Goal: Task Accomplishment & Management: Complete application form

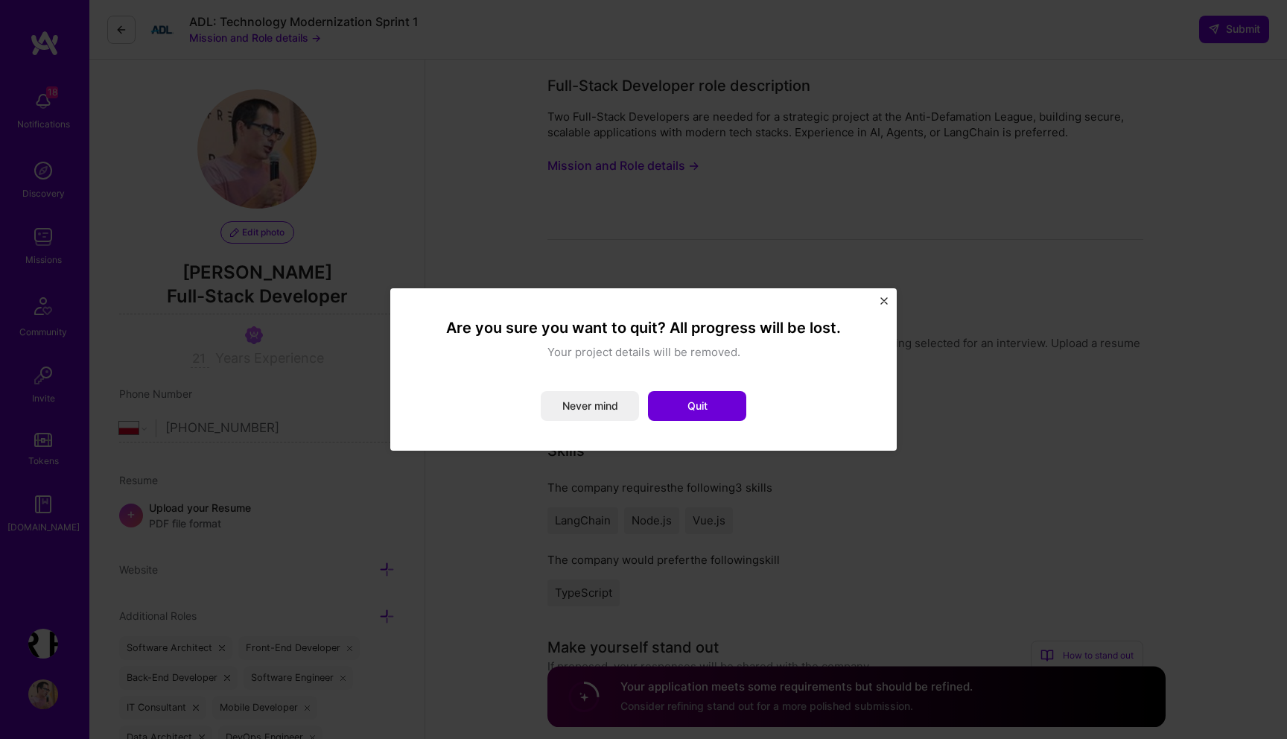
select select "PL"
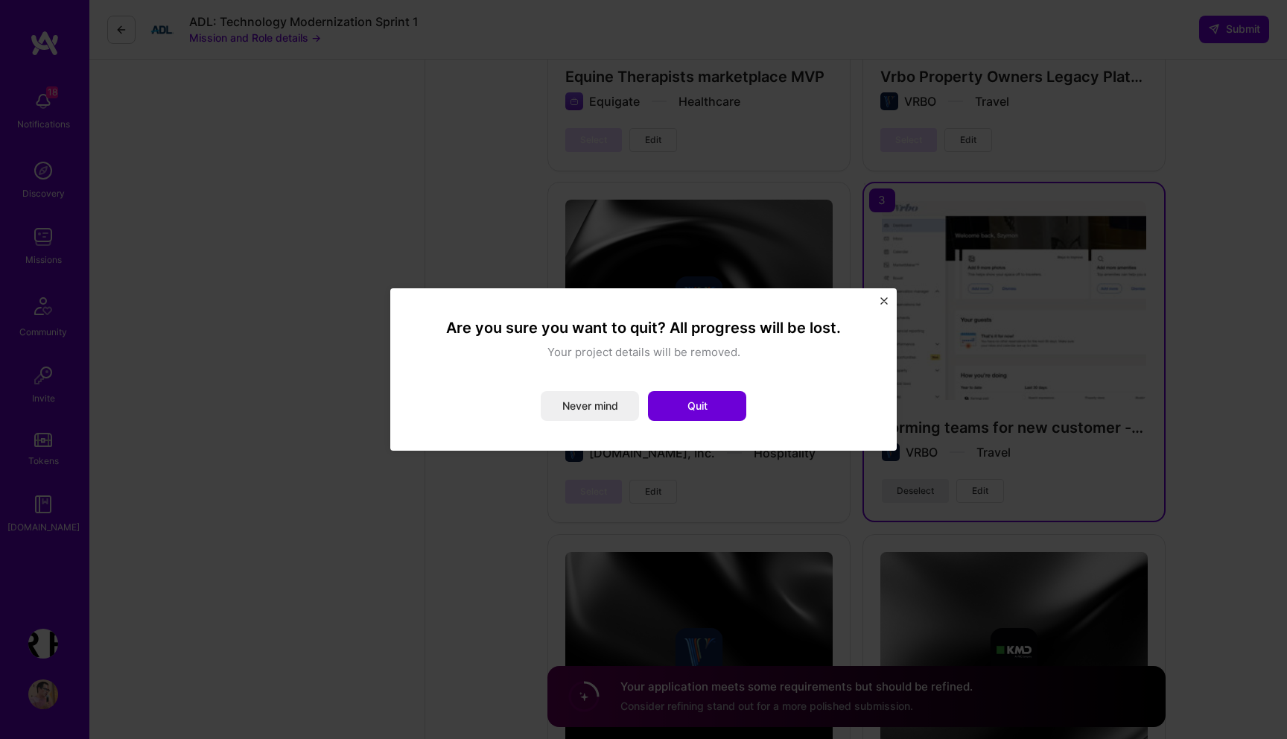
click at [884, 297] on div "Are you sure you want to quit? All progress will be lost. Your project details …" at bounding box center [643, 369] width 507 height 162
click at [884, 305] on button "Close" at bounding box center [884, 305] width 7 height 16
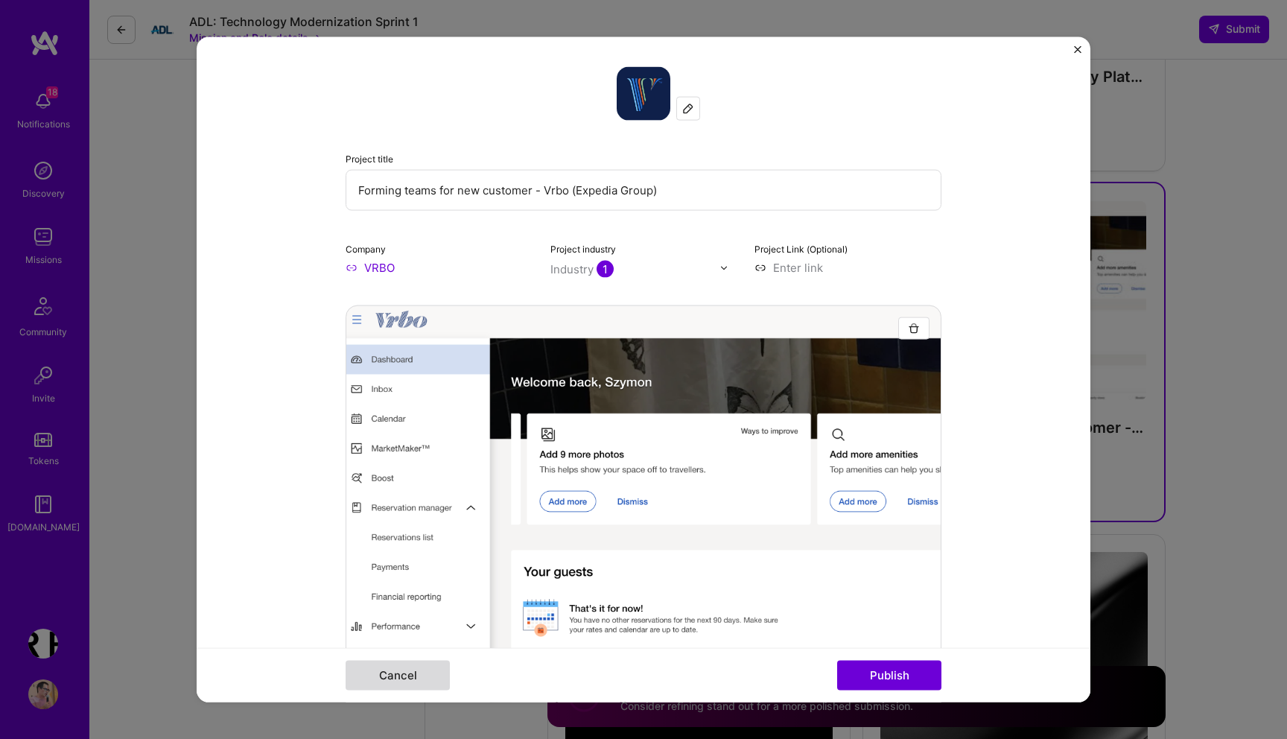
click at [382, 678] on button "Cancel" at bounding box center [398, 675] width 104 height 30
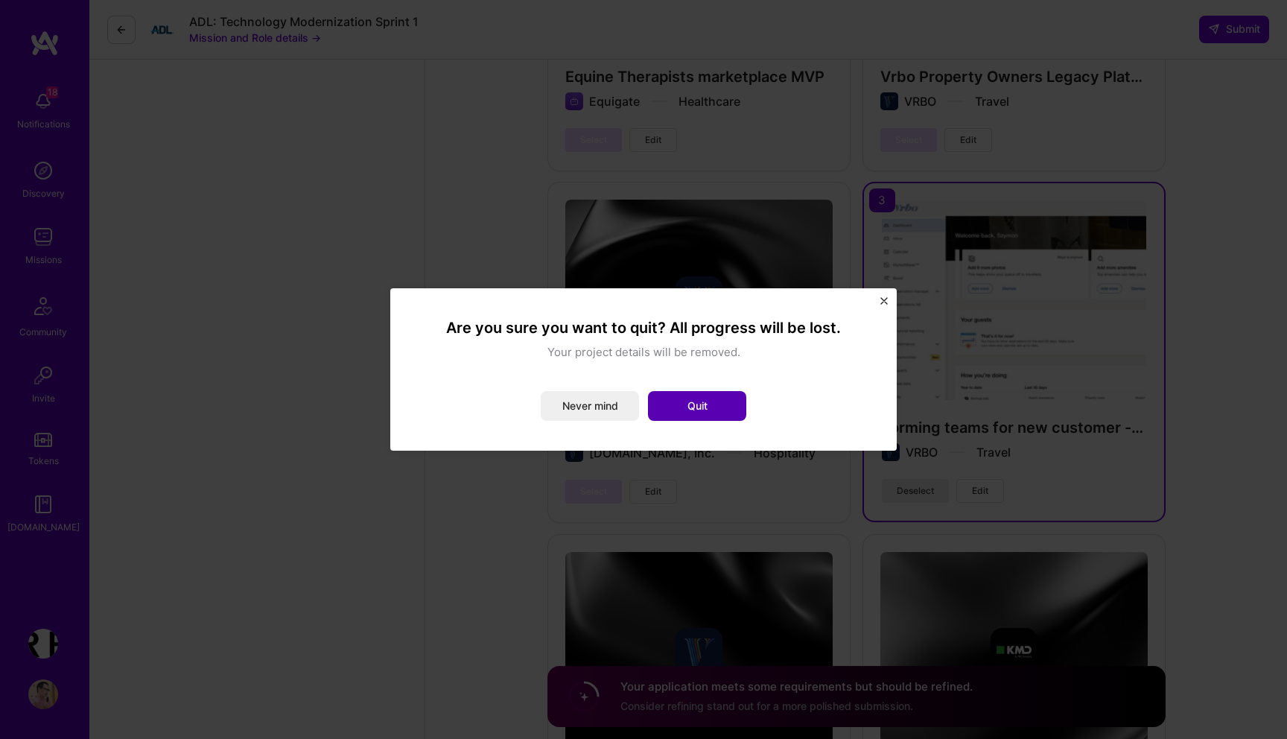
click at [684, 399] on button "Quit" at bounding box center [697, 406] width 98 height 30
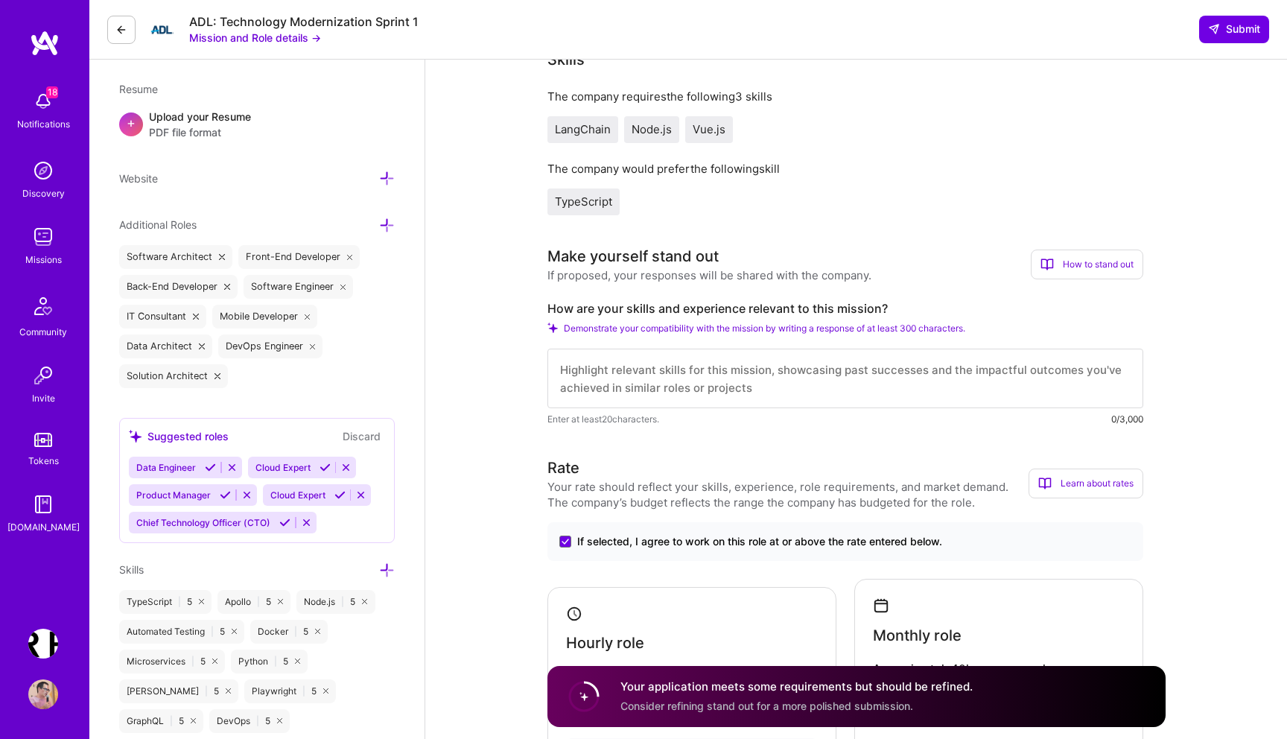
scroll to position [390, 0]
click at [698, 382] on textarea at bounding box center [846, 380] width 596 height 60
paste textarea "Building AI-Powered Data Analysis Systems In my current role, I'm architecting …"
type textarea "Building AI-Powered Data Analysis Systems In my current role, I'm architecting …"
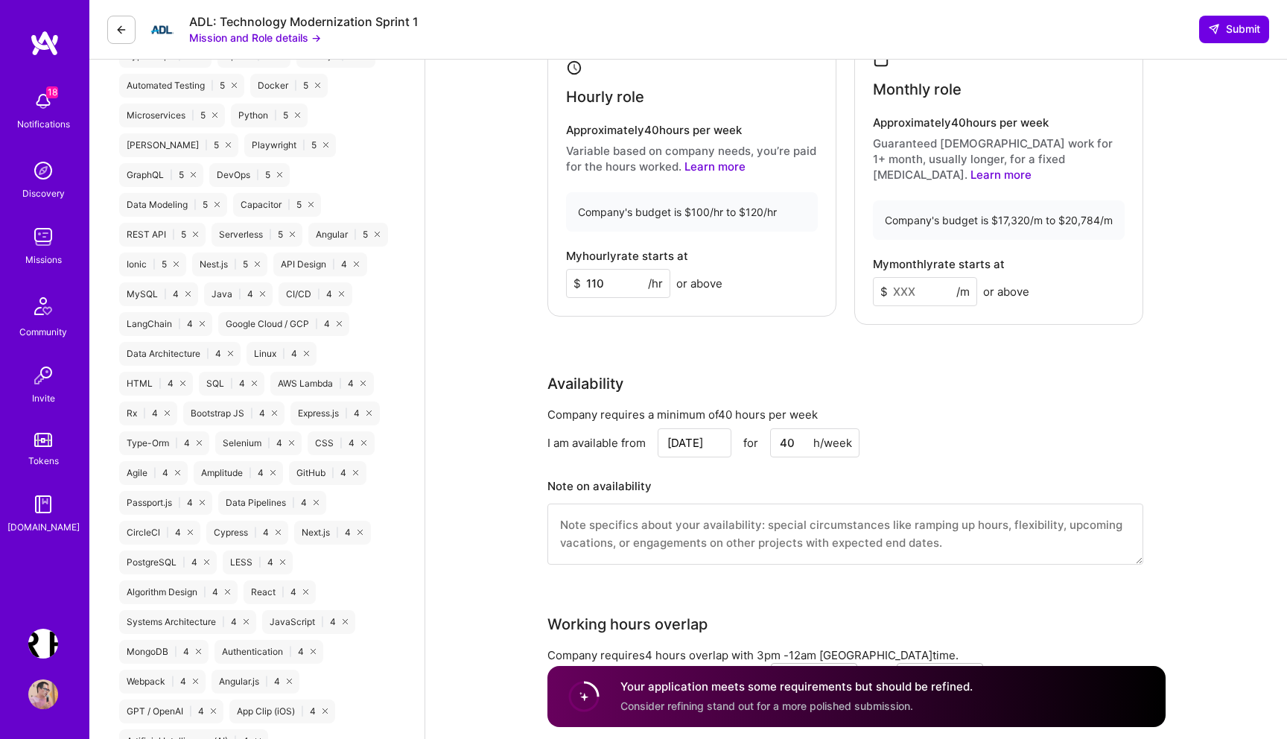
scroll to position [908, 0]
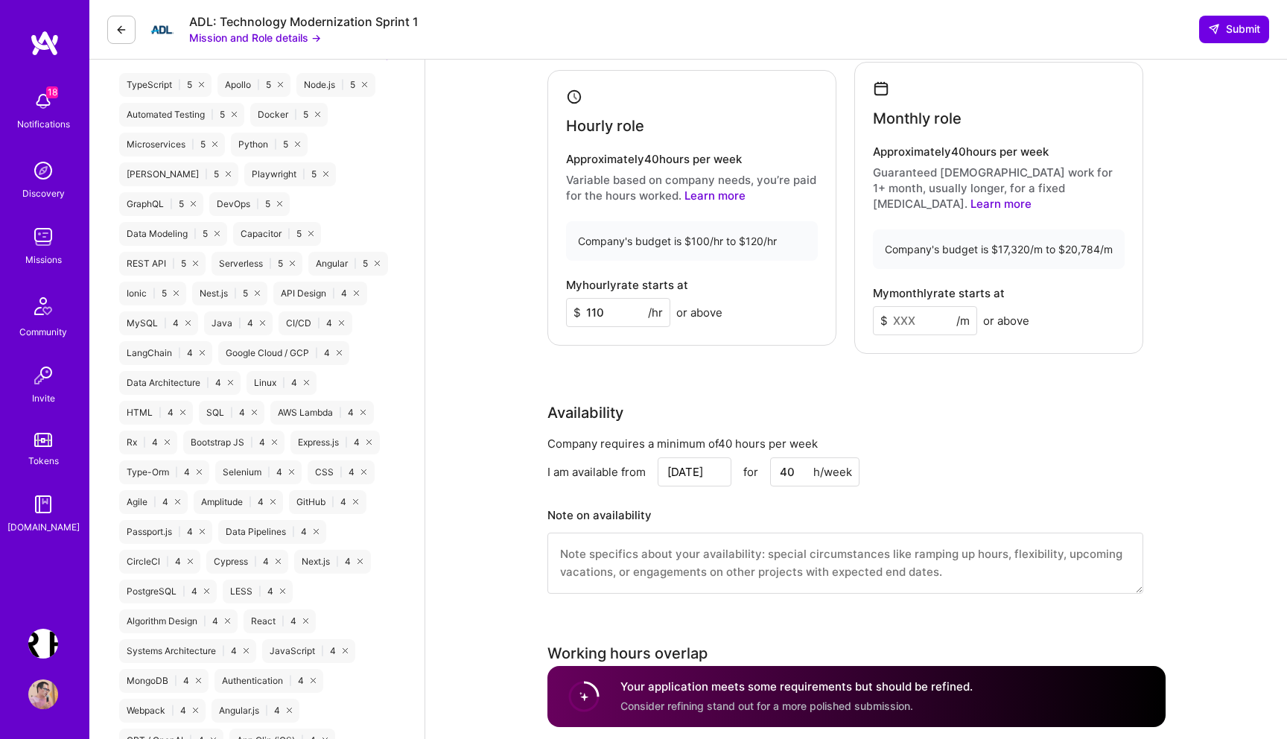
click at [616, 308] on input "110" at bounding box center [618, 312] width 104 height 29
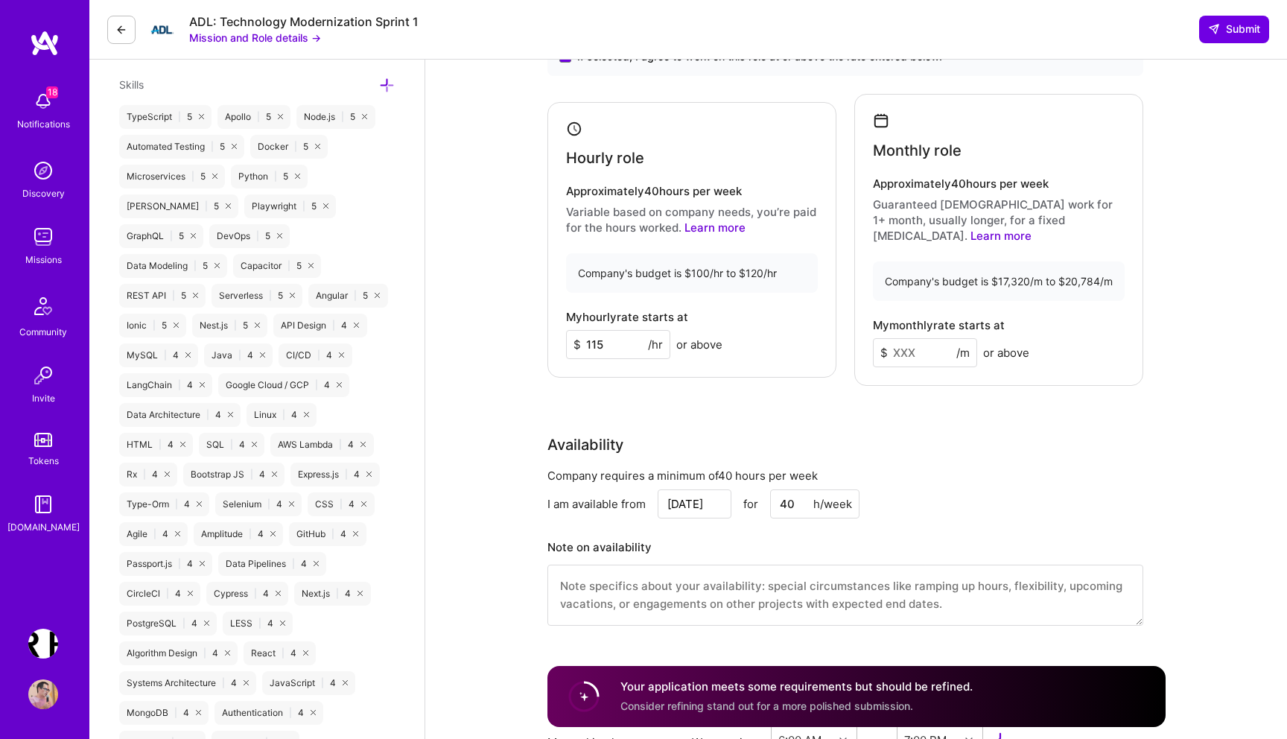
scroll to position [822, 0]
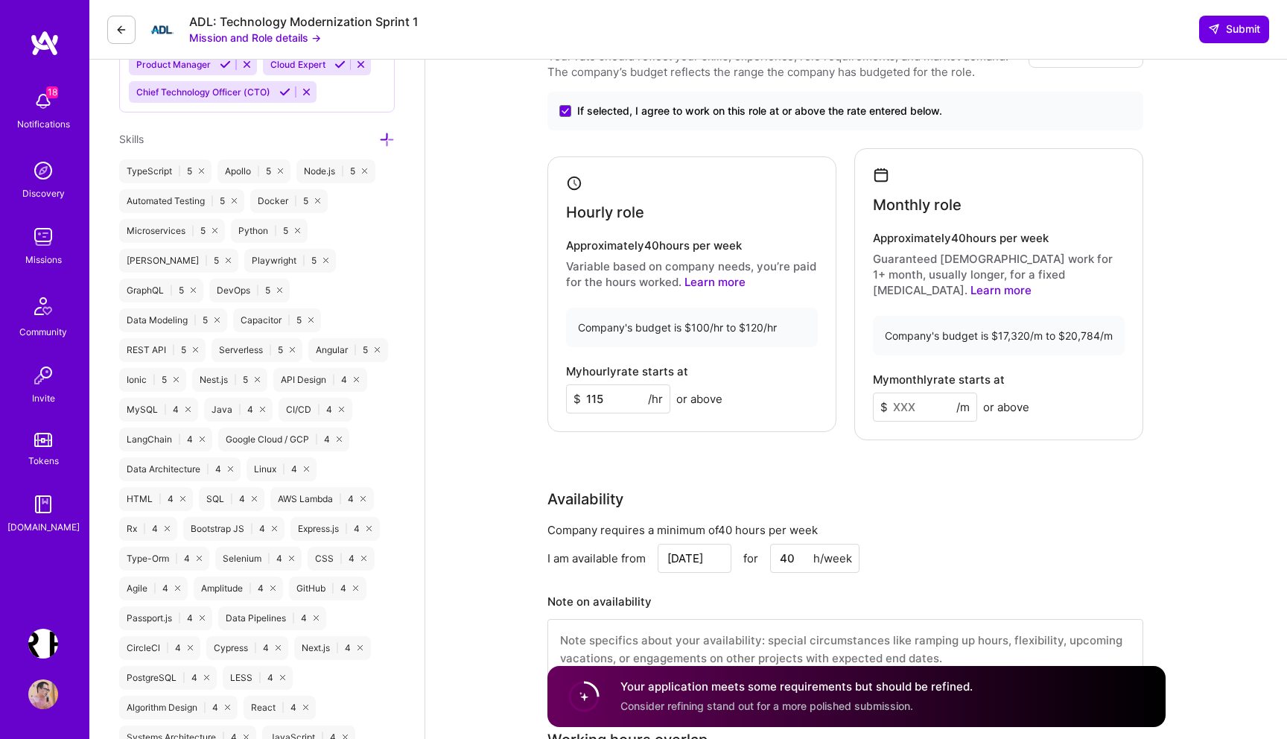
type input "115"
click at [626, 389] on input "115" at bounding box center [618, 398] width 104 height 29
click at [928, 394] on input at bounding box center [925, 407] width 104 height 29
type input "19500"
click at [1000, 450] on div "Rate Your rate should reflect your skills, experience, role requirements, and m…" at bounding box center [857, 362] width 618 height 673
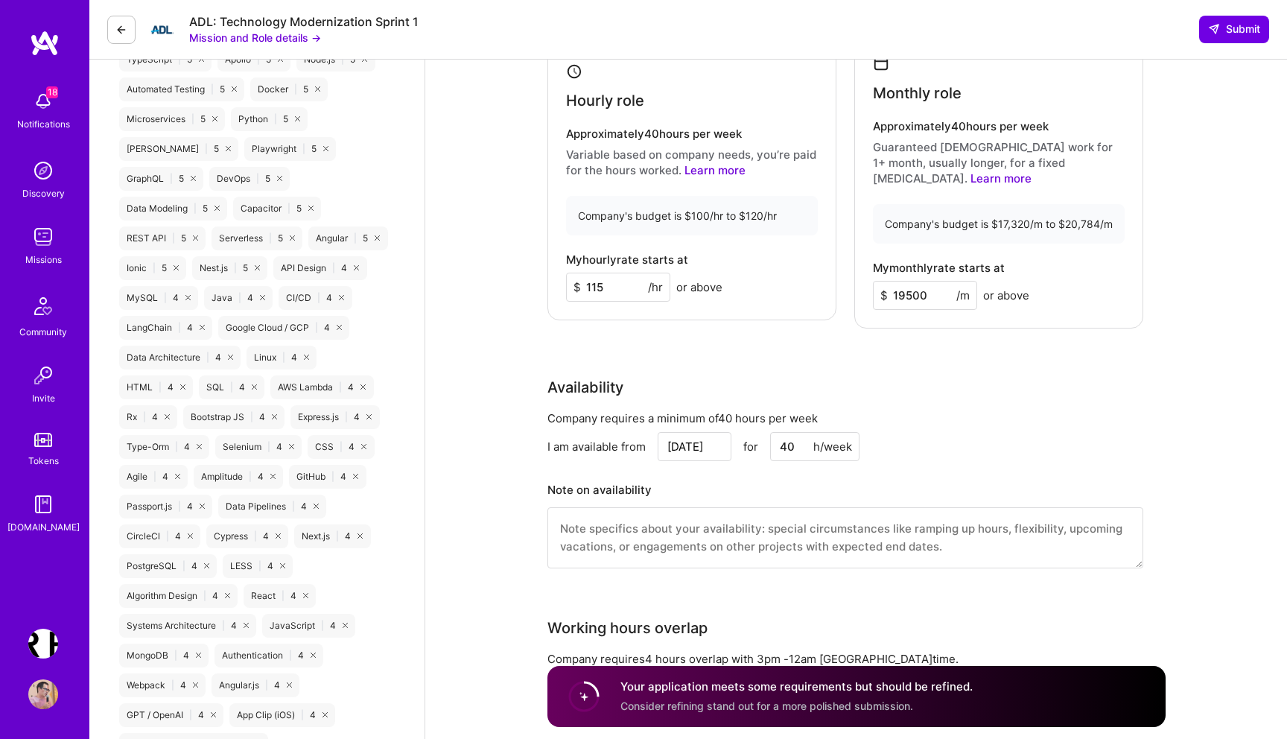
scroll to position [928, 0]
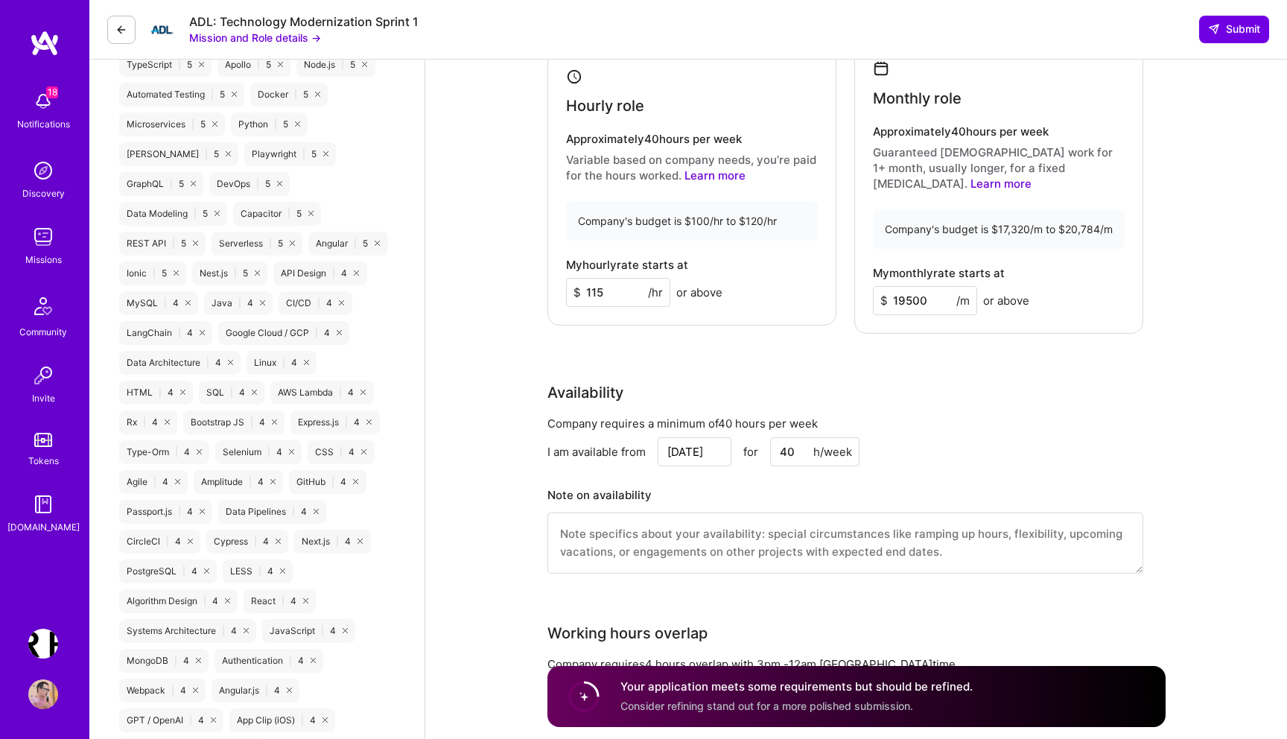
click at [911, 286] on input "19500" at bounding box center [925, 300] width 104 height 29
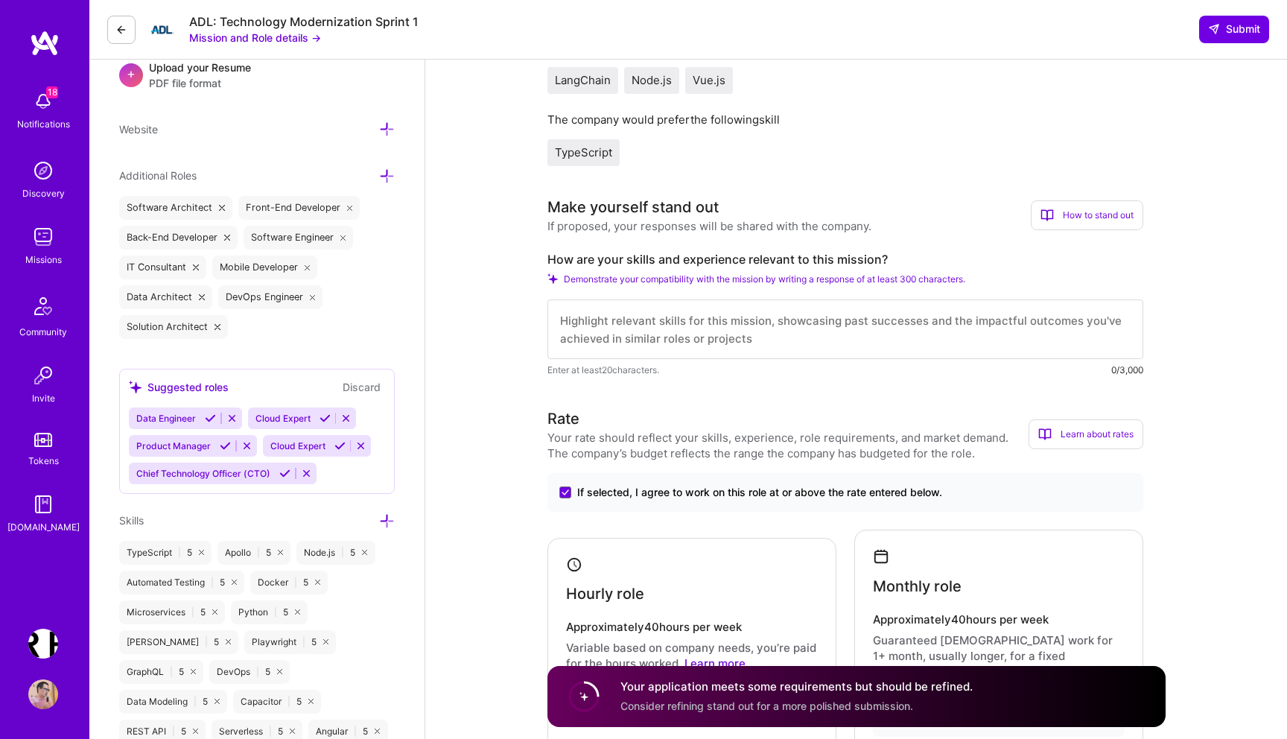
scroll to position [448, 0]
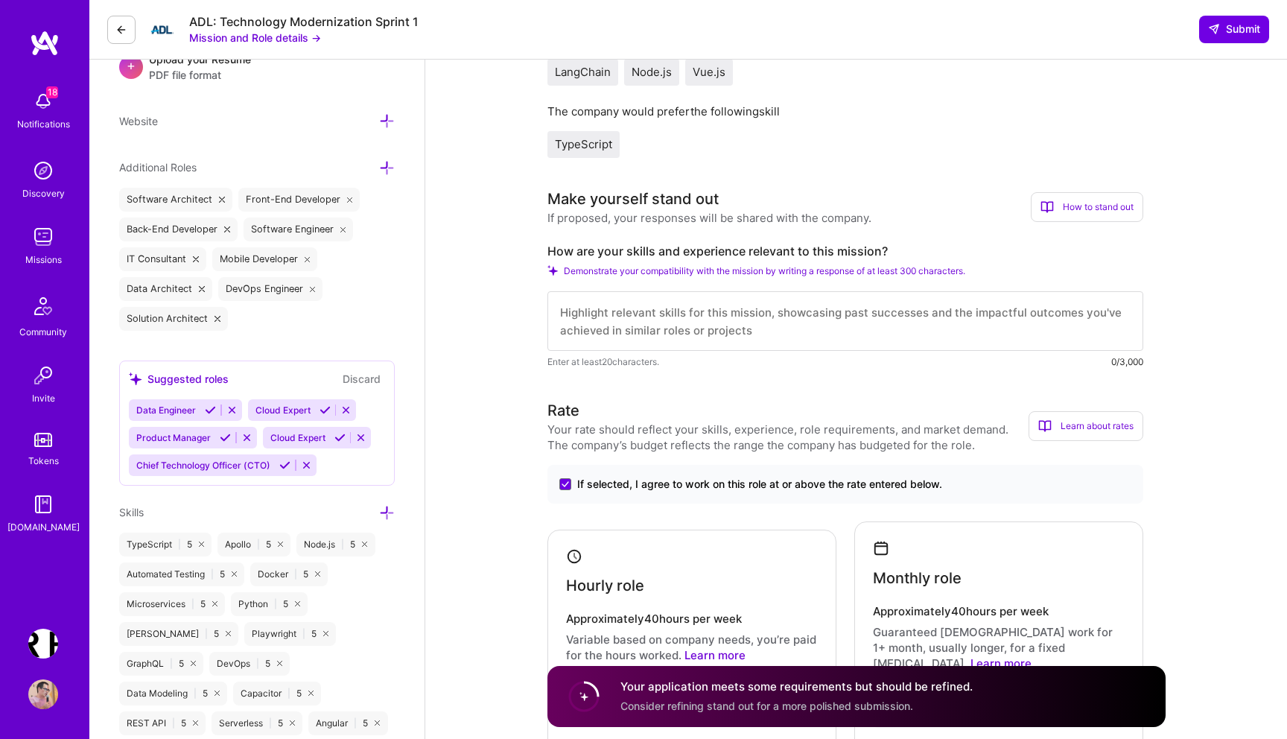
click at [681, 314] on textarea at bounding box center [846, 321] width 596 height 60
paste textarea "How My Skills and Experience Are Relevant to This Mission Building AI-Powered C…"
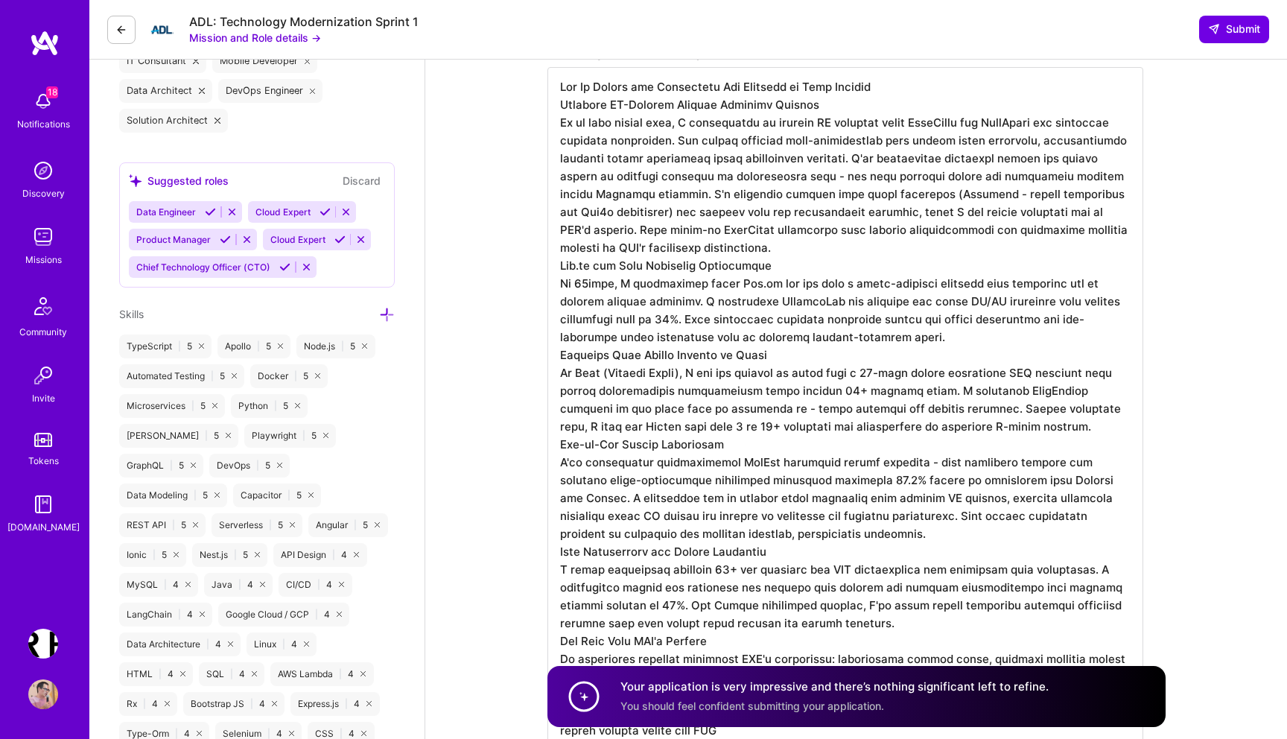
scroll to position [0, 0]
click at [904, 168] on textarea at bounding box center [846, 409] width 596 height 685
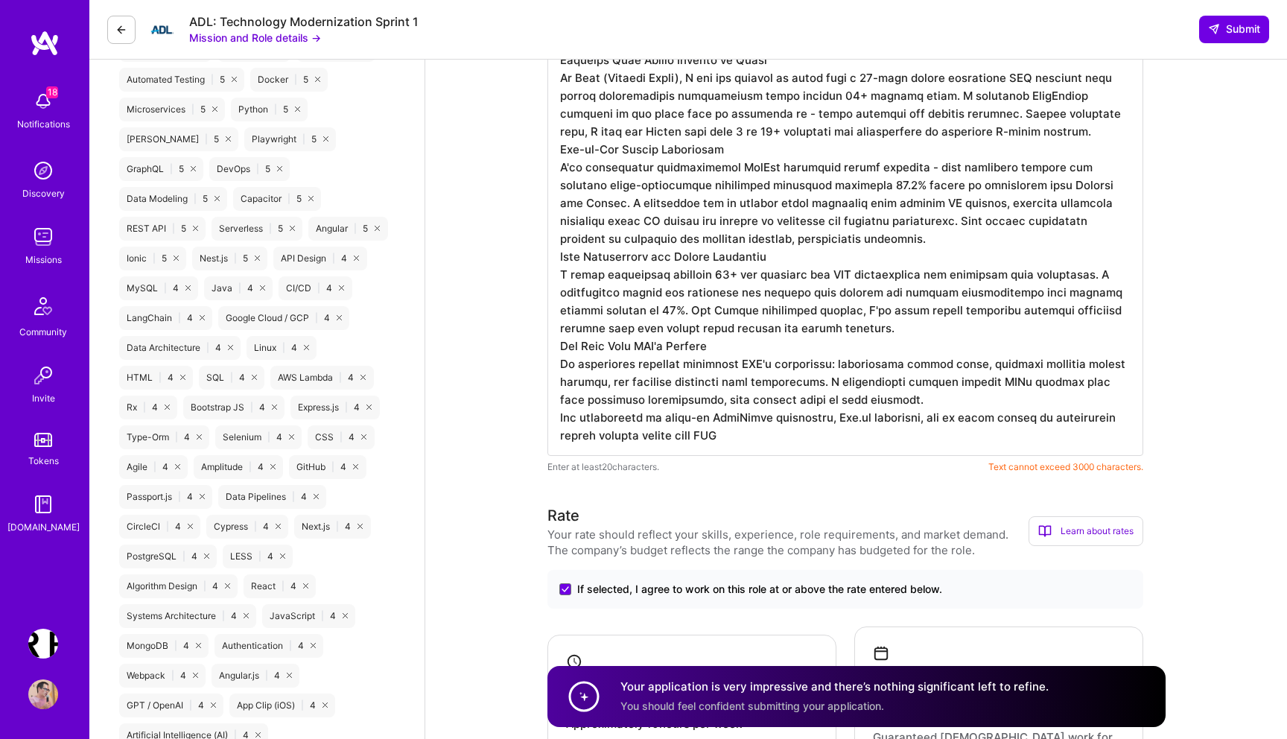
scroll to position [957, 0]
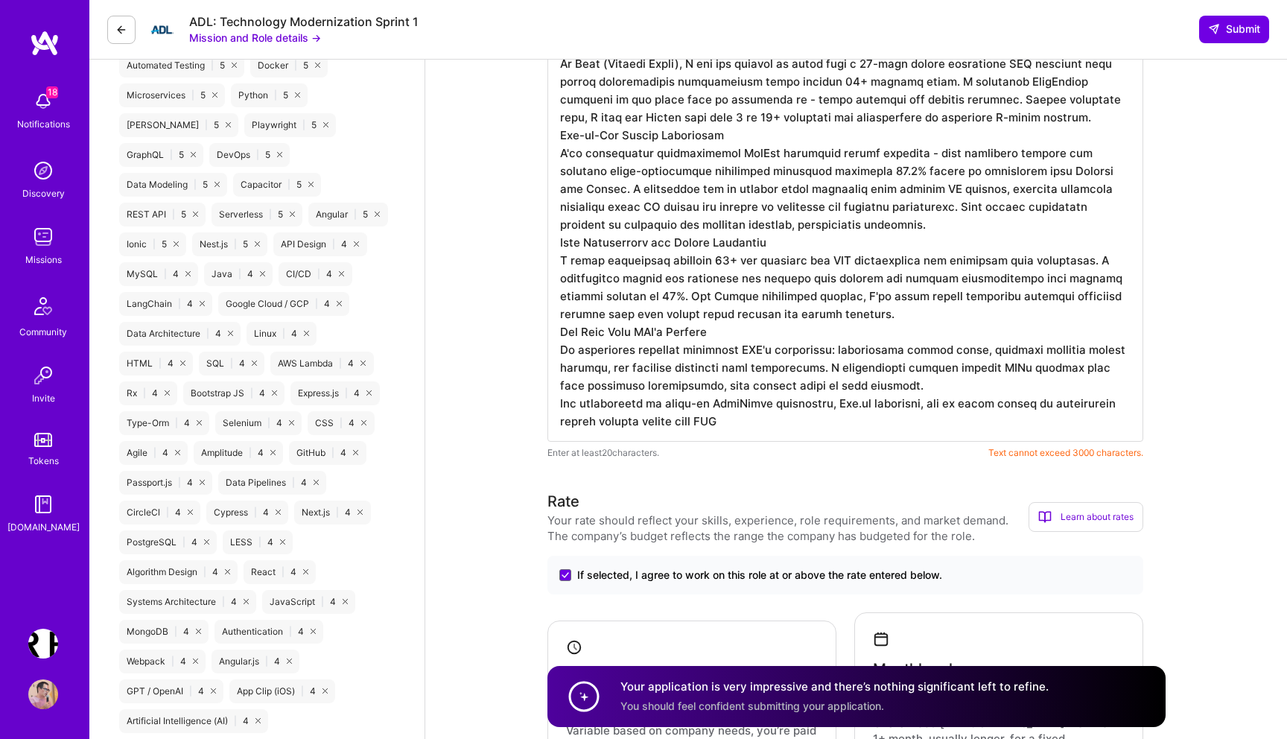
click at [750, 425] on textarea at bounding box center [846, 98] width 596 height 685
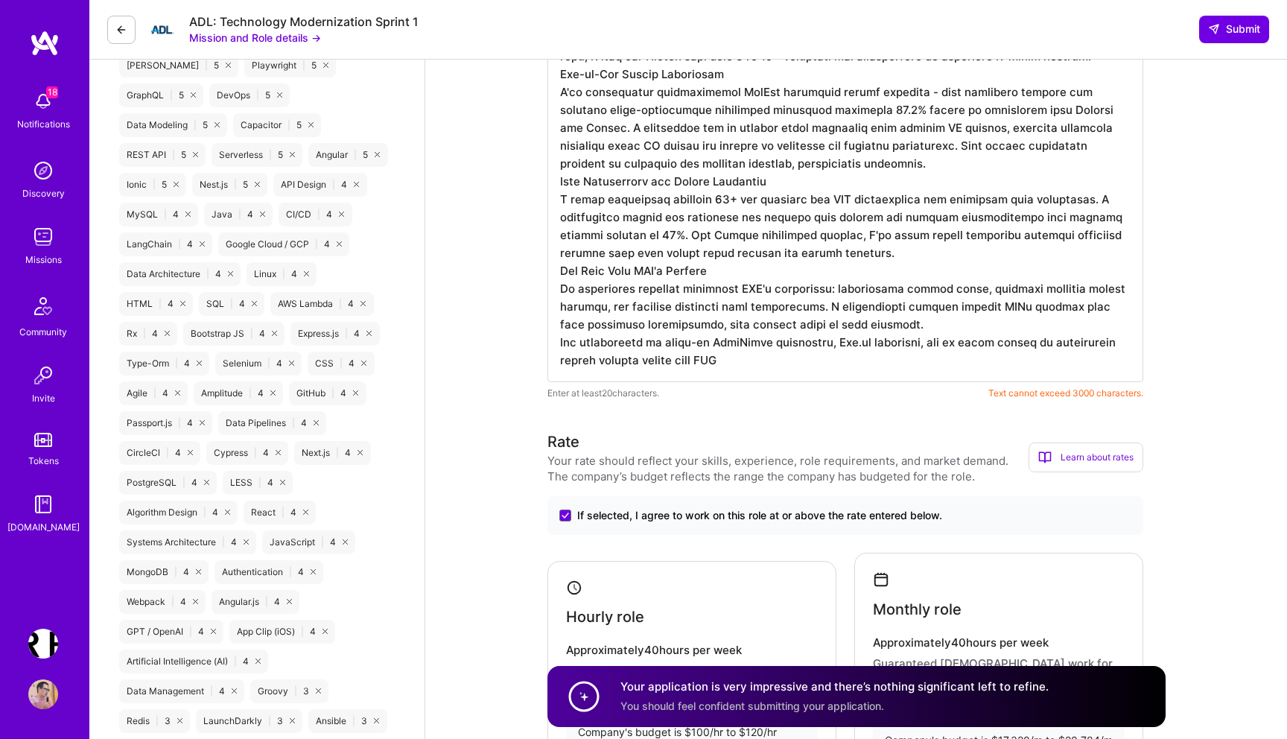
scroll to position [1031, 0]
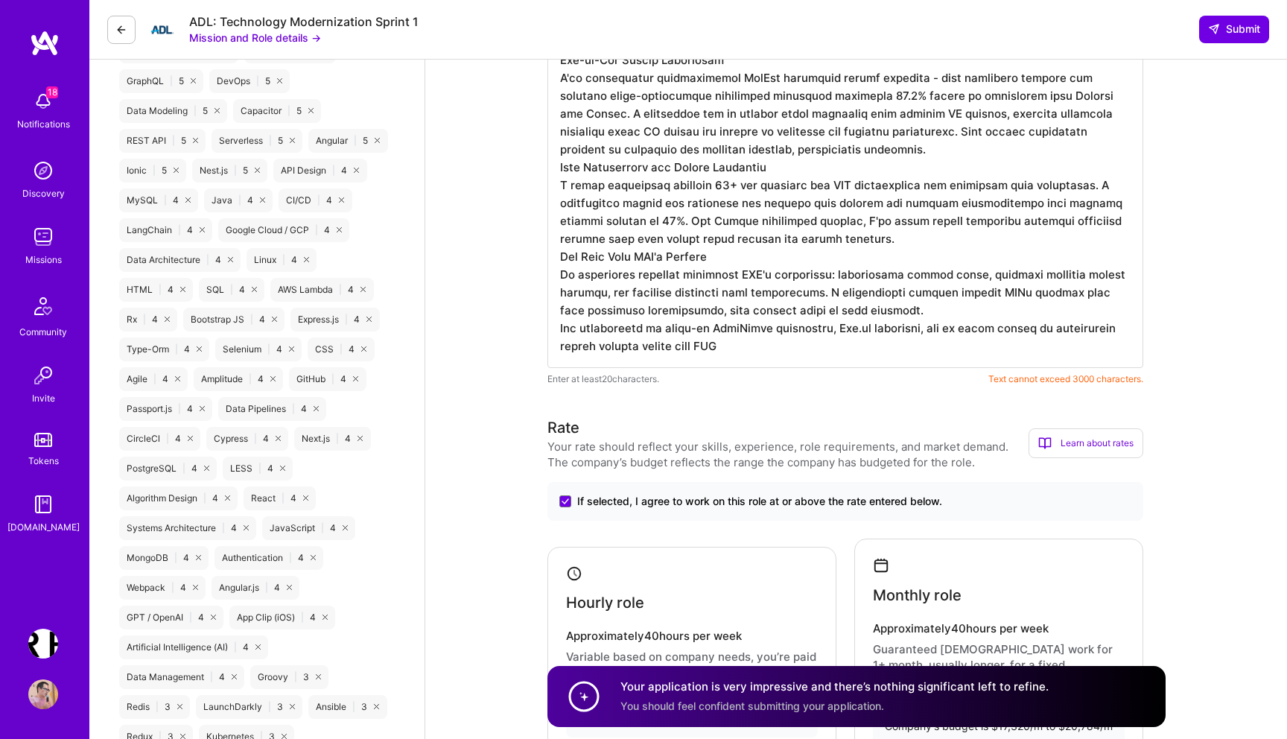
click at [983, 330] on textarea at bounding box center [846, 25] width 596 height 685
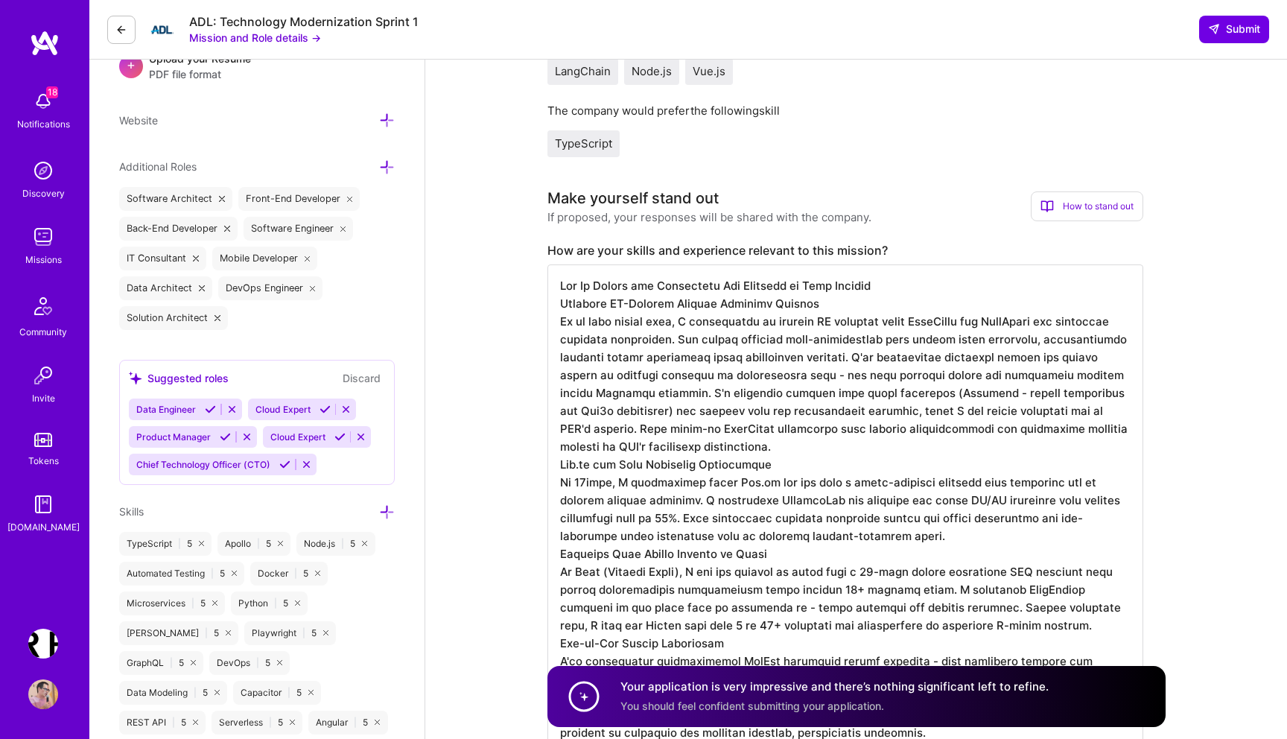
scroll to position [1, 0]
click at [728, 279] on textarea at bounding box center [846, 606] width 596 height 685
click at [841, 302] on textarea at bounding box center [846, 606] width 596 height 685
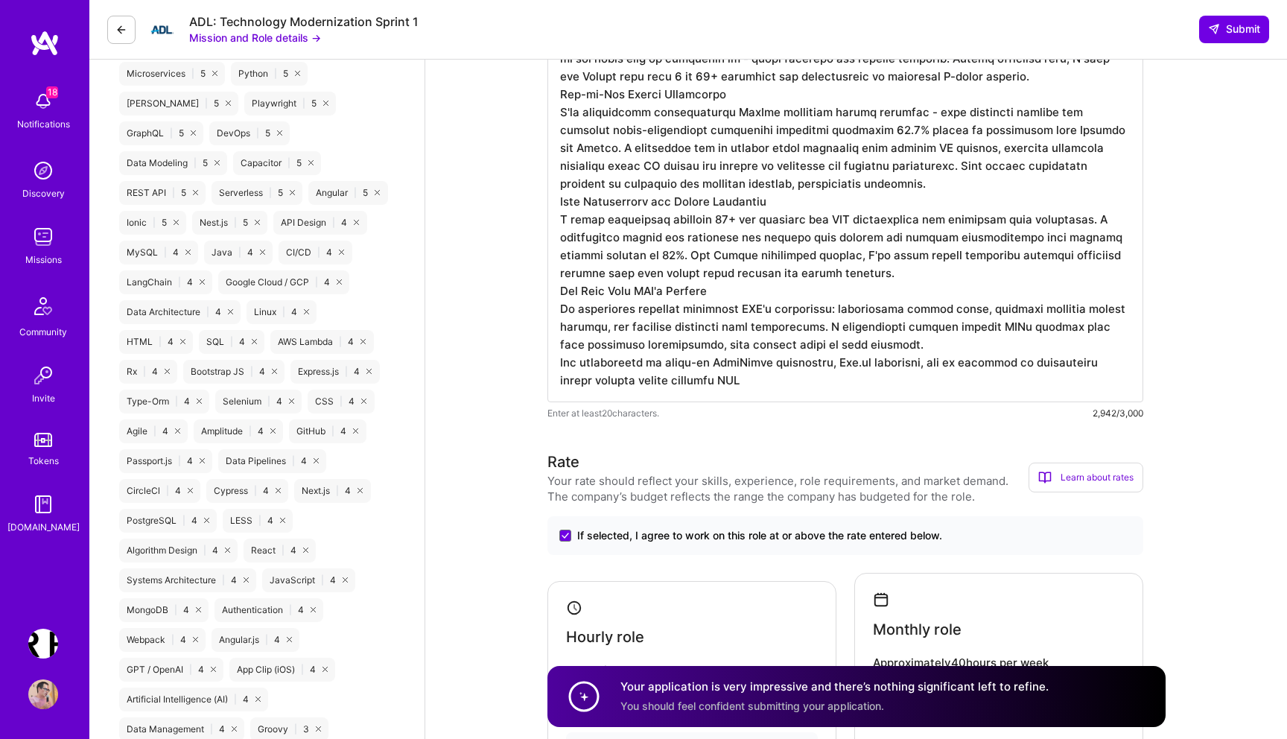
scroll to position [1009, 0]
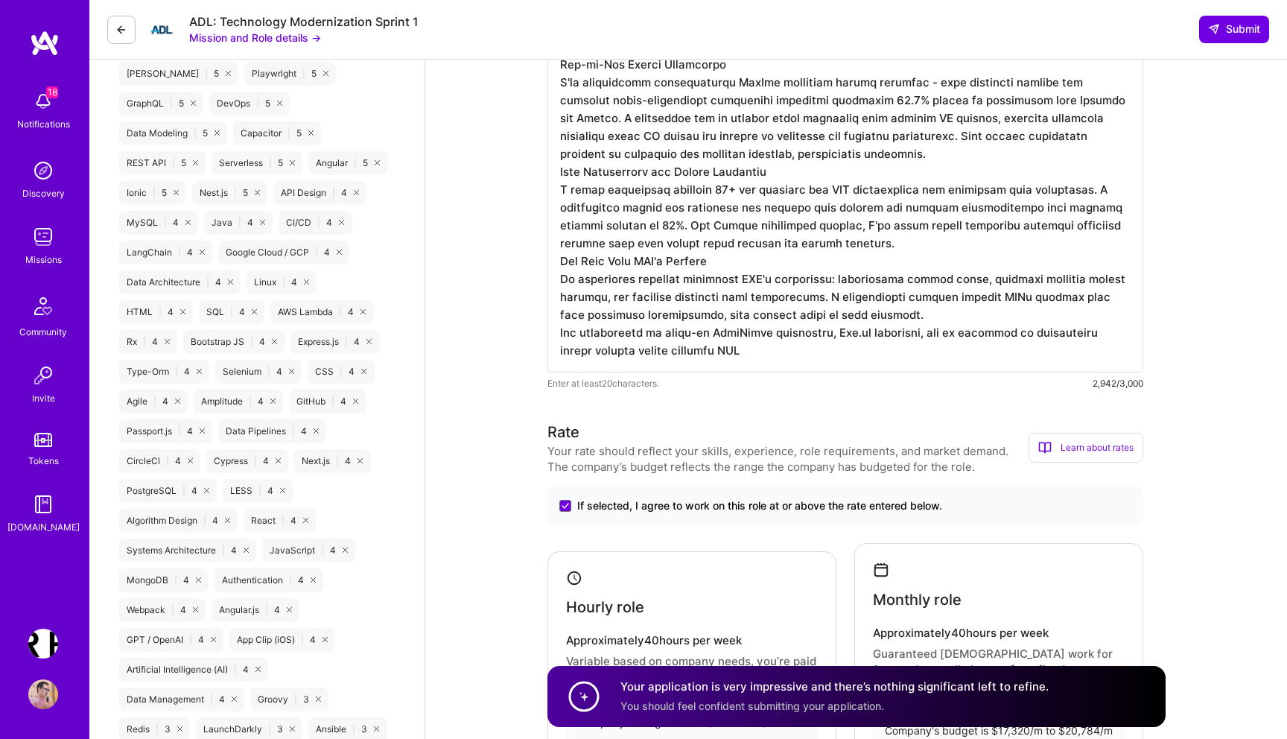
click at [910, 367] on textarea at bounding box center [846, 39] width 596 height 668
paste textarea "'s needs"
click at [724, 263] on textarea at bounding box center [846, 39] width 596 height 668
click at [1008, 335] on textarea at bounding box center [846, 39] width 596 height 668
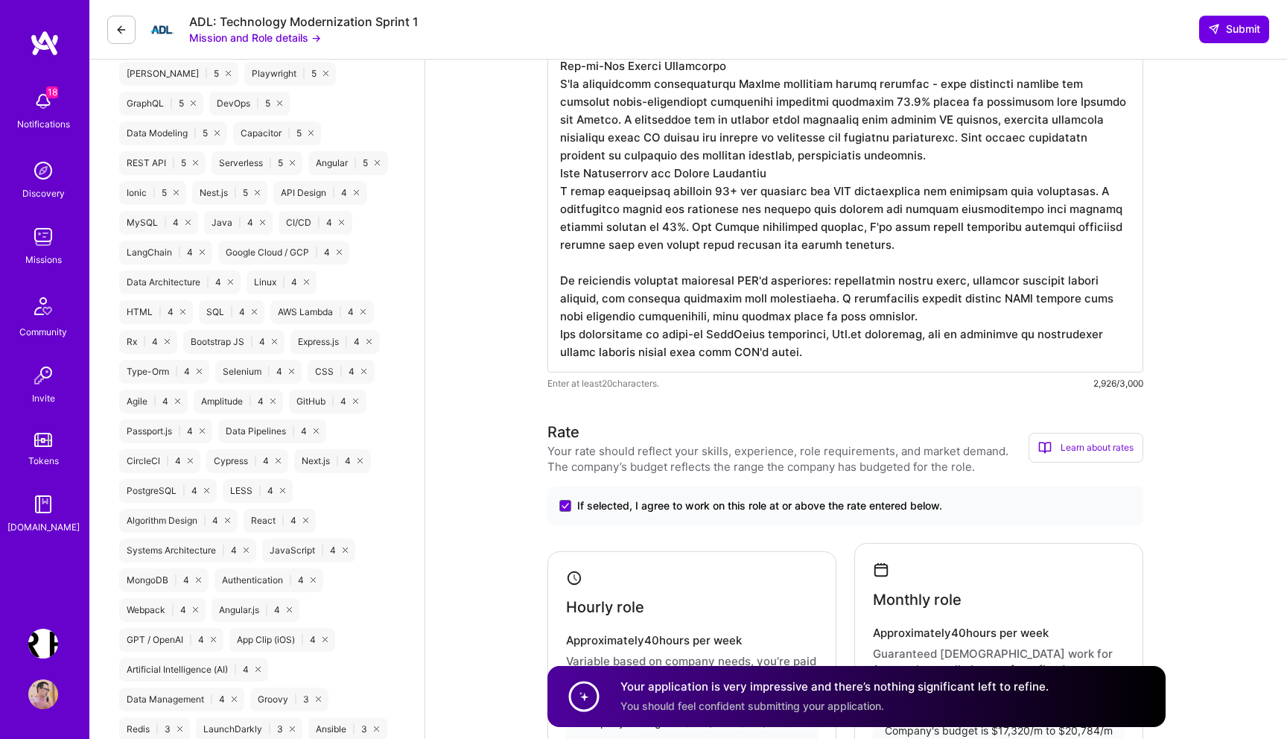
click at [957, 335] on textarea at bounding box center [846, 39] width 596 height 668
click at [830, 354] on textarea at bounding box center [846, 39] width 596 height 668
paste textarea "This mission appeals to me because it uses AI and modern development to p"
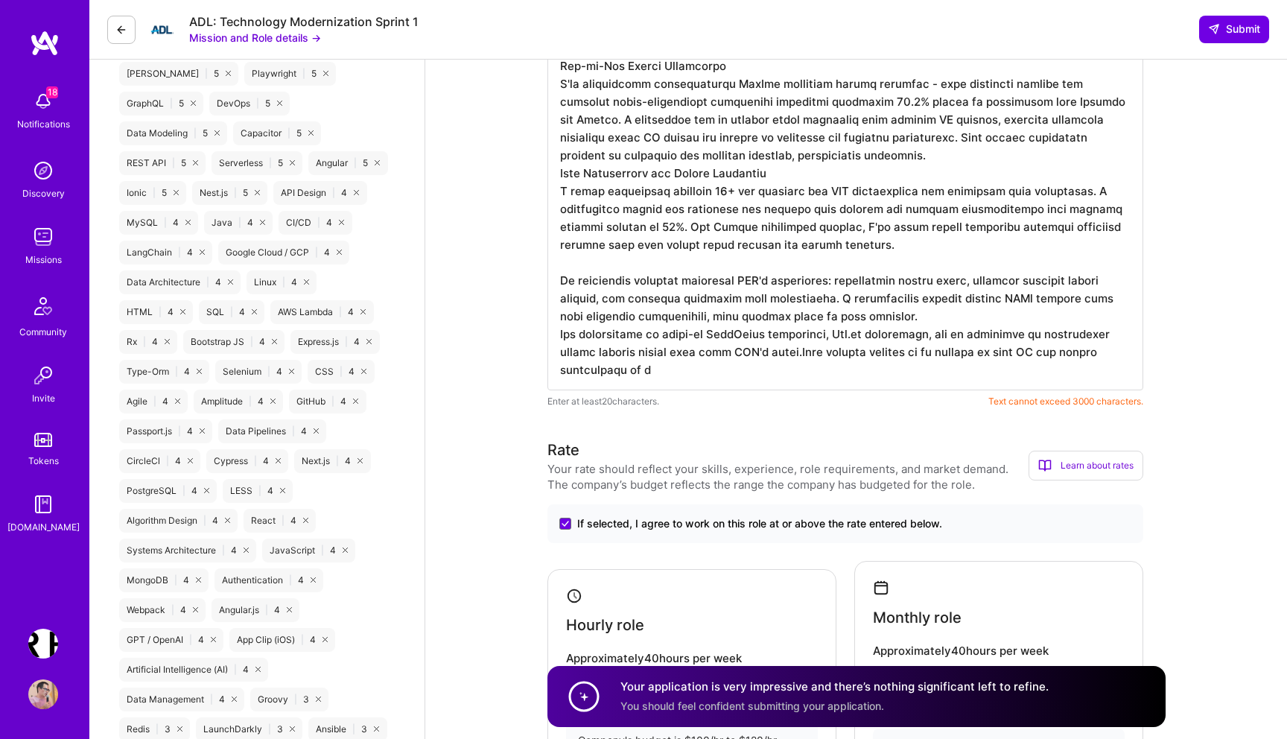
click at [801, 353] on textarea at bounding box center [846, 47] width 596 height 685
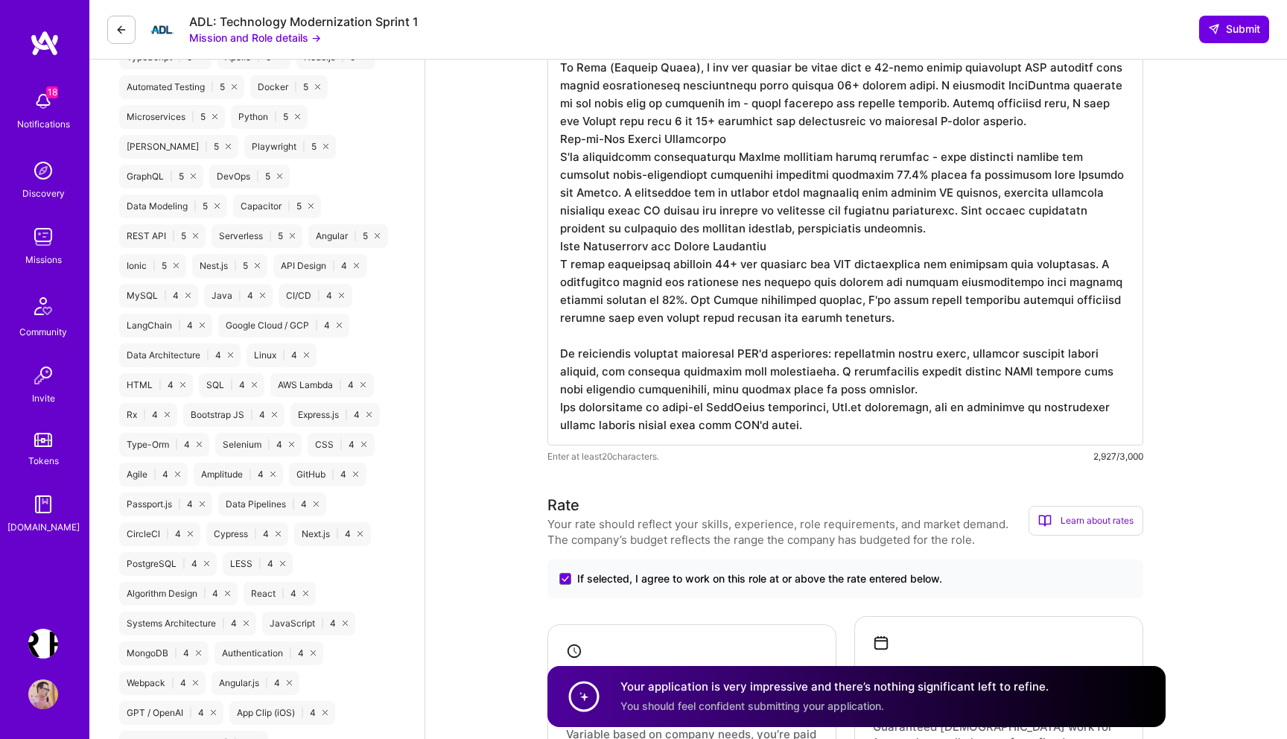
scroll to position [934, 0]
click at [834, 251] on textarea at bounding box center [846, 113] width 596 height 668
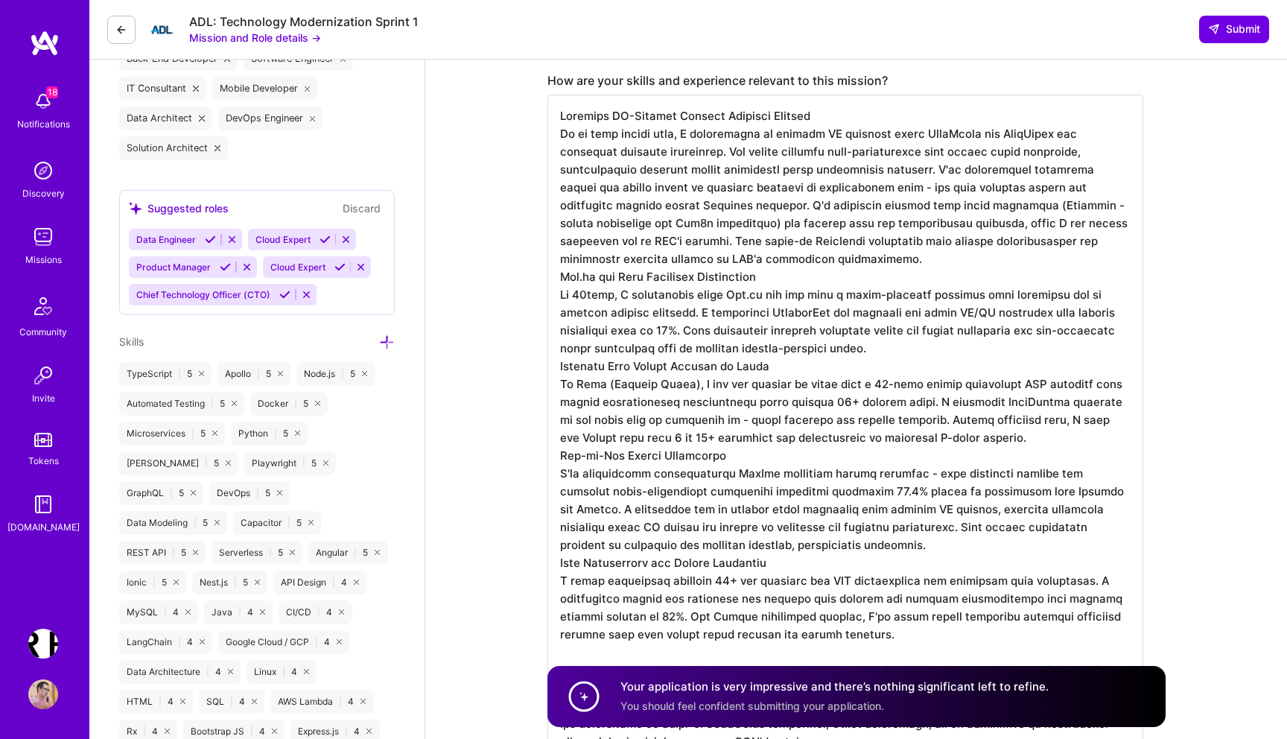
scroll to position [618, 0]
click at [775, 242] on textarea at bounding box center [846, 429] width 596 height 668
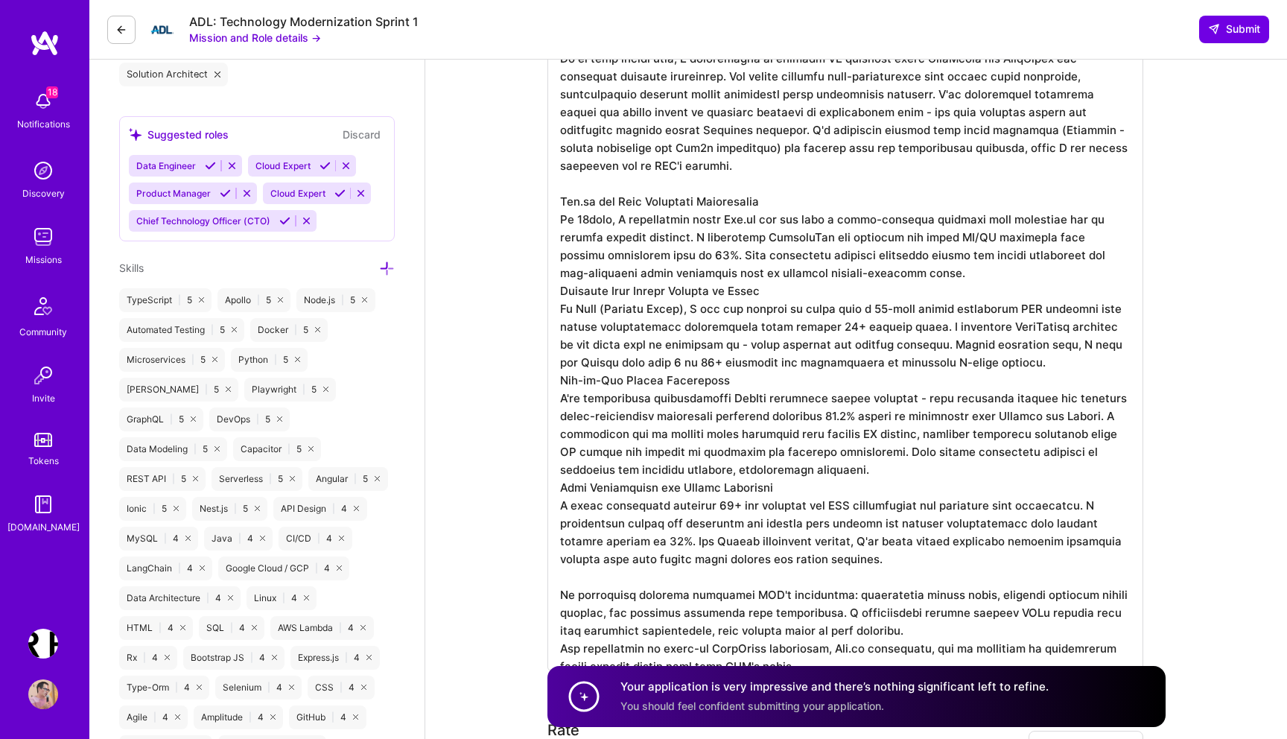
scroll to position [694, 0]
click at [839, 254] on textarea at bounding box center [846, 344] width 596 height 650
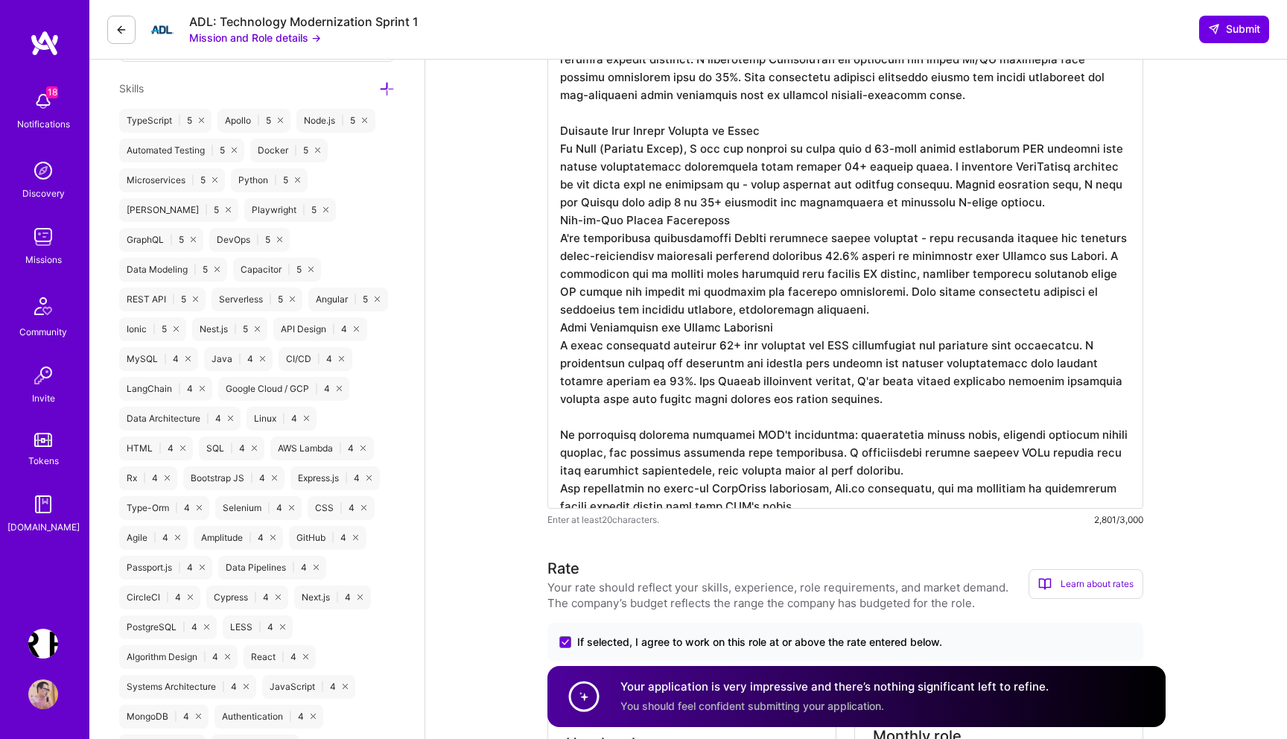
scroll to position [869, 0]
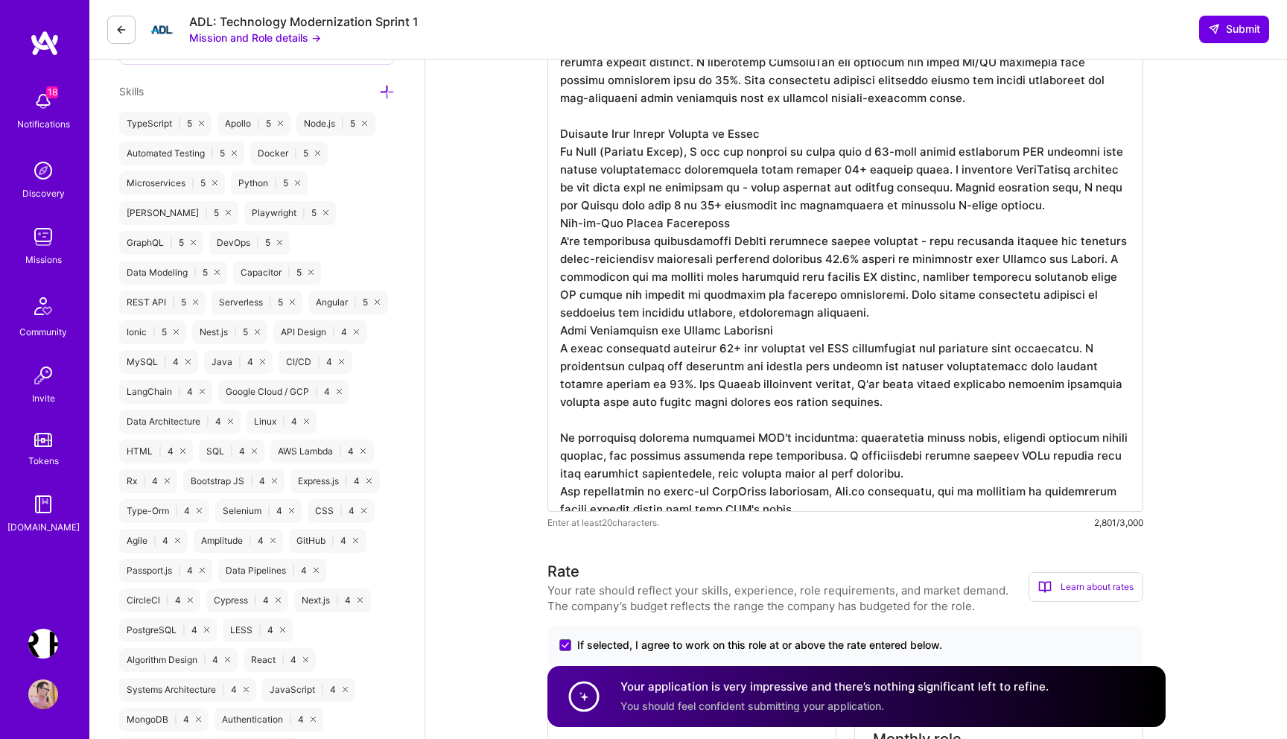
click at [864, 293] on textarea at bounding box center [846, 178] width 596 height 668
click at [1021, 189] on textarea at bounding box center [846, 178] width 596 height 668
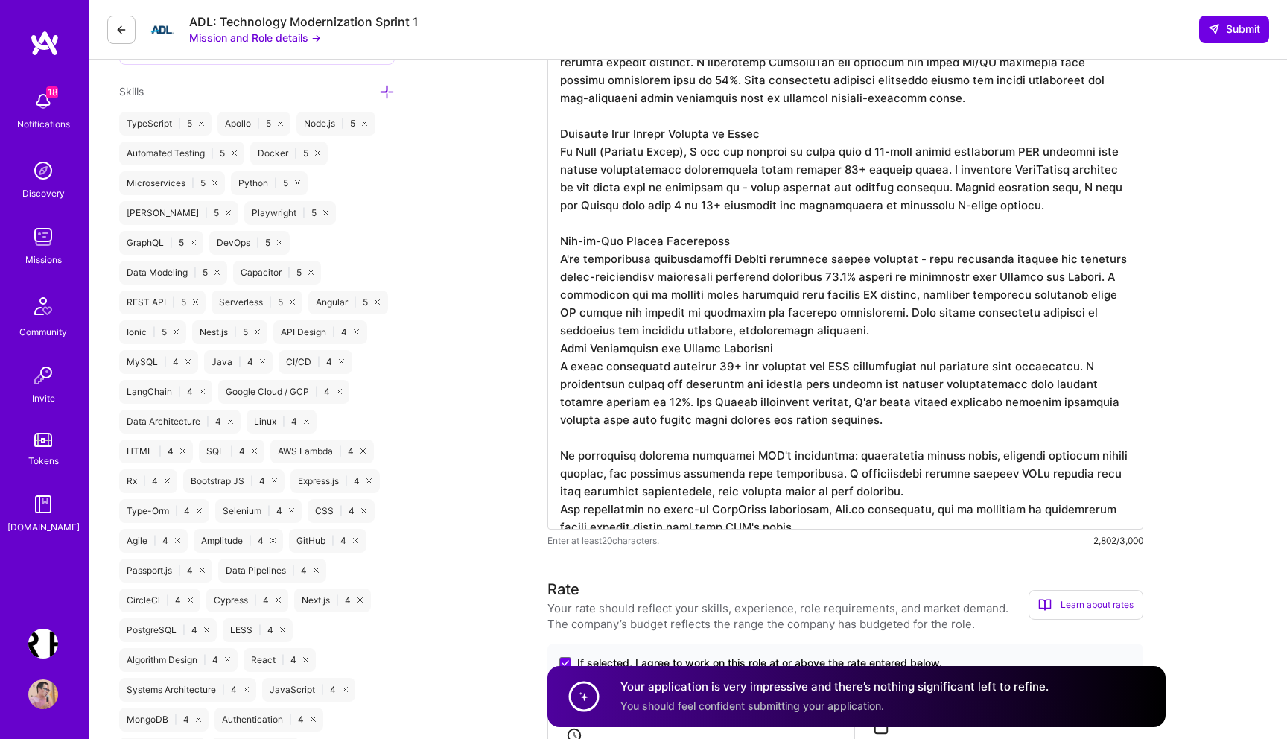
click at [920, 309] on textarea at bounding box center [846, 186] width 596 height 685
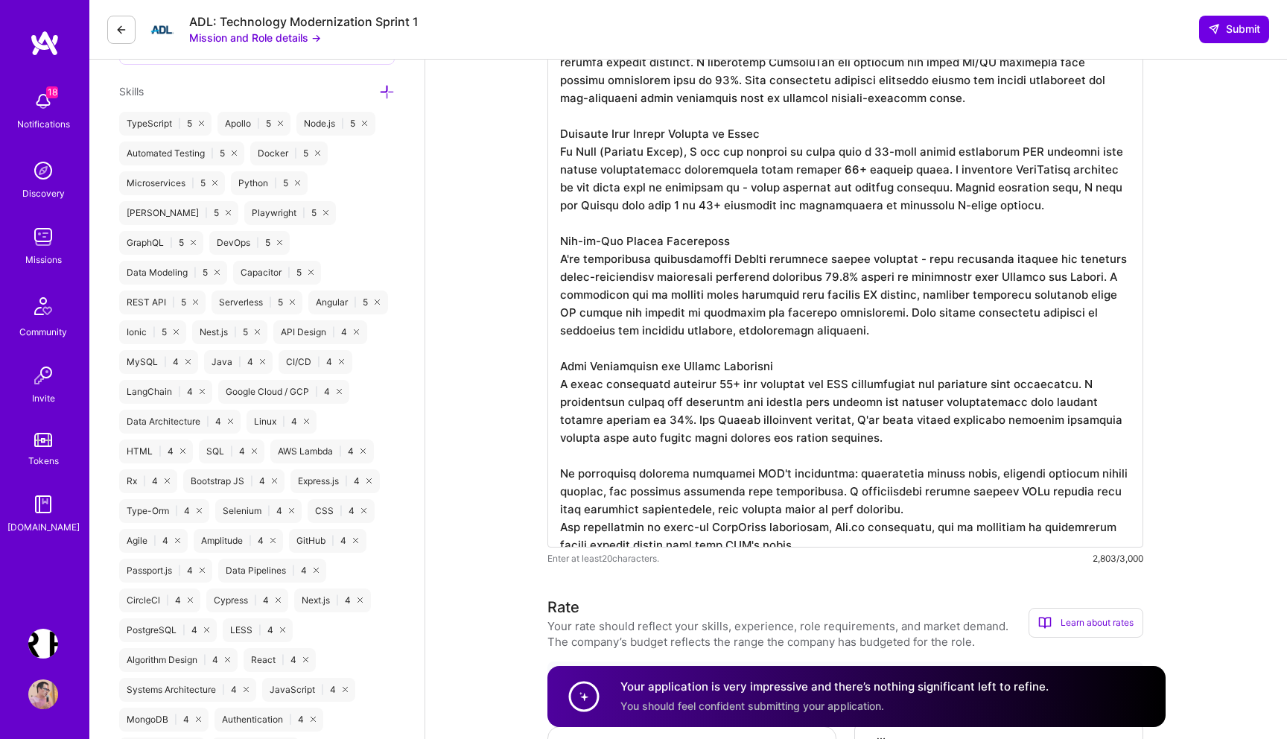
click at [852, 536] on textarea at bounding box center [846, 195] width 596 height 703
paste textarea "This mission appeals to me because it uses AI and modern development to protect…"
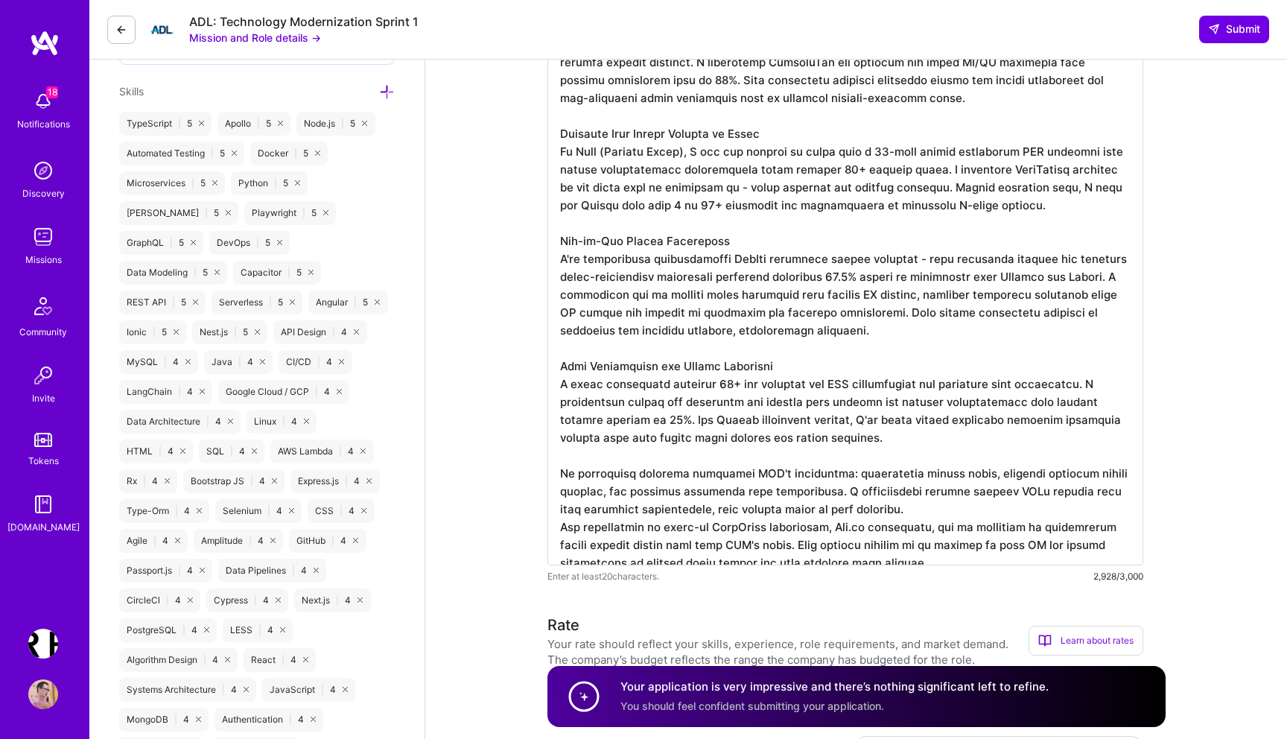
scroll to position [1, 0]
click at [906, 484] on textarea at bounding box center [846, 204] width 596 height 721
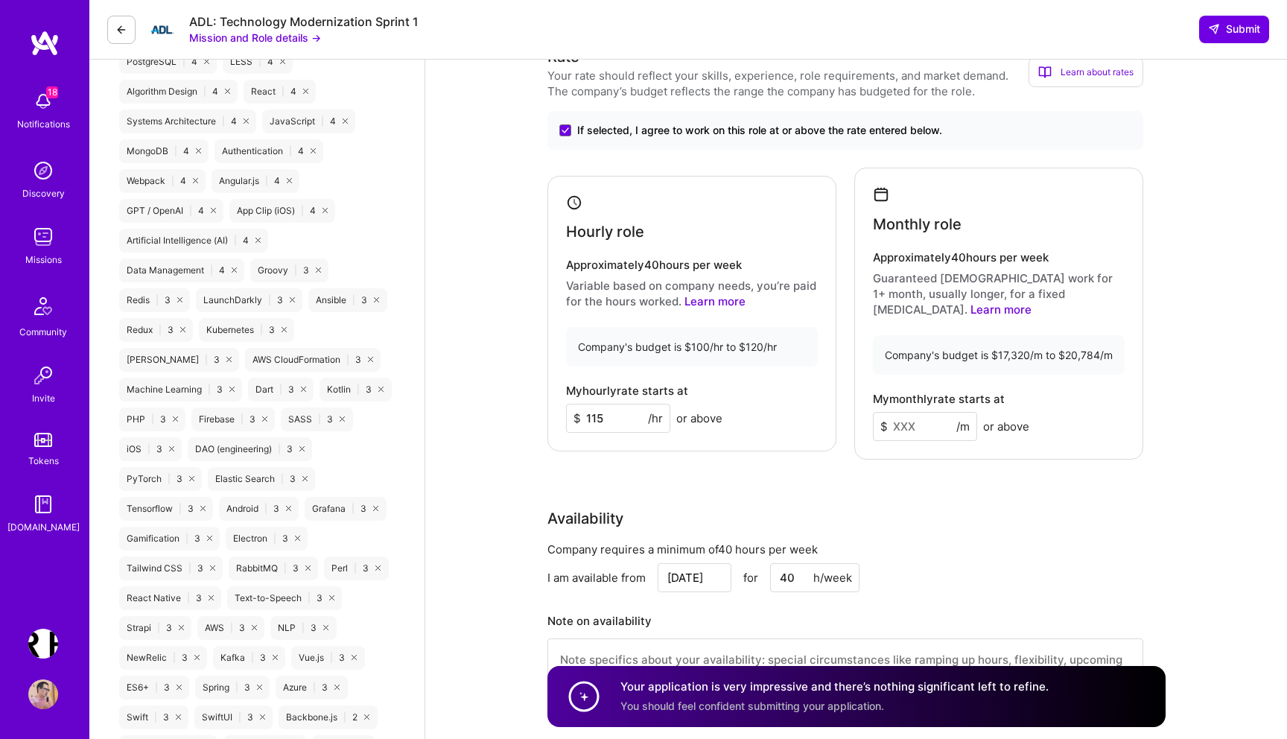
scroll to position [1448, 0]
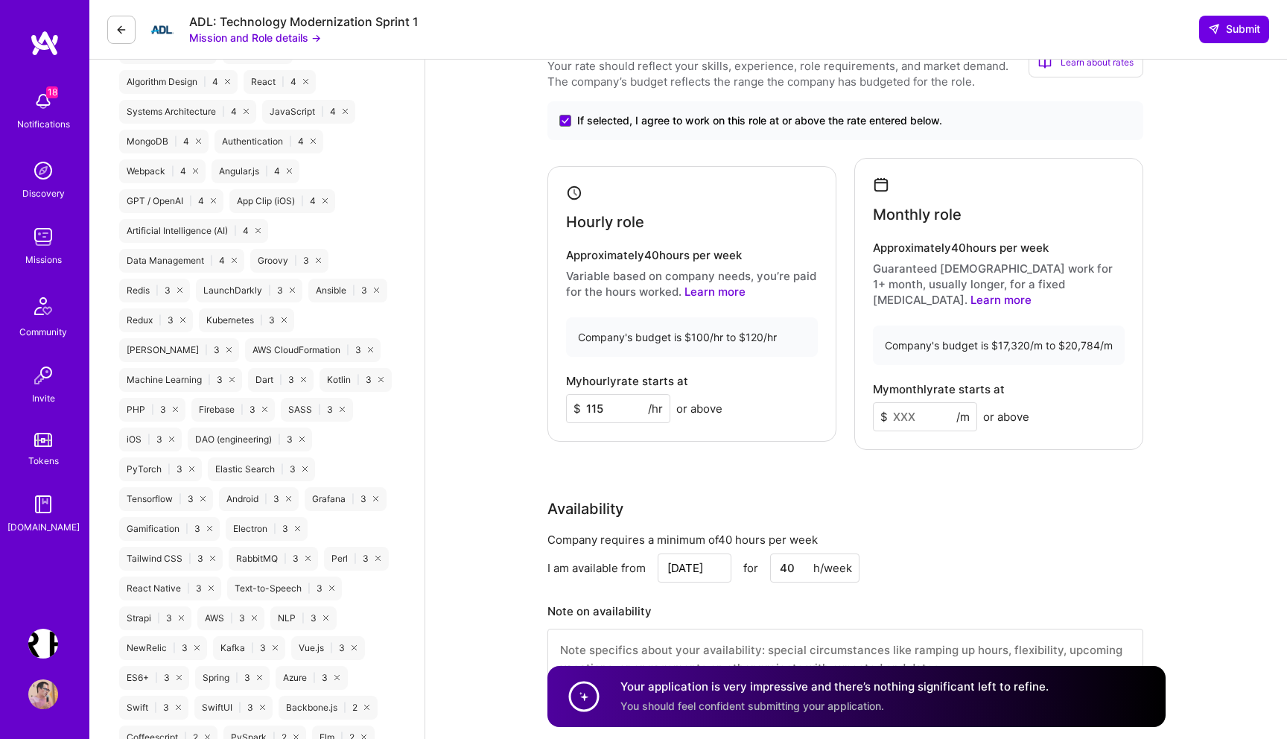
type textarea "Building AI-Powered Content Analysis Systems In my most recent role, I architec…"
click at [43, 234] on img at bounding box center [43, 237] width 30 height 30
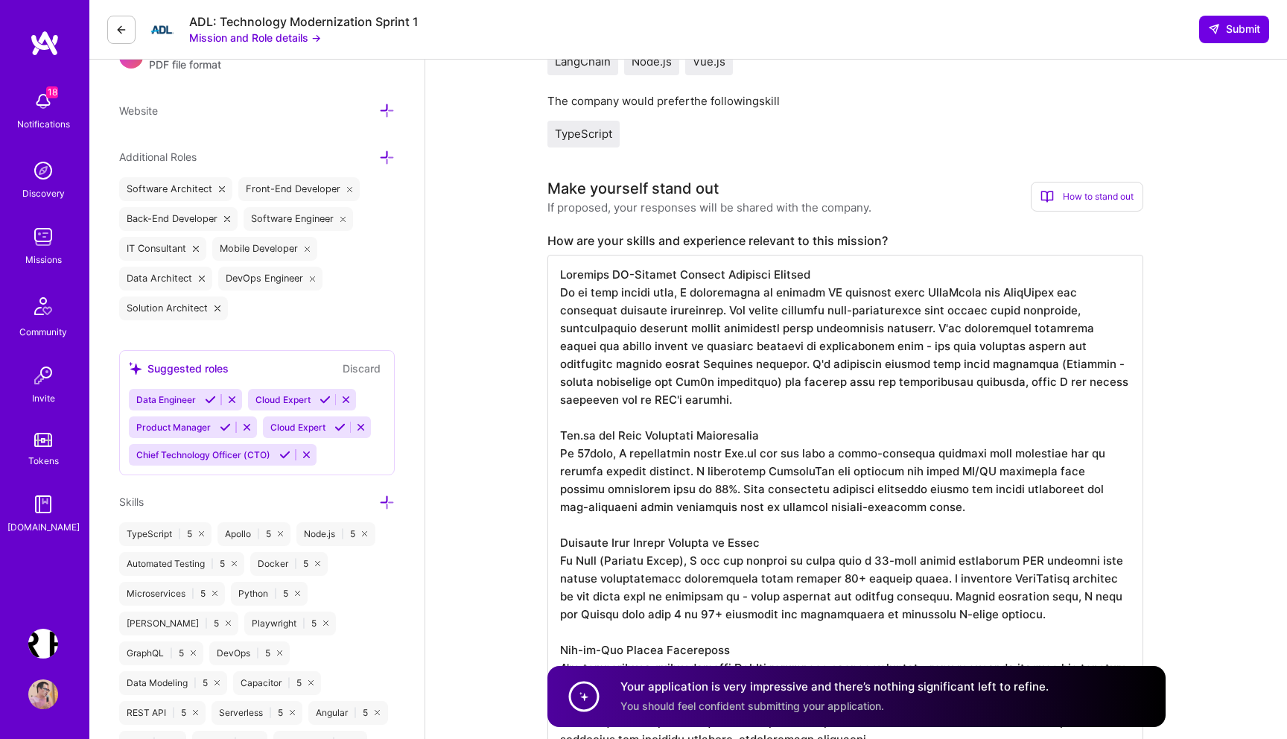
scroll to position [218, 0]
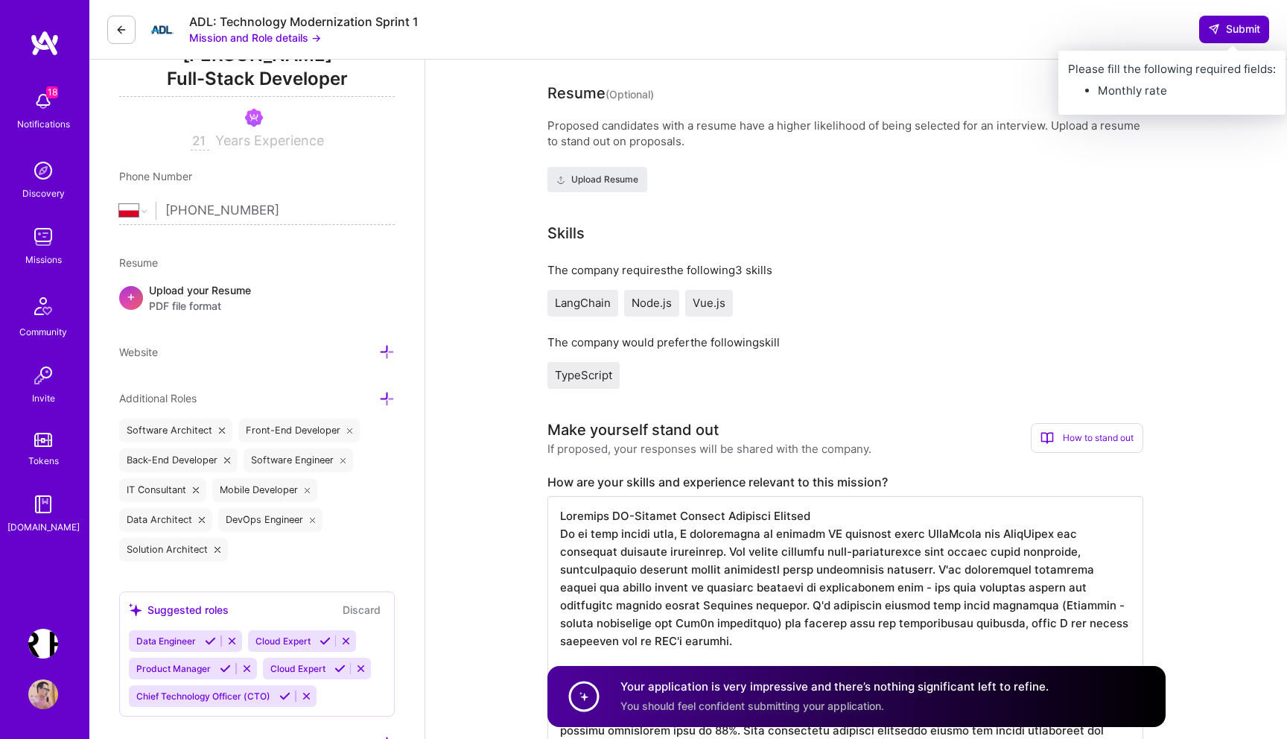
click at [1239, 31] on span "Submit" at bounding box center [1234, 29] width 52 height 15
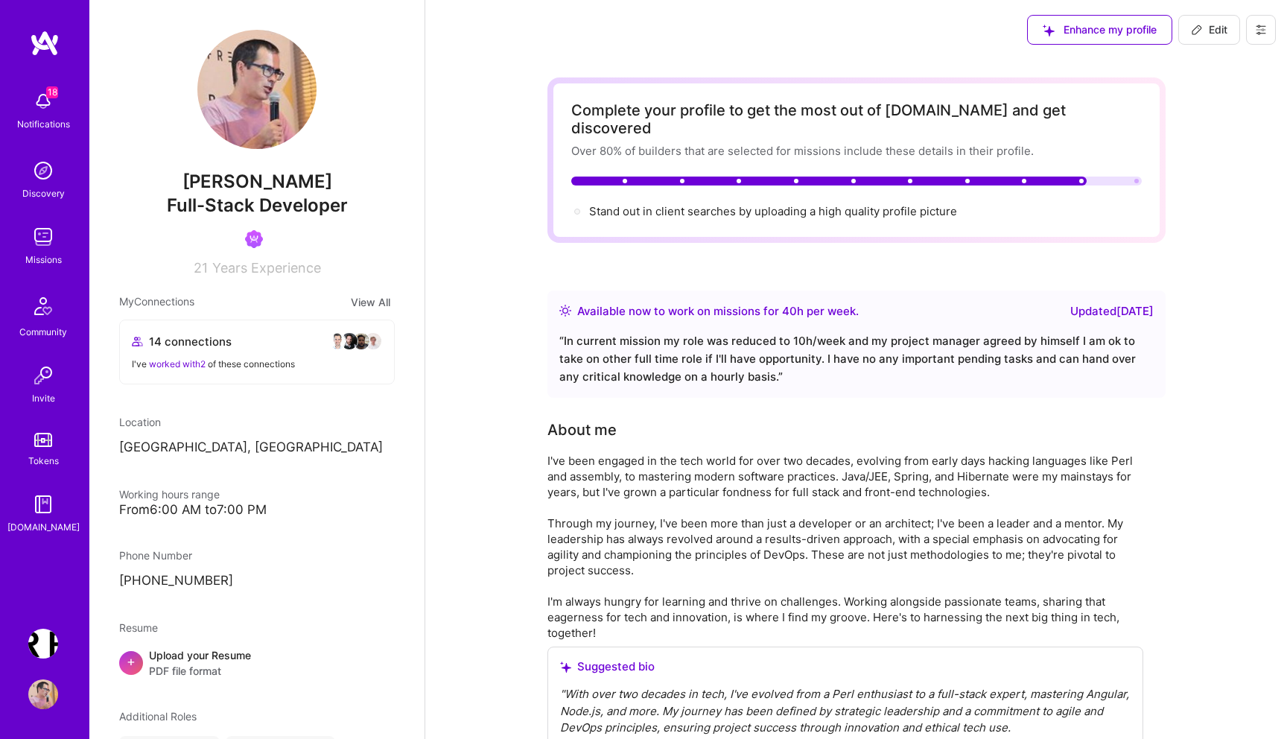
click at [560, 311] on div "Available now to work on missions for 40 h per week . Updated 2 months ago “ In…" at bounding box center [857, 344] width 618 height 107
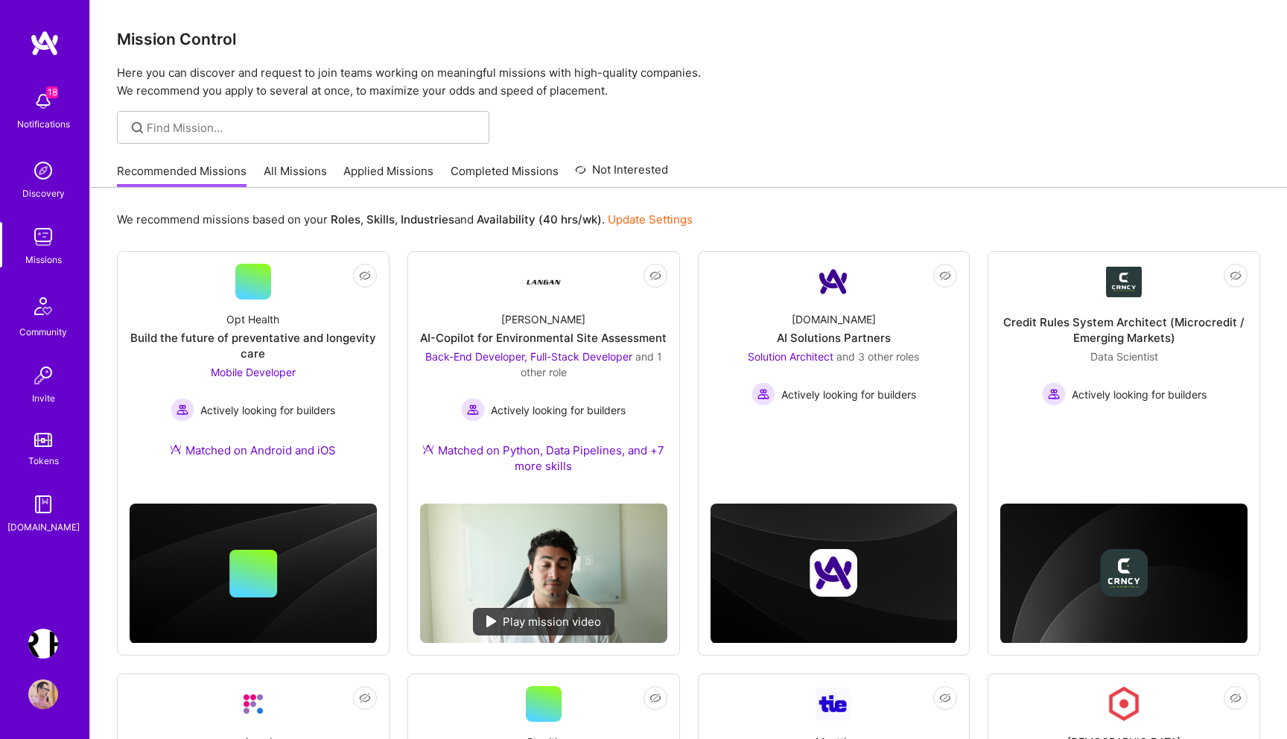
click at [305, 166] on link "All Missions" at bounding box center [295, 175] width 63 height 25
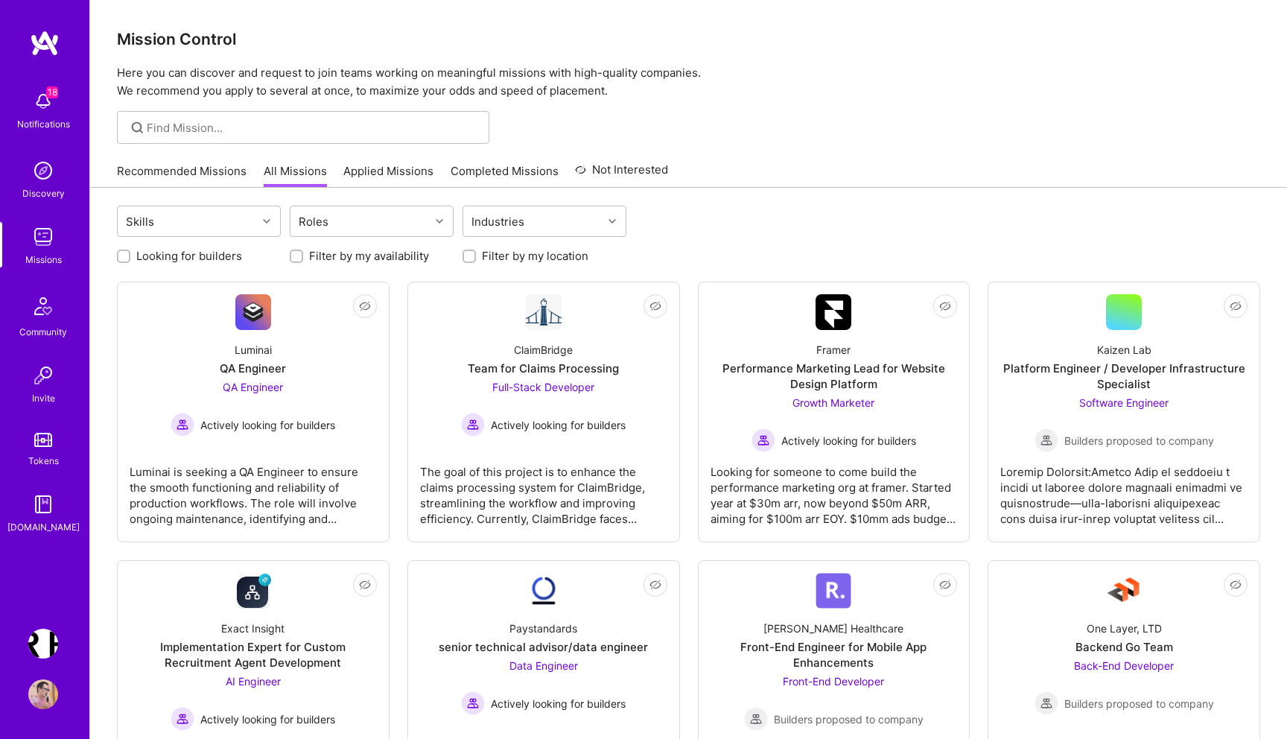
click at [190, 256] on label "Looking for builders" at bounding box center [189, 256] width 106 height 16
click at [130, 256] on input "Looking for builders" at bounding box center [125, 257] width 10 height 10
checkbox input "true"
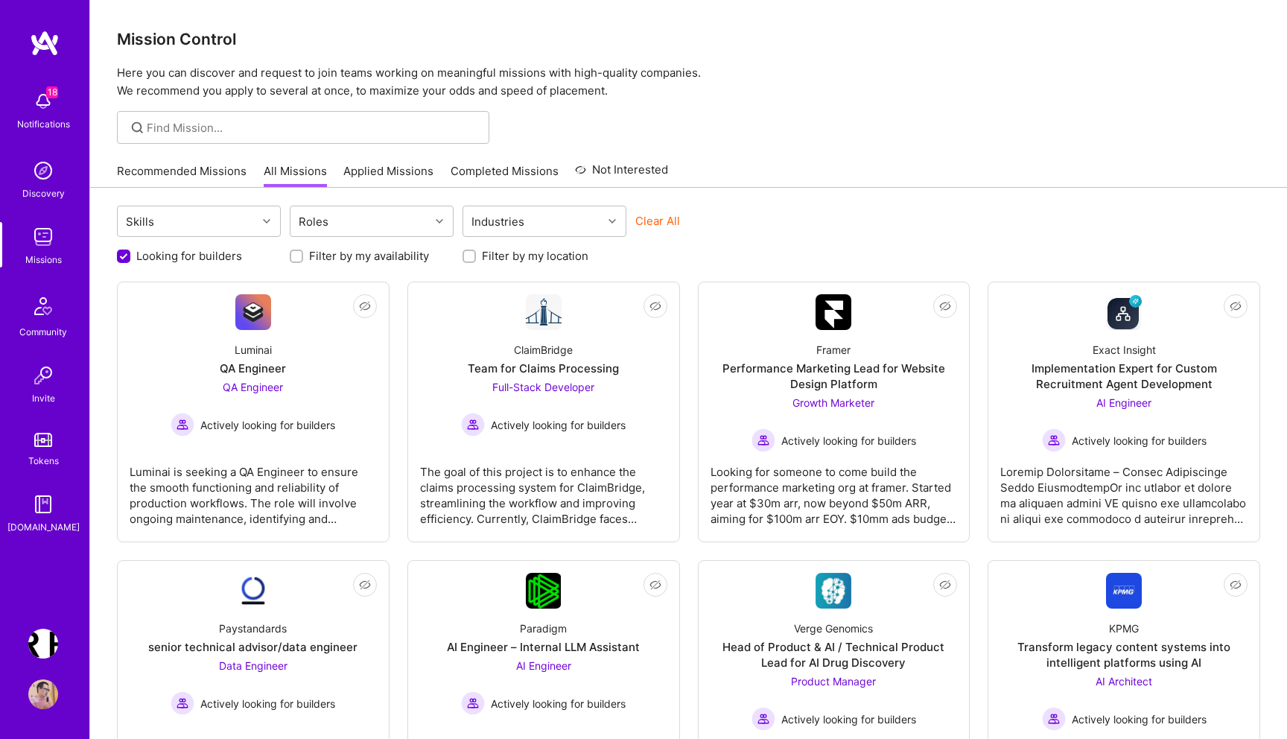
click at [469, 261] on input "Filter by my location" at bounding box center [471, 257] width 10 height 10
checkbox input "true"
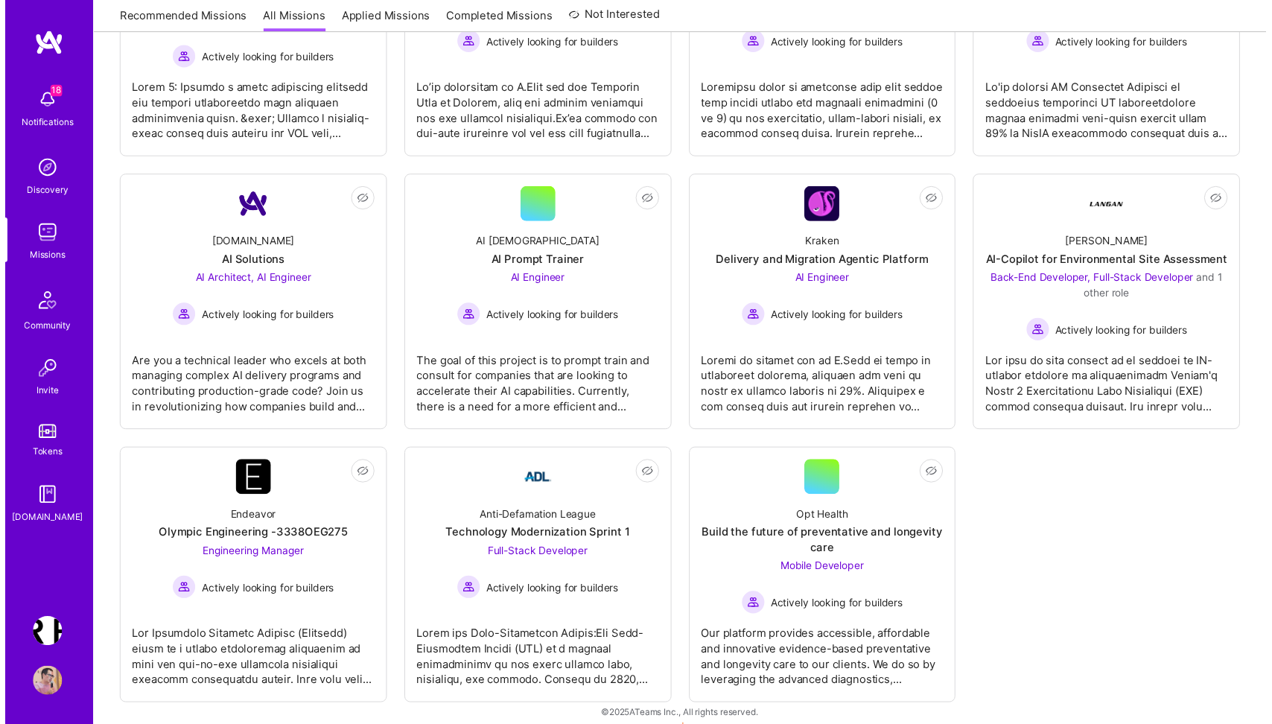
scroll to position [938, 0]
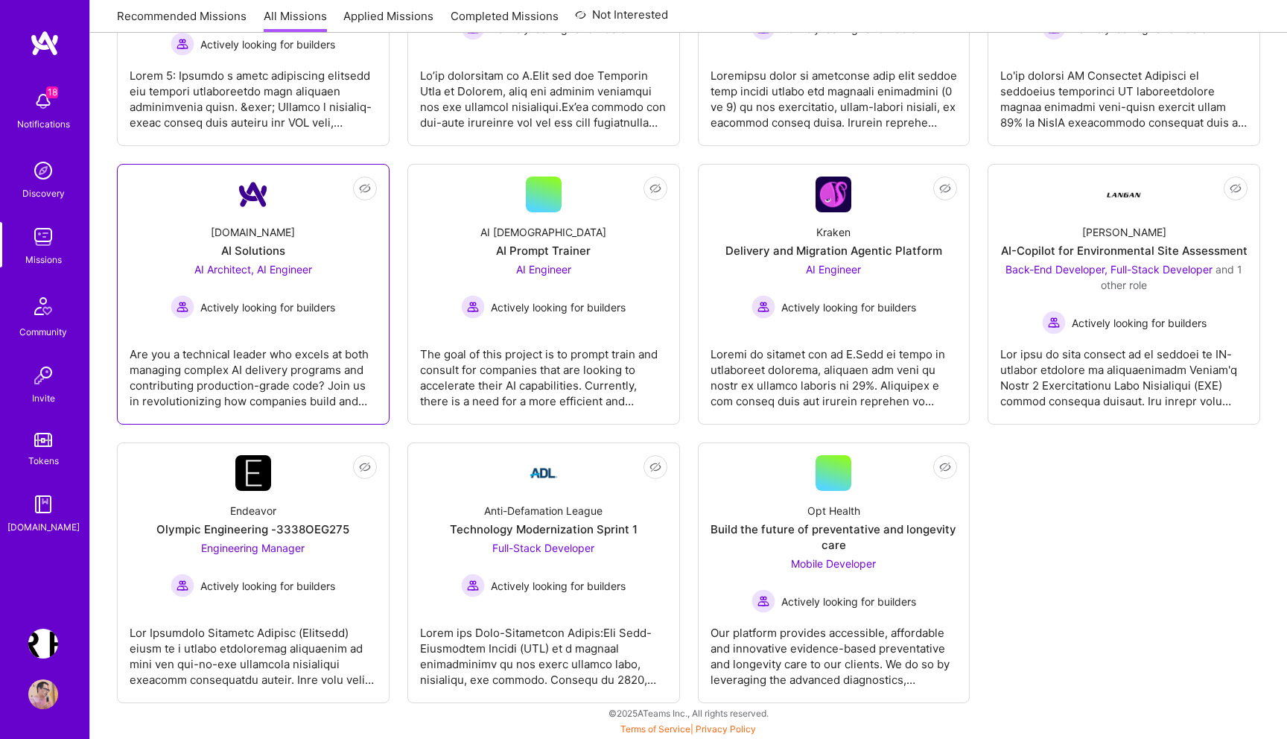
click at [216, 368] on div "Are you a technical leader who excels at both managing complex AI delivery prog…" at bounding box center [253, 372] width 247 height 74
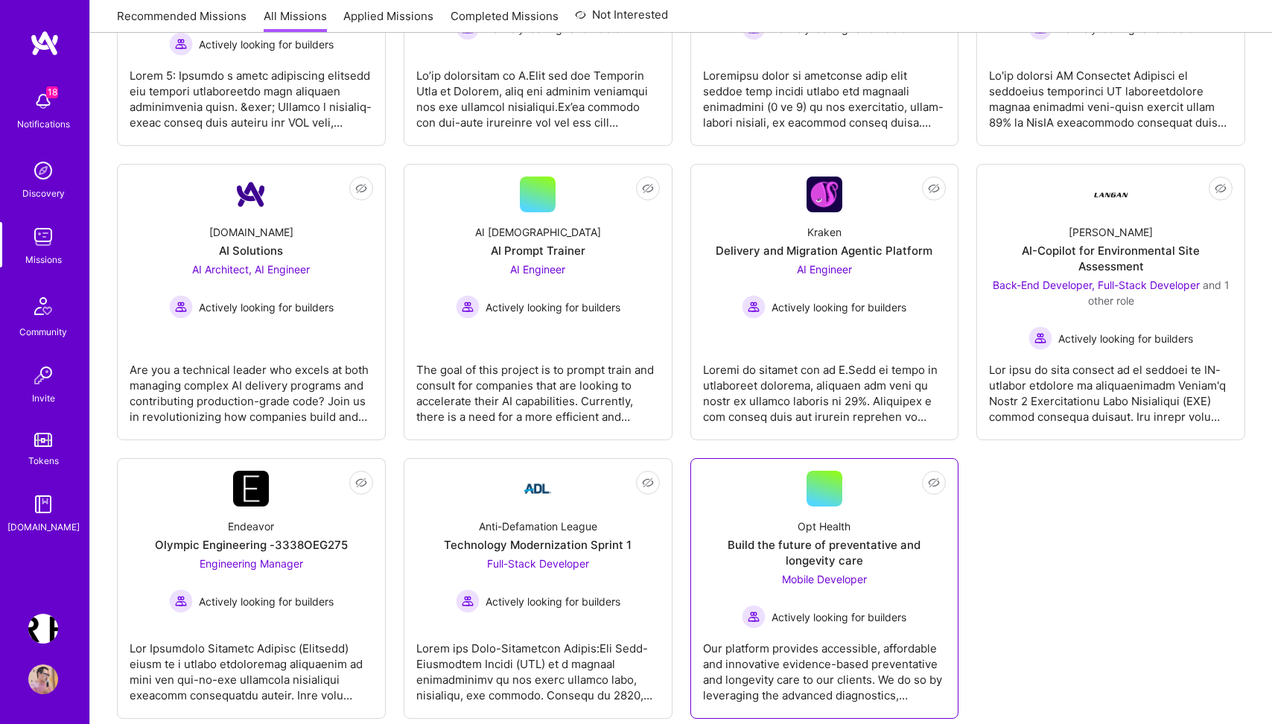
click at [822, 641] on div "Our platform provides accessible, affordable and innovative evidence-based prev…" at bounding box center [825, 666] width 244 height 74
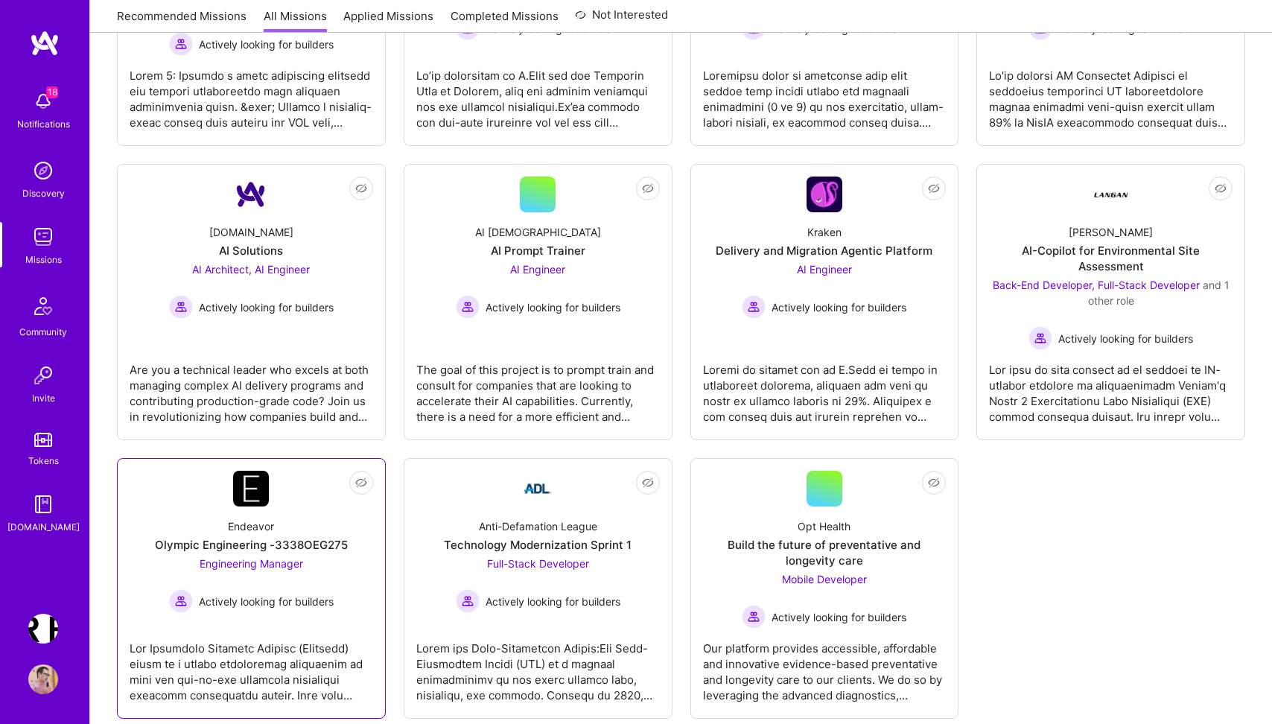
click at [238, 644] on div at bounding box center [252, 666] width 244 height 74
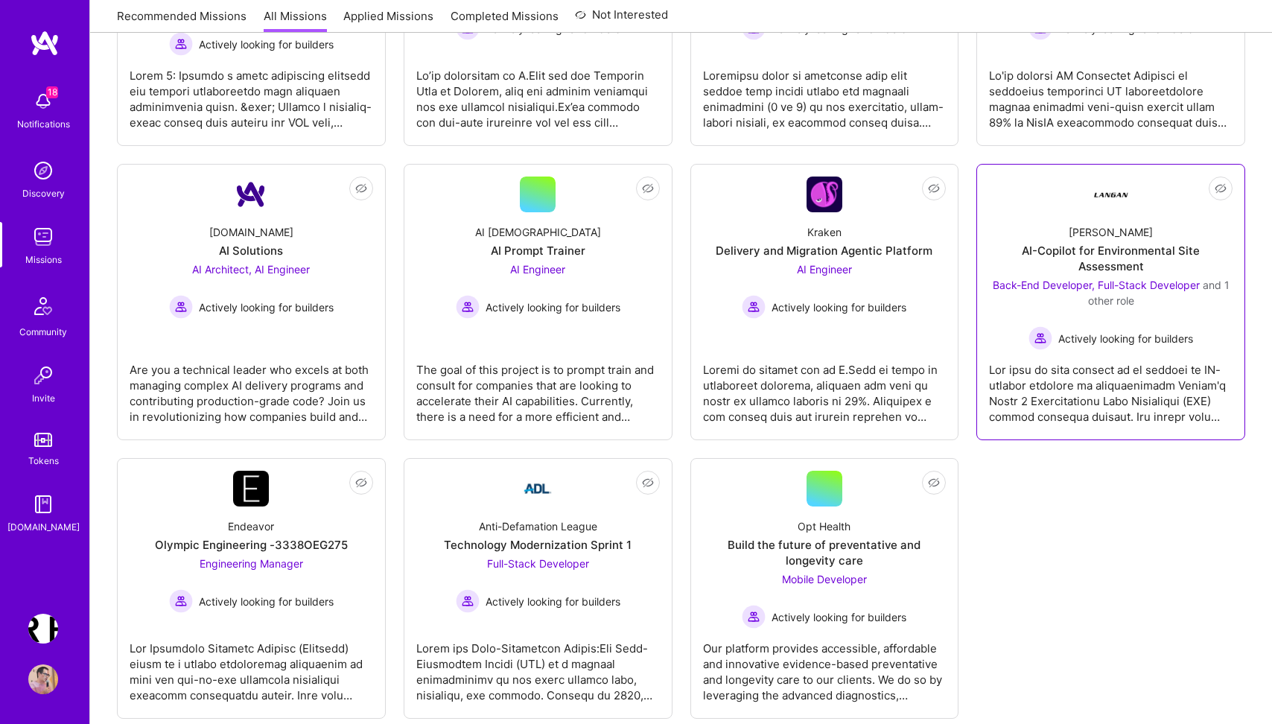
click at [1031, 361] on div at bounding box center [1111, 387] width 244 height 74
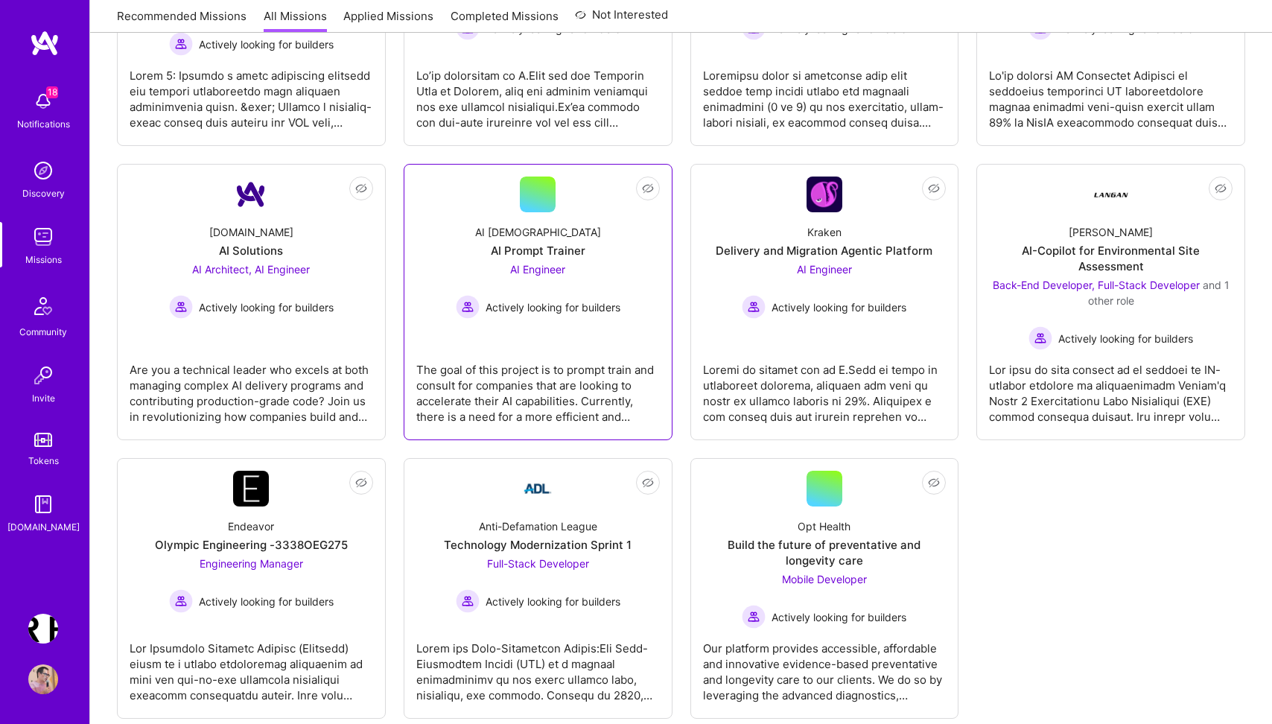
click at [500, 350] on div "The goal of this project is to prompt train and consult for companies that are …" at bounding box center [538, 387] width 244 height 74
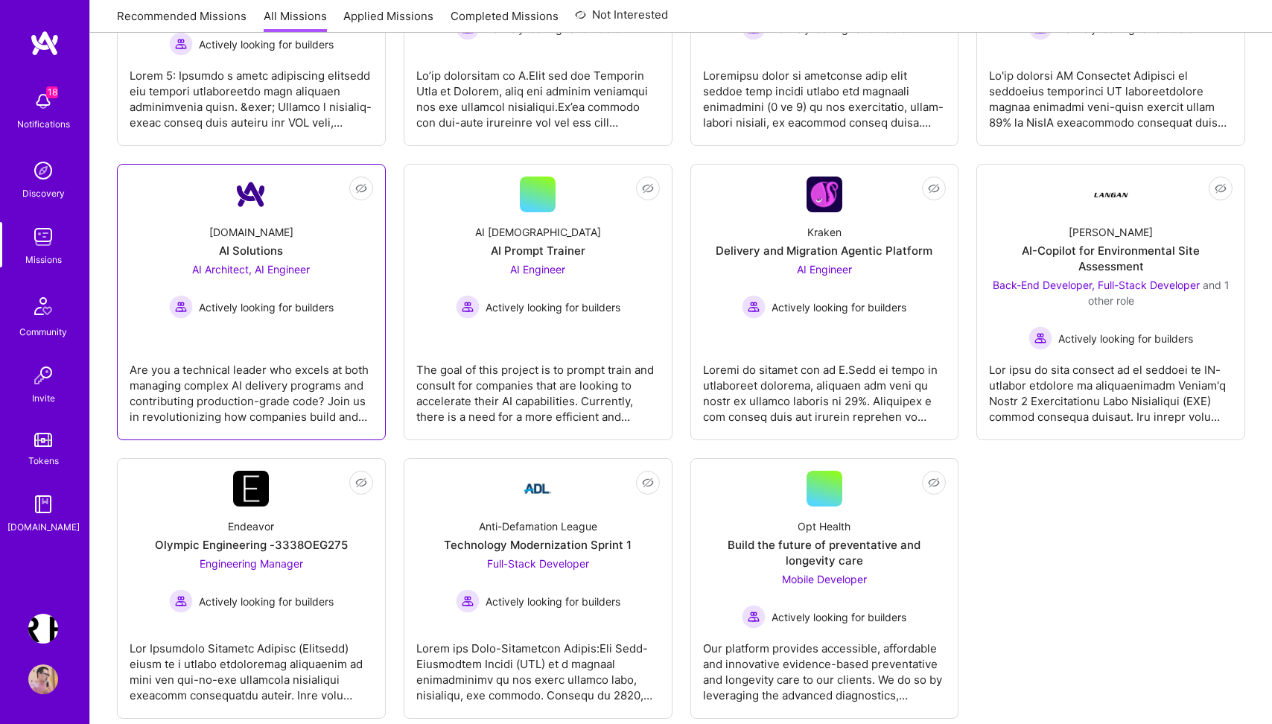
click at [272, 333] on link "Not Interested A.Team AI Solutions AI Architect, AI Engineer Actively looking f…" at bounding box center [252, 302] width 244 height 251
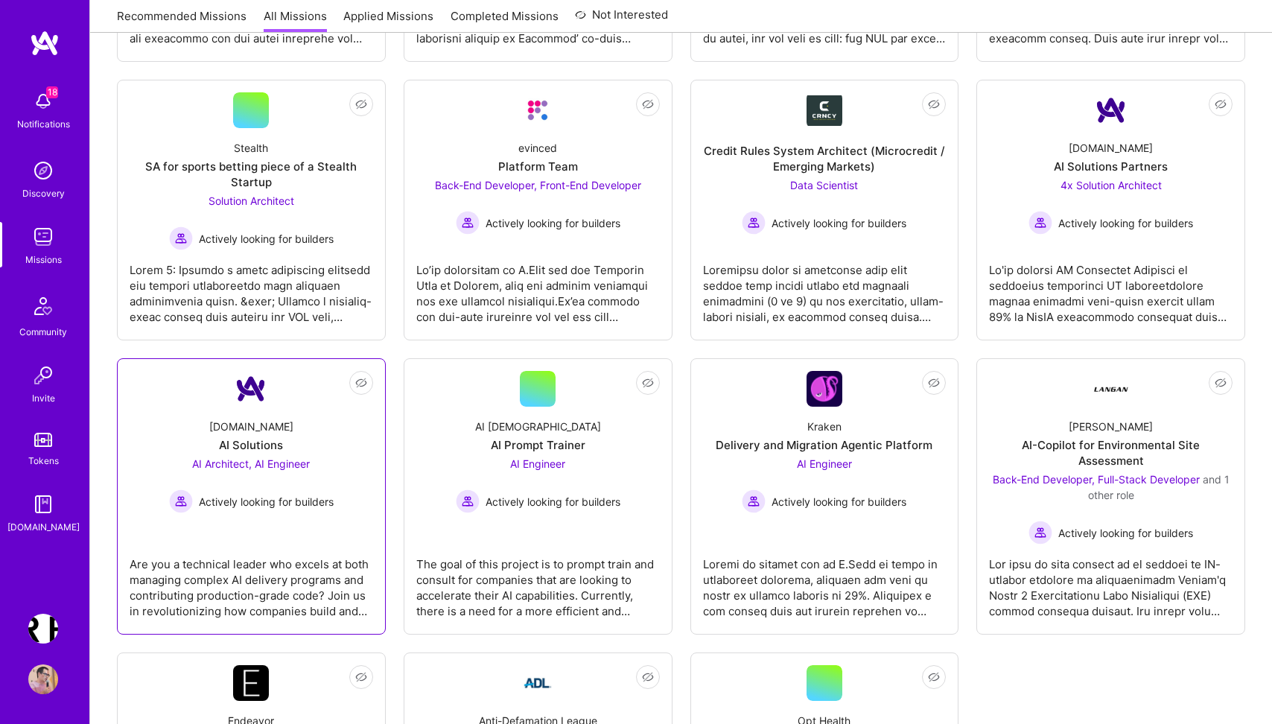
scroll to position [704, 0]
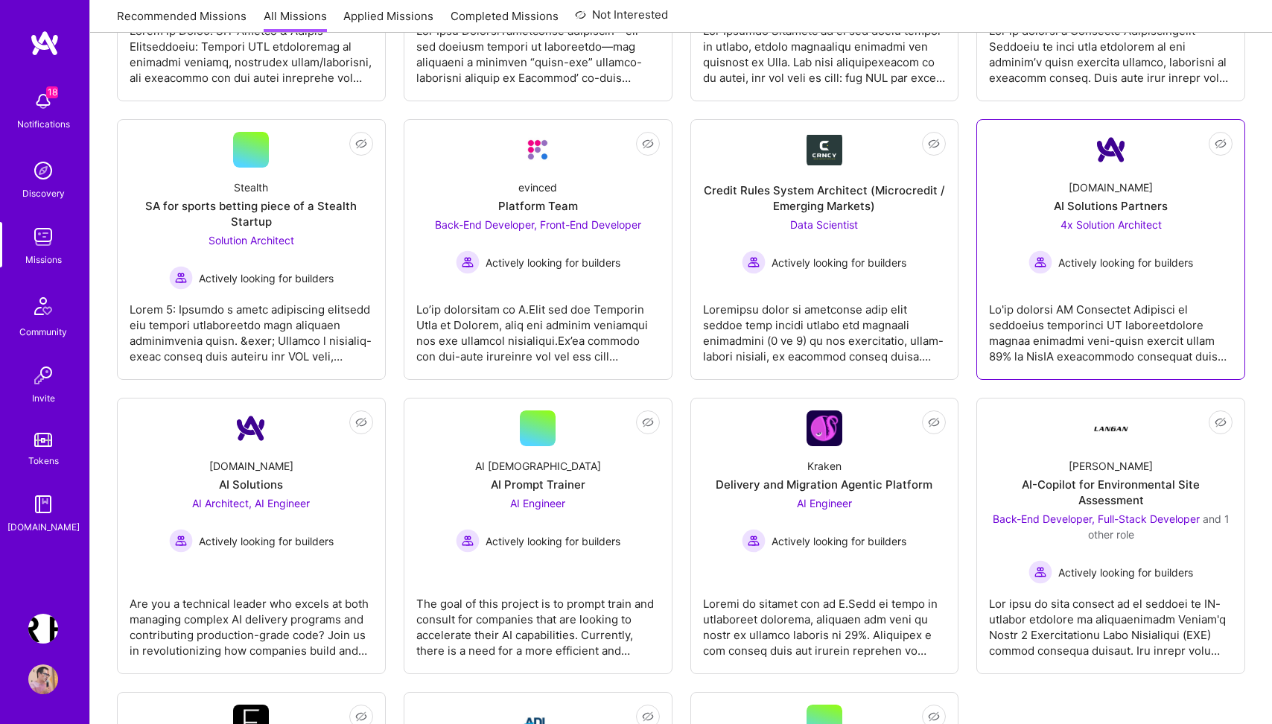
click at [1084, 326] on div at bounding box center [1111, 327] width 244 height 74
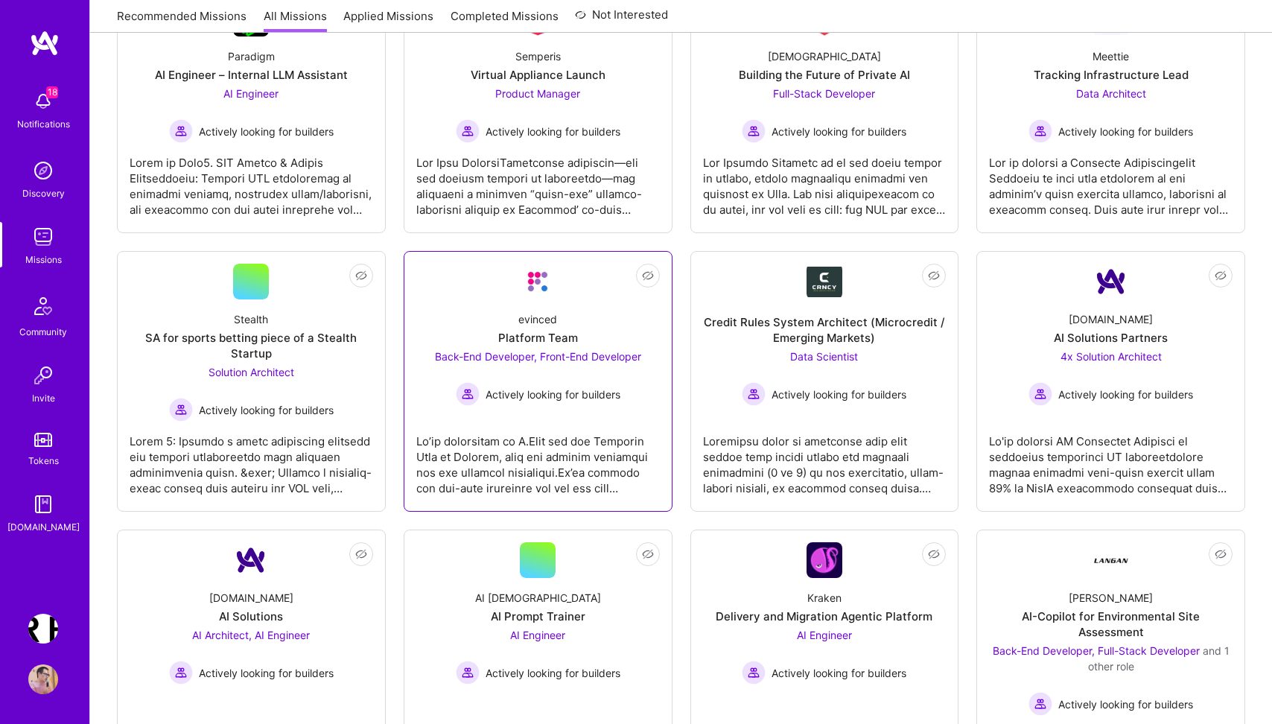
scroll to position [499, 0]
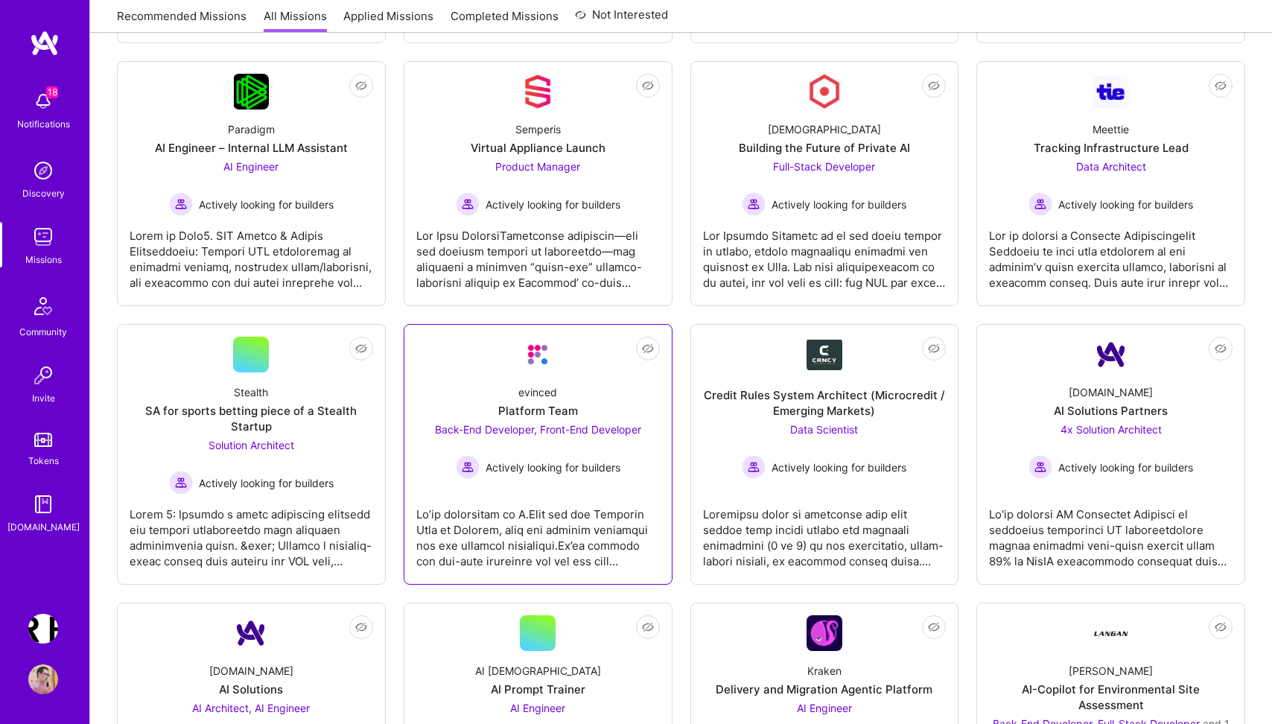
click at [518, 545] on div at bounding box center [538, 532] width 244 height 74
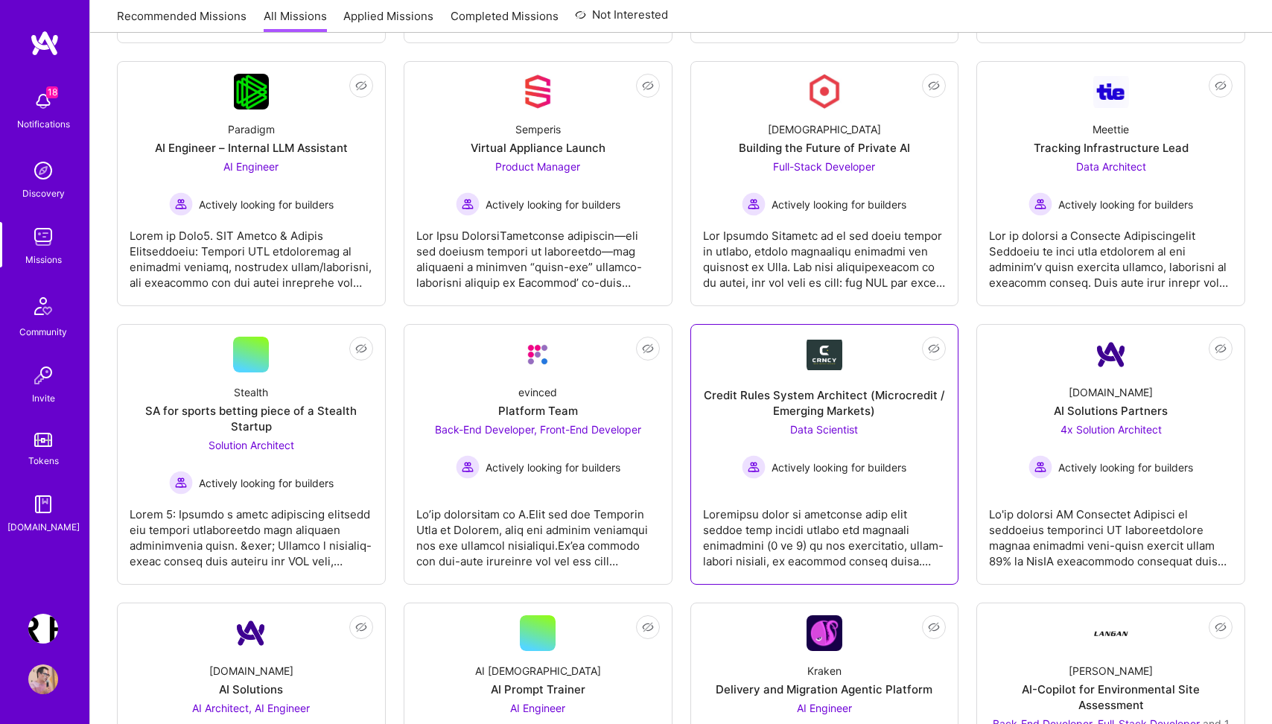
click at [801, 532] on div at bounding box center [825, 532] width 244 height 74
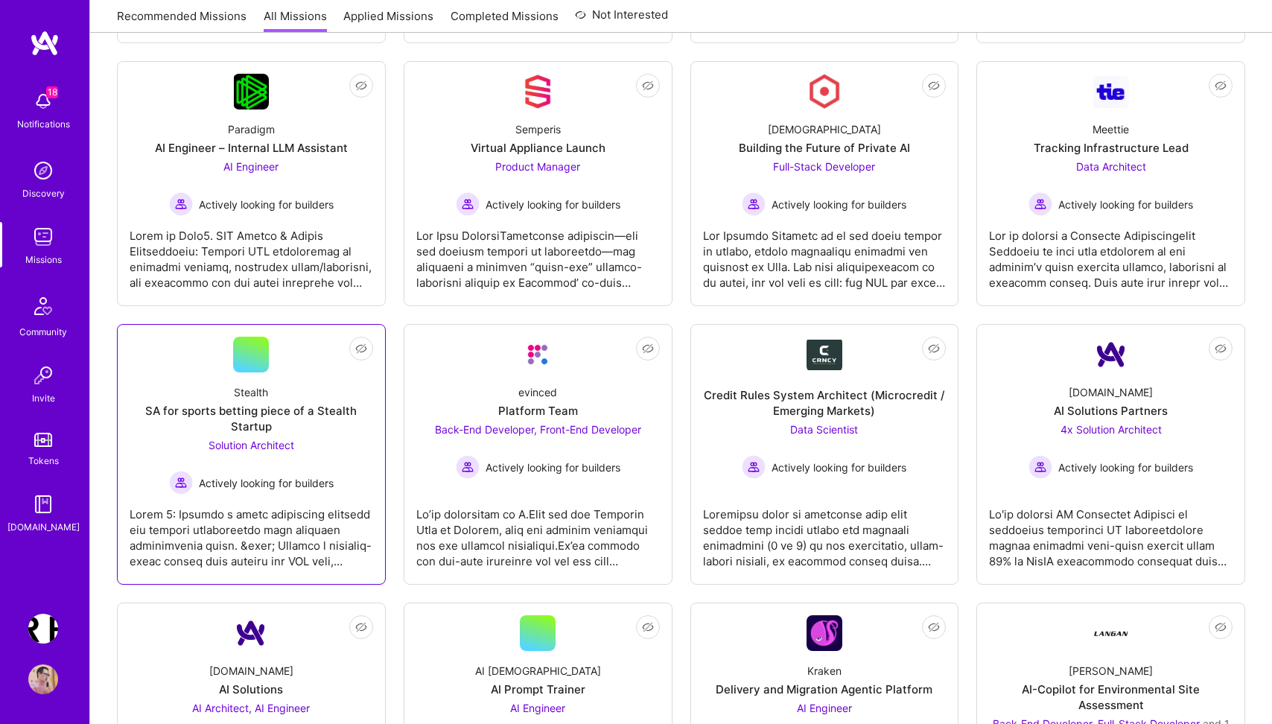
click at [275, 517] on div at bounding box center [252, 532] width 244 height 74
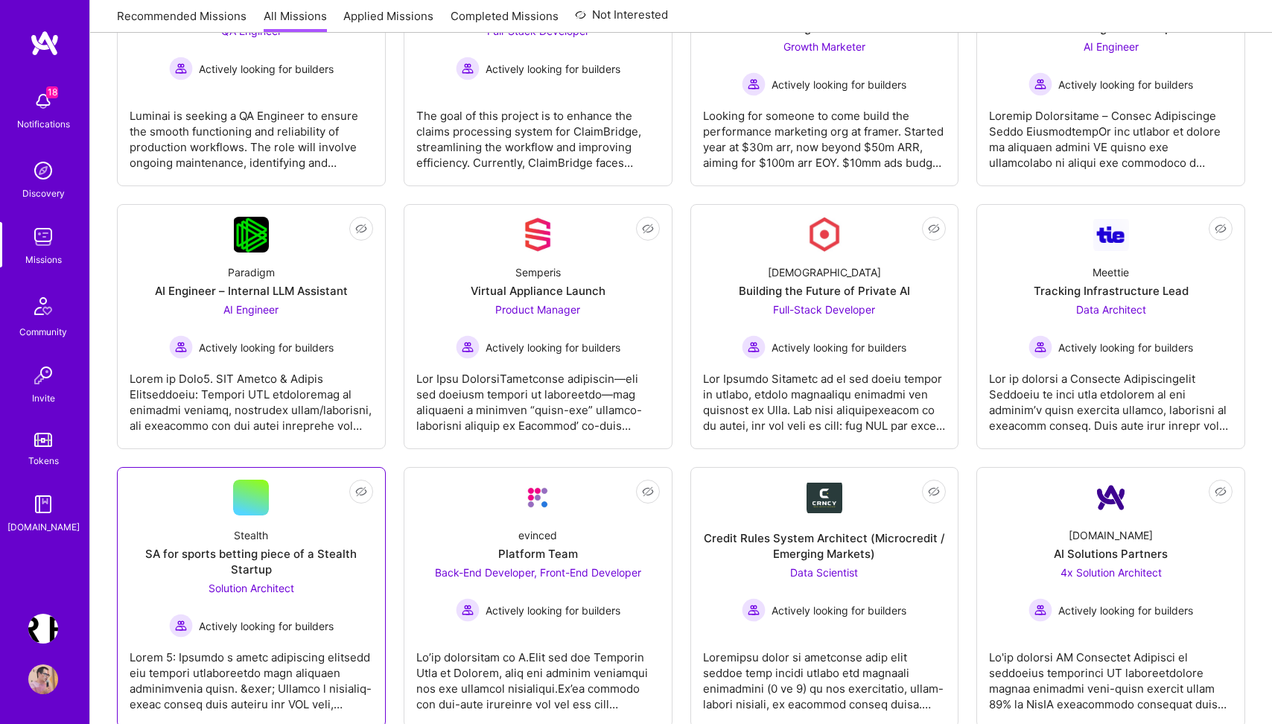
scroll to position [305, 0]
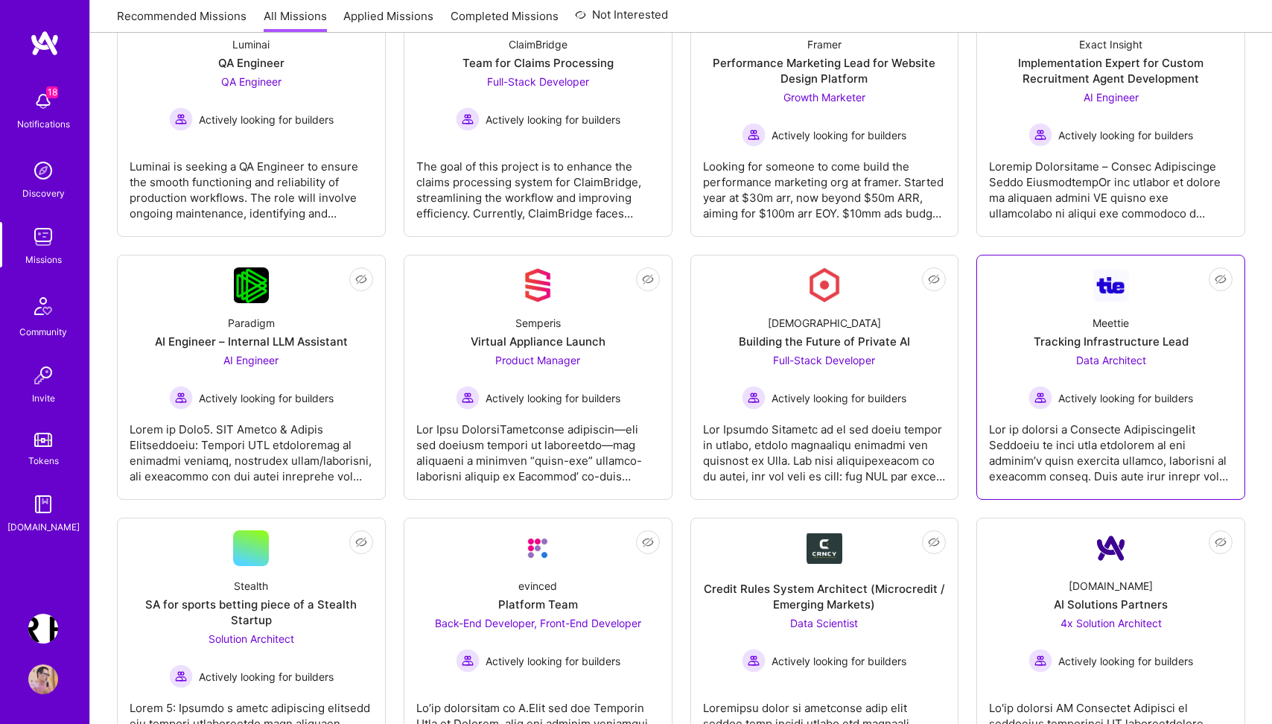
click at [1120, 445] on div at bounding box center [1111, 447] width 244 height 74
click at [832, 437] on div at bounding box center [825, 447] width 244 height 74
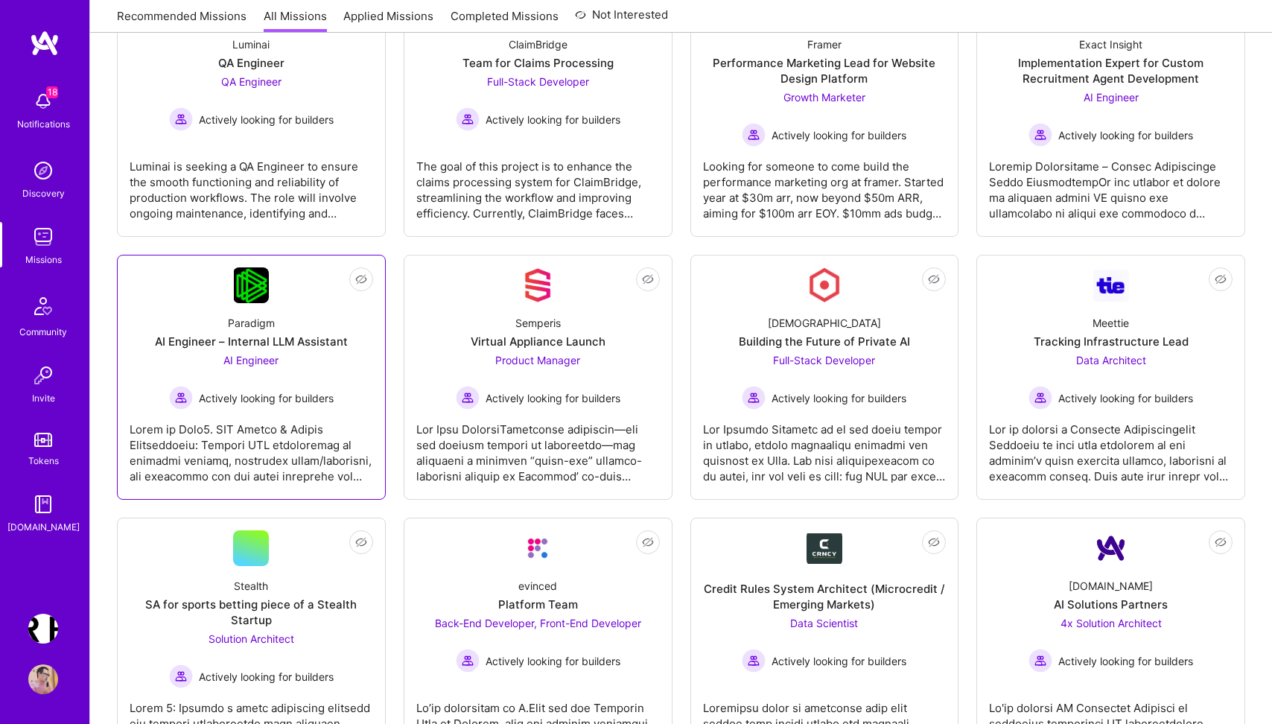
click at [283, 443] on div at bounding box center [252, 447] width 244 height 74
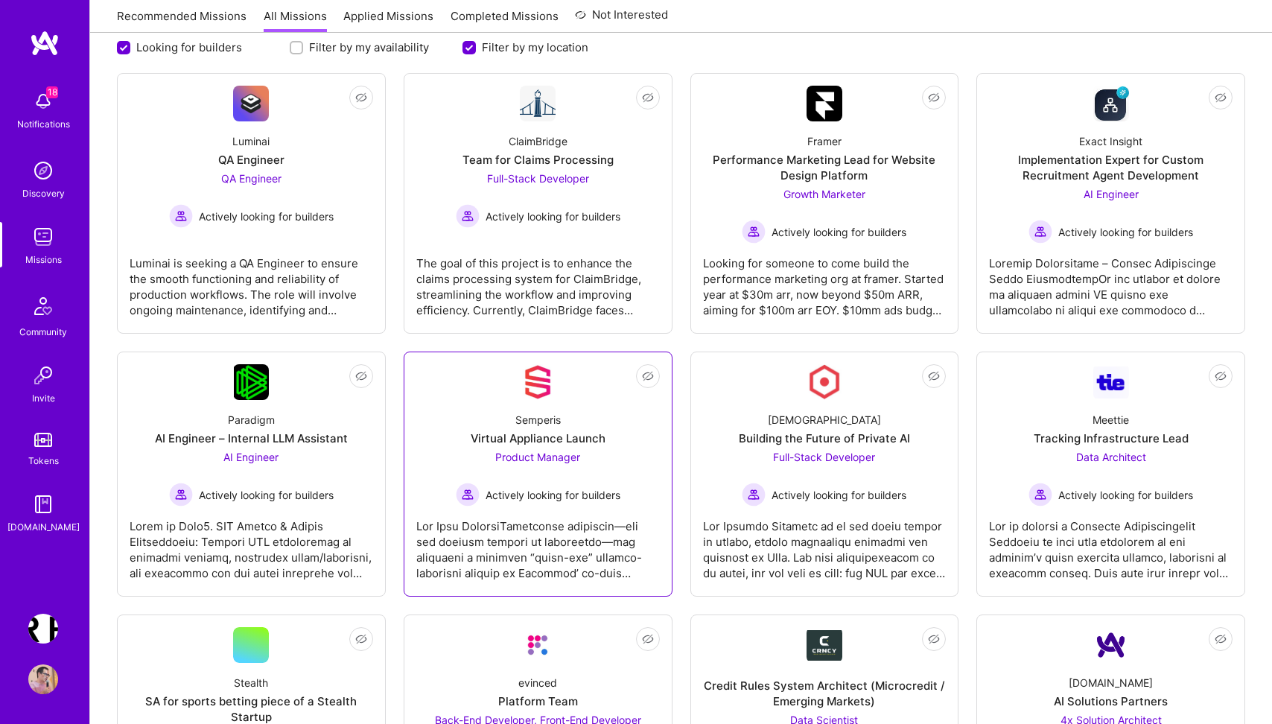
scroll to position [119, 0]
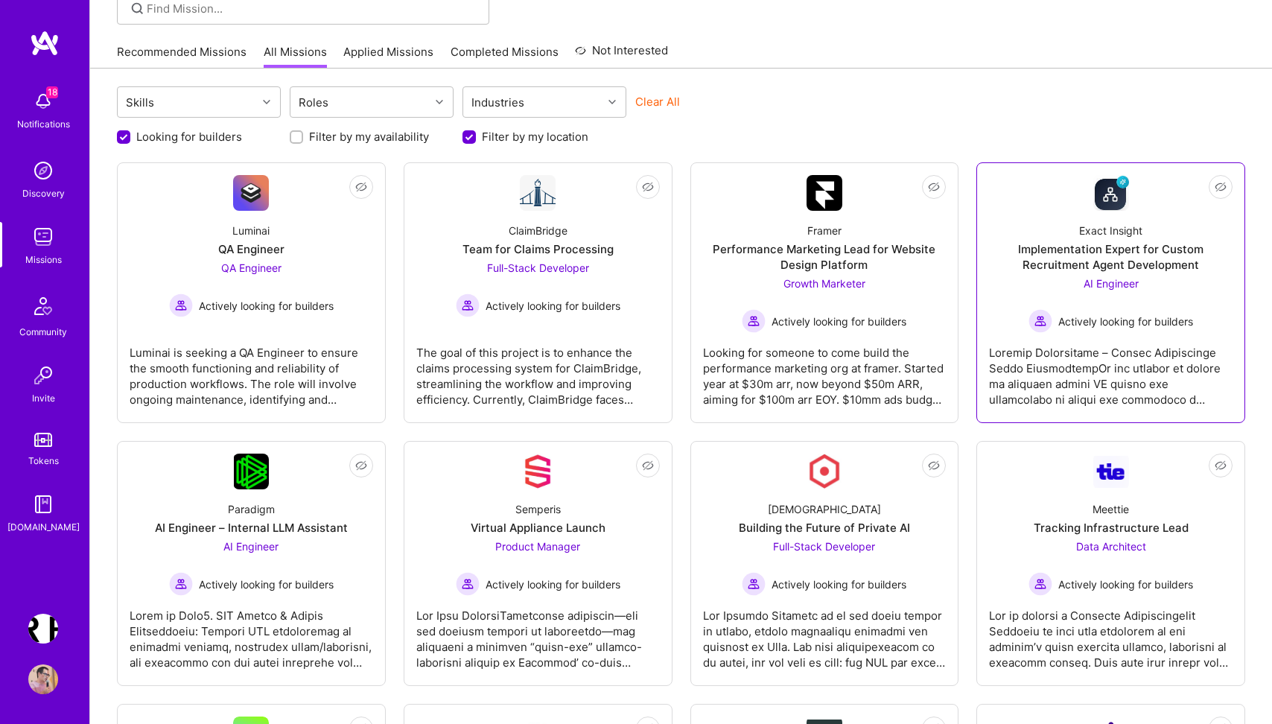
click at [1097, 377] on div at bounding box center [1111, 370] width 244 height 74
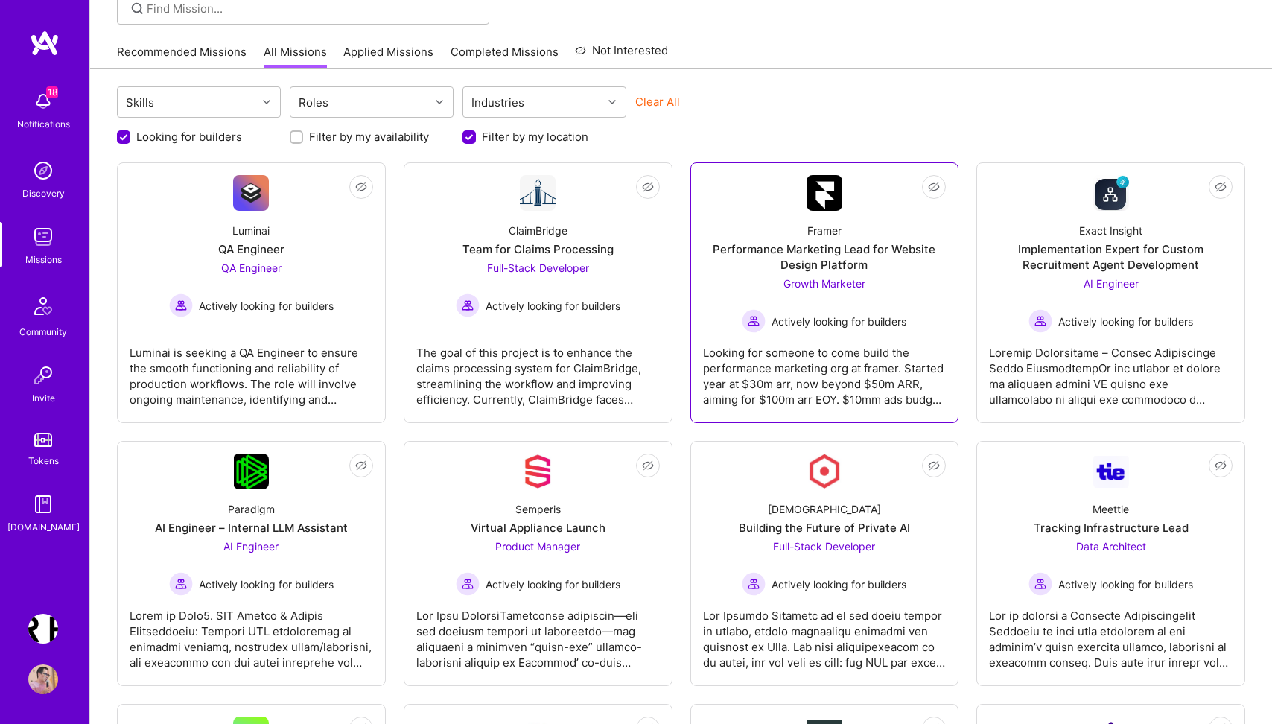
click at [828, 360] on div "Looking for someone to come build the performance marketing org at framer. Star…" at bounding box center [825, 370] width 244 height 74
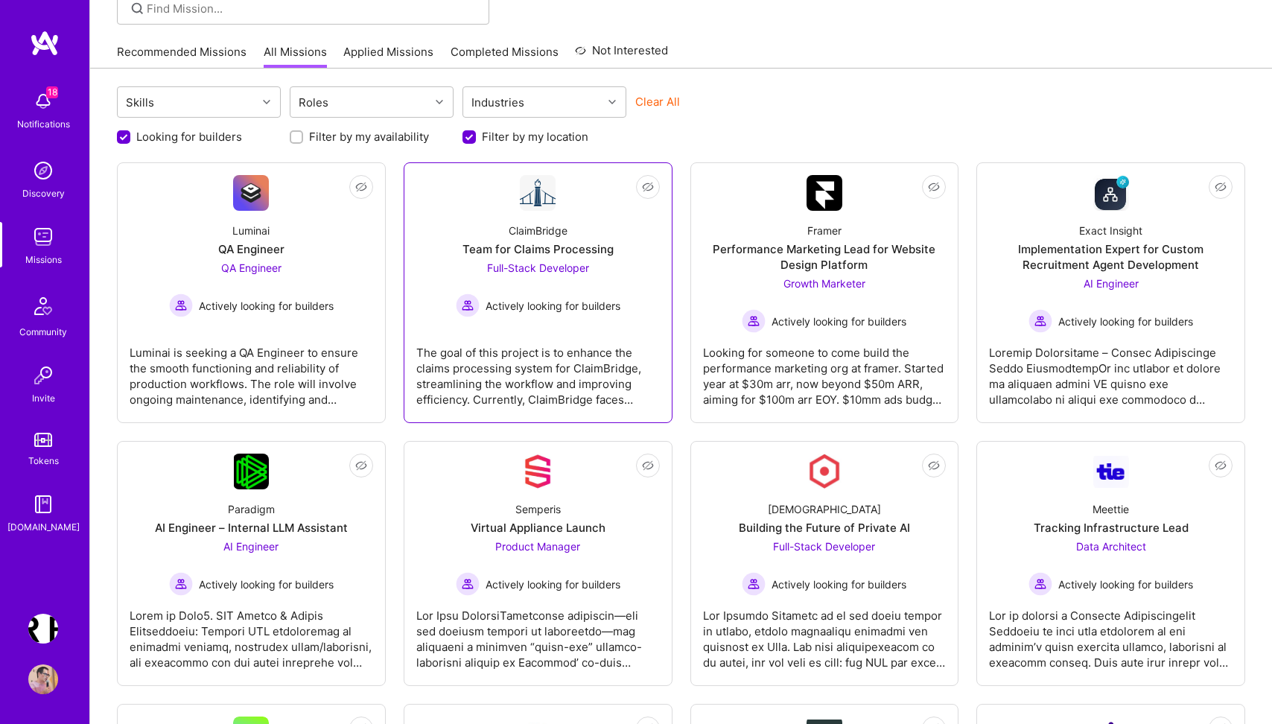
click at [583, 394] on div "The goal of this project is to enhance the claims processing system for ClaimBr…" at bounding box center [538, 370] width 244 height 74
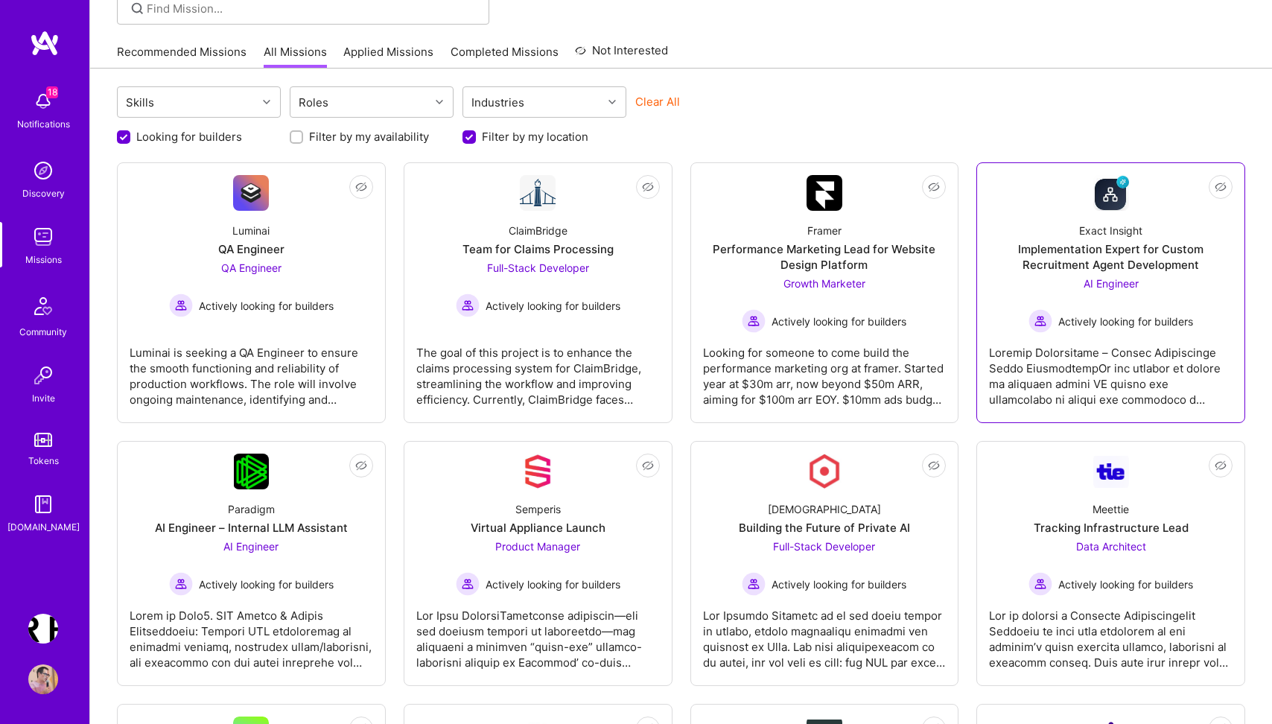
click at [1105, 364] on div at bounding box center [1111, 370] width 244 height 74
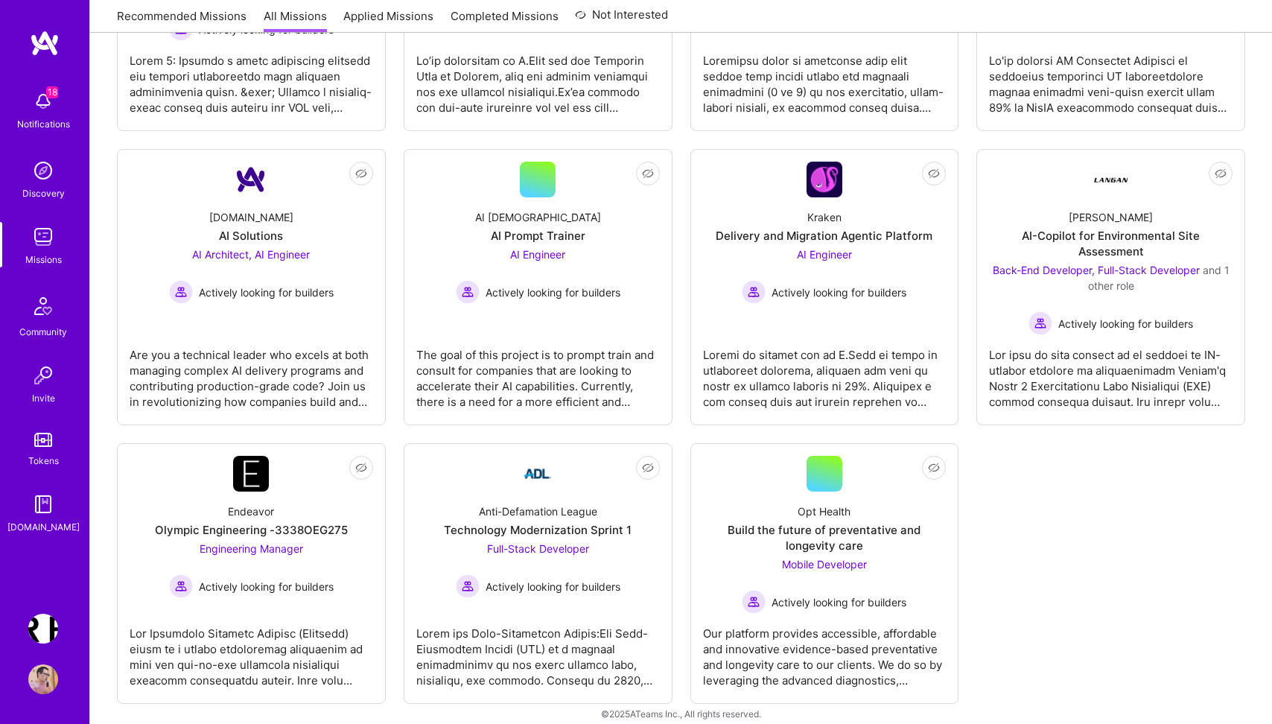
scroll to position [0, 0]
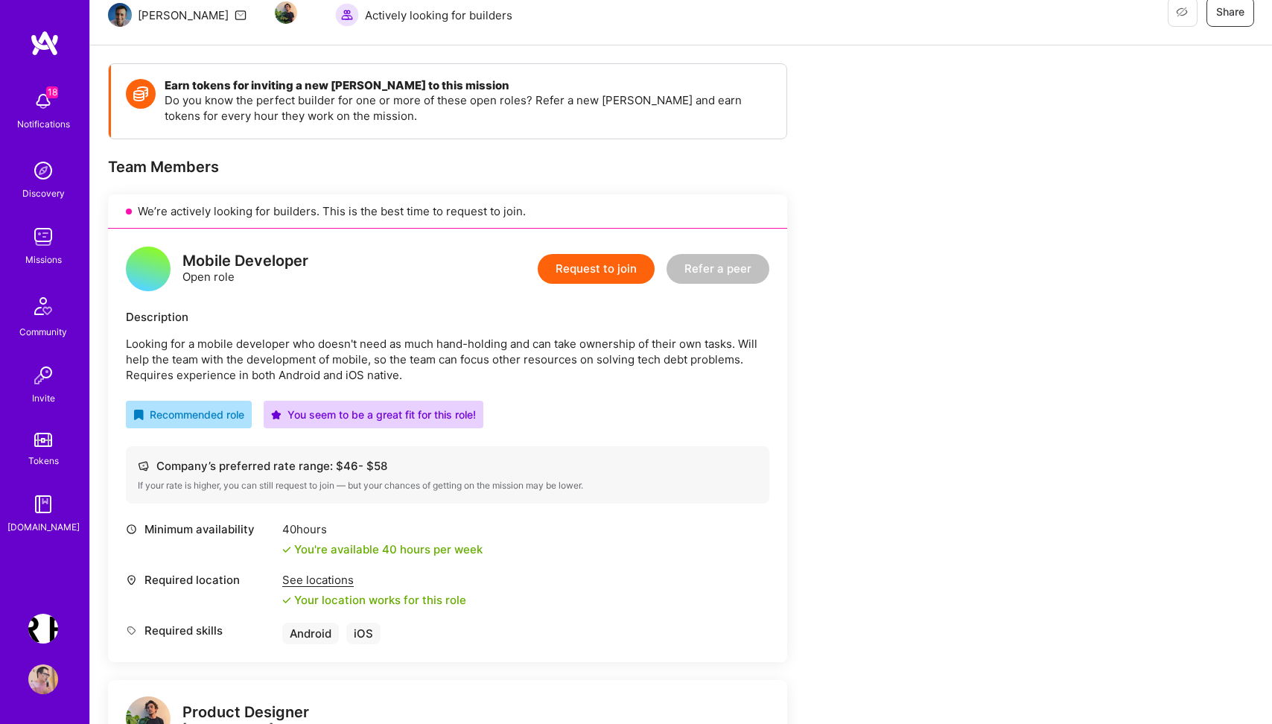
scroll to position [174, 0]
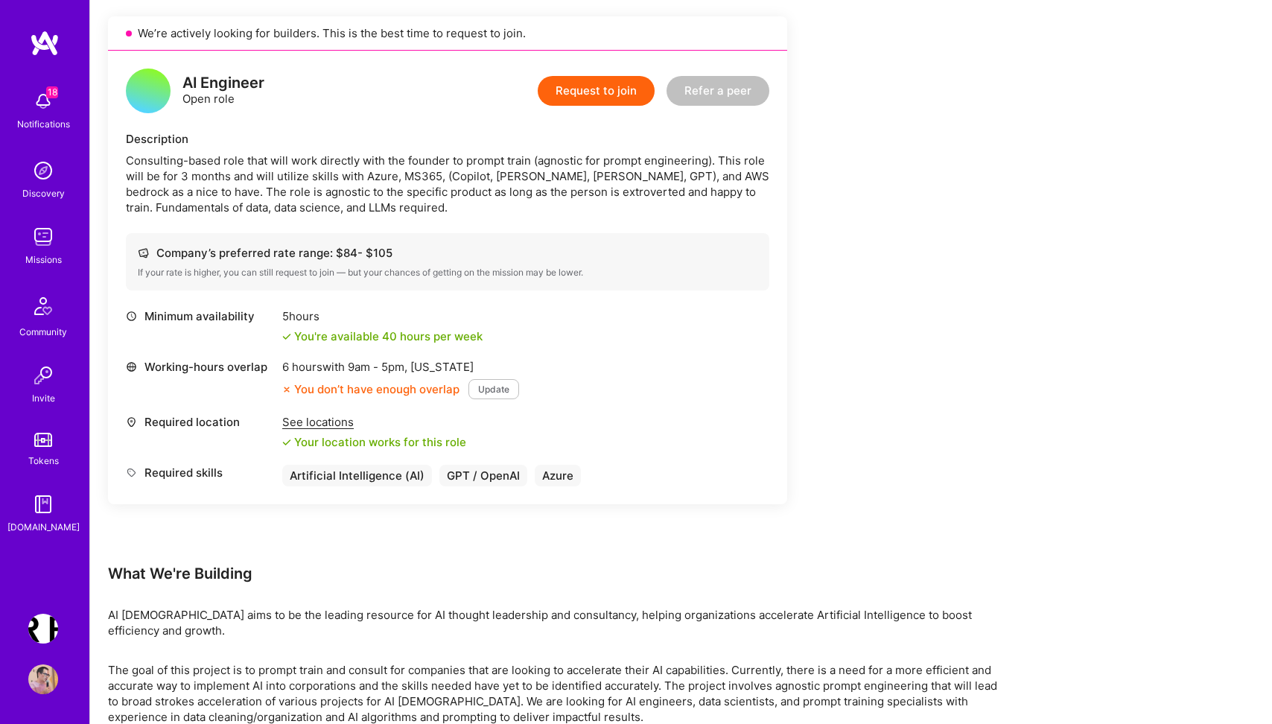
scroll to position [410, 0]
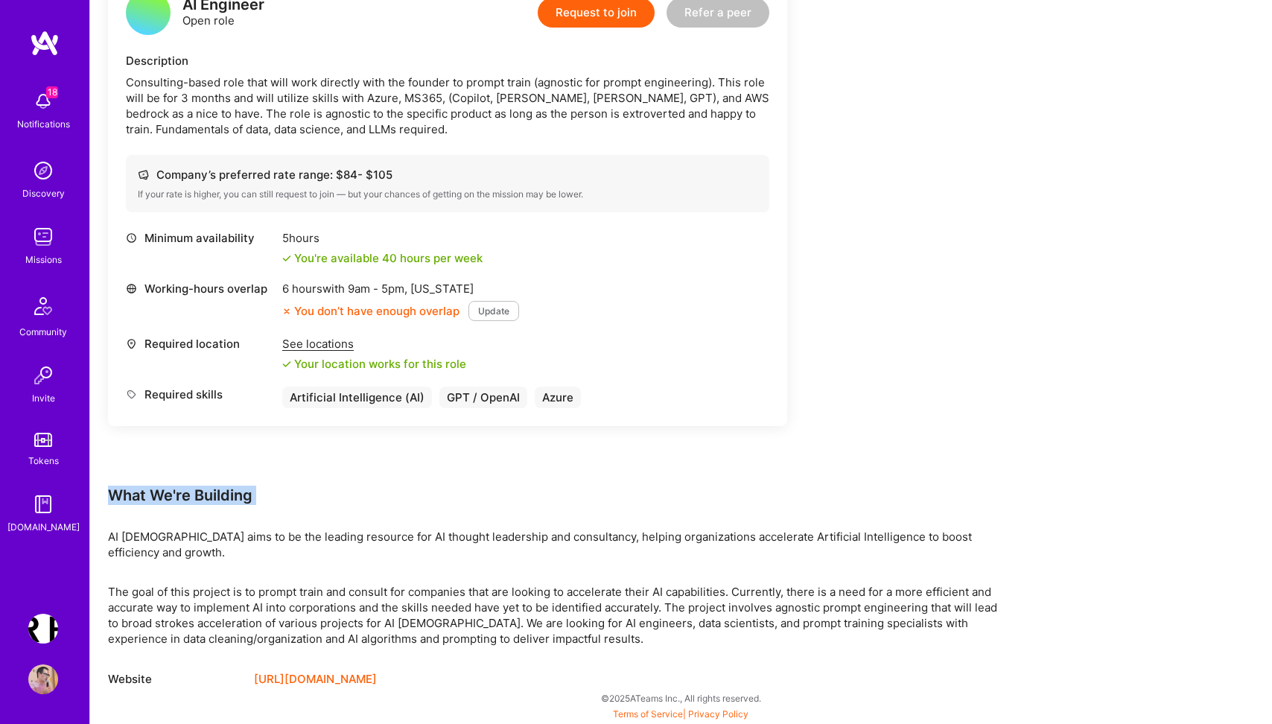
drag, startPoint x: 112, startPoint y: 489, endPoint x: 364, endPoint y: 523, distance: 254.0
click at [363, 522] on div "Earn tokens for inviting a new [PERSON_NAME] to this mission Do you know the pe…" at bounding box center [555, 247] width 894 height 881
click at [235, 551] on p "AI [DEMOGRAPHIC_DATA] aims to be the leading resource for AI thought leadership…" at bounding box center [555, 544] width 894 height 31
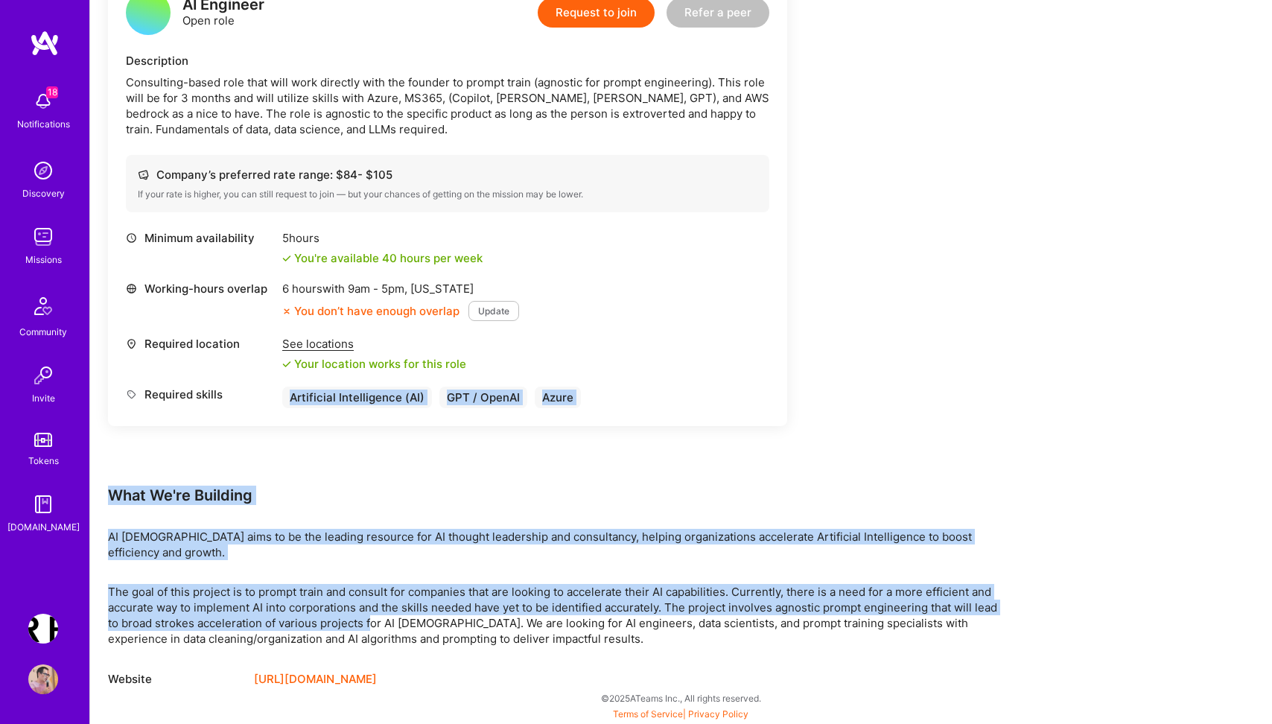
drag, startPoint x: 369, startPoint y: 615, endPoint x: 104, endPoint y: 484, distance: 295.9
click at [104, 484] on div "Earn tokens for inviting a new [PERSON_NAME] to this mission Do you know the pe…" at bounding box center [681, 256] width 1182 height 935
click at [292, 520] on div "Earn tokens for inviting a new [PERSON_NAME] to this mission Do you know the pe…" at bounding box center [555, 247] width 894 height 881
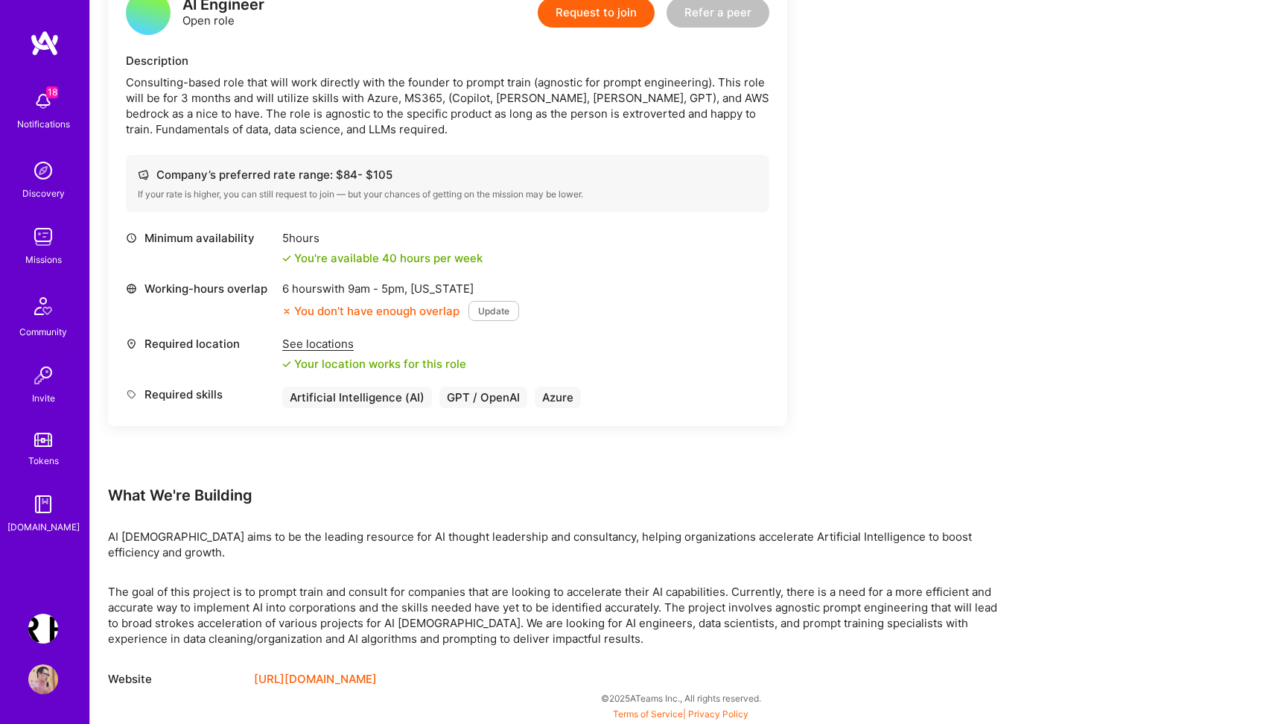
click at [51, 98] on span "18" at bounding box center [52, 92] width 12 height 12
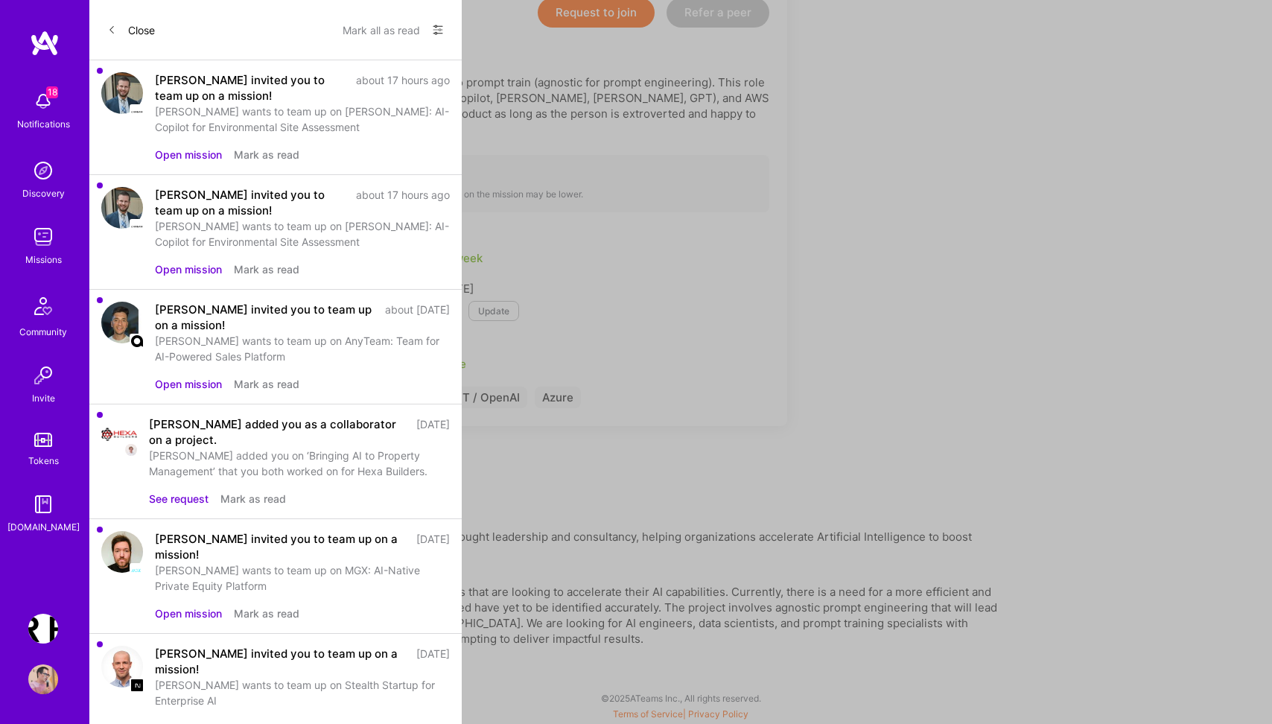
click at [209, 152] on button "Open mission" at bounding box center [188, 155] width 67 height 16
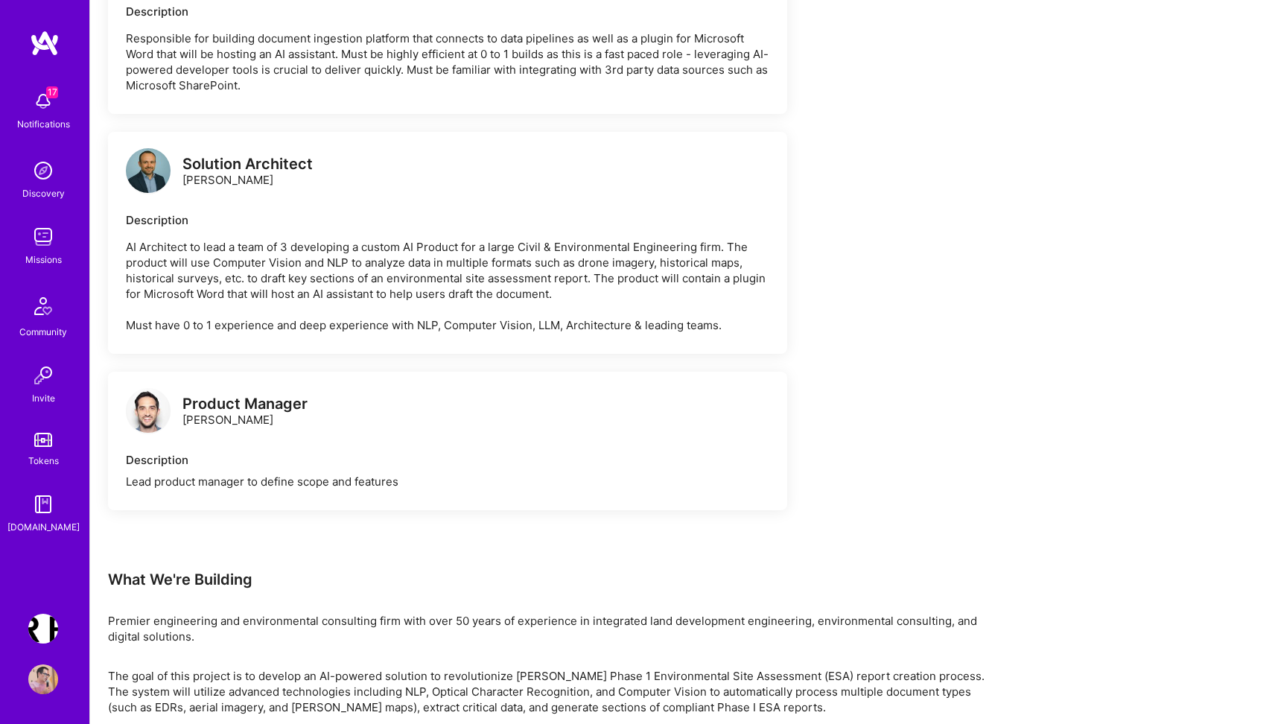
scroll to position [2407, 0]
drag, startPoint x: 183, startPoint y: 179, endPoint x: 289, endPoint y: 179, distance: 105.8
click at [289, 179] on div "Solution Architect Marcin Wylot" at bounding box center [248, 171] width 130 height 31
copy div "Marcin Wylot"
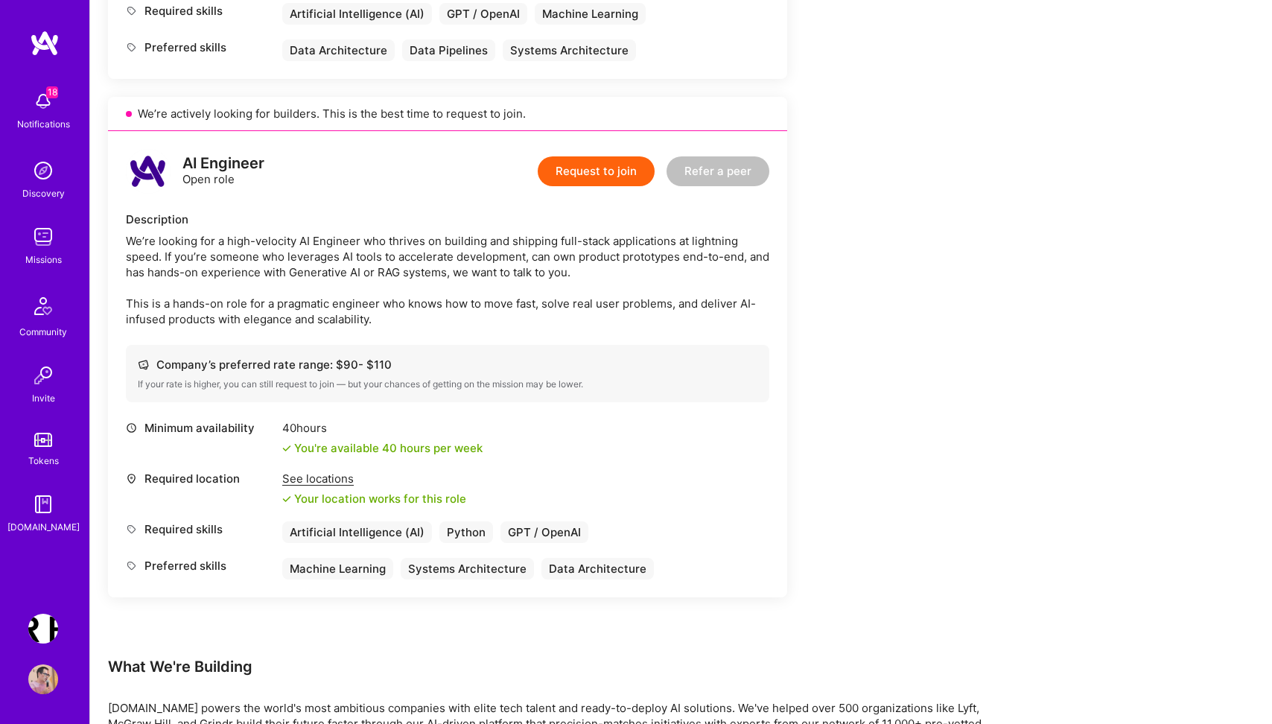
scroll to position [794, 0]
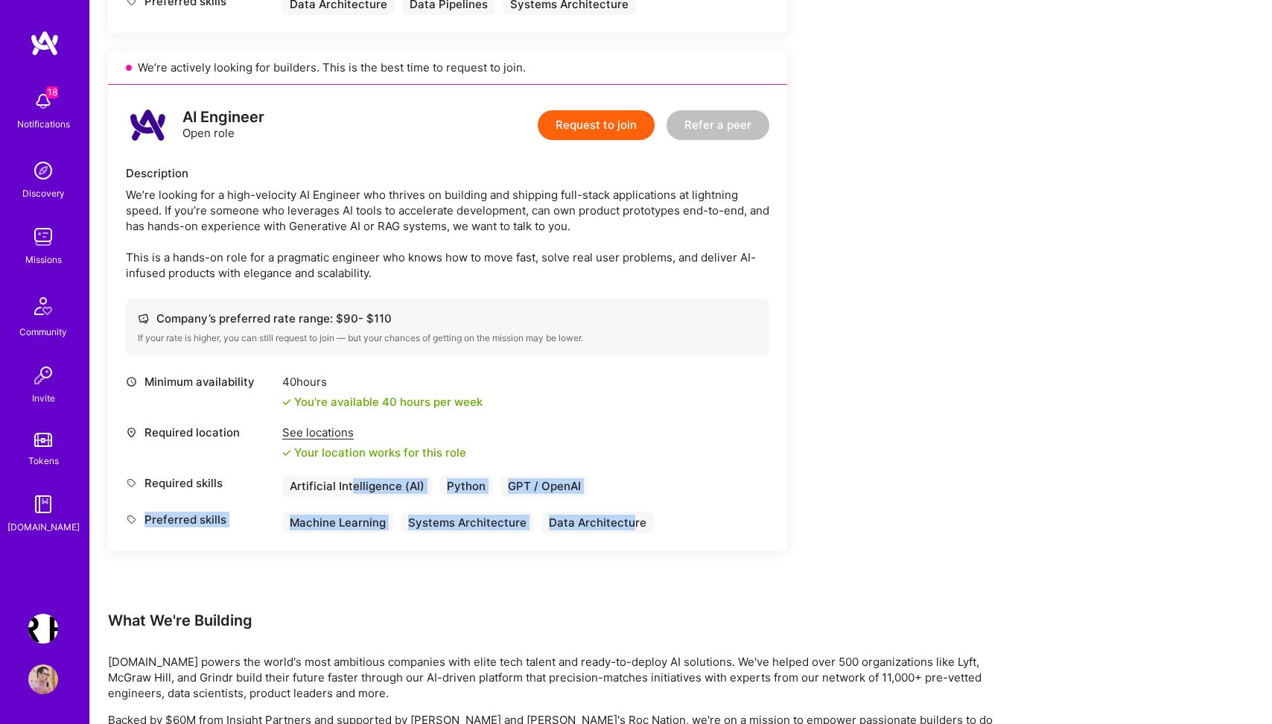
drag, startPoint x: 630, startPoint y: 539, endPoint x: 349, endPoint y: 497, distance: 283.9
click at [349, 497] on div "Minimum availability 40 hours You're available 40 hours per week Required locat…" at bounding box center [448, 453] width 644 height 159
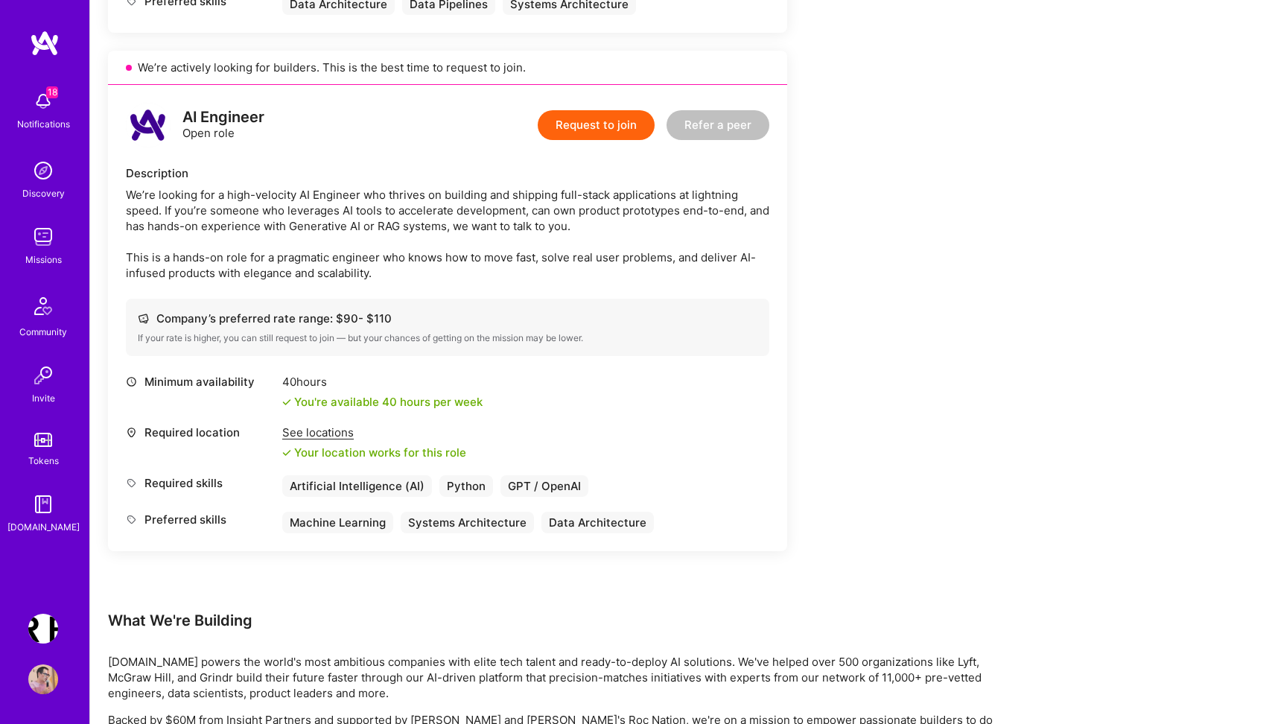
click at [649, 356] on div "Company’s preferred rate range: $ 90 - $ 110 If your rate is higher, you can st…" at bounding box center [448, 327] width 644 height 57
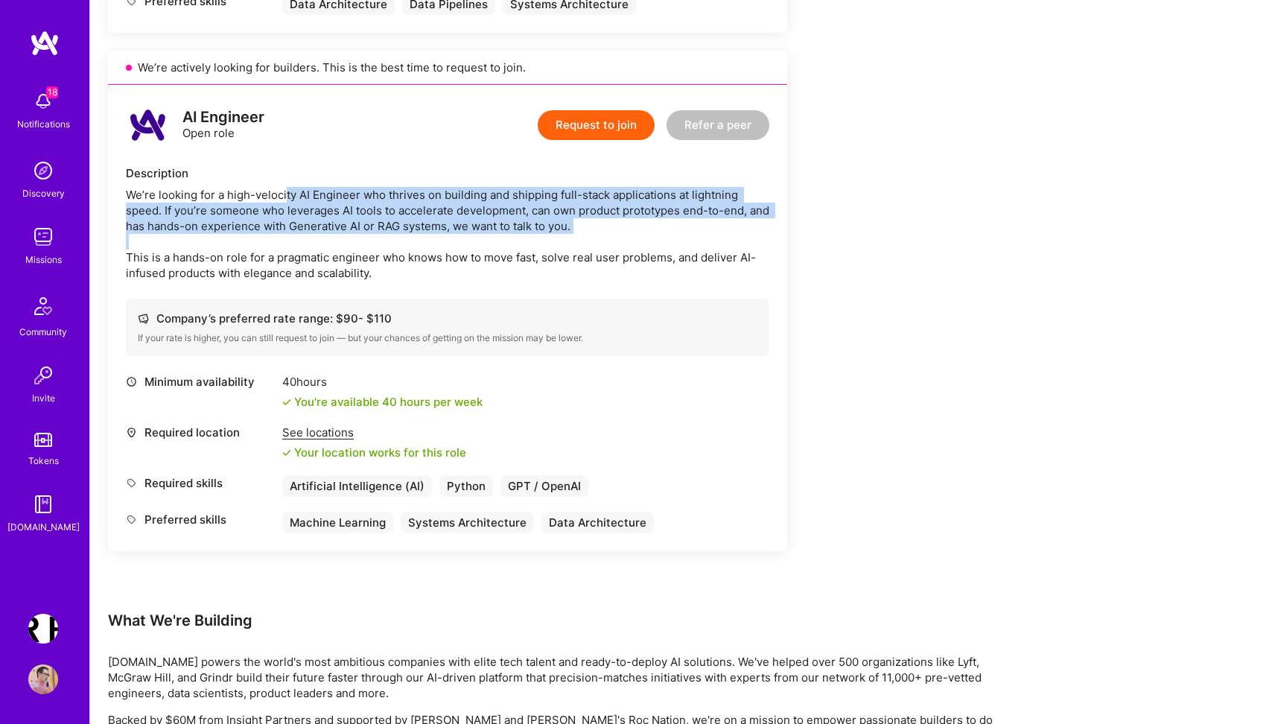
drag, startPoint x: 282, startPoint y: 210, endPoint x: 612, endPoint y: 273, distance: 336.6
click at [610, 267] on div "We’re looking for a high-velocity AI Engineer who thrives on building and shipp…" at bounding box center [448, 234] width 644 height 94
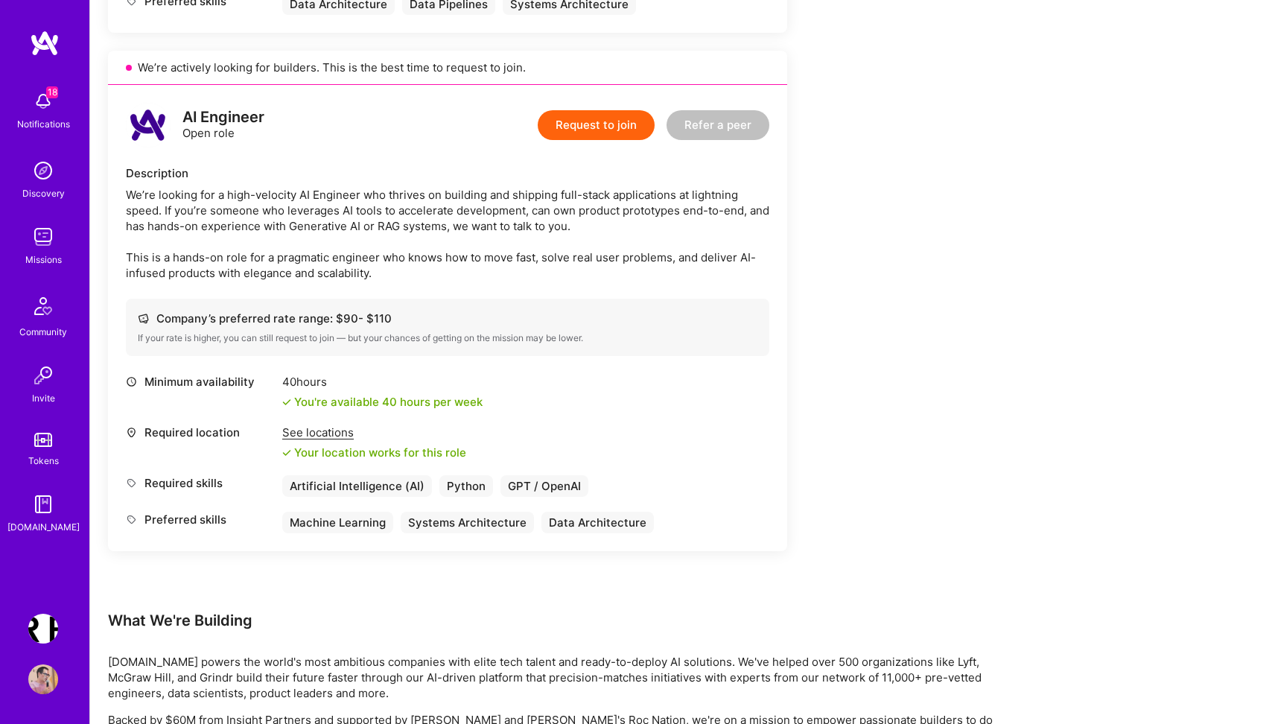
click at [775, 337] on div "AI Engineer Open role Request to join Refer a peer Description We’re looking fo…" at bounding box center [447, 318] width 679 height 466
click at [599, 124] on button "Request to join" at bounding box center [596, 125] width 117 height 30
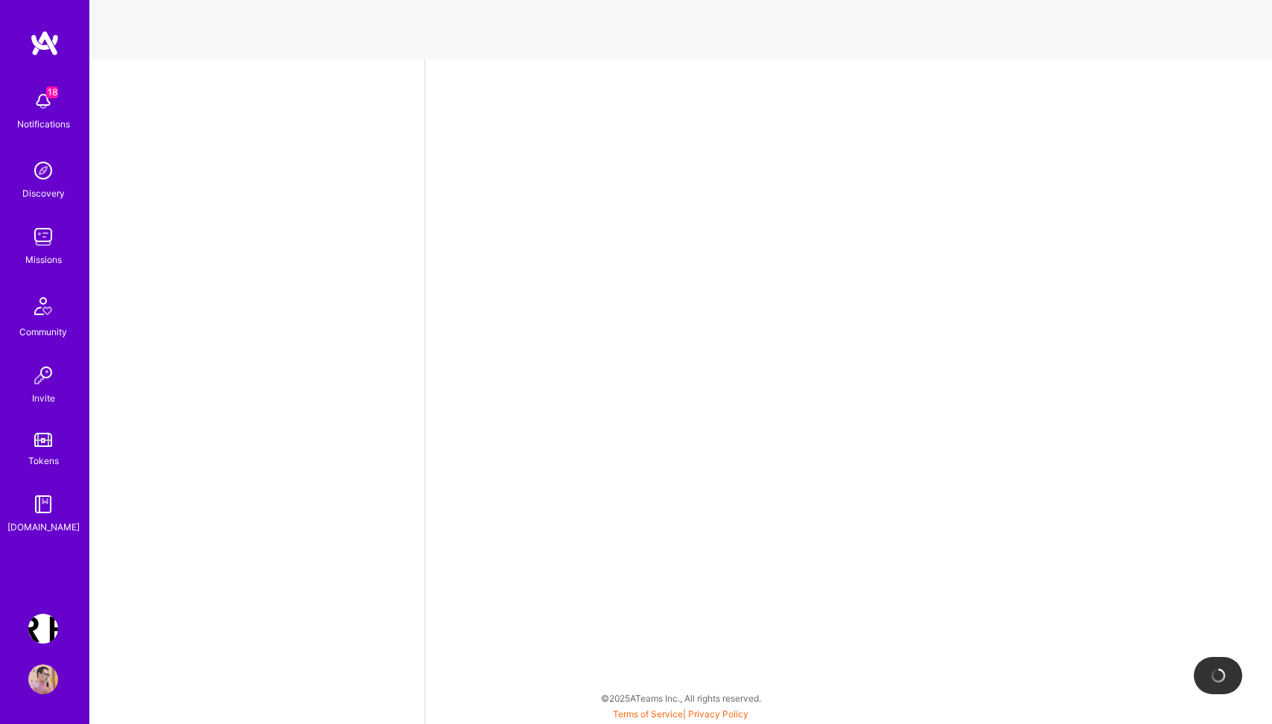
select select "PL"
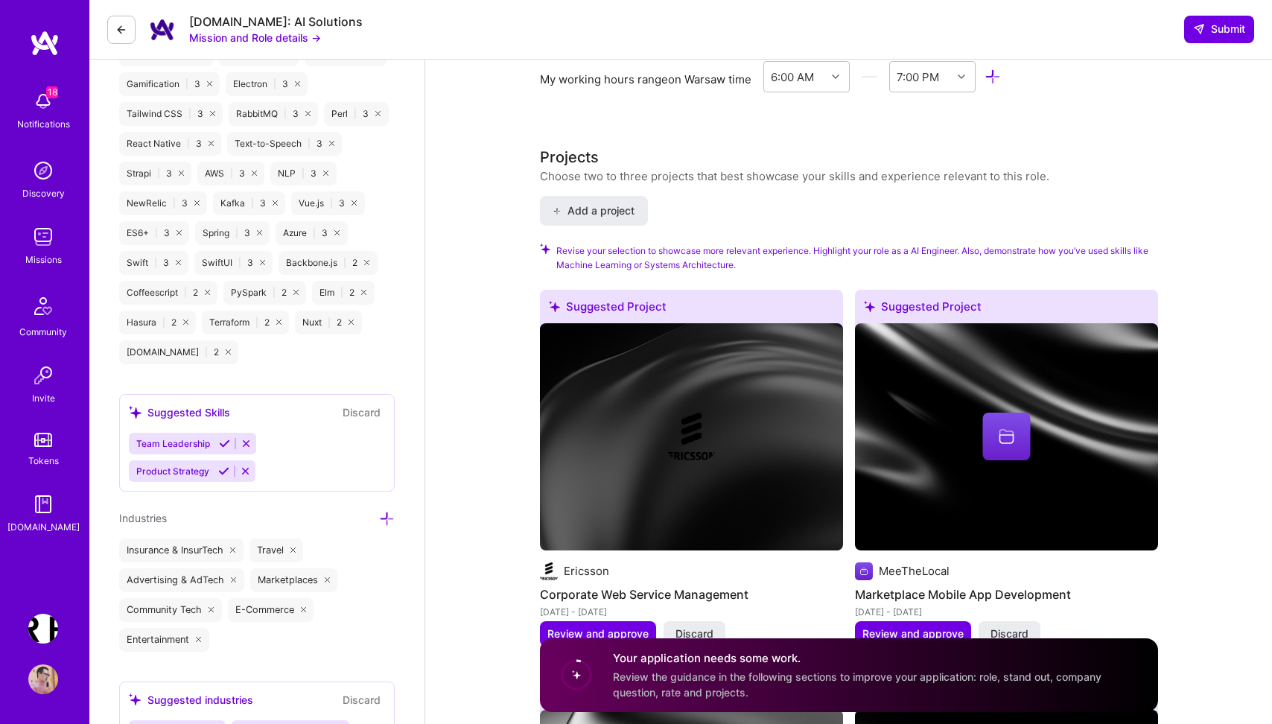
scroll to position [1897, 0]
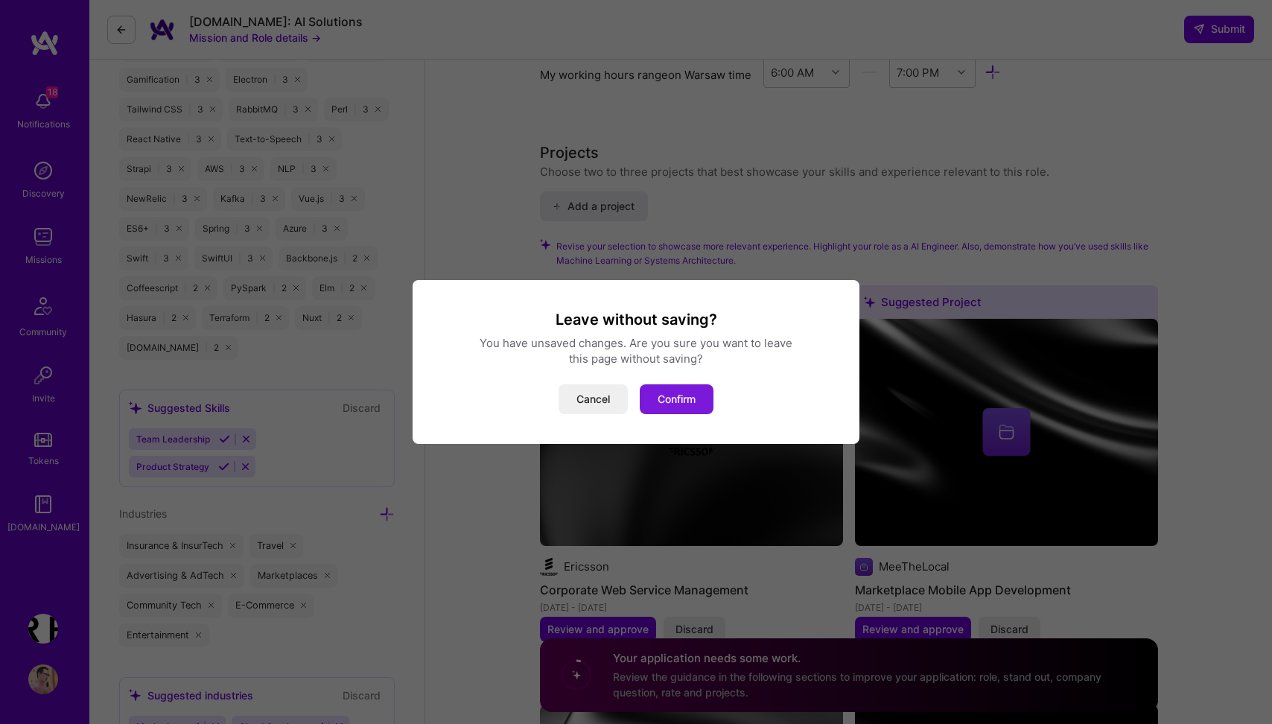
click at [675, 398] on button "Confirm" at bounding box center [677, 399] width 74 height 30
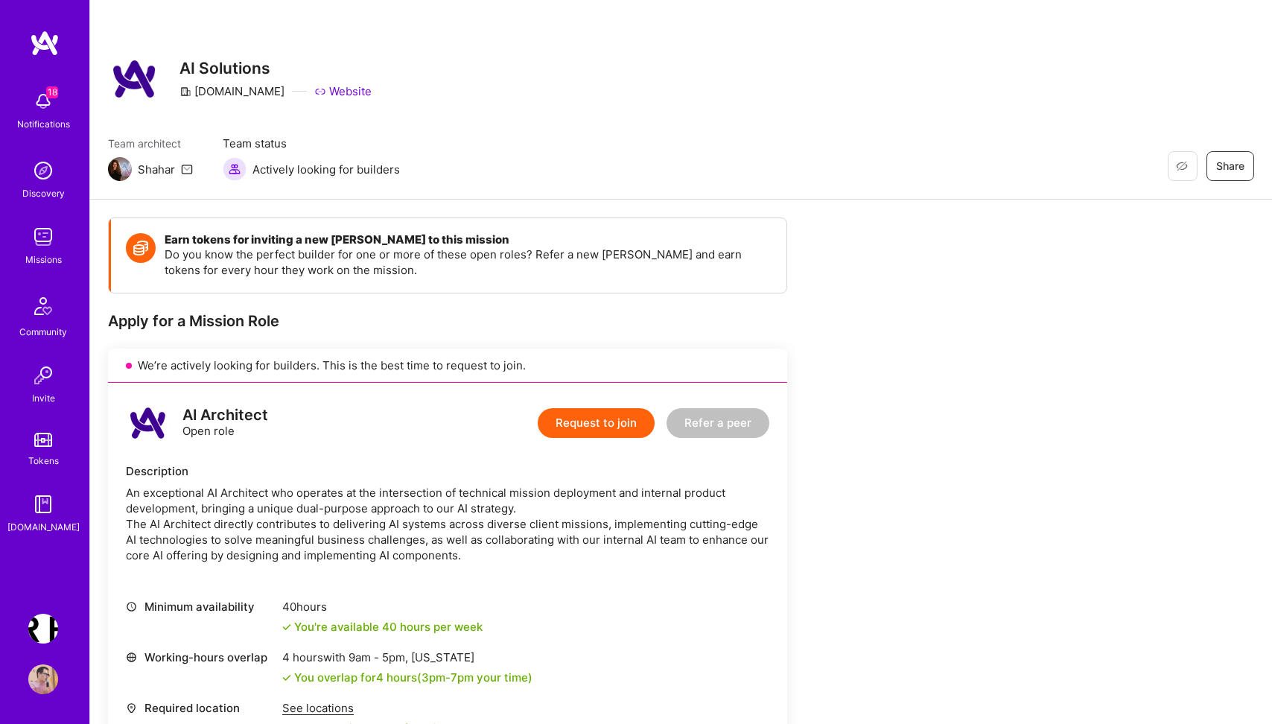
click at [44, 674] on img at bounding box center [43, 680] width 30 height 30
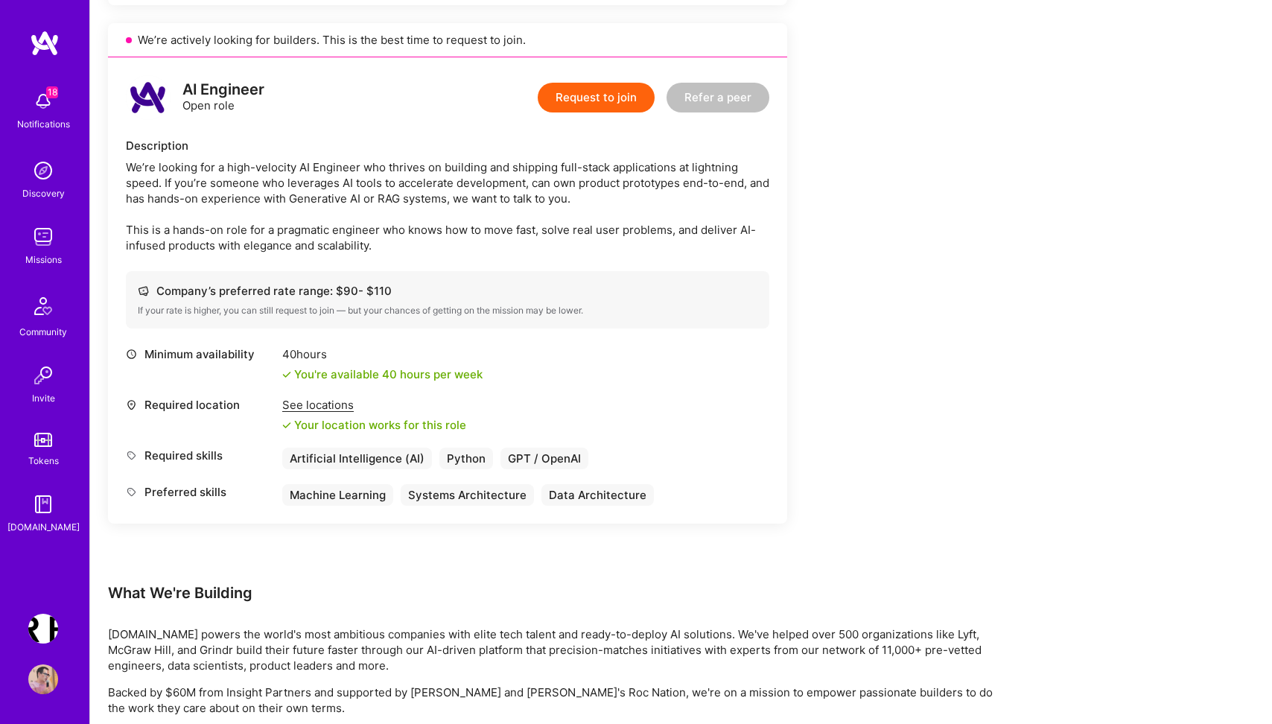
scroll to position [869, 0]
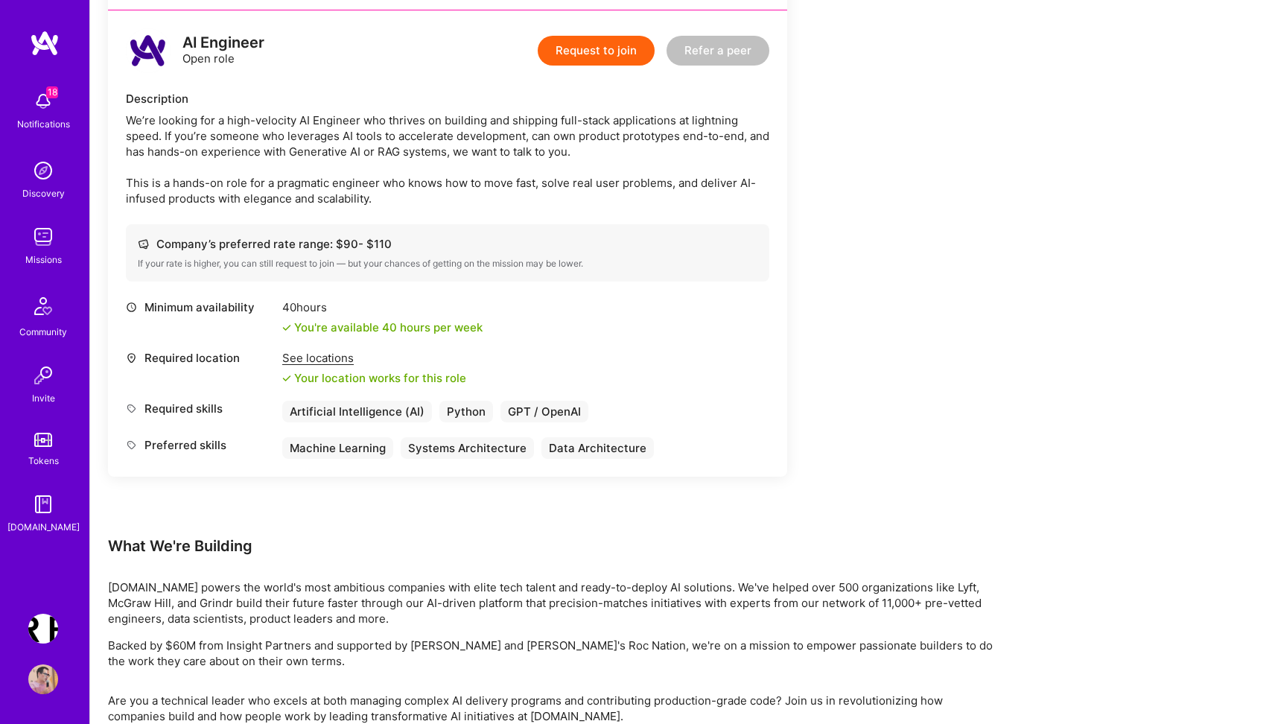
click at [606, 50] on button "Request to join" at bounding box center [596, 51] width 117 height 30
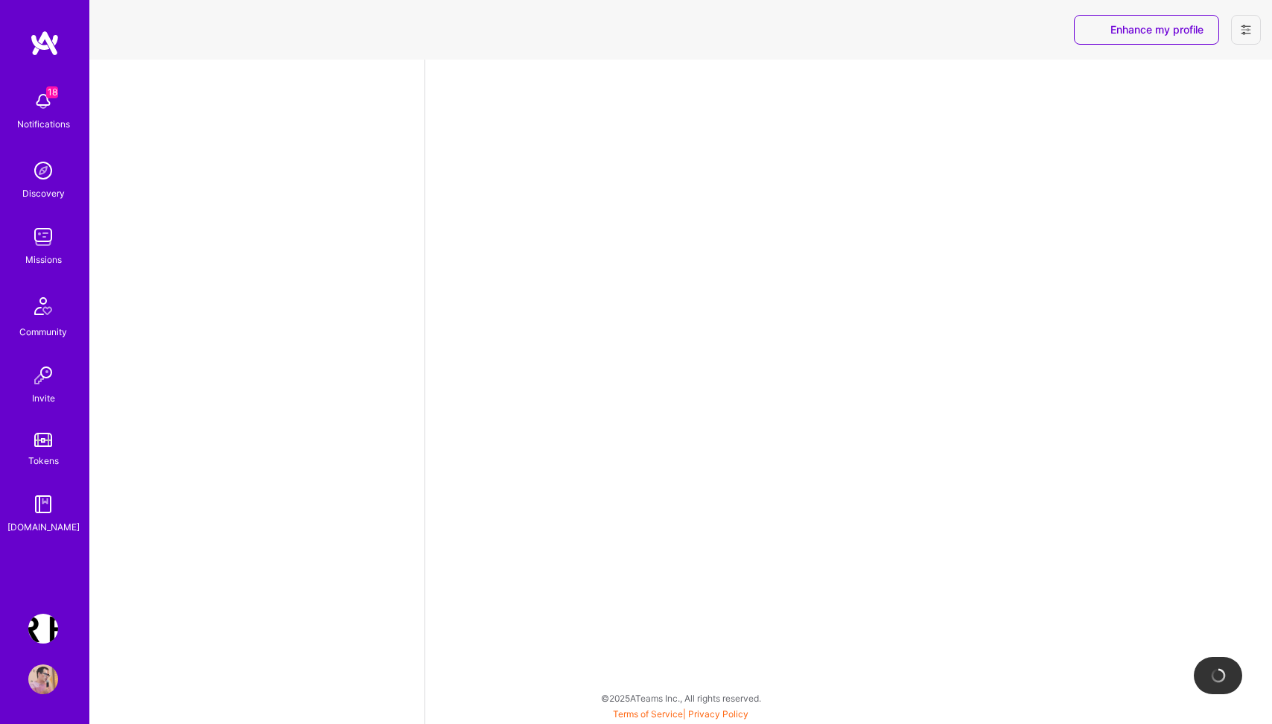
select select "PL"
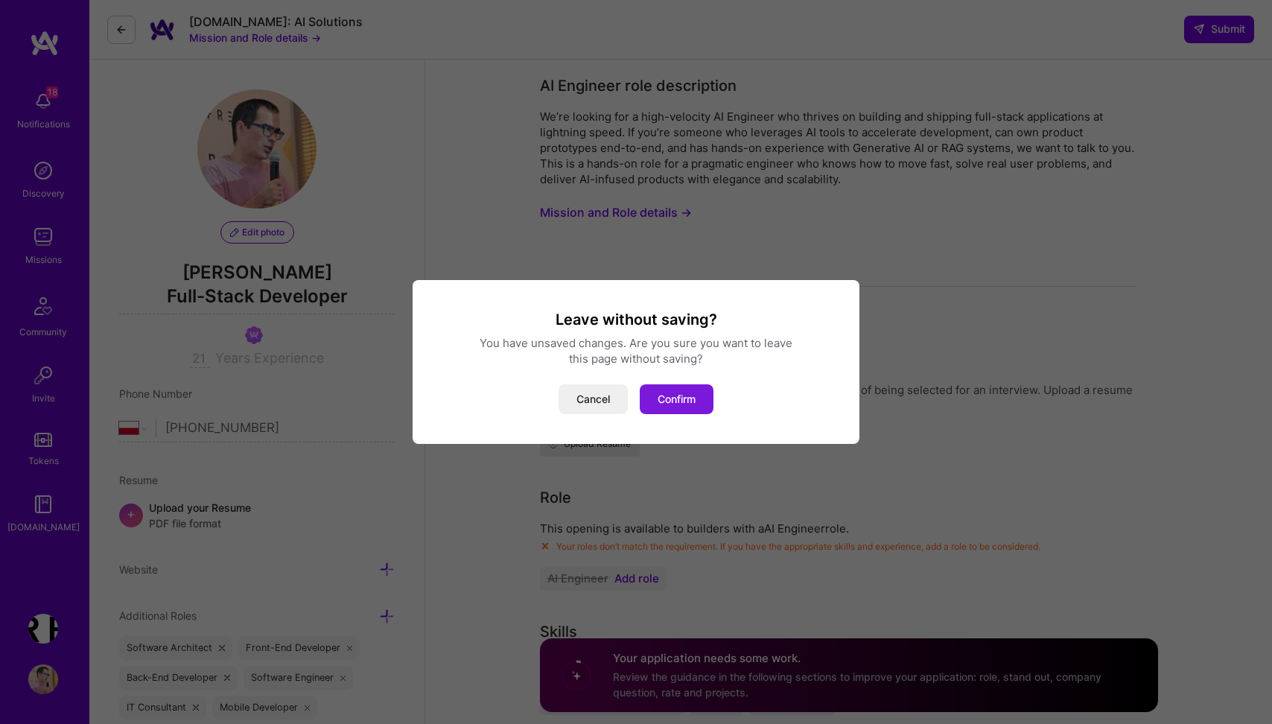
click at [682, 397] on button "Confirm" at bounding box center [677, 399] width 74 height 30
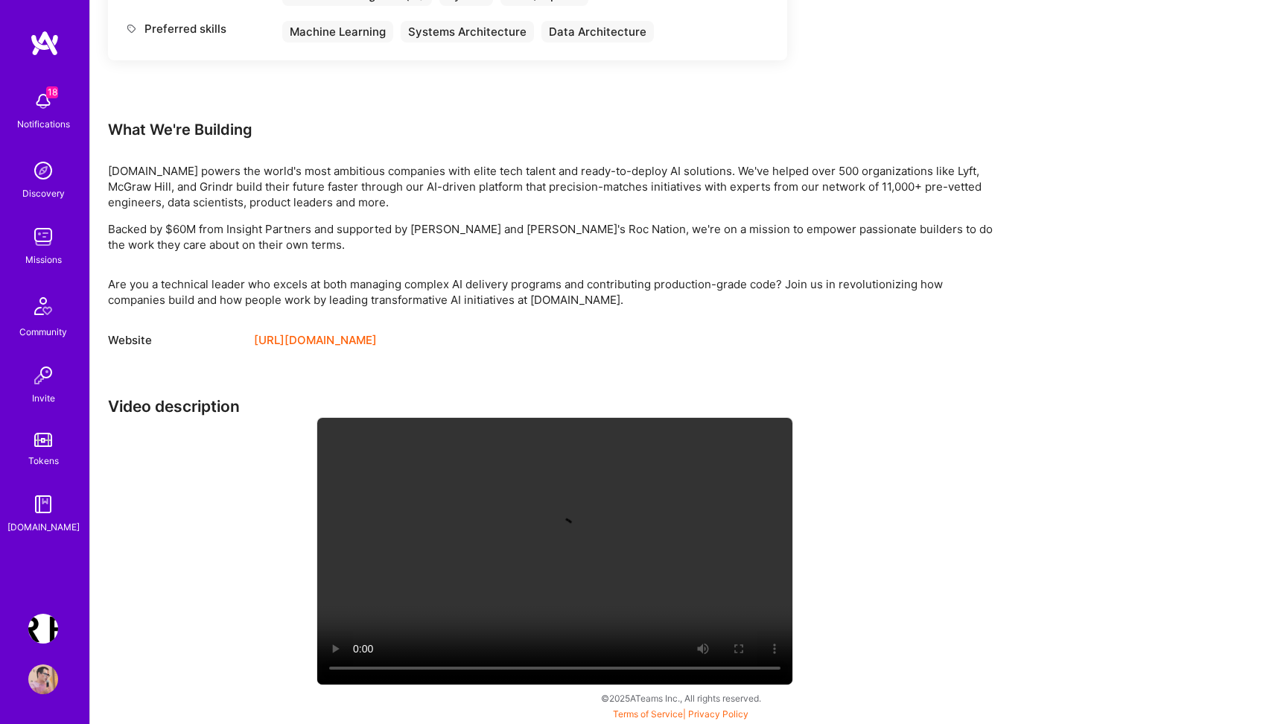
scroll to position [1306, 0]
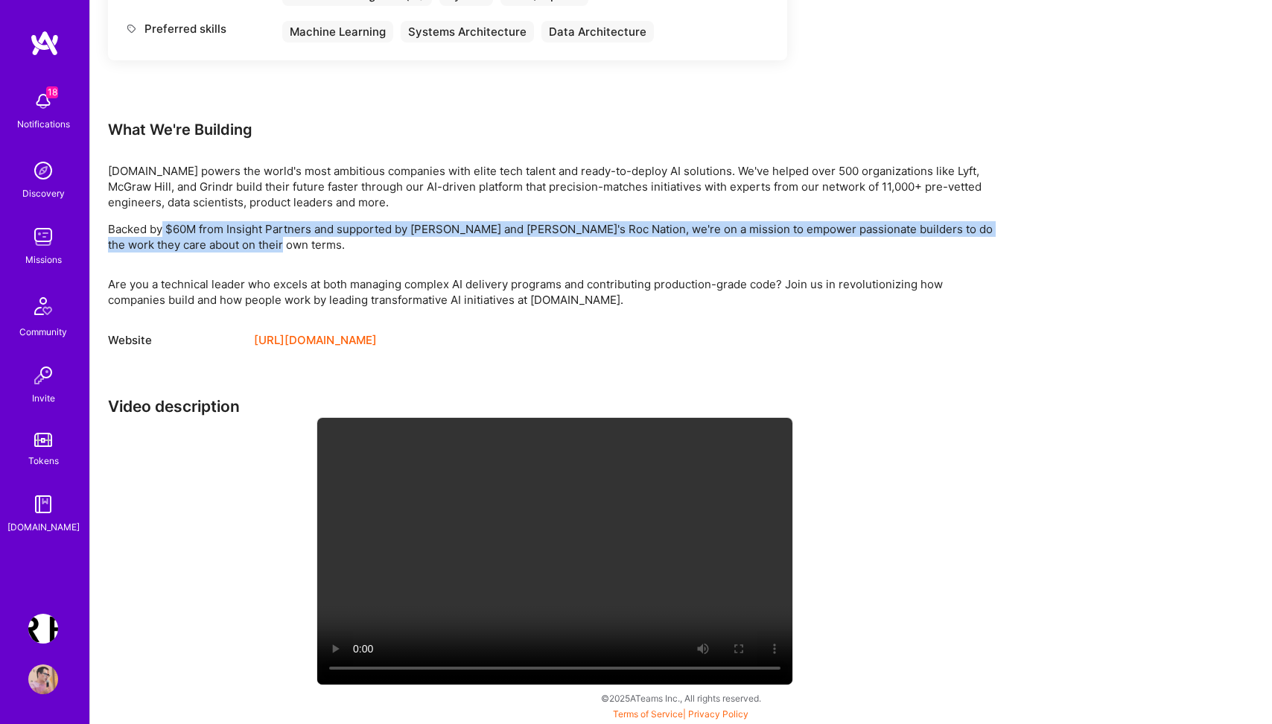
drag, startPoint x: 161, startPoint y: 229, endPoint x: 693, endPoint y: 243, distance: 532.1
click at [693, 243] on p "Backed by $60M from Insight Partners and supported by Adam Grant and Jay-Z's Ro…" at bounding box center [555, 236] width 894 height 31
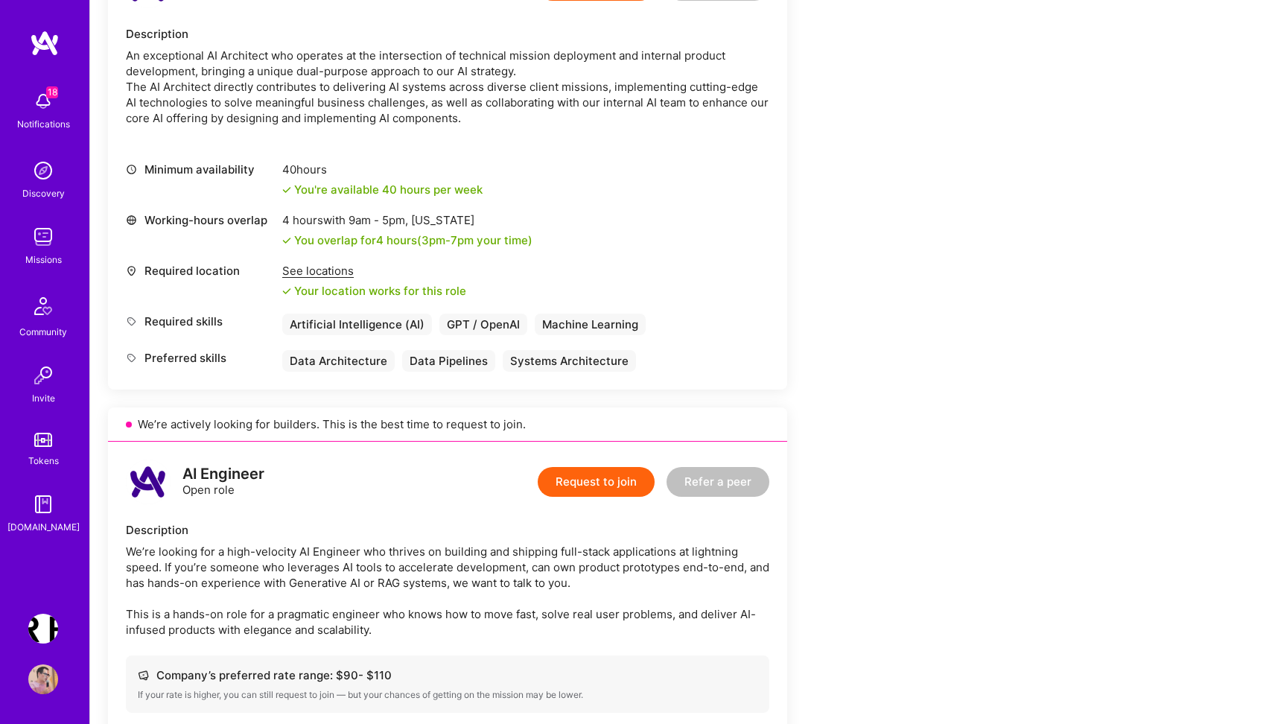
scroll to position [0, 0]
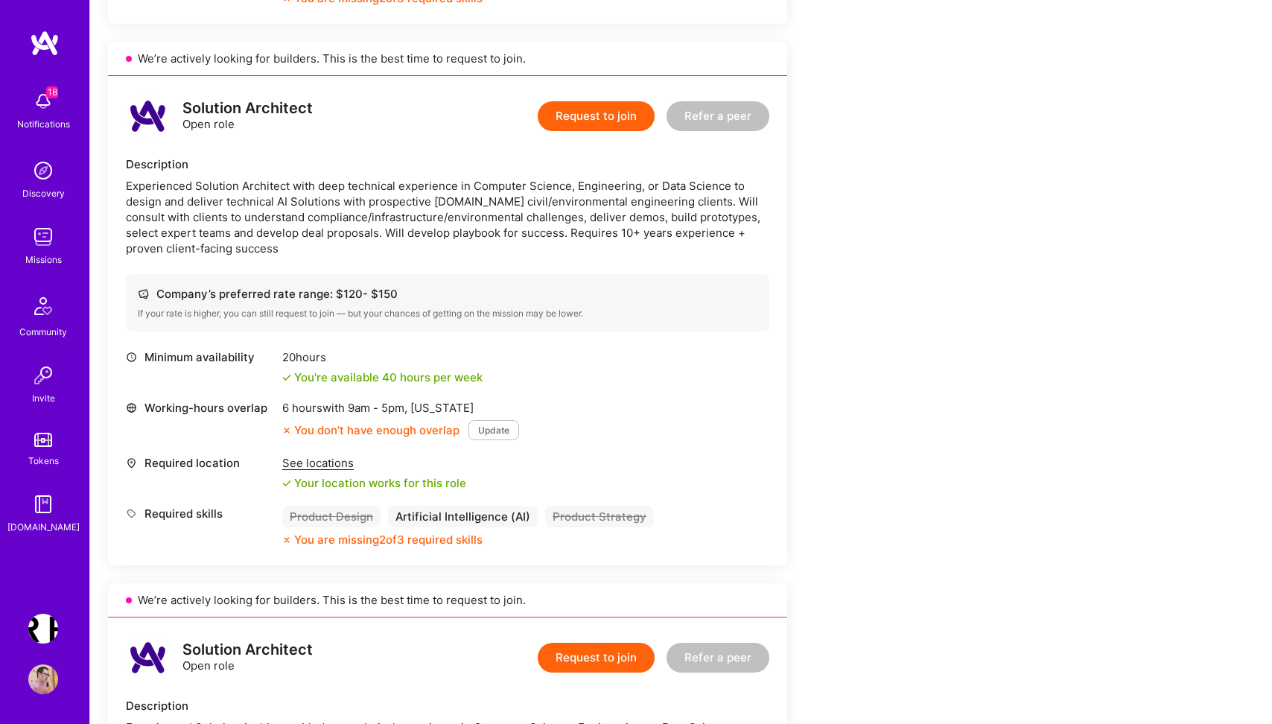
scroll to position [448, 0]
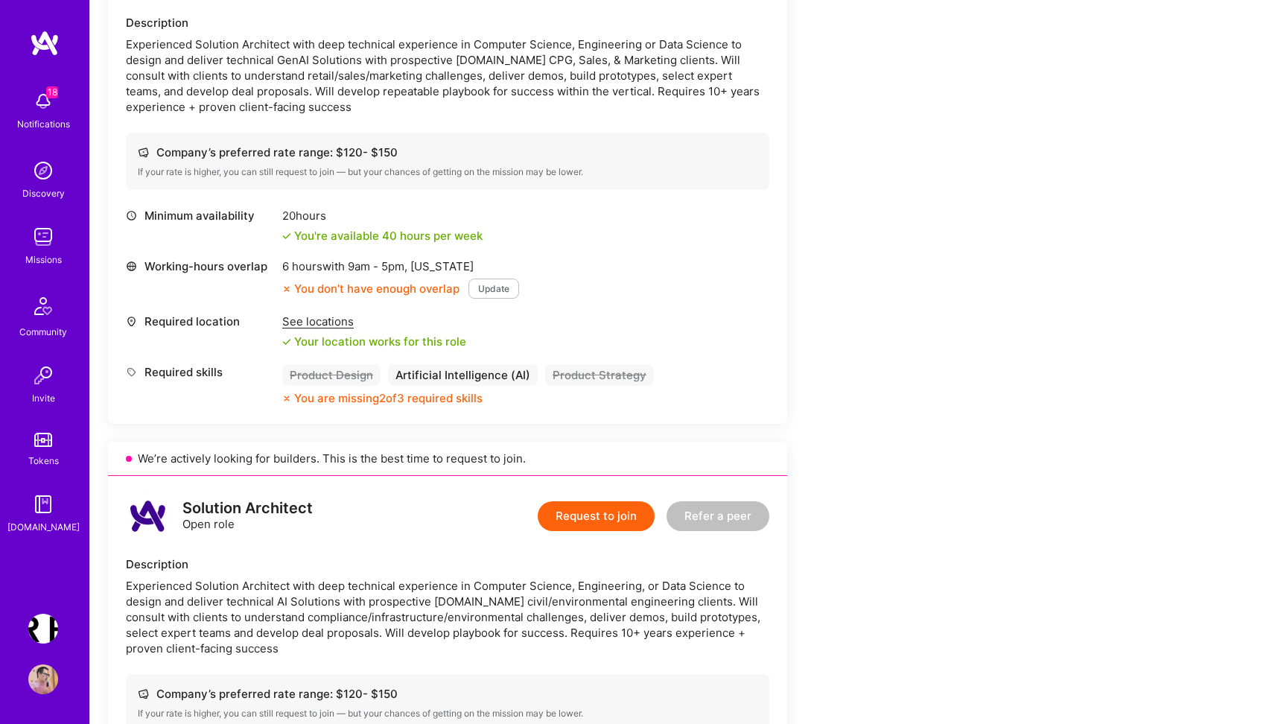
click at [42, 235] on img at bounding box center [43, 237] width 30 height 30
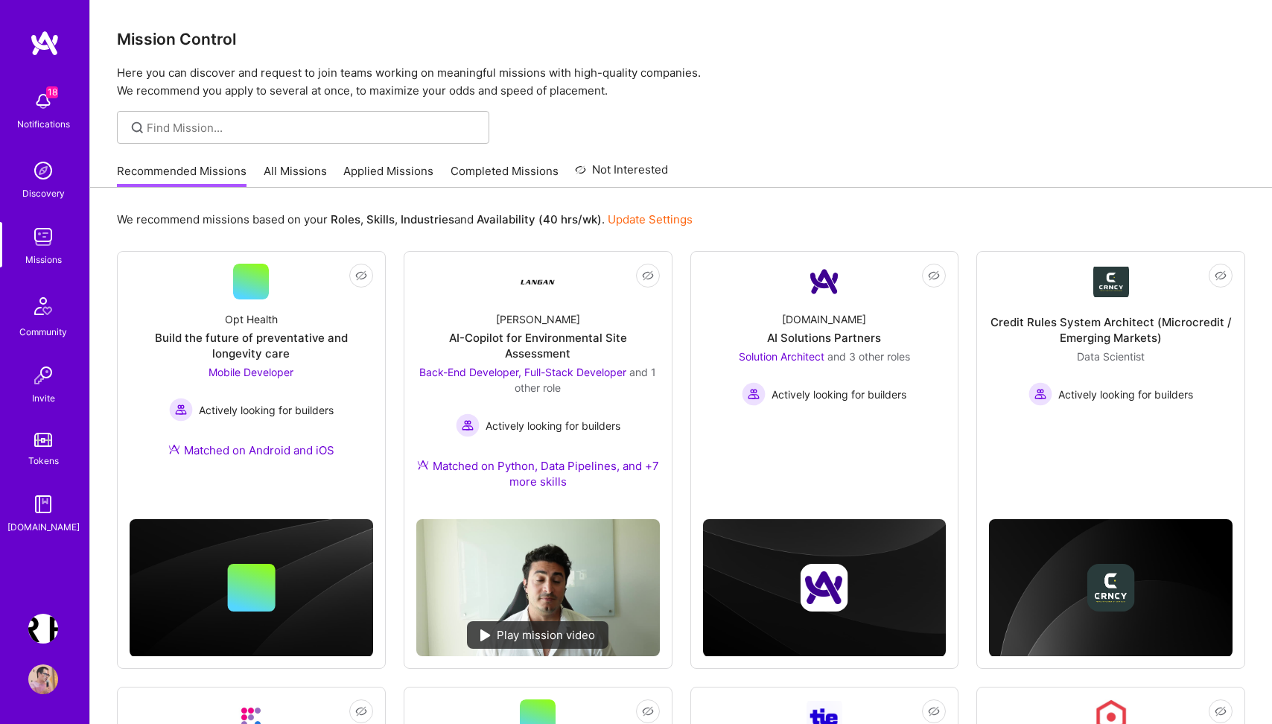
click at [39, 681] on img at bounding box center [43, 680] width 30 height 30
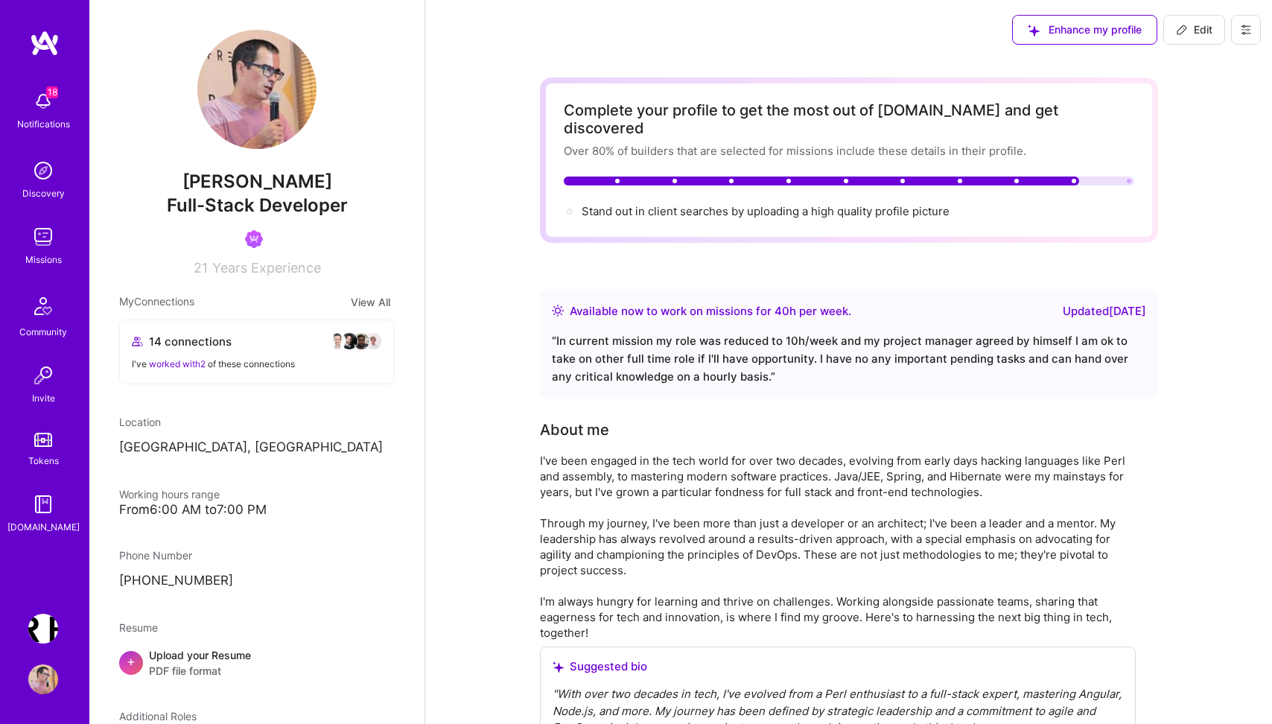
click at [1196, 31] on span "Edit" at bounding box center [1194, 29] width 37 height 15
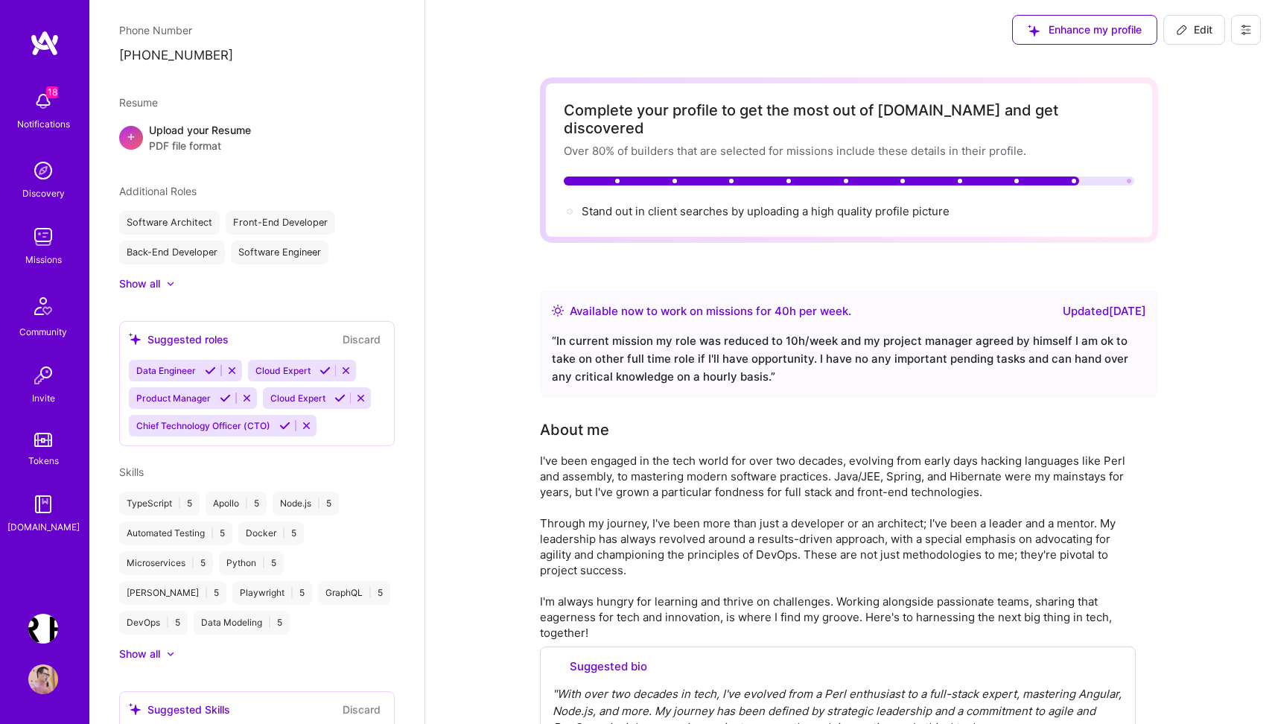
select select "PL"
select select "Right Now"
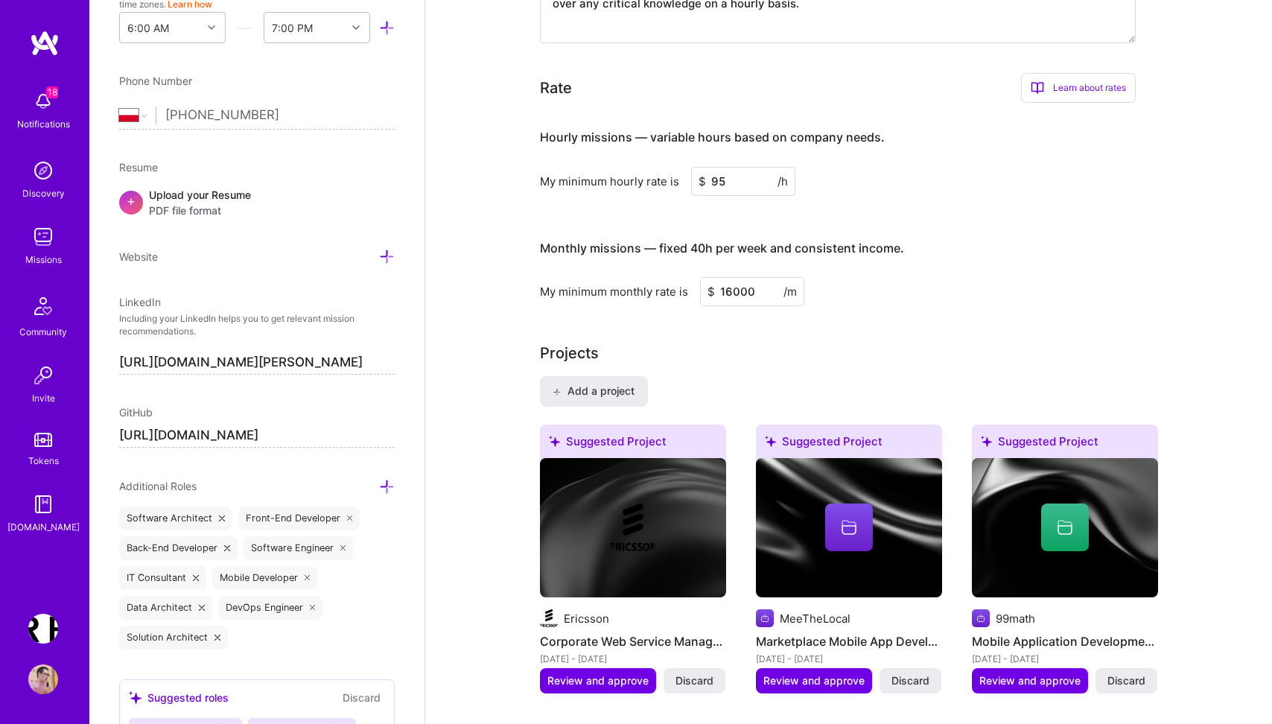
scroll to position [1116, 0]
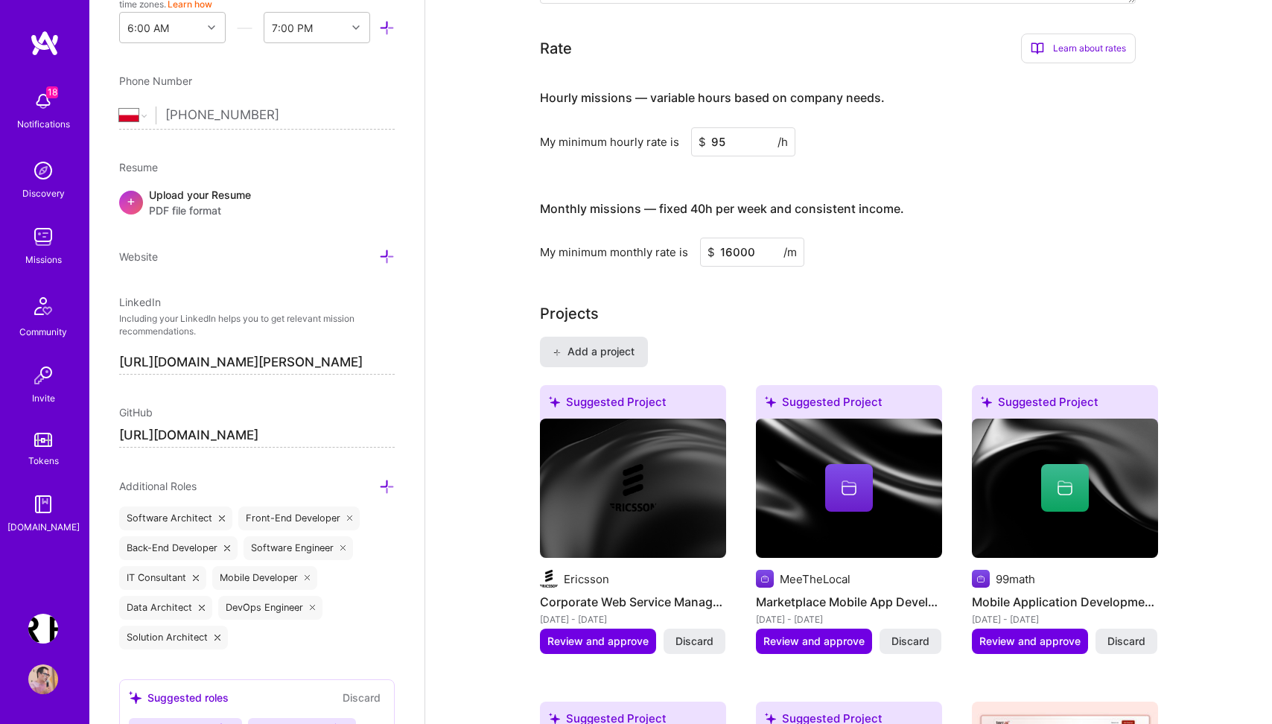
click at [592, 344] on span "Add a project" at bounding box center [593, 351] width 81 height 15
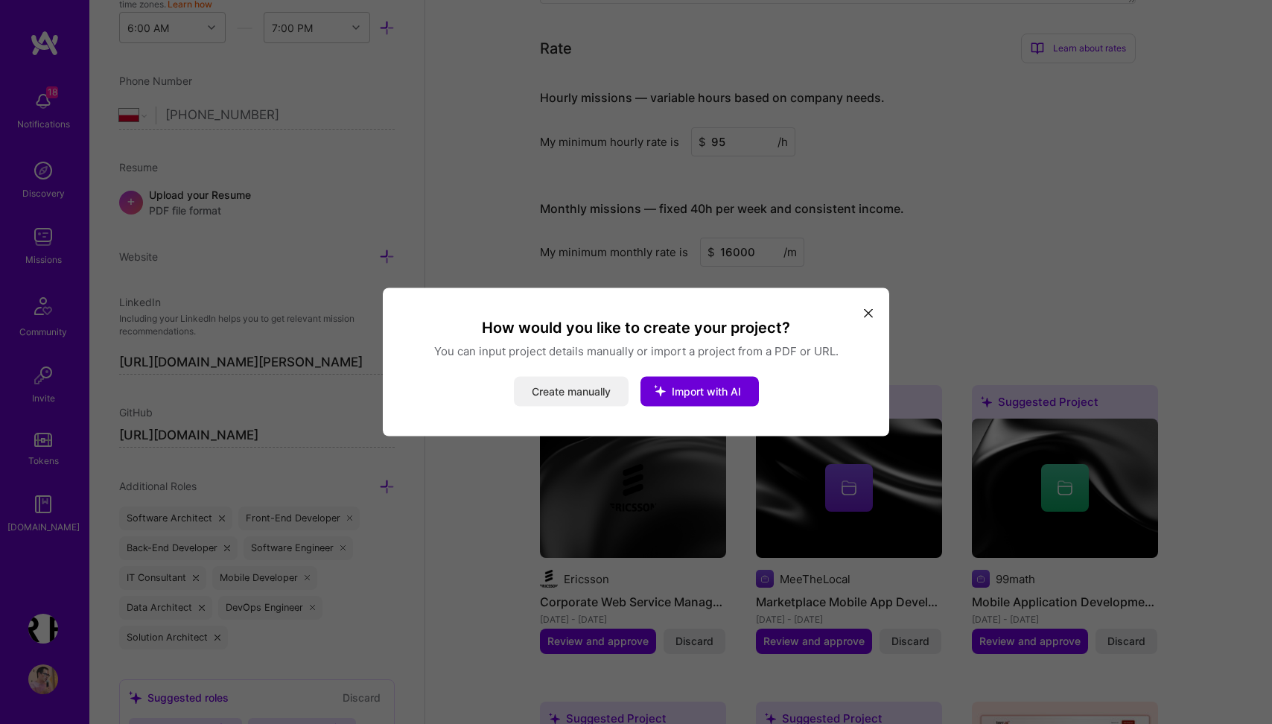
click at [574, 388] on button "Create manually" at bounding box center [571, 392] width 115 height 30
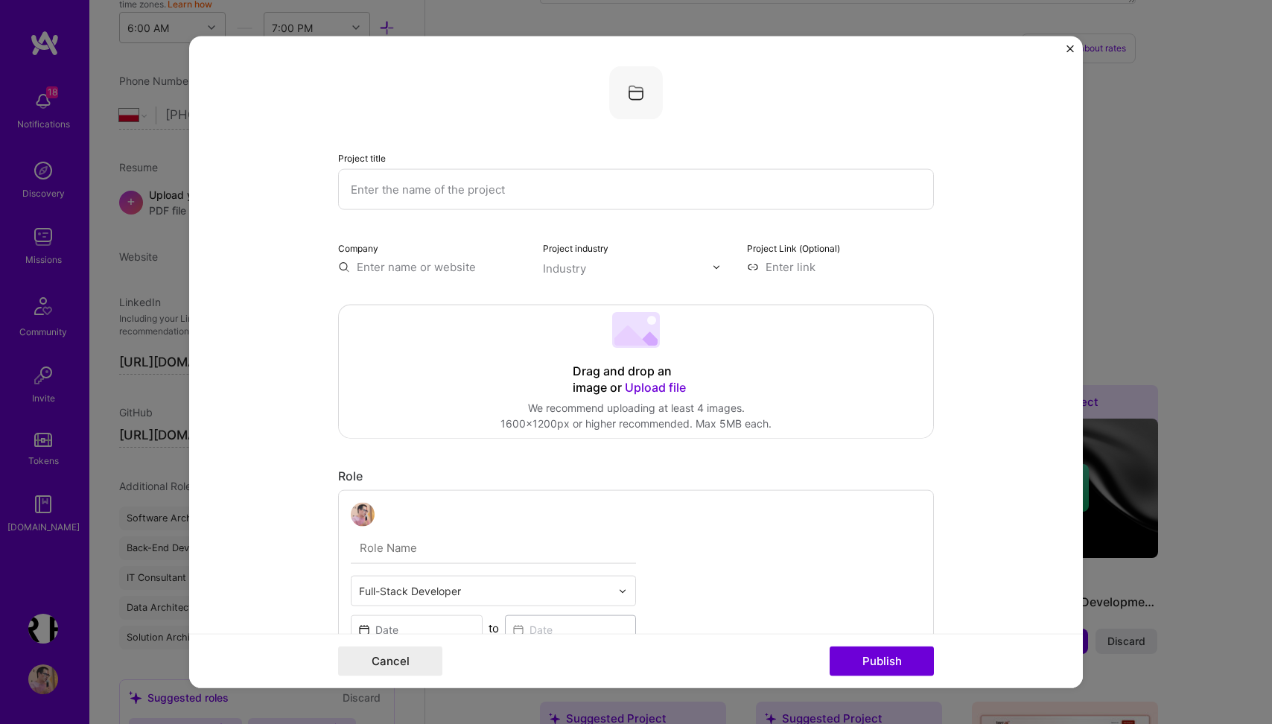
click at [402, 188] on input "text" at bounding box center [636, 189] width 596 height 41
type input "Stealth legaltech"
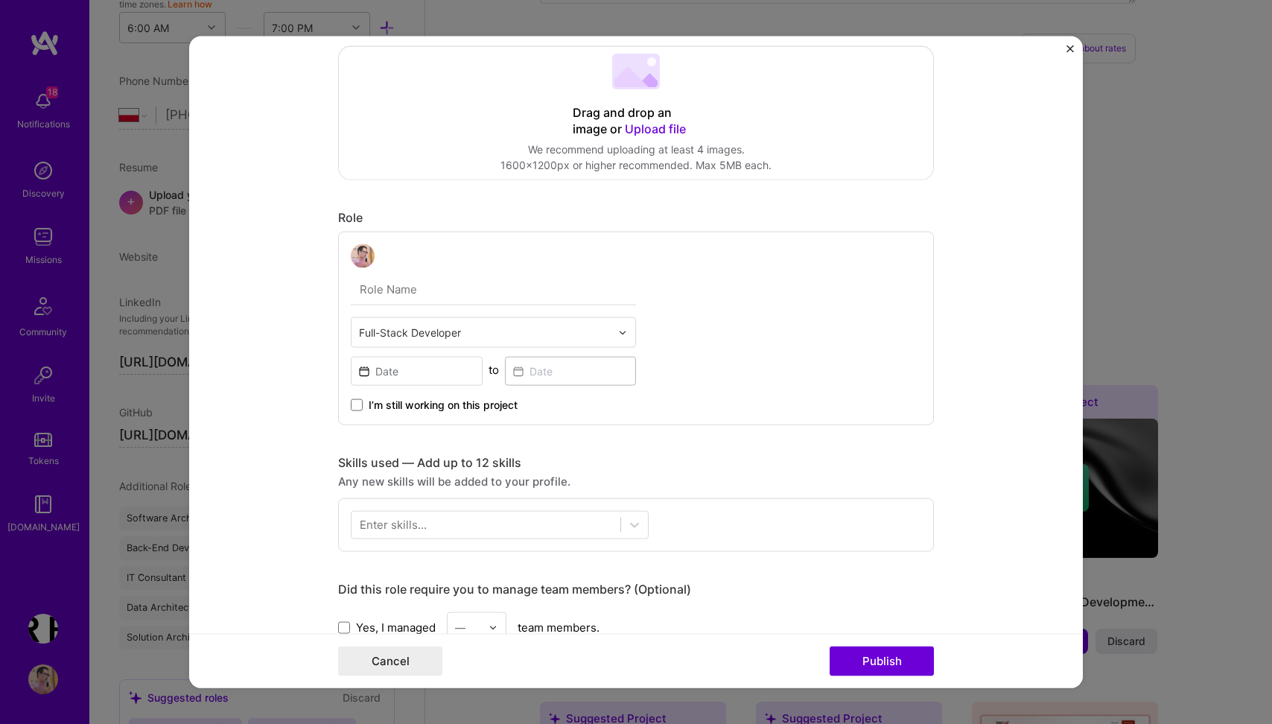
scroll to position [265, 0]
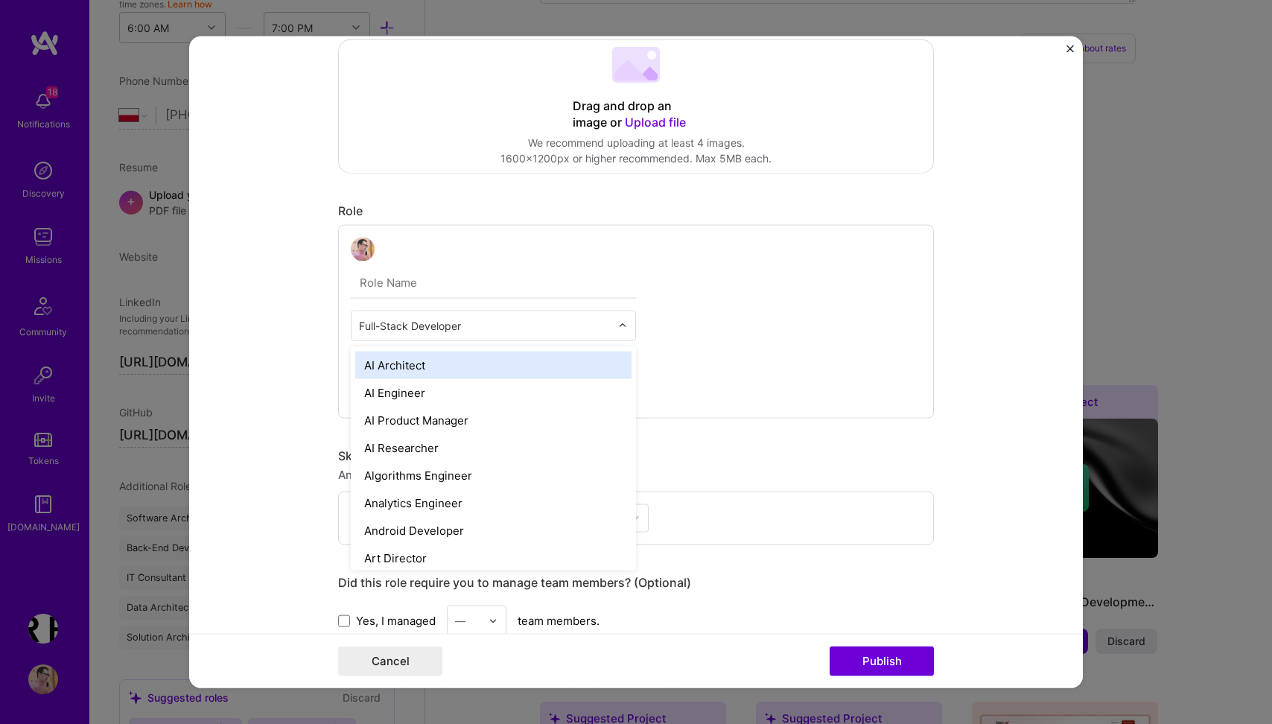
click at [608, 333] on input "text" at bounding box center [485, 326] width 252 height 16
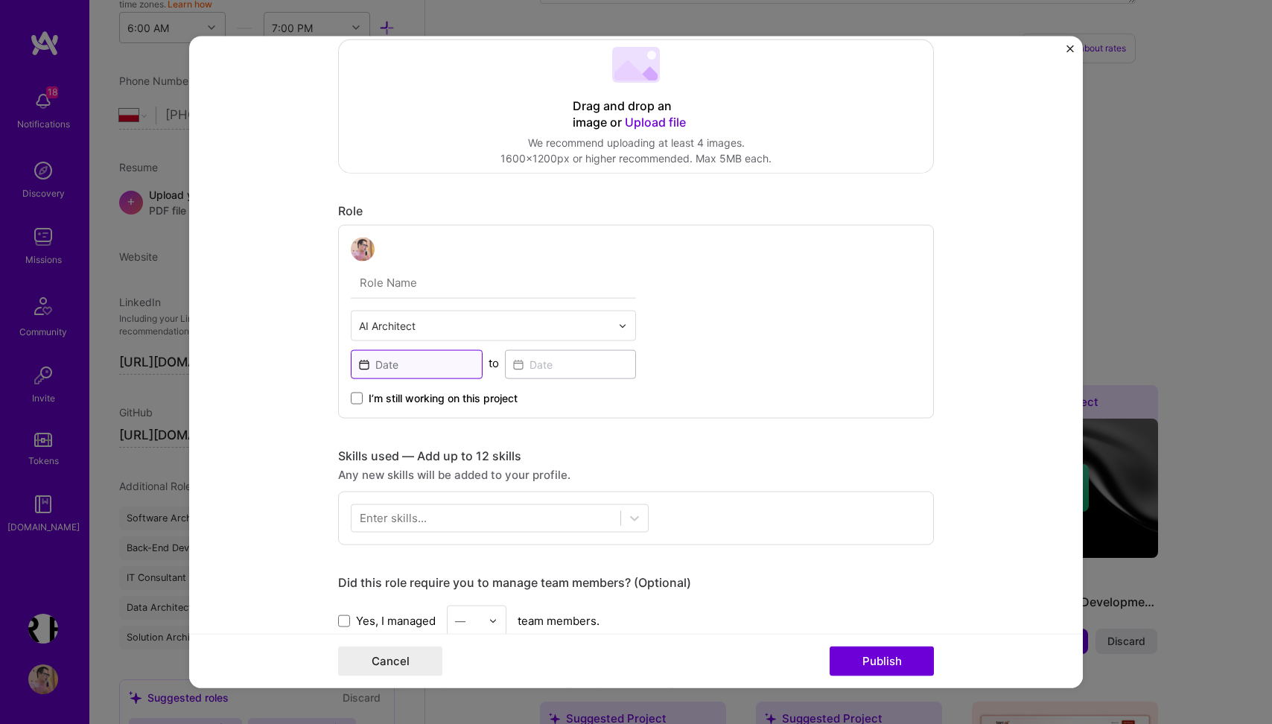
click at [398, 359] on input at bounding box center [417, 364] width 132 height 29
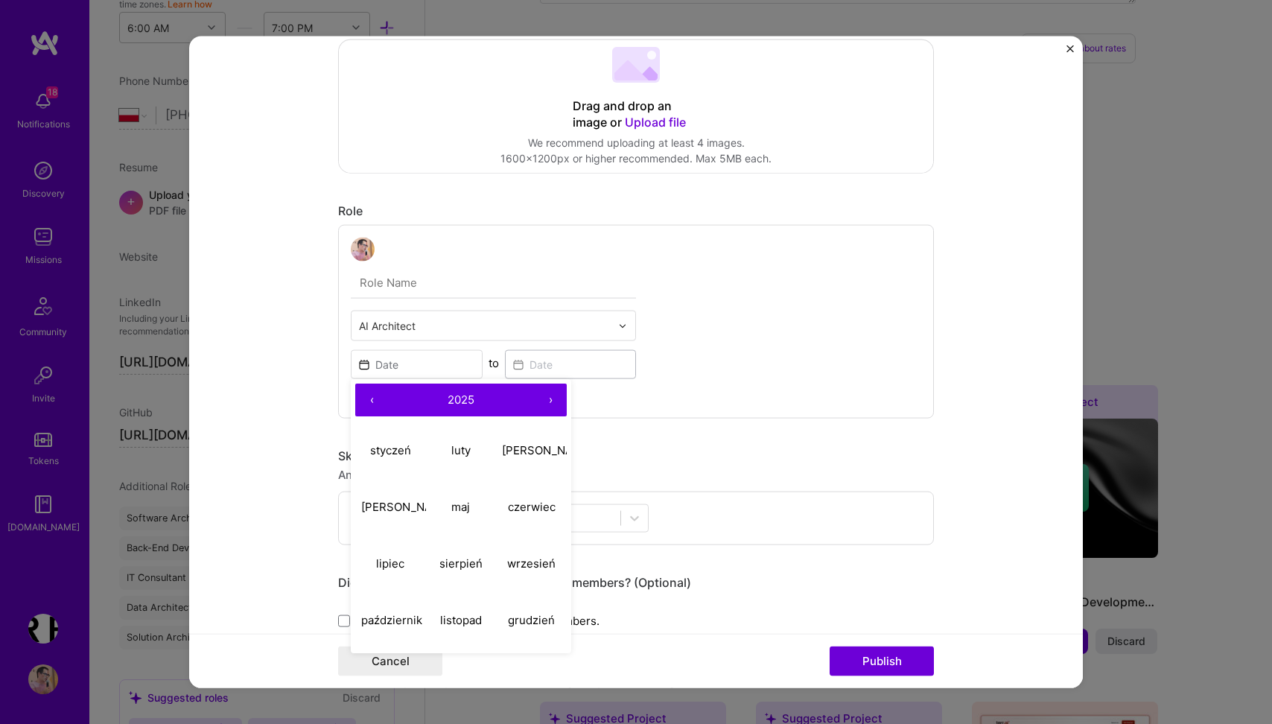
click at [626, 321] on div at bounding box center [626, 325] width 17 height 29
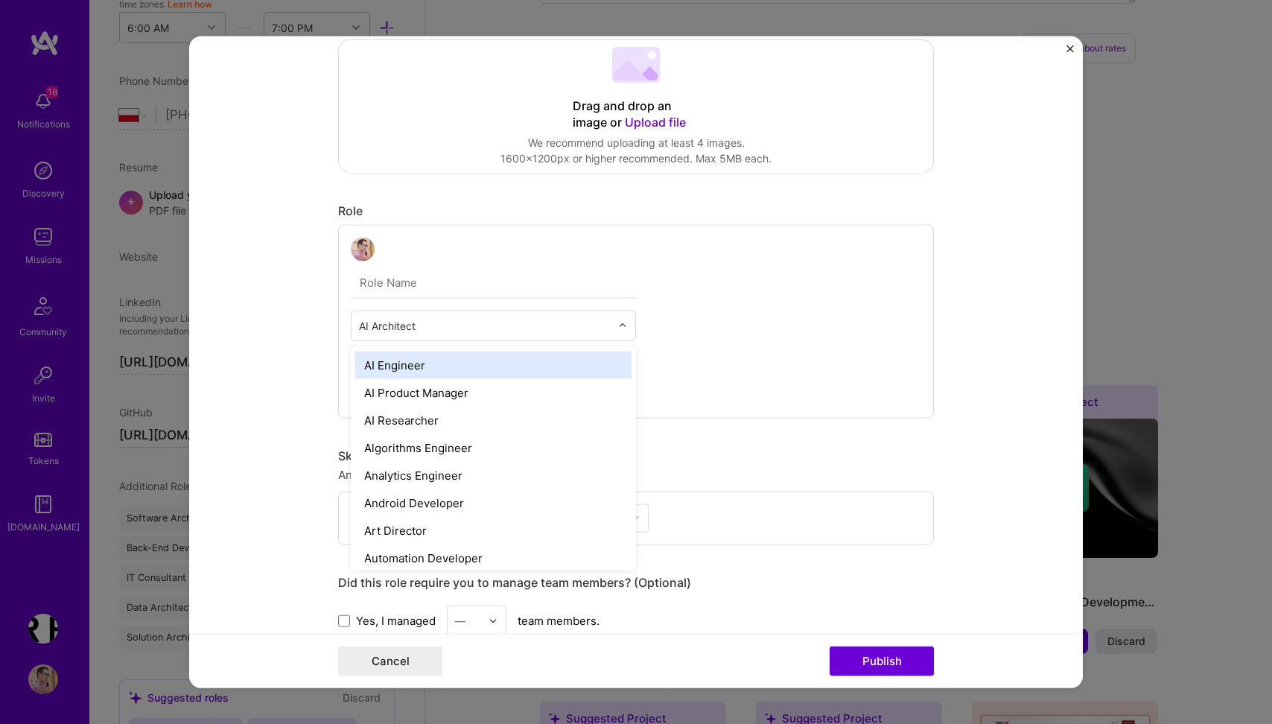
click at [834, 261] on div "option AI Engineer focused, 2 of 70. 69 results available. Use Up and Down to c…" at bounding box center [636, 322] width 596 height 194
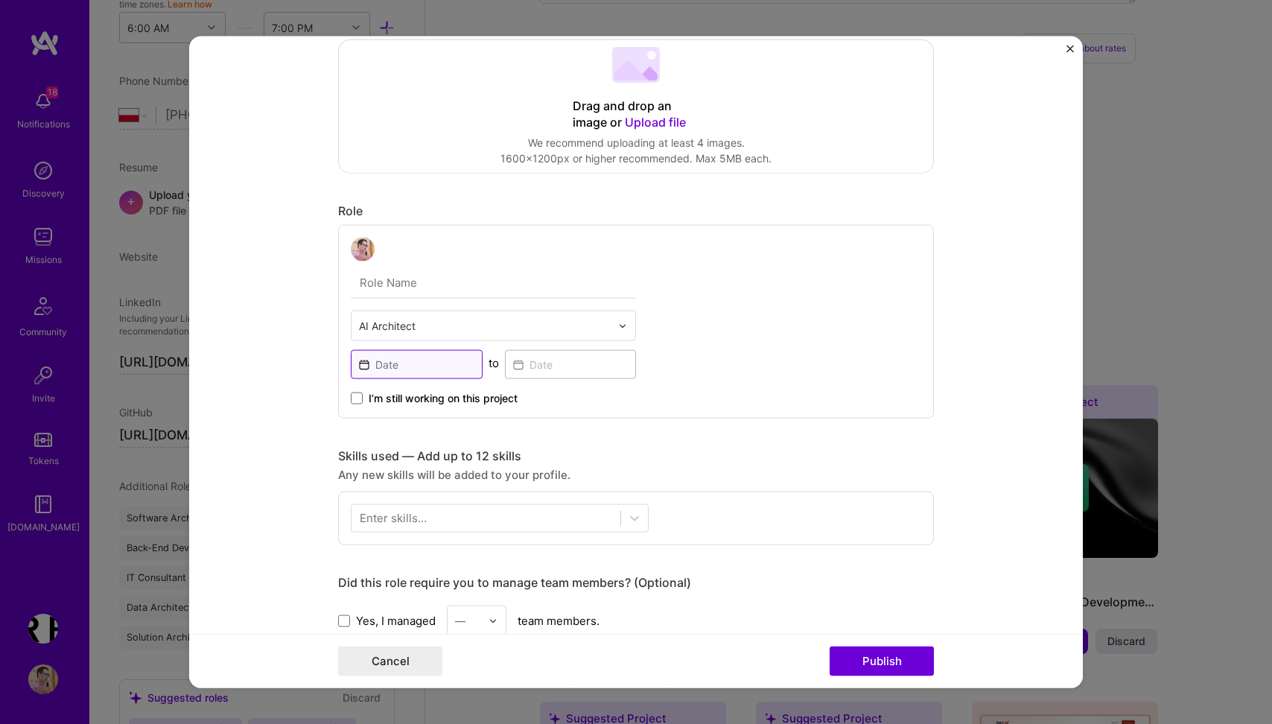
click at [378, 363] on input at bounding box center [417, 364] width 132 height 29
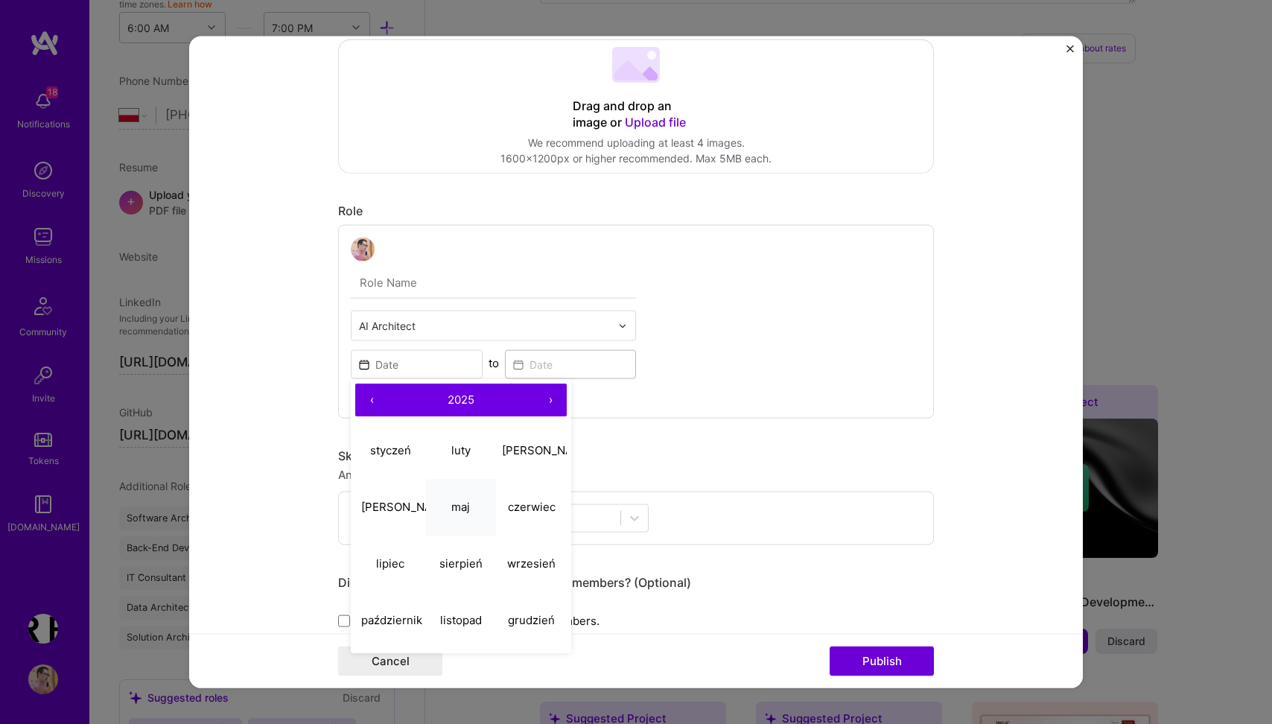
click at [475, 507] on button "maj" at bounding box center [461, 506] width 71 height 57
type input "May, 2025"
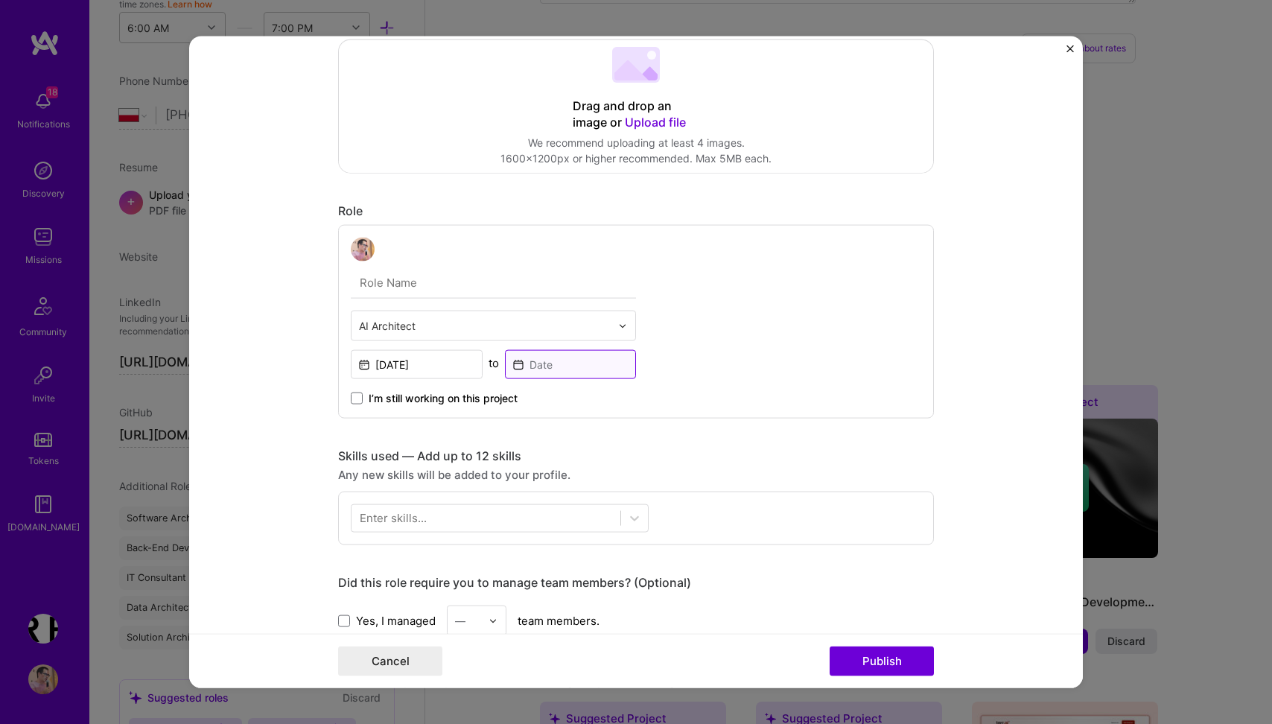
click at [549, 371] on input at bounding box center [571, 364] width 132 height 29
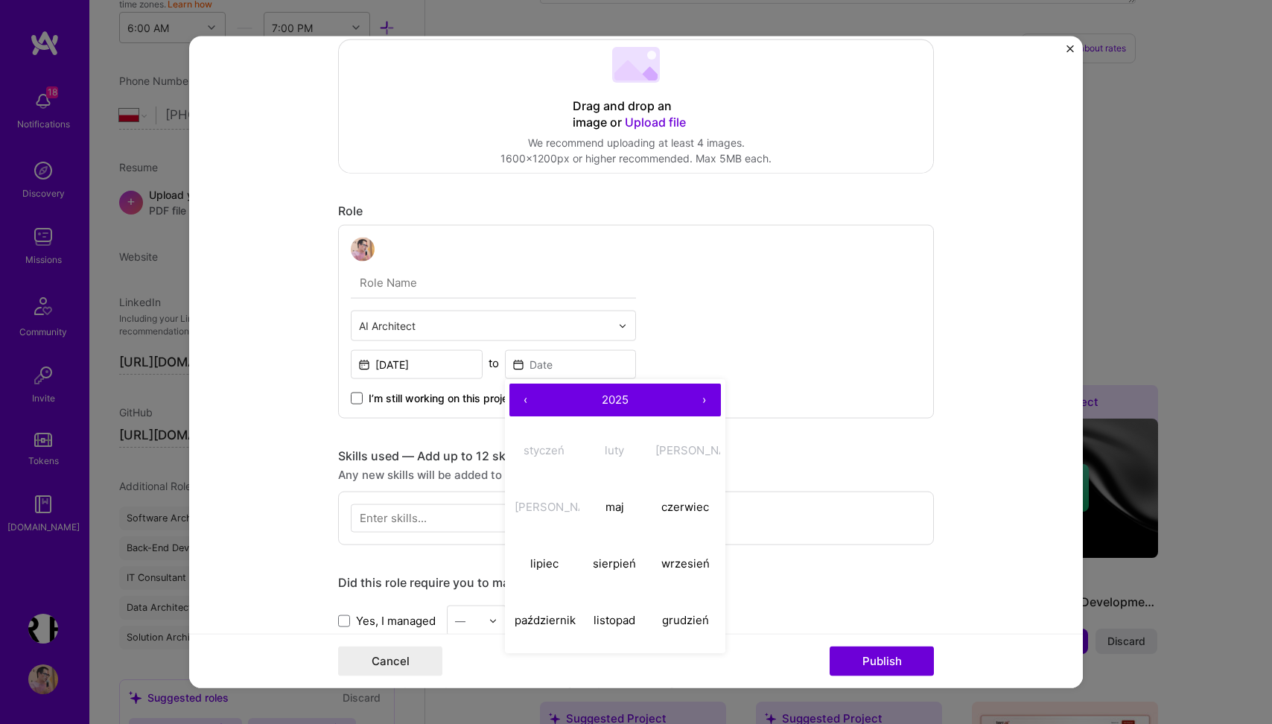
click at [354, 398] on span at bounding box center [357, 399] width 12 height 12
click at [0, 0] on input "I’m still working on this project" at bounding box center [0, 0] width 0 height 0
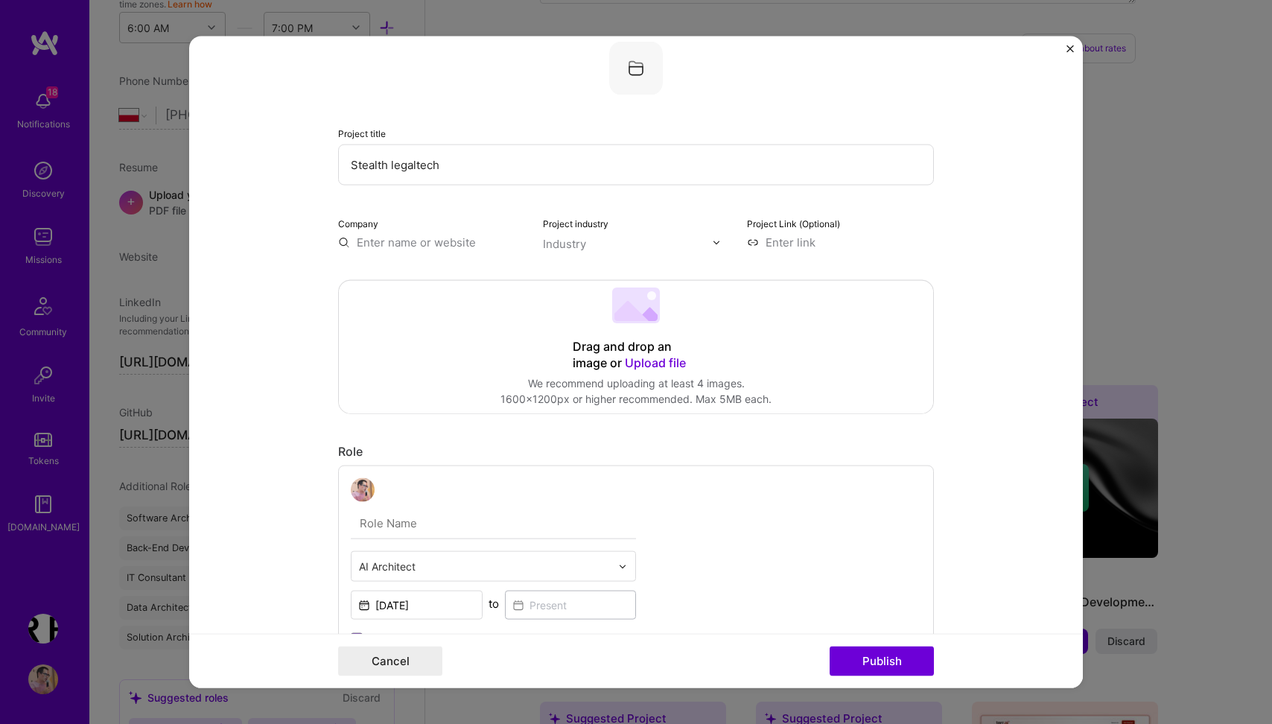
scroll to position [48, 0]
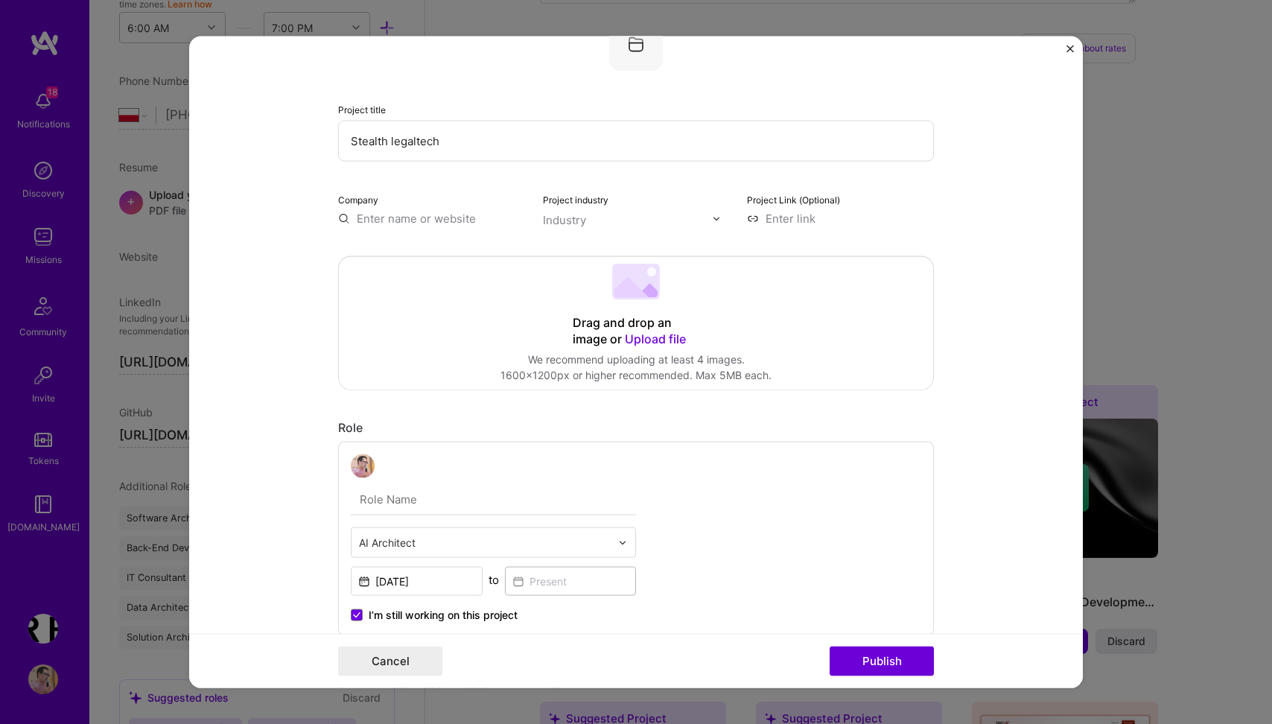
click at [401, 502] on input "text" at bounding box center [493, 499] width 285 height 31
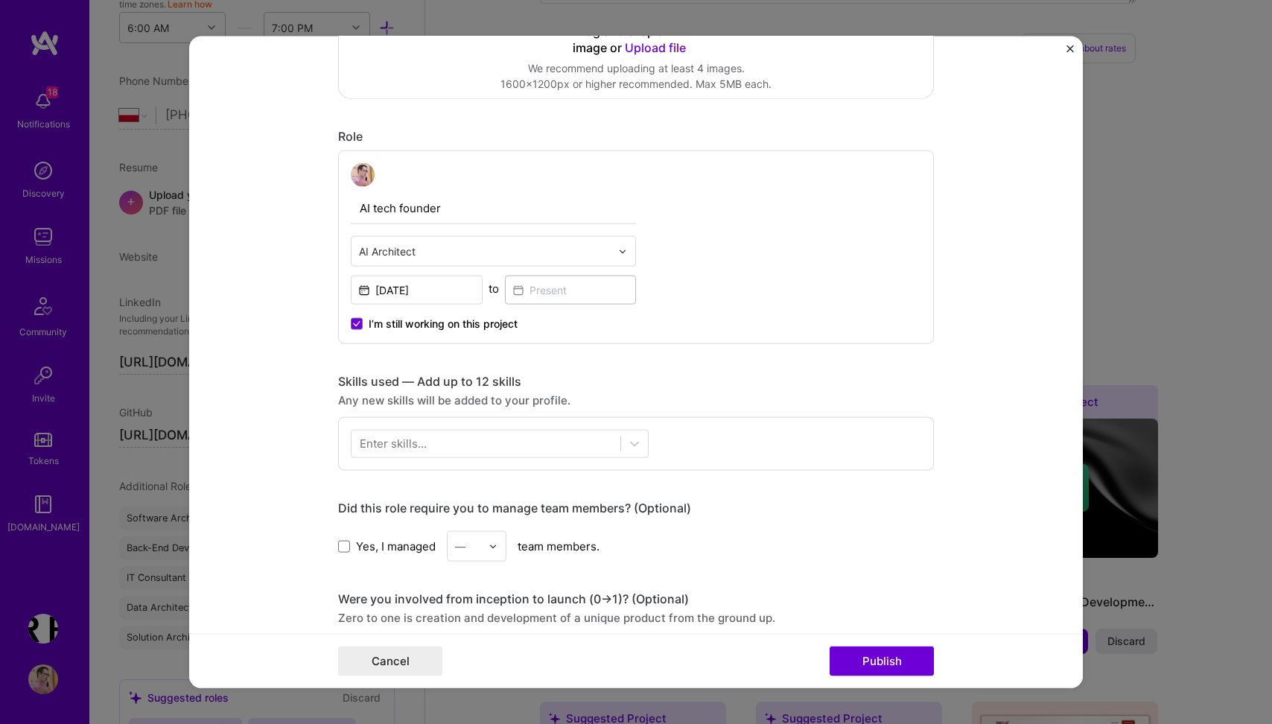
scroll to position [343, 0]
type input "AI tech founder"
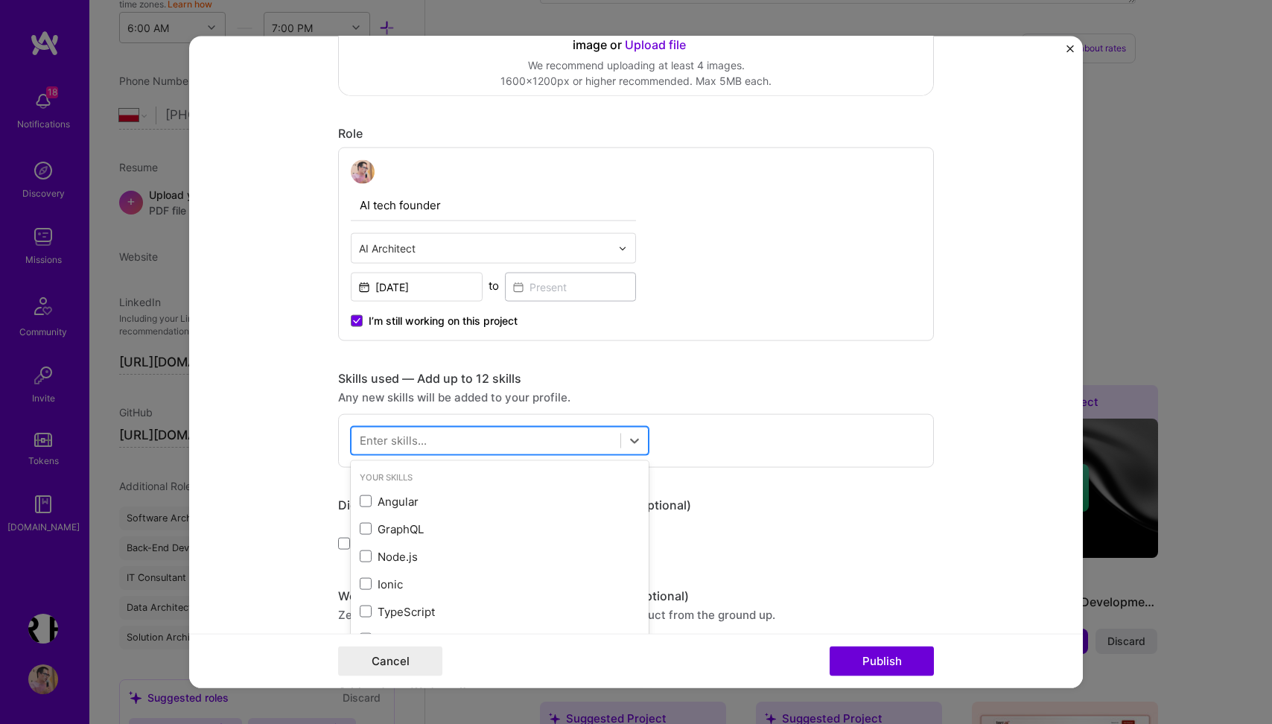
click at [557, 443] on div at bounding box center [486, 440] width 269 height 25
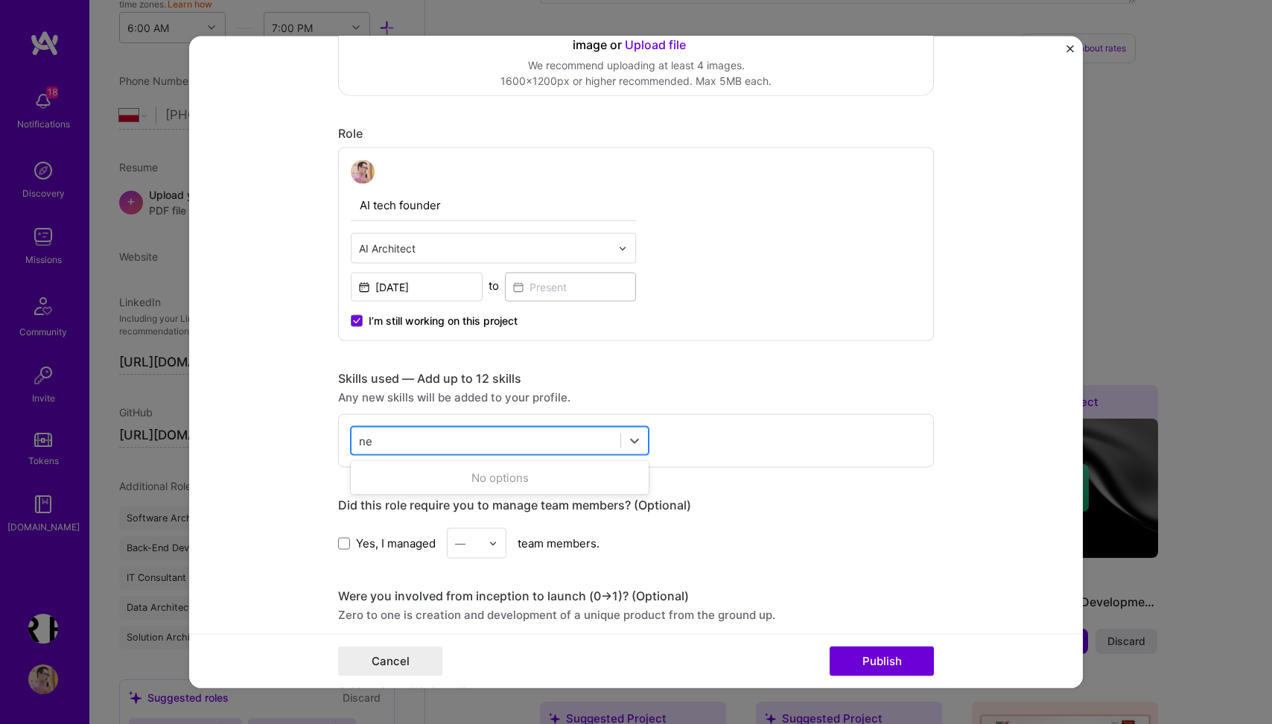
type input "n"
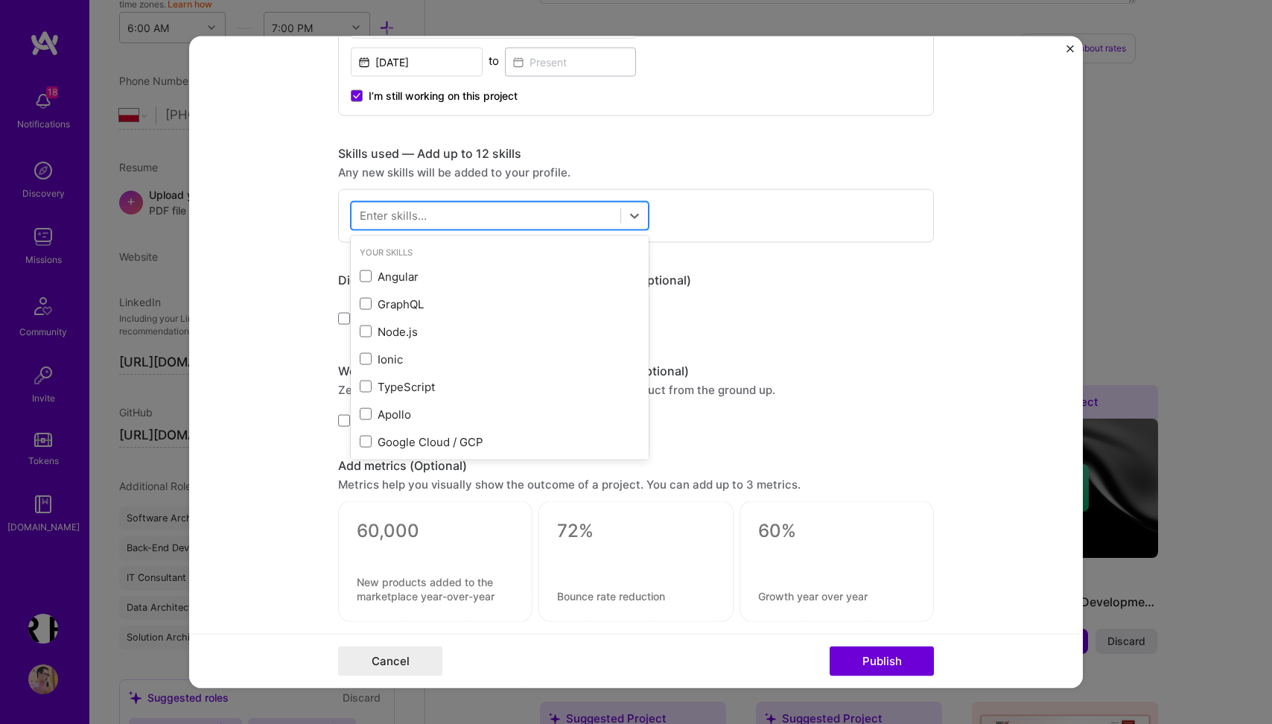
scroll to position [571, 0]
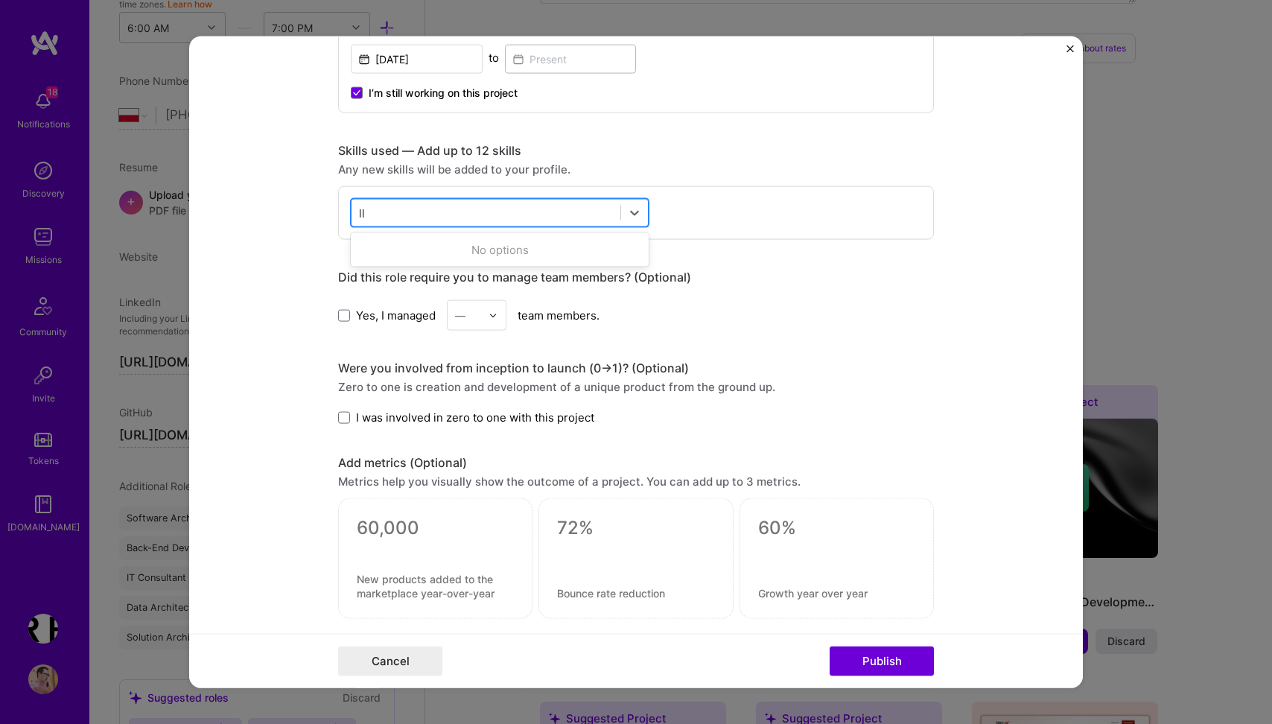
type input "l"
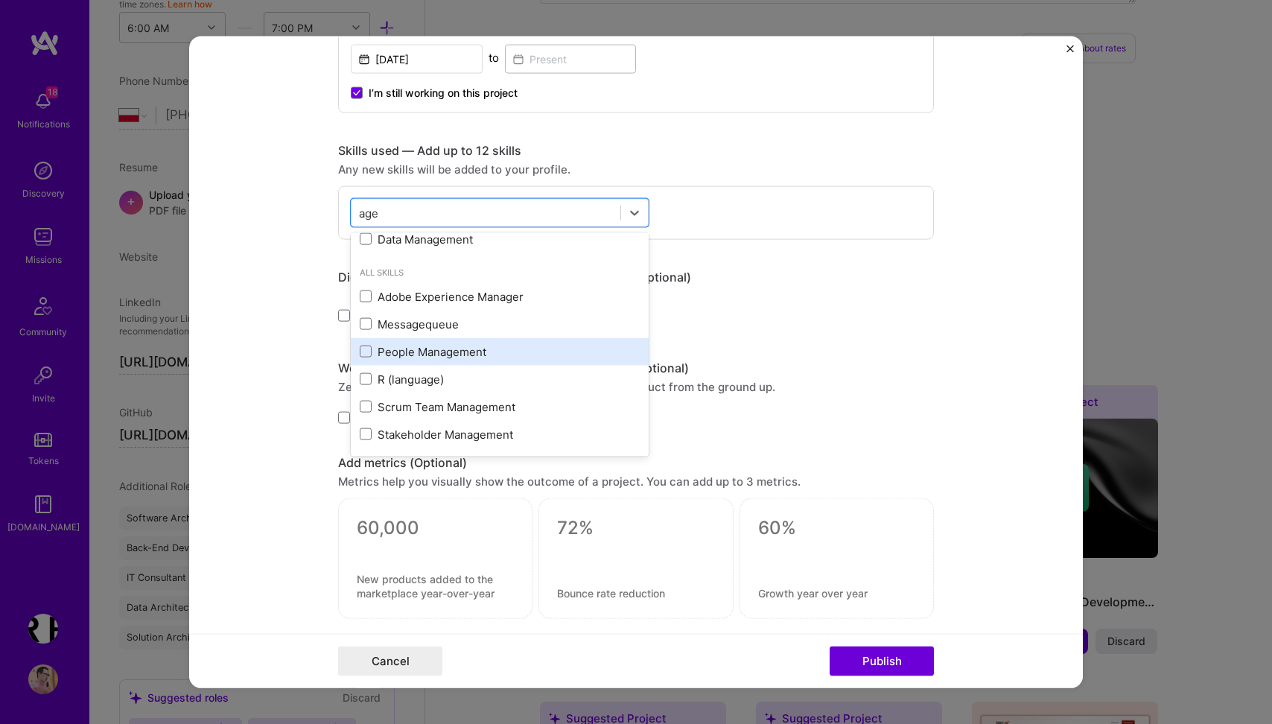
scroll to position [0, 0]
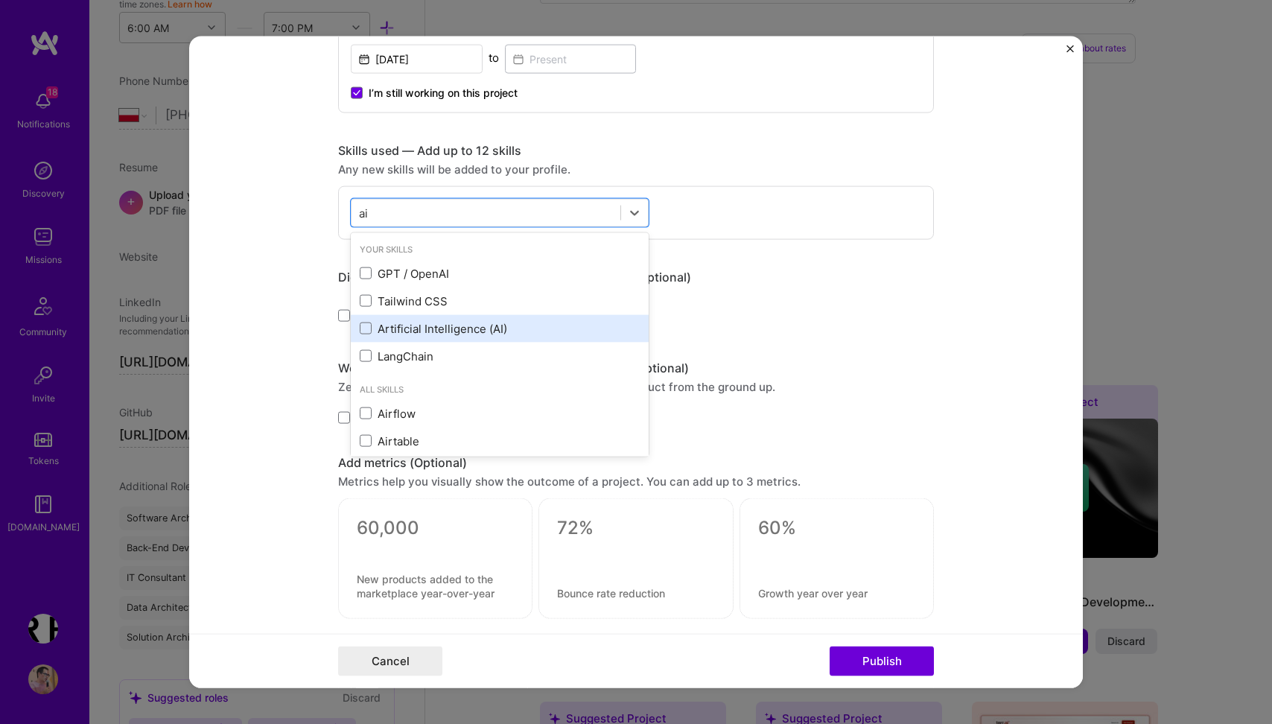
click at [451, 335] on div "Artificial Intelligence (AI)" at bounding box center [500, 328] width 280 height 16
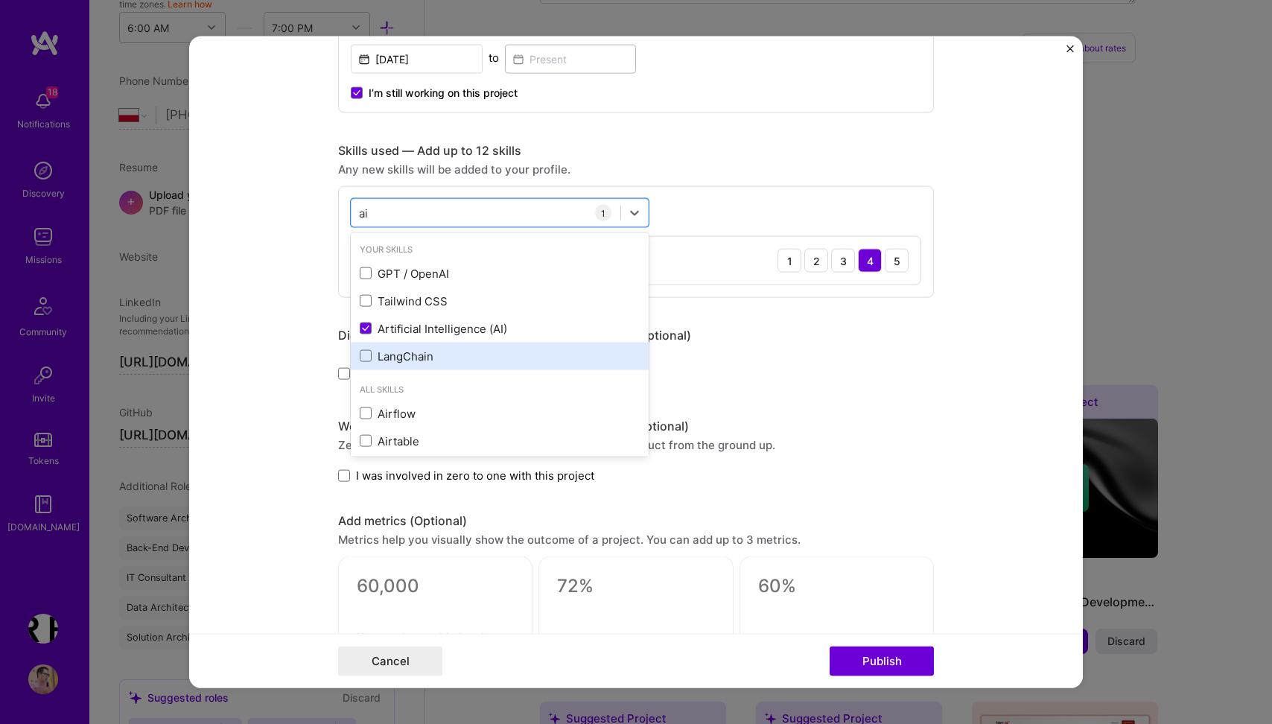
click at [426, 351] on div "LangChain" at bounding box center [500, 356] width 280 height 16
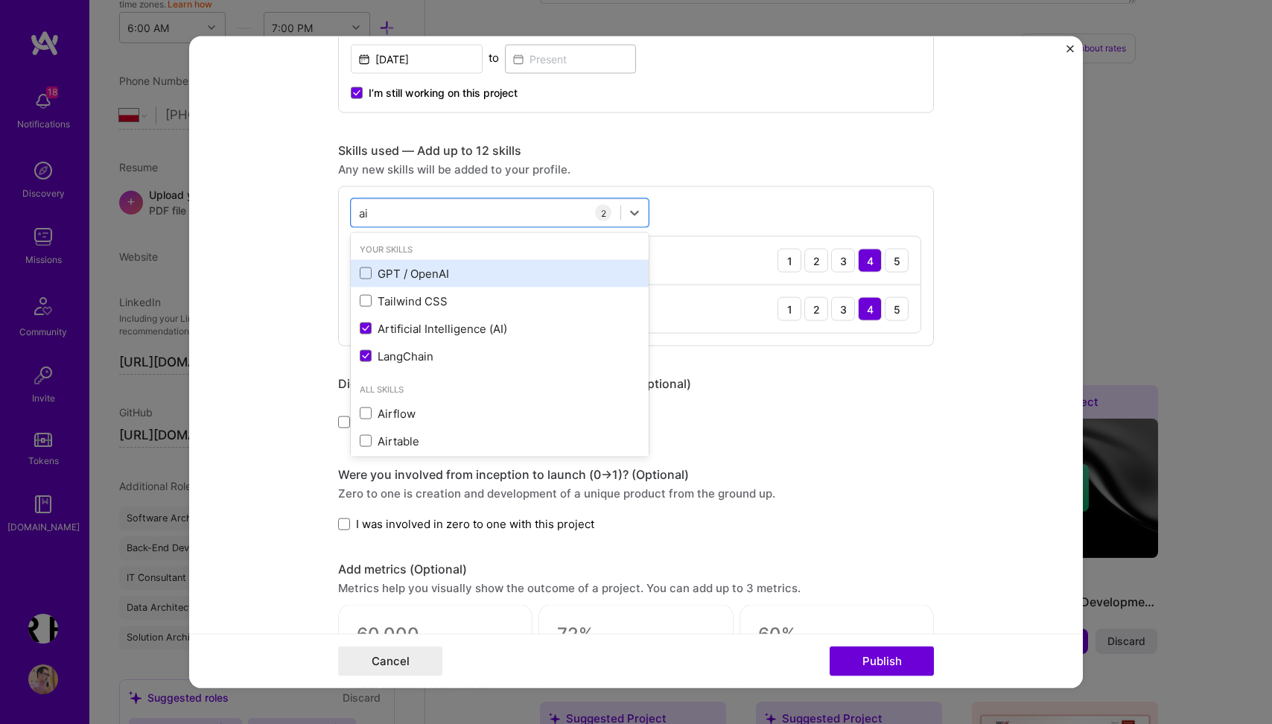
click at [433, 275] on div "GPT / OpenAI" at bounding box center [500, 273] width 280 height 16
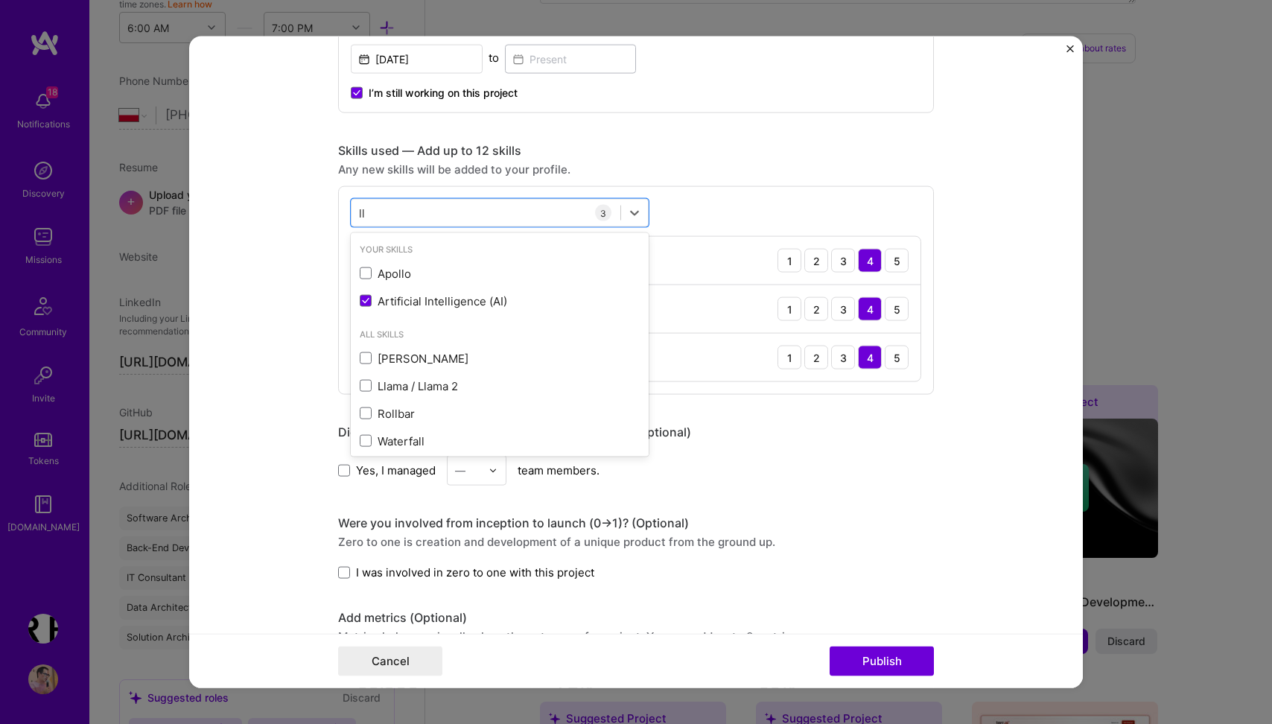
type input "llm"
type input "l"
type input "p"
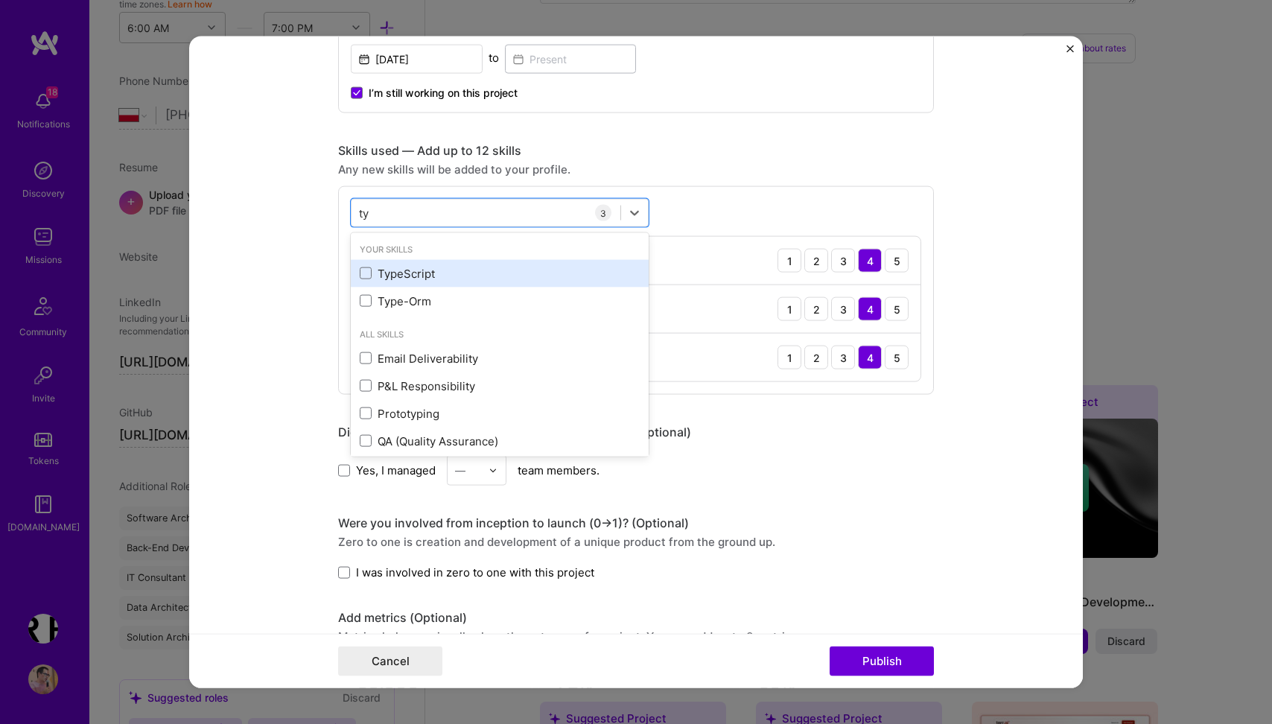
click at [364, 265] on div "TypeScript" at bounding box center [500, 273] width 298 height 28
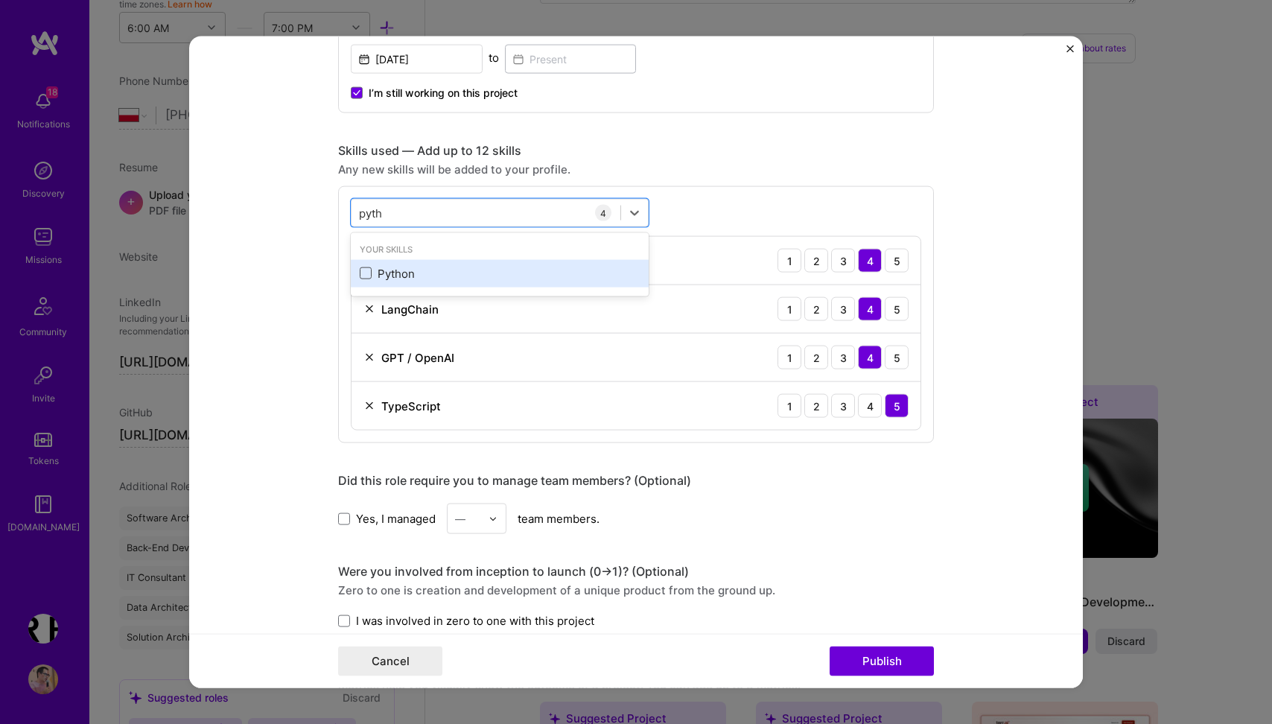
click at [365, 275] on span at bounding box center [366, 273] width 12 height 12
click at [0, 0] on input "checkbox" at bounding box center [0, 0] width 0 height 0
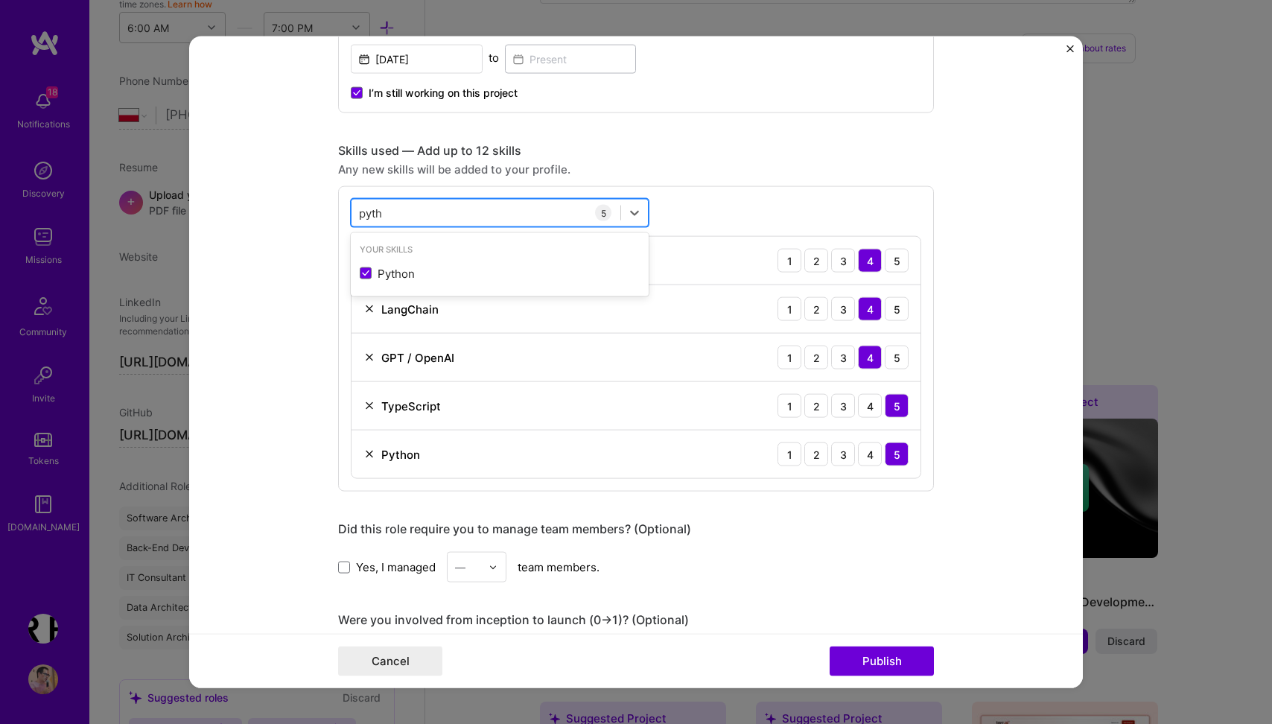
click at [396, 222] on div "pyth pyth" at bounding box center [486, 212] width 269 height 25
click at [403, 215] on div "pyth pyth" at bounding box center [486, 212] width 269 height 25
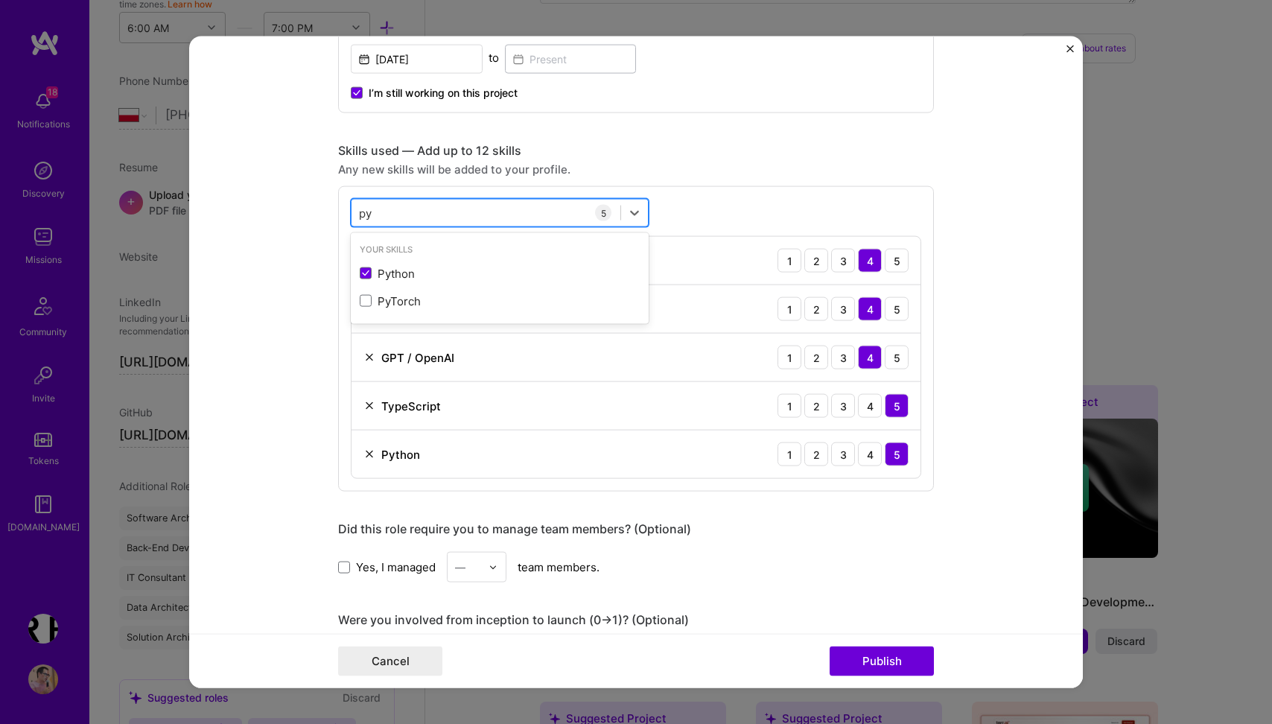
type input "p"
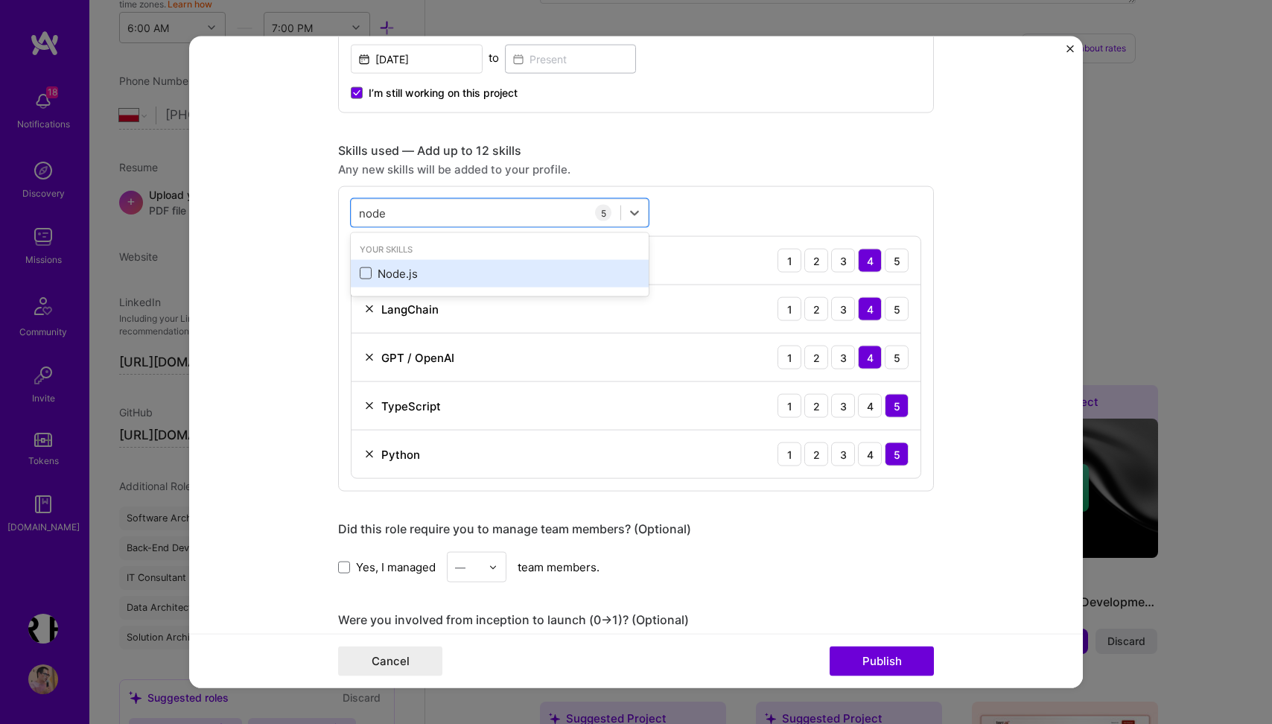
click at [363, 274] on span at bounding box center [366, 273] width 12 height 12
click at [0, 0] on input "checkbox" at bounding box center [0, 0] width 0 height 0
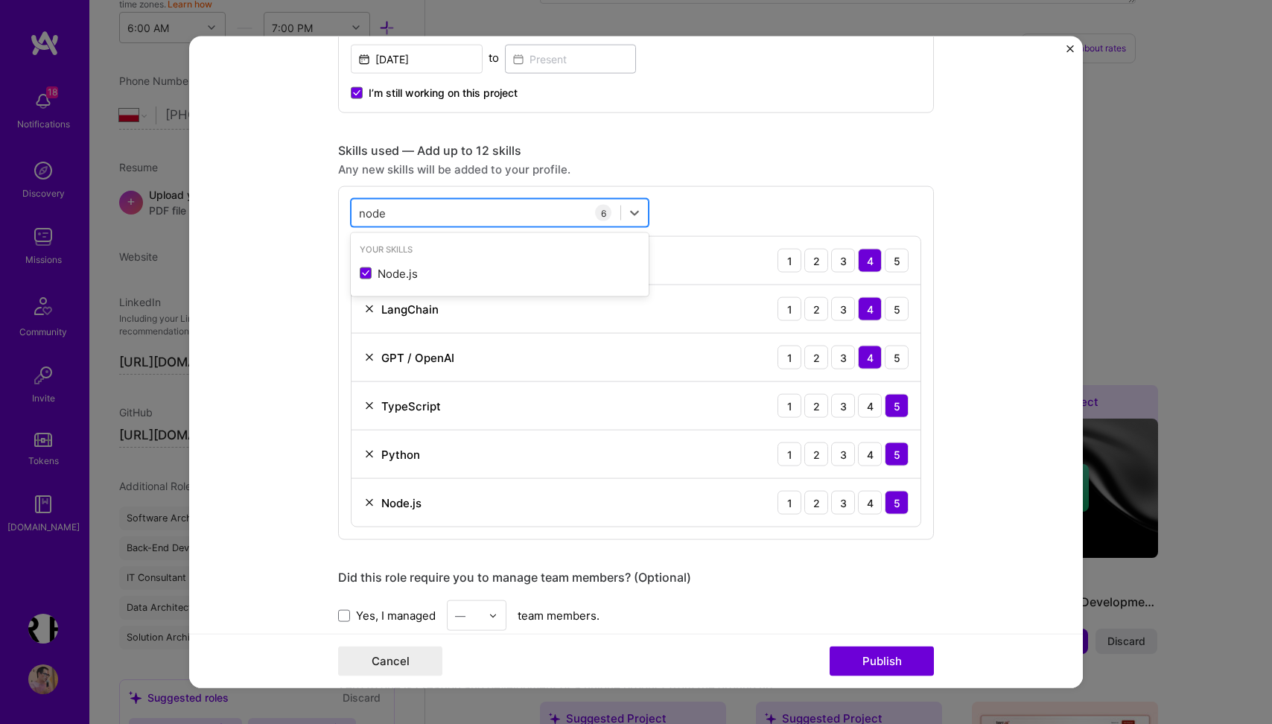
click at [403, 221] on div "node node" at bounding box center [486, 212] width 269 height 25
click at [366, 273] on span at bounding box center [366, 273] width 12 height 12
click at [0, 0] on input "checkbox" at bounding box center [0, 0] width 0 height 0
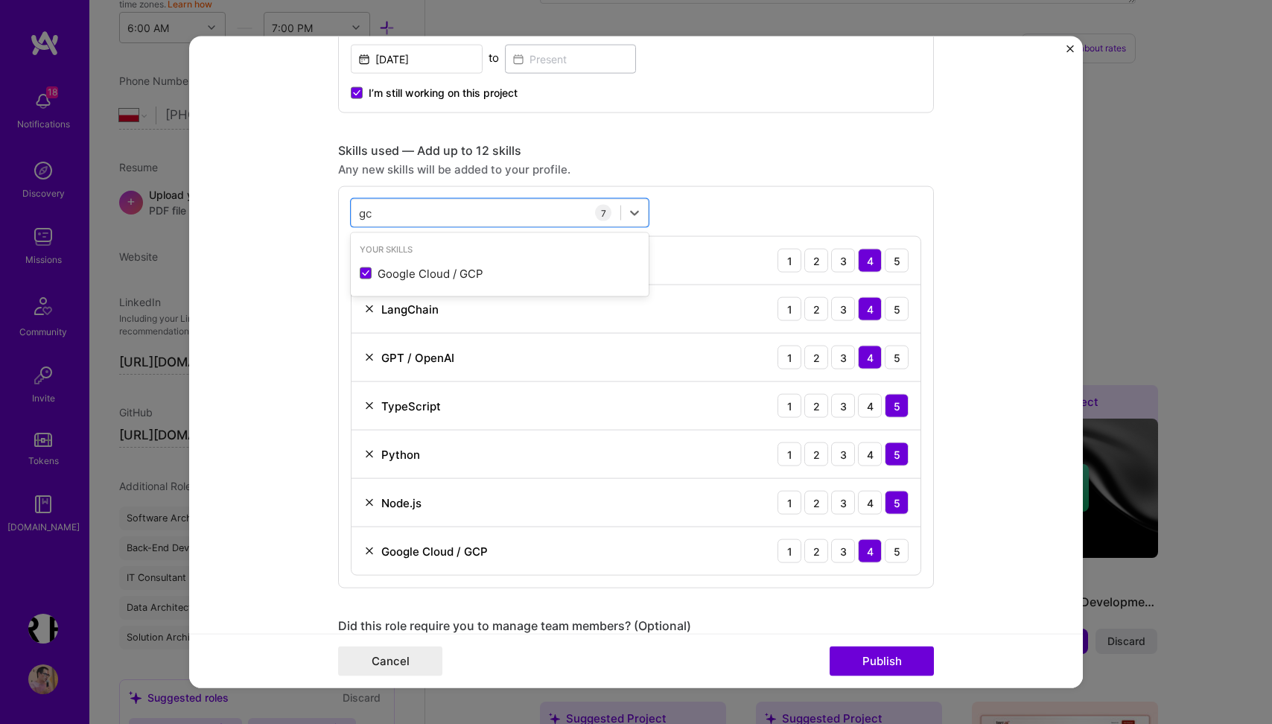
type input "g"
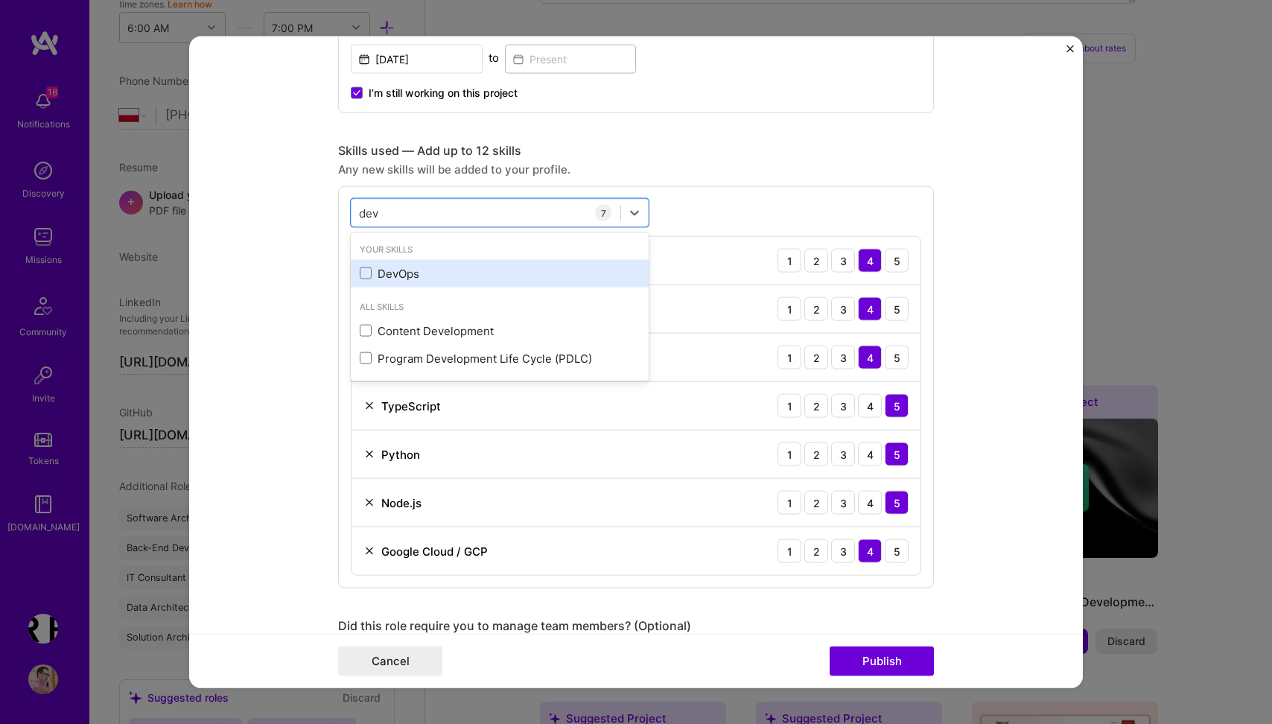
click at [367, 267] on div "DevOps" at bounding box center [500, 273] width 280 height 16
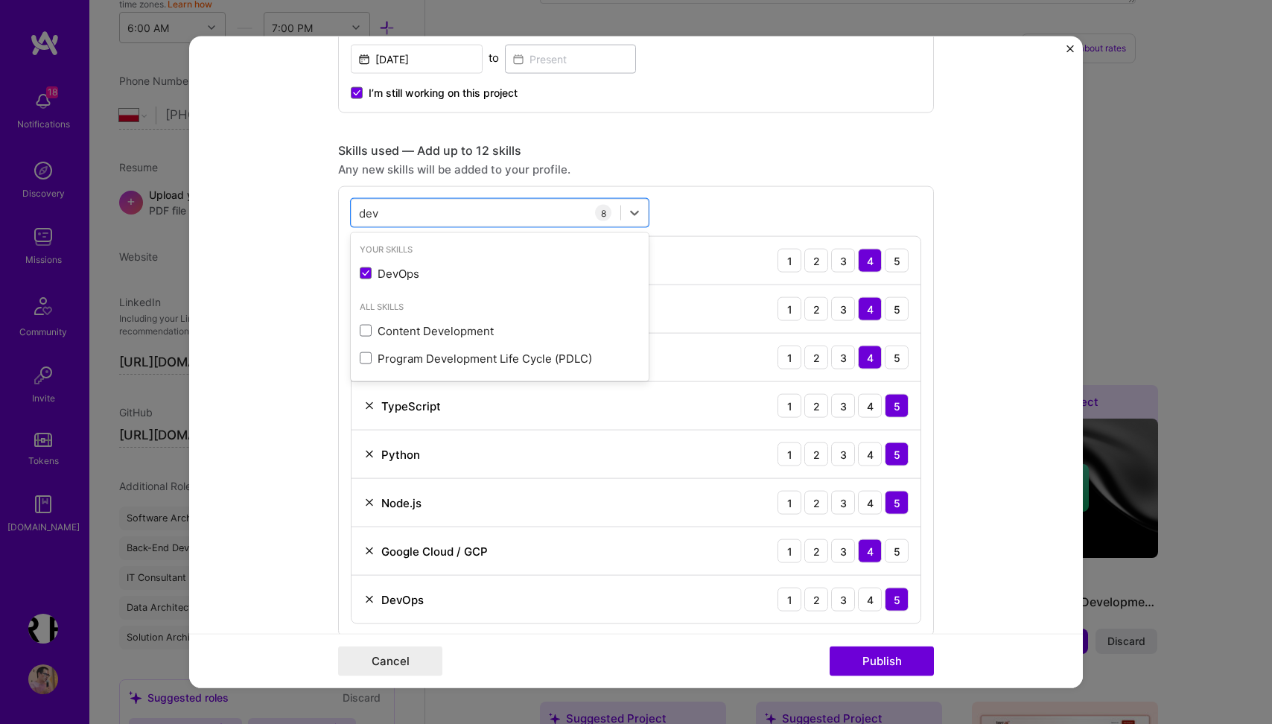
type input "dev"
click at [708, 156] on div "Skills used — Add up to 12 skills" at bounding box center [636, 151] width 596 height 16
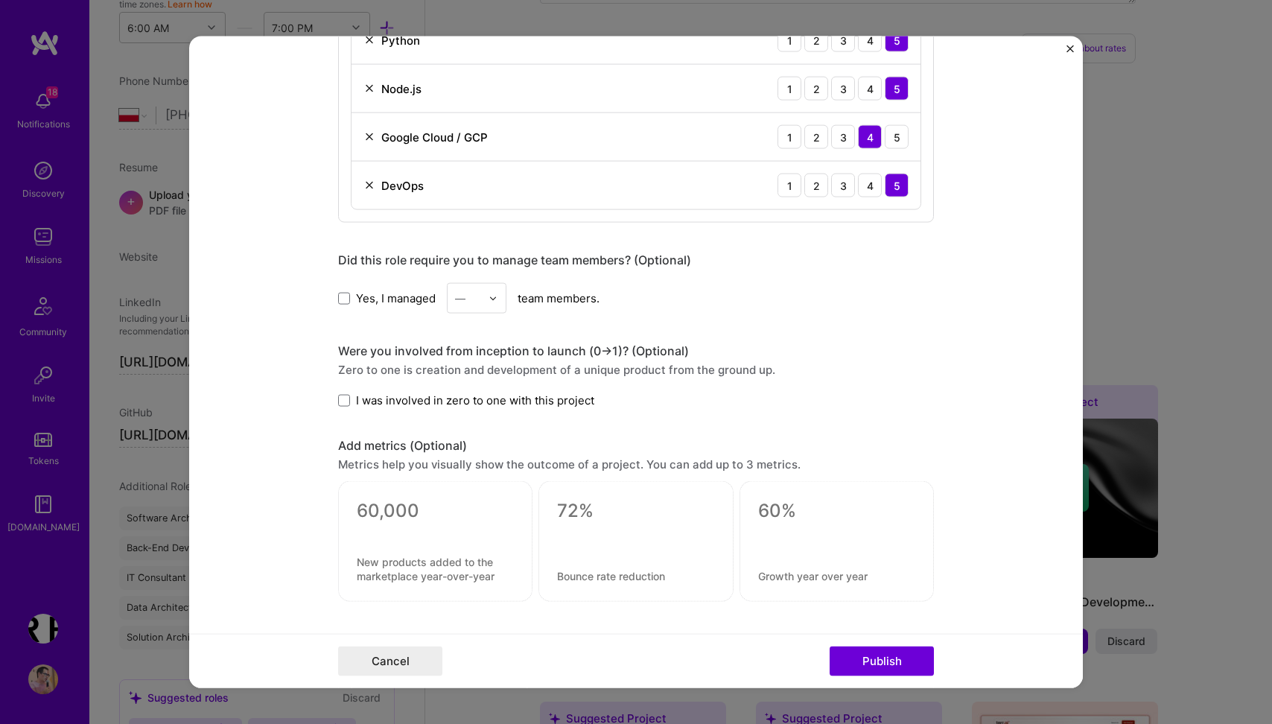
scroll to position [997, 0]
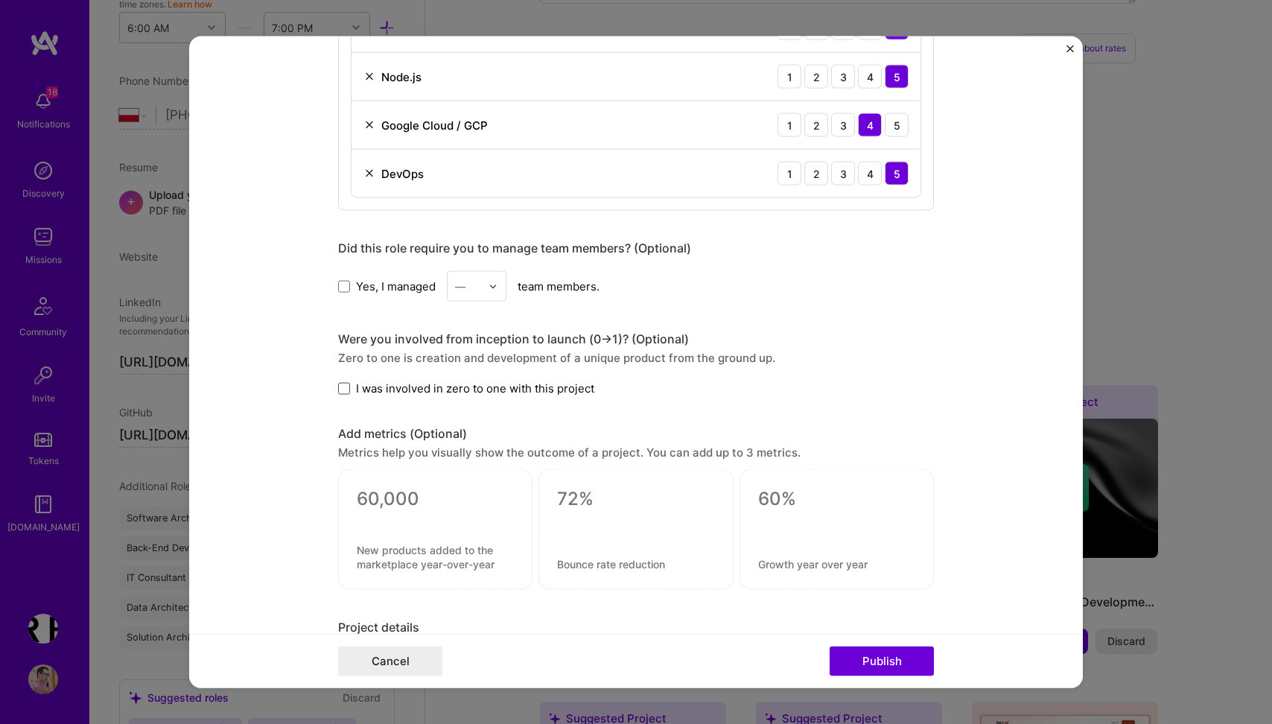
click at [344, 386] on span at bounding box center [344, 388] width 12 height 12
click at [0, 0] on input "I was involved in zero to one with this project" at bounding box center [0, 0] width 0 height 0
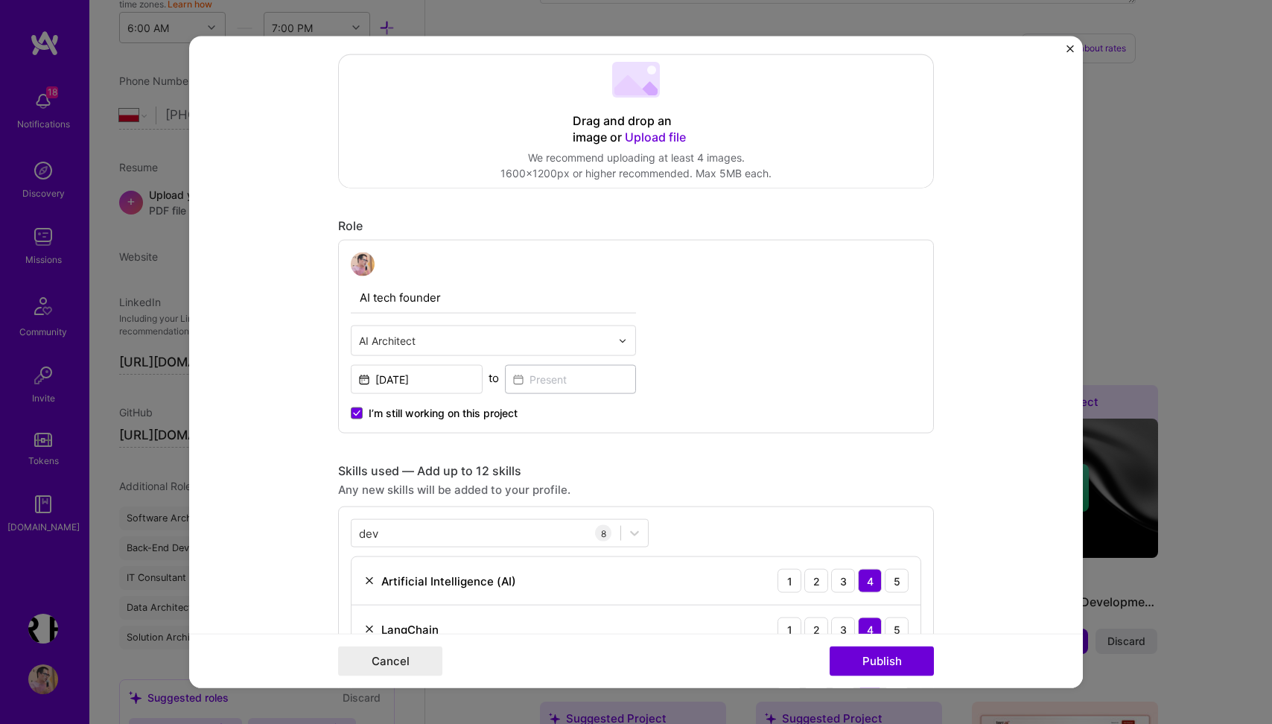
scroll to position [175, 0]
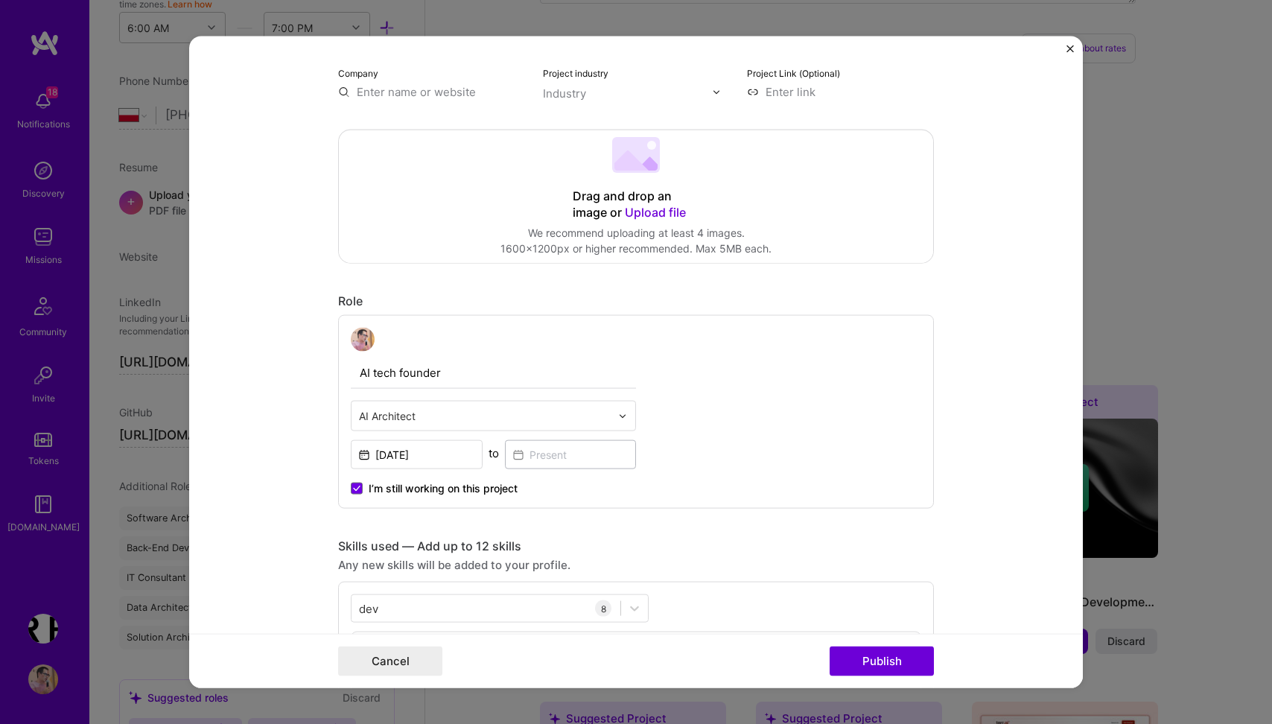
click at [632, 215] on span "Upload file" at bounding box center [655, 212] width 61 height 15
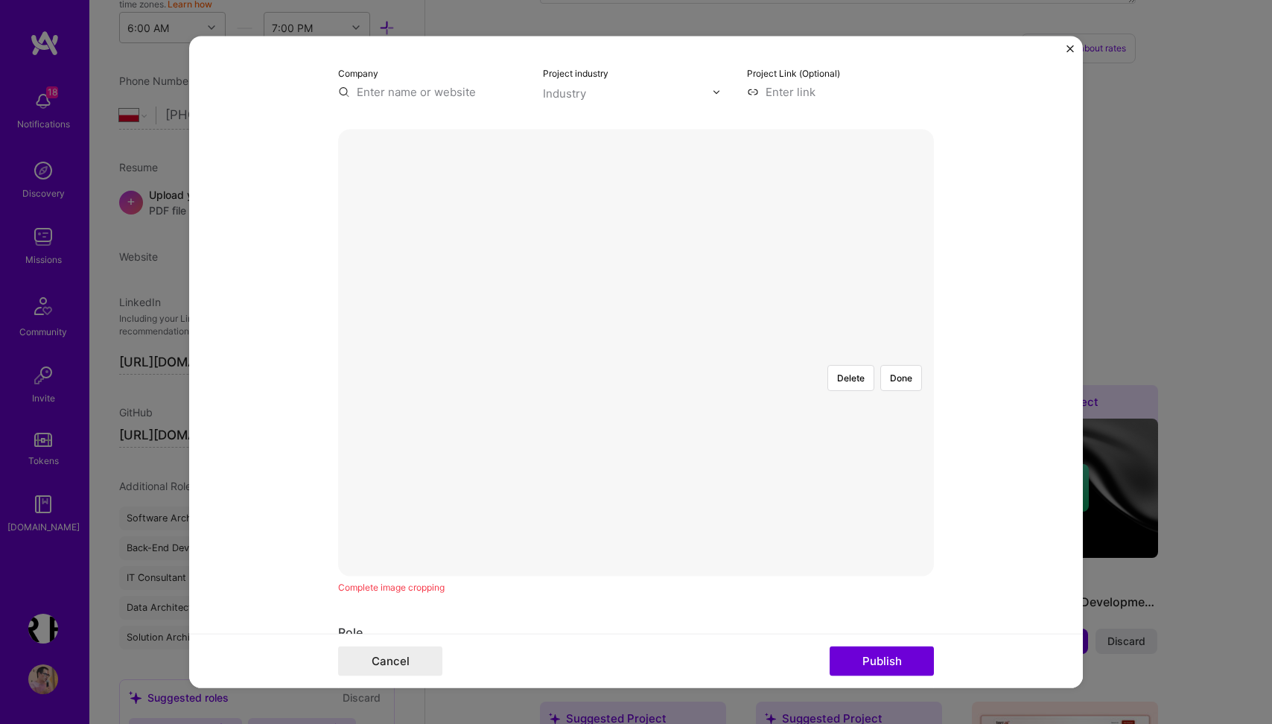
click at [730, 353] on div at bounding box center [908, 557] width 544 height 409
click at [884, 659] on button "Publish" at bounding box center [882, 661] width 104 height 30
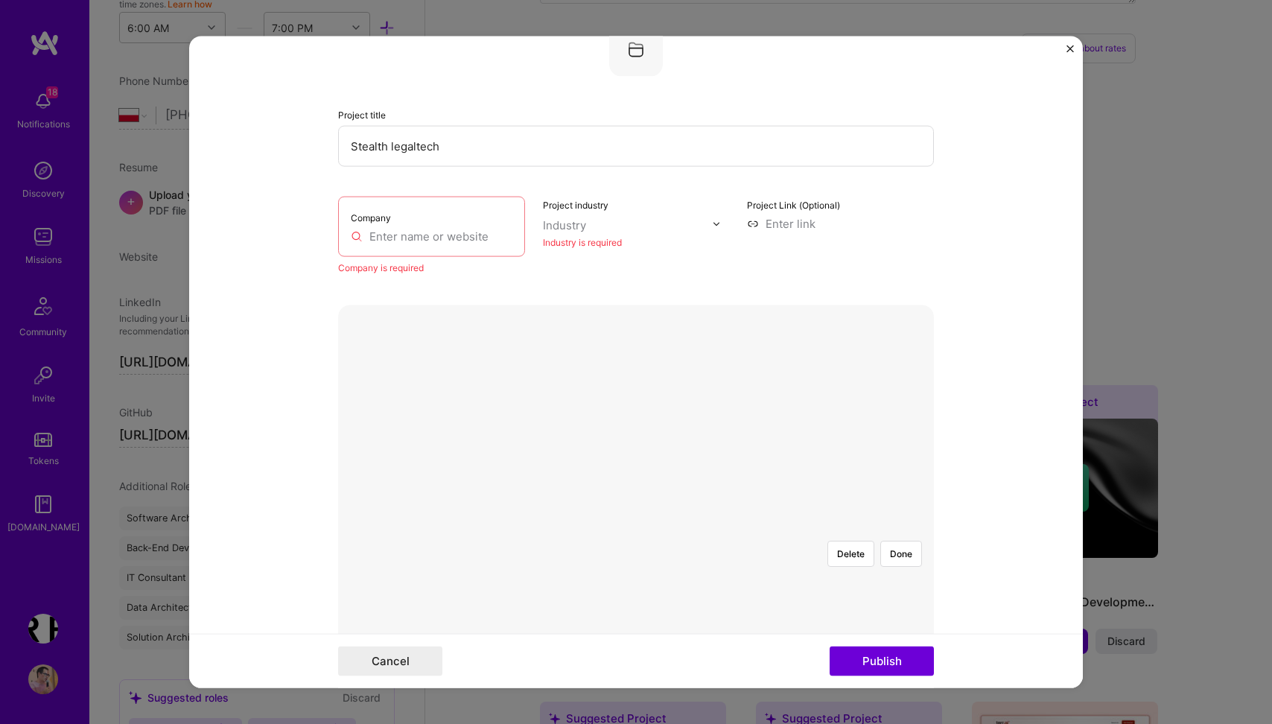
scroll to position [30, 0]
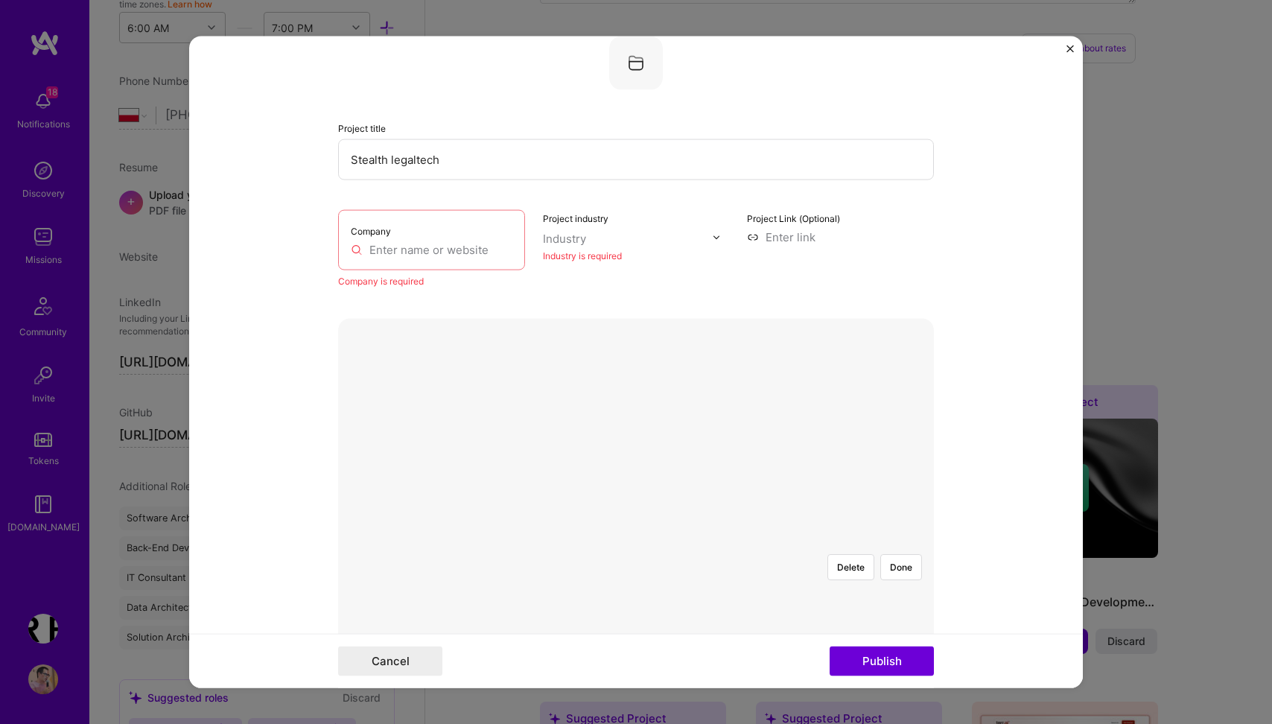
click at [443, 162] on input "Stealth legaltech" at bounding box center [636, 159] width 596 height 41
paste input "Legal Knowledge Graph and AI-Driven Banking Dispute Automation"
click at [429, 247] on input "text" at bounding box center [432, 250] width 162 height 16
click at [393, 163] on input "Stealth LegalTech Knowledge Graph AI-Driven Banking Dispute Automation" at bounding box center [636, 159] width 596 height 41
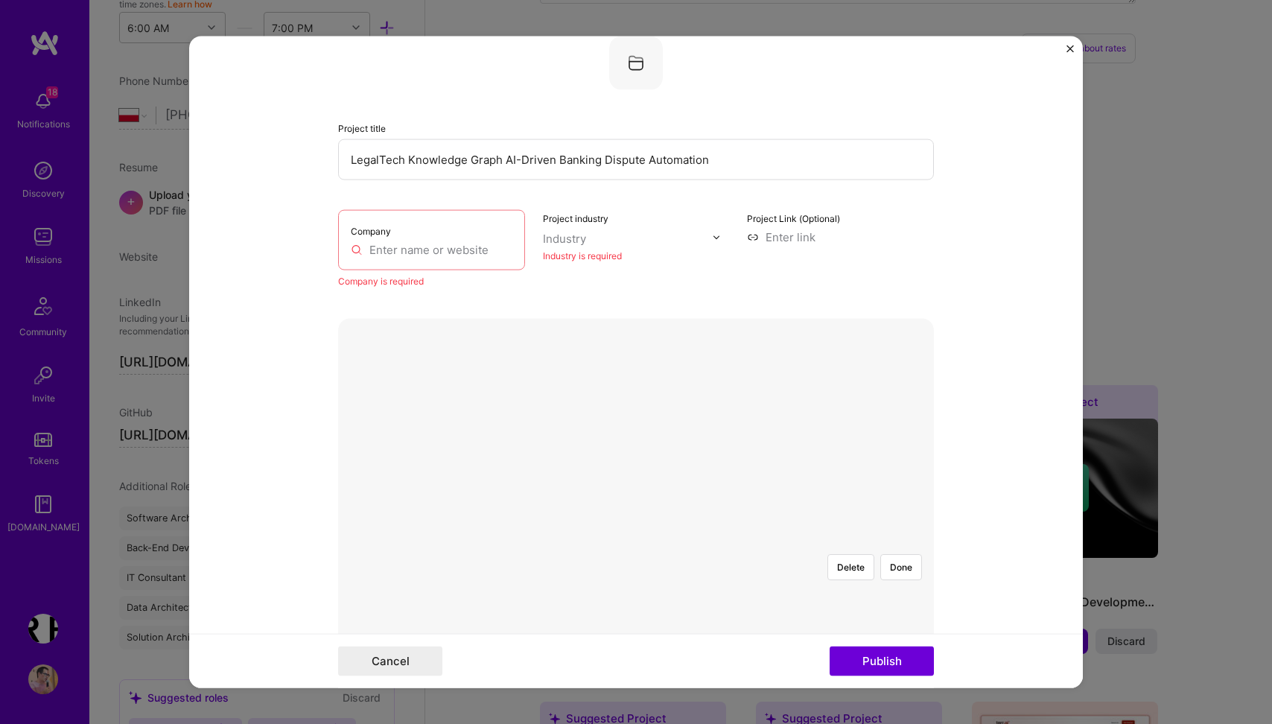
type input "LegalTech Knowledge Graph AI-Driven Banking Dispute Automation"
click at [382, 256] on input "text" at bounding box center [432, 250] width 162 height 16
paste input "Stealth"
type input "Stealth LegalTech"
click at [405, 160] on input "LegalTech Knowledge Graph AI-Driven Banking Dispute Automation" at bounding box center [636, 159] width 596 height 41
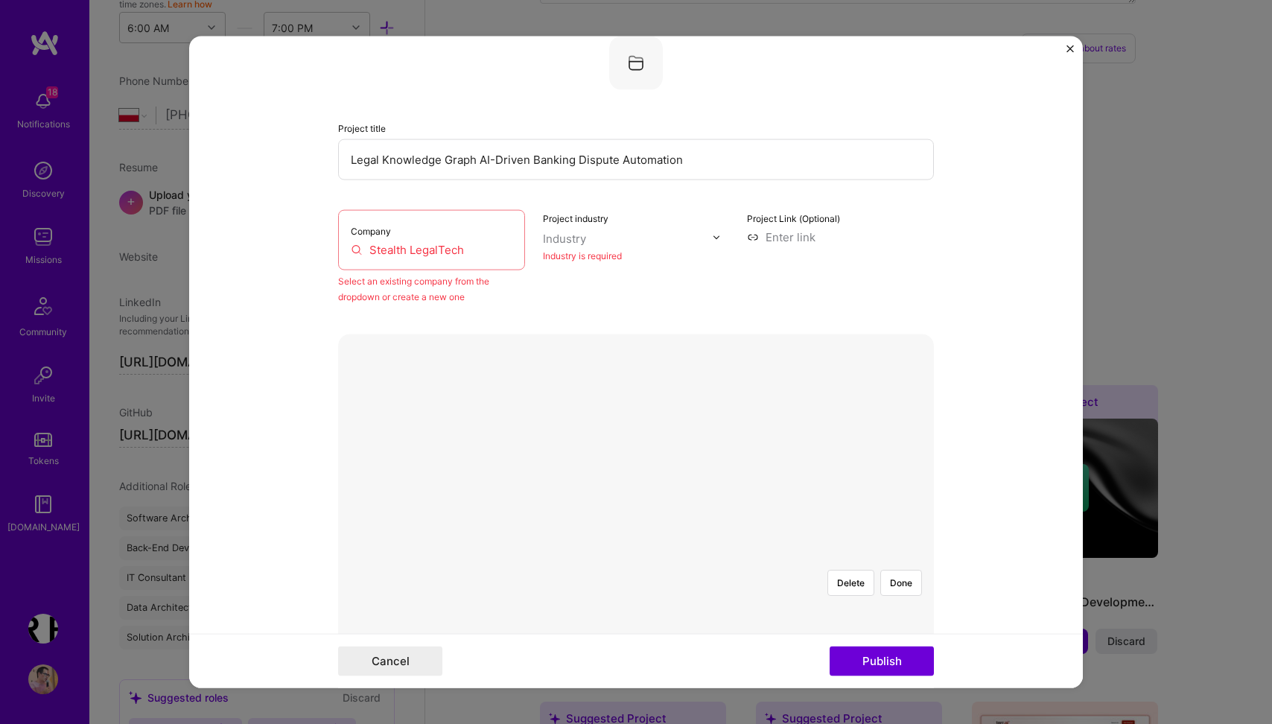
type input "Legal Knowledge Graph AI-Driven Banking Dispute Automation"
click at [478, 250] on input "Stealth LegalTech" at bounding box center [432, 250] width 162 height 16
click at [313, 262] on form "Project title Legal Knowledge Graph AI-Driven Banking Dispute Automation Compan…" at bounding box center [636, 363] width 894 height 652
click at [465, 251] on input "Stealth LegalTech" at bounding box center [432, 250] width 162 height 16
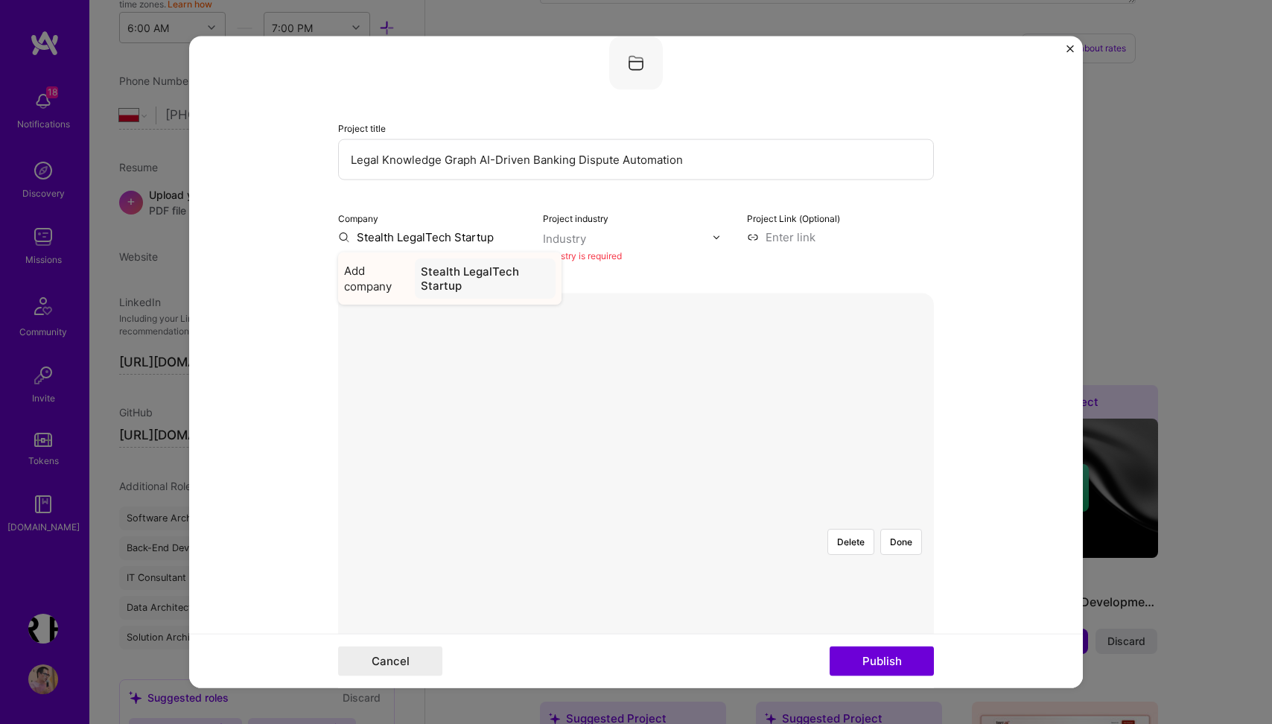
type input "Stealth LegalTech Startup"
click at [451, 284] on div "Stealth LegalTech Startup" at bounding box center [485, 279] width 141 height 40
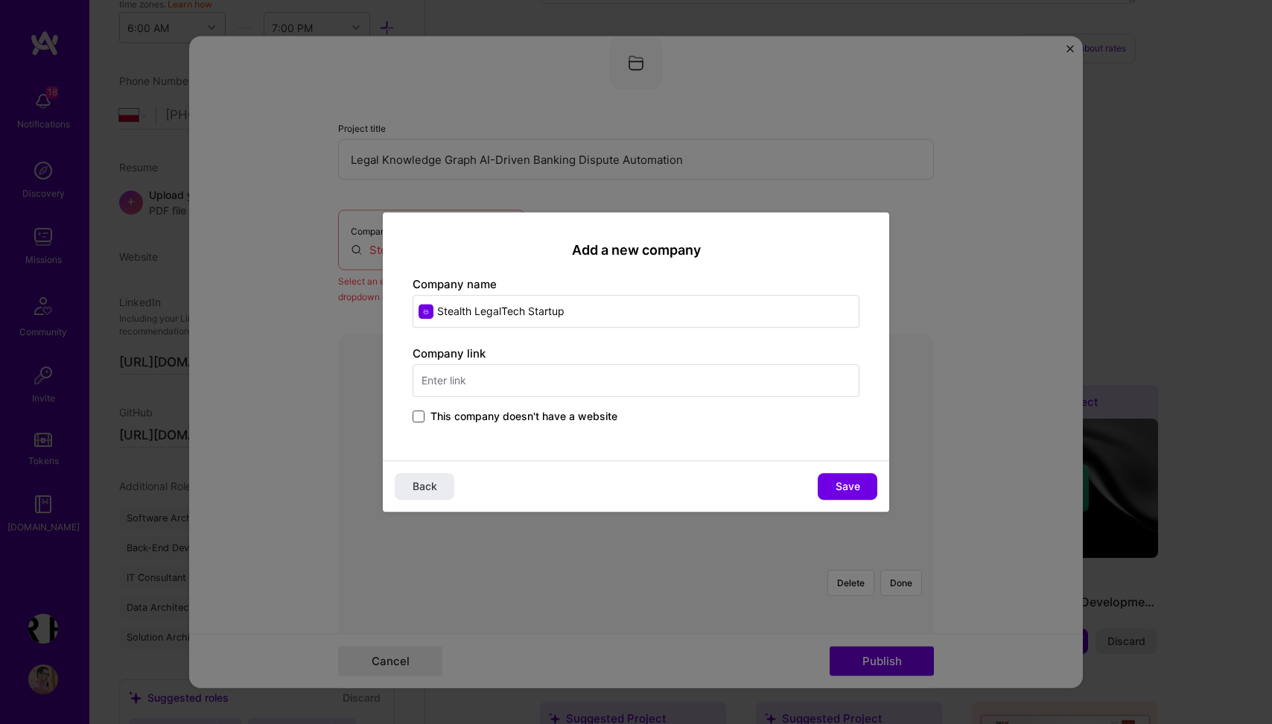
click at [419, 418] on span at bounding box center [419, 416] width 12 height 12
click at [0, 0] on input "This company doesn't have a website" at bounding box center [0, 0] width 0 height 0
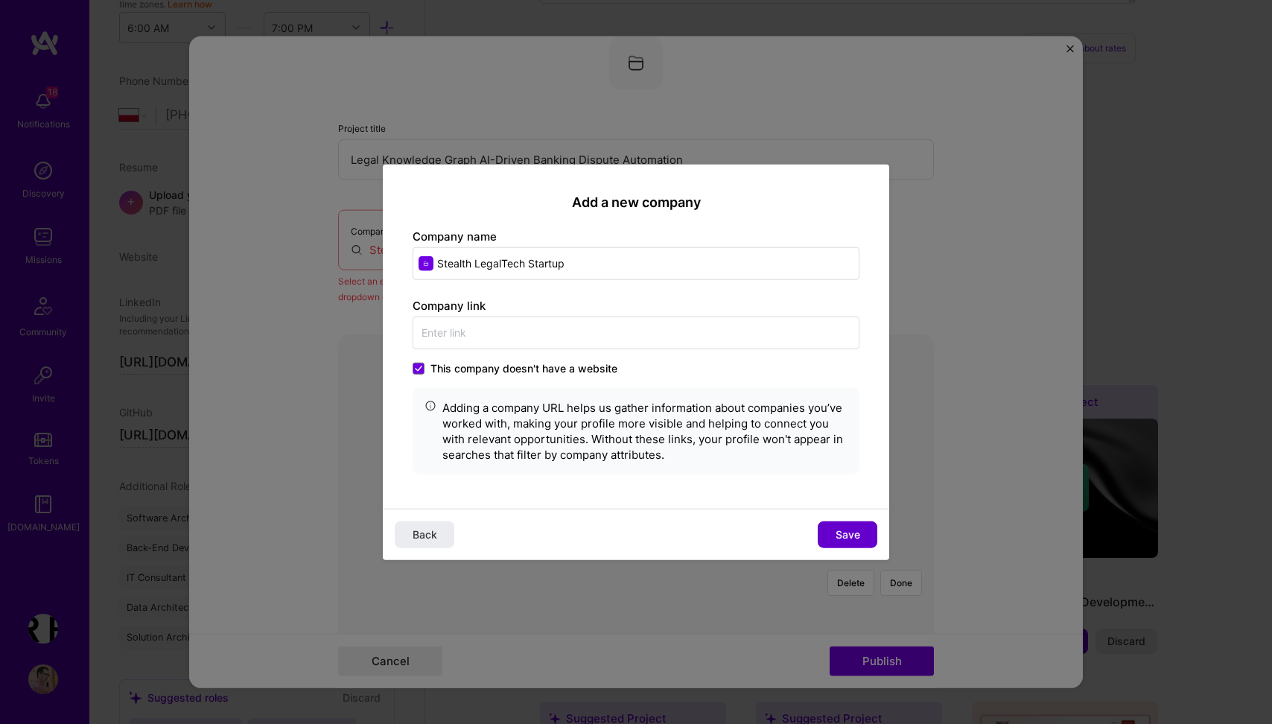
click at [841, 529] on span "Save" at bounding box center [848, 534] width 25 height 15
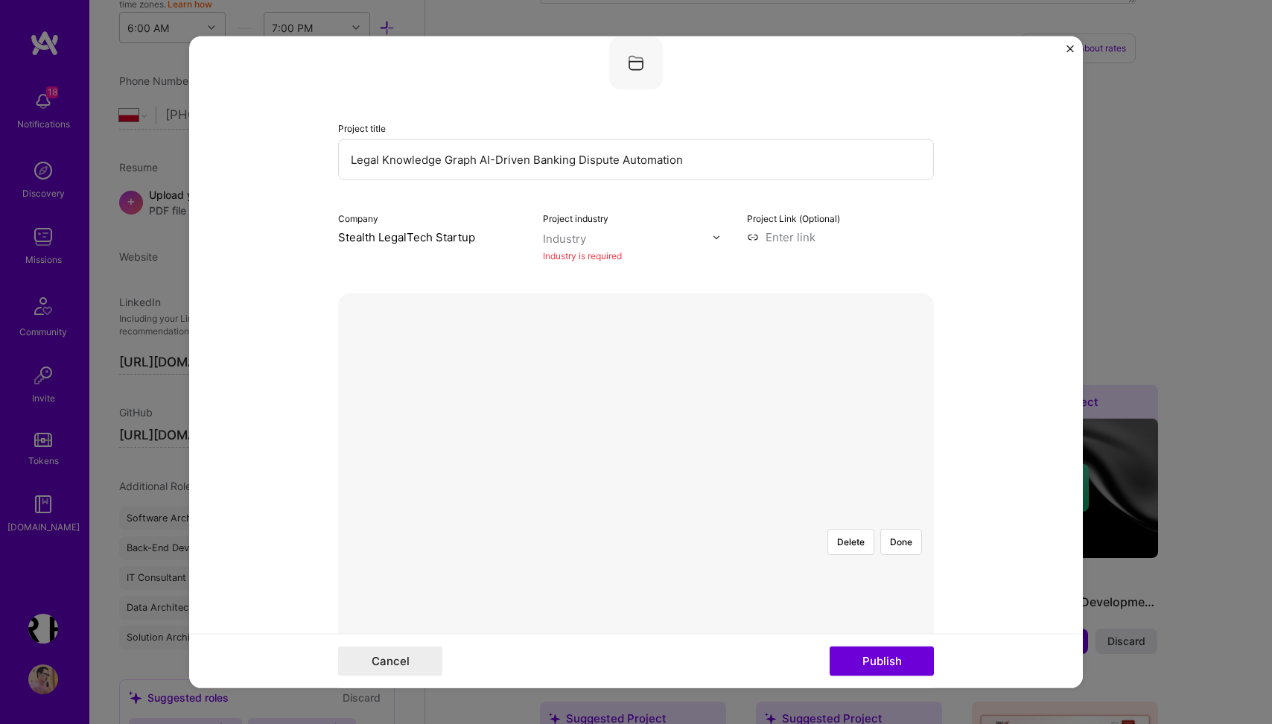
click at [586, 235] on input "text" at bounding box center [628, 239] width 170 height 16
type input "lega"
click at [565, 268] on span at bounding box center [563, 269] width 12 height 12
type input "lega"
click at [943, 215] on form "Project title Legal Knowledge Graph AI-Driven Banking Dispute Automation Compan…" at bounding box center [636, 363] width 894 height 652
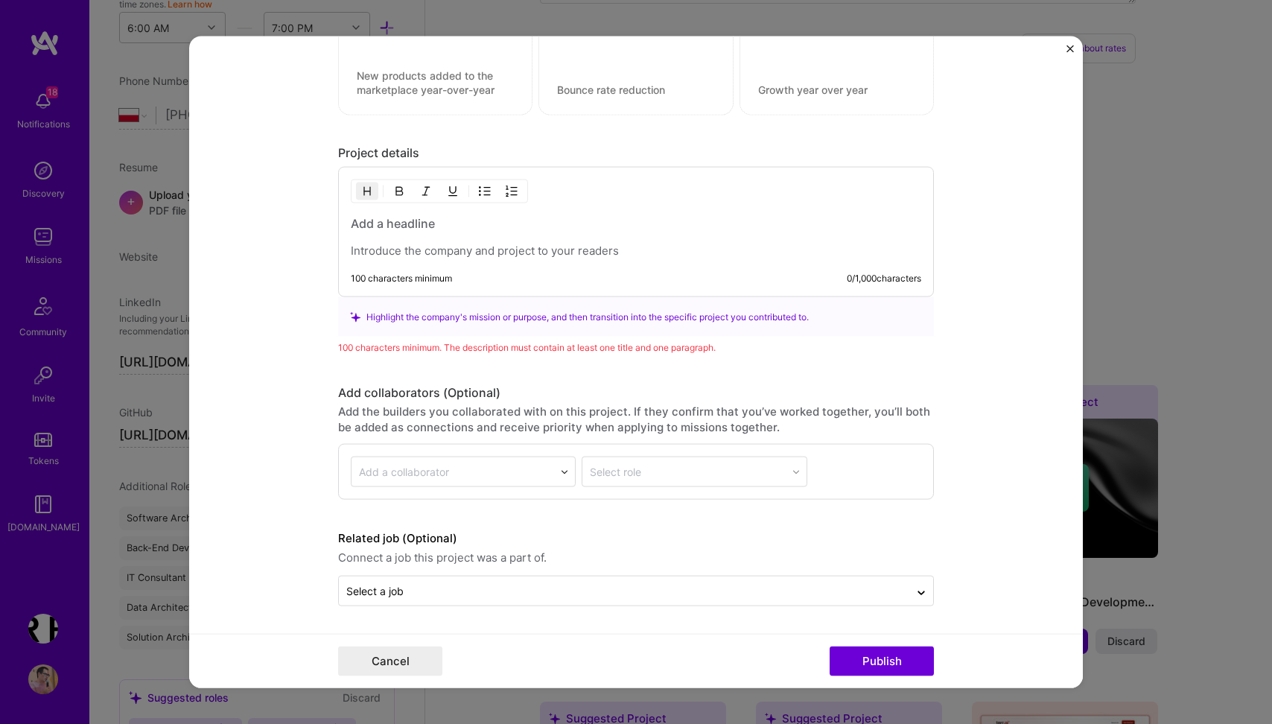
scroll to position [1804, 0]
click at [506, 224] on h3 at bounding box center [636, 223] width 571 height 16
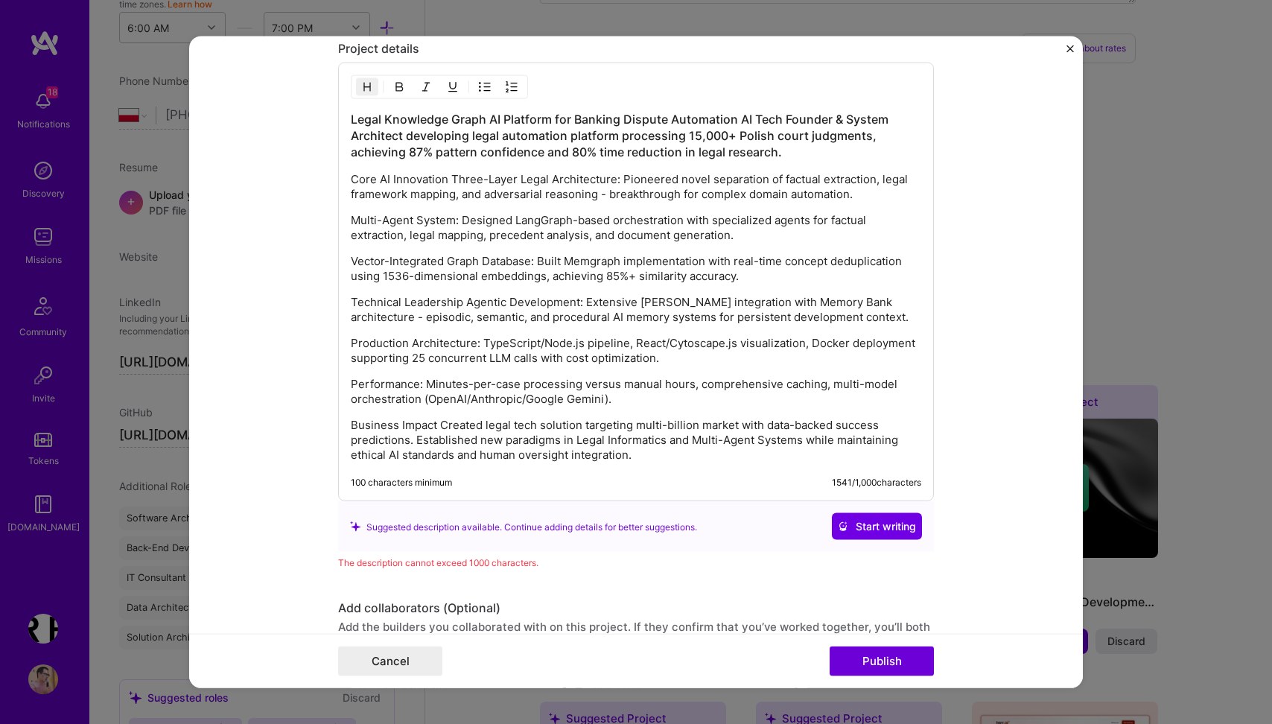
scroll to position [1854, 0]
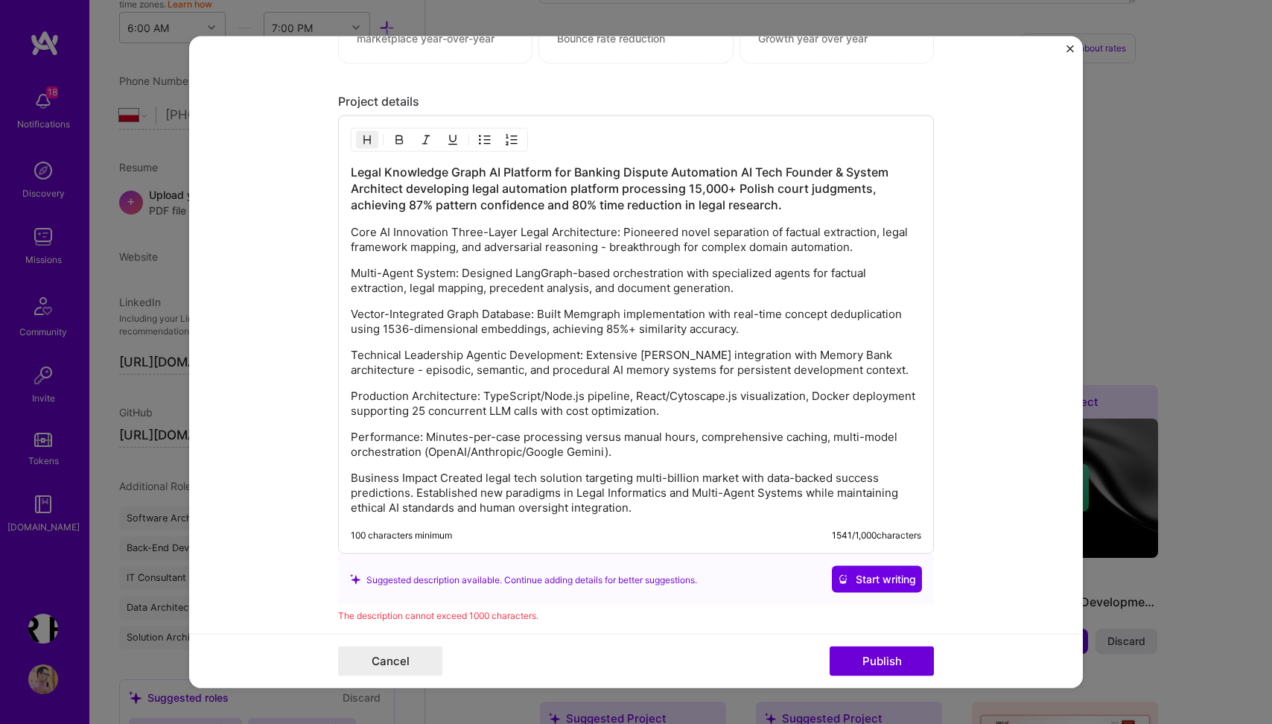
click at [736, 177] on h3 "Legal Knowledge Graph AI Platform for Banking Dispute Automation AI Tech Founde…" at bounding box center [636, 188] width 571 height 49
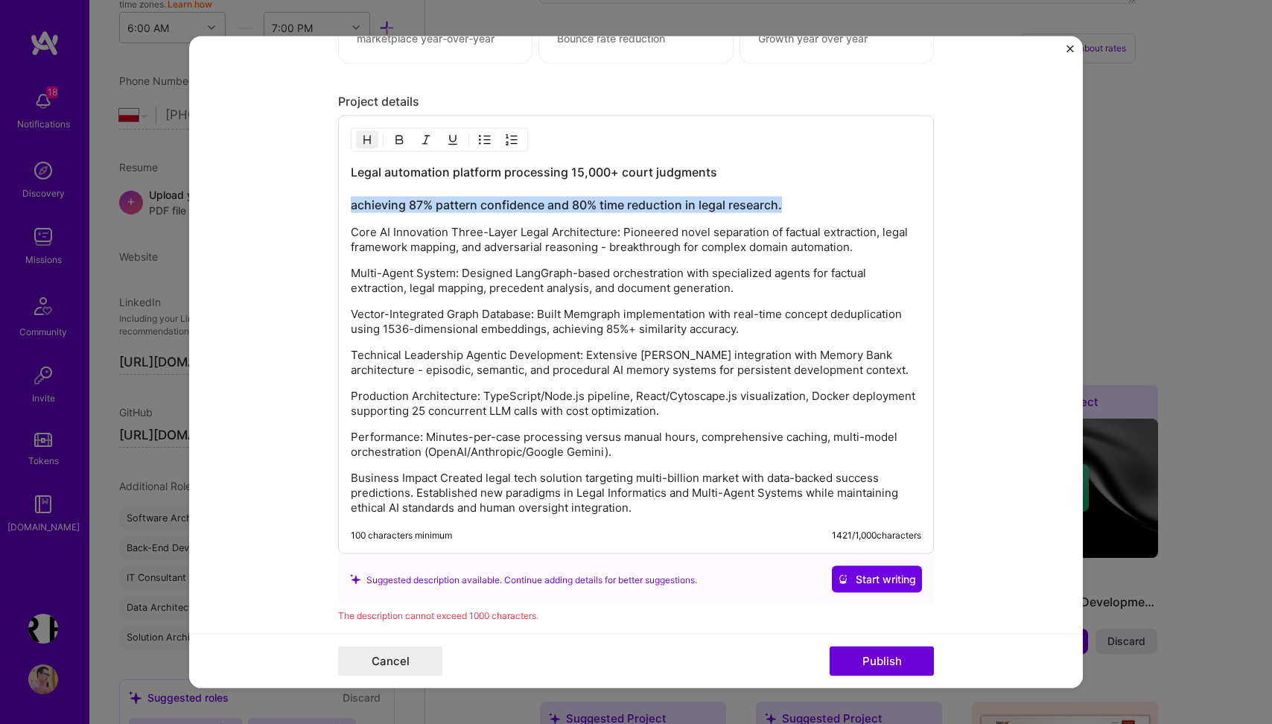
click at [370, 139] on img "button" at bounding box center [367, 140] width 12 height 12
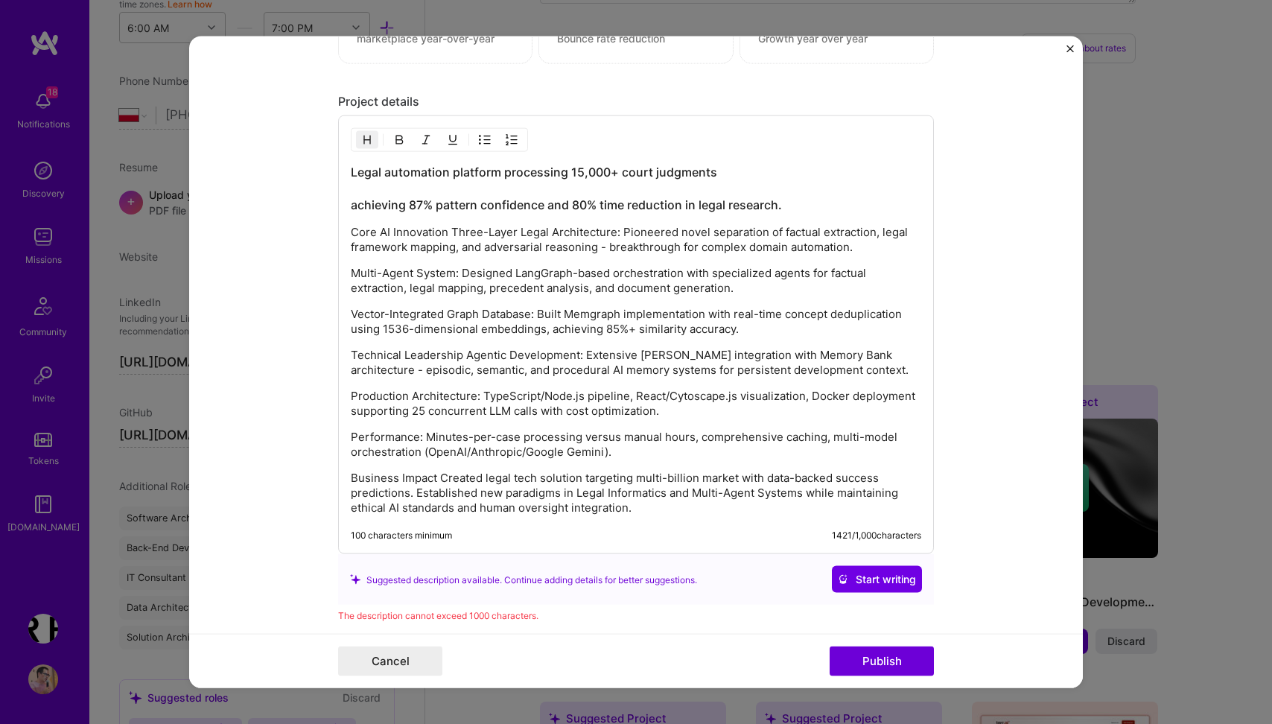
click at [361, 209] on h3 "Legal automation platform processing 15,000+ court judgments achieving 87% patt…" at bounding box center [636, 188] width 571 height 49
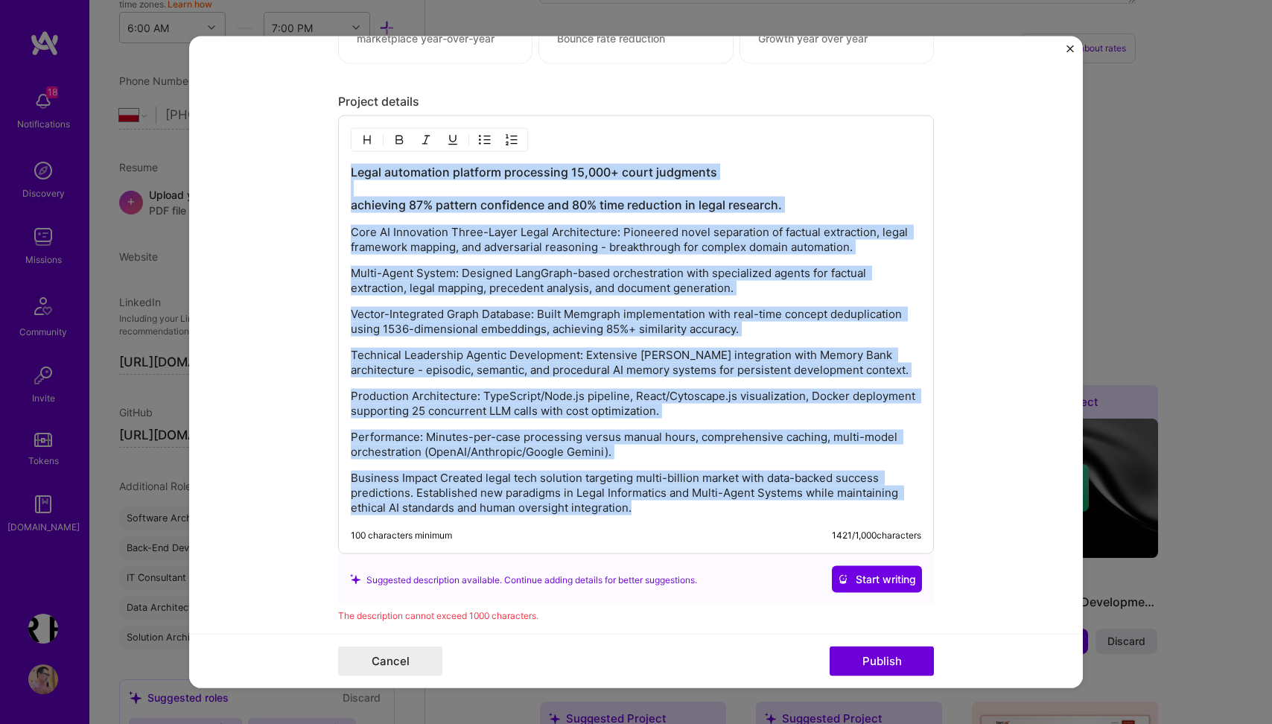
click at [361, 209] on h3 "Legal automation platform processing 15,000+ court judgments achieving 87% patt…" at bounding box center [636, 188] width 571 height 49
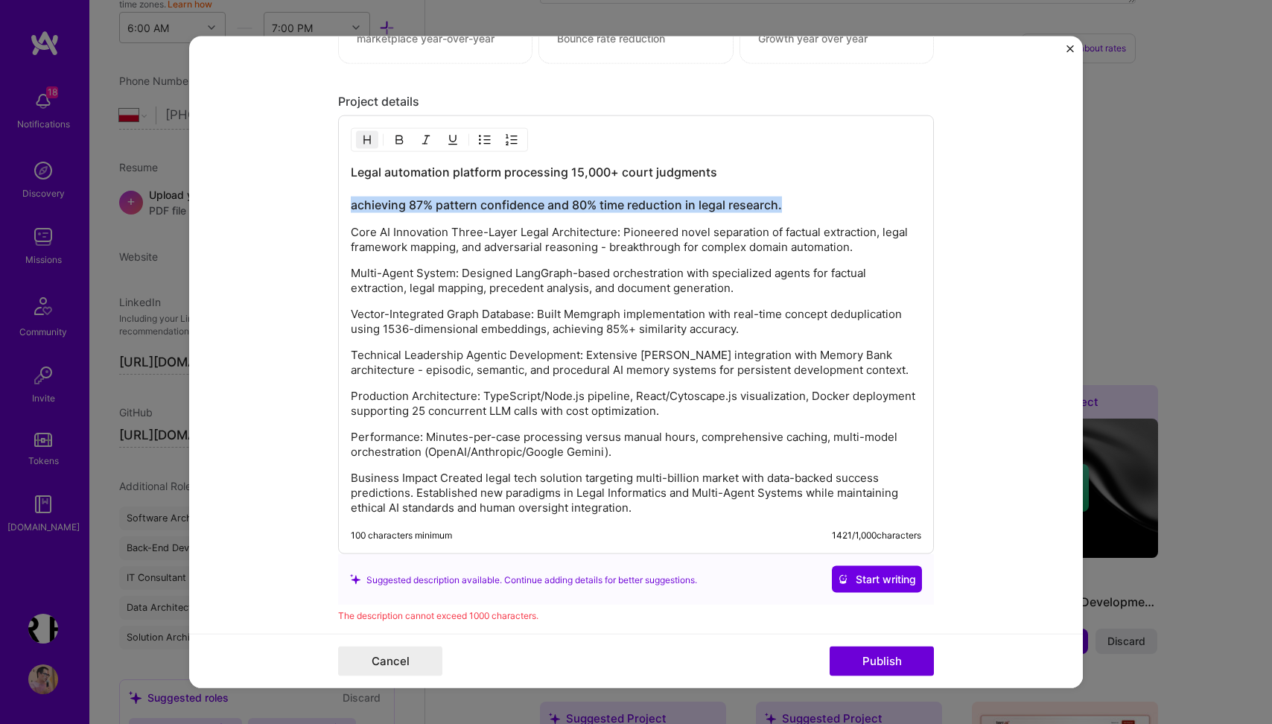
click at [372, 135] on img "button" at bounding box center [367, 140] width 12 height 12
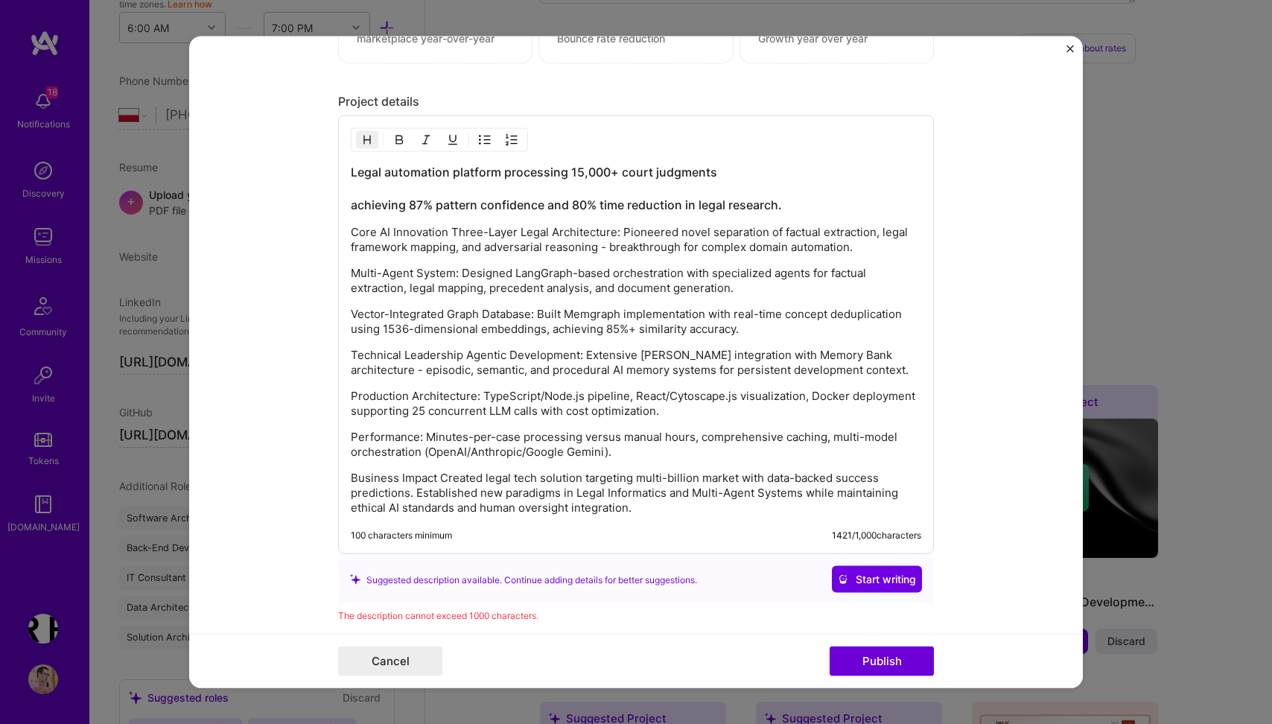
click at [360, 205] on h3 "Legal automation platform processing 15,000+ court judgments achieving 87% patt…" at bounding box center [636, 188] width 571 height 49
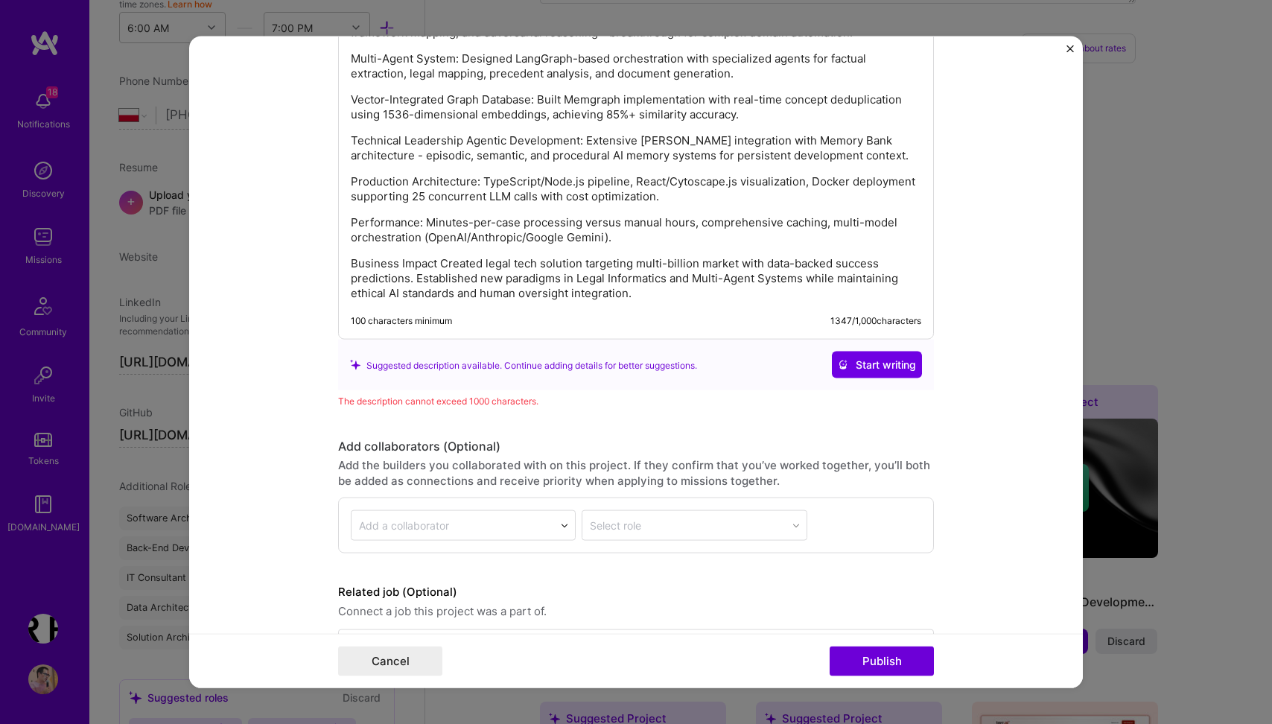
scroll to position [2083, 0]
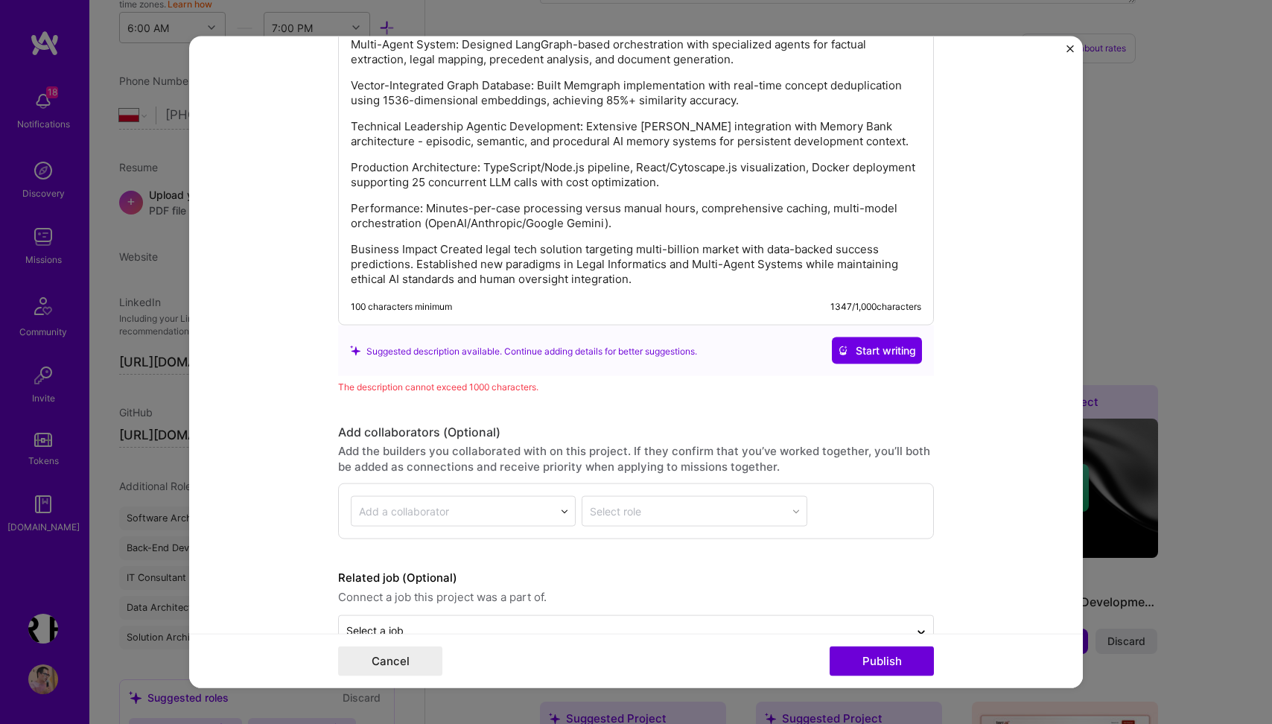
click at [650, 222] on p "Performance: Minutes-per-case processing versus manual hours, comprehensive cac…" at bounding box center [636, 216] width 571 height 30
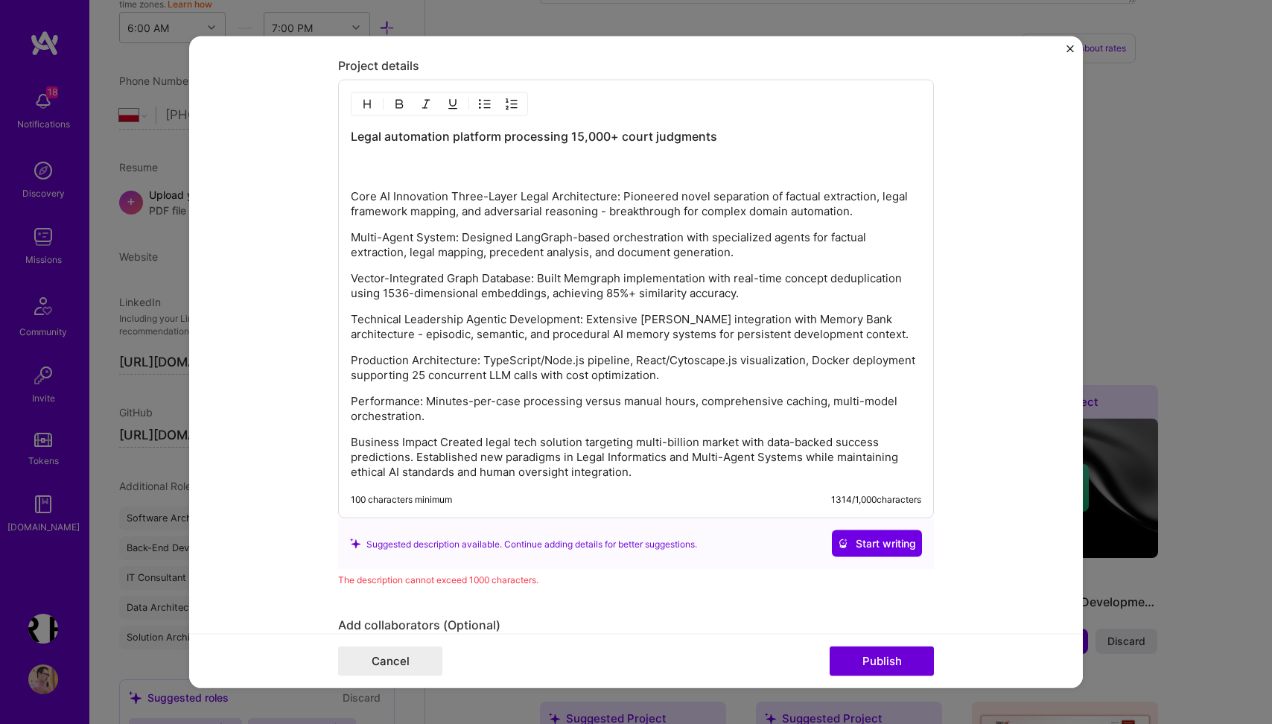
scroll to position [1889, 0]
click at [541, 171] on h3 "Legal automation platform processing 15,000+ court judgments" at bounding box center [636, 153] width 571 height 49
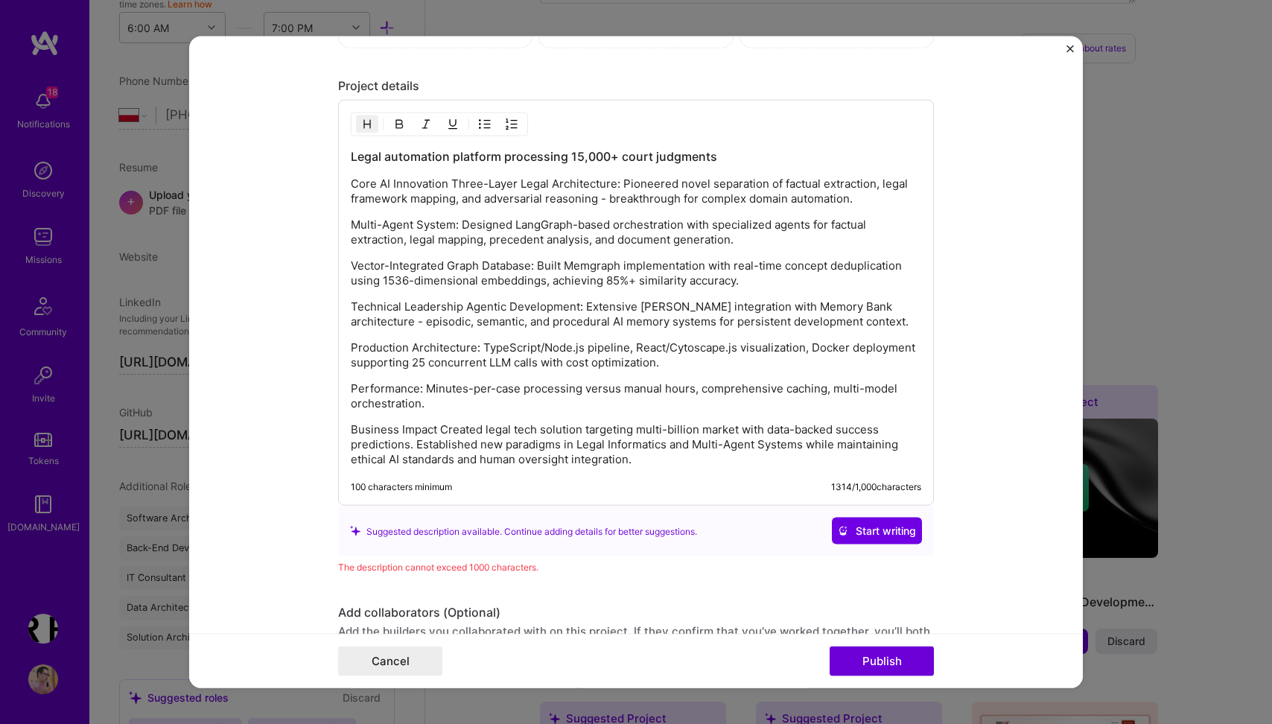
scroll to position [1845, 0]
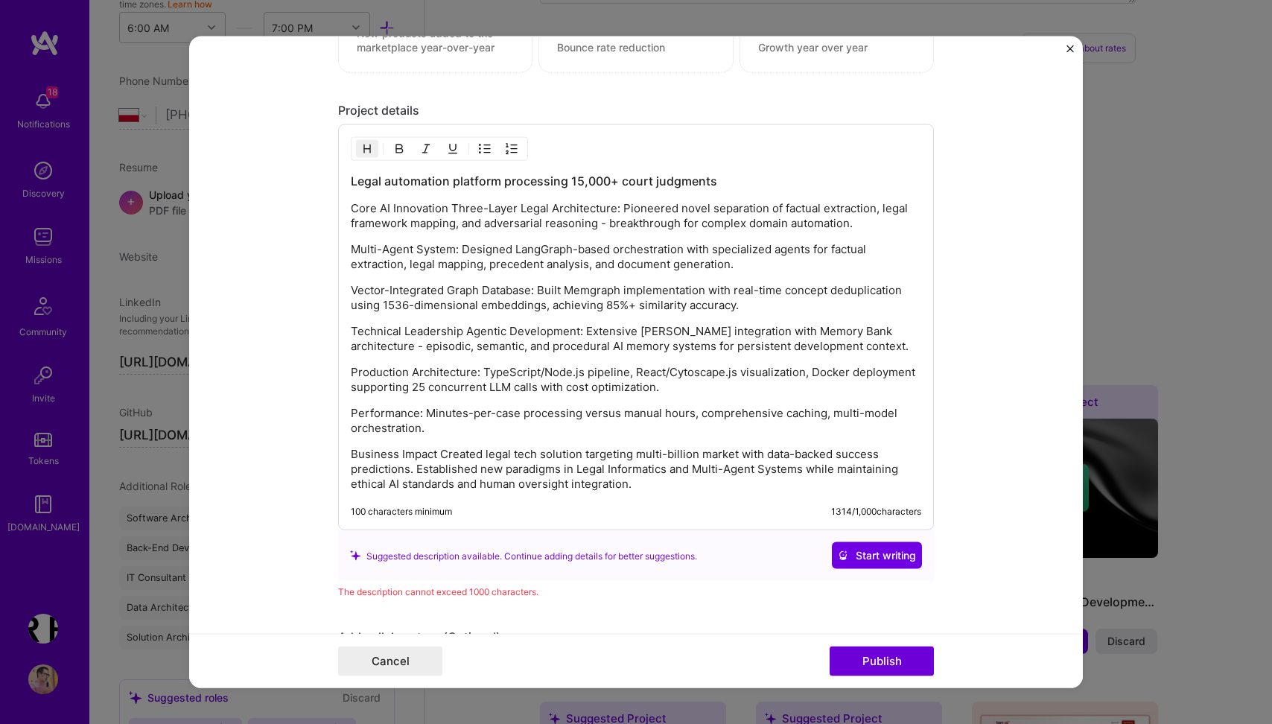
click at [446, 206] on p "Core AI Innovation Three-Layer Legal Architecture: Pioneered novel separation o…" at bounding box center [636, 216] width 571 height 30
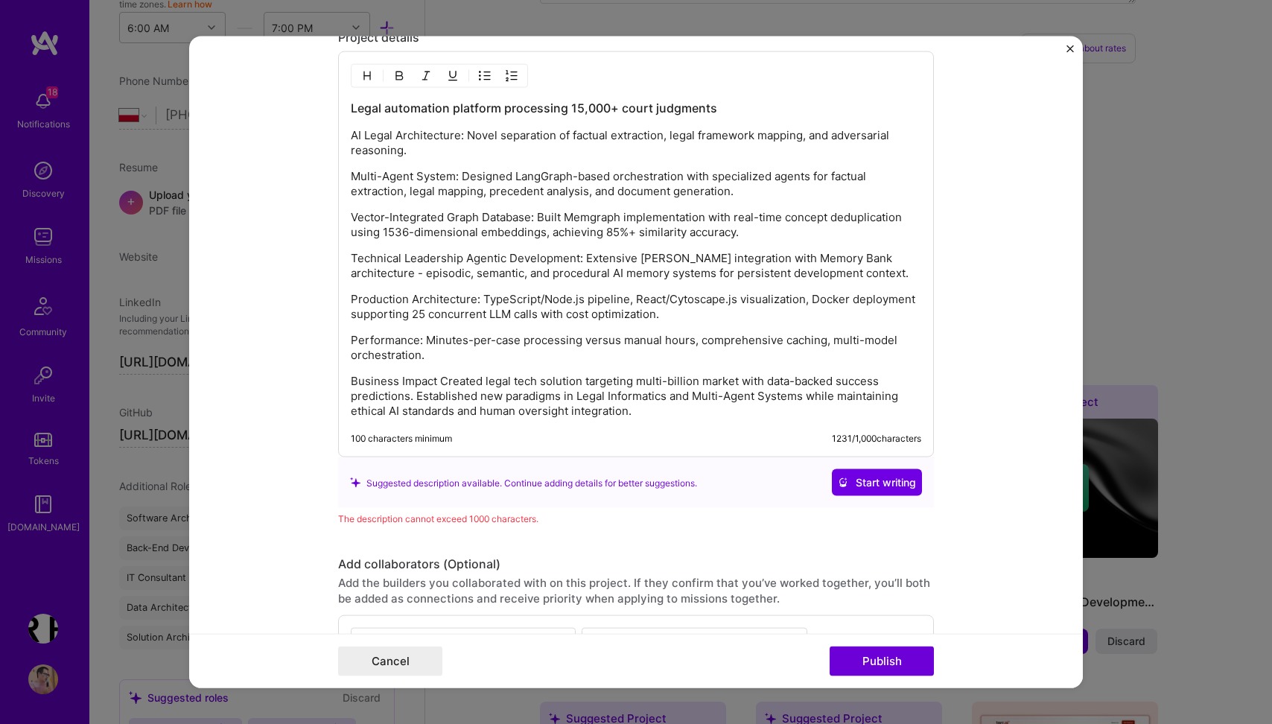
scroll to position [1919, 0]
click at [547, 220] on p "Vector-Integrated Graph Database: Built Memgraph implementation with real-time …" at bounding box center [636, 224] width 571 height 30
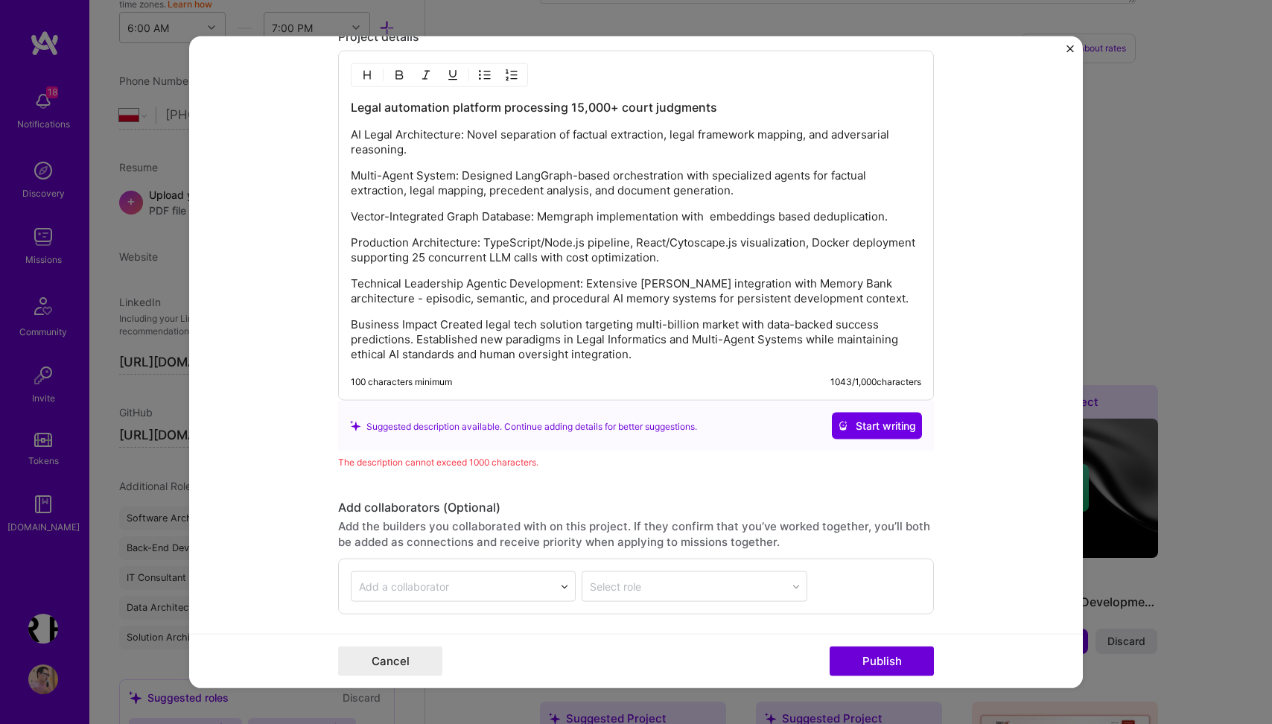
click at [439, 327] on p "Business Impact Created legal tech solution targeting multi-billion market with…" at bounding box center [636, 339] width 571 height 45
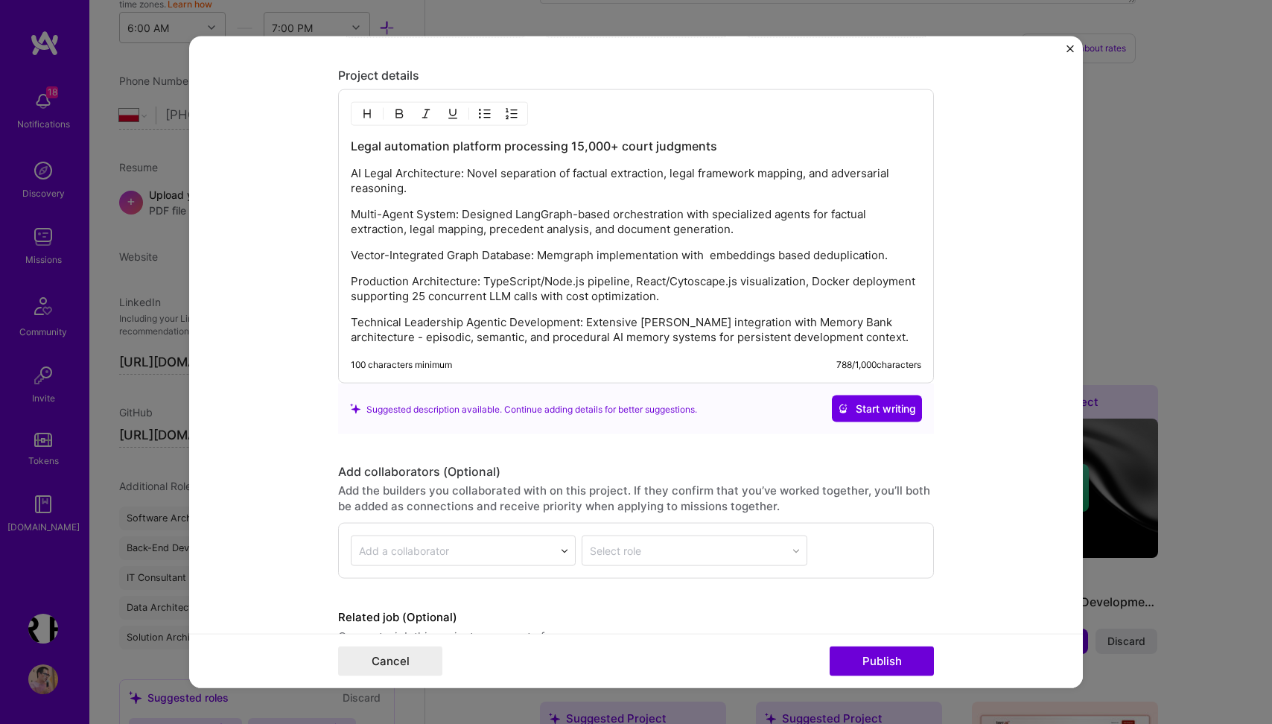
scroll to position [1870, 0]
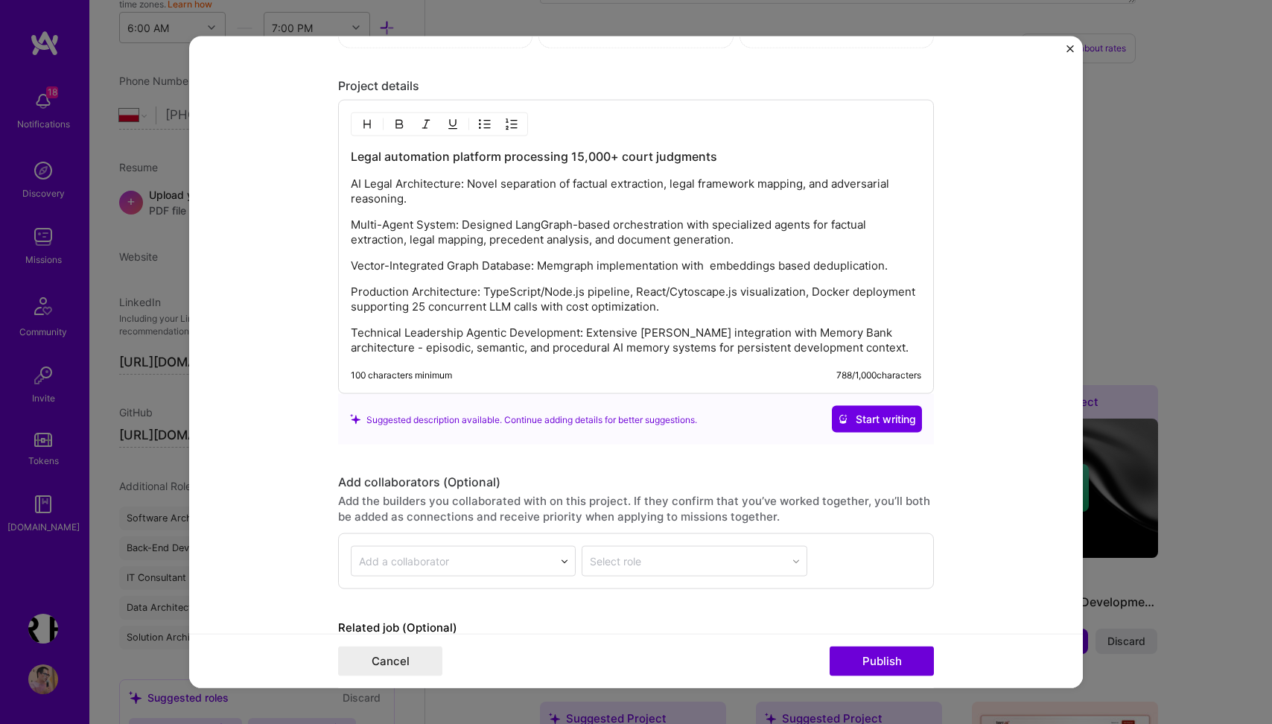
click at [465, 335] on p "Technical Leadership Agentic Development: Extensive Cline integration with Memo…" at bounding box center [636, 341] width 571 height 30
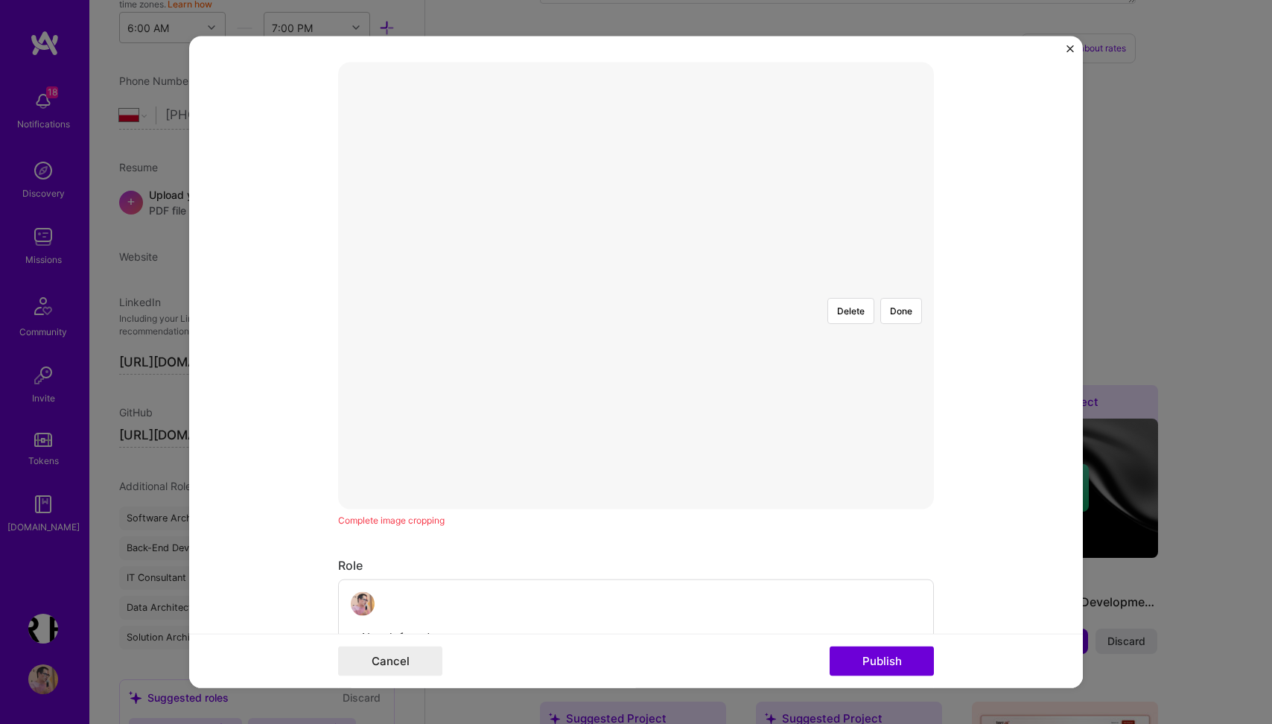
scroll to position [158, 0]
click at [910, 382] on button "Done" at bounding box center [902, 395] width 42 height 26
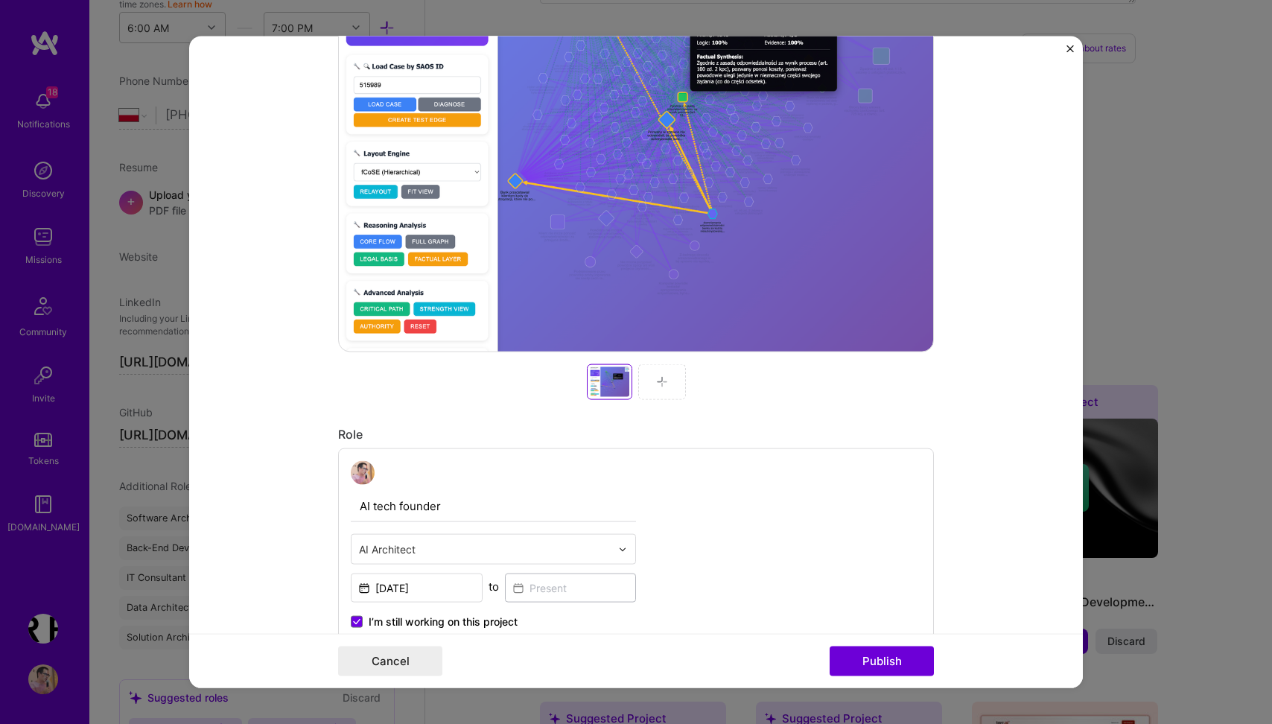
scroll to position [417, 0]
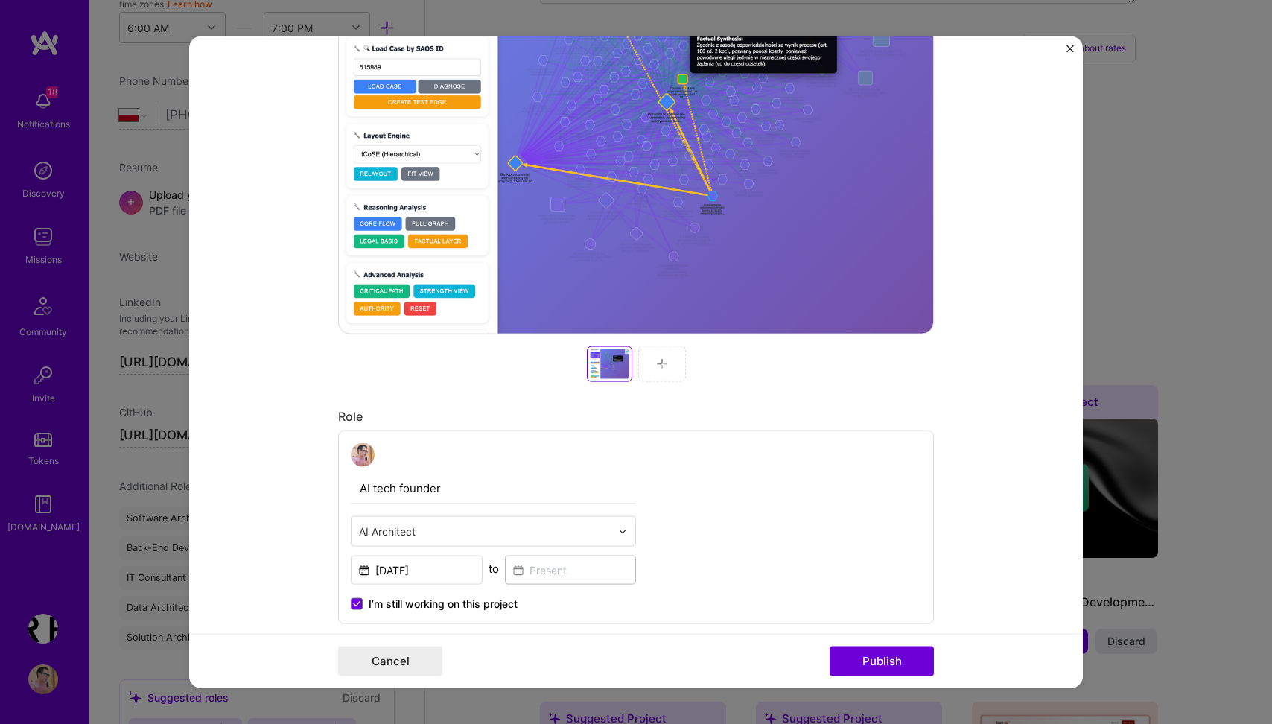
click at [662, 362] on img at bounding box center [662, 364] width 12 height 12
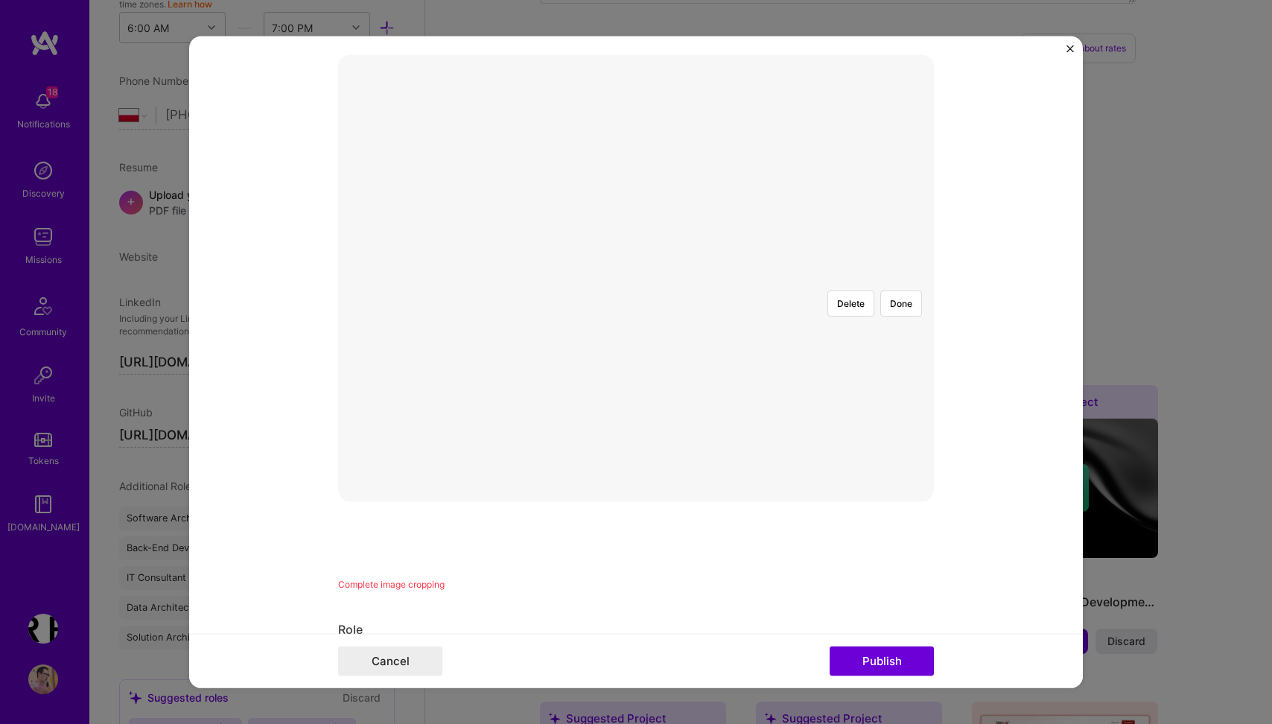
scroll to position [249, 0]
click at [898, 291] on button "Done" at bounding box center [902, 304] width 42 height 26
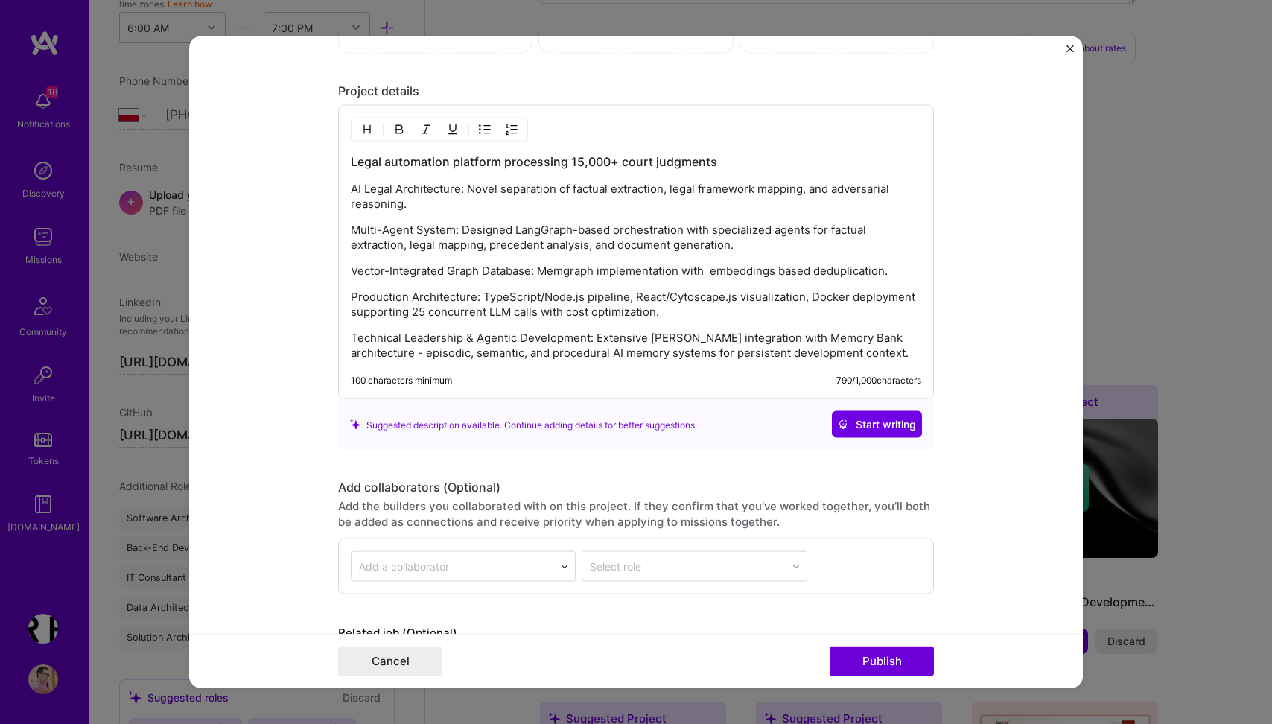
scroll to position [1986, 0]
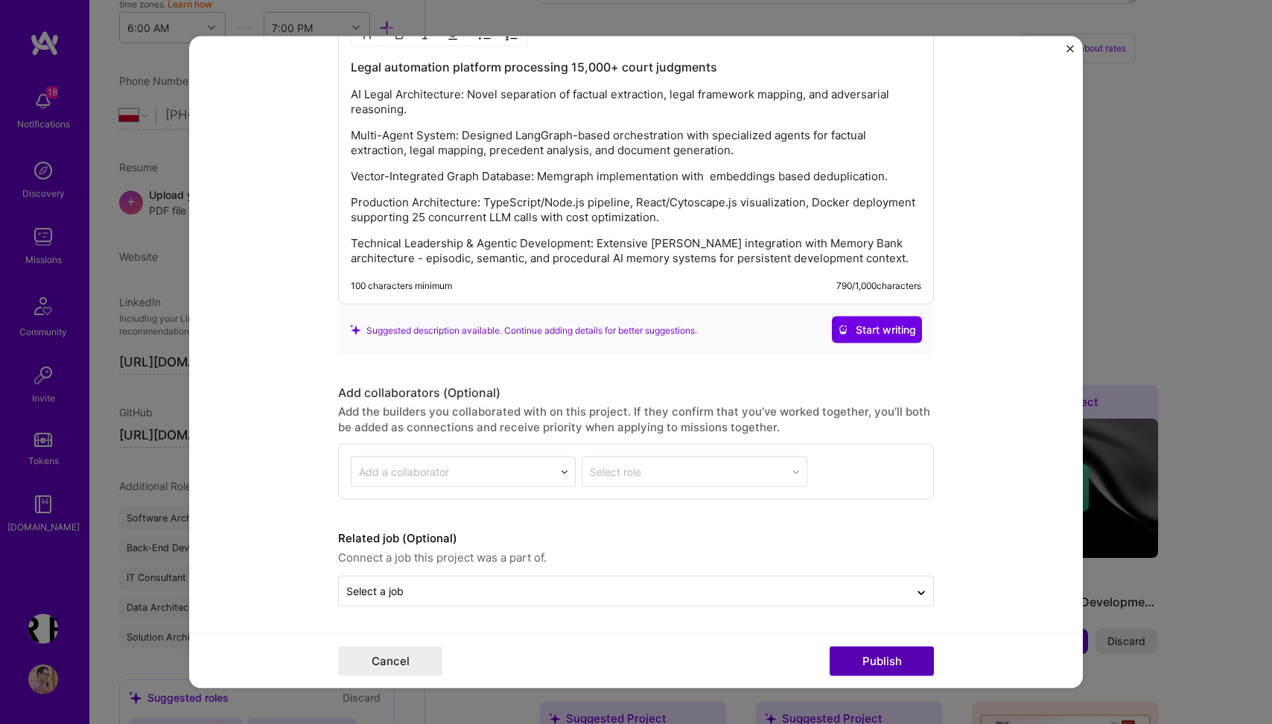
click at [874, 656] on button "Publish" at bounding box center [882, 661] width 104 height 30
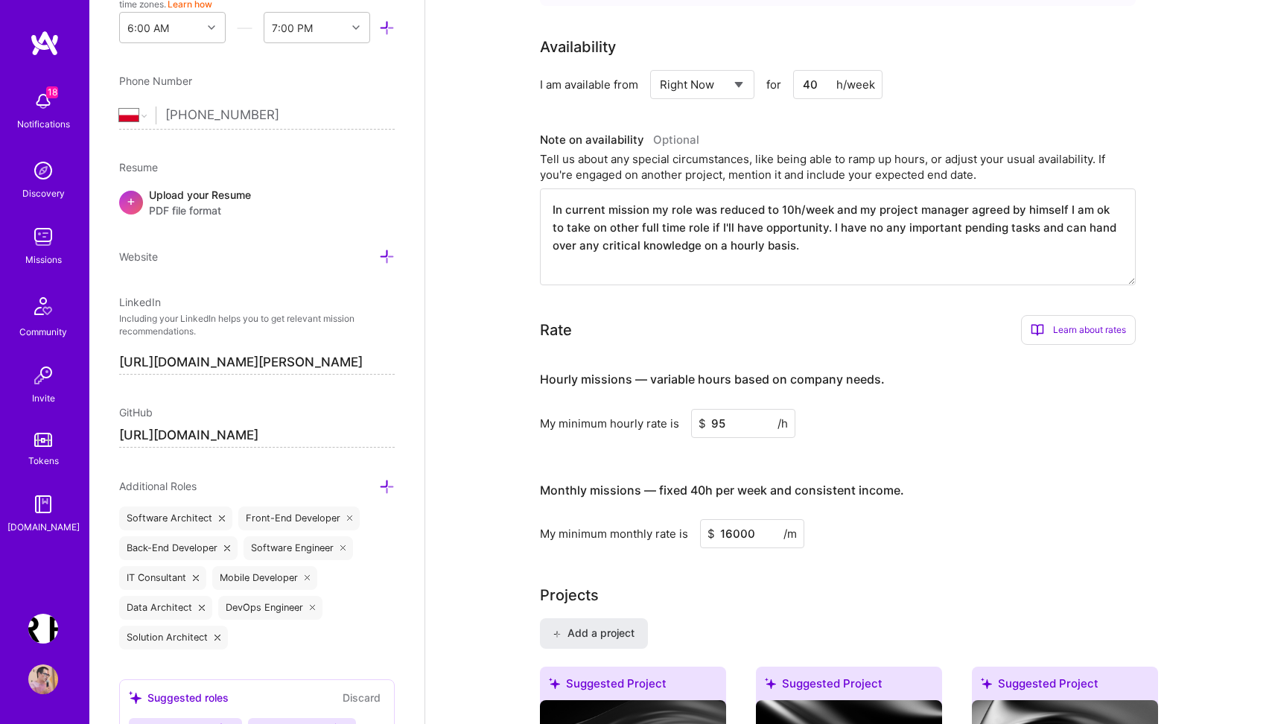
scroll to position [839, 0]
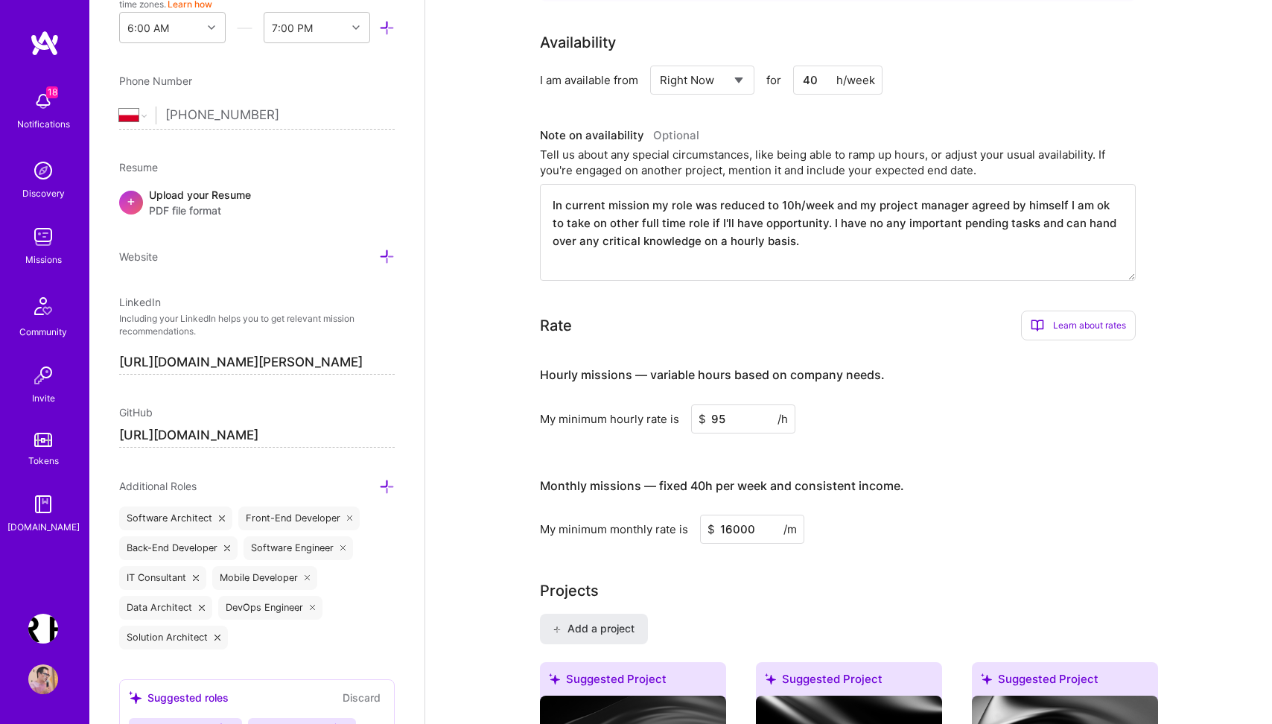
click at [803, 233] on textarea "In current mission my role was reduced to 10h/week and my project manager agree…" at bounding box center [838, 232] width 596 height 97
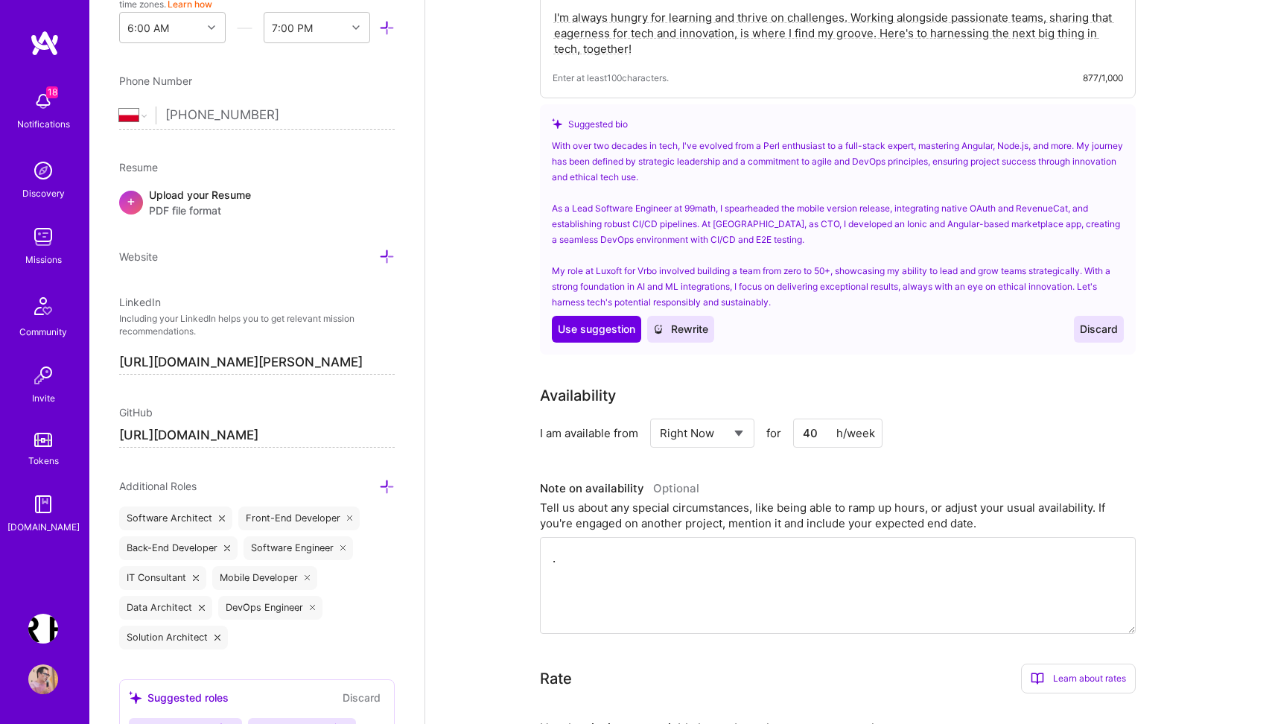
scroll to position [0, 0]
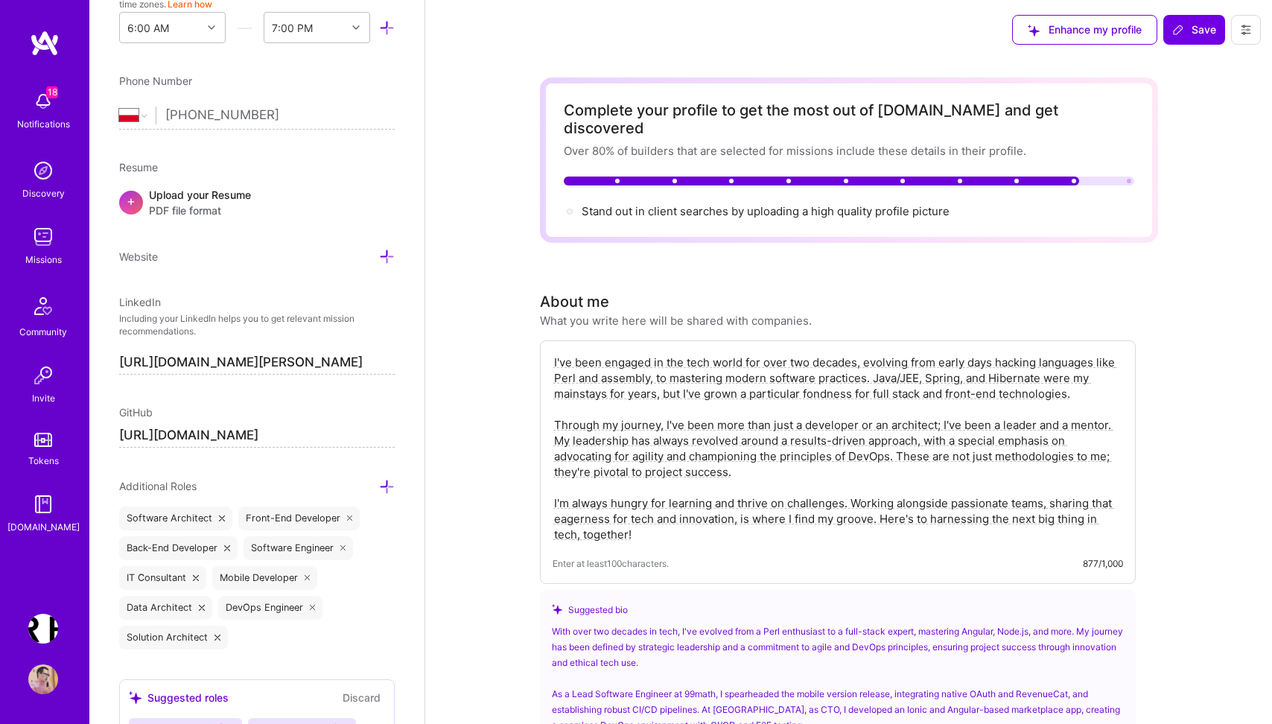
type textarea "."
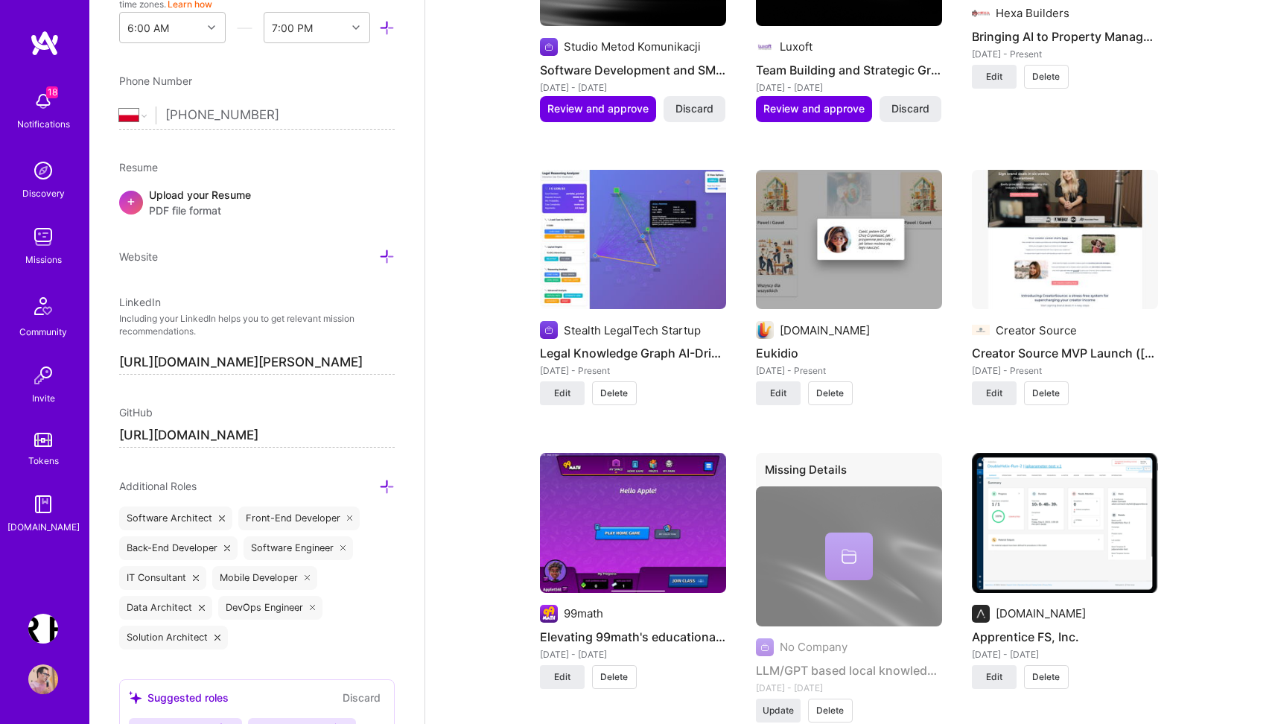
scroll to position [1977, 0]
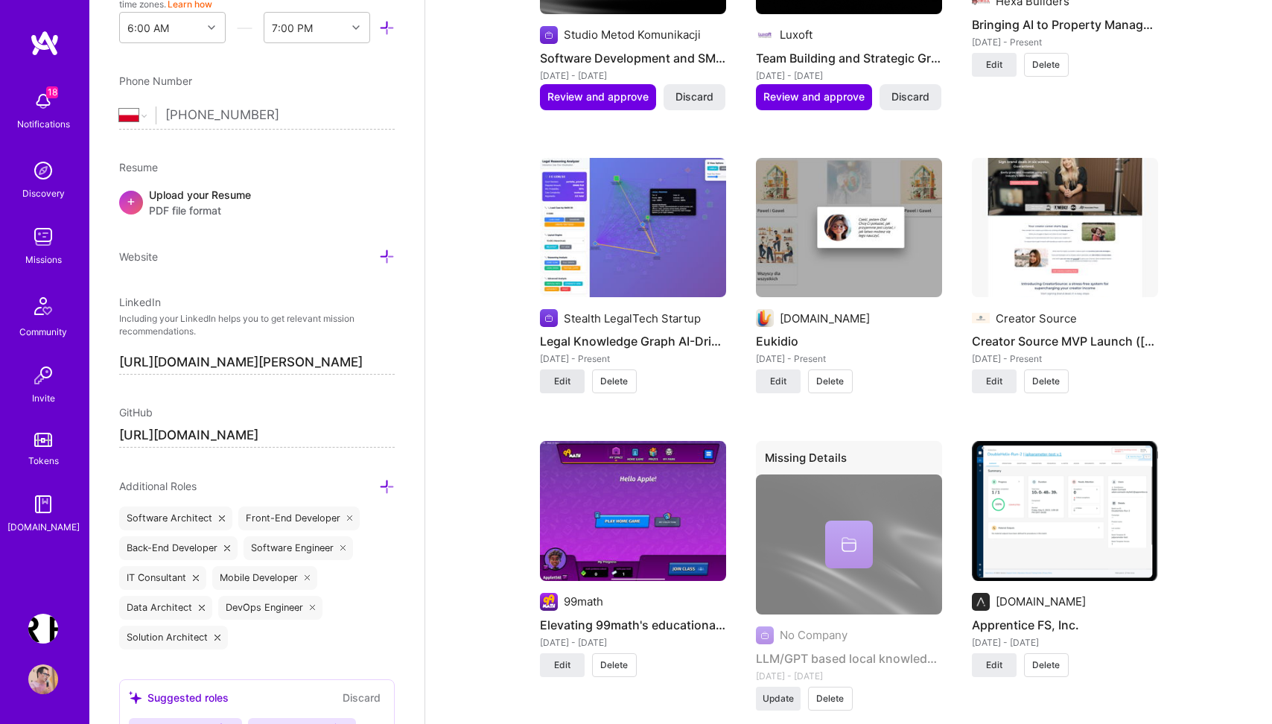
click at [565, 375] on span "Edit" at bounding box center [562, 381] width 16 height 13
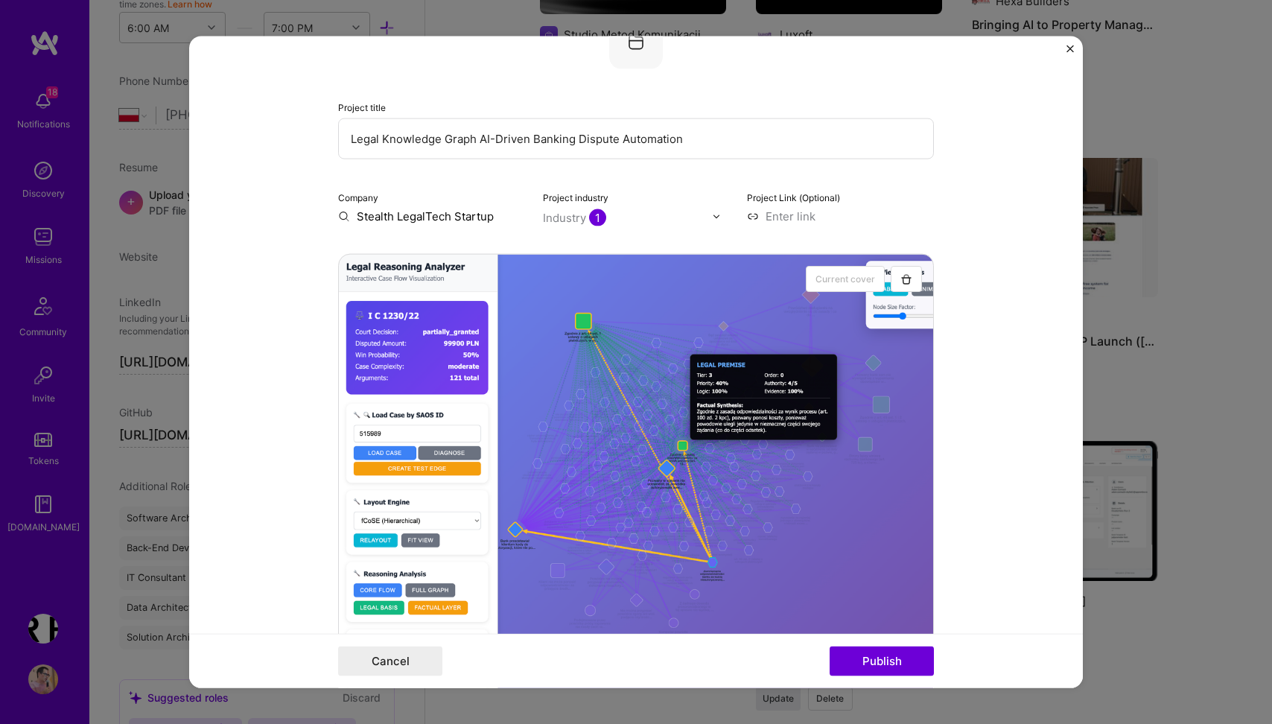
scroll to position [22, 0]
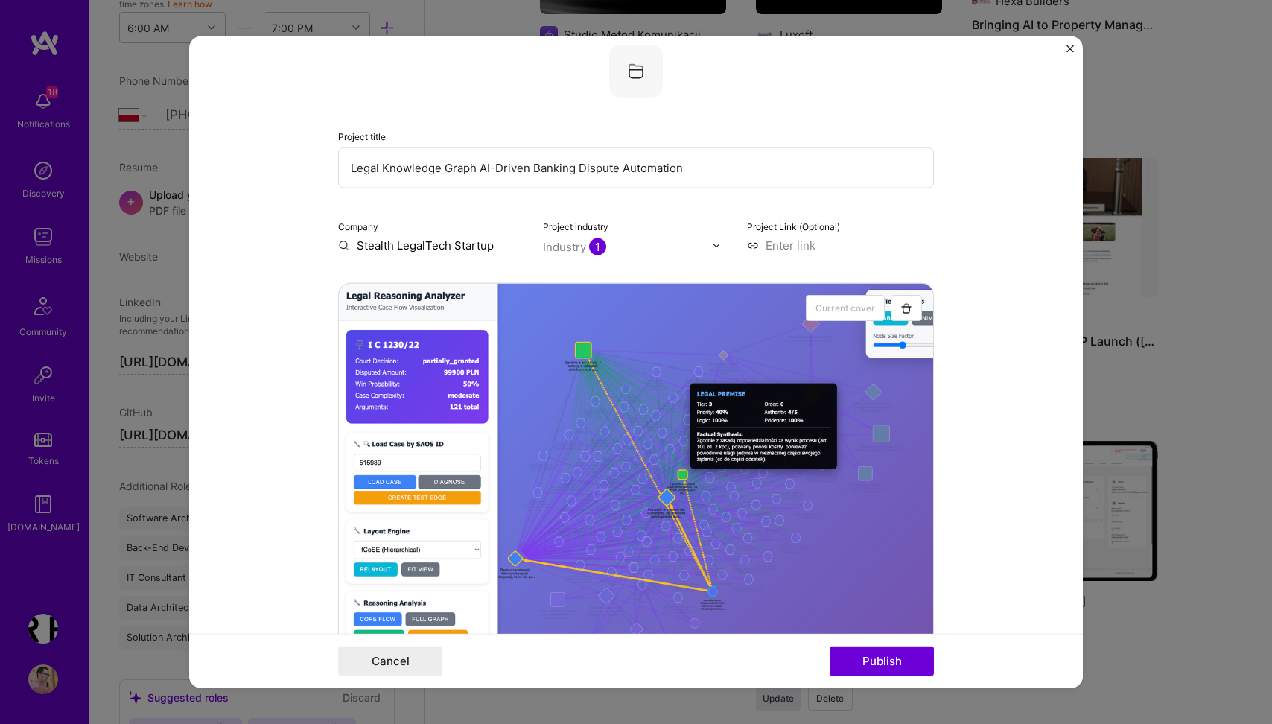
click at [656, 252] on input "text" at bounding box center [628, 247] width 170 height 16
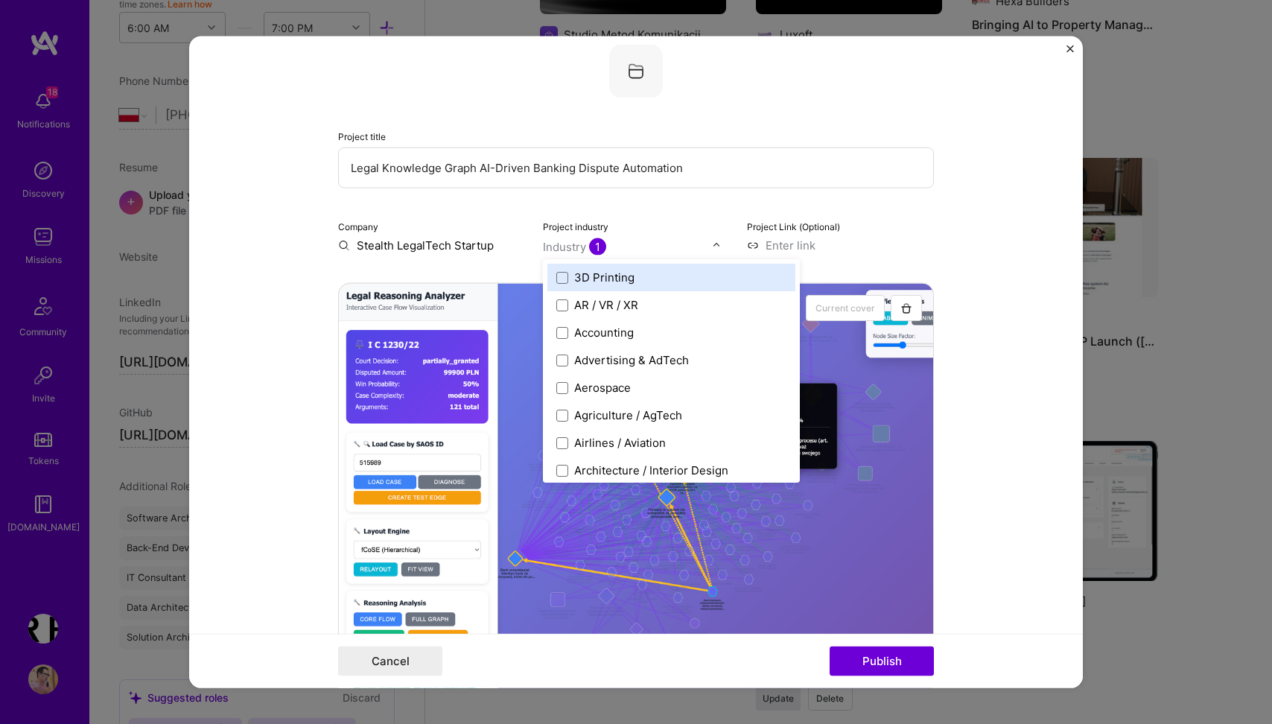
click at [290, 385] on form "Project title Legal Knowledge Graph AI-Driven Banking Dispute Automation Compan…" at bounding box center [636, 363] width 894 height 652
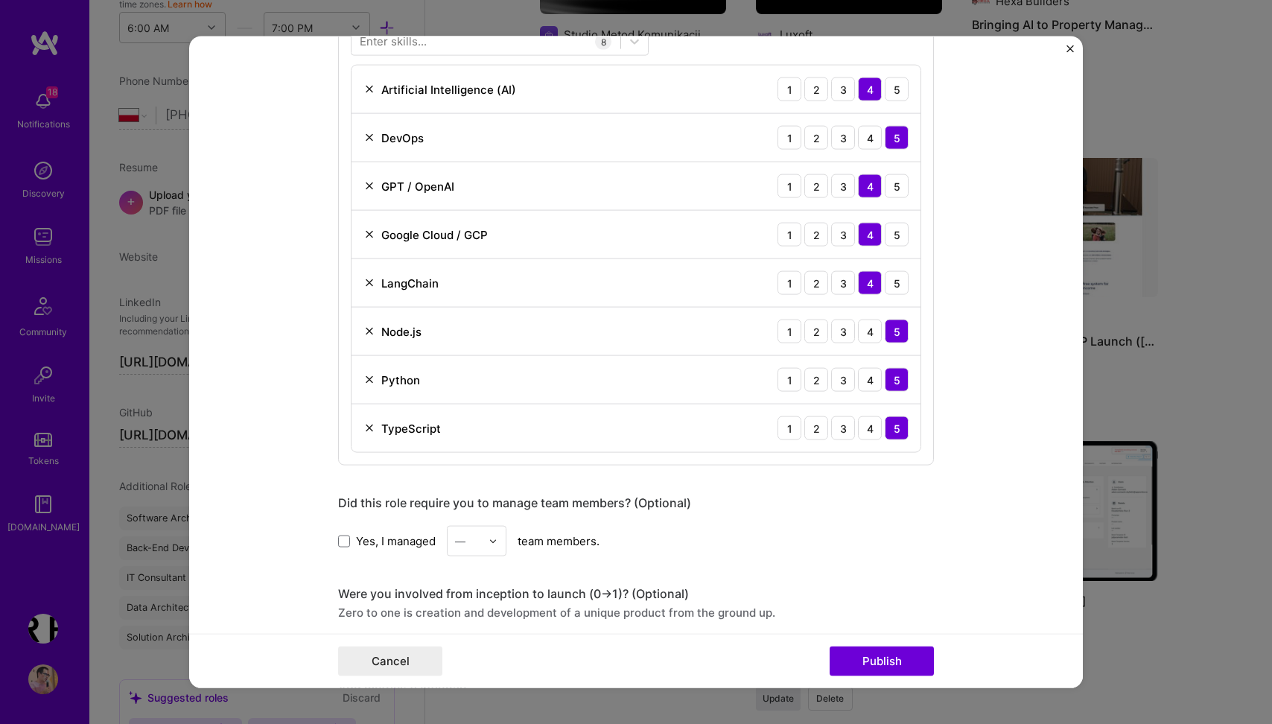
scroll to position [1119, 0]
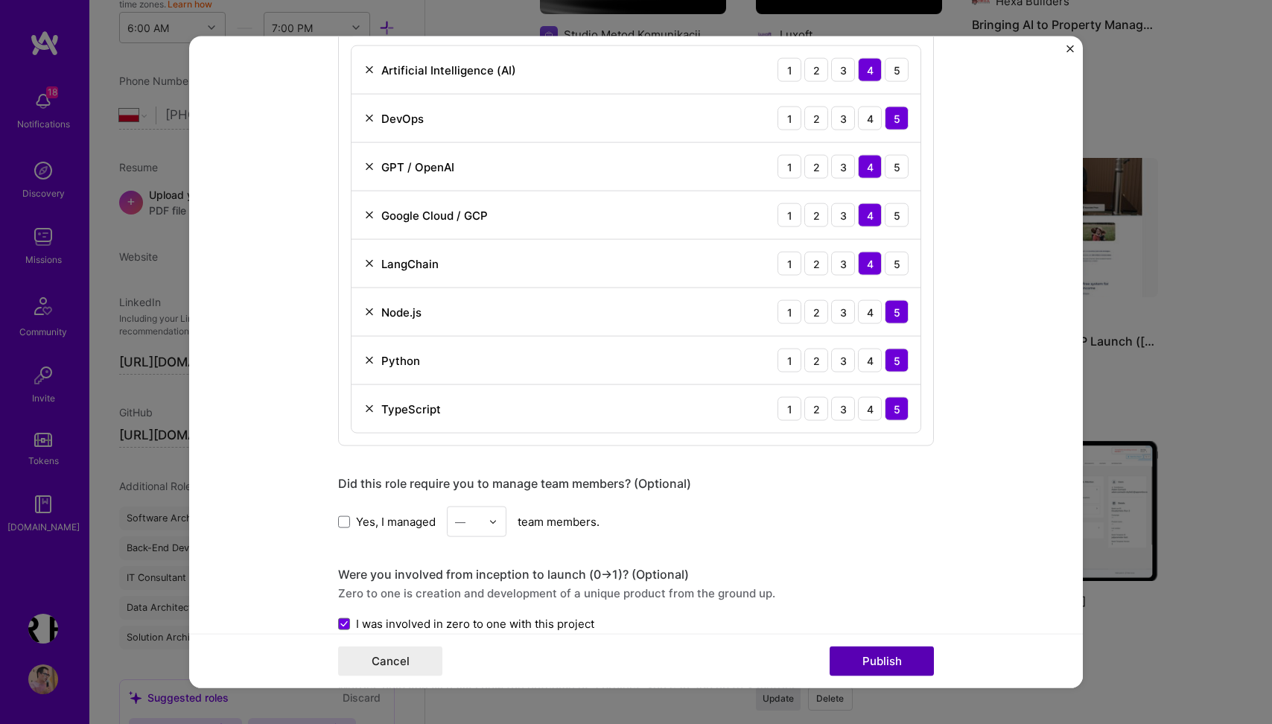
click at [881, 662] on button "Publish" at bounding box center [882, 661] width 104 height 30
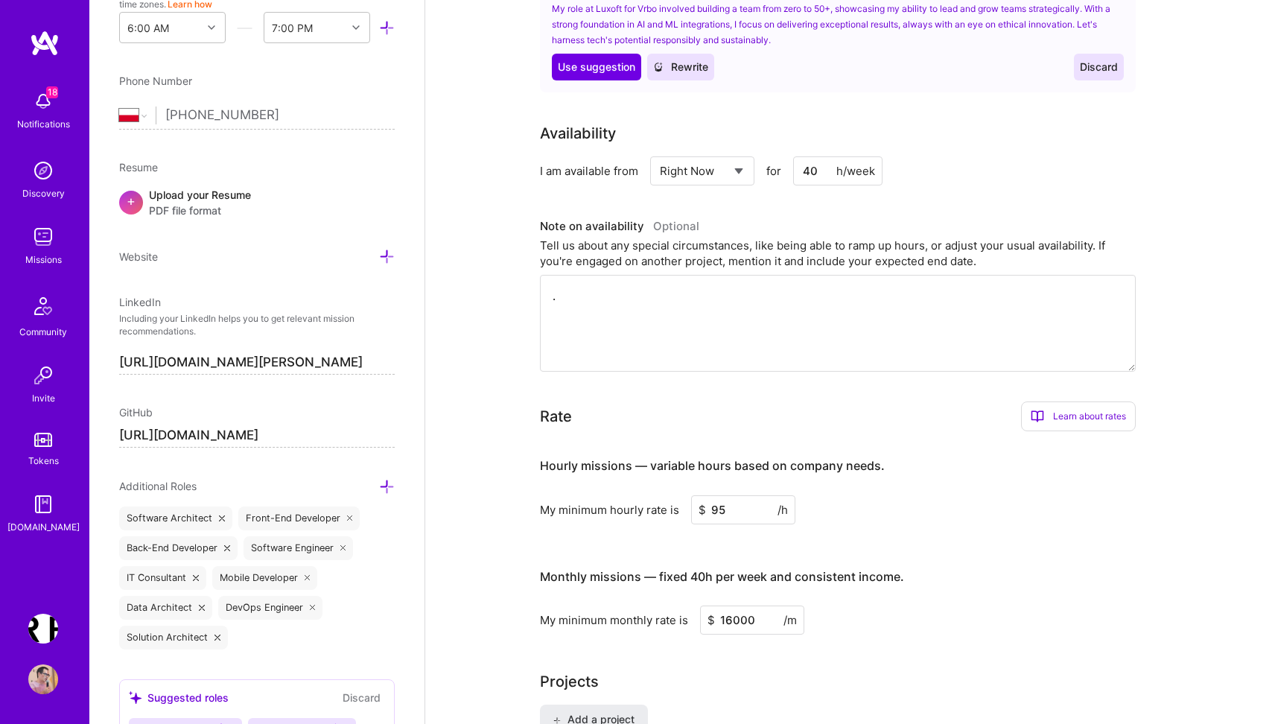
scroll to position [0, 0]
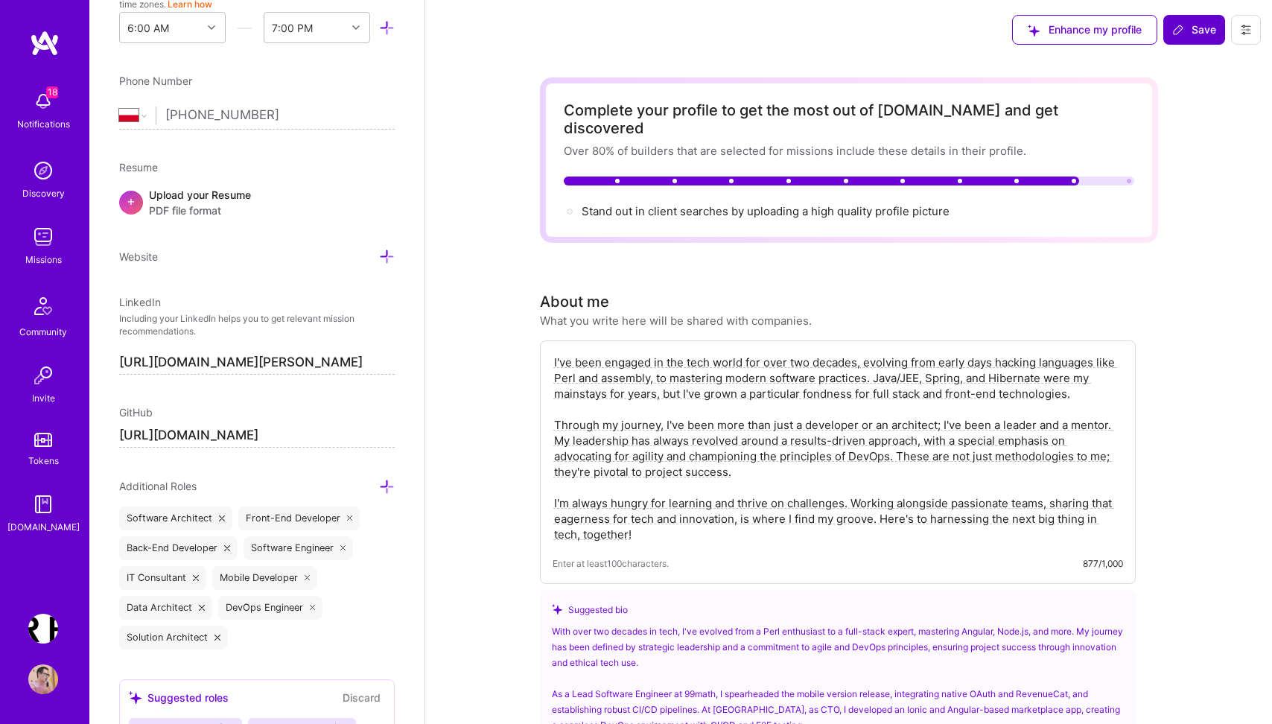
click at [1192, 34] on span "Save" at bounding box center [1195, 29] width 44 height 15
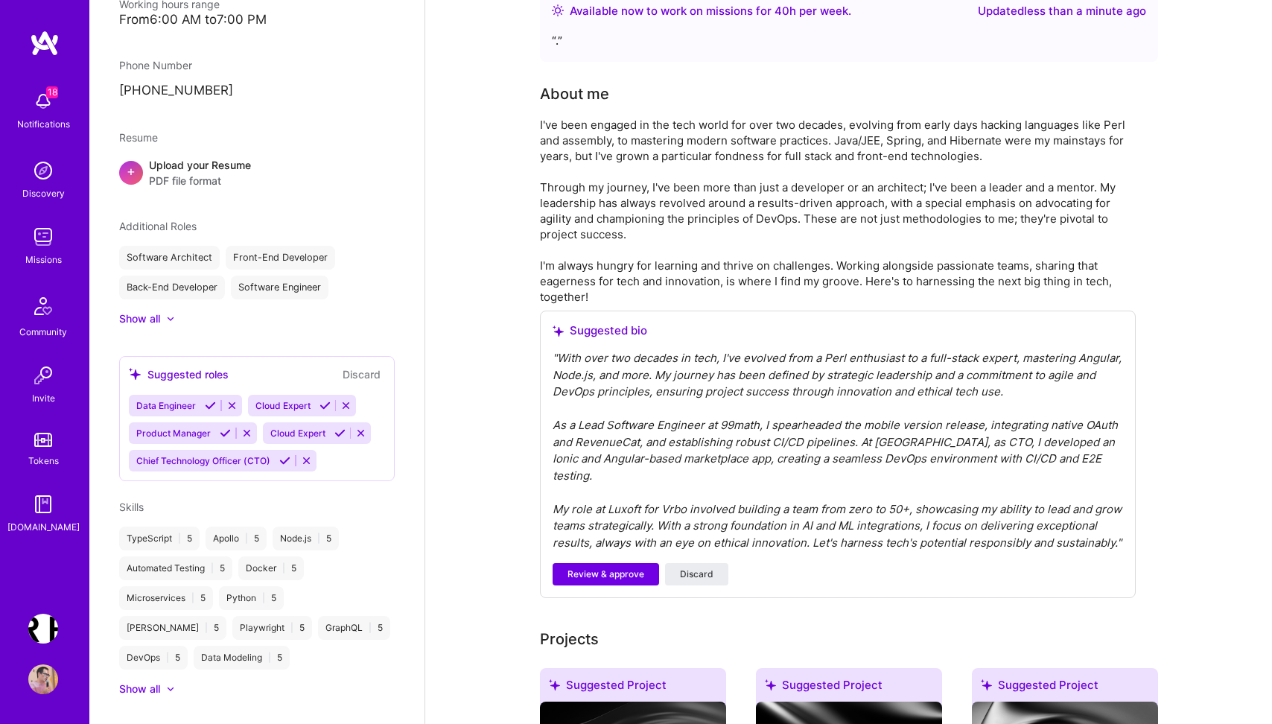
scroll to position [297, 0]
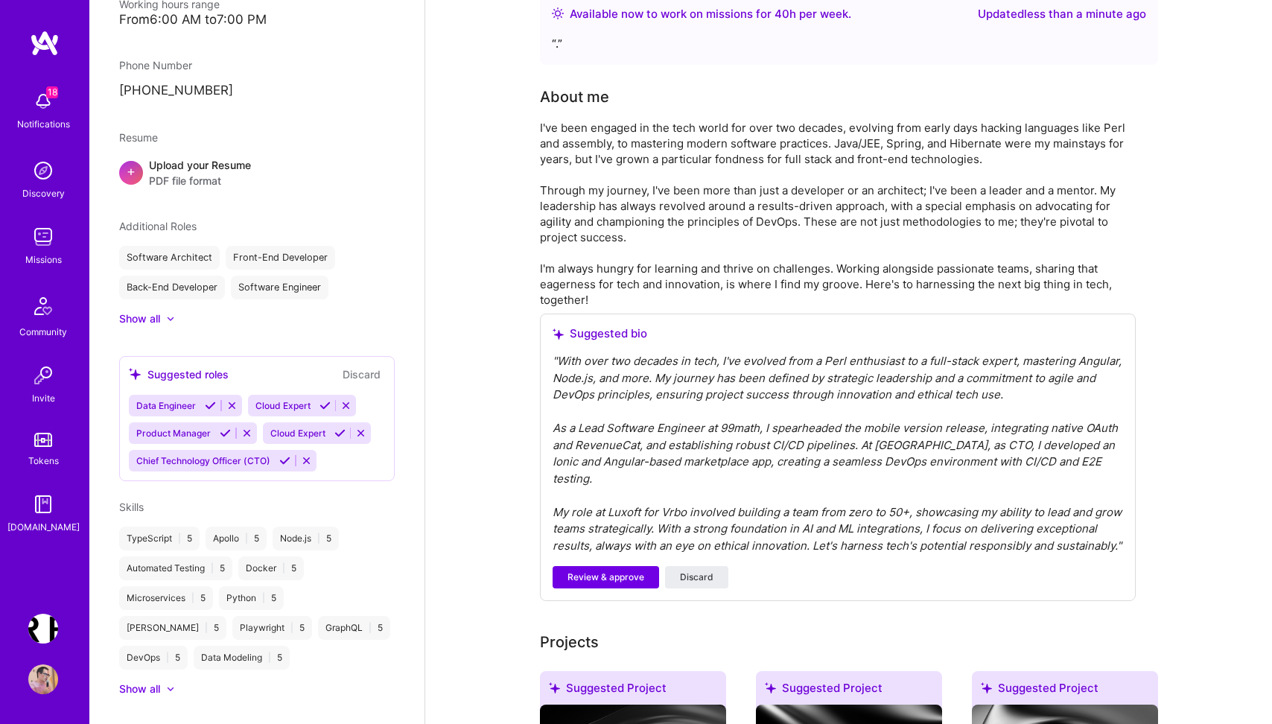
click at [835, 353] on div "" With over two decades in tech, I've evolved from a Perl enthusiast to a full-…" at bounding box center [838, 453] width 571 height 201
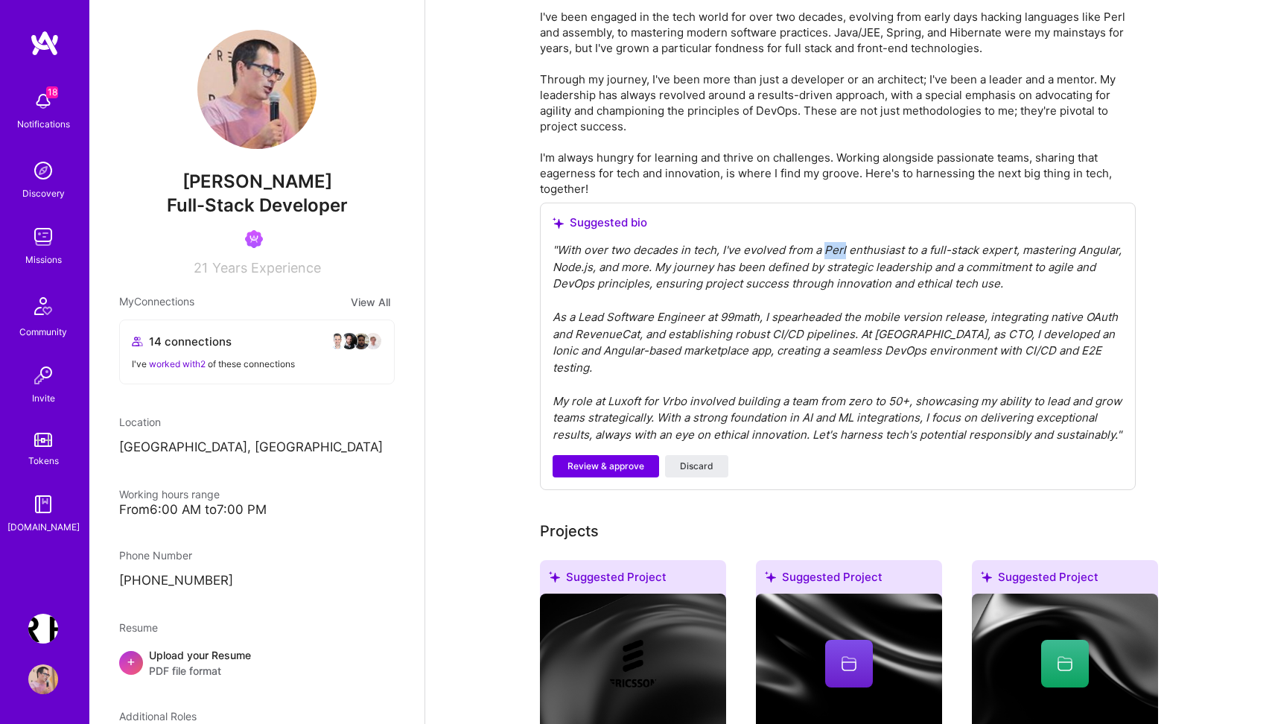
scroll to position [0, 0]
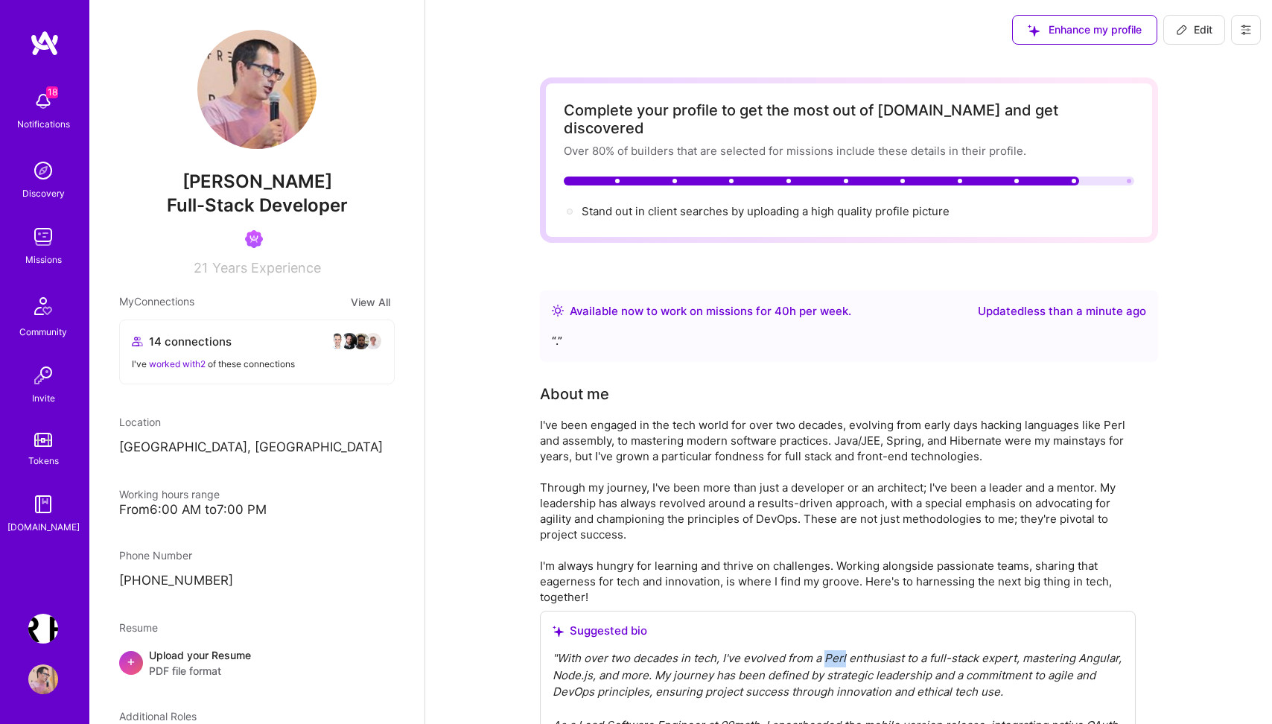
click at [1197, 22] on span "Edit" at bounding box center [1194, 29] width 37 height 15
select select "PL"
select select "Right Now"
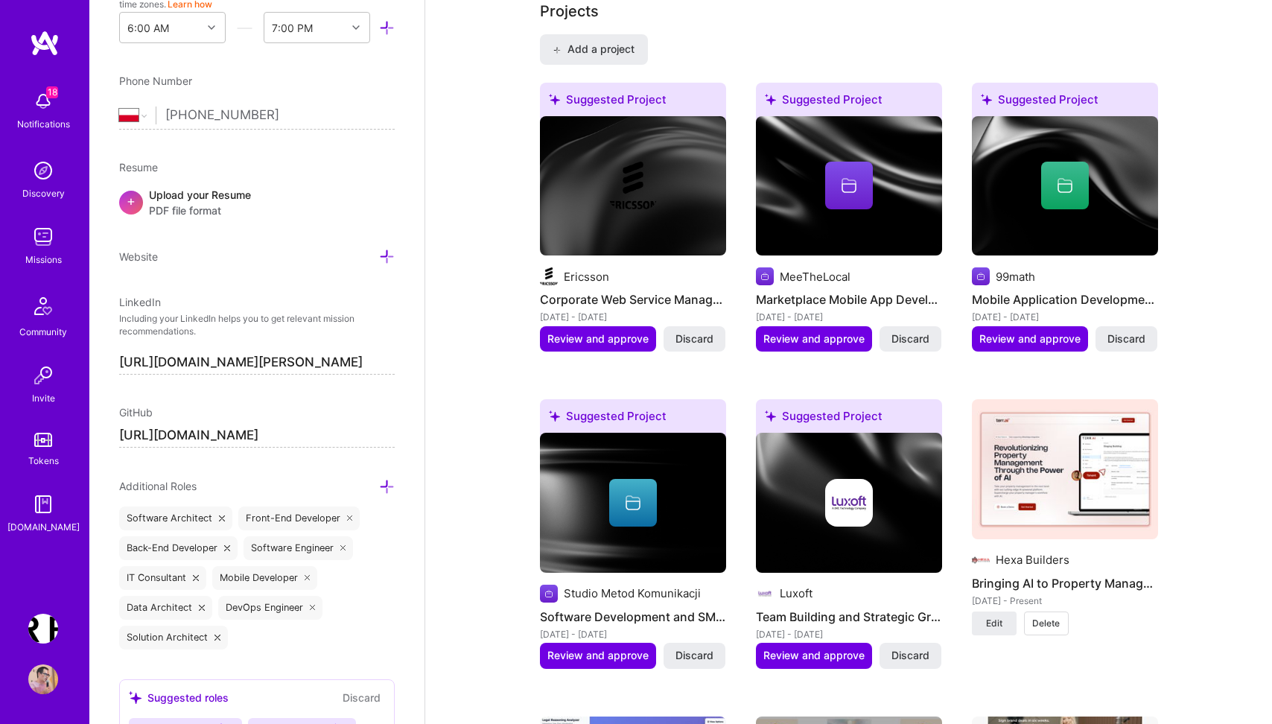
scroll to position [1436, 0]
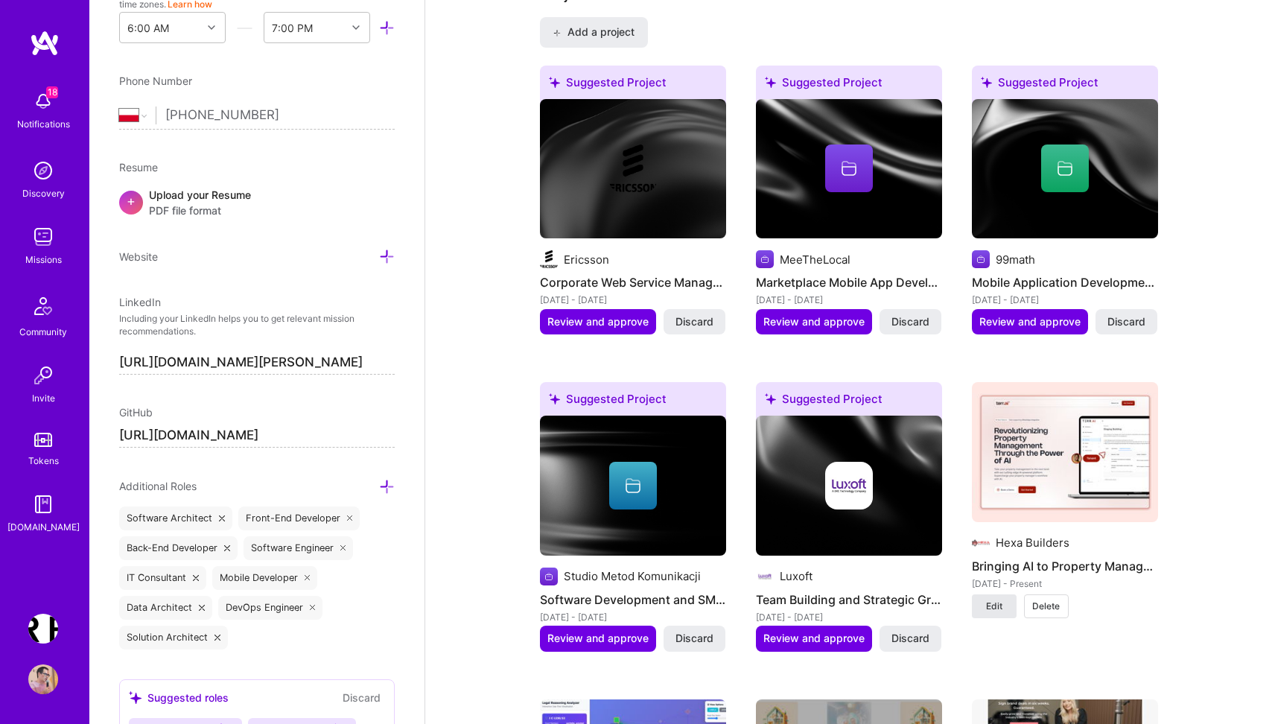
click at [992, 600] on span "Edit" at bounding box center [994, 606] width 16 height 13
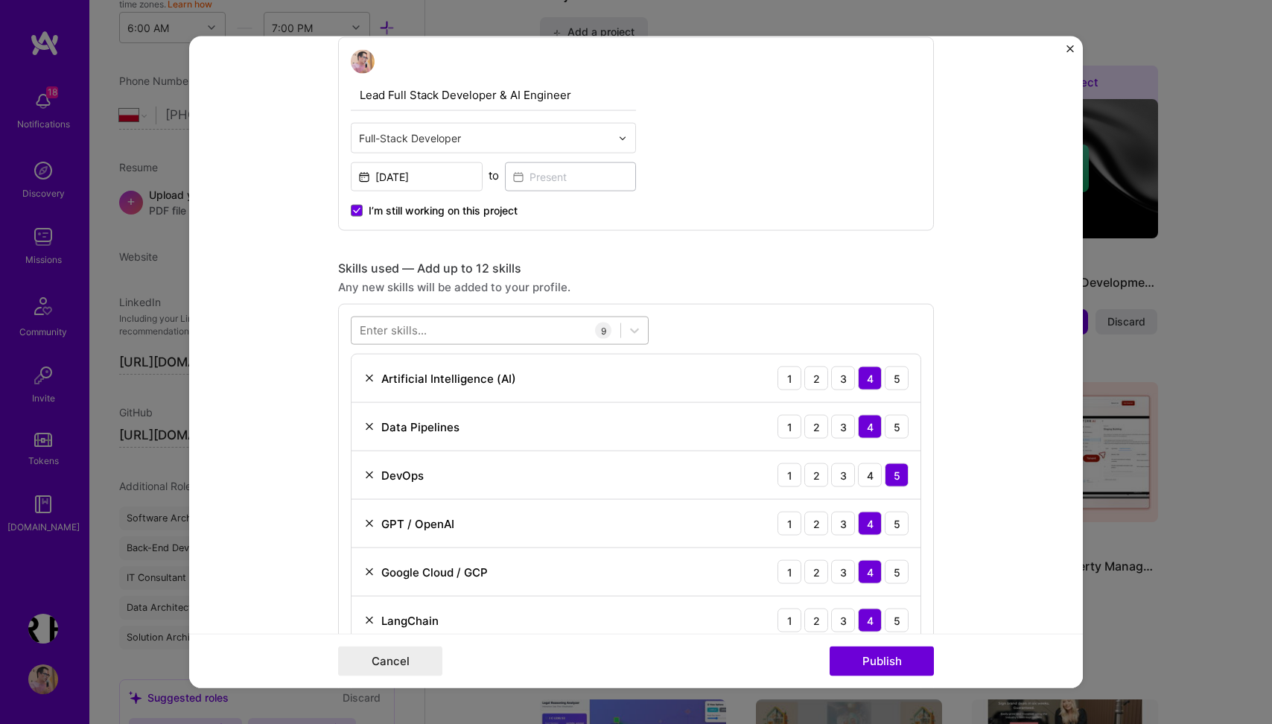
scroll to position [771, 0]
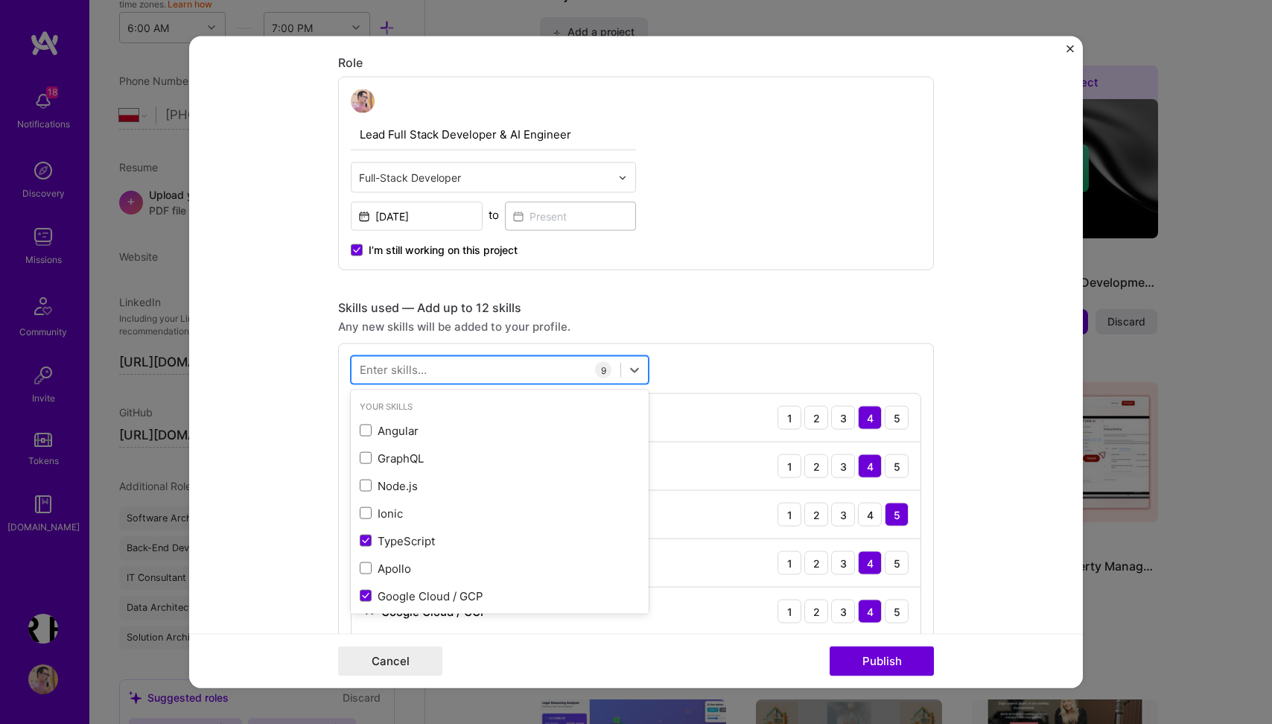
click at [462, 370] on div at bounding box center [486, 370] width 269 height 25
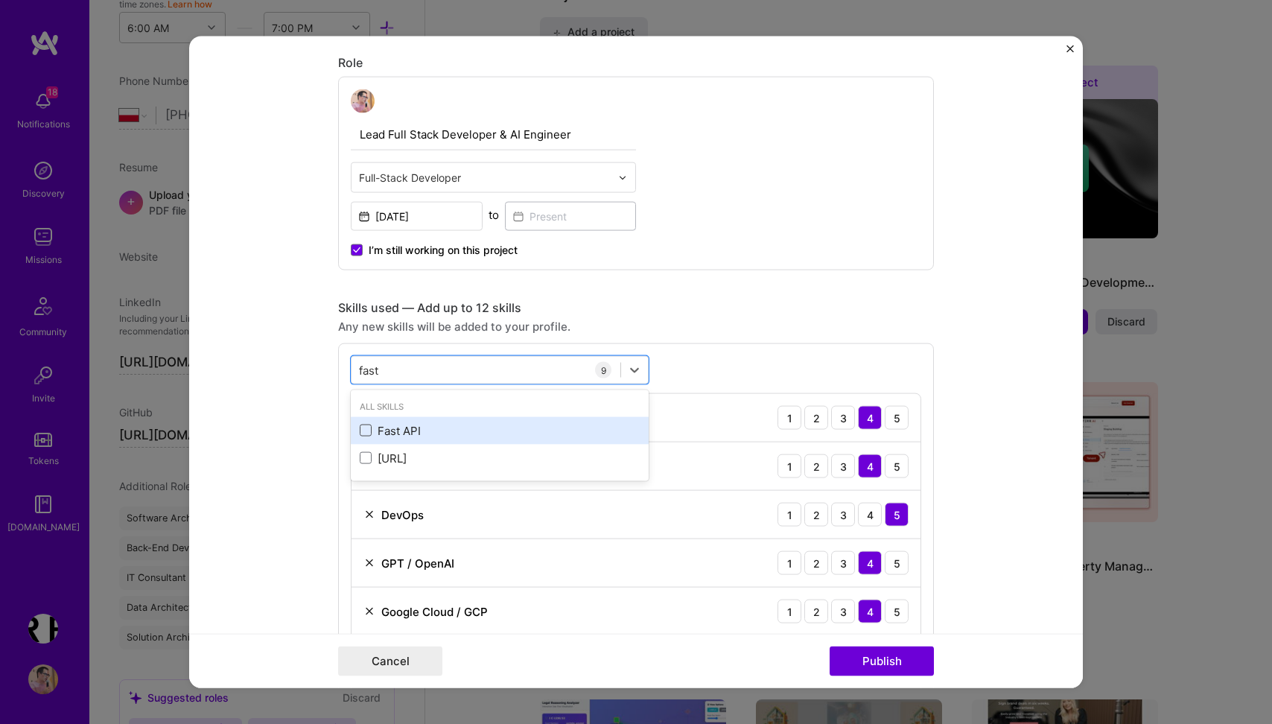
click at [366, 426] on span at bounding box center [366, 431] width 12 height 12
click at [0, 0] on input "checkbox" at bounding box center [0, 0] width 0 height 0
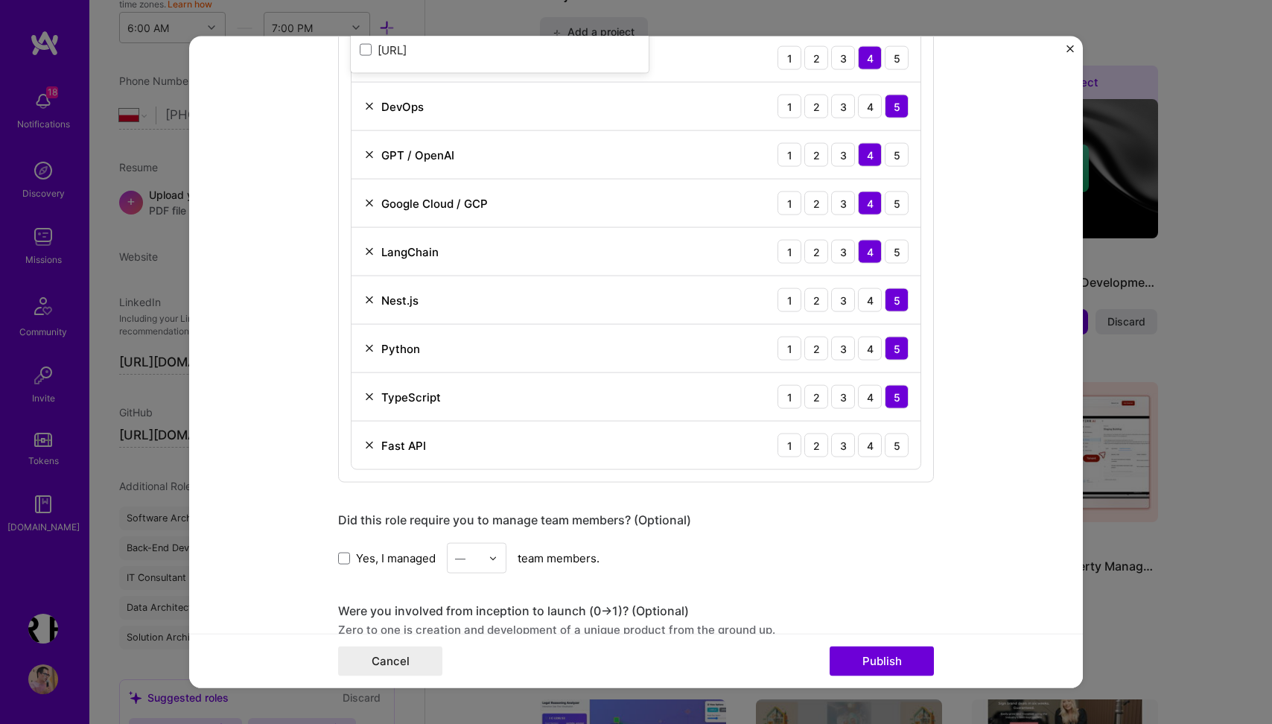
scroll to position [1189, 0]
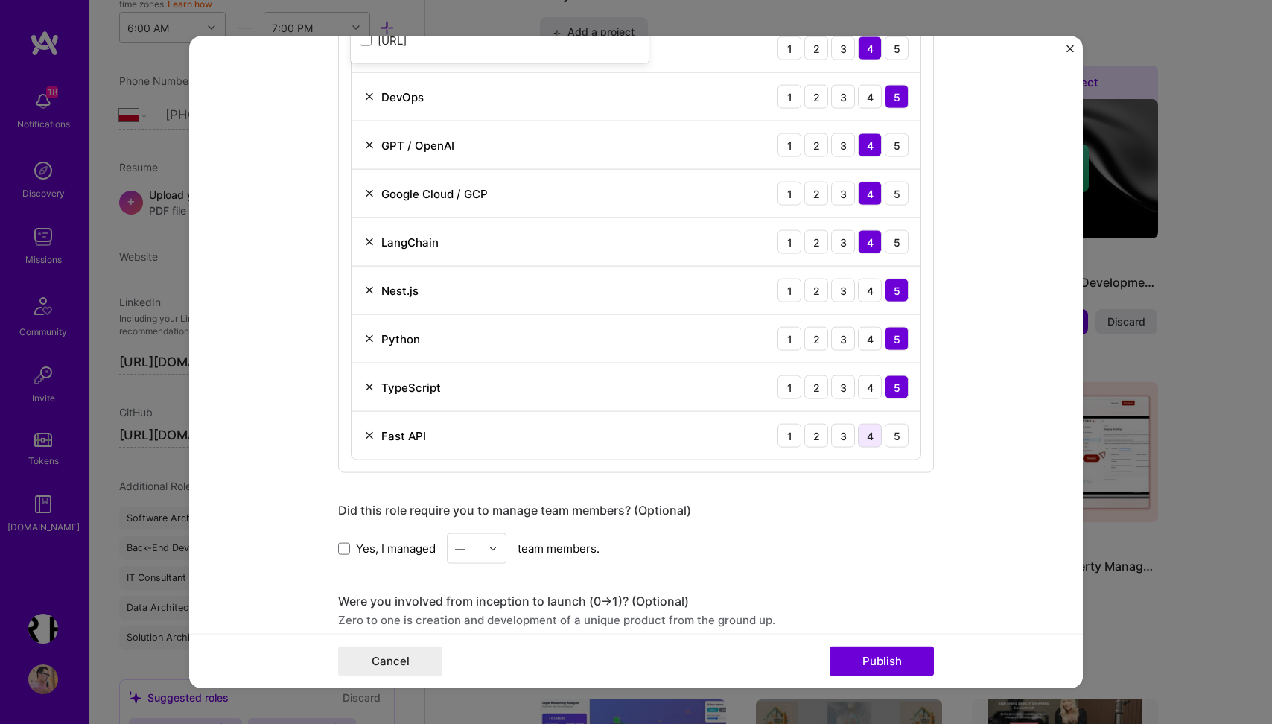
type input "fast"
click at [869, 429] on div "4" at bounding box center [870, 436] width 24 height 24
click at [881, 659] on button "Publish" at bounding box center [882, 661] width 104 height 30
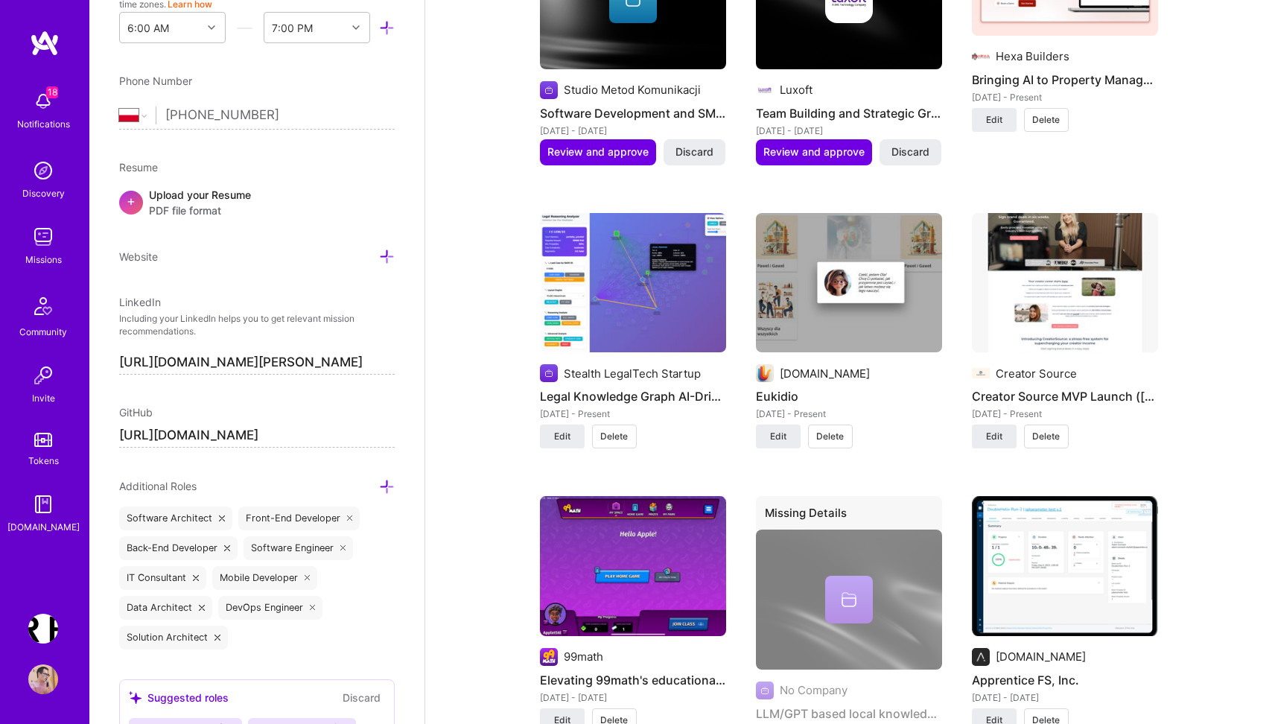
scroll to position [1931, 0]
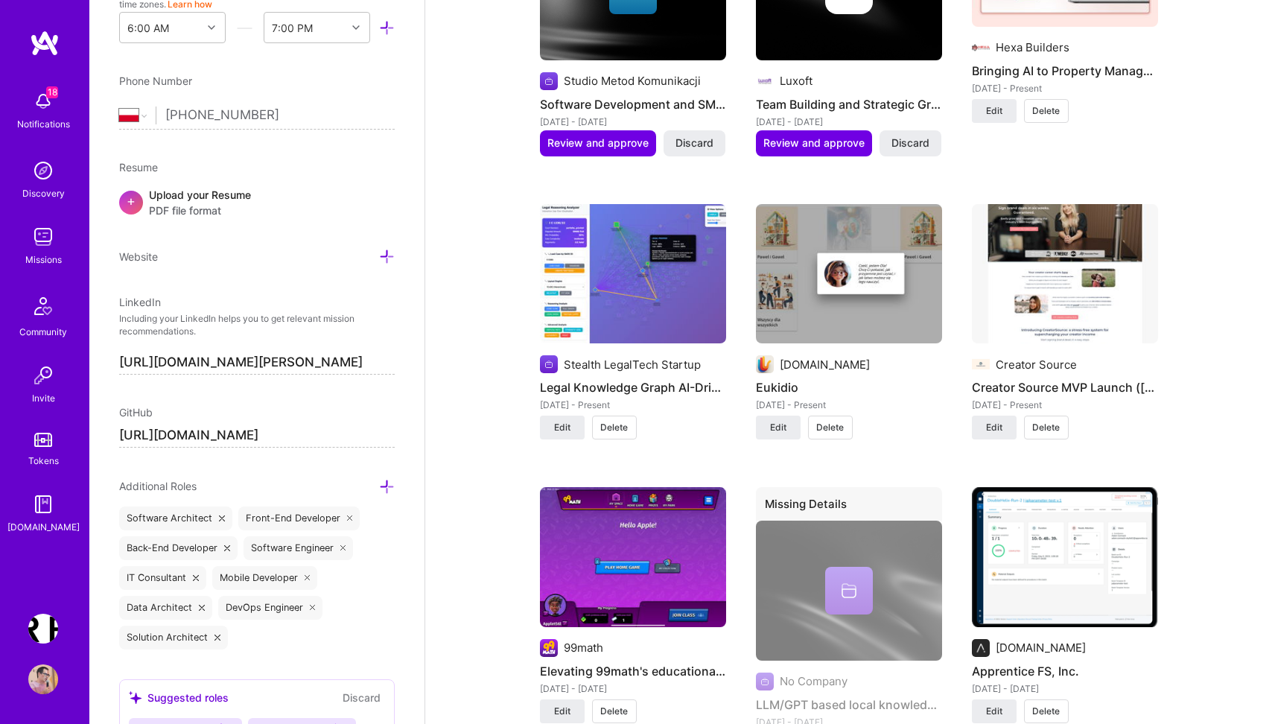
click at [656, 278] on img at bounding box center [633, 274] width 186 height 140
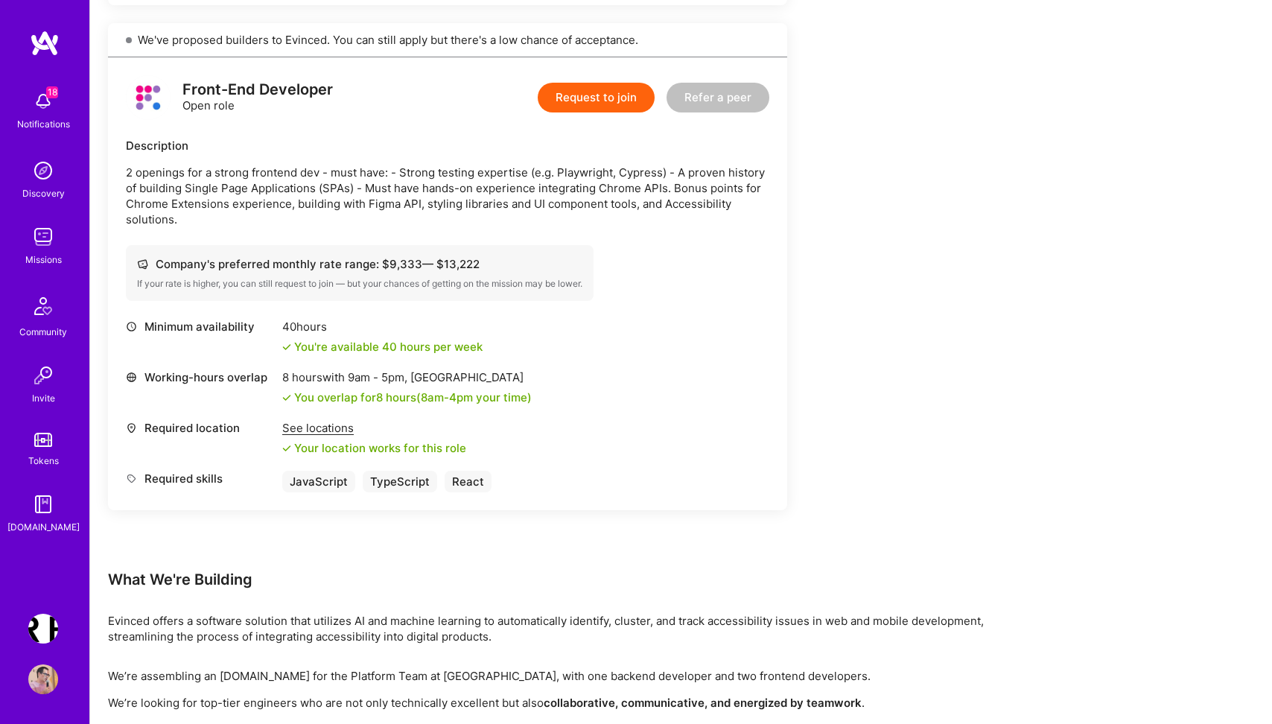
scroll to position [1068, 0]
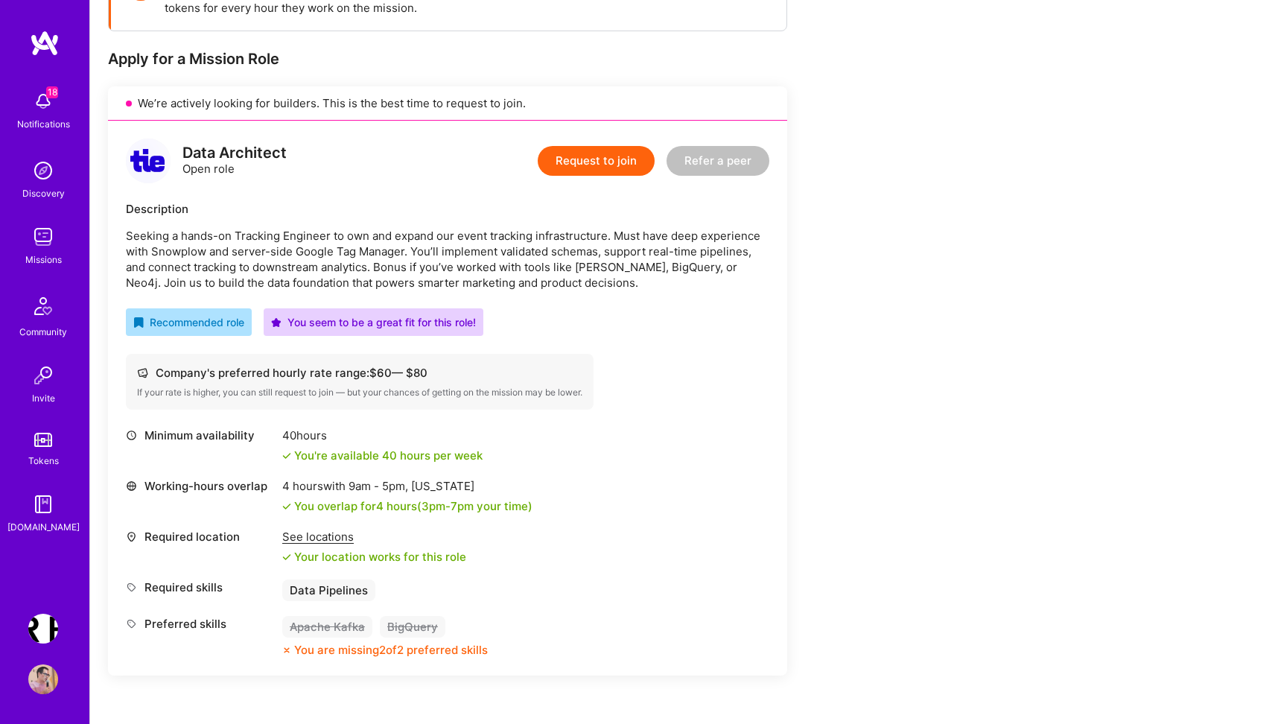
scroll to position [17, 0]
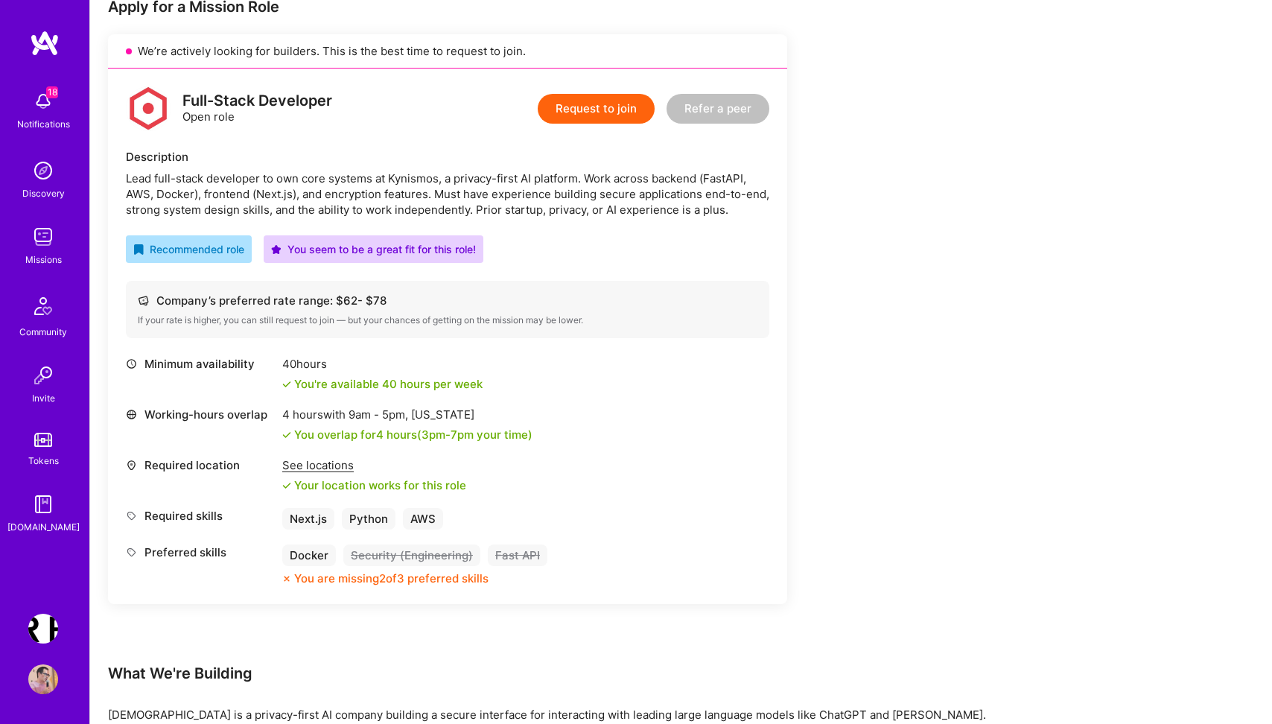
scroll to position [315, 0]
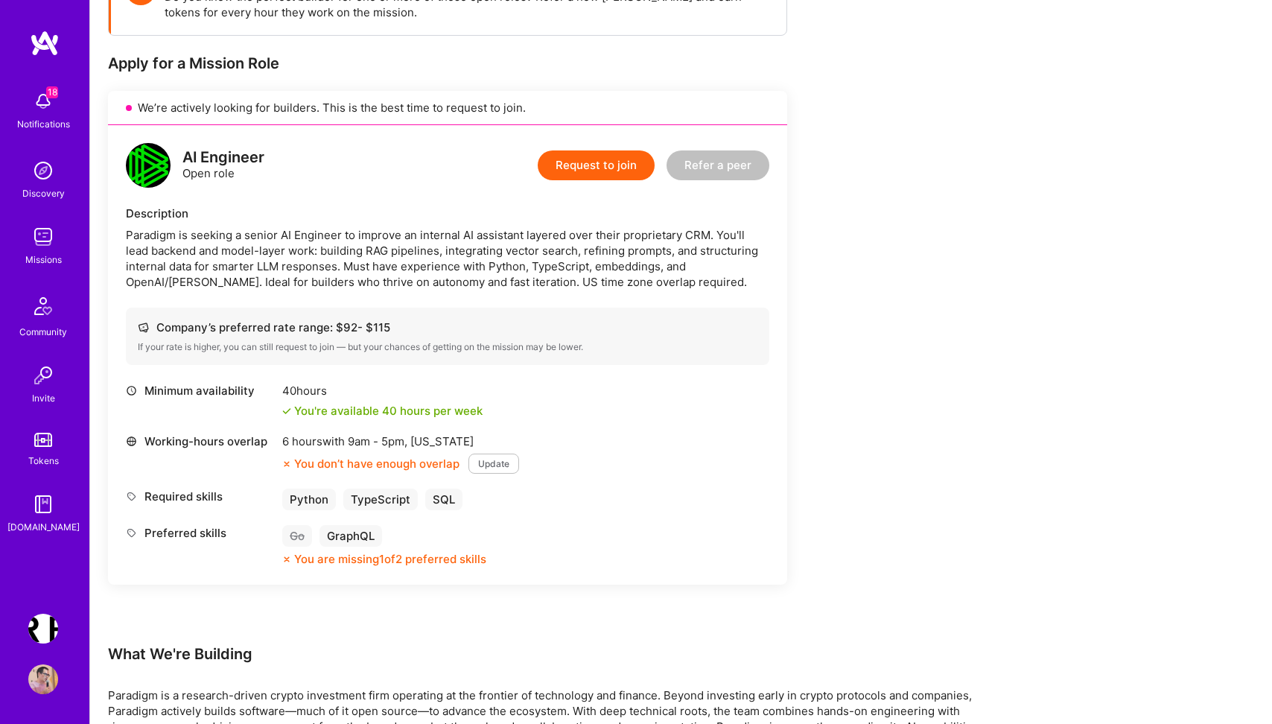
scroll to position [262, 0]
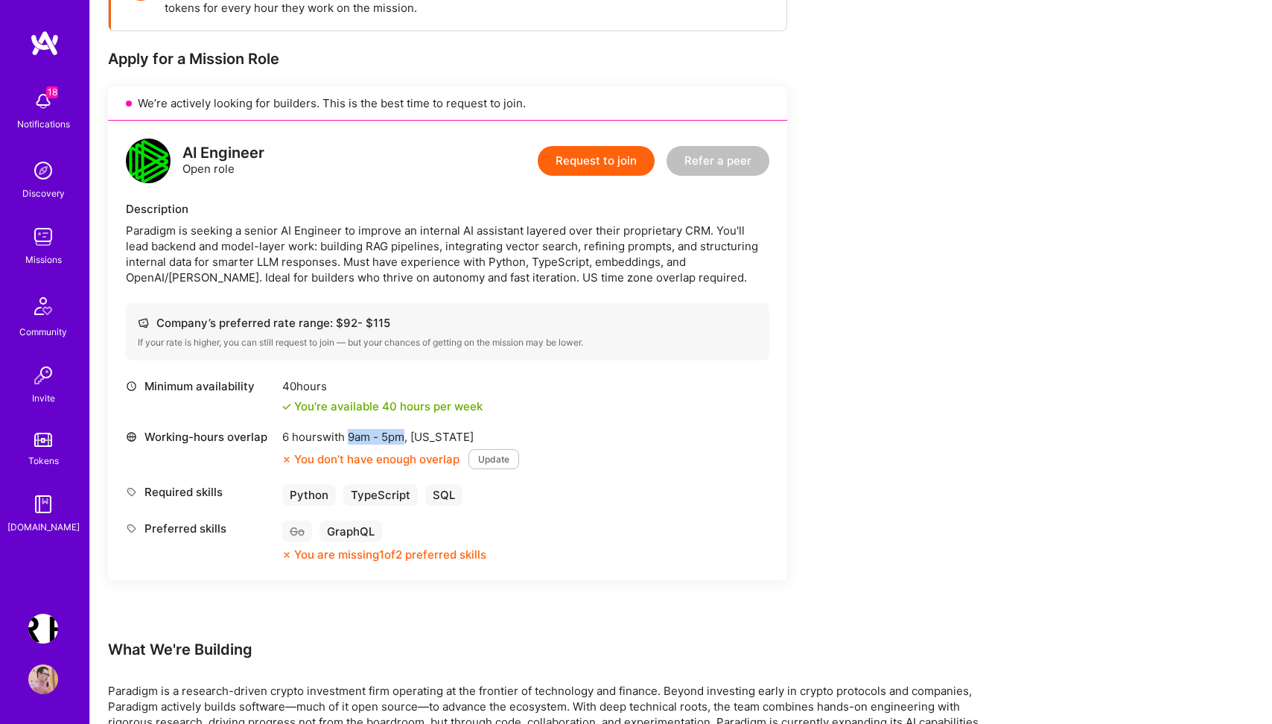
drag, startPoint x: 352, startPoint y: 437, endPoint x: 406, endPoint y: 437, distance: 54.4
click at [406, 437] on span "9am - 5pm ," at bounding box center [378, 437] width 66 height 14
click at [644, 434] on div "Working-hours overlap 6 hours with 9am - 5pm , New York You don’t have enough o…" at bounding box center [448, 449] width 644 height 40
click at [960, 421] on div "Earn tokens for inviting a new A.Teamer to this mission Do you know the perfect…" at bounding box center [555, 671] width 894 height 1433
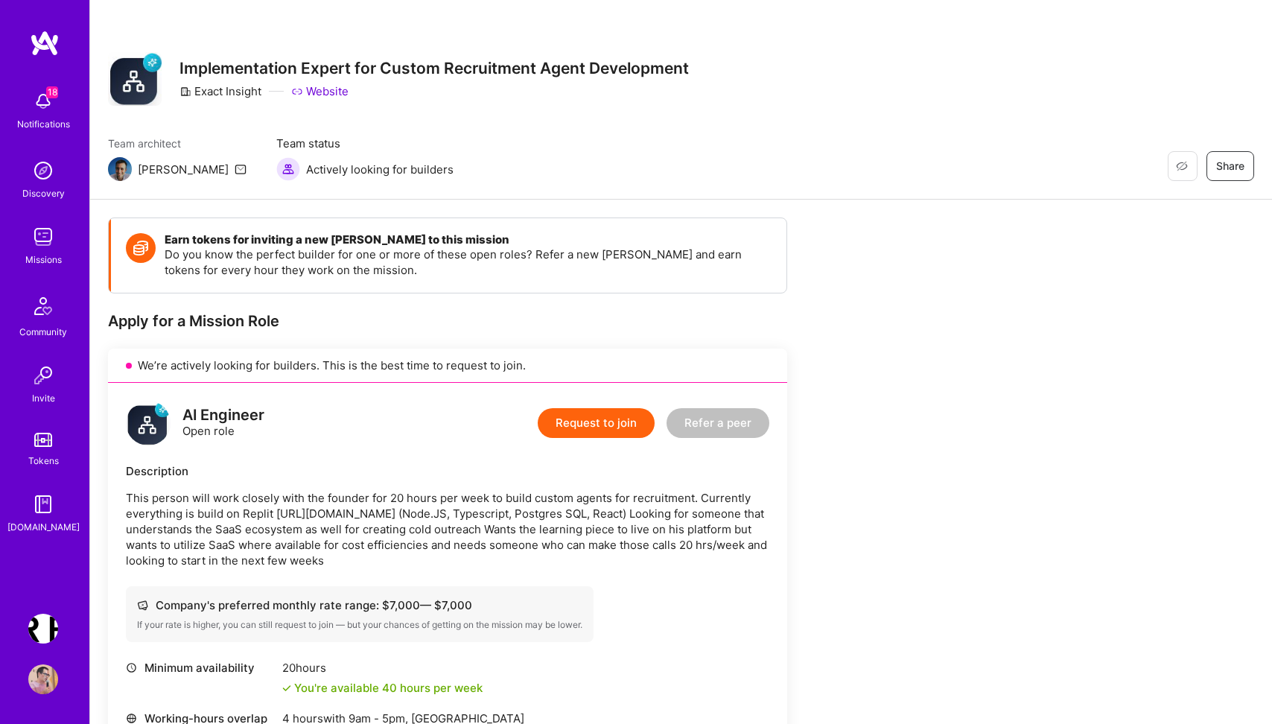
click at [355, 513] on p "This person will work closely with the founder for 20 hours per week to build c…" at bounding box center [448, 529] width 644 height 78
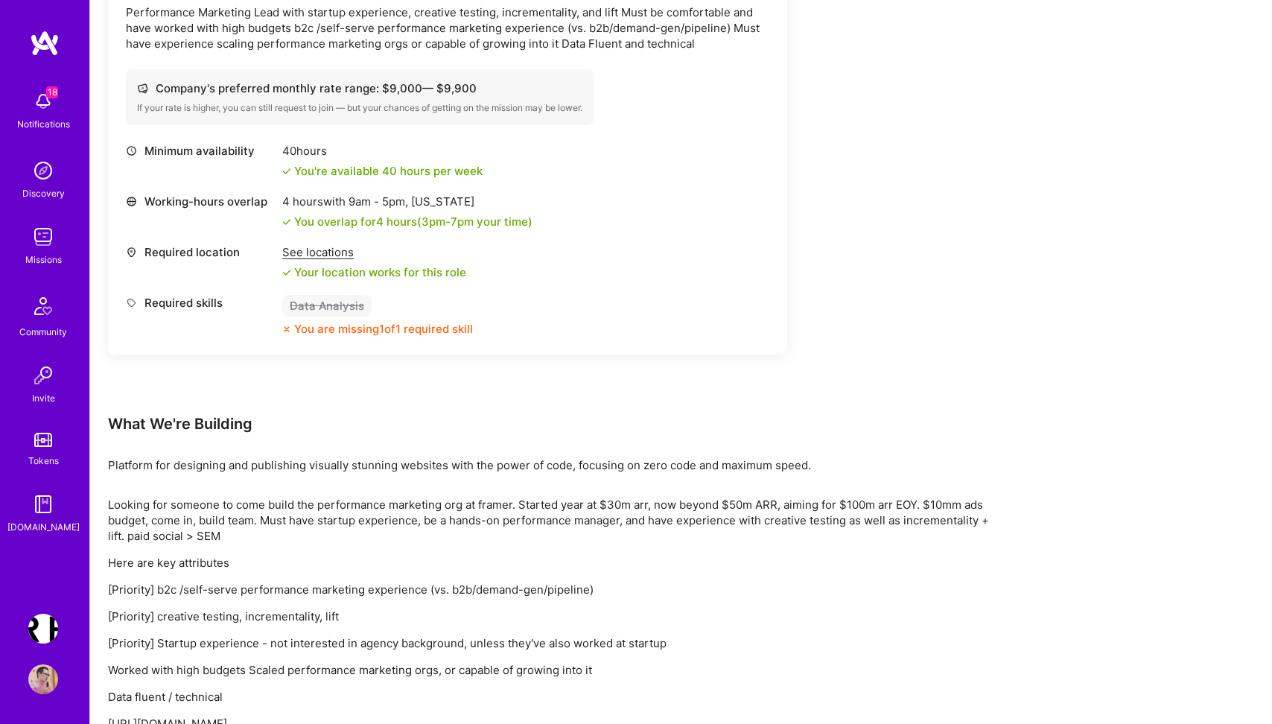
scroll to position [540, 0]
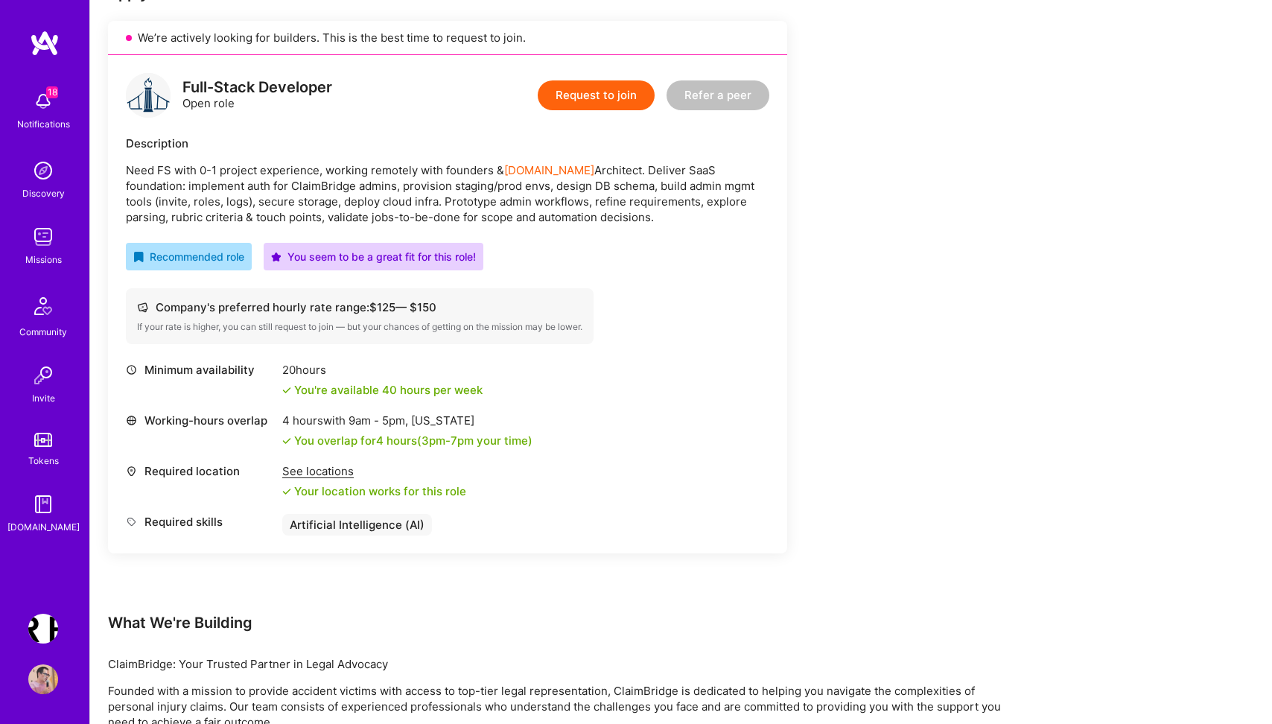
scroll to position [194, 0]
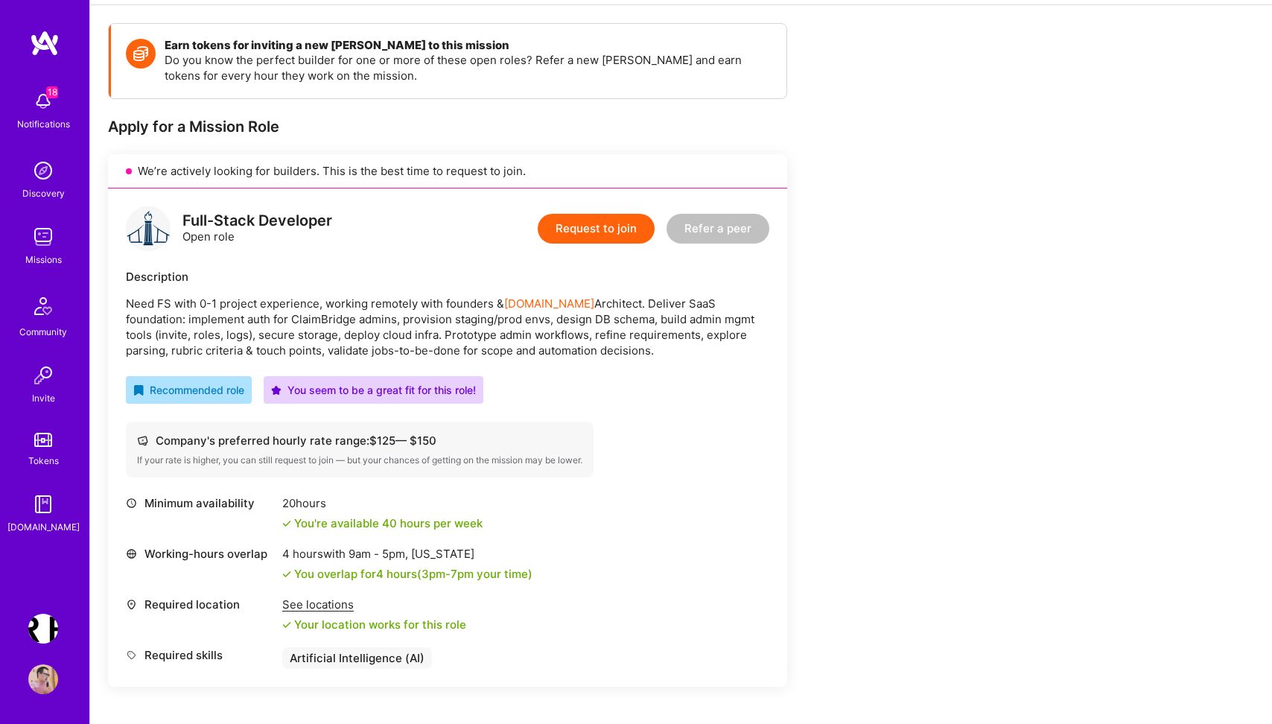
click at [601, 221] on button "Request to join" at bounding box center [596, 229] width 117 height 30
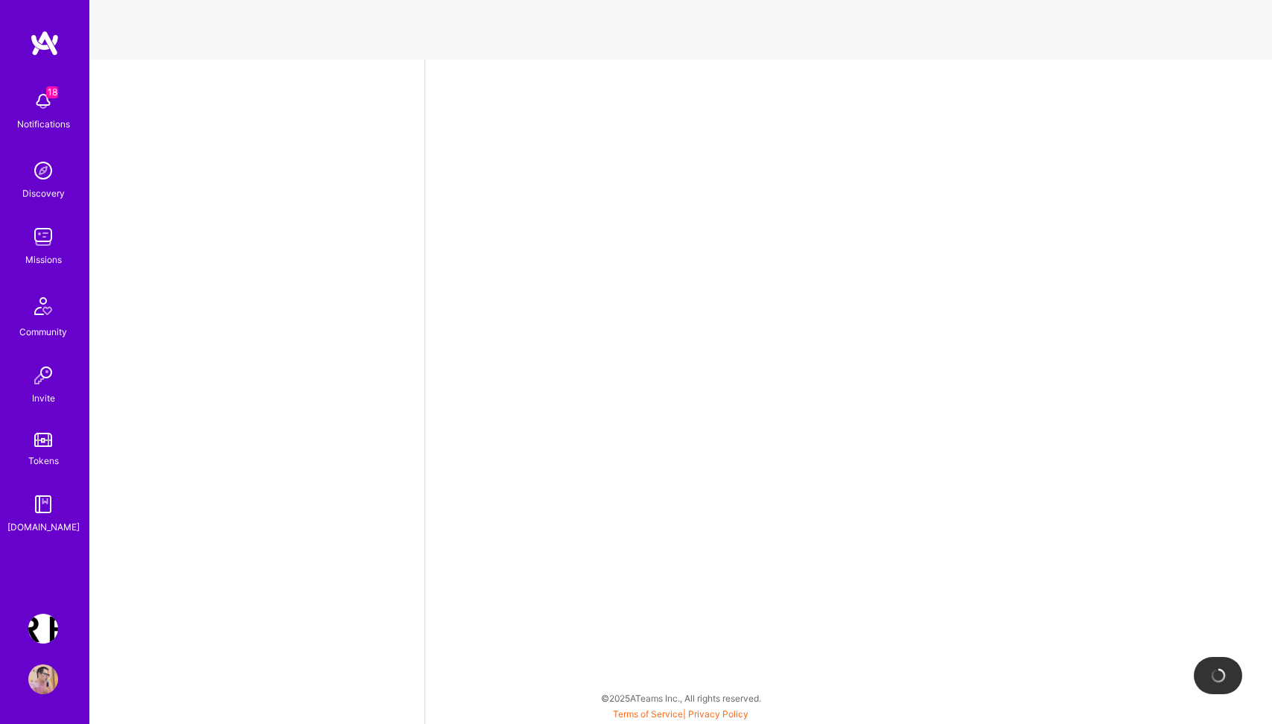
select select "PL"
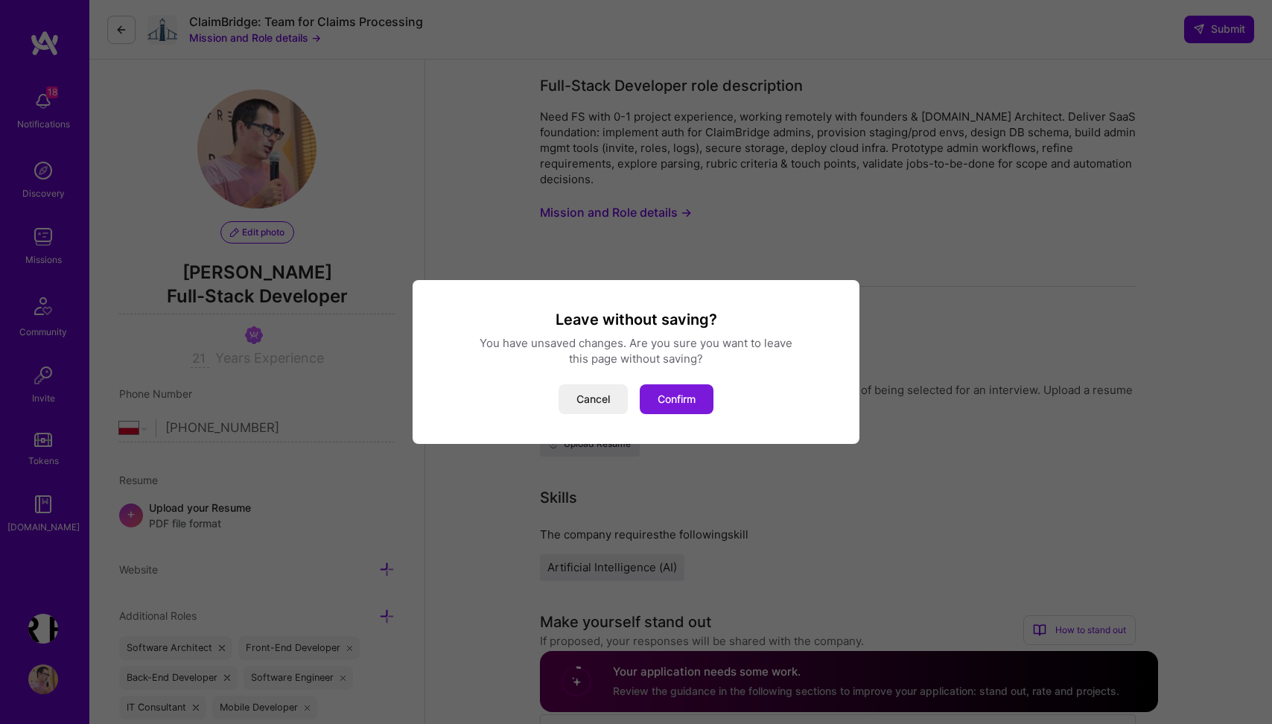
click at [694, 402] on button "Confirm" at bounding box center [677, 399] width 74 height 30
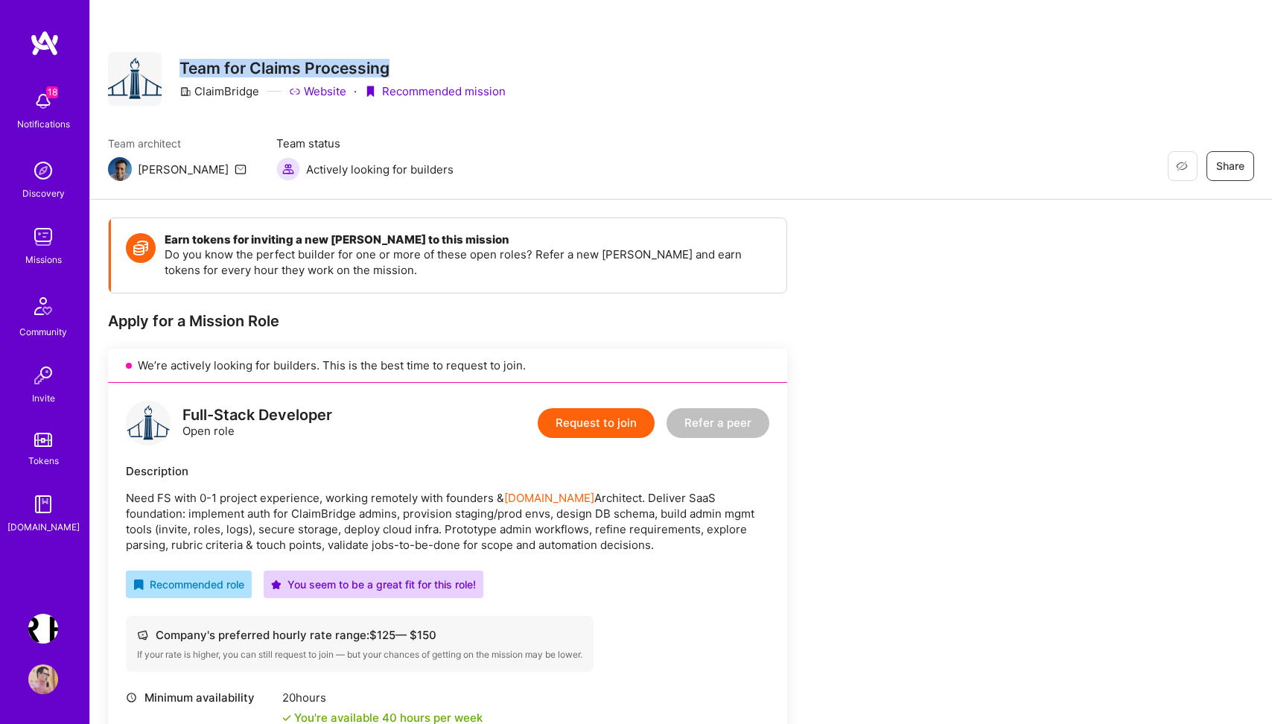
drag, startPoint x: 177, startPoint y: 66, endPoint x: 531, endPoint y: 66, distance: 354.6
click at [531, 66] on div "Restore Not Interested Share Team for Claims Processing ClaimBridge Website · R…" at bounding box center [681, 79] width 1147 height 54
copy h3 "Team for Claims Processing"
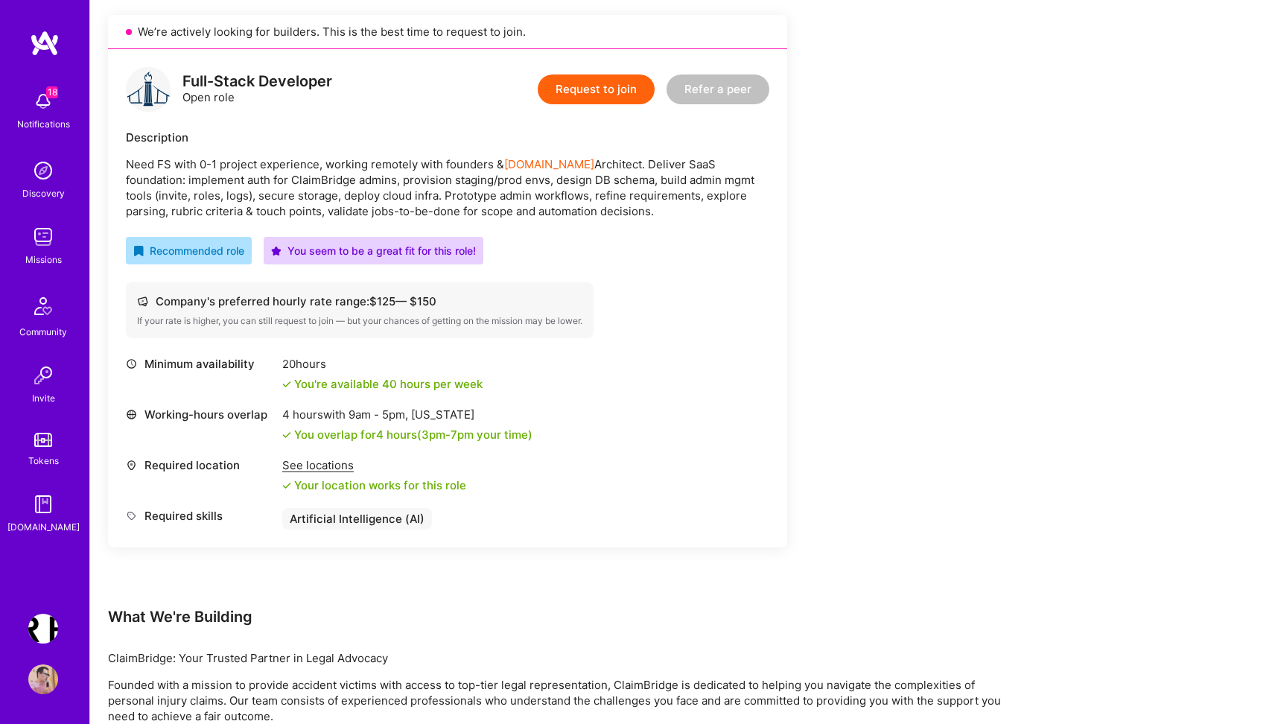
scroll to position [510, 0]
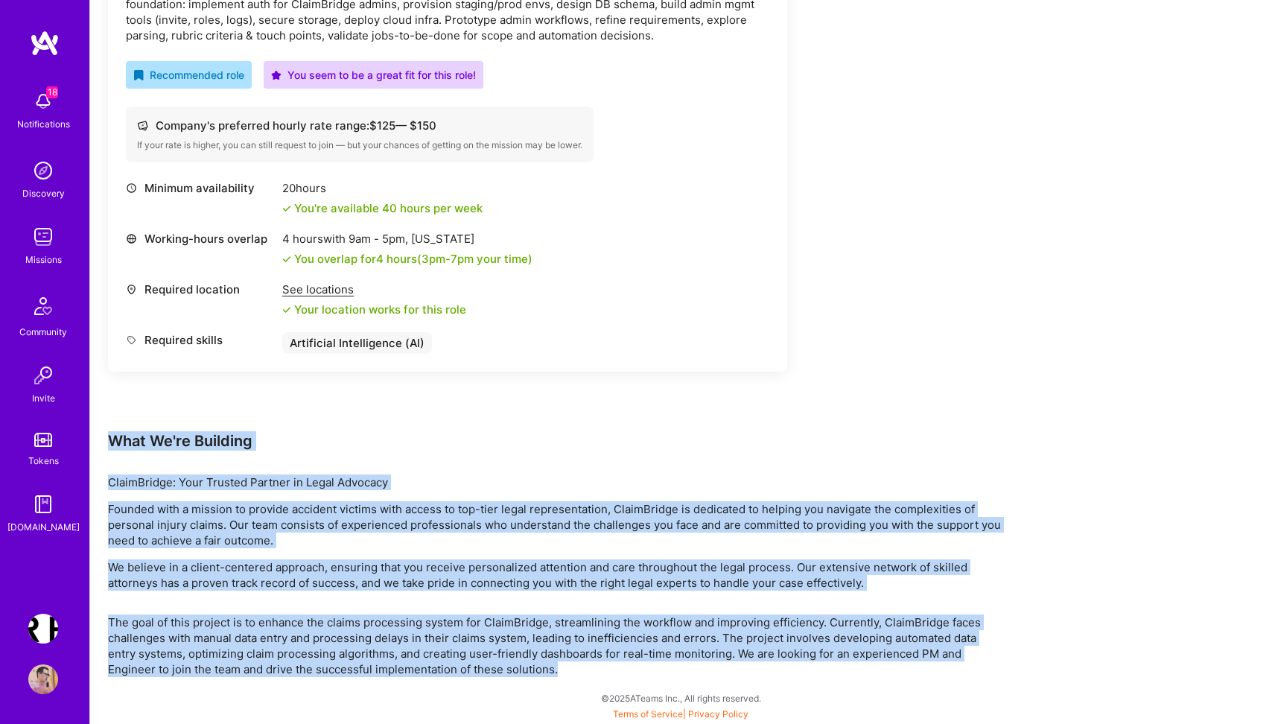
drag, startPoint x: 568, startPoint y: 667, endPoint x: 472, endPoint y: 298, distance: 381.3
click at [472, 298] on div "Earn tokens for inviting a new A.Teamer to this mission Do you know the perfect…" at bounding box center [555, 192] width 894 height 969
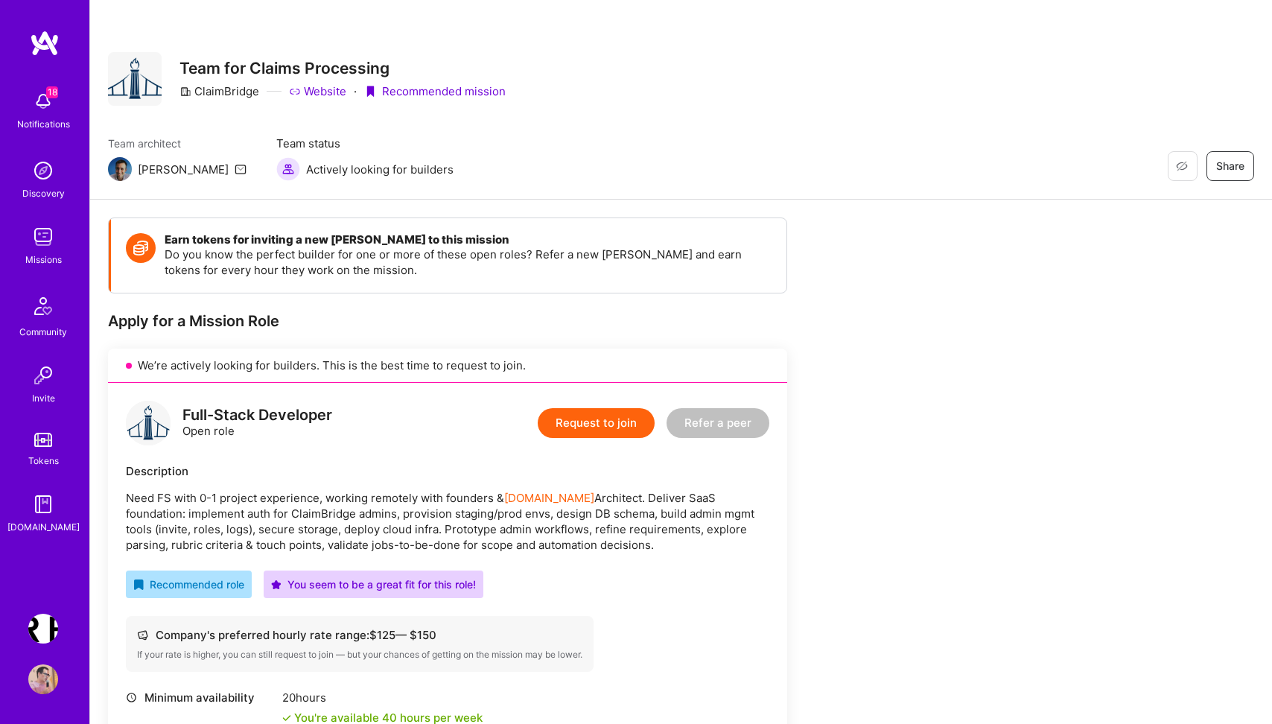
click at [168, 52] on div "Restore Not Interested Share Team for Claims Processing ClaimBridge Website · R…" at bounding box center [307, 79] width 398 height 54
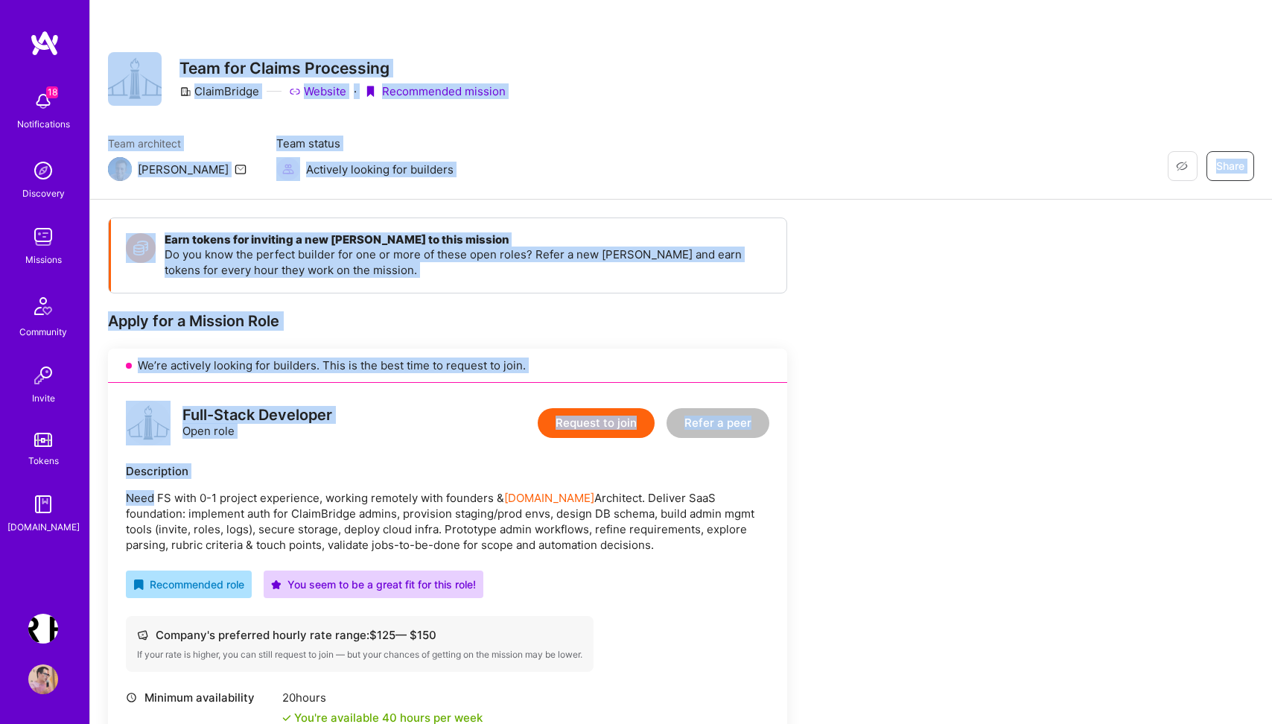
drag, startPoint x: 168, startPoint y: 52, endPoint x: 527, endPoint y: 489, distance: 565.9
click at [527, 489] on div "Restore Not Interested Share Team for Claims Processing ClaimBridge Website · R…" at bounding box center [680, 617] width 1183 height 1234
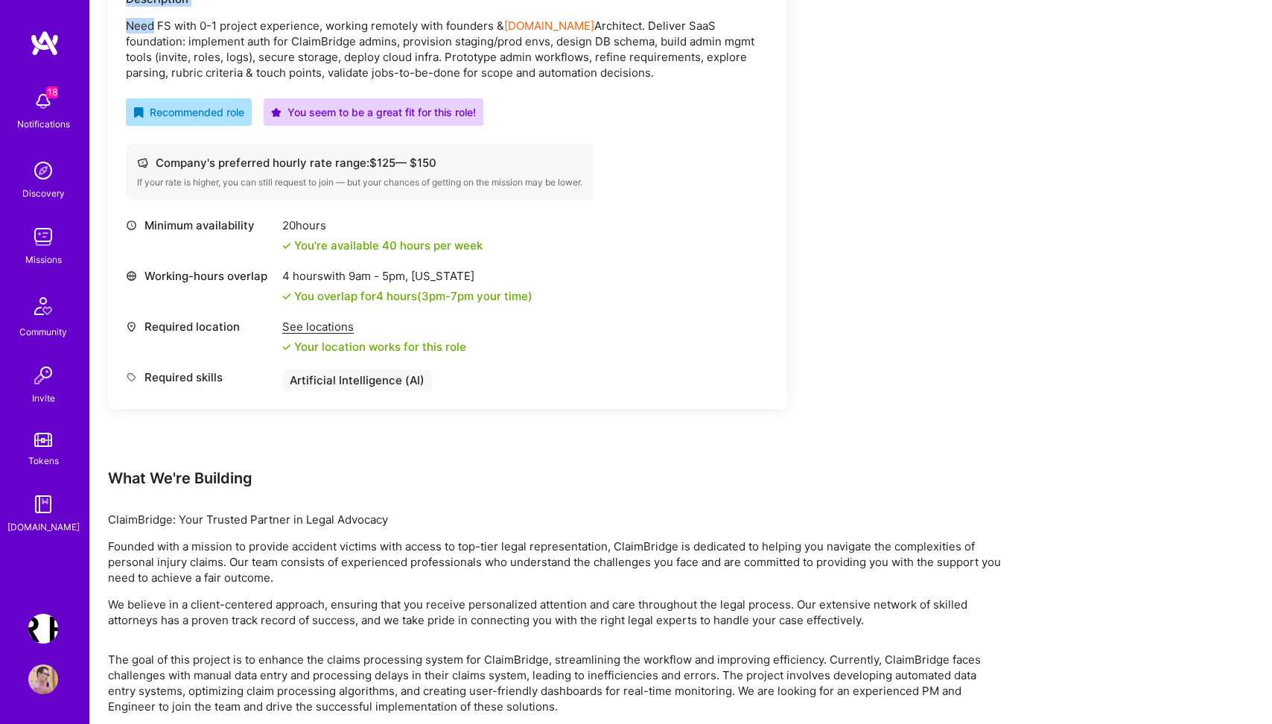
scroll to position [510, 0]
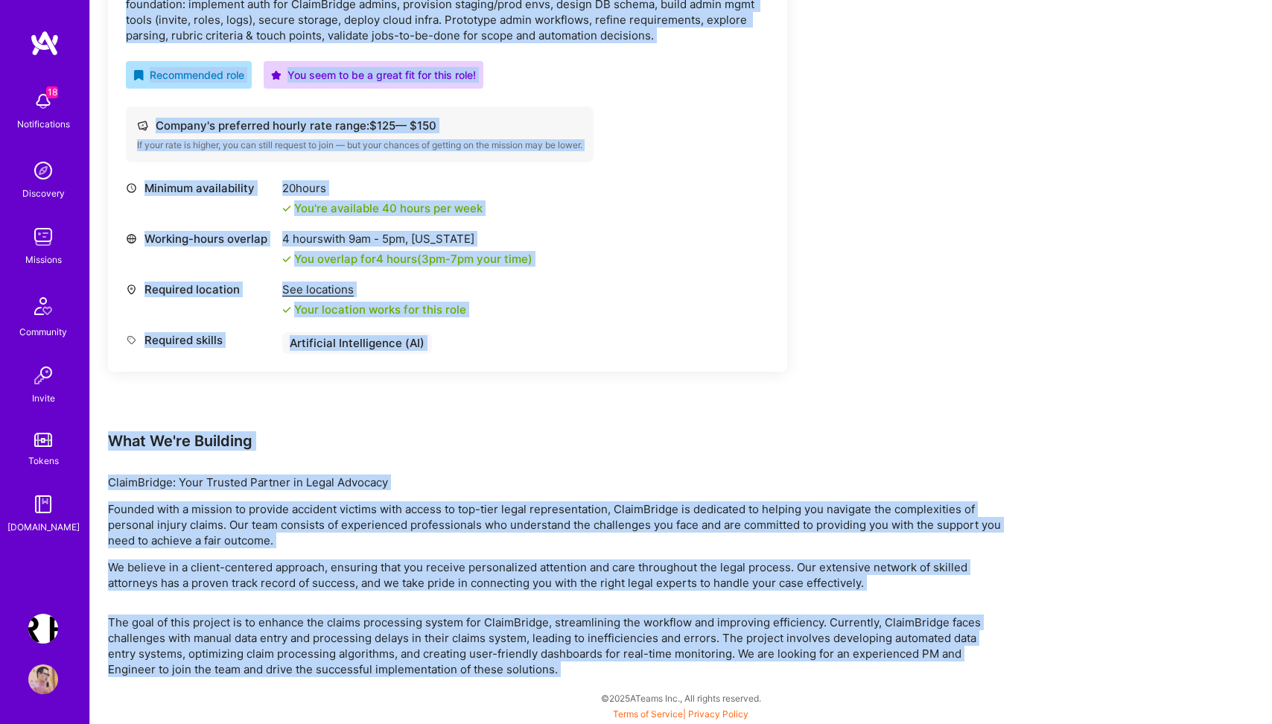
click at [568, 674] on p "The goal of this project is to enhance the claims processing system for ClaimBr…" at bounding box center [555, 646] width 894 height 63
copy div "Restore Not Interested Share Team for Claims Processing ClaimBridge Website · R…"
click at [856, 481] on p "ClaimBridge: Your Trusted Partner in Legal Advocacy" at bounding box center [555, 483] width 894 height 16
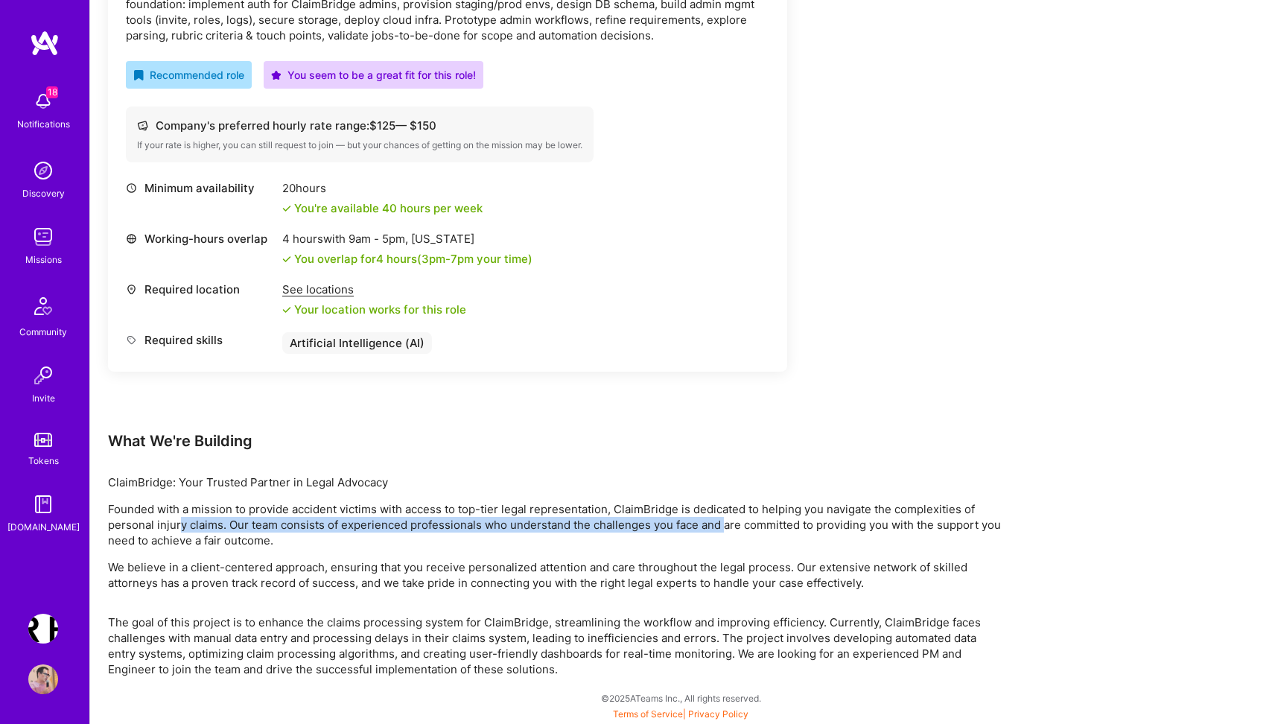
drag, startPoint x: 179, startPoint y: 522, endPoint x: 746, endPoint y: 522, distance: 567.7
click at [746, 522] on p "Founded with a mission to provide accident victims with access to top-tier lega…" at bounding box center [555, 524] width 894 height 47
drag, startPoint x: 811, startPoint y: 527, endPoint x: 294, endPoint y: 524, distance: 517.0
click at [294, 524] on p "Founded with a mission to provide accident victims with access to top-tier lega…" at bounding box center [555, 524] width 894 height 47
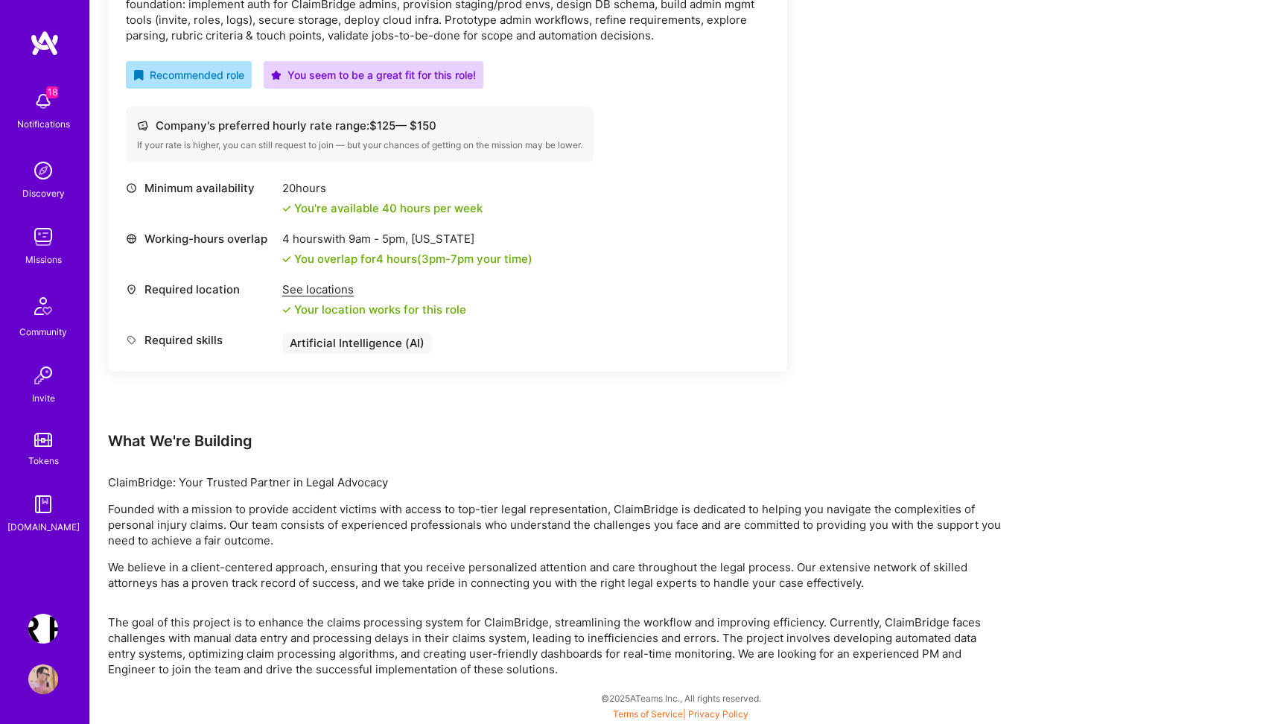
click at [825, 399] on div "Earn tokens for inviting a new A.Teamer to this mission Do you know the perfect…" at bounding box center [555, 192] width 894 height 969
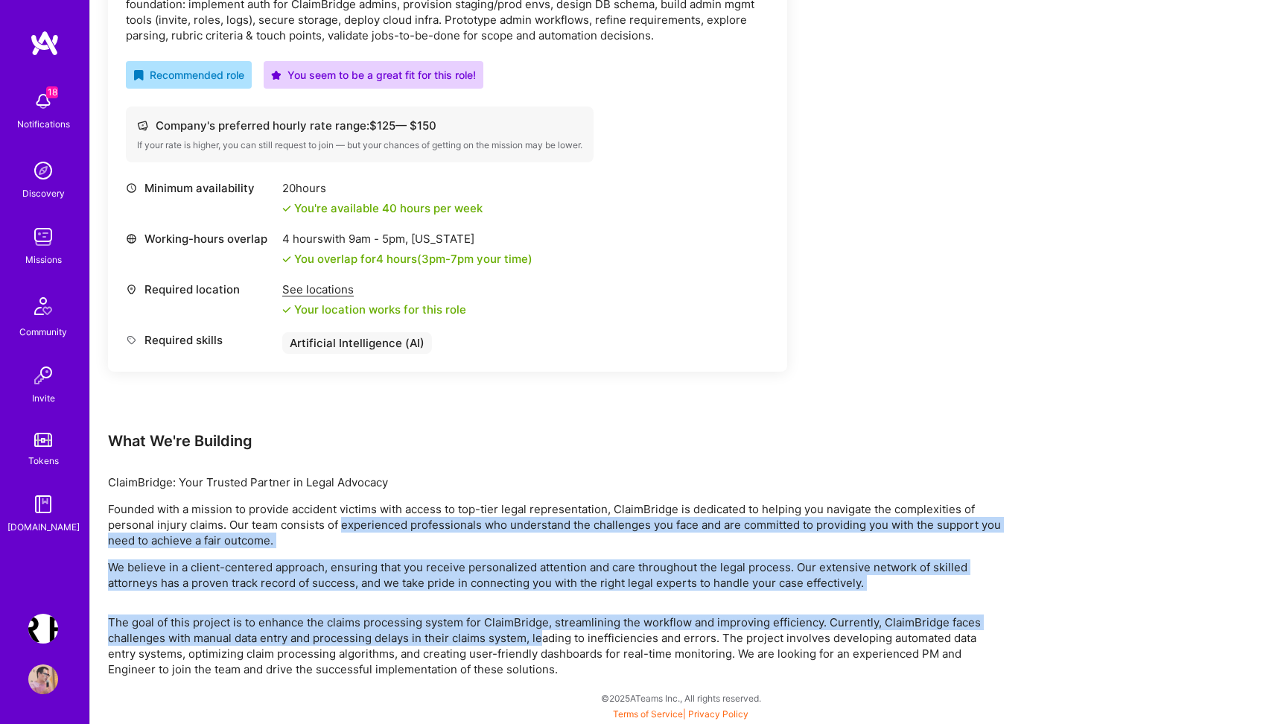
drag, startPoint x: 540, startPoint y: 639, endPoint x: 340, endPoint y: 530, distance: 228.0
click at [340, 530] on div "Earn tokens for inviting a new A.Teamer to this mission Do you know the perfect…" at bounding box center [555, 192] width 894 height 969
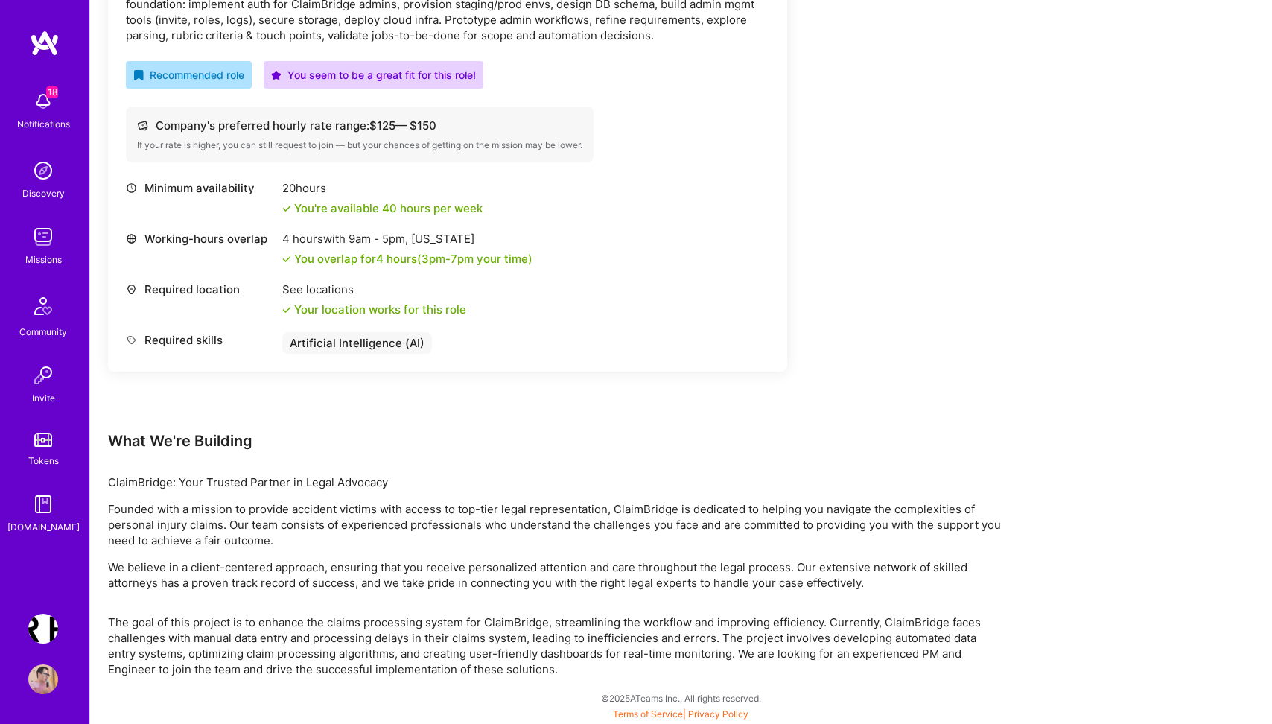
click at [1018, 326] on div "Earn tokens for inviting a new A.Teamer to this mission Do you know the perfect…" at bounding box center [681, 207] width 1182 height 1034
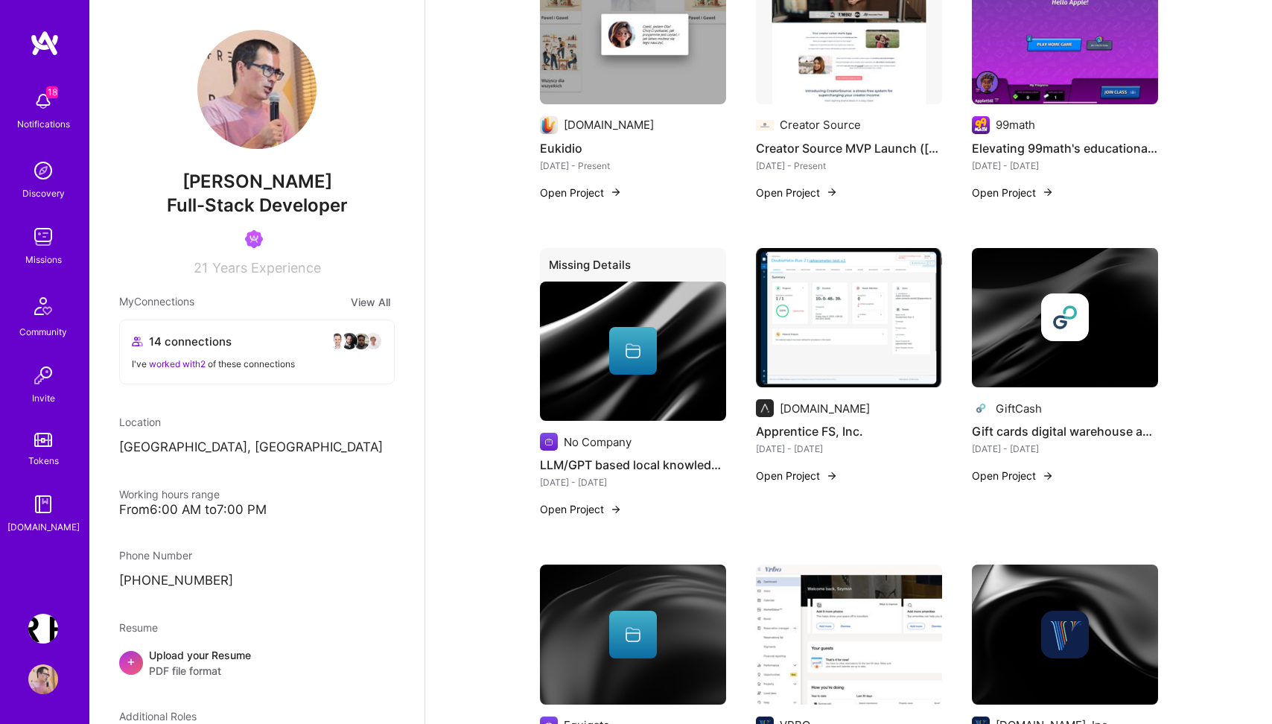
scroll to position [1699, 0]
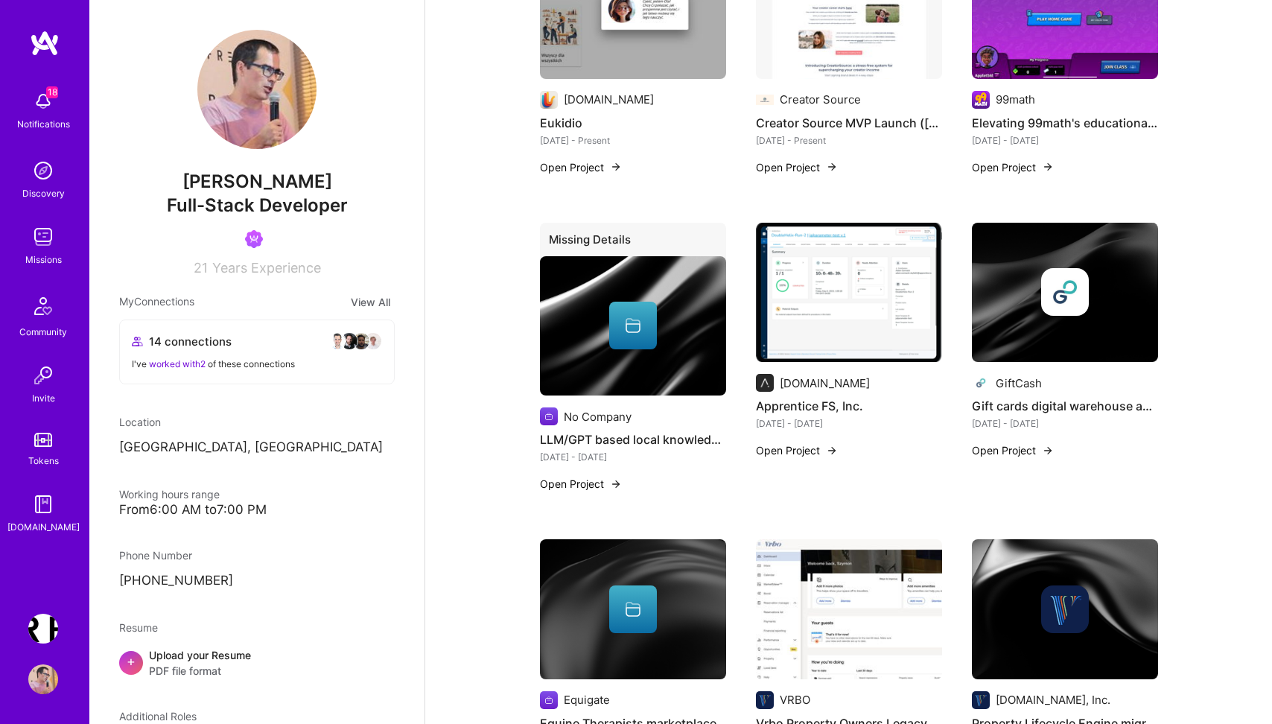
click at [794, 443] on button "Open Project" at bounding box center [797, 451] width 82 height 16
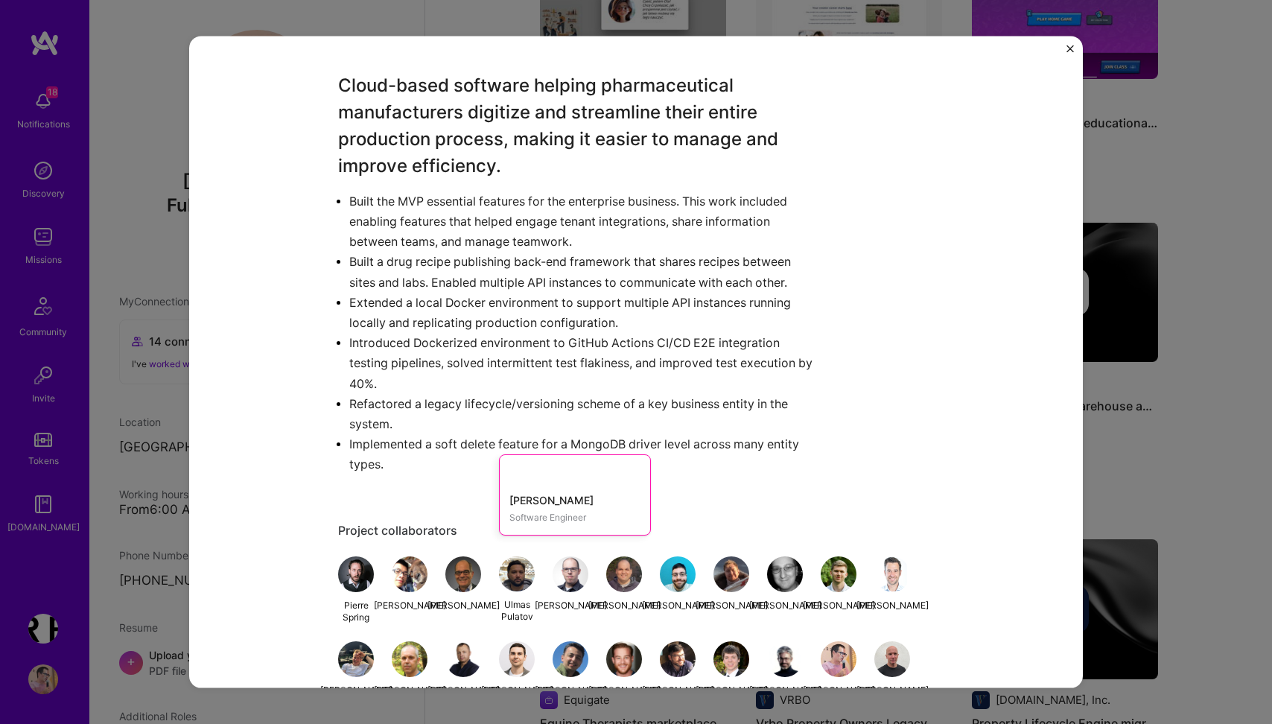
scroll to position [1006, 0]
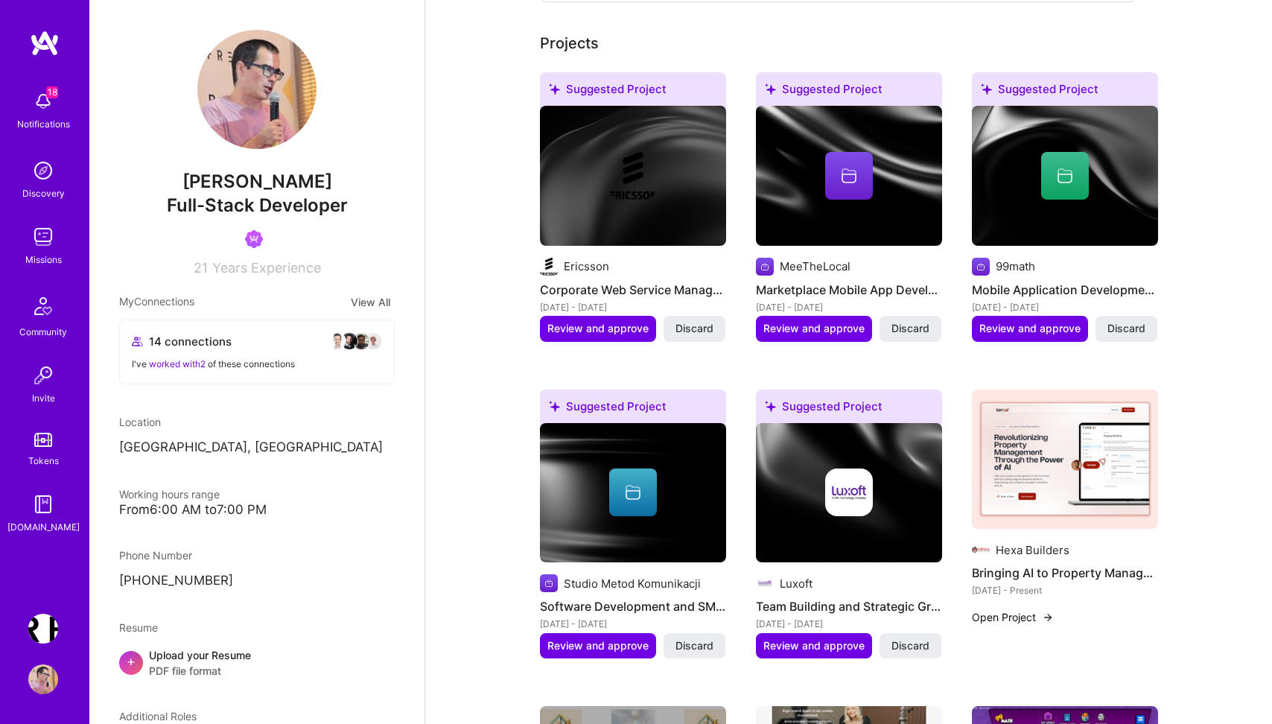
scroll to position [955, 0]
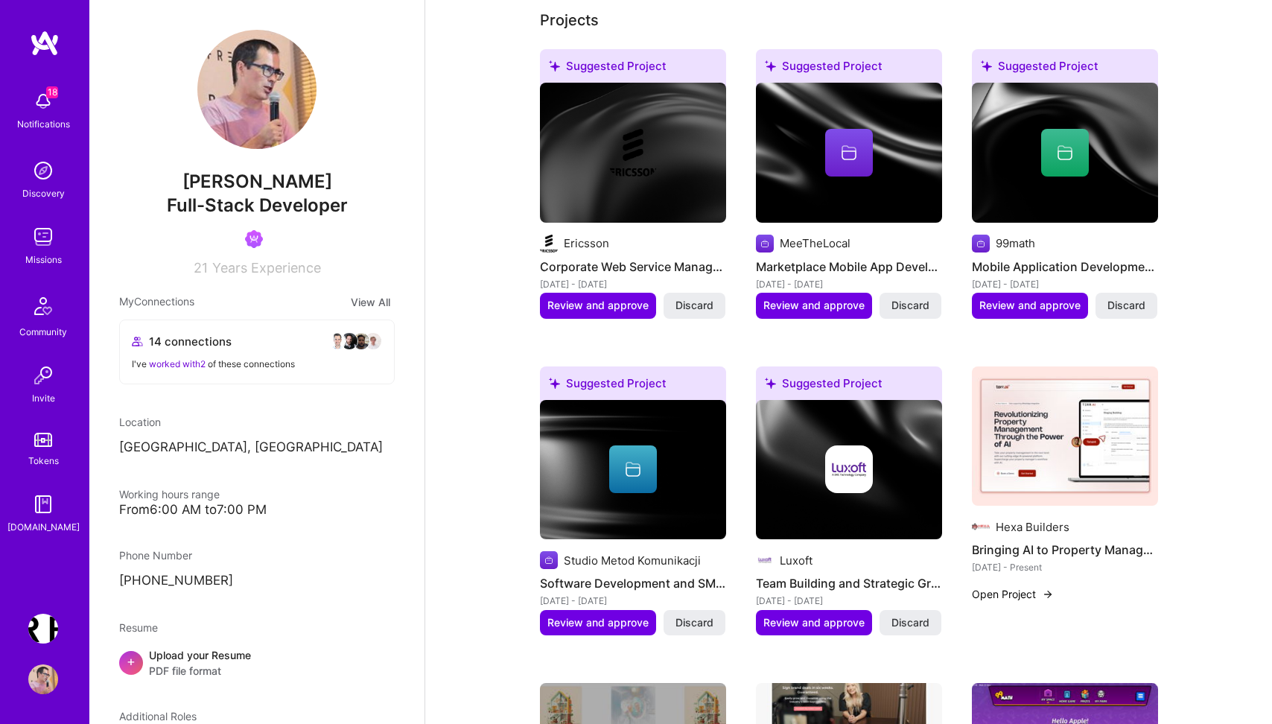
click at [1012, 519] on div "Hexa Builders" at bounding box center [1033, 527] width 74 height 16
click at [1030, 449] on img at bounding box center [1065, 437] width 186 height 140
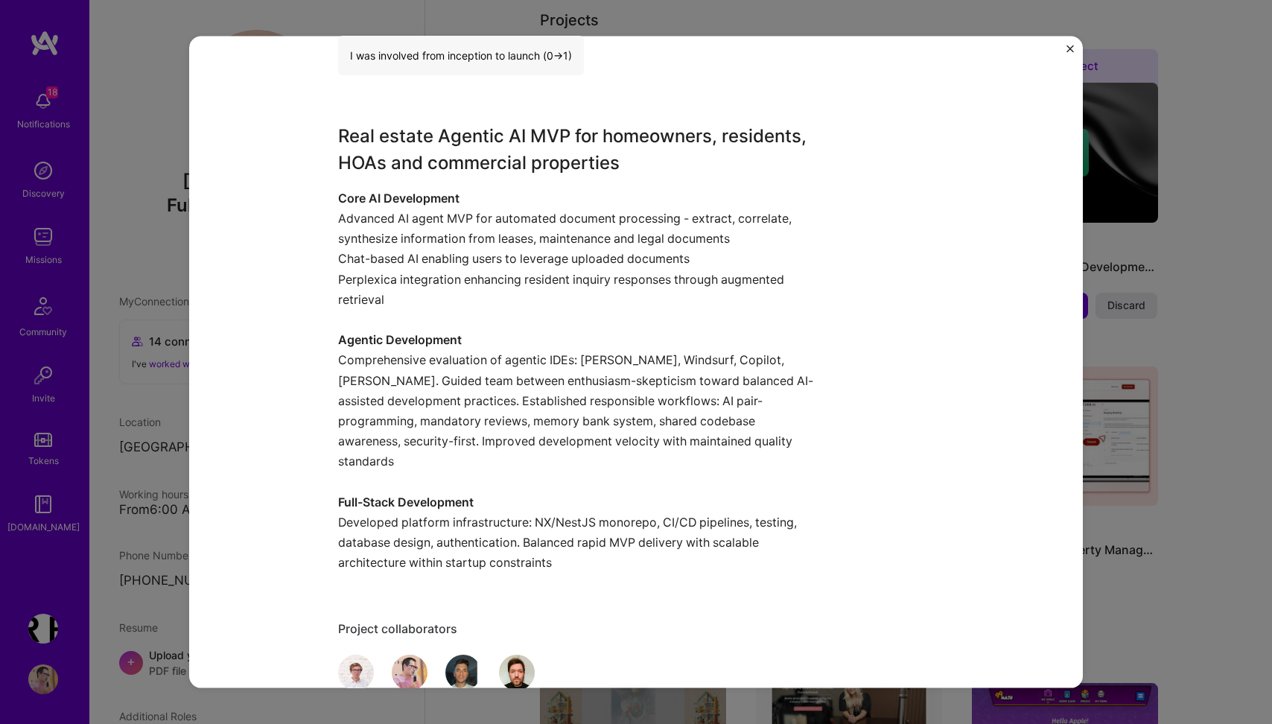
scroll to position [1036, 0]
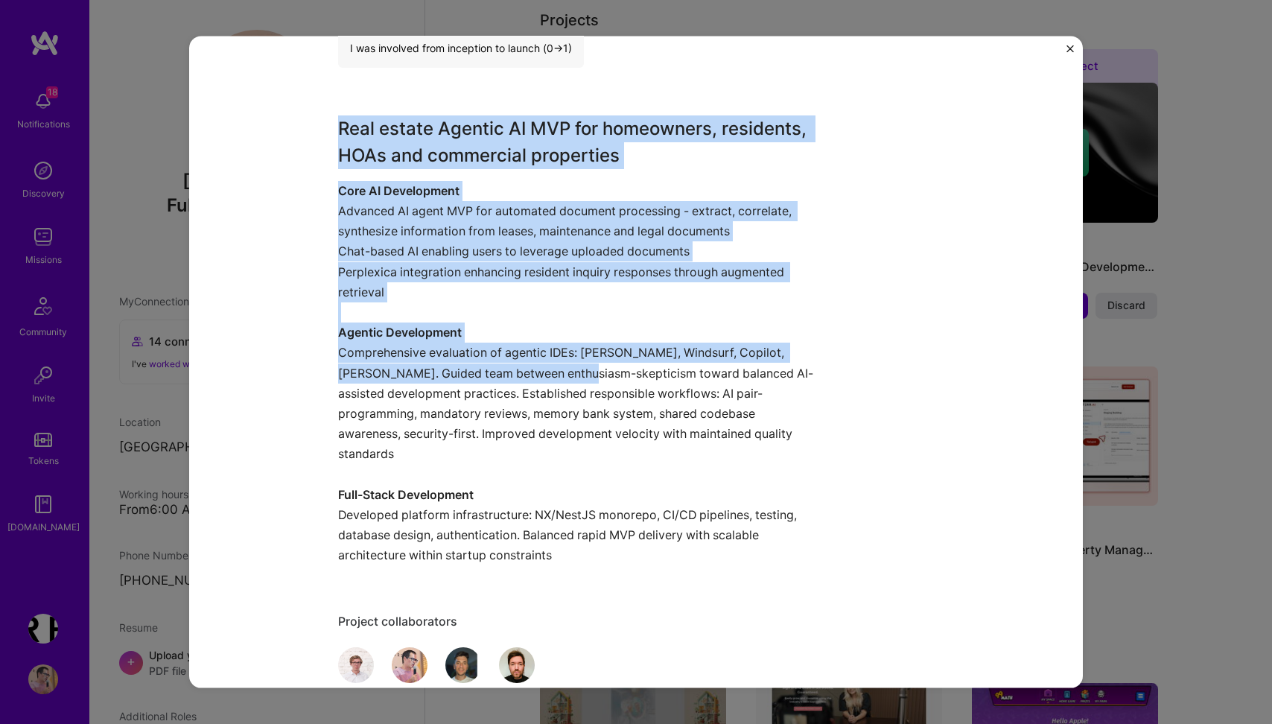
drag, startPoint x: 340, startPoint y: 118, endPoint x: 546, endPoint y: 363, distance: 319.8
click at [546, 363] on div "Real estate Agentic AI MVP for homeowners, residents, HOAs and commercial prope…" at bounding box center [580, 340] width 484 height 451
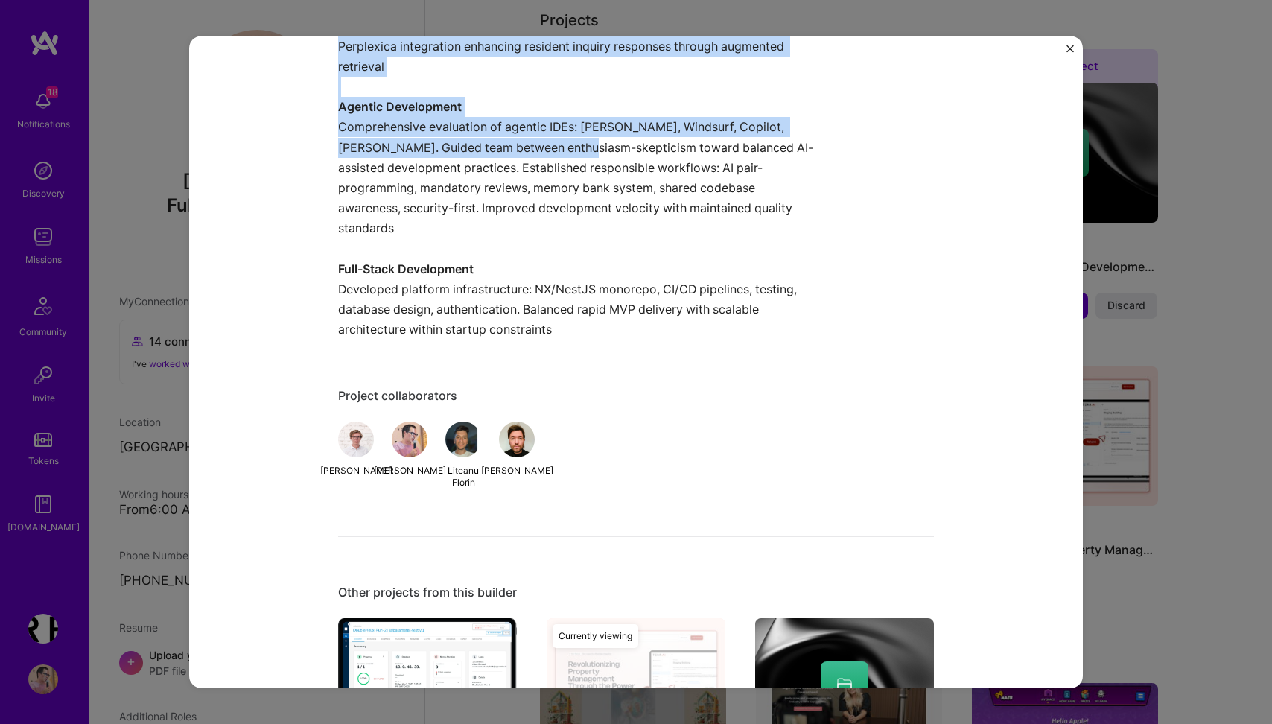
scroll to position [1272, 0]
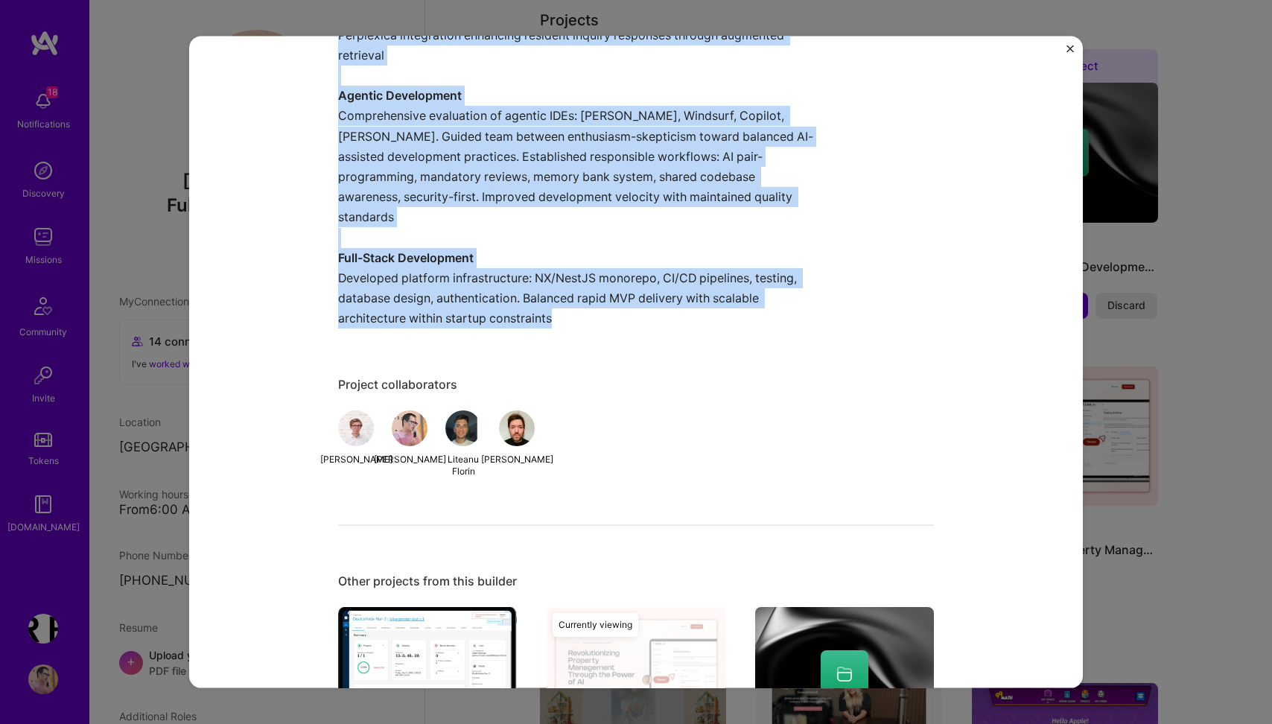
click at [577, 300] on p "Core AI Development Advanced AI agent MVP for automated document processing - e…" at bounding box center [580, 135] width 484 height 385
copy div "Real estate Agentic AI MVP for homeowners, residents, HOAs and commercial prope…"
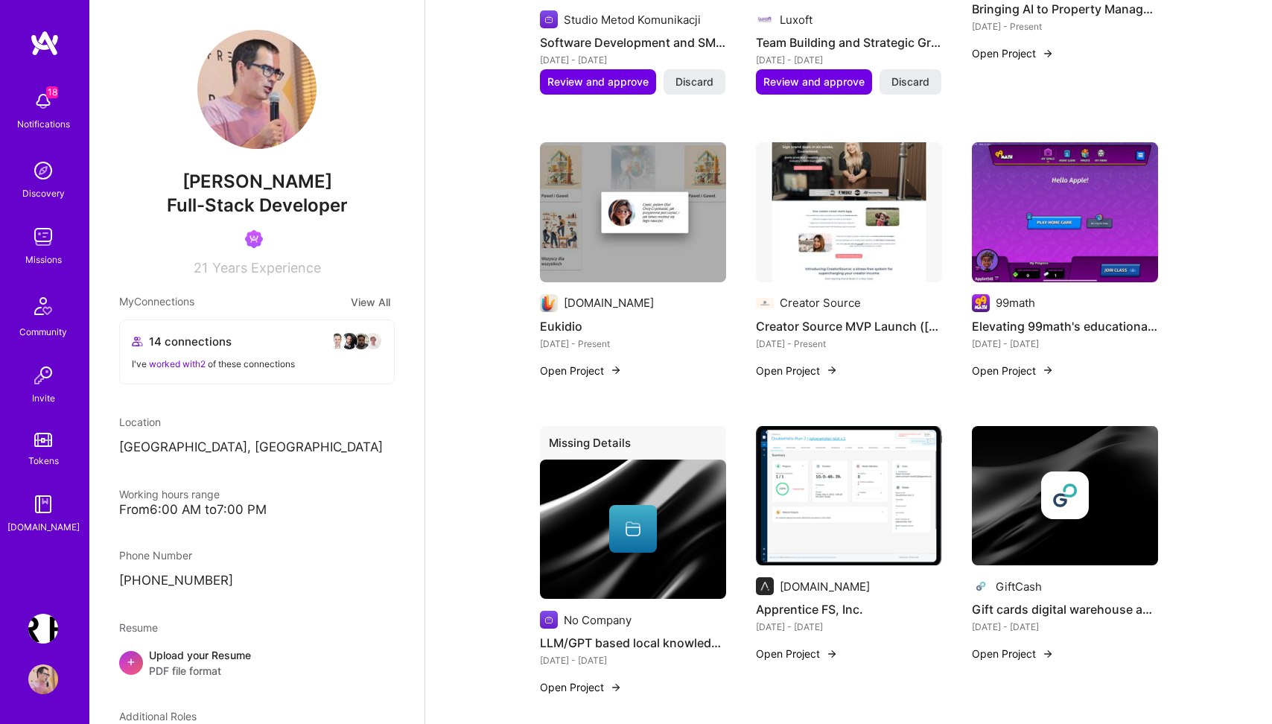
scroll to position [1506, 0]
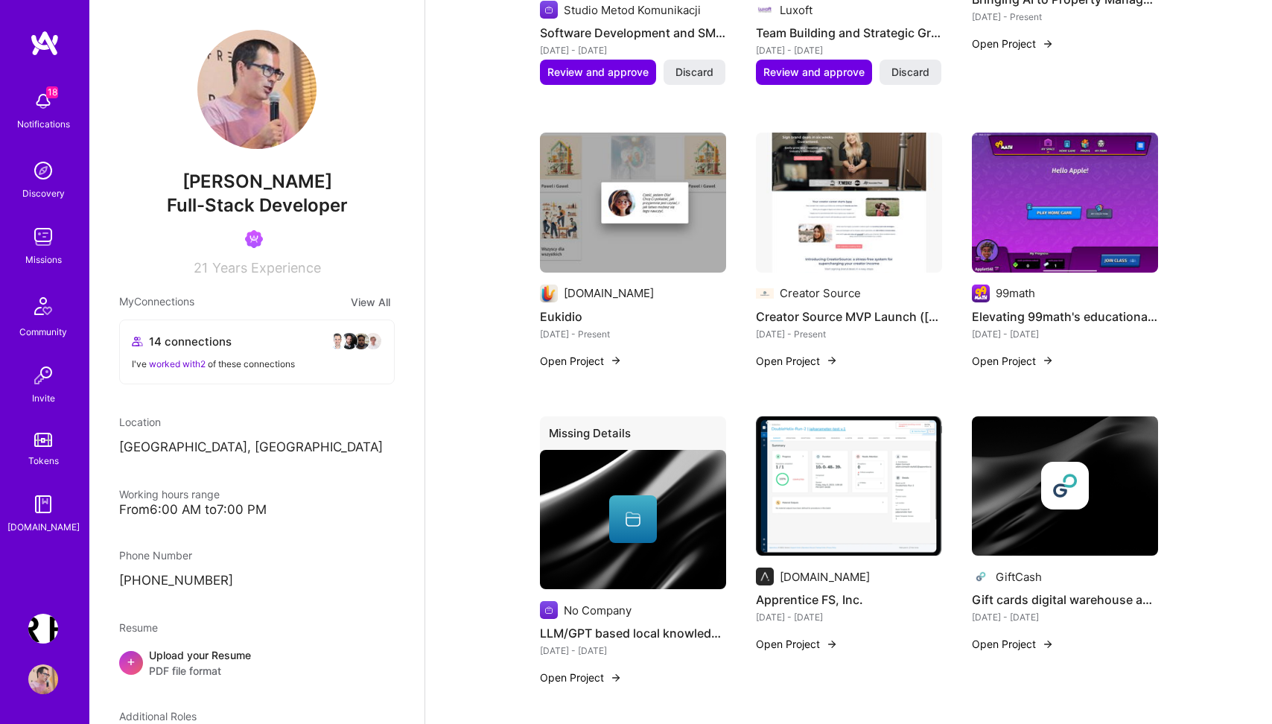
click at [816, 353] on button "Open Project" at bounding box center [797, 361] width 82 height 16
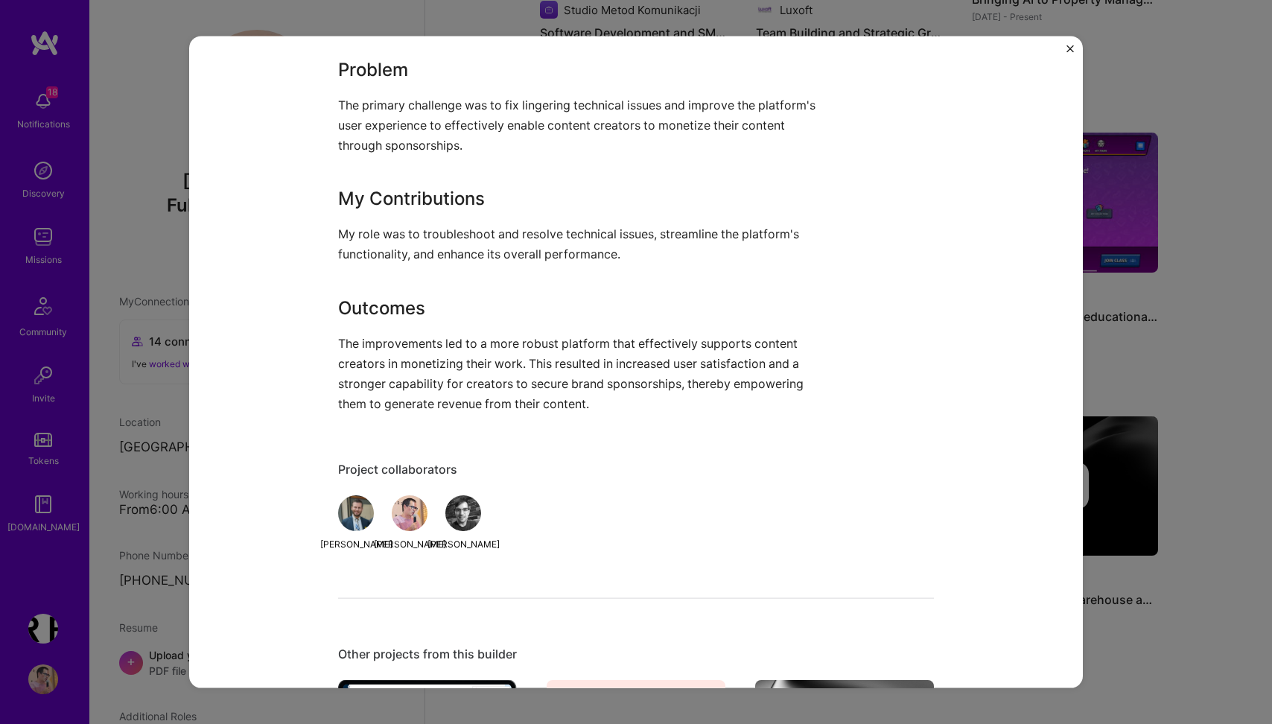
scroll to position [1203, 0]
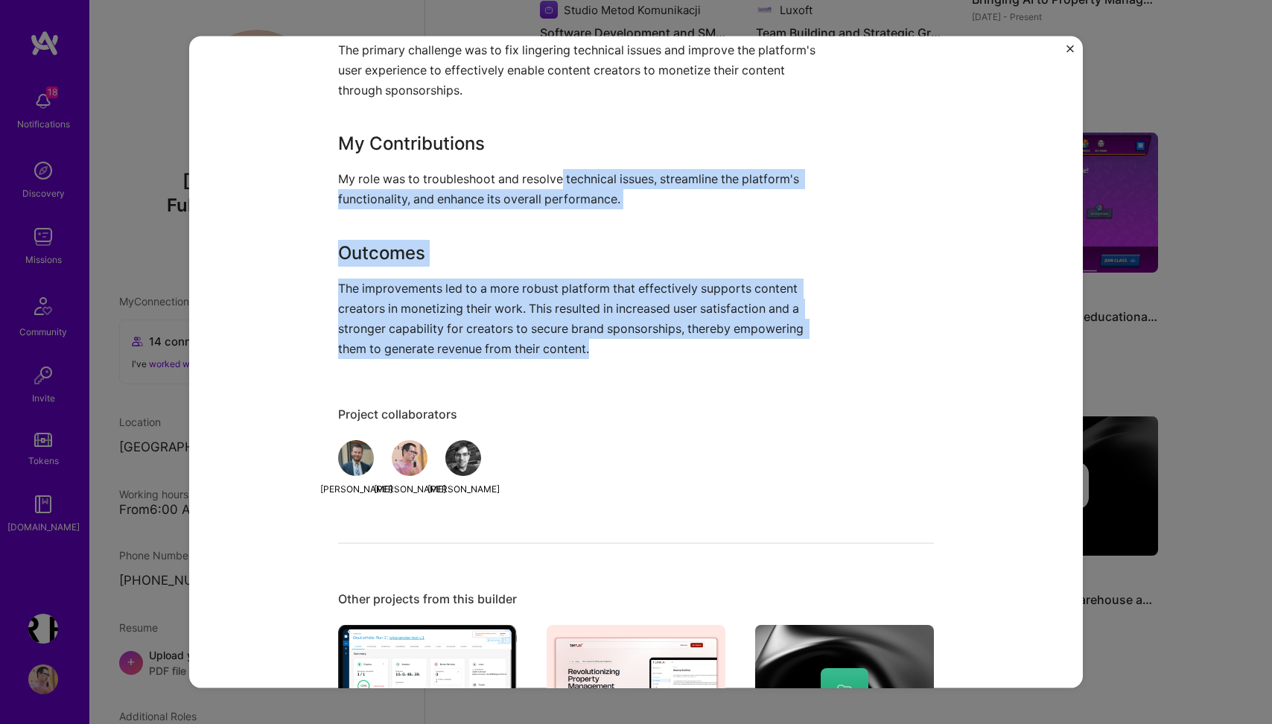
drag, startPoint x: 612, startPoint y: 344, endPoint x: 561, endPoint y: 157, distance: 193.9
click at [561, 160] on div "Creator Source Paywalled Content Platform Enhancement The project focused on en…" at bounding box center [580, 91] width 484 height 535
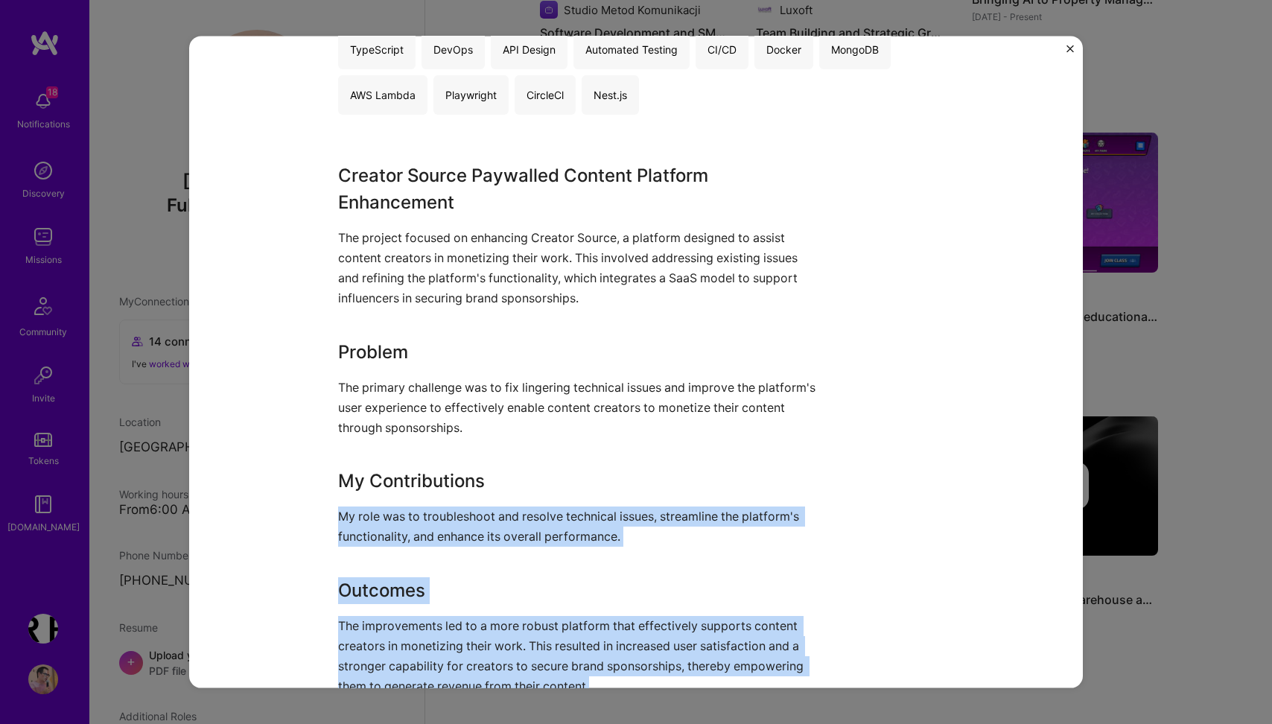
scroll to position [865, 0]
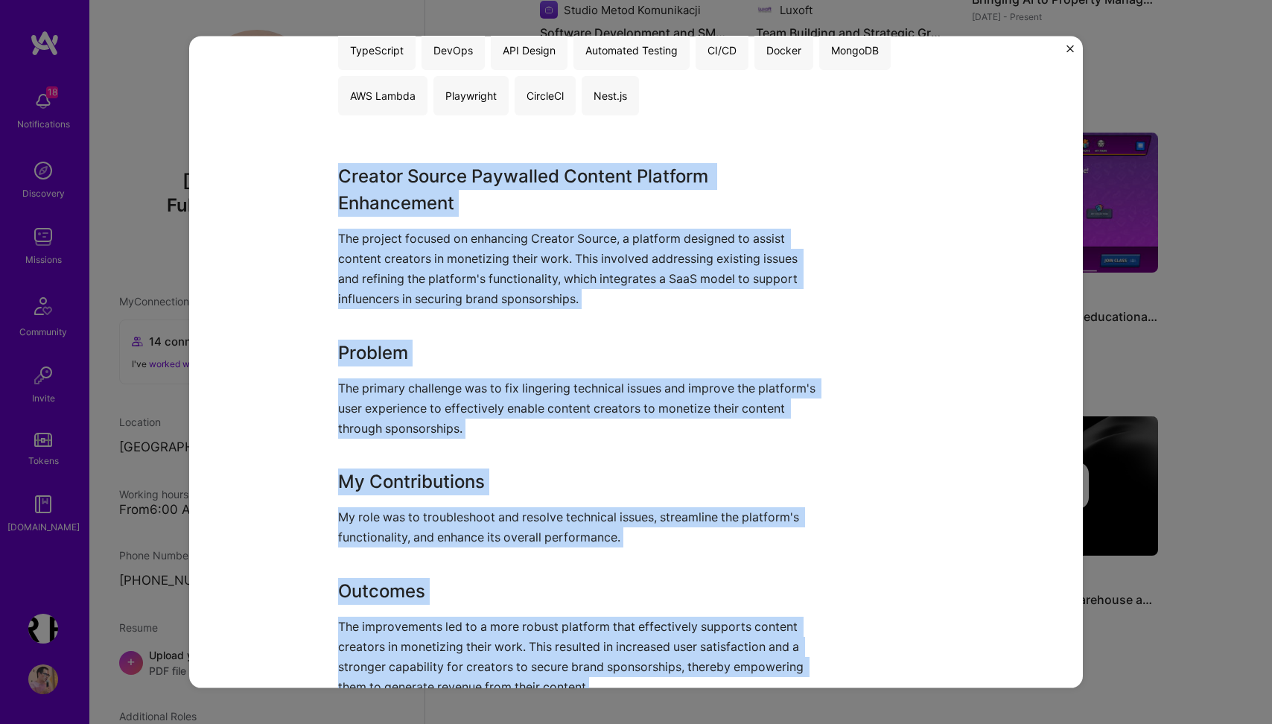
click at [334, 171] on div "Creator Source MVP Launch (A.Team Project) Creator Source Social Project link R…" at bounding box center [636, 363] width 894 height 652
copy div "Creator Source Paywalled Content Platform Enhancement The project focused on en…"
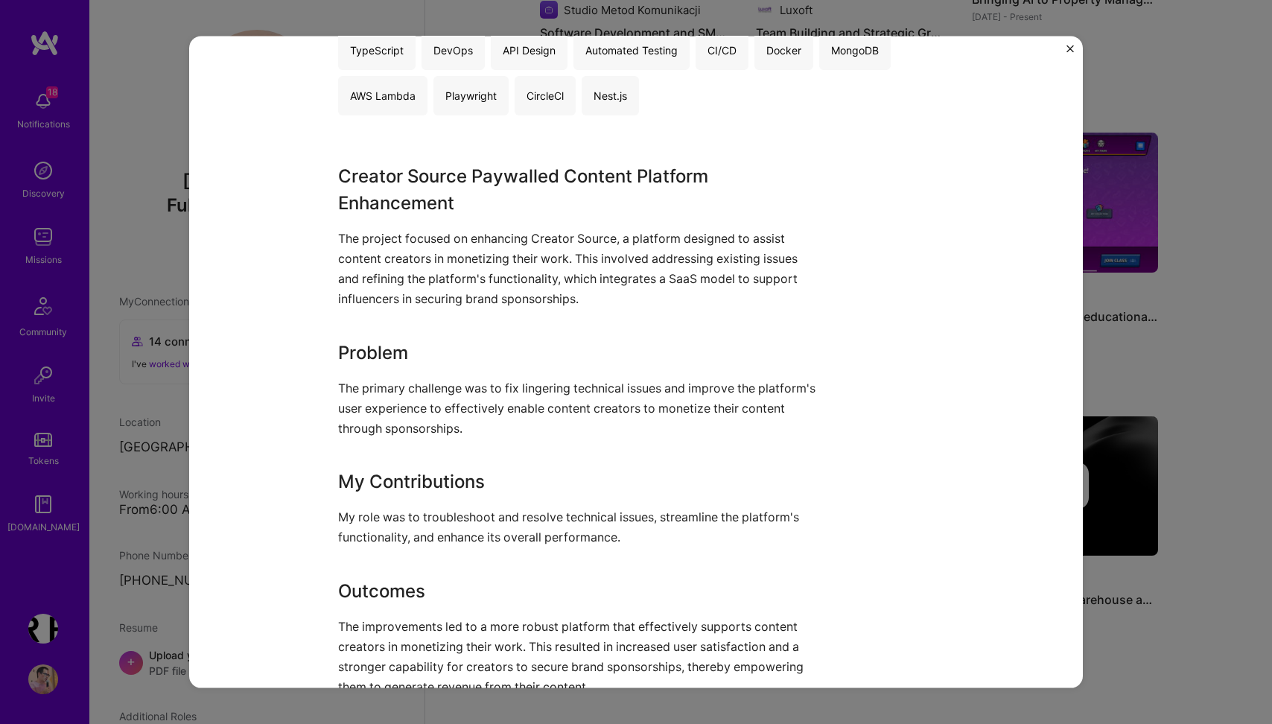
click at [1191, 273] on div "Creator Source MVP Launch (A.Team Project) Creator Source Social Project link R…" at bounding box center [636, 362] width 1272 height 724
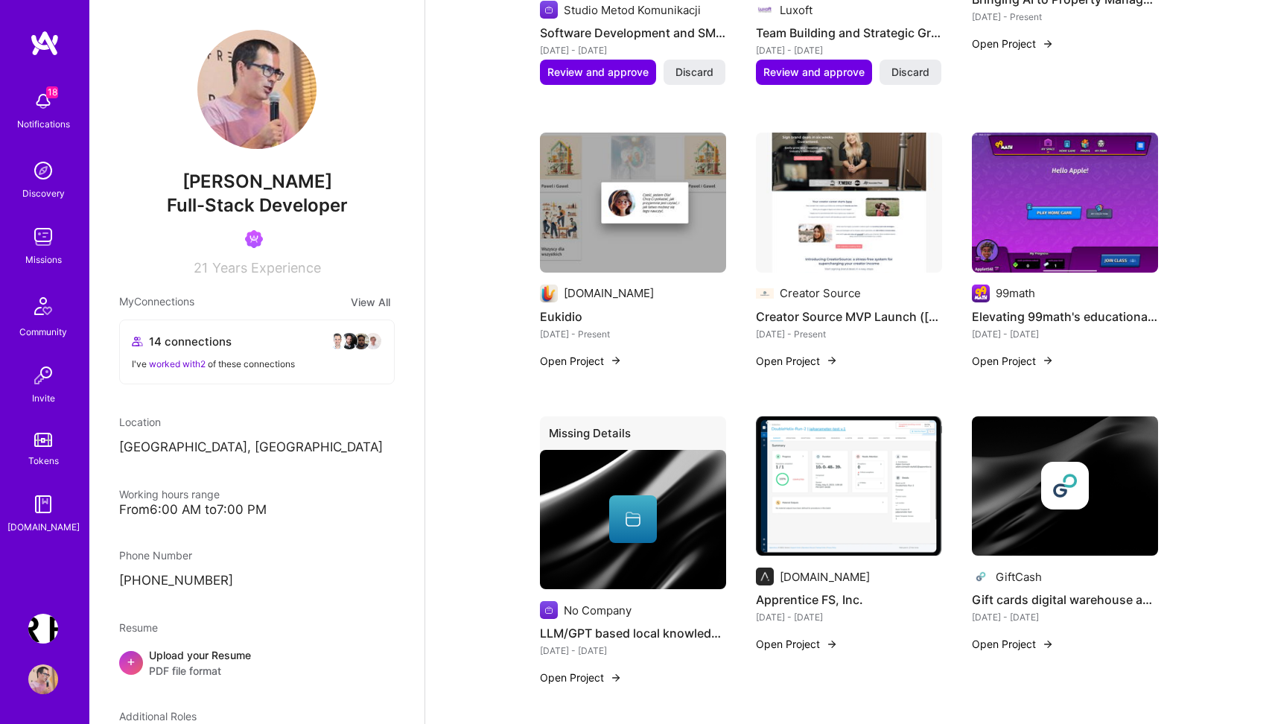
click at [1026, 353] on button "Open Project" at bounding box center [1013, 361] width 82 height 16
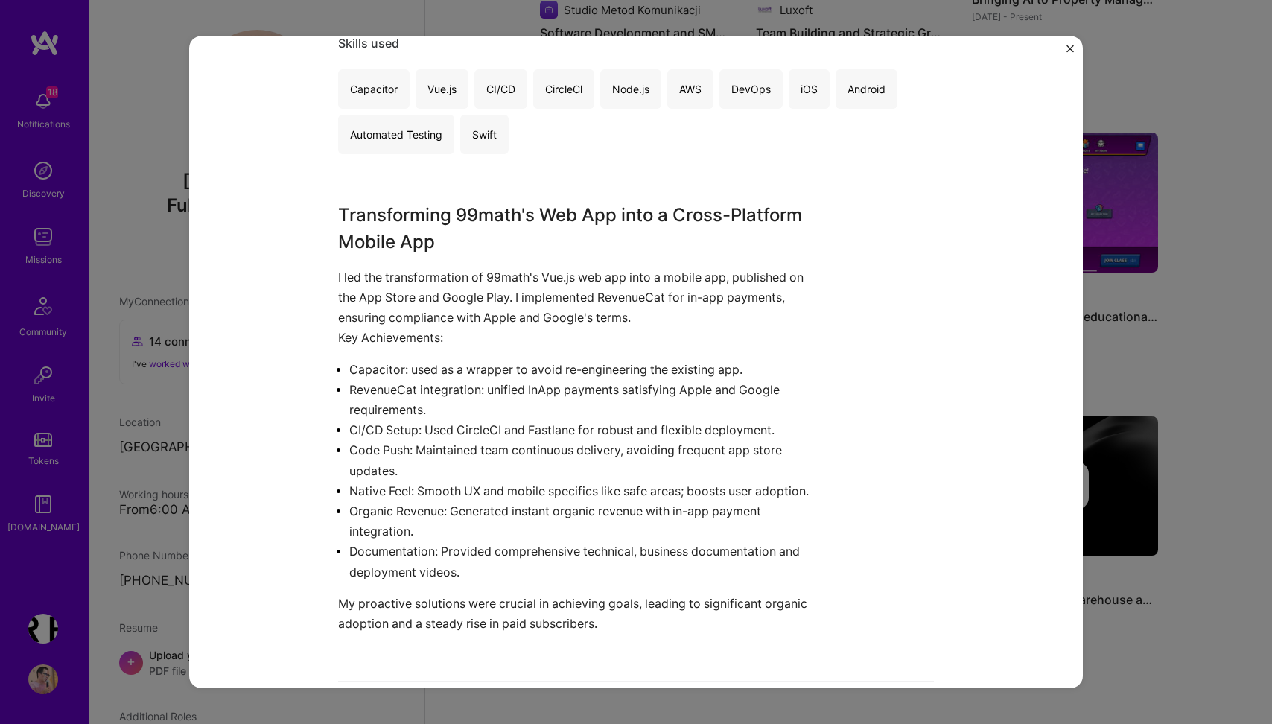
scroll to position [898, 0]
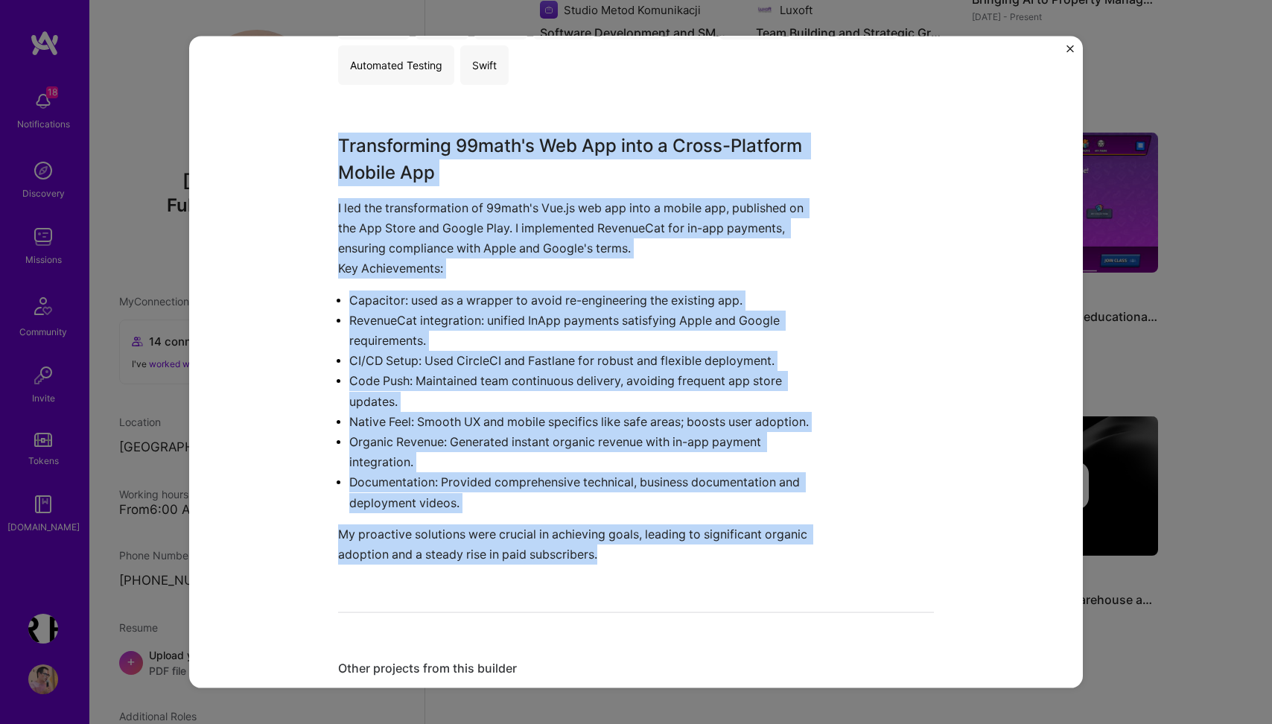
drag, startPoint x: 341, startPoint y: 139, endPoint x: 710, endPoint y: 563, distance: 562.4
click at [710, 563] on div "Transforming 99math's Web App into a Cross-Platform Mobile App I led the transf…" at bounding box center [580, 348] width 484 height 432
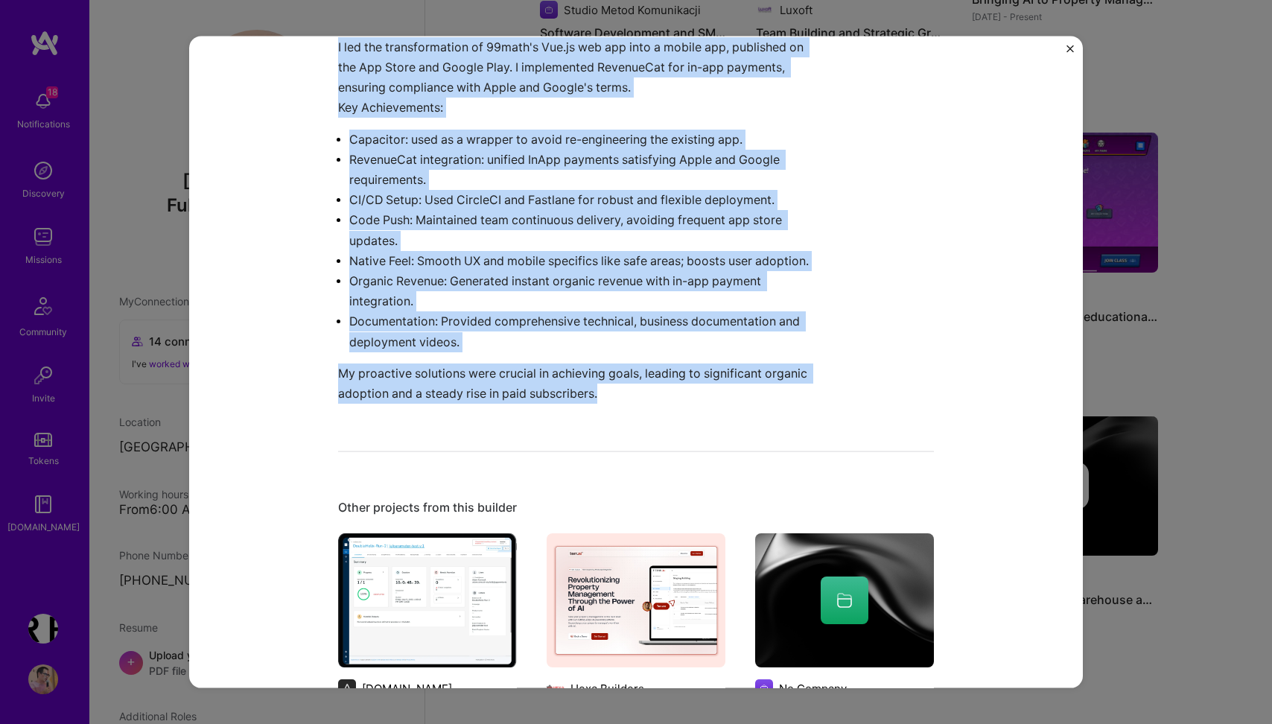
copy div "Transforming 99math's Web App into a Cross-Platform Mobile App I led the transf…"
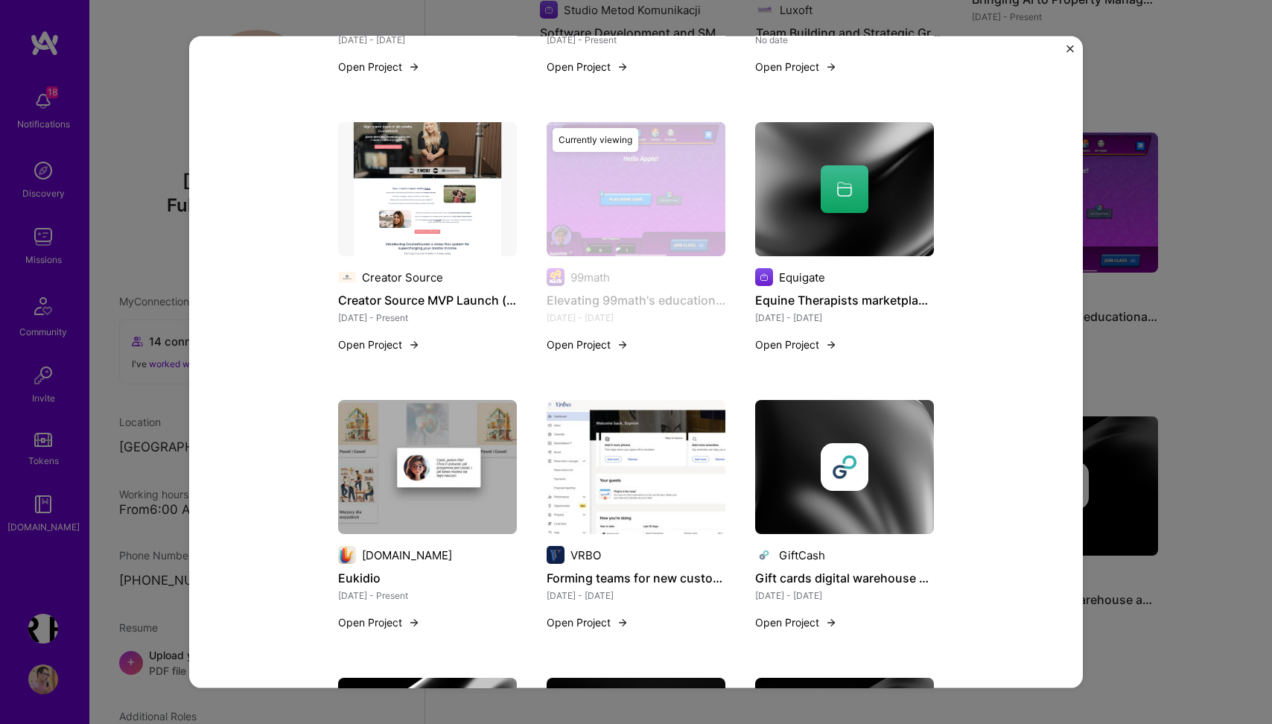
scroll to position [1773, 0]
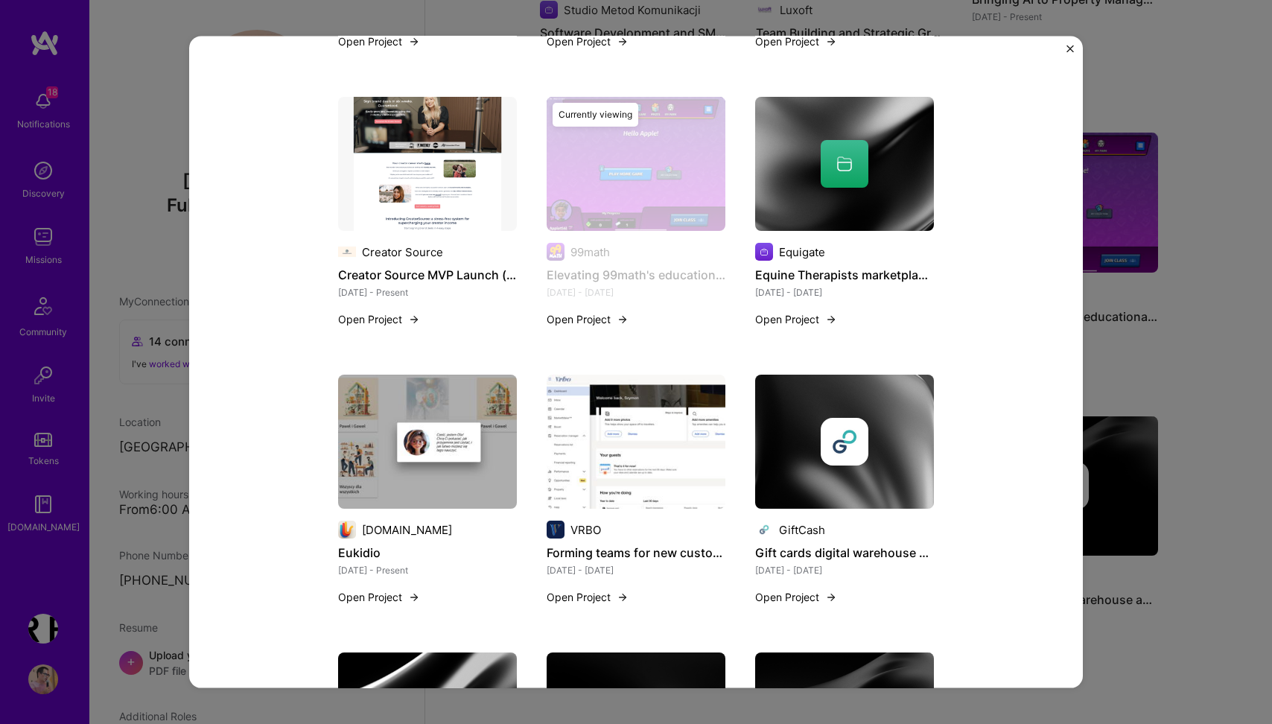
click at [819, 273] on h4 "Equine Therapists marketplace MVP" at bounding box center [844, 274] width 179 height 19
click at [790, 317] on button "Open Project" at bounding box center [796, 319] width 82 height 16
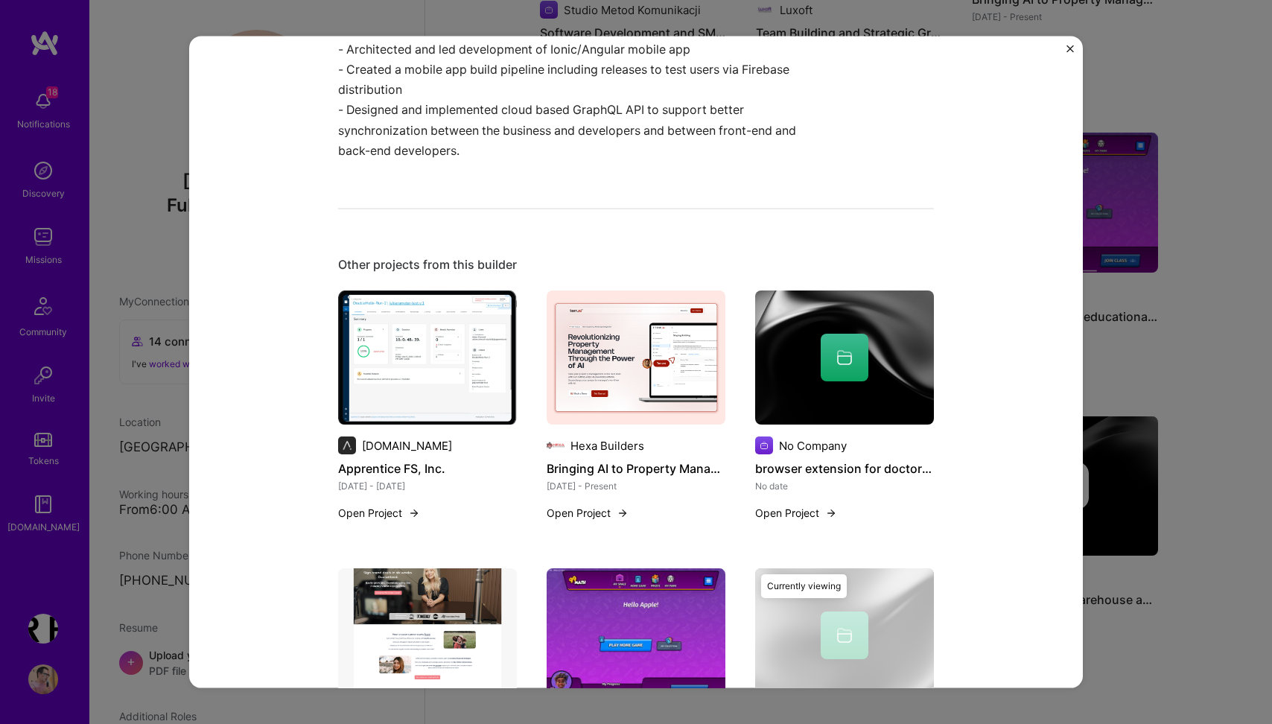
scroll to position [508, 0]
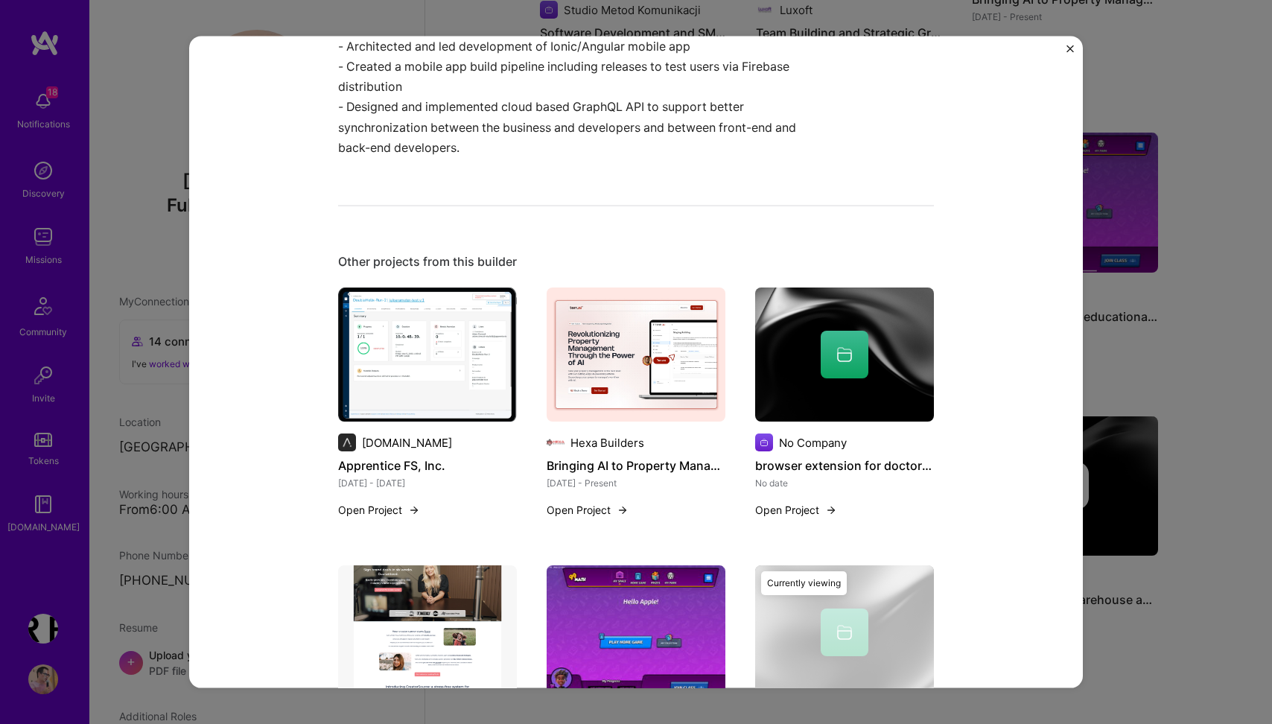
click at [407, 461] on h4 "Apprentice FS, Inc." at bounding box center [427, 465] width 179 height 19
click at [395, 505] on button "Open Project" at bounding box center [379, 510] width 82 height 16
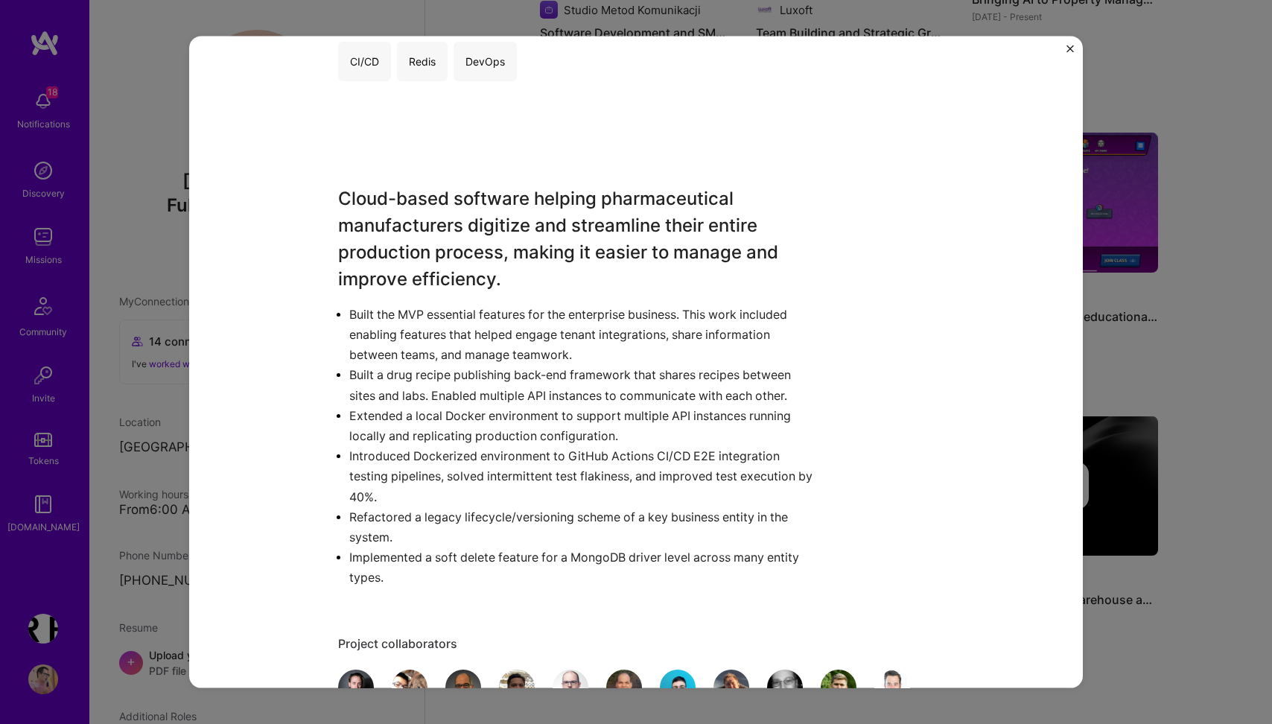
scroll to position [945, 0]
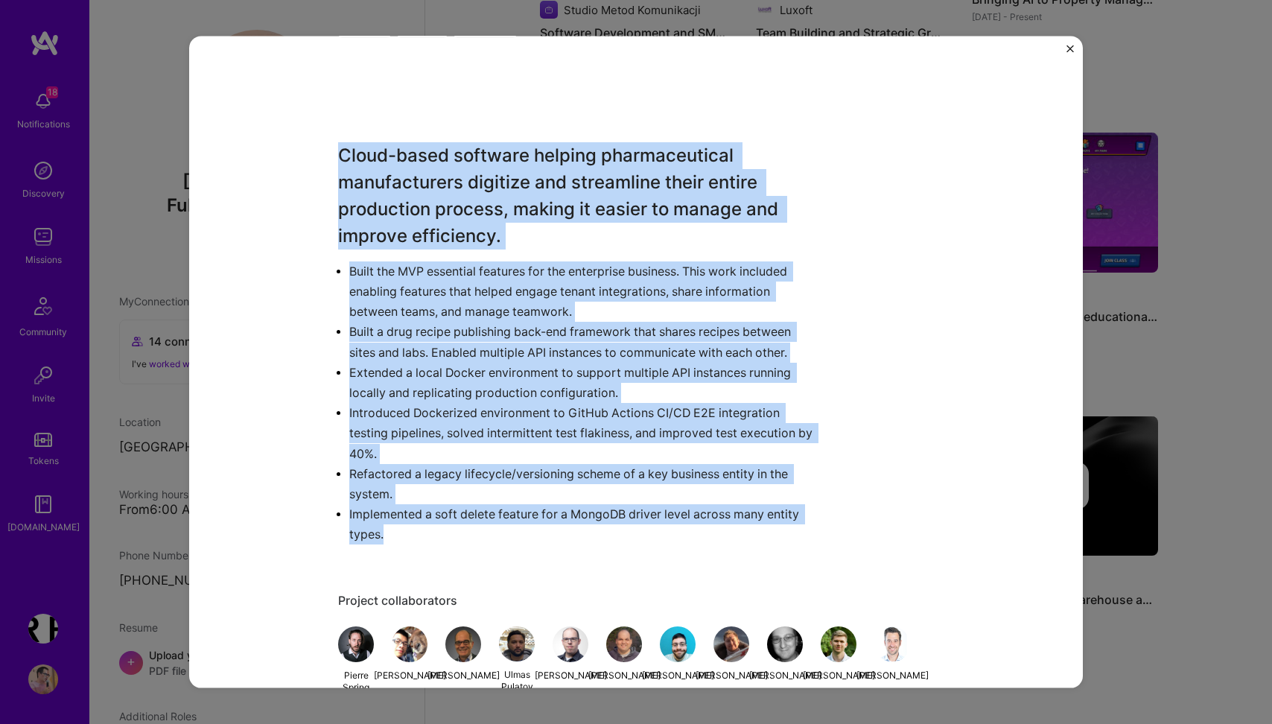
drag, startPoint x: 337, startPoint y: 151, endPoint x: 568, endPoint y: 529, distance: 442.3
click at [568, 529] on div "Apprentice FS, Inc. Apprentice.io Pharma Project link Role Full-Stack Developer…" at bounding box center [636, 363] width 894 height 652
copy div "Cloud-based software helping pharmaceutical manufacturers digitize and streamli…"
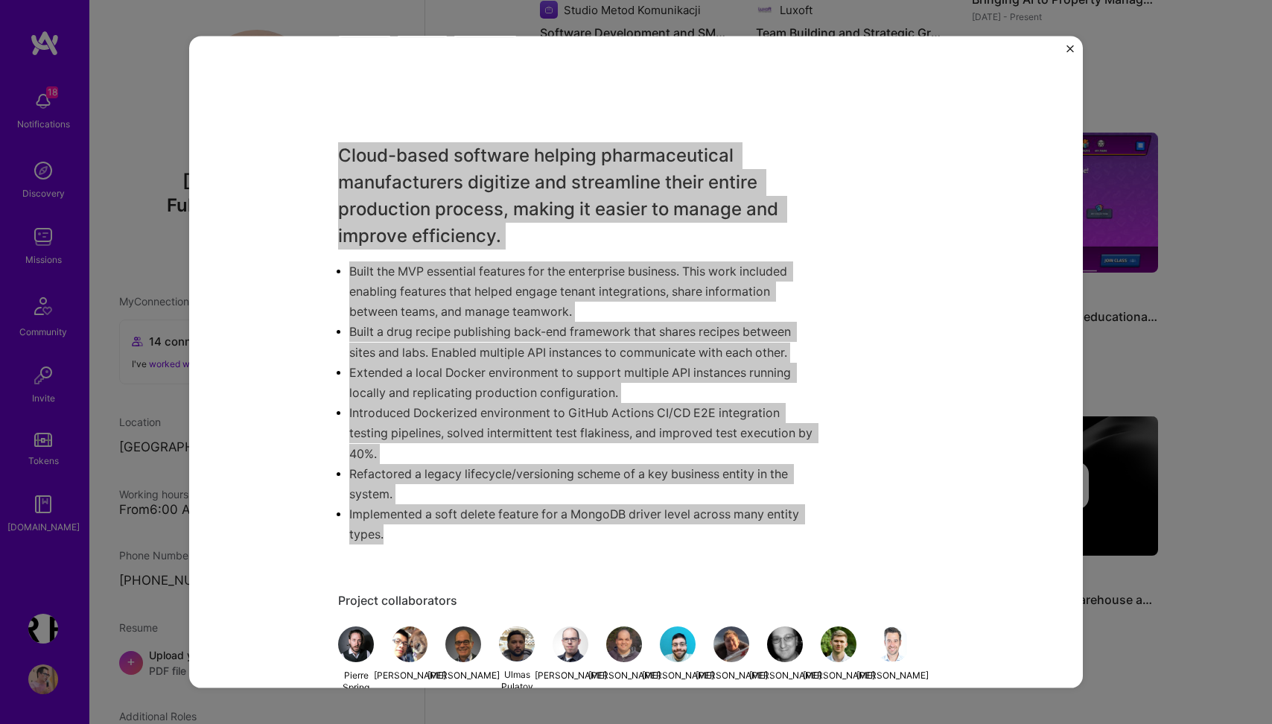
scroll to position [1030, 0]
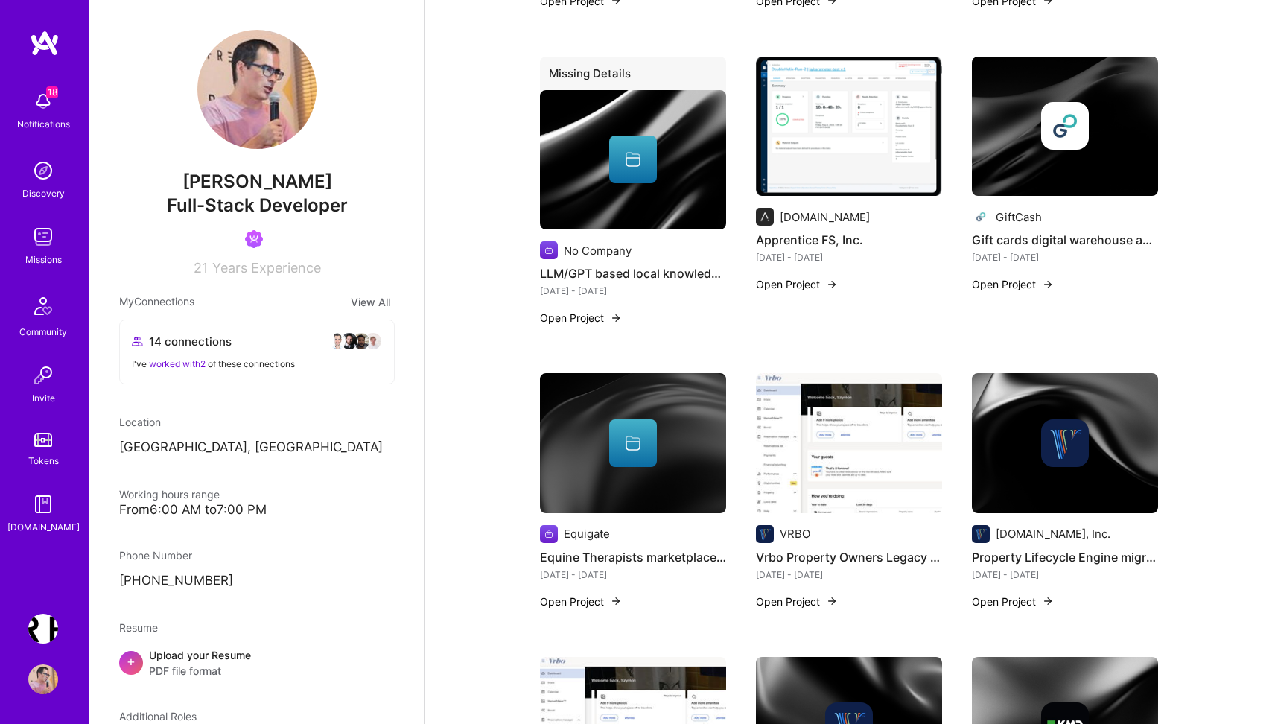
scroll to position [1912, 0]
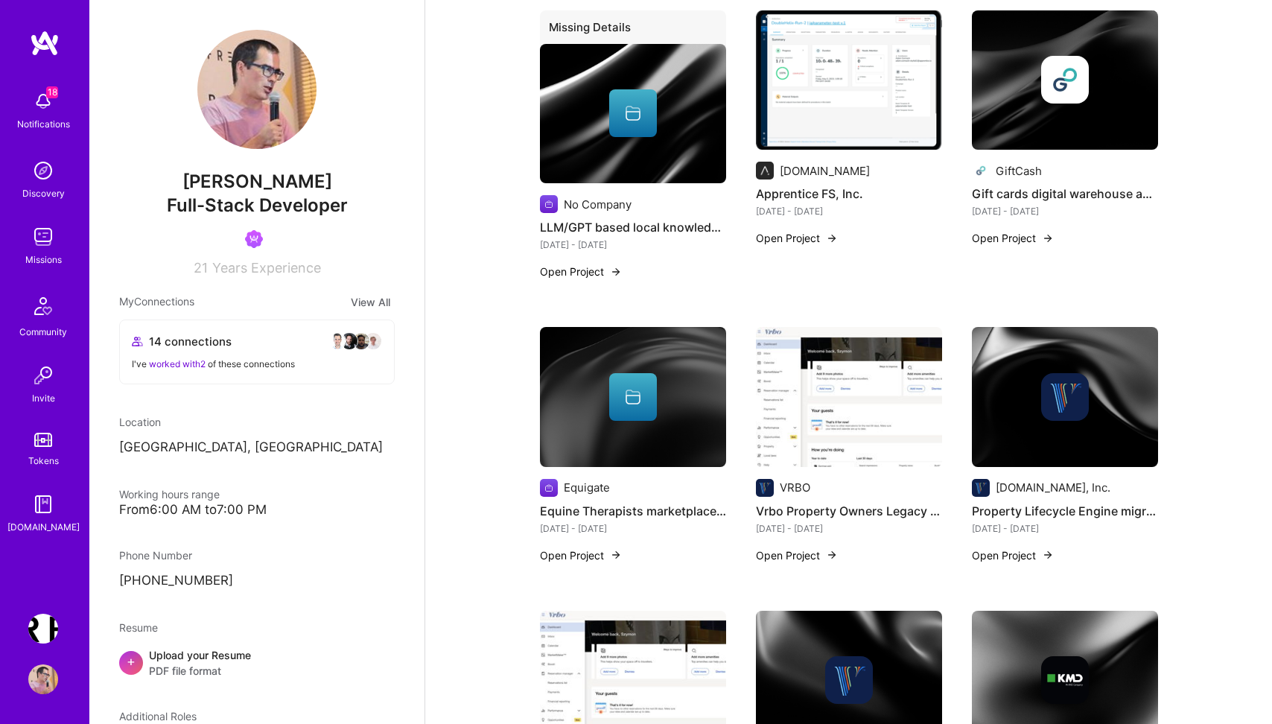
click at [1035, 230] on button "Open Project" at bounding box center [1013, 238] width 82 height 16
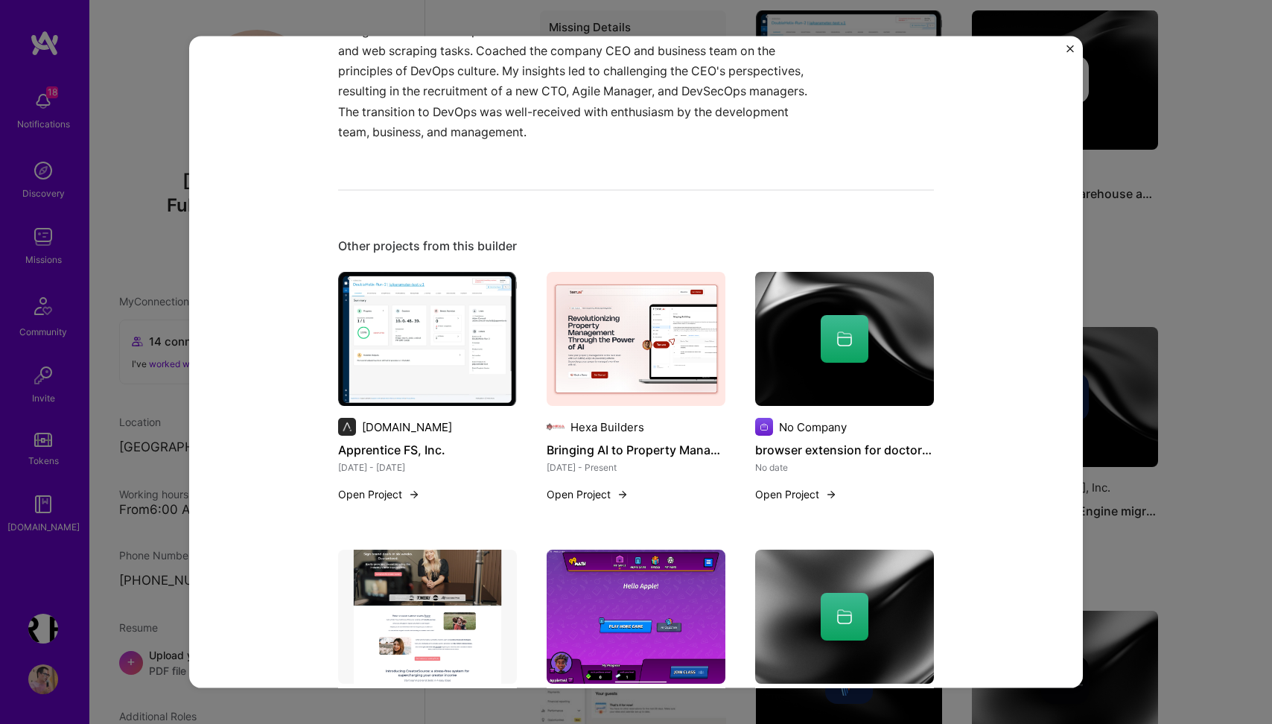
scroll to position [565, 0]
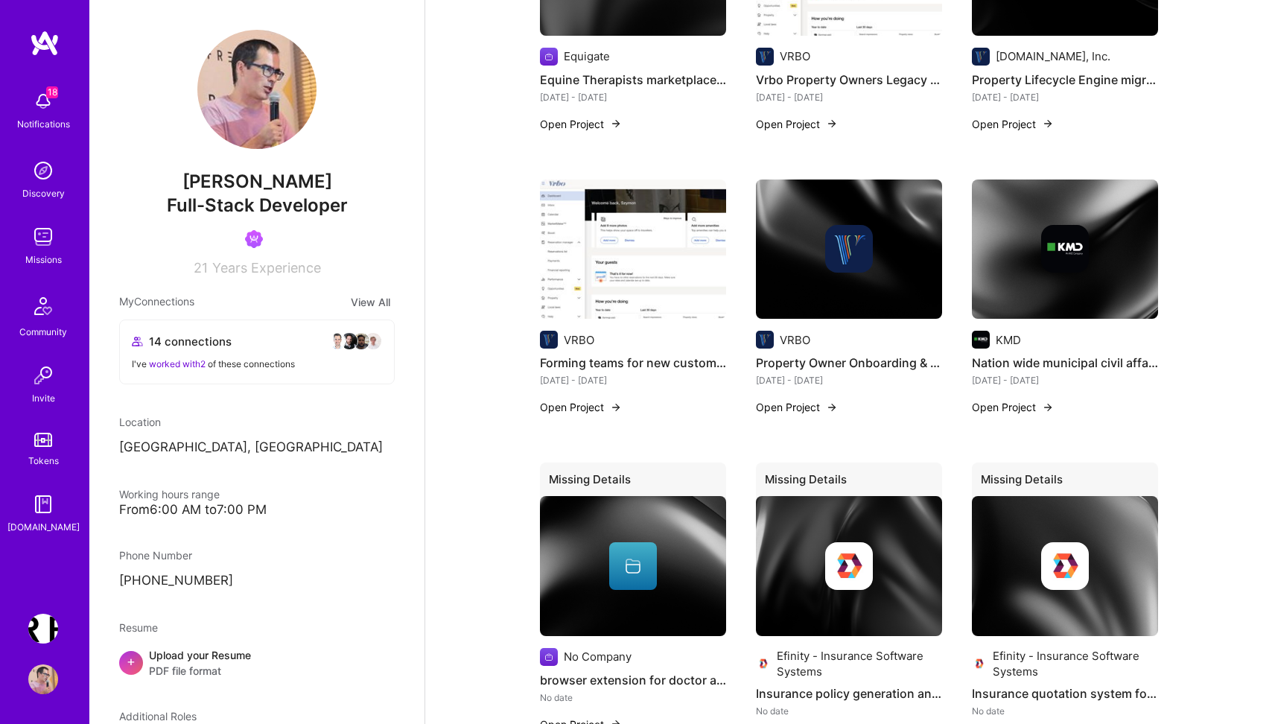
scroll to position [2351, 0]
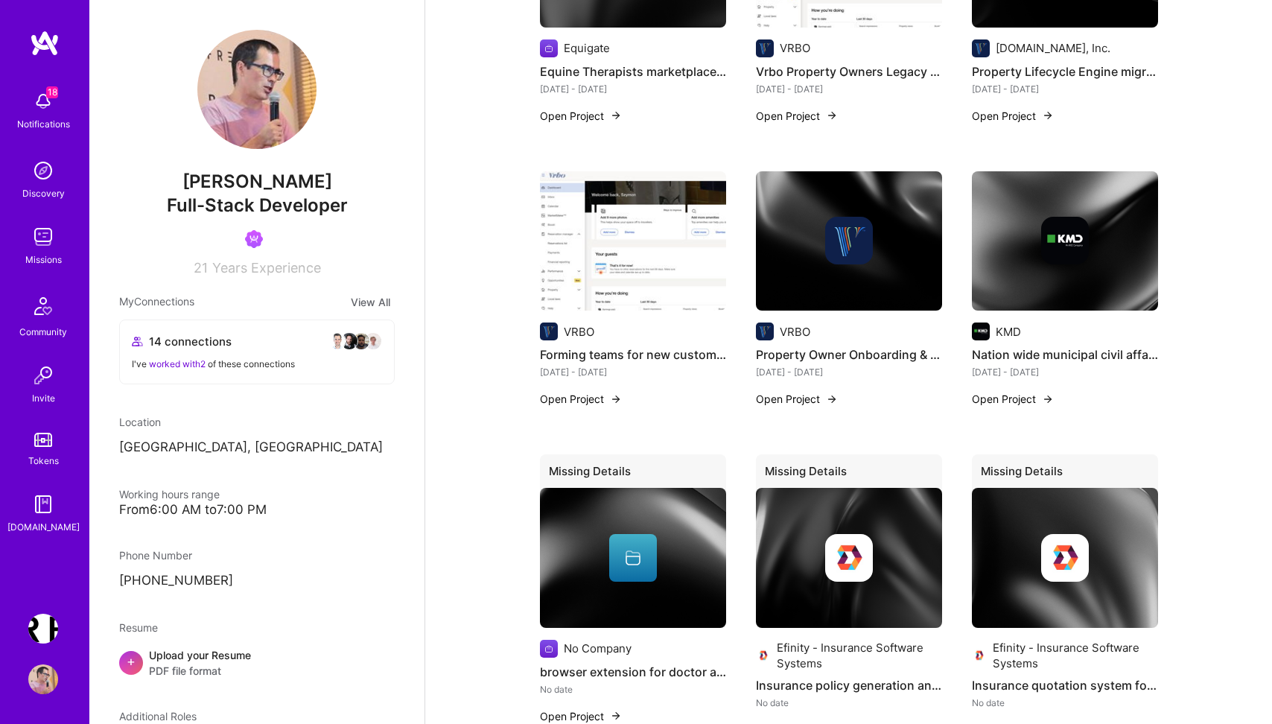
click at [603, 391] on button "Open Project" at bounding box center [581, 399] width 82 height 16
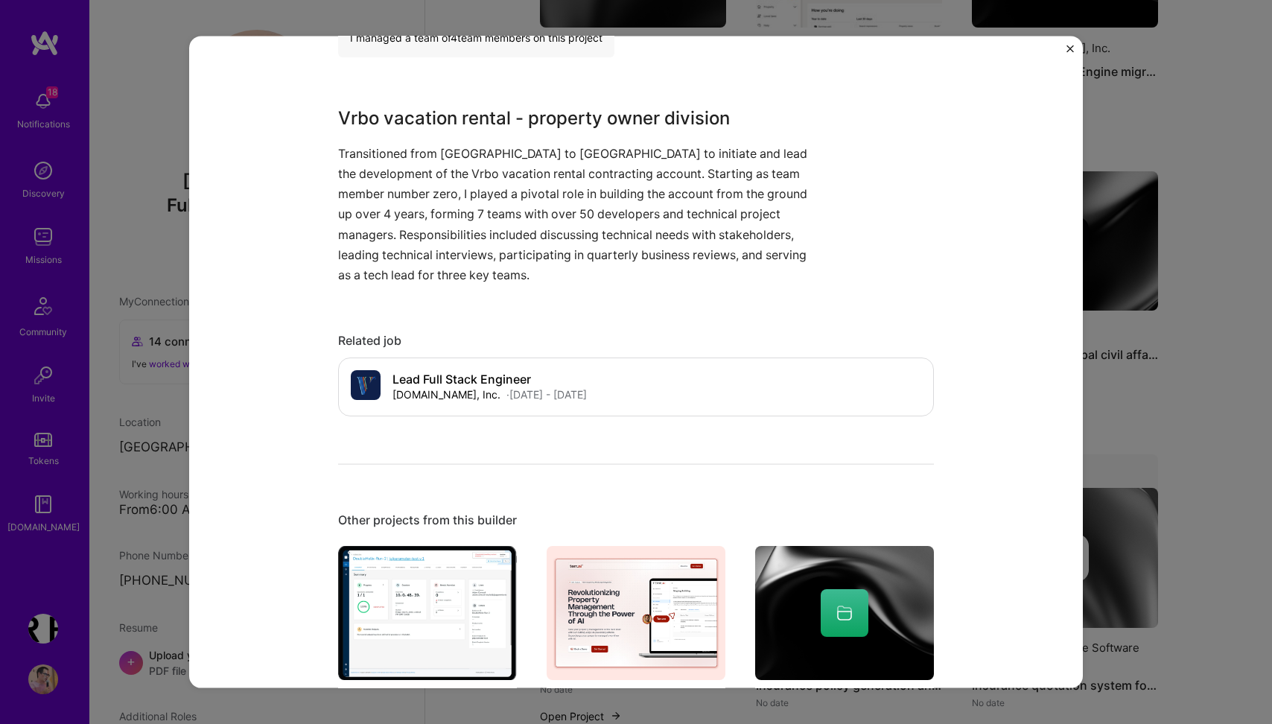
scroll to position [1033, 0]
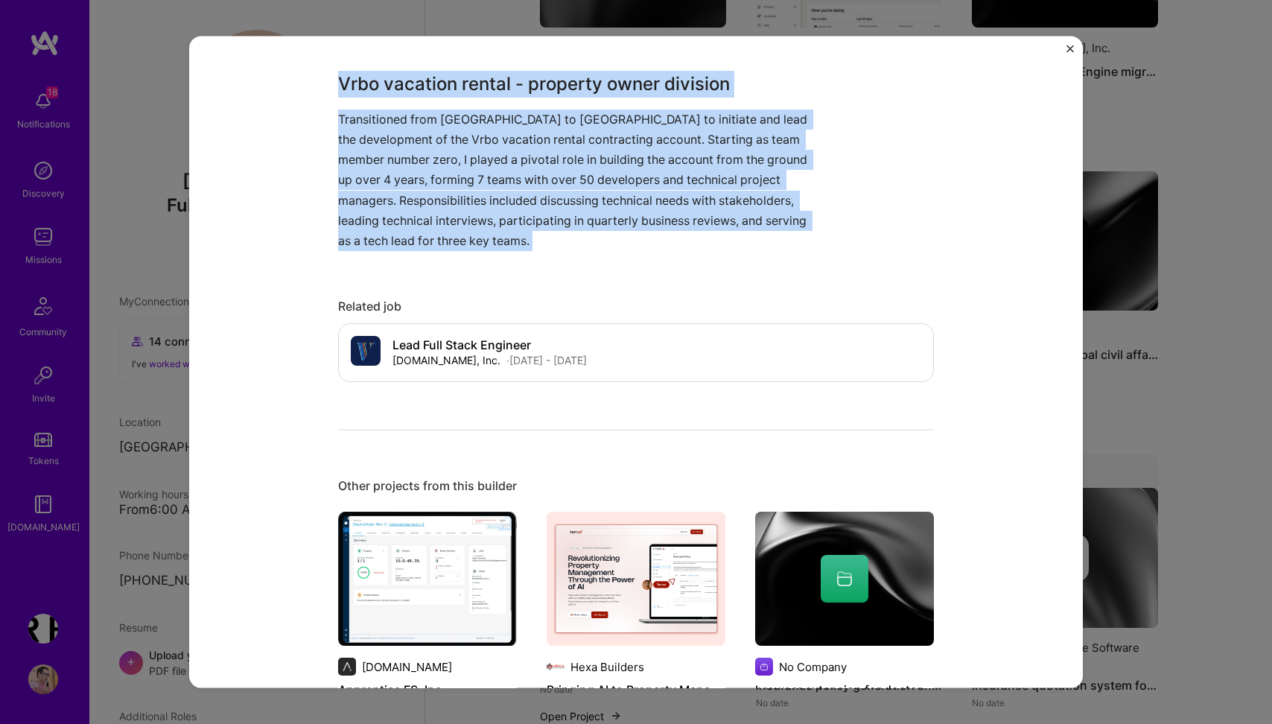
drag, startPoint x: 337, startPoint y: 83, endPoint x: 390, endPoint y: 252, distance: 176.7
click at [390, 252] on div "Forming teams for new customer - Vrbo (Expedia Group) VRBO Travel Role Tech Lea…" at bounding box center [636, 363] width 894 height 652
copy div "Vrbo vacation rental - property owner division Transitioned from Poland to Mexi…"
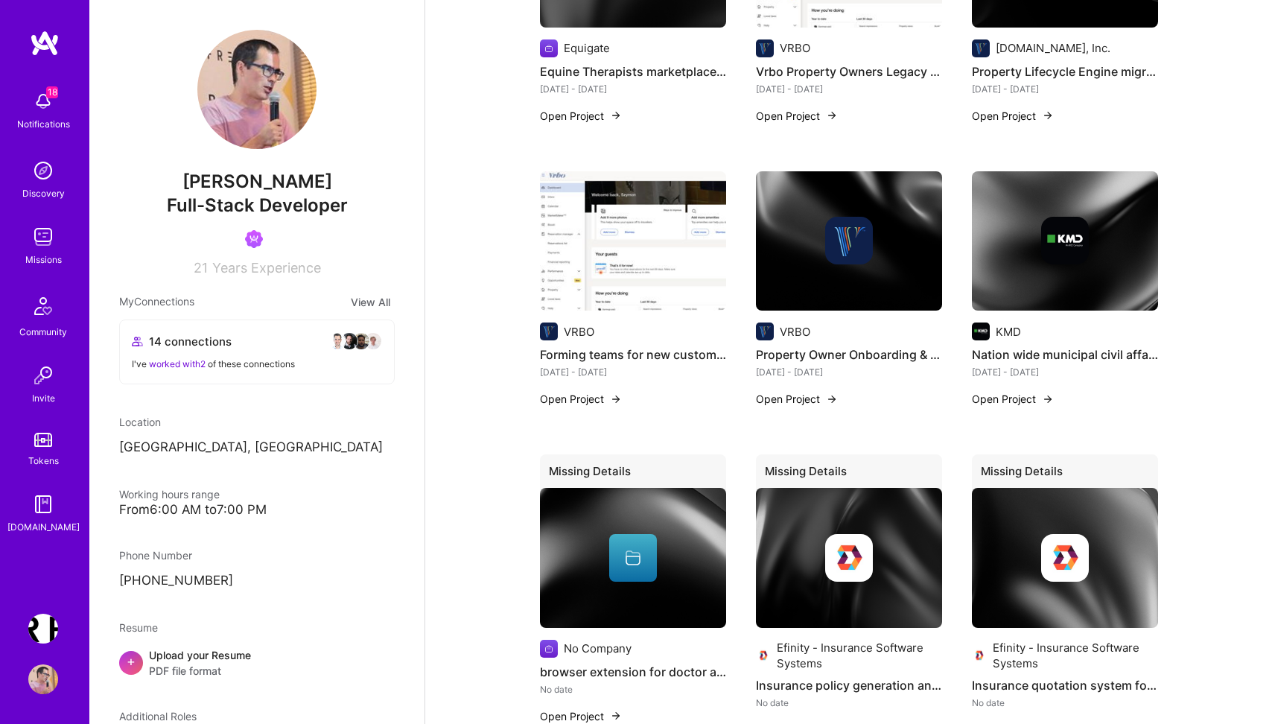
click at [795, 391] on button "Open Project" at bounding box center [797, 399] width 82 height 16
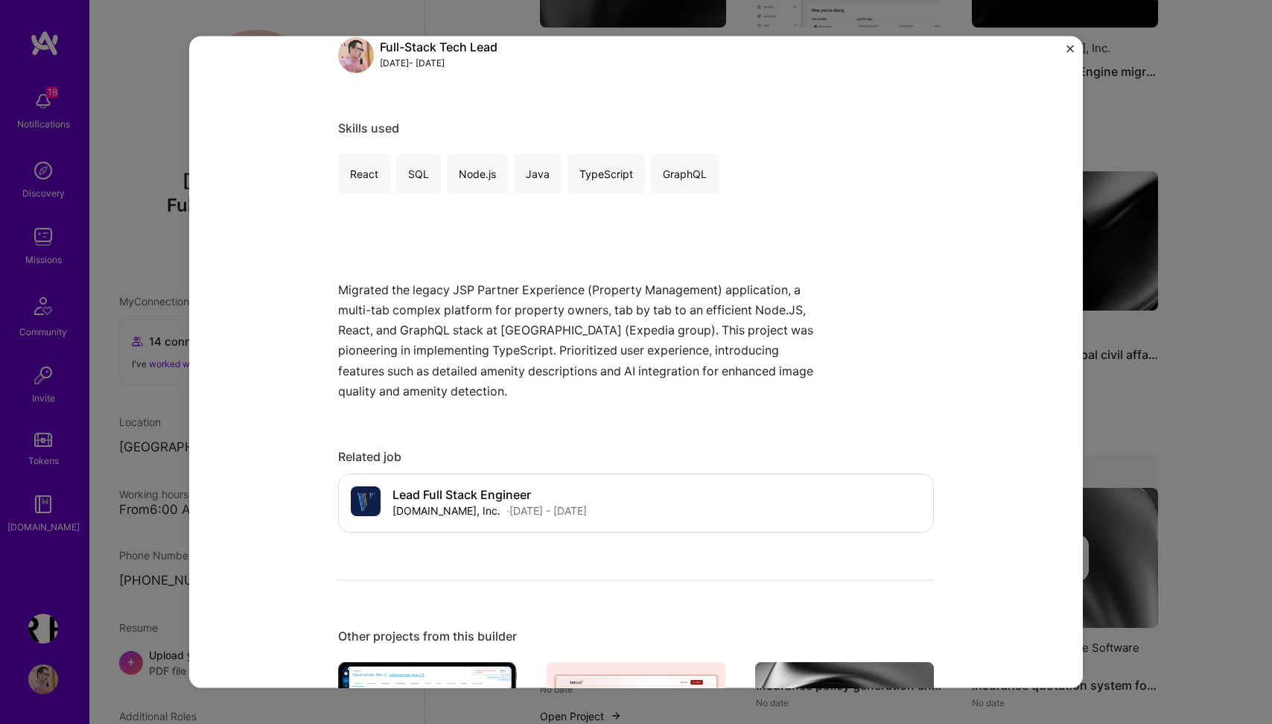
scroll to position [224, 0]
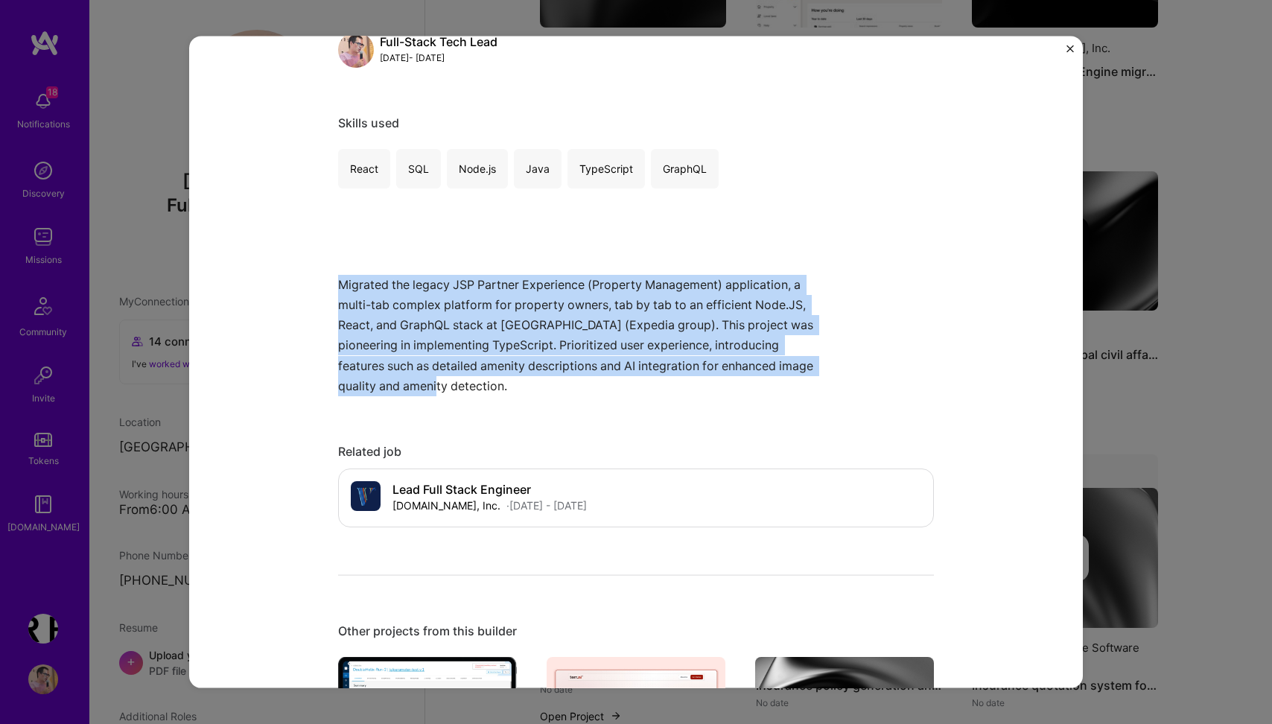
drag, startPoint x: 490, startPoint y: 384, endPoint x: 337, endPoint y: 279, distance: 184.9
click at [337, 279] on div "Property Owner Onboarding & Management (Vrbo - Expedia Group) VRBO Travel Role …" at bounding box center [636, 363] width 894 height 652
copy p "Migrated the legacy JSP Partner Experience (Property Management) application, a…"
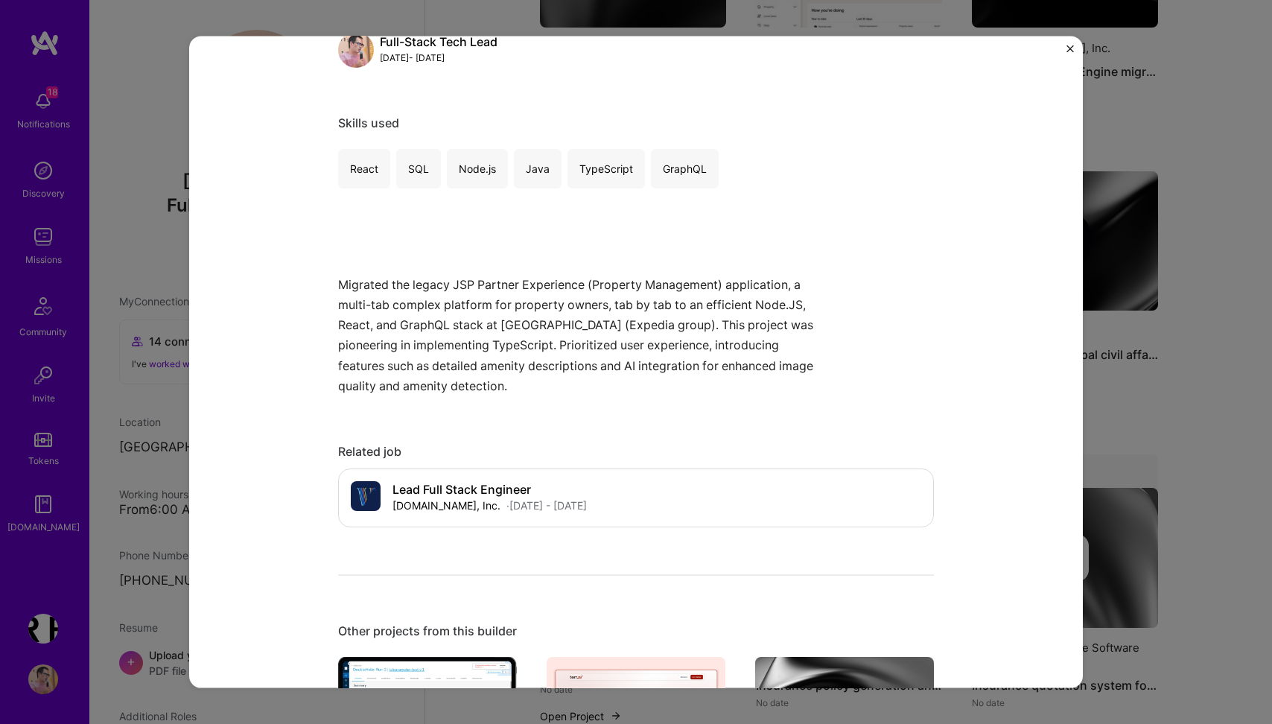
click at [1134, 404] on div "Property Owner Onboarding & Management (Vrbo - Expedia Group) VRBO Travel Role …" at bounding box center [636, 362] width 1272 height 724
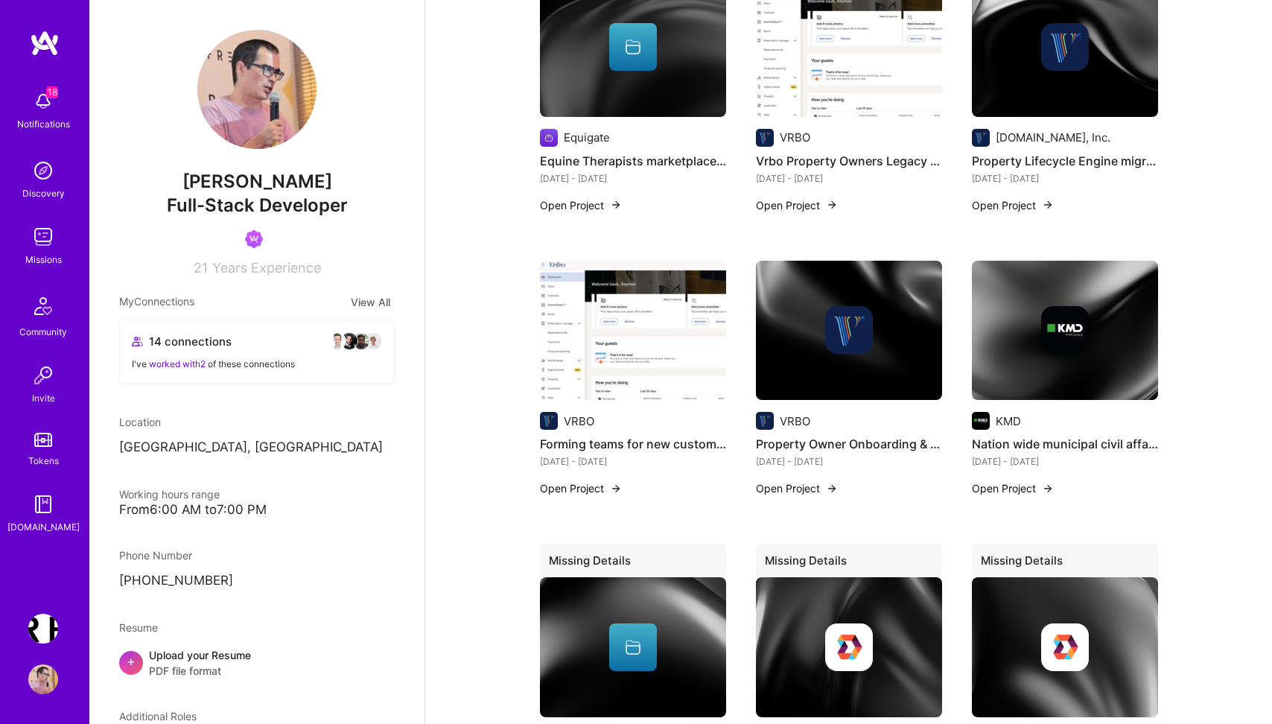
scroll to position [2244, 0]
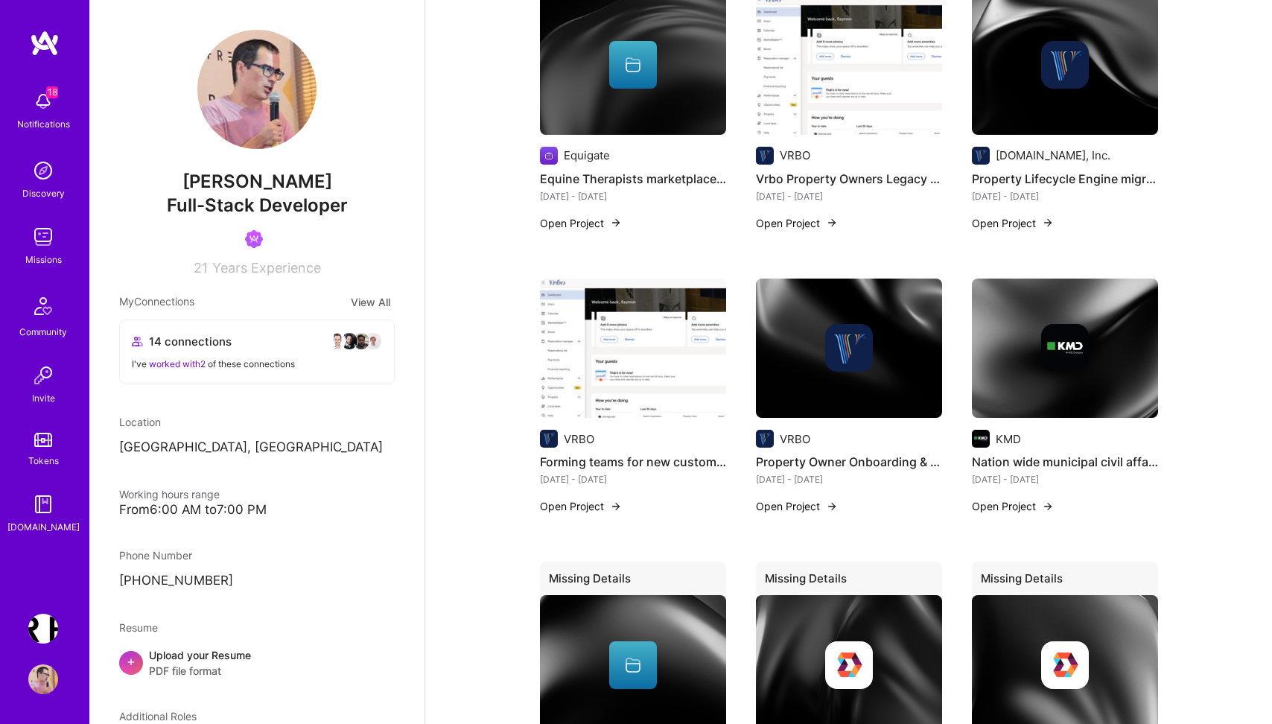
click at [1021, 215] on button "Open Project" at bounding box center [1013, 223] width 82 height 16
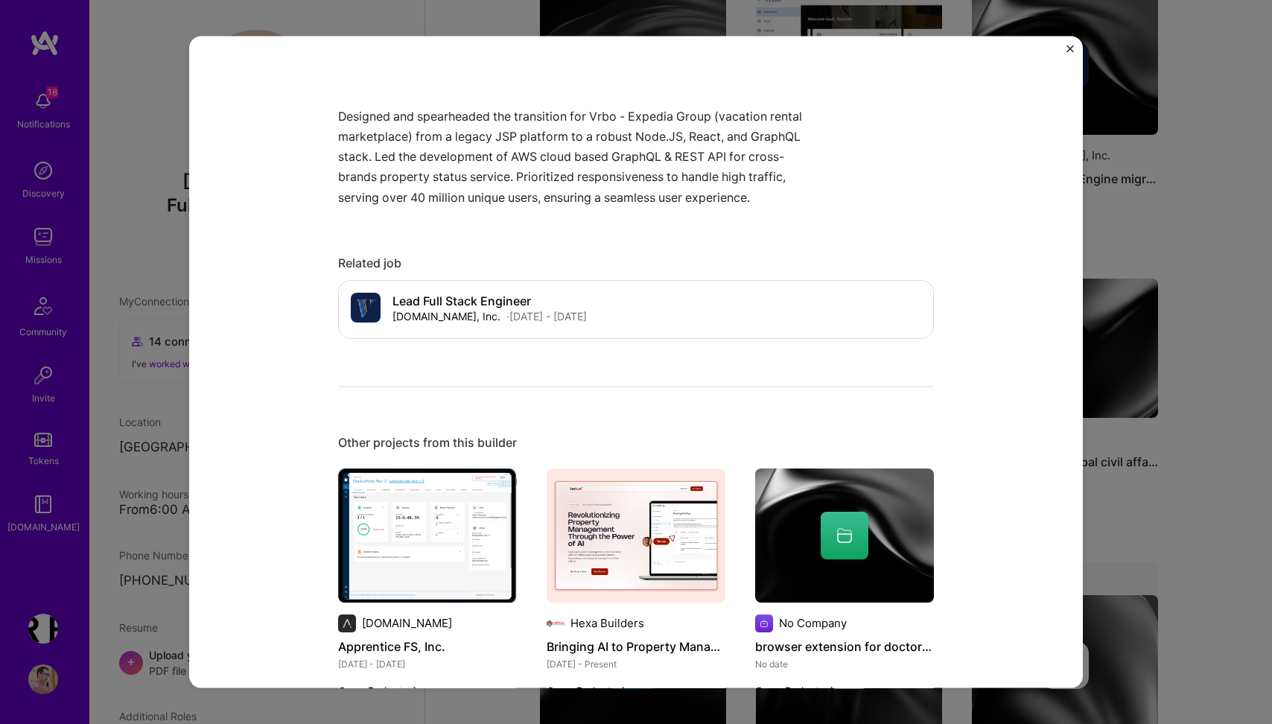
scroll to position [609, 0]
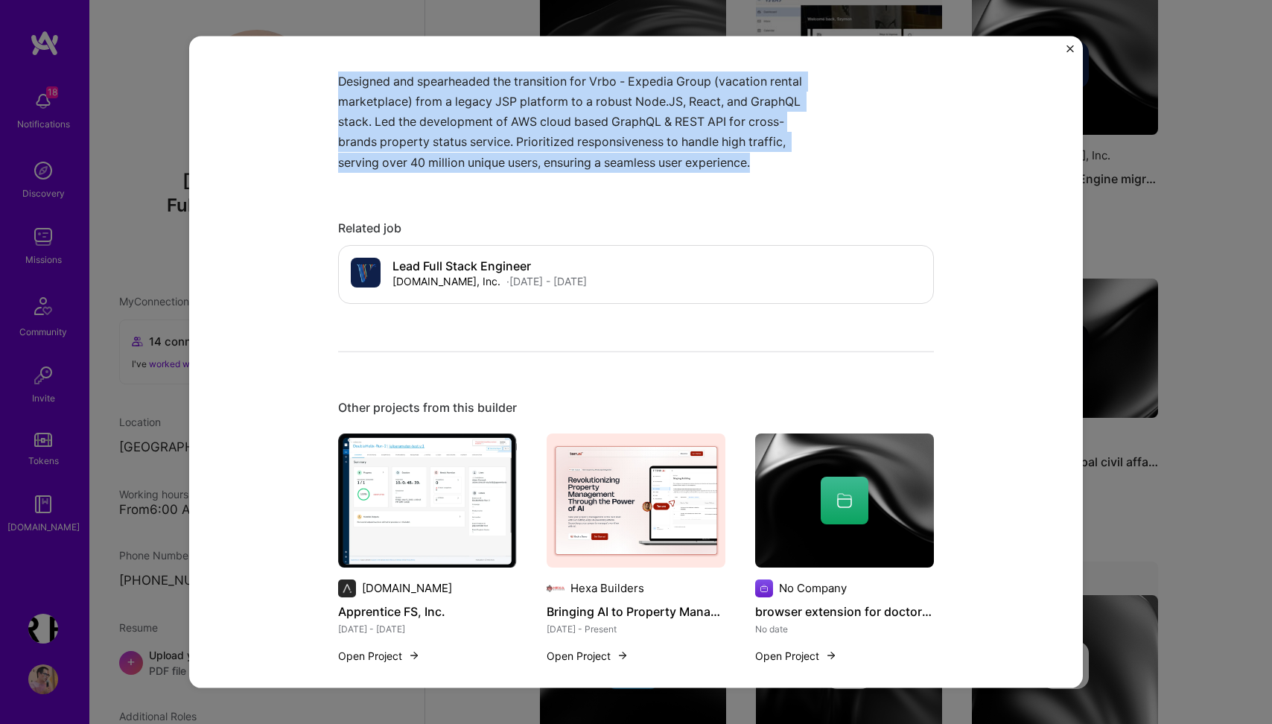
drag, startPoint x: 758, startPoint y: 163, endPoint x: 339, endPoint y: 83, distance: 427.1
click at [339, 83] on p "Designed and spearheaded the transition for Vrbo - Expedia Group (vacation rent…" at bounding box center [580, 121] width 484 height 101
copy p "Designed and spearheaded the transition for Vrbo - Expedia Group (vacation rent…"
click at [1068, 49] on img "Close" at bounding box center [1070, 48] width 7 height 7
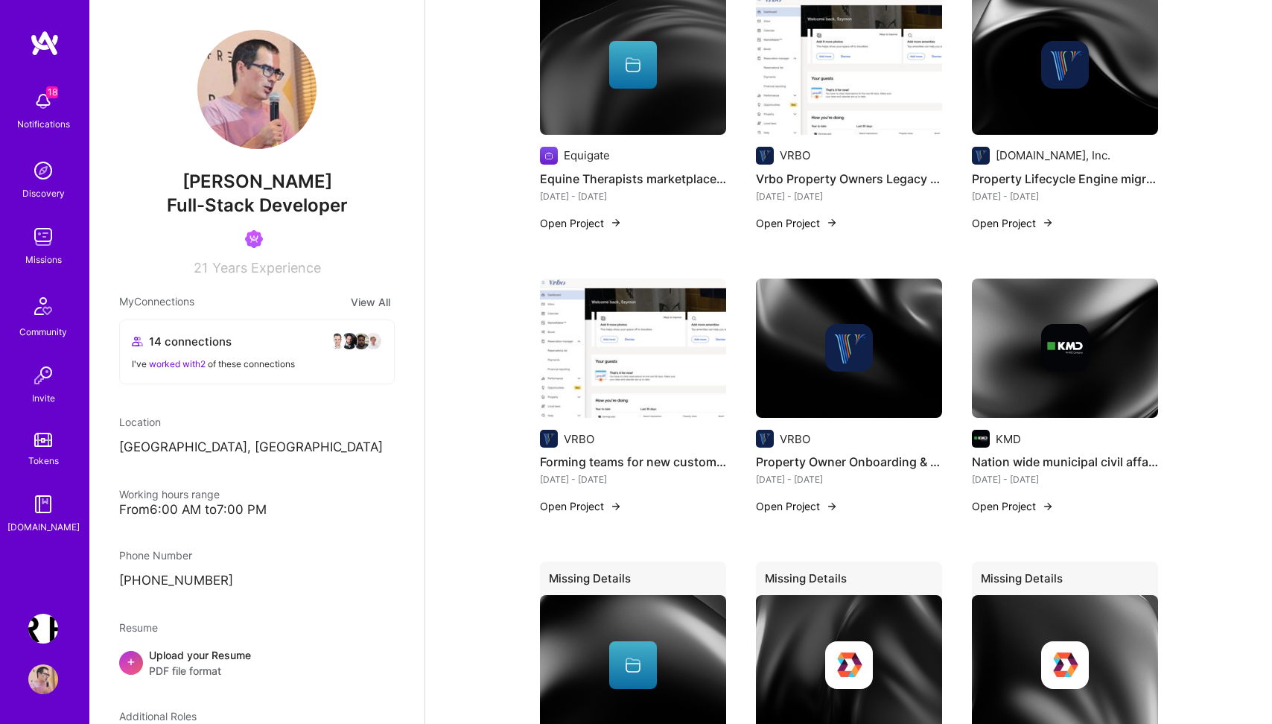
click at [807, 215] on button "Open Project" at bounding box center [797, 223] width 82 height 16
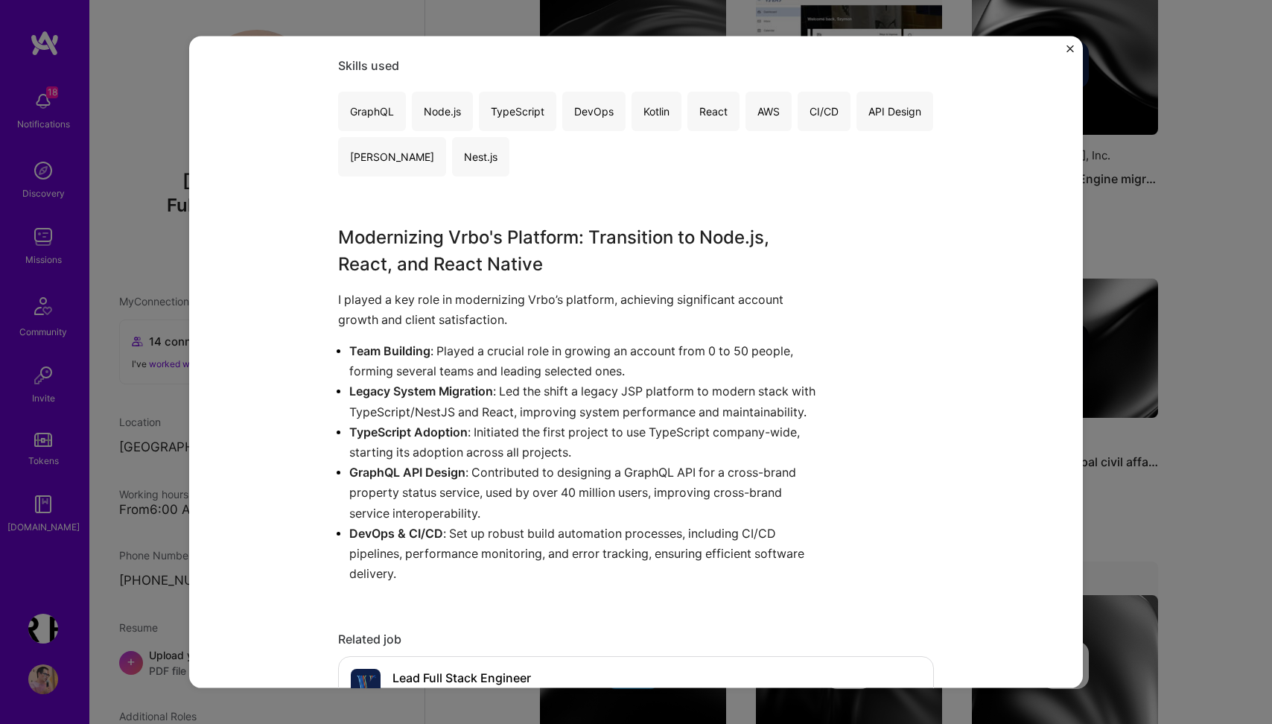
scroll to position [788, 0]
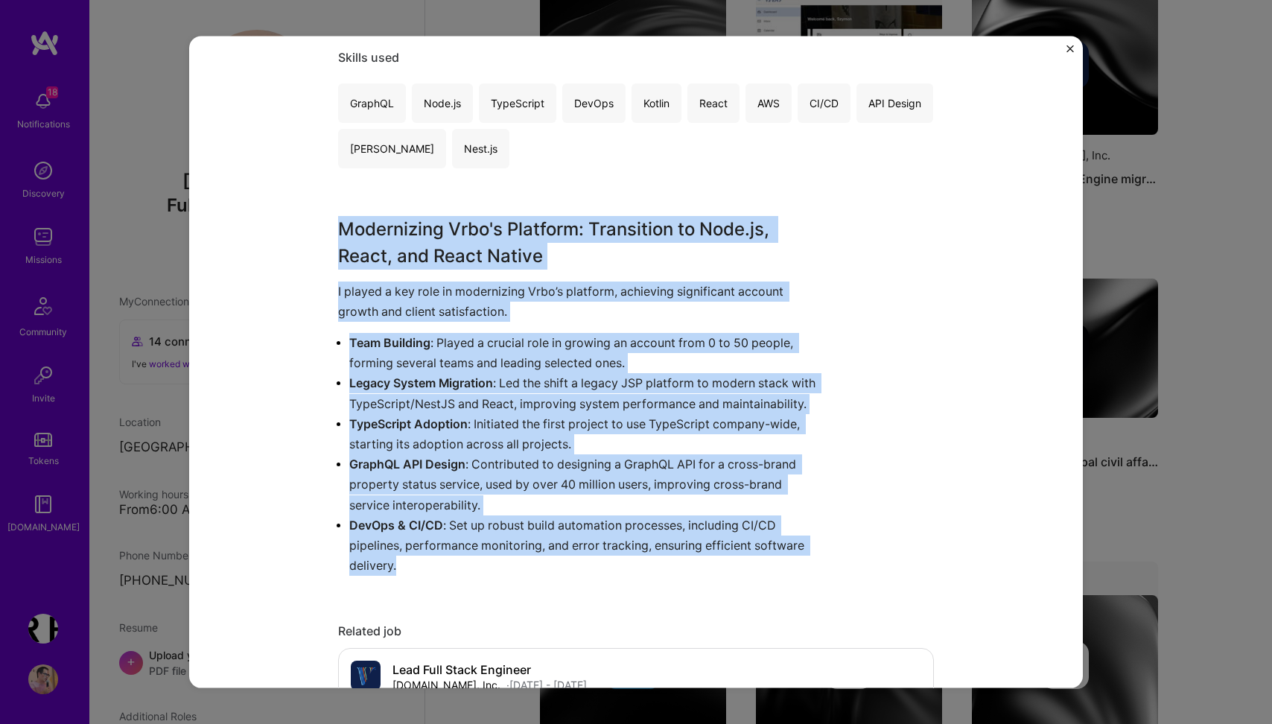
drag, startPoint x: 337, startPoint y: 225, endPoint x: 489, endPoint y: 590, distance: 395.7
click at [489, 590] on div "Vrbo Property Owners Legacy Platform Migration to a Modern Web and Mobile Archi…" at bounding box center [636, 363] width 894 height 652
copy div "Modernizing Vrbo's Platform: Transition to Node.js, React, and React Native I p…"
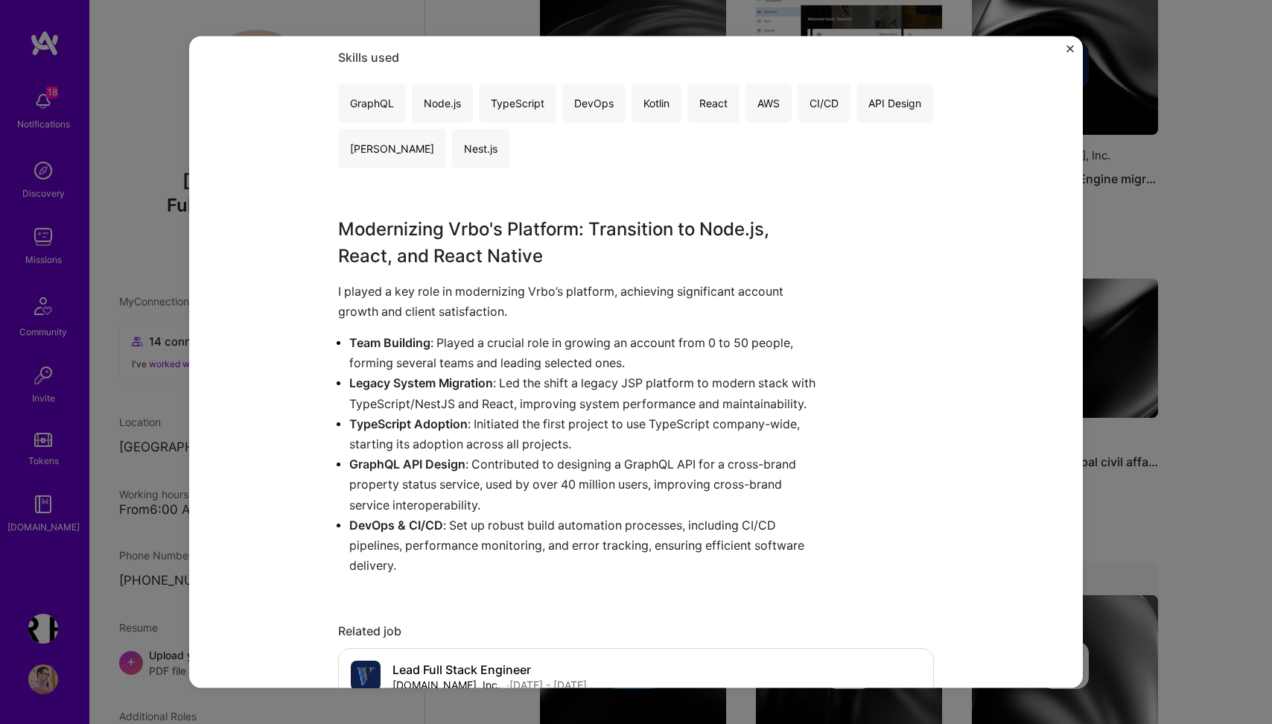
click at [1163, 264] on div "Vrbo Property Owners Legacy Platform Migration to a Modern Web and Mobile Archi…" at bounding box center [636, 362] width 1272 height 724
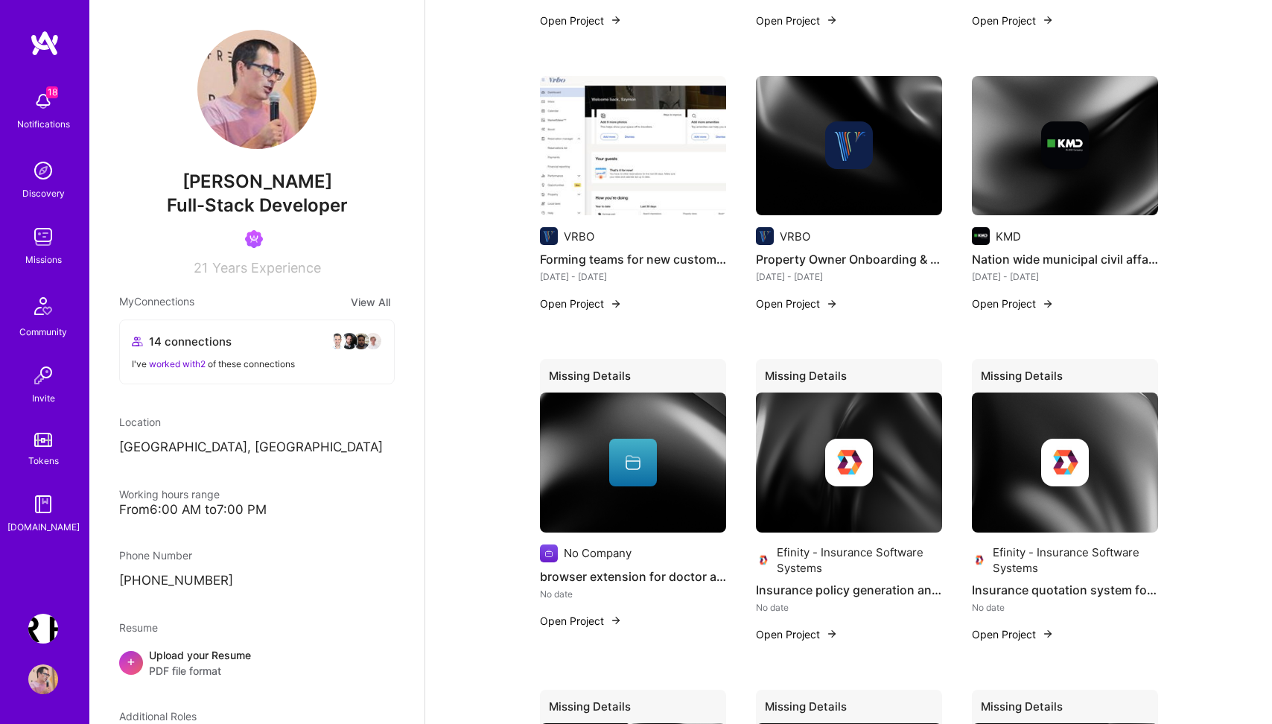
scroll to position [2449, 0]
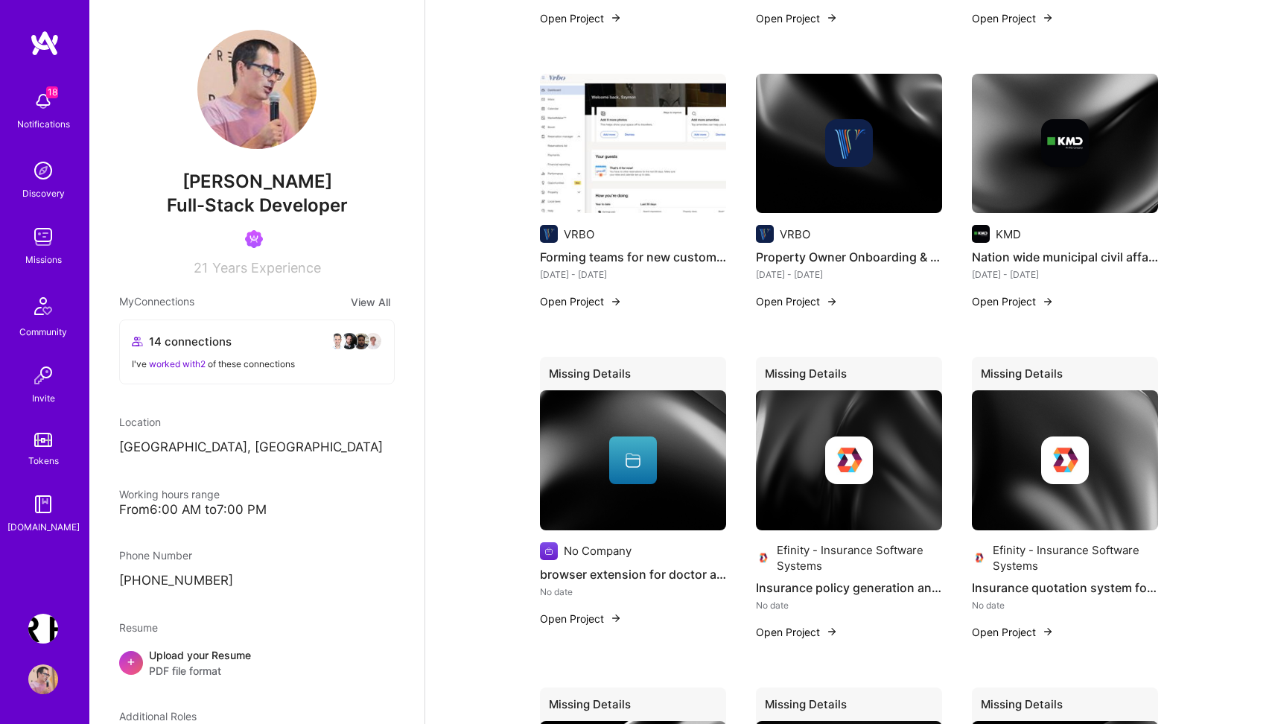
click at [1034, 294] on button "Open Project" at bounding box center [1013, 302] width 82 height 16
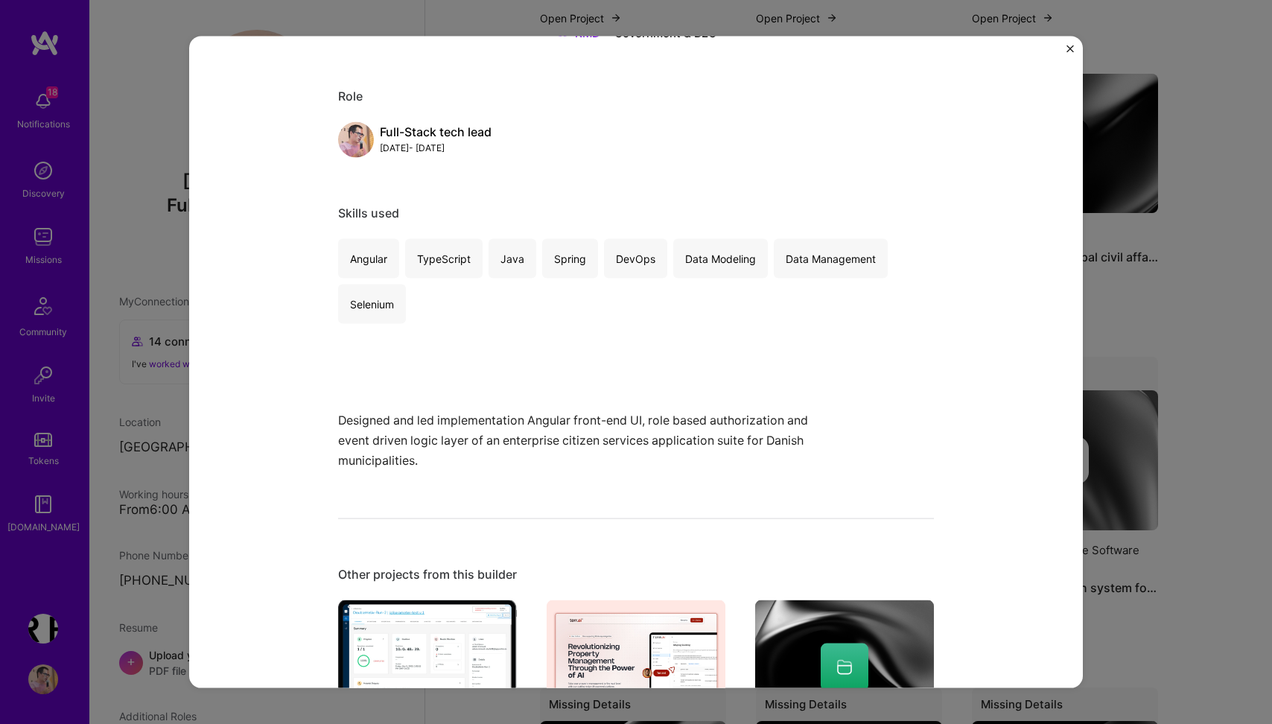
scroll to position [282, 0]
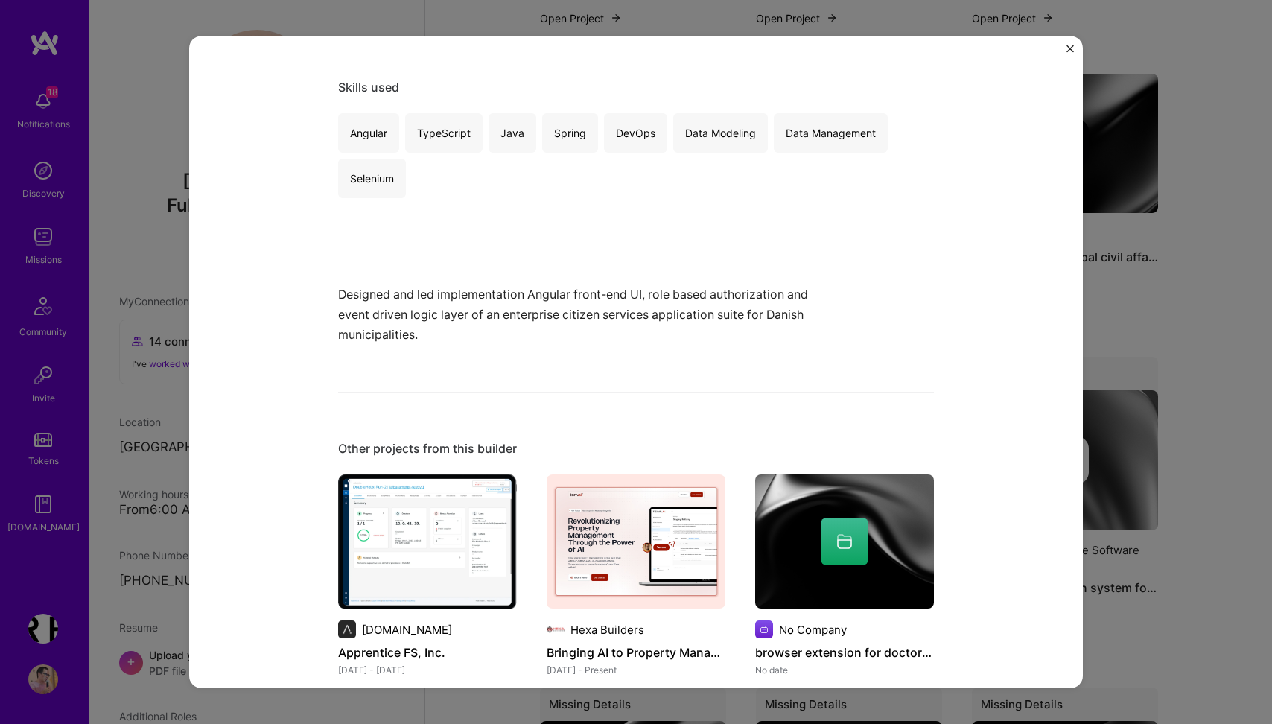
click at [1251, 310] on div "Nation wide municipal civil affairs back-office - KMD, Denmark KMD Government &…" at bounding box center [636, 362] width 1272 height 724
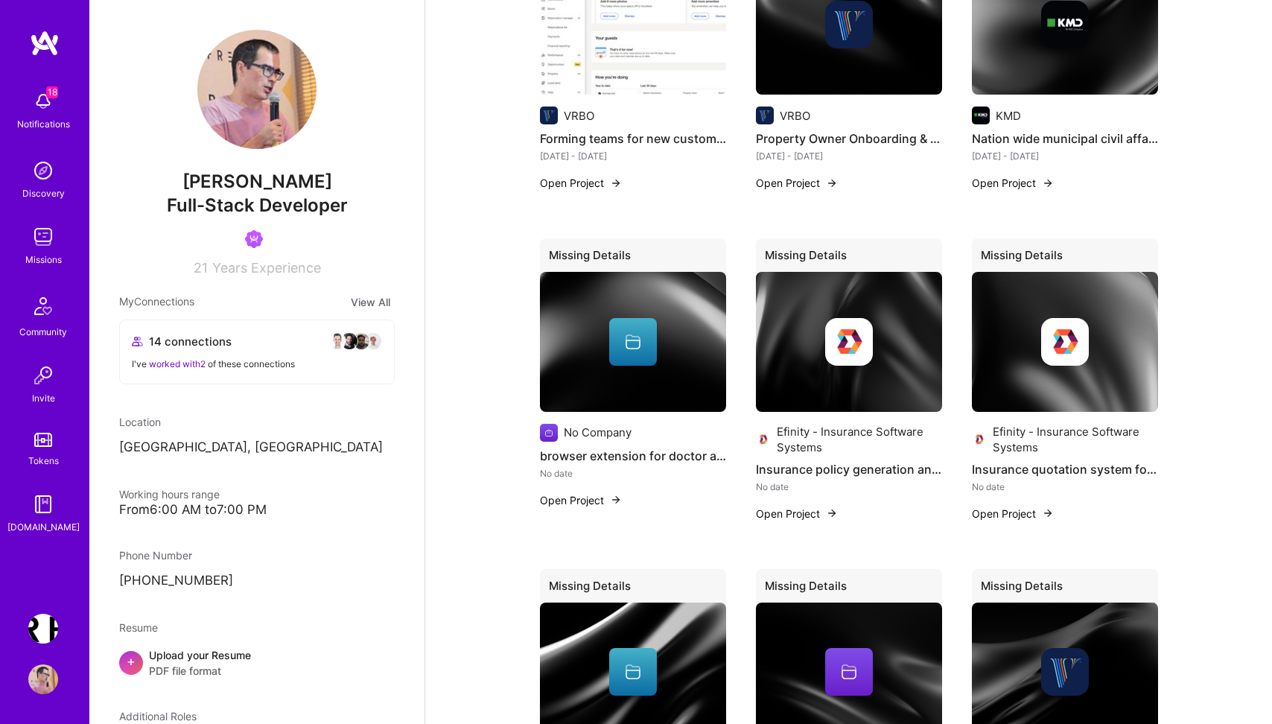
scroll to position [2568, 0]
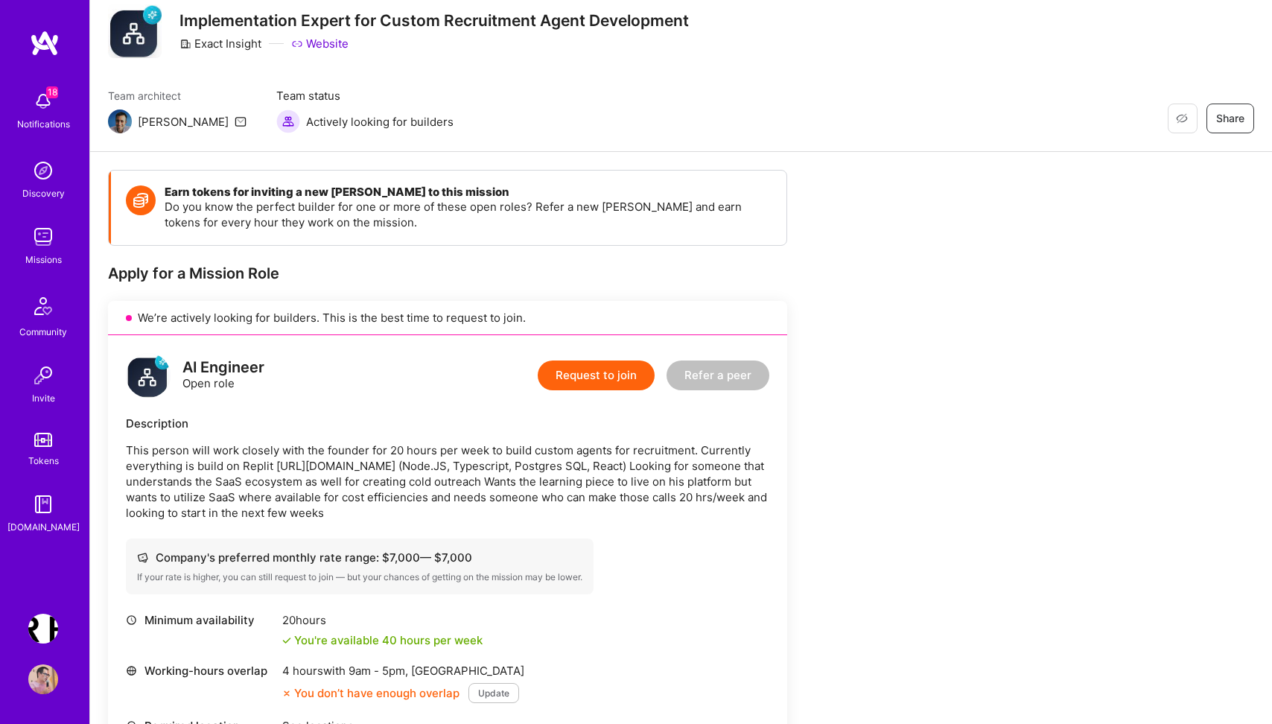
scroll to position [78, 0]
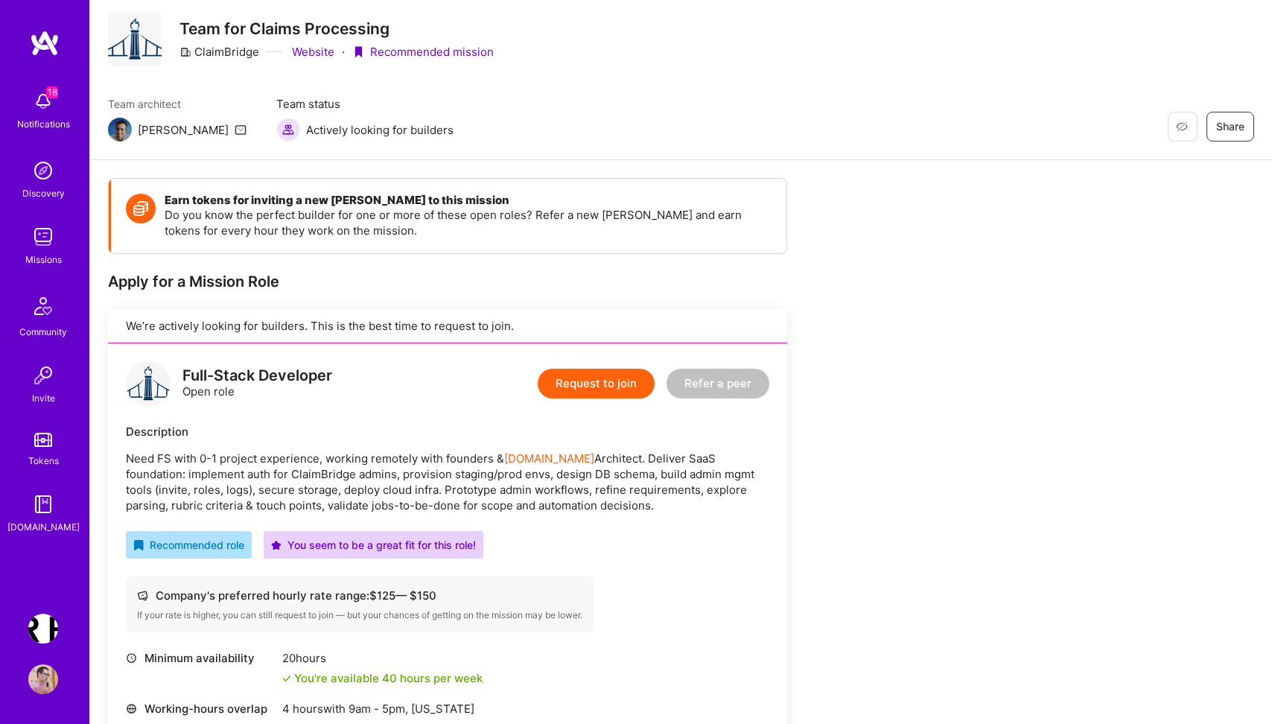
scroll to position [510, 0]
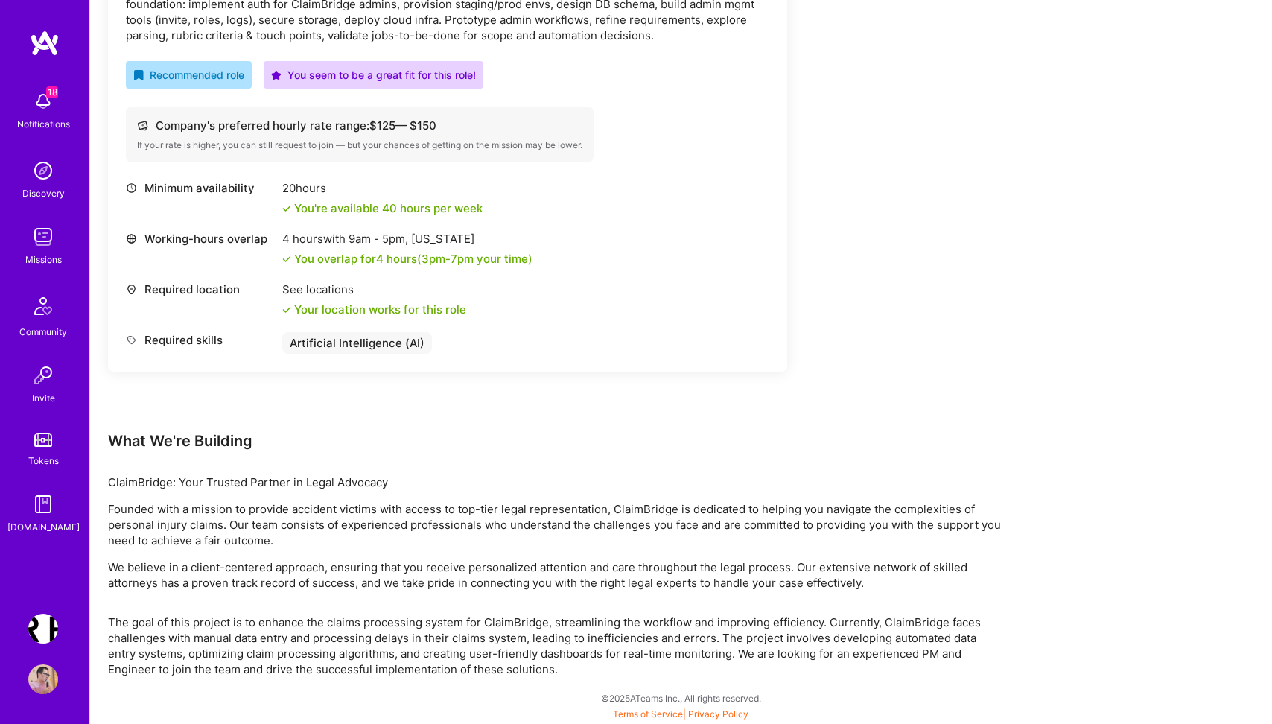
click at [581, 475] on p "ClaimBridge: Your Trusted Partner in Legal Advocacy" at bounding box center [555, 483] width 894 height 16
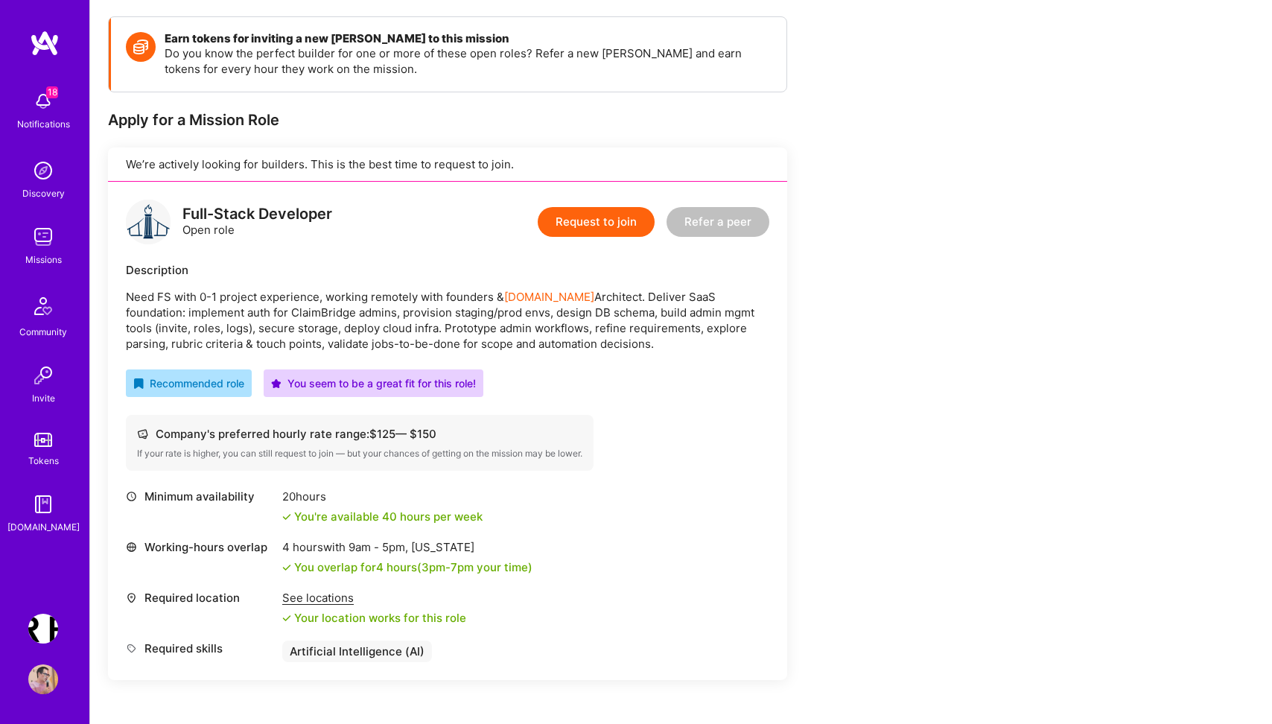
scroll to position [209, 0]
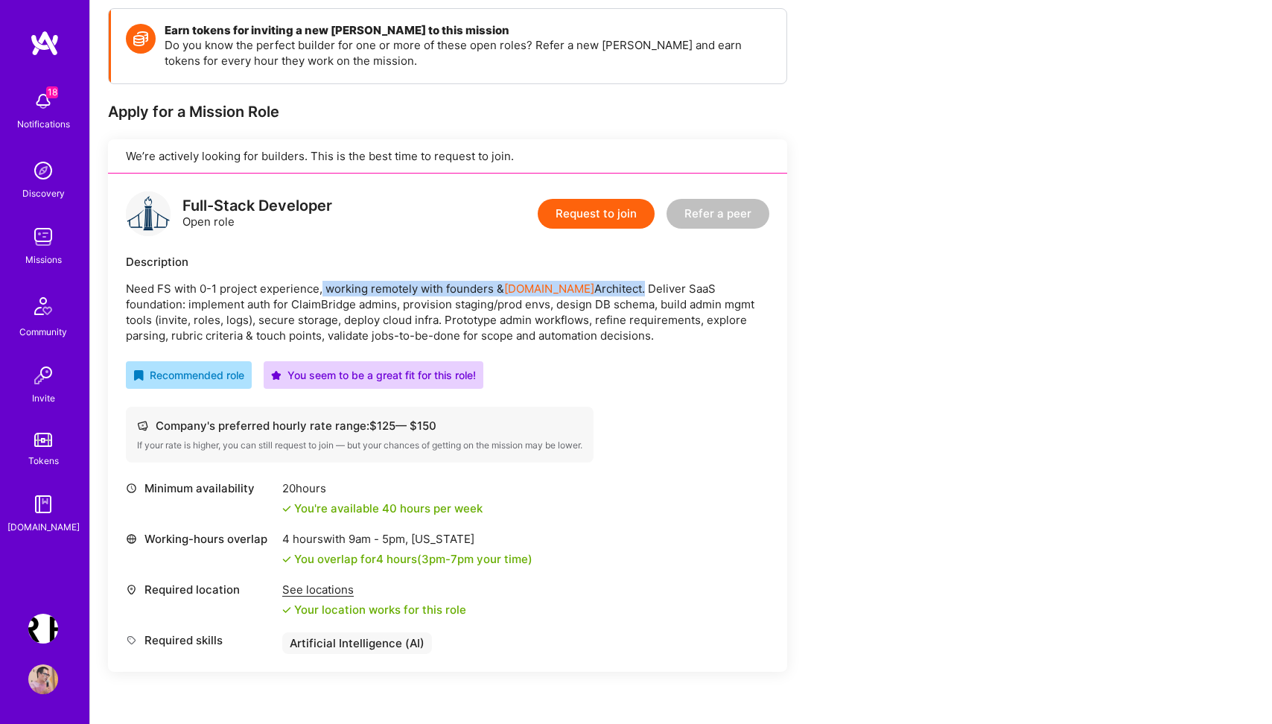
drag, startPoint x: 321, startPoint y: 286, endPoint x: 612, endPoint y: 286, distance: 291.3
click at [610, 286] on p "Need FS with 0-1 project experience, working remotely with founders & [DOMAIN_N…" at bounding box center [448, 312] width 644 height 63
click at [760, 282] on p "Need FS with 0-1 project experience, working remotely with founders & [DOMAIN_N…" at bounding box center [448, 312] width 644 height 63
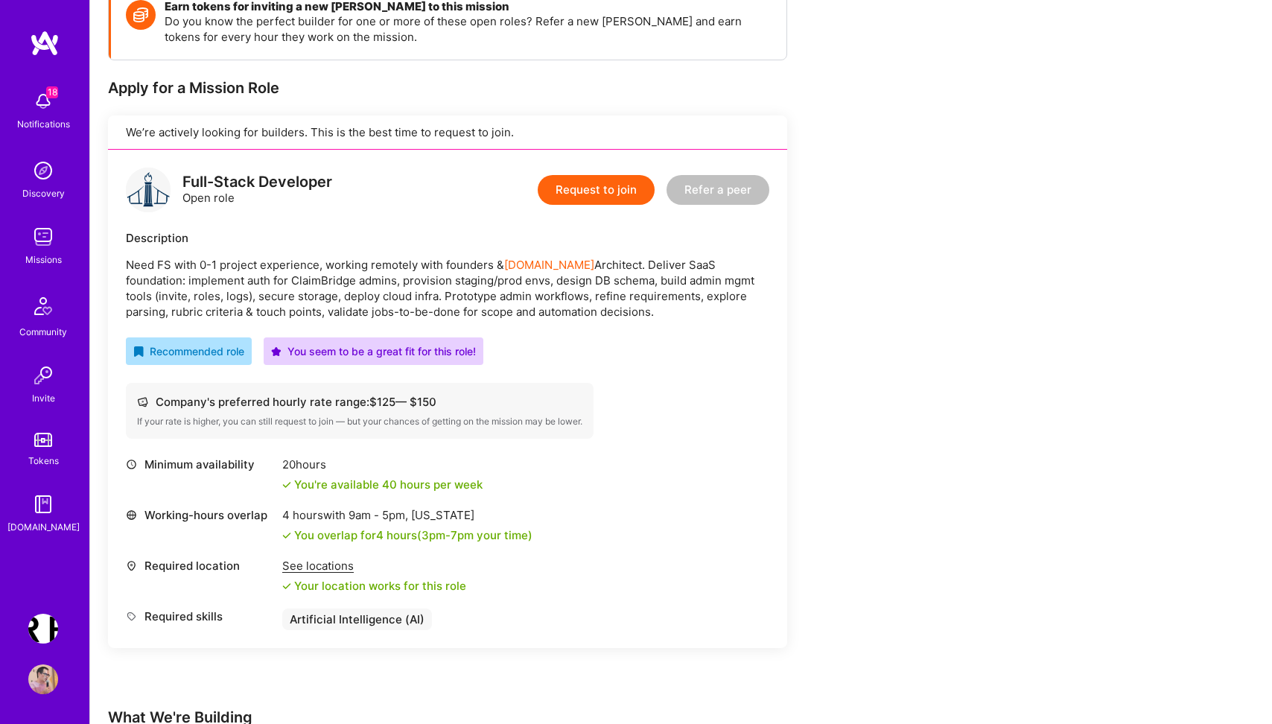
scroll to position [4, 0]
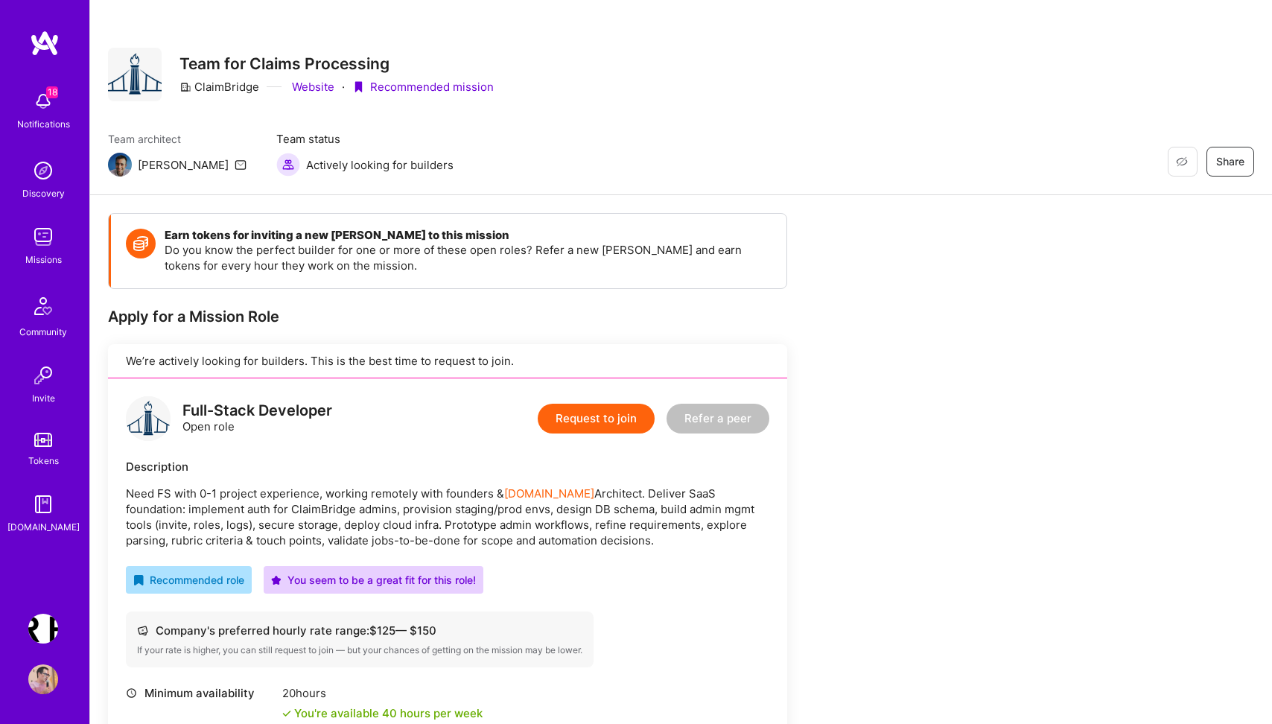
click at [593, 422] on button "Request to join" at bounding box center [596, 419] width 117 height 30
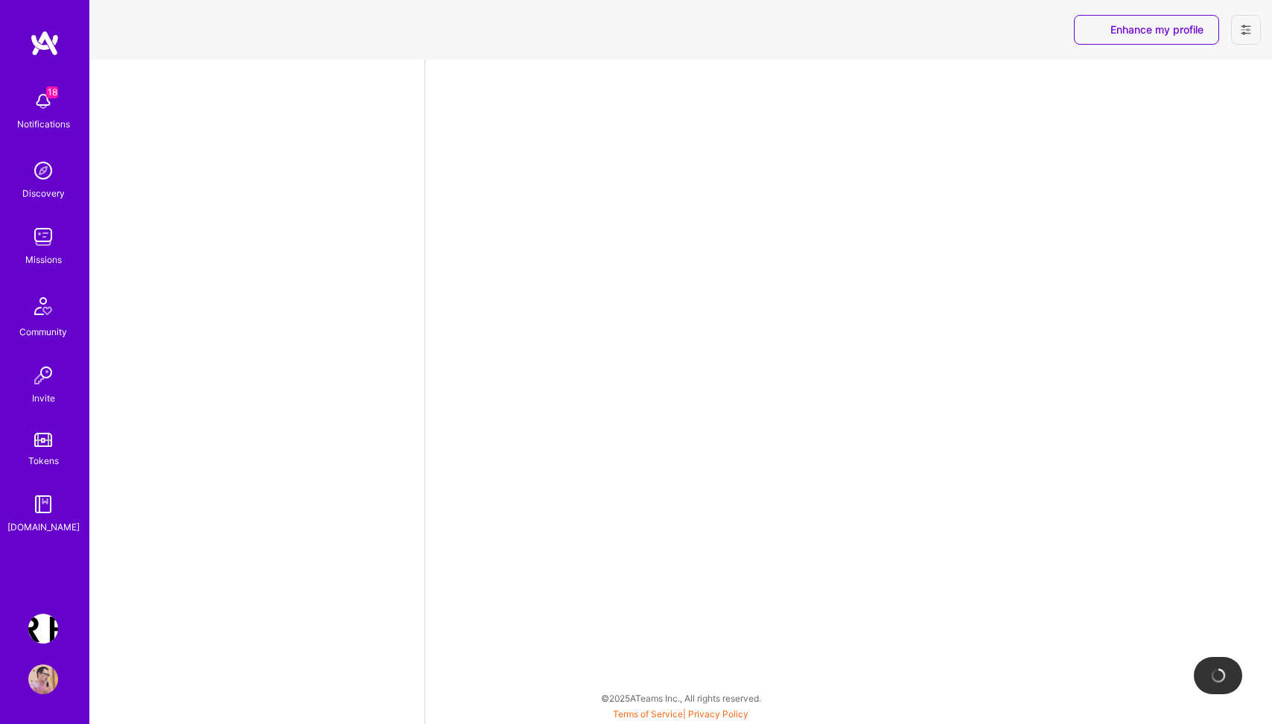
select select "PL"
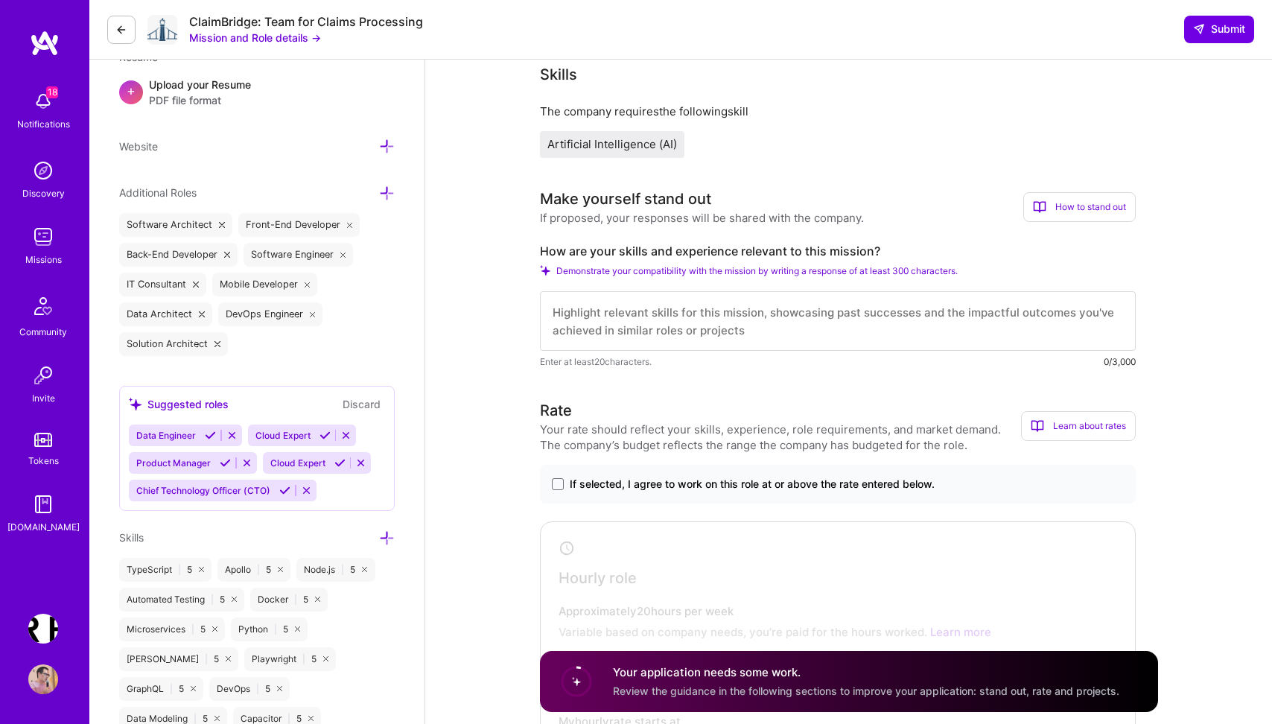
scroll to position [440, 0]
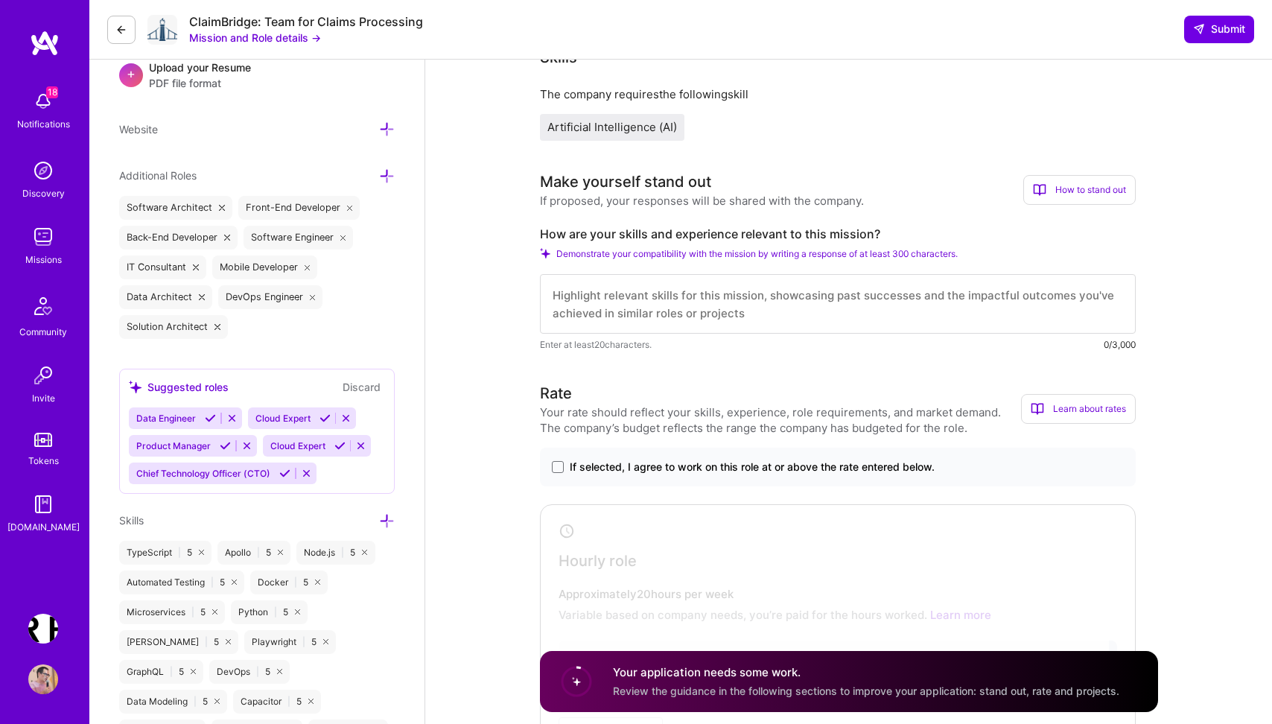
click at [675, 309] on textarea at bounding box center [838, 304] width 596 height 60
drag, startPoint x: 892, startPoint y: 231, endPoint x: 533, endPoint y: 230, distance: 358.3
copy label "How are your skills and experience relevant to this mission?"
click at [921, 299] on textarea at bounding box center [838, 304] width 596 height 60
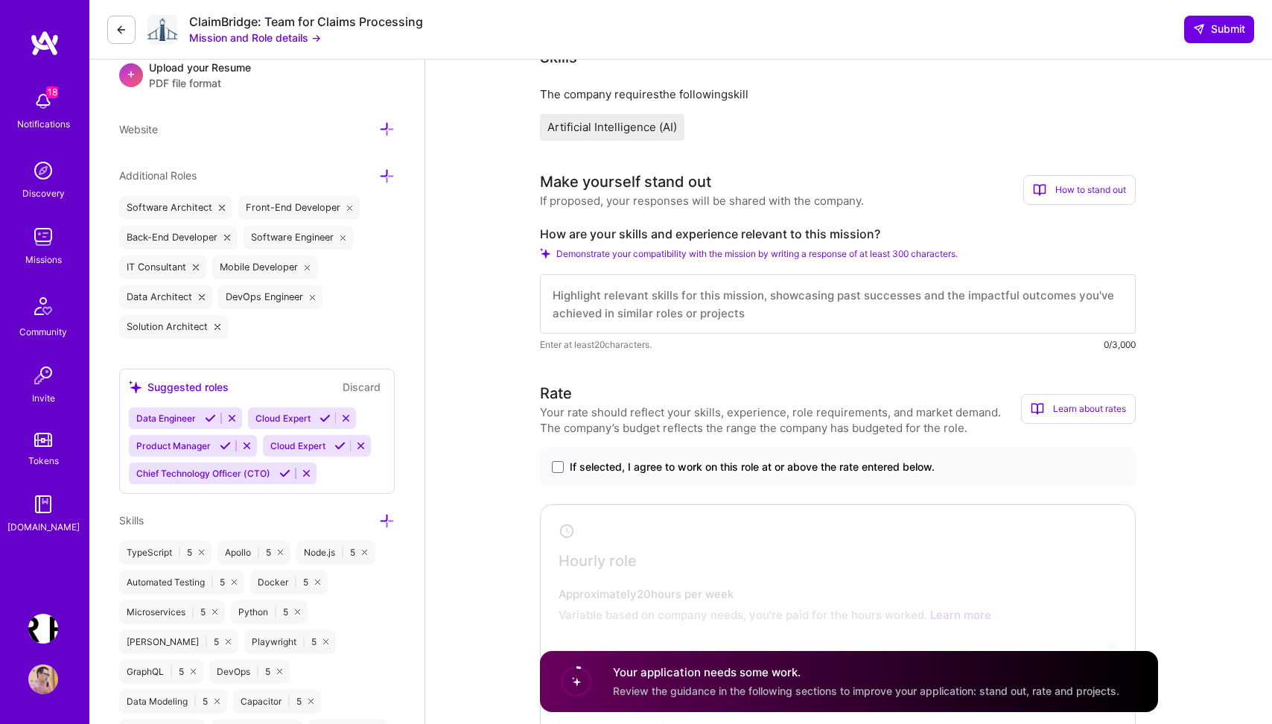
paste textarea "# How My Skills and Experience Are Relevant to ClaimBridge's Mission ## End-to-…"
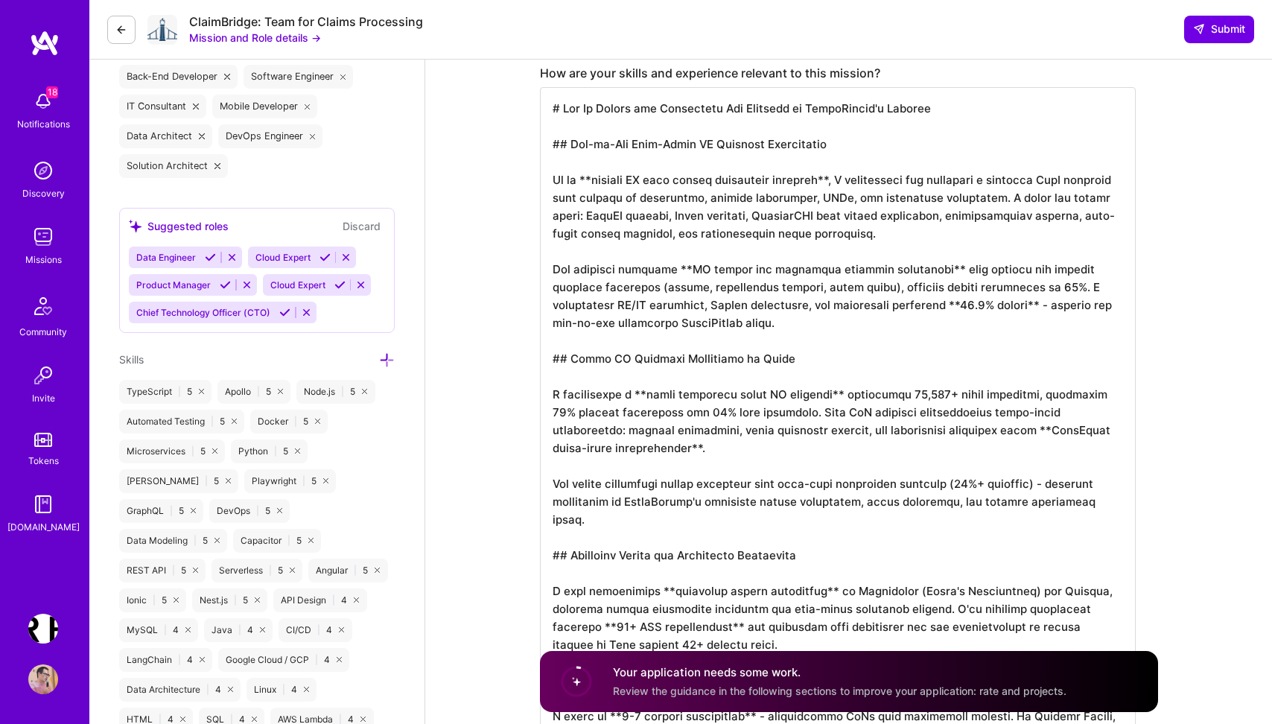
scroll to position [416, 0]
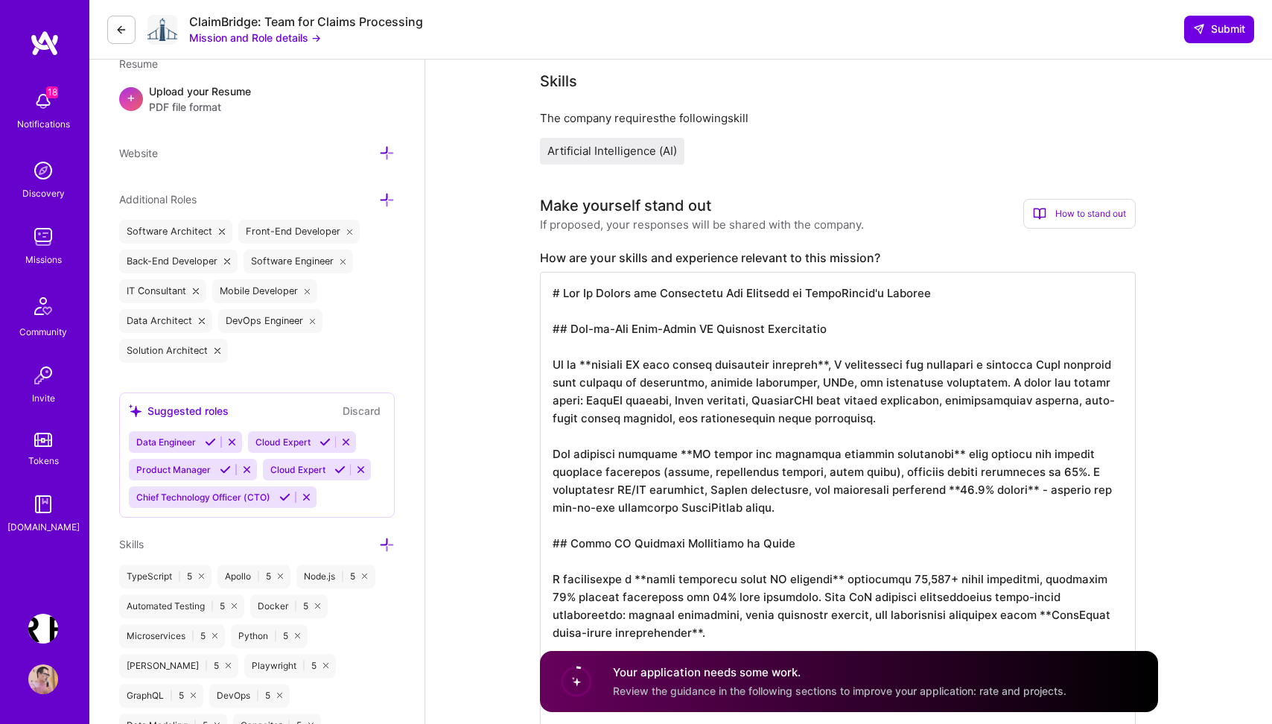
click at [838, 667] on h4 "Your application needs some work." at bounding box center [840, 673] width 454 height 16
click at [770, 512] on textarea at bounding box center [838, 704] width 596 height 864
paste textarea "End-to-End Full-Stack AI Platform Development At my agentic AI real estate mana…"
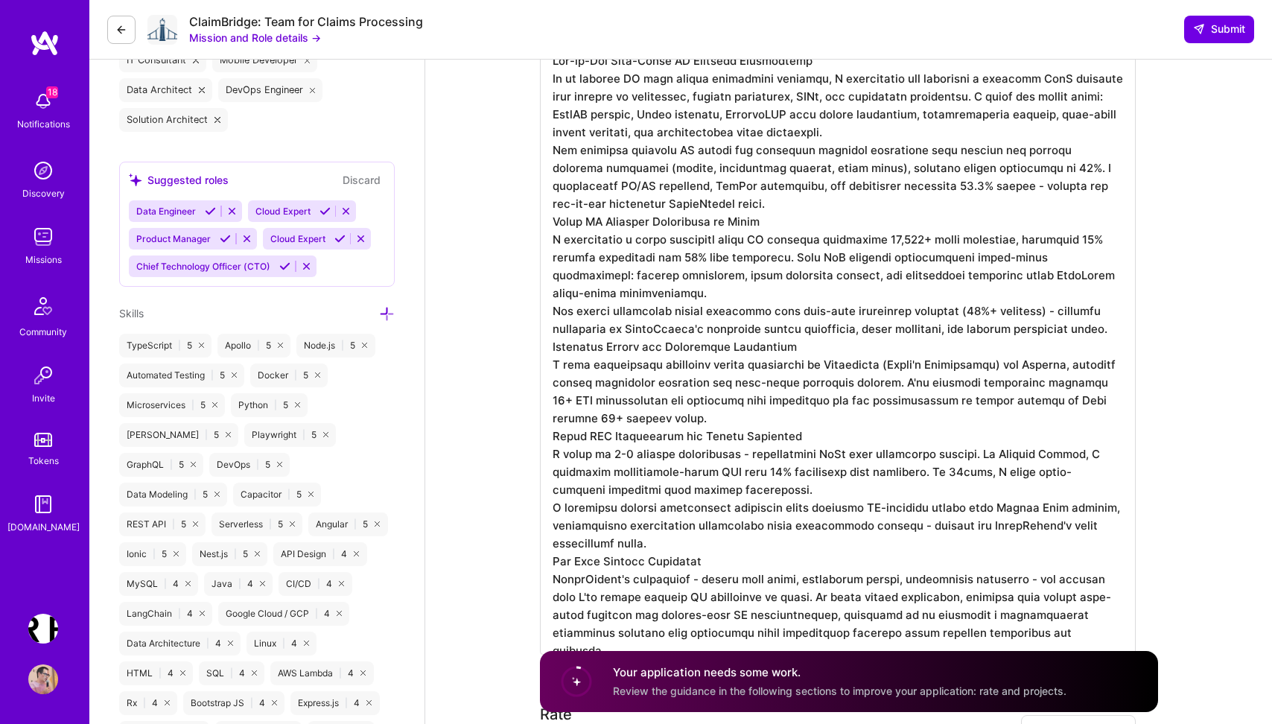
scroll to position [0, 0]
click at [818, 130] on textarea at bounding box center [838, 348] width 596 height 614
click at [828, 69] on textarea at bounding box center [838, 348] width 596 height 614
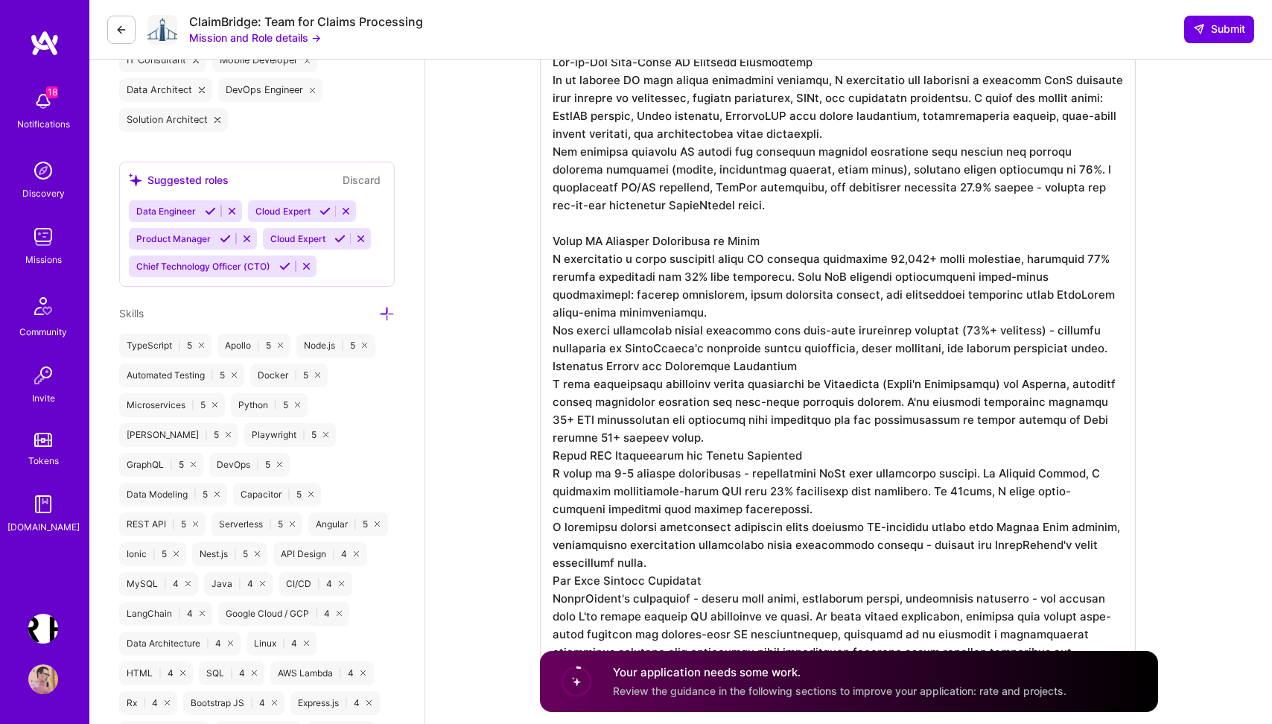
click at [649, 323] on textarea at bounding box center [838, 357] width 596 height 632
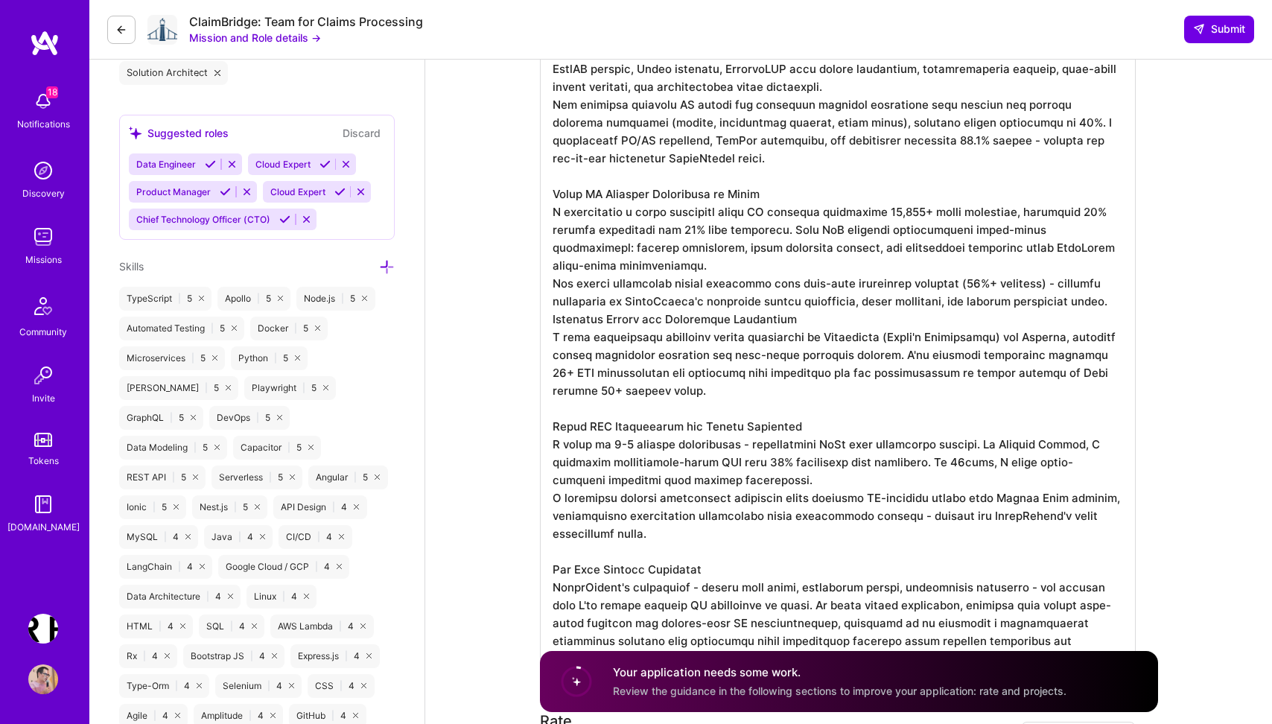
scroll to position [677, 0]
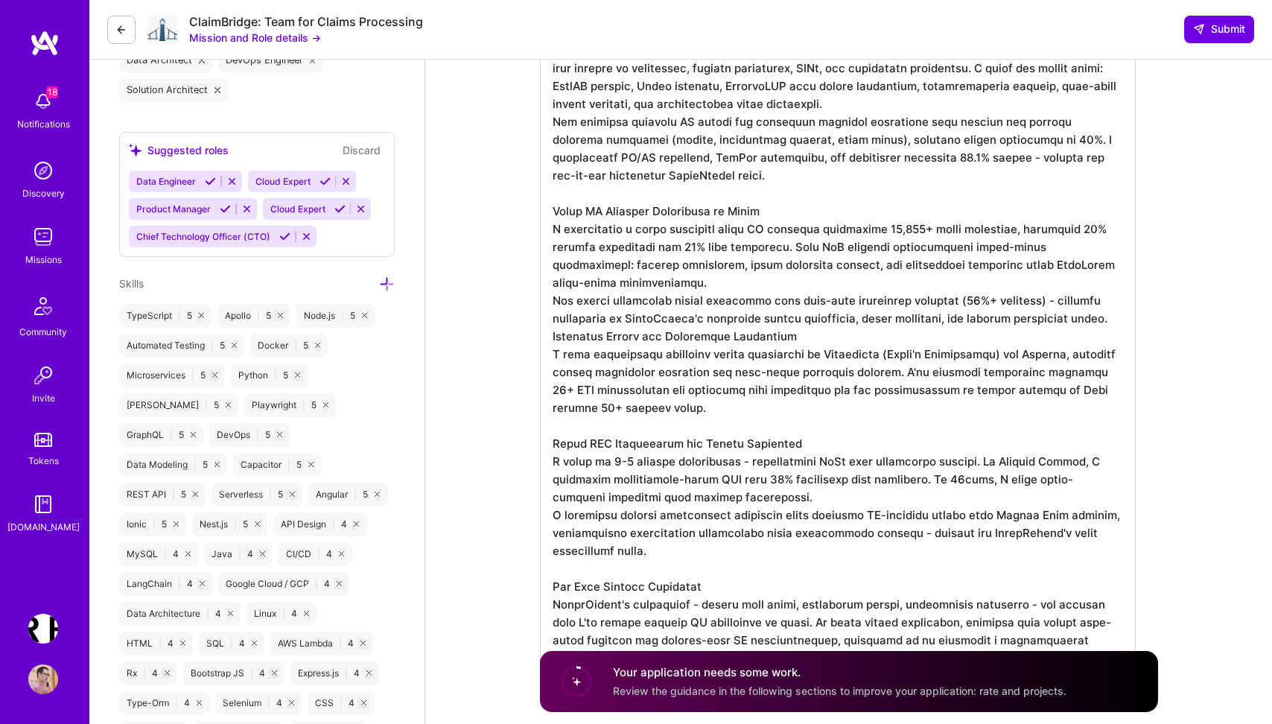
click at [574, 361] on textarea at bounding box center [838, 345] width 596 height 668
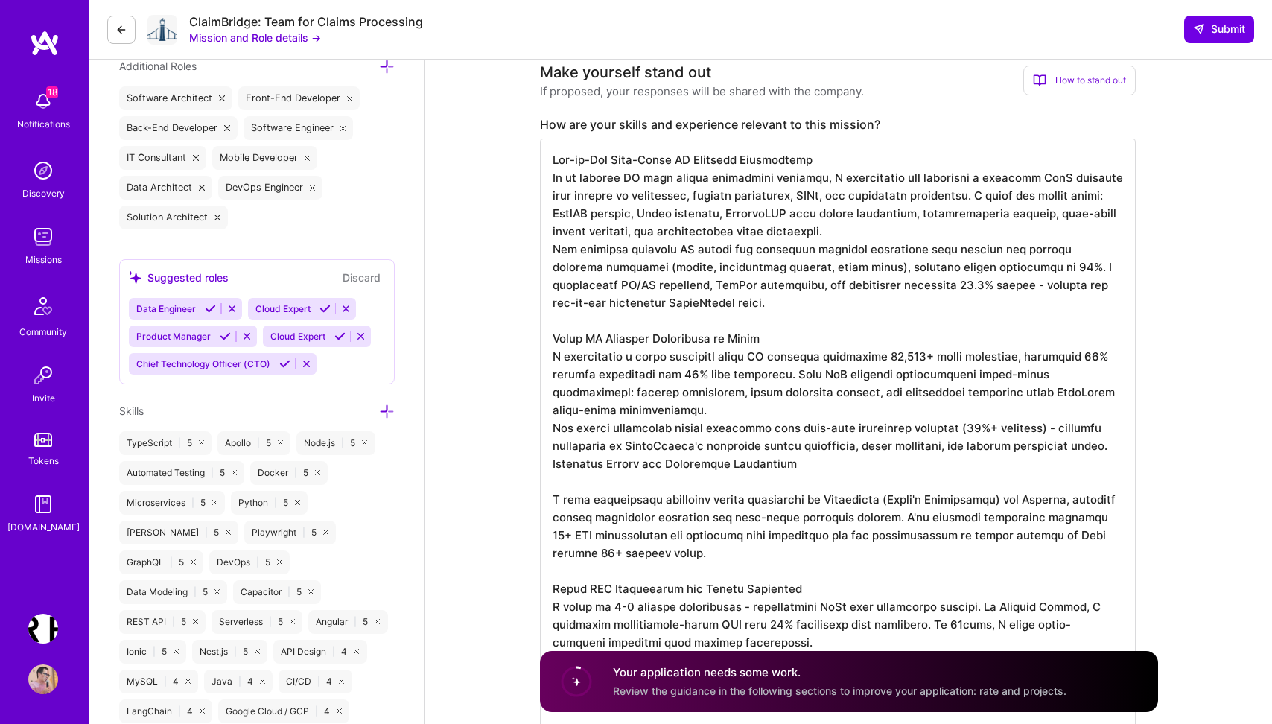
scroll to position [548, 0]
click at [824, 162] on textarea at bounding box center [838, 482] width 596 height 685
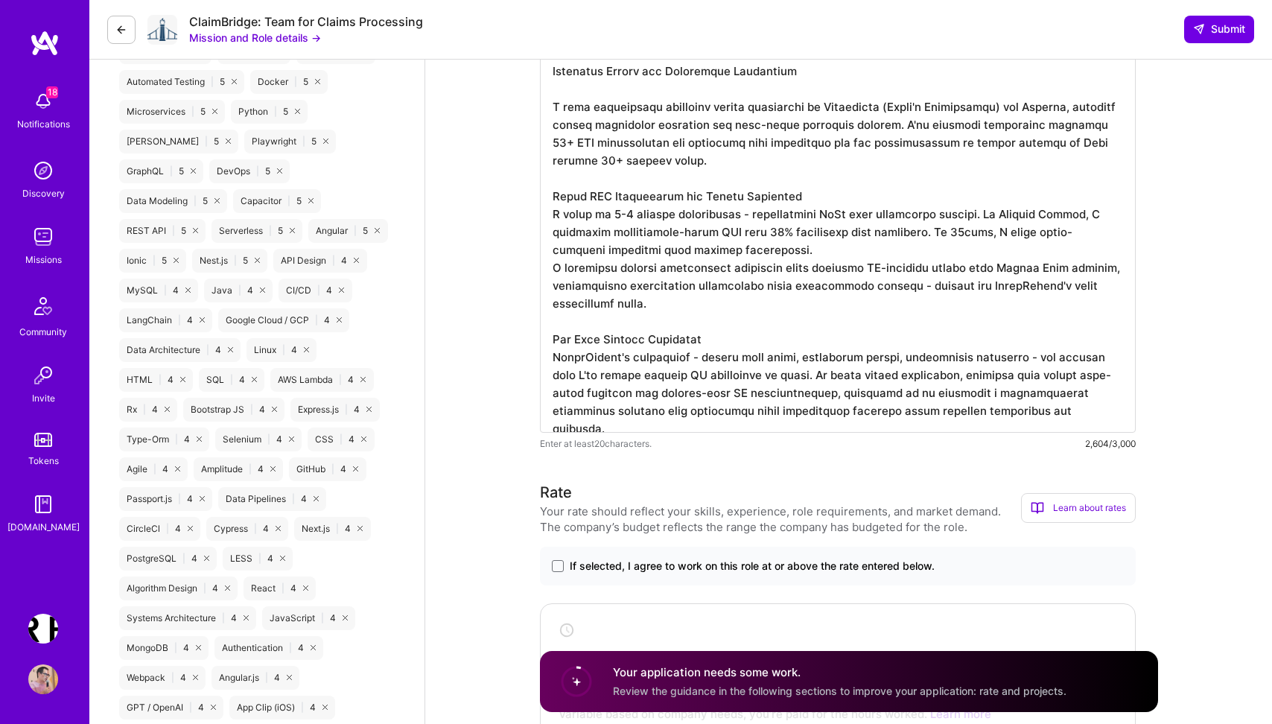
scroll to position [942, 0]
click at [766, 253] on textarea at bounding box center [838, 88] width 596 height 685
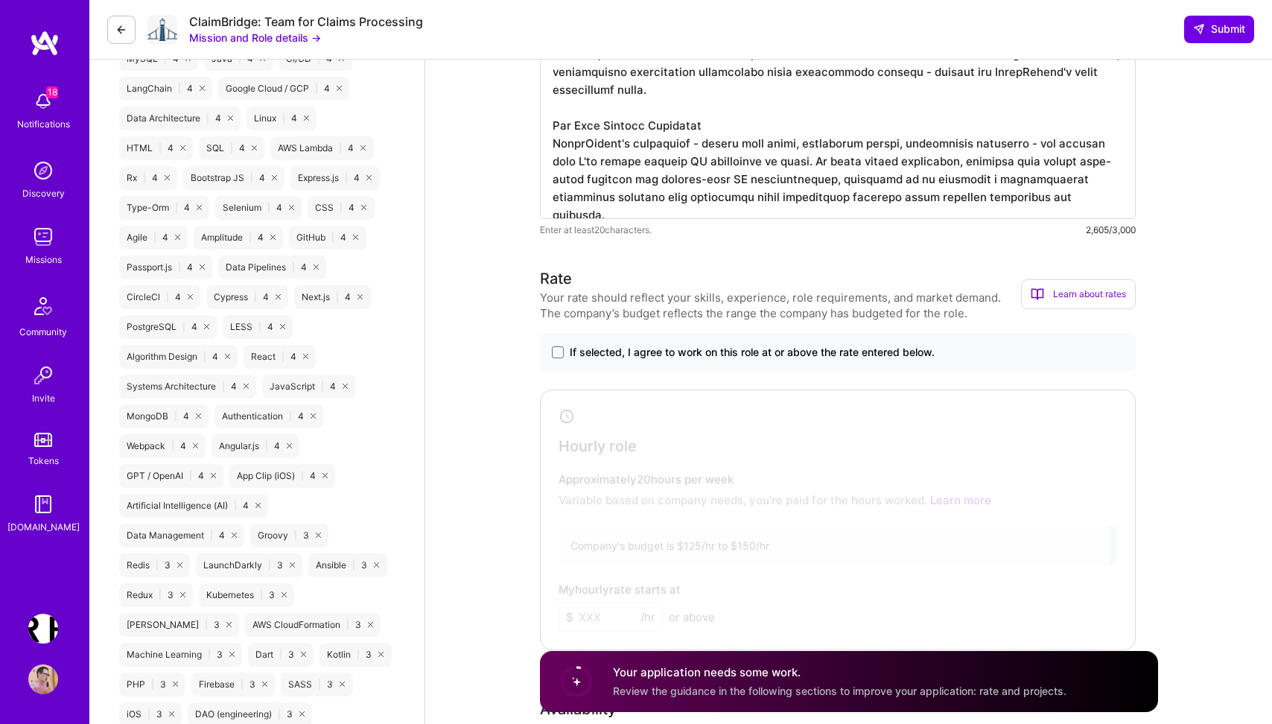
scroll to position [1174, 0]
type textarea "End-to-End Full-Stack AI Platform Development At the agentic AI real estate man…"
click at [562, 352] on span at bounding box center [558, 351] width 12 height 12
click at [0, 0] on input "If selected, I agree to work on this role at or above the rate entered below." at bounding box center [0, 0] width 0 height 0
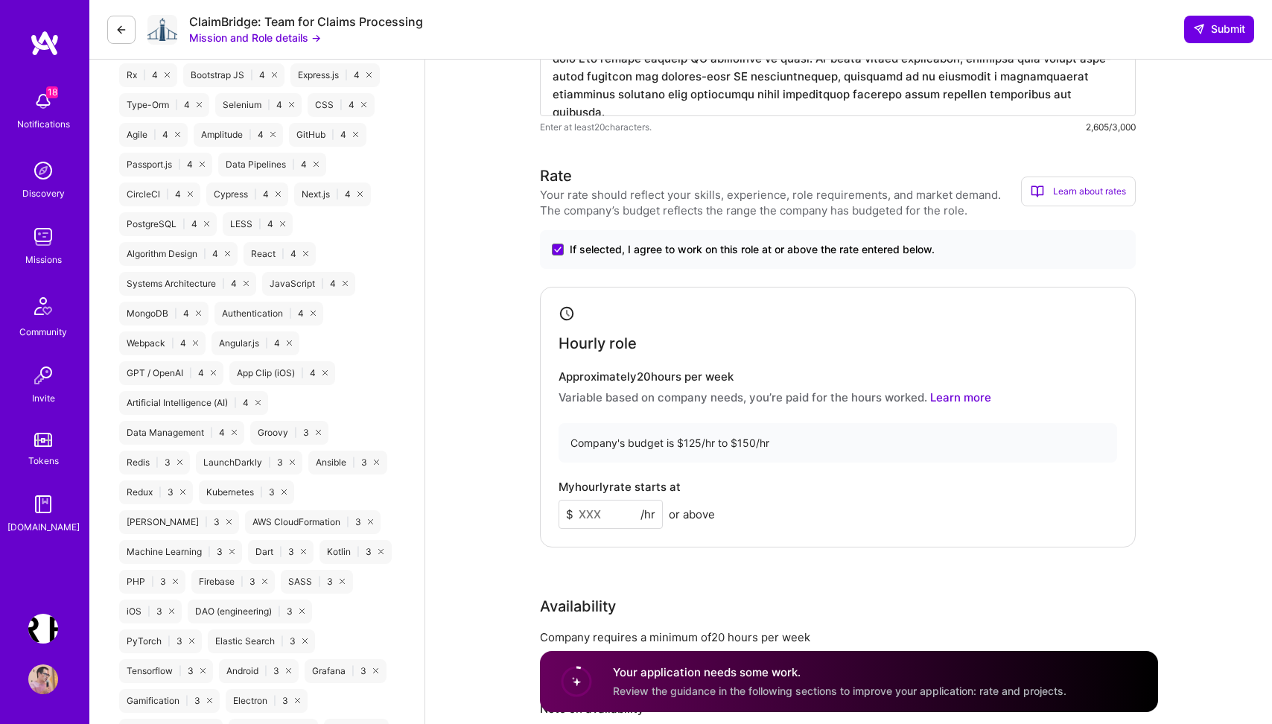
scroll to position [1399, 0]
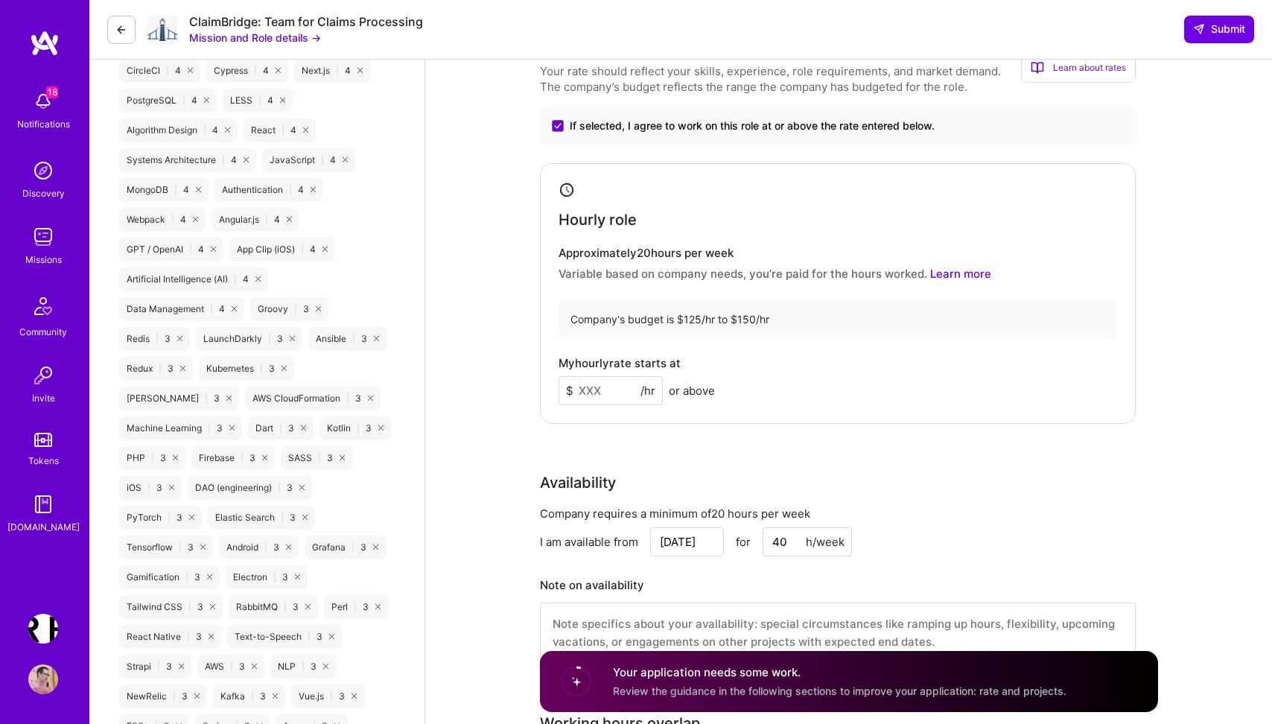
click at [605, 393] on input at bounding box center [611, 390] width 104 height 29
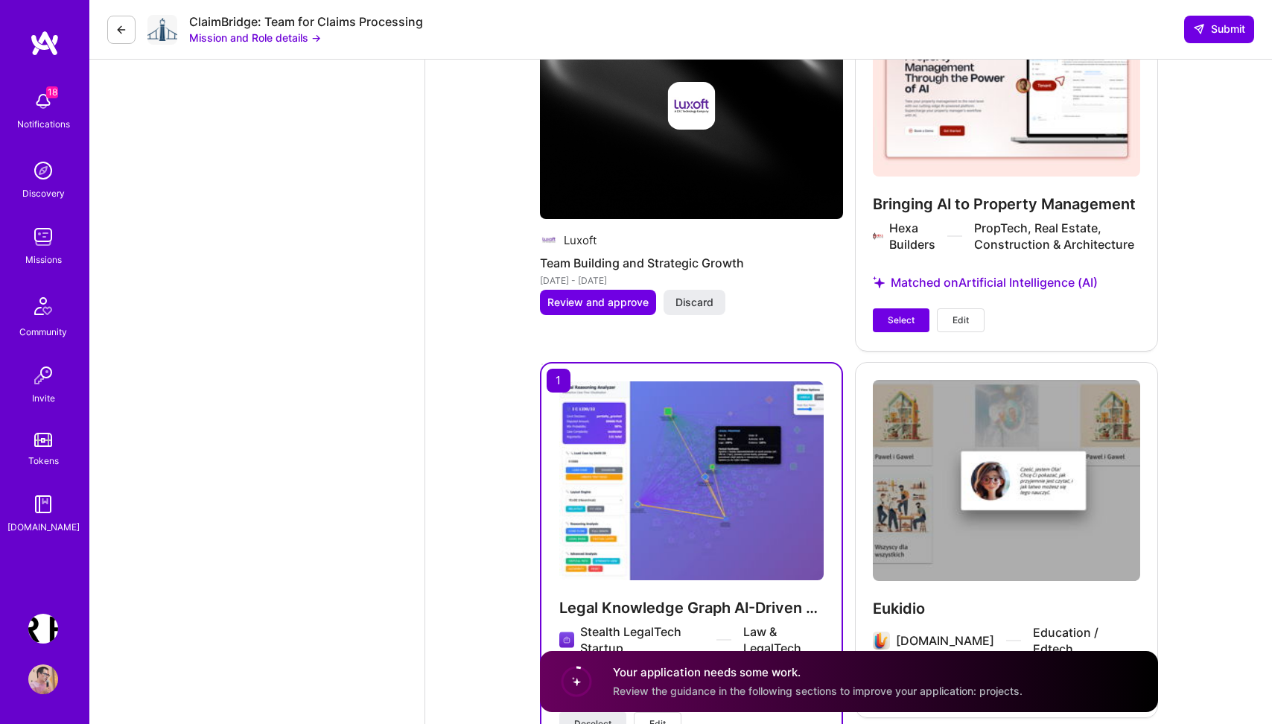
scroll to position [3194, 0]
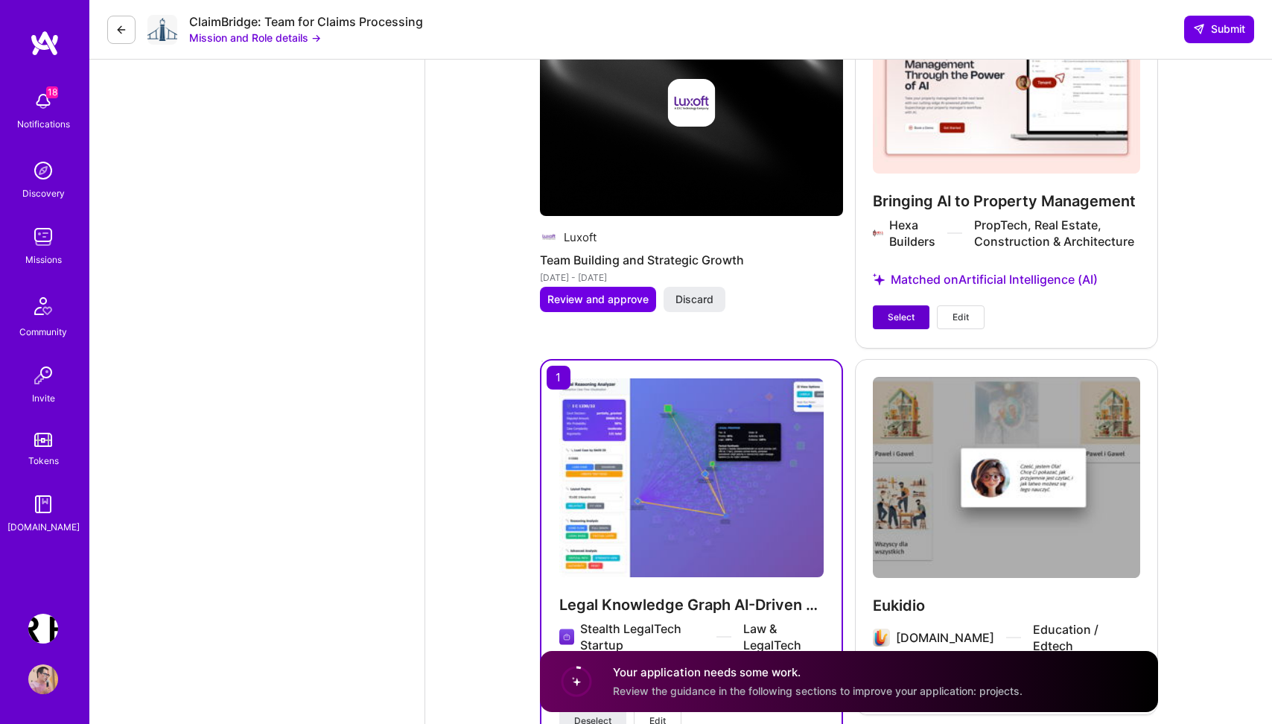
type input "120"
click at [900, 307] on button "Select" at bounding box center [901, 317] width 57 height 24
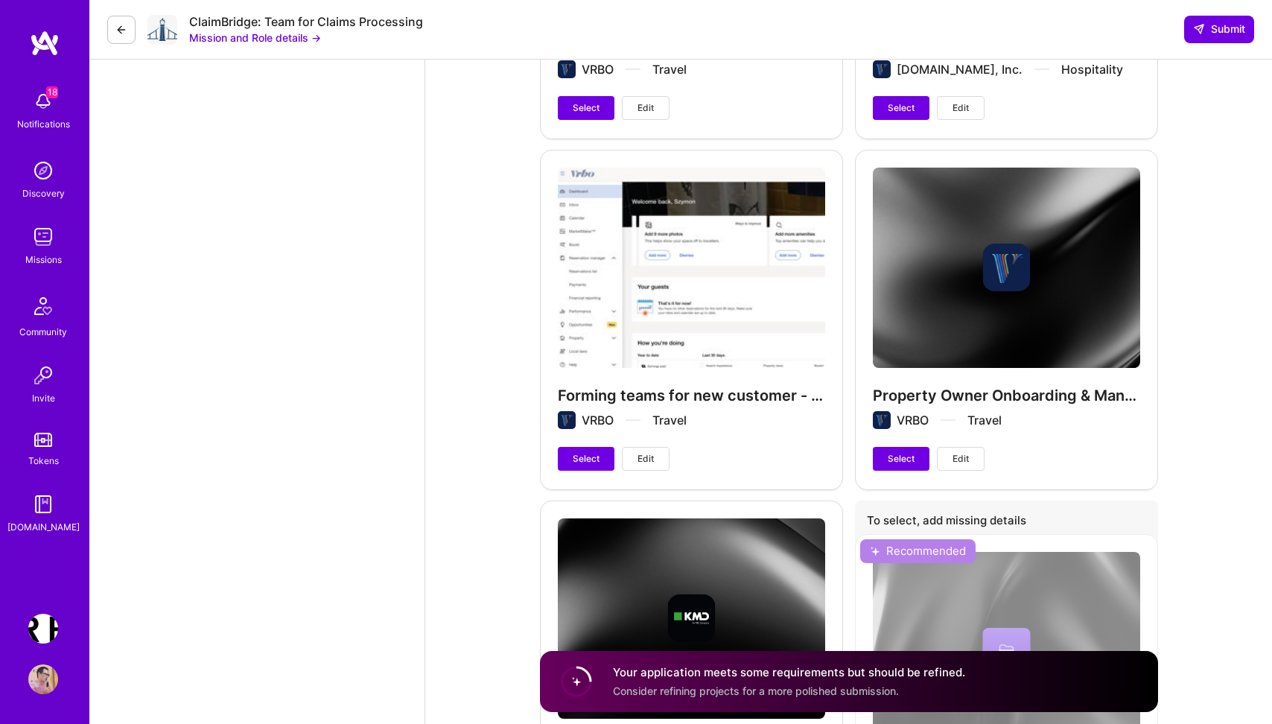
scroll to position [5292, 0]
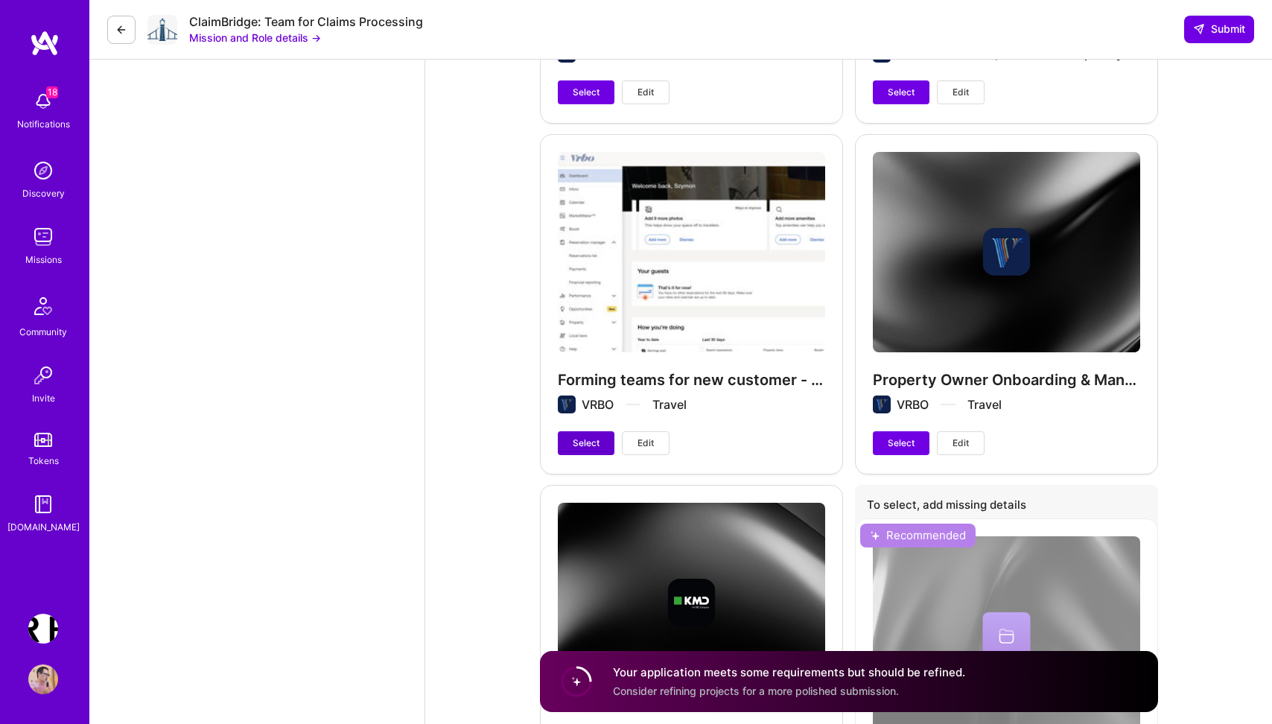
click at [584, 440] on span "Select" at bounding box center [586, 443] width 27 height 13
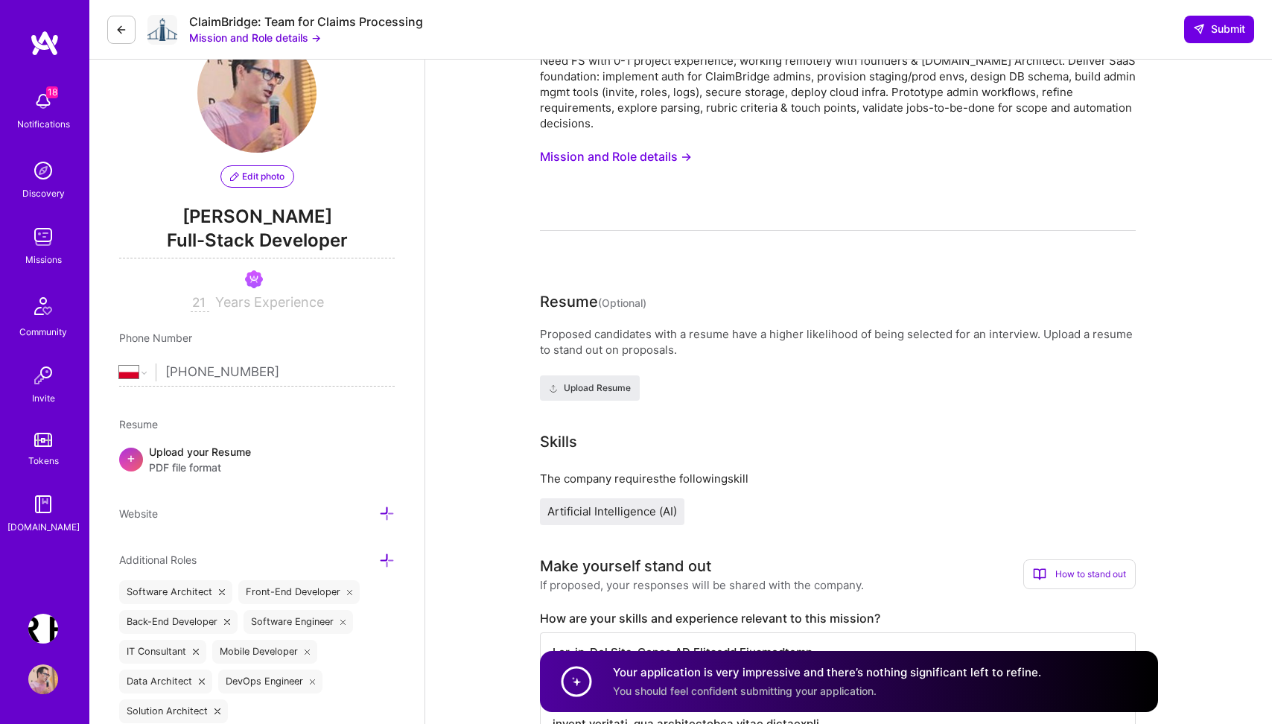
scroll to position [58, 0]
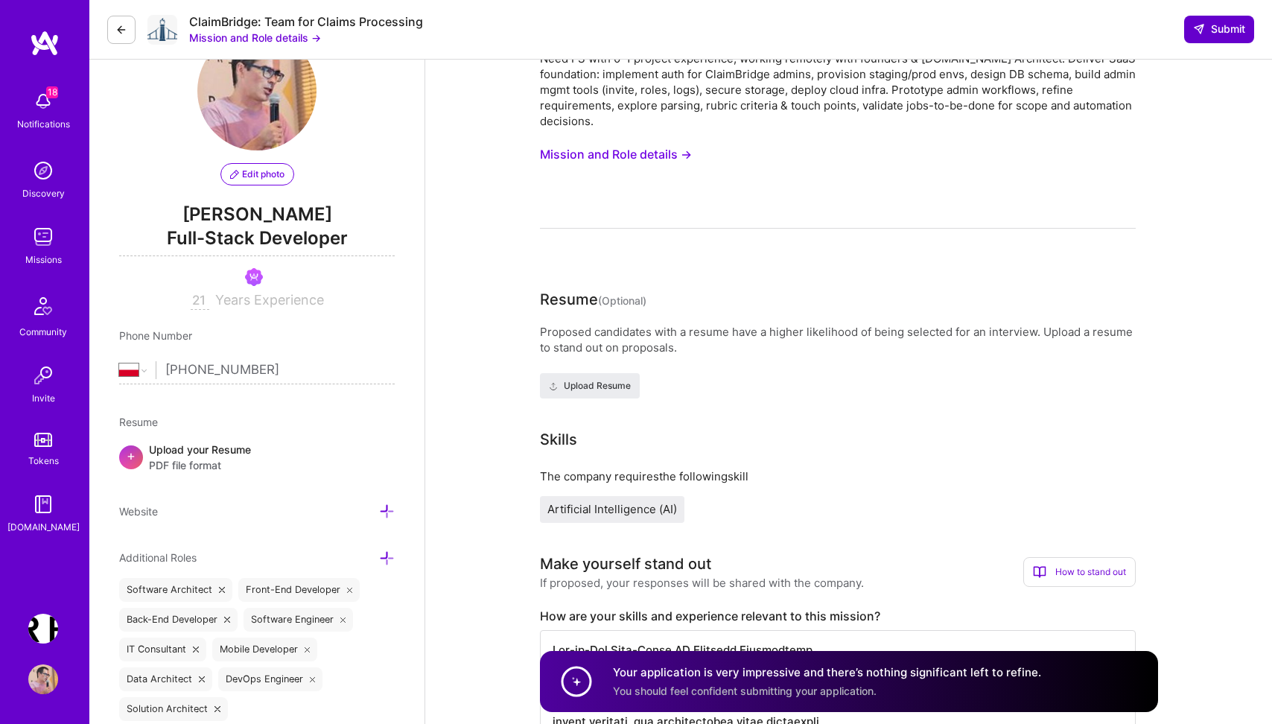
click at [1213, 32] on span "Submit" at bounding box center [1219, 29] width 52 height 15
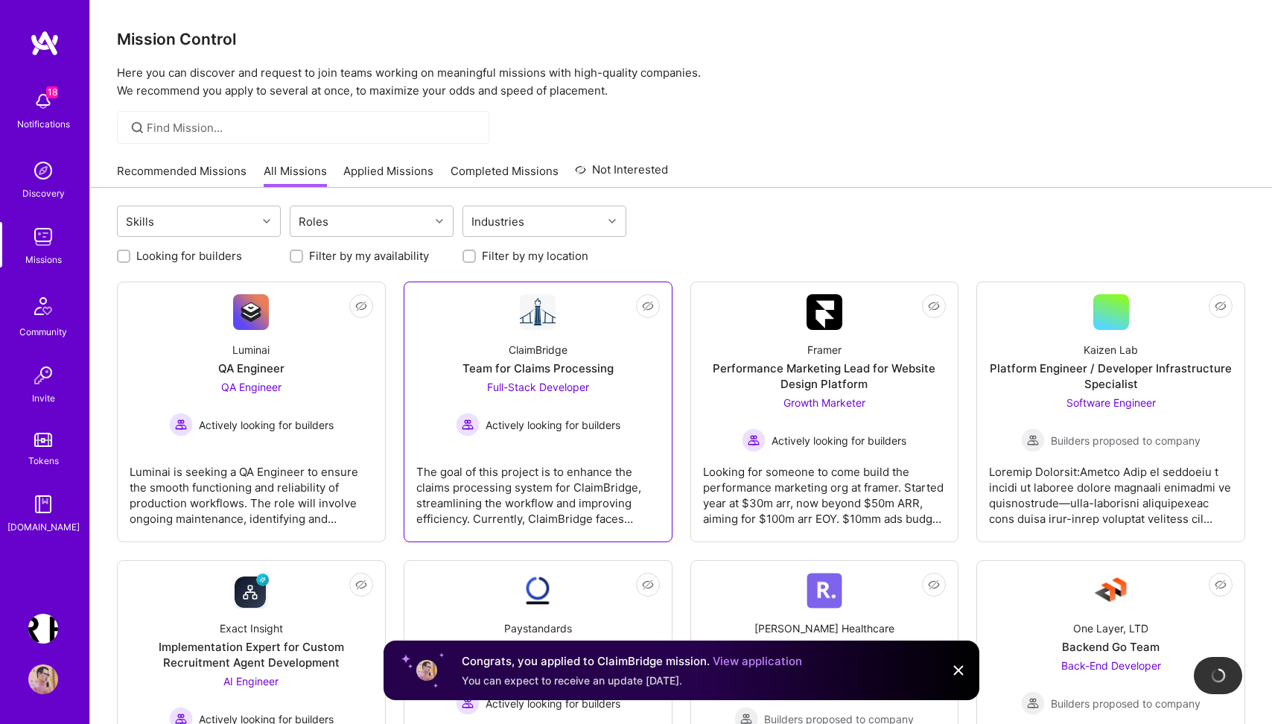
click at [523, 472] on div "The goal of this project is to enhance the claims processing system for ClaimBr…" at bounding box center [538, 489] width 244 height 74
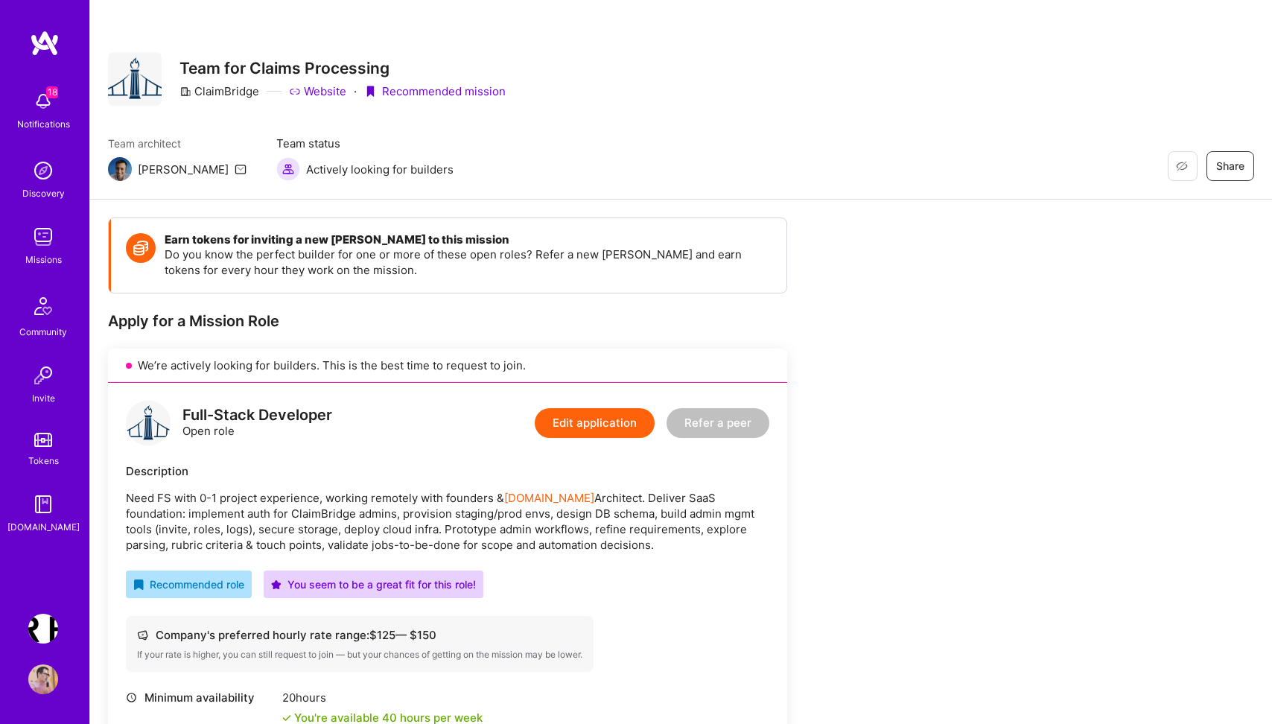
click at [235, 171] on icon at bounding box center [241, 169] width 12 height 12
click at [121, 166] on img at bounding box center [120, 169] width 24 height 24
click at [235, 168] on icon at bounding box center [241, 169] width 12 height 12
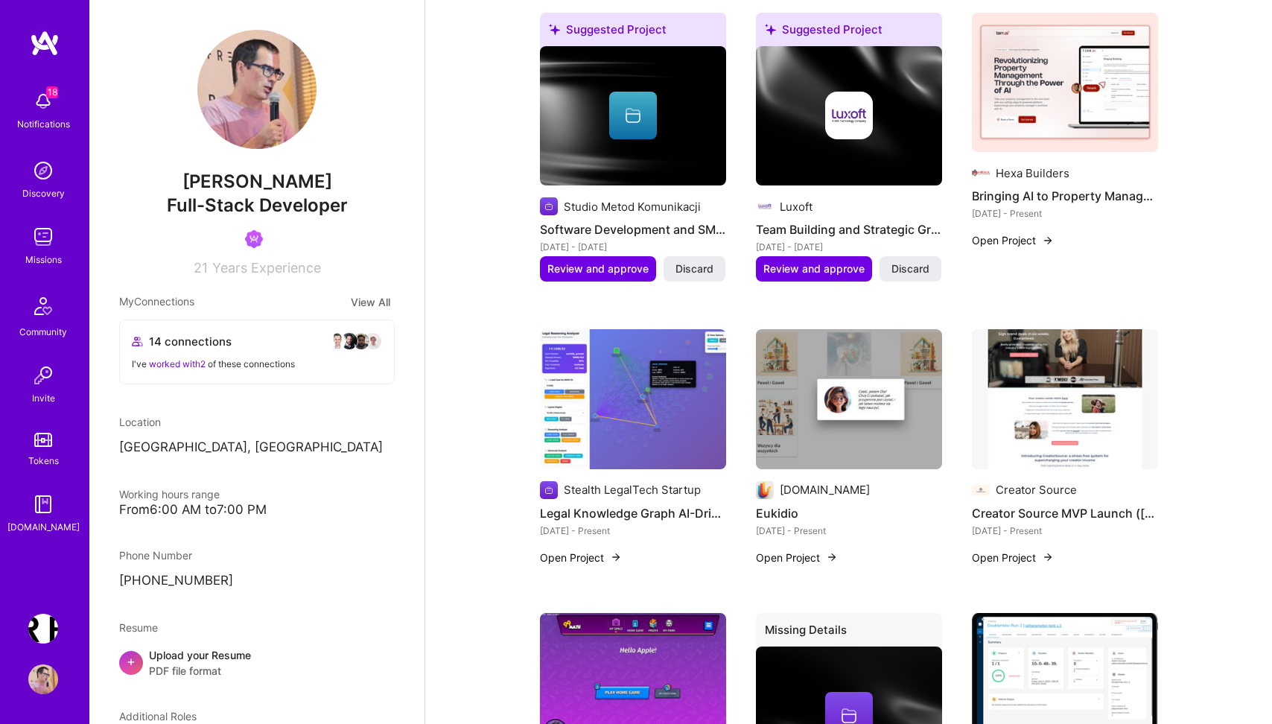
scroll to position [1340, 0]
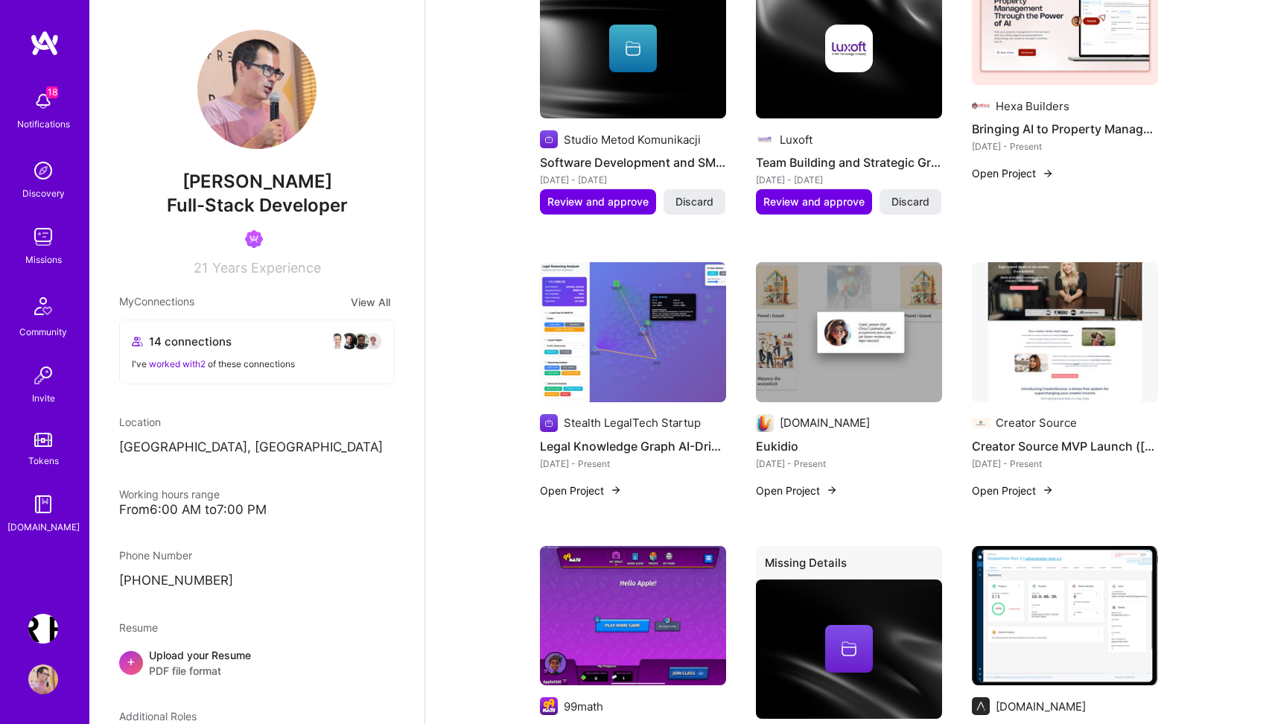
click at [631, 357] on img at bounding box center [633, 332] width 186 height 140
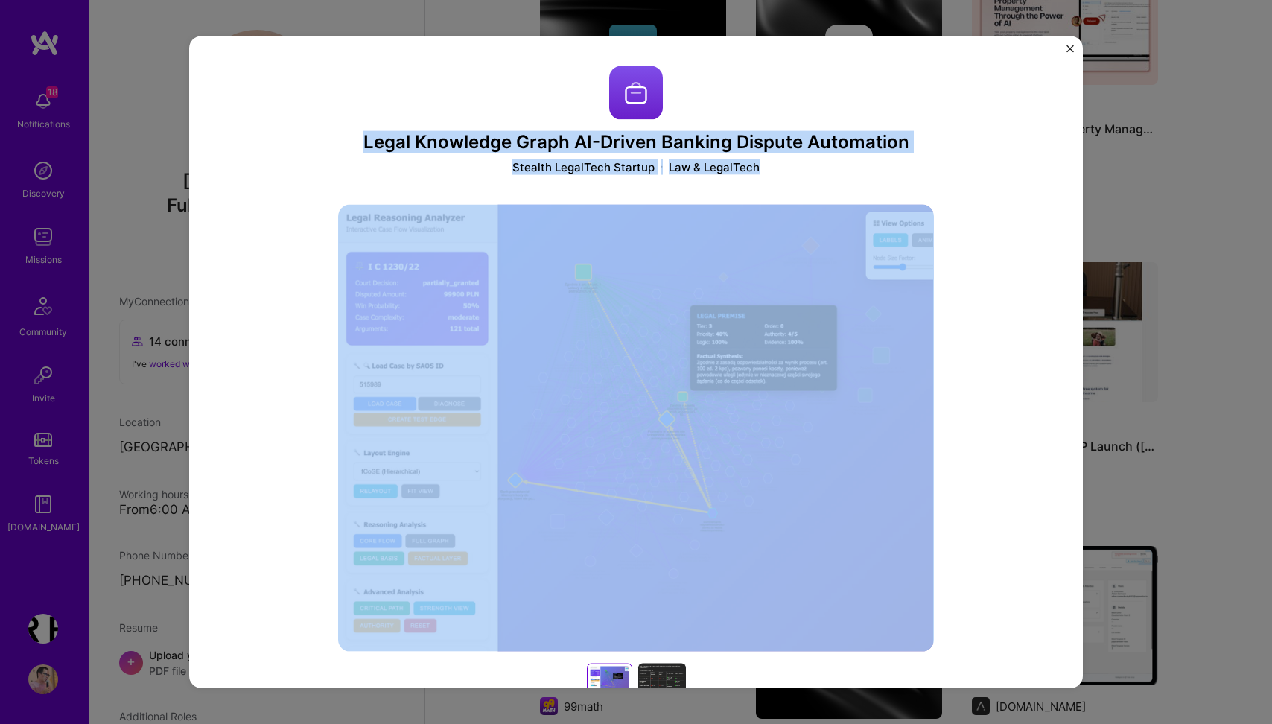
drag, startPoint x: 357, startPoint y: 139, endPoint x: 656, endPoint y: 300, distance: 340.0
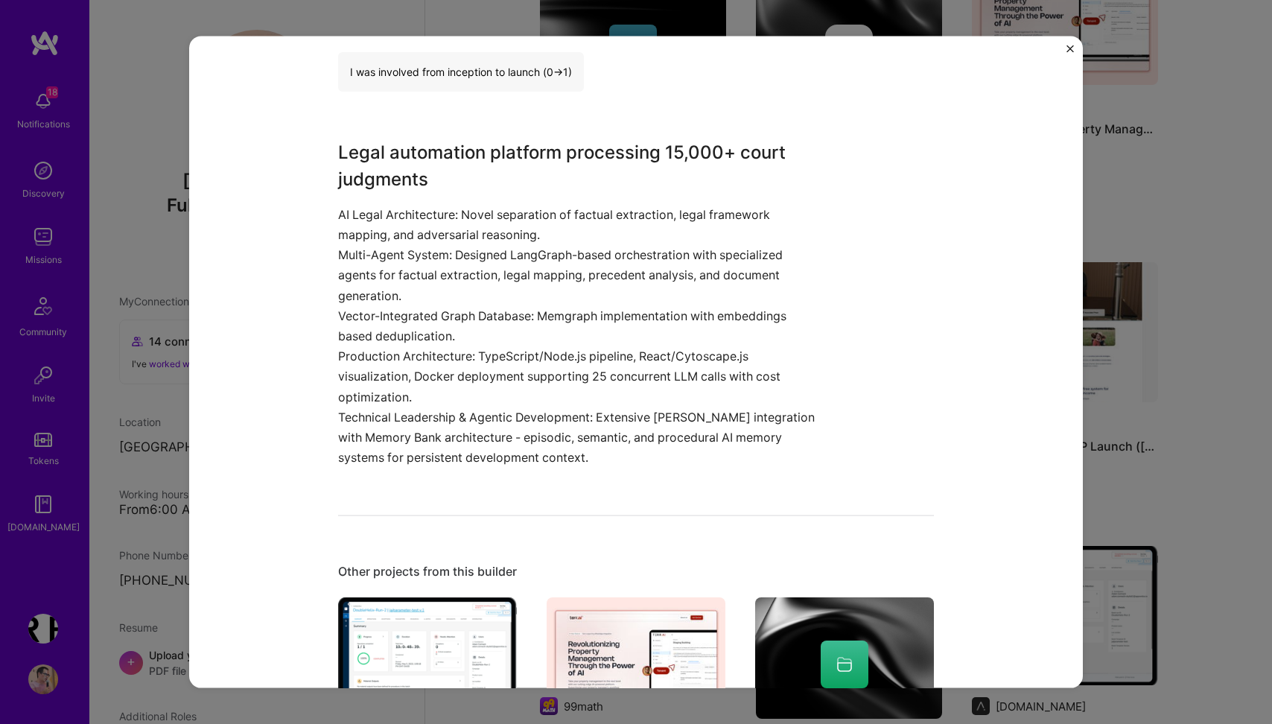
scroll to position [1058, 0]
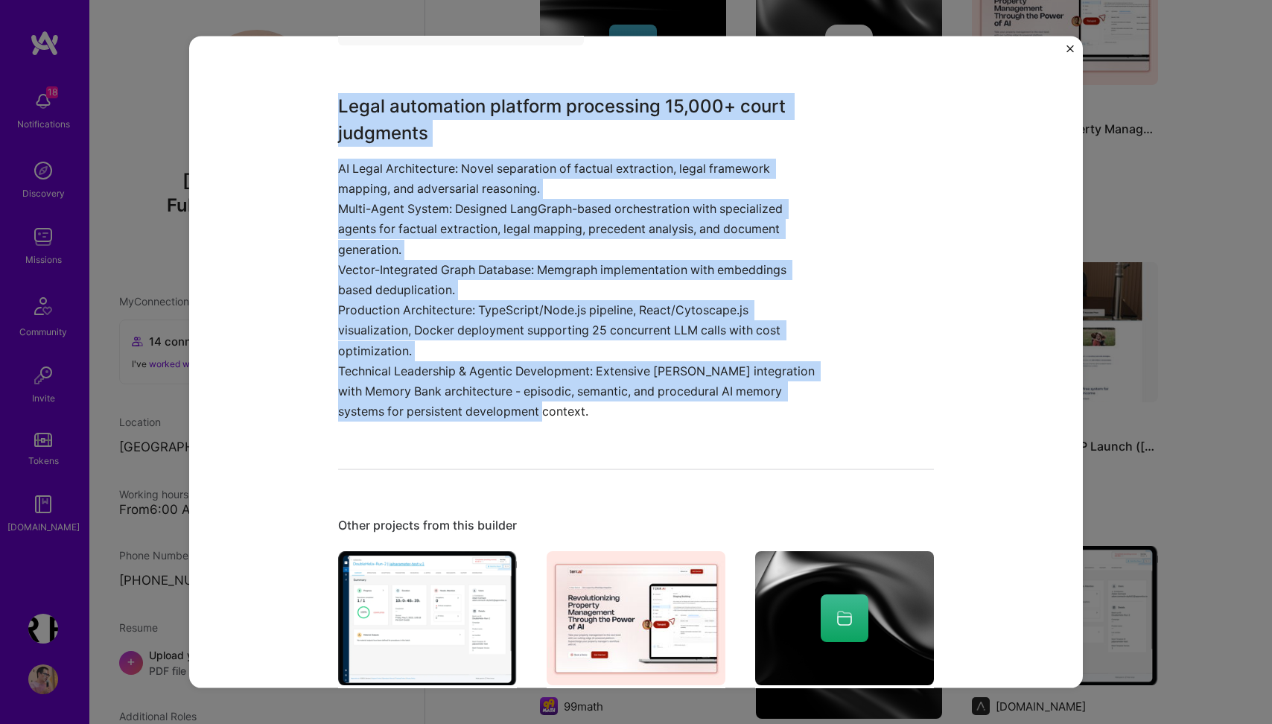
click at [590, 409] on p "Technical Leadership & Agentic Development: Extensive [PERSON_NAME] integration…" at bounding box center [580, 391] width 484 height 61
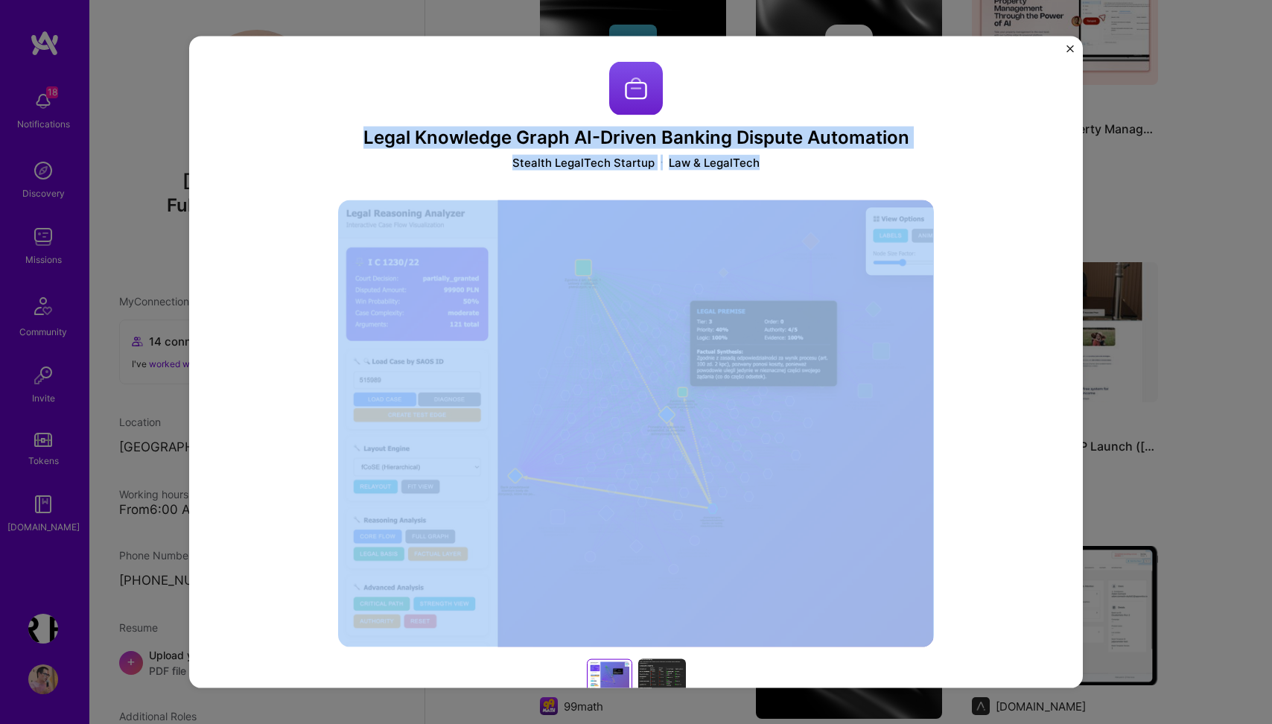
scroll to position [0, 0]
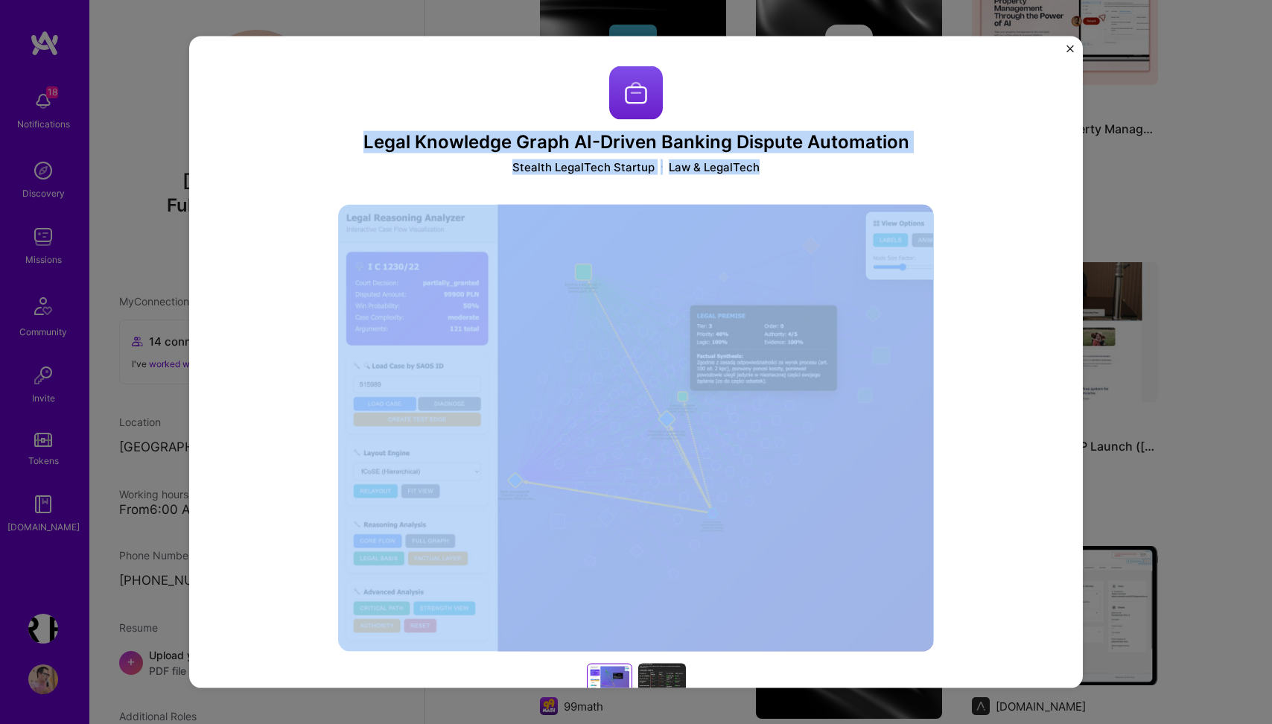
click at [1071, 51] on img "Close" at bounding box center [1070, 48] width 7 height 7
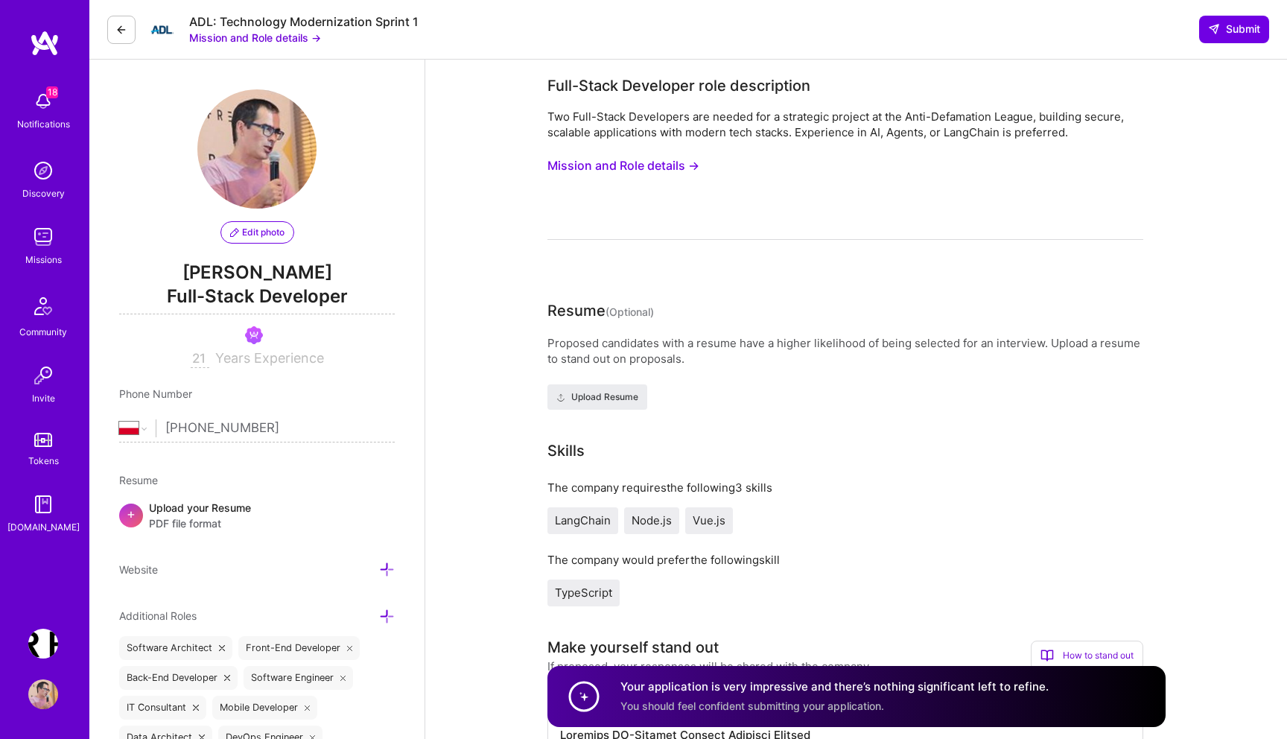
select select "PL"
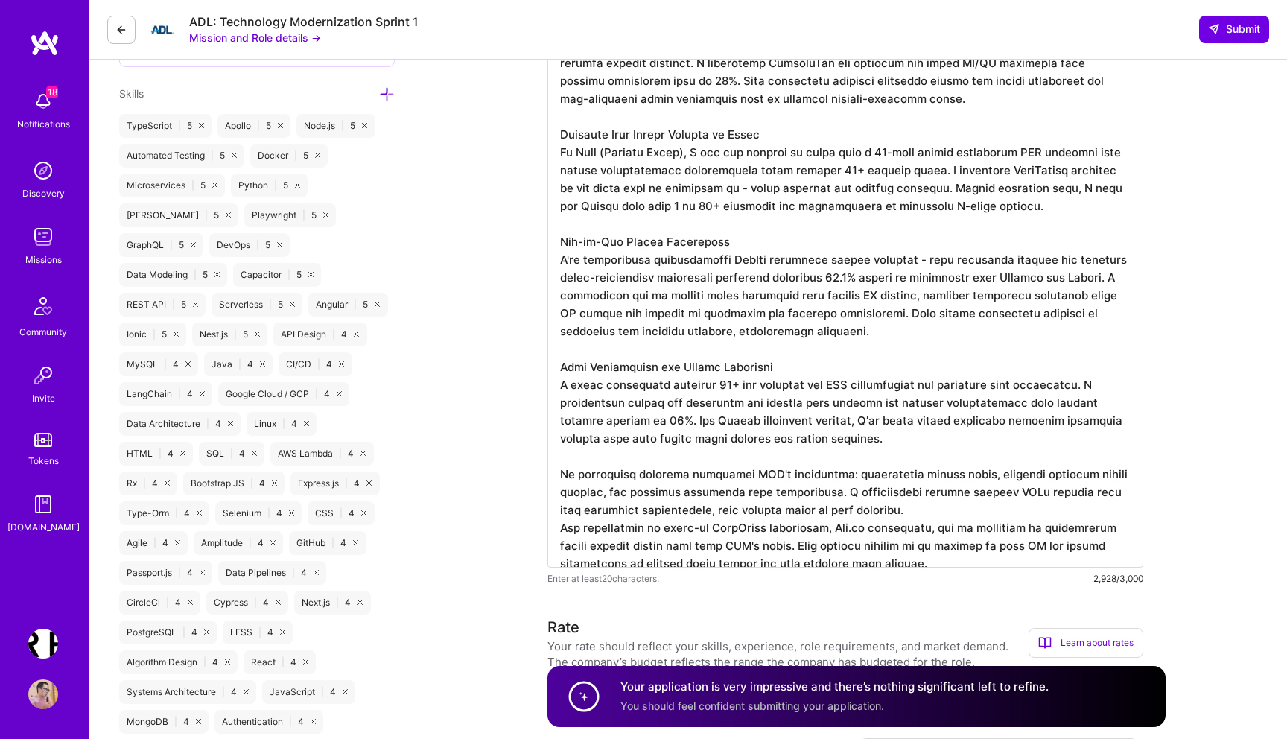
scroll to position [880, 0]
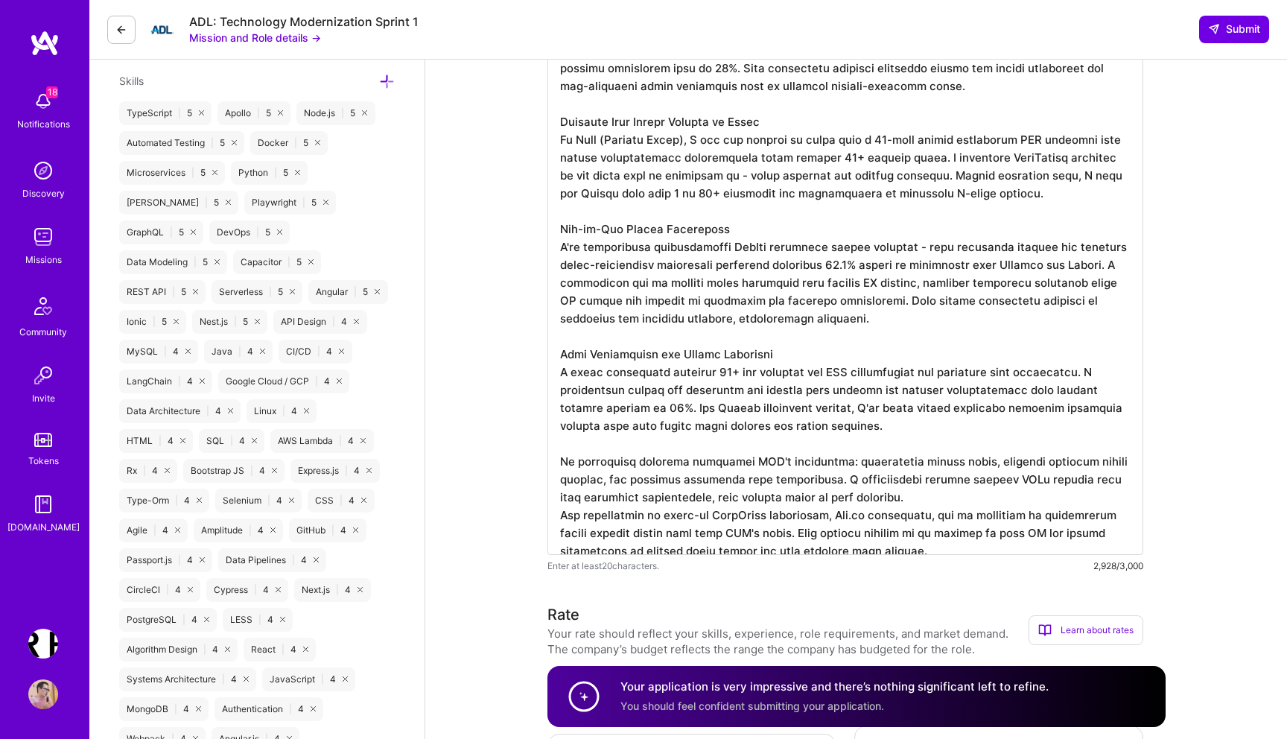
drag, startPoint x: 926, startPoint y: 535, endPoint x: 769, endPoint y: 165, distance: 402.3
click at [769, 168] on textarea at bounding box center [846, 194] width 596 height 721
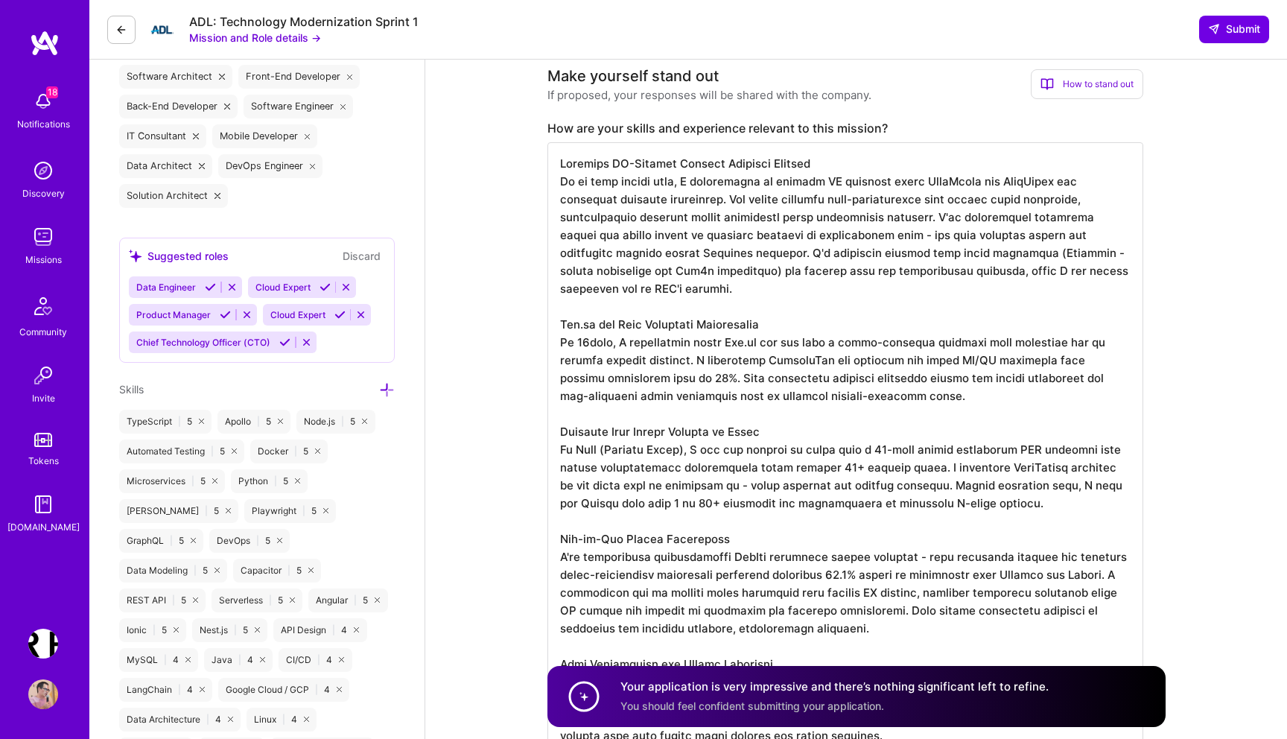
scroll to position [564, 0]
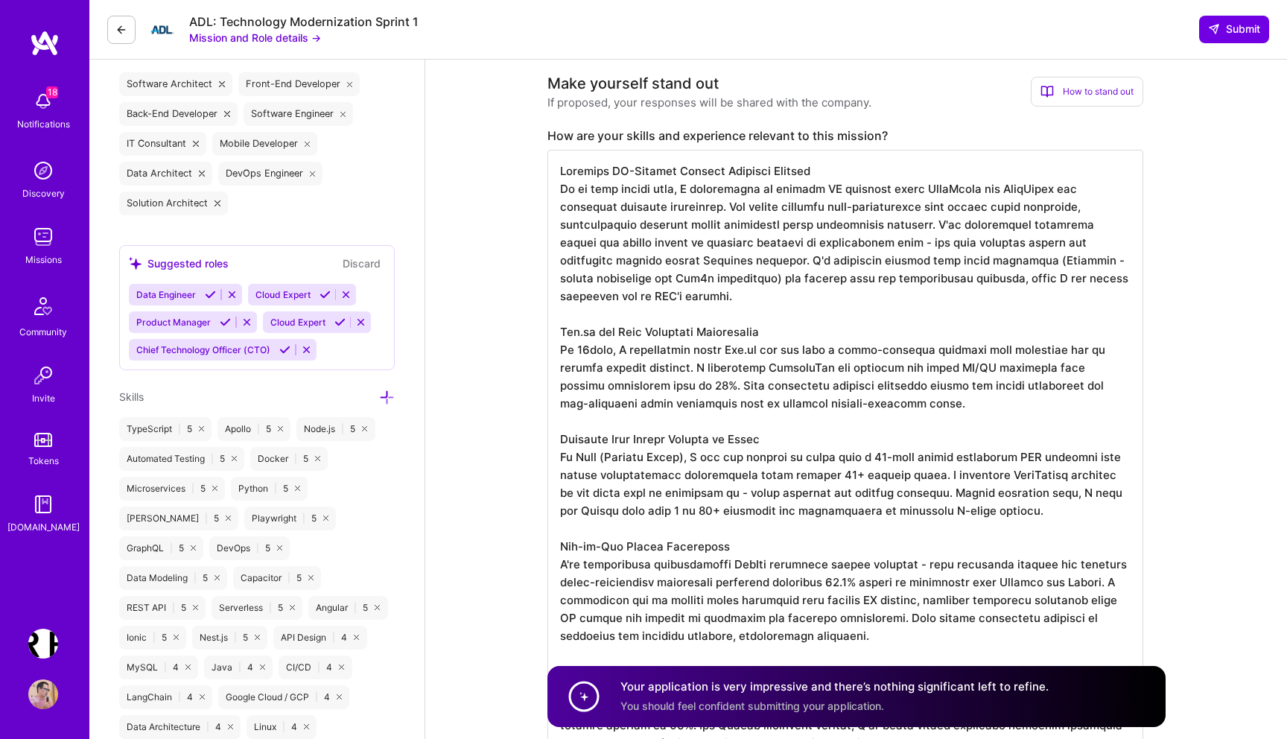
click at [557, 168] on textarea at bounding box center [846, 510] width 596 height 721
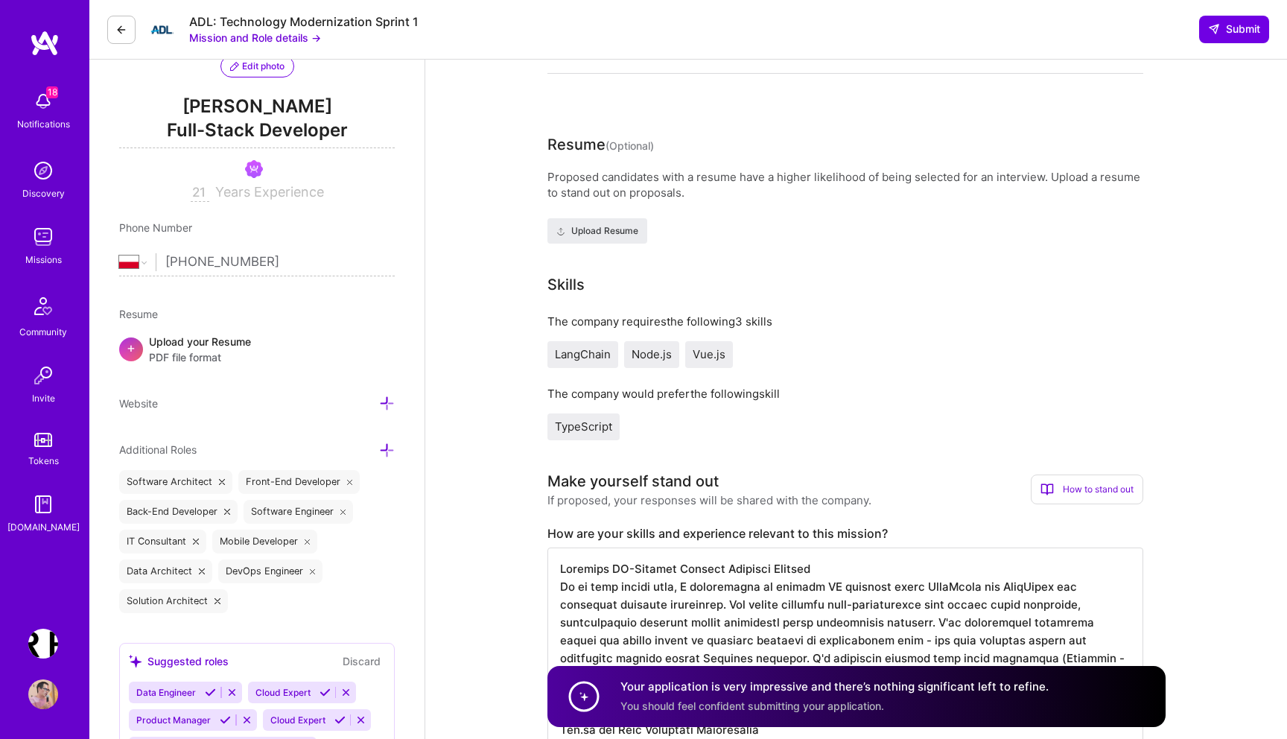
scroll to position [162, 0]
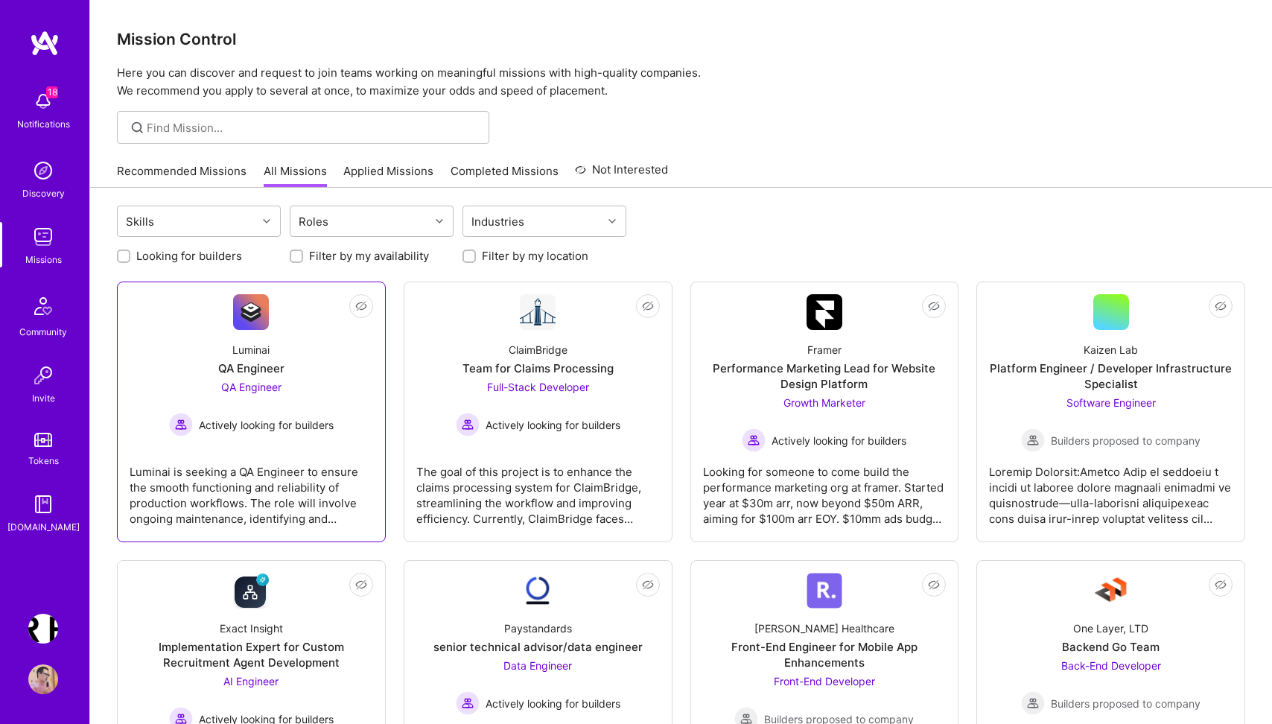
click at [202, 495] on div "Luminai is seeking a QA Engineer to ensure the smooth functioning and reliabili…" at bounding box center [252, 489] width 244 height 74
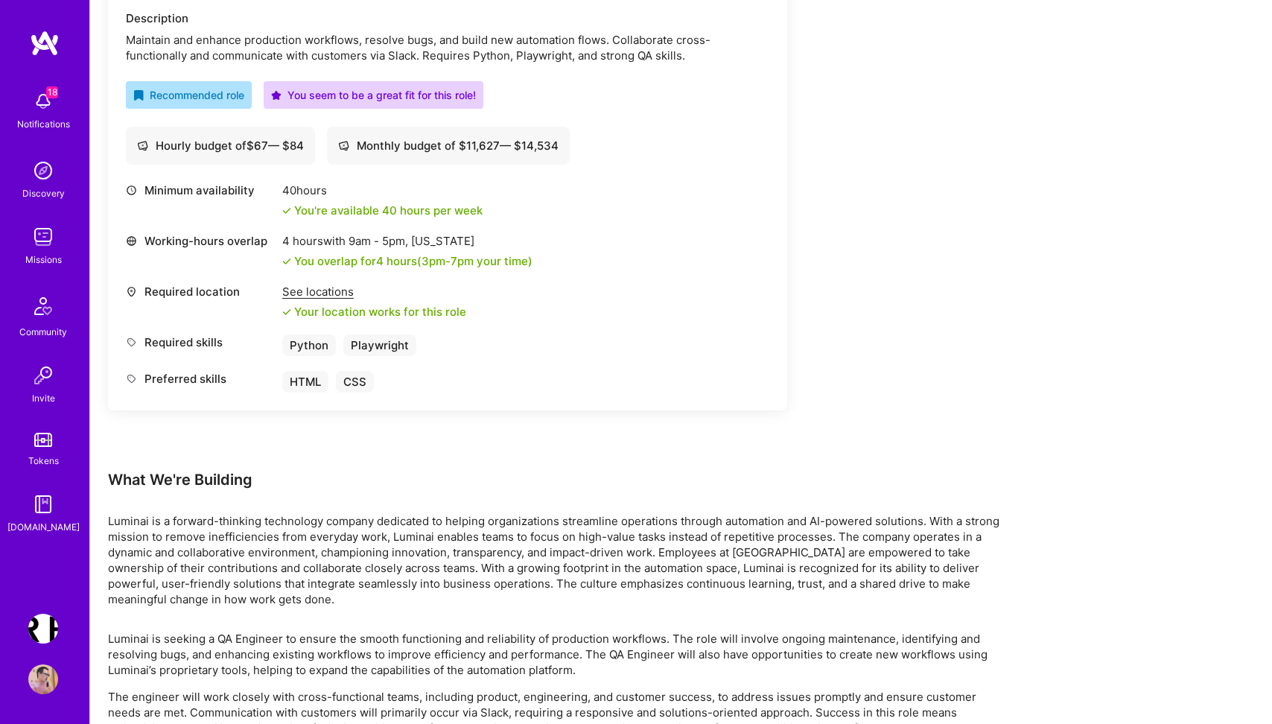
scroll to position [512, 0]
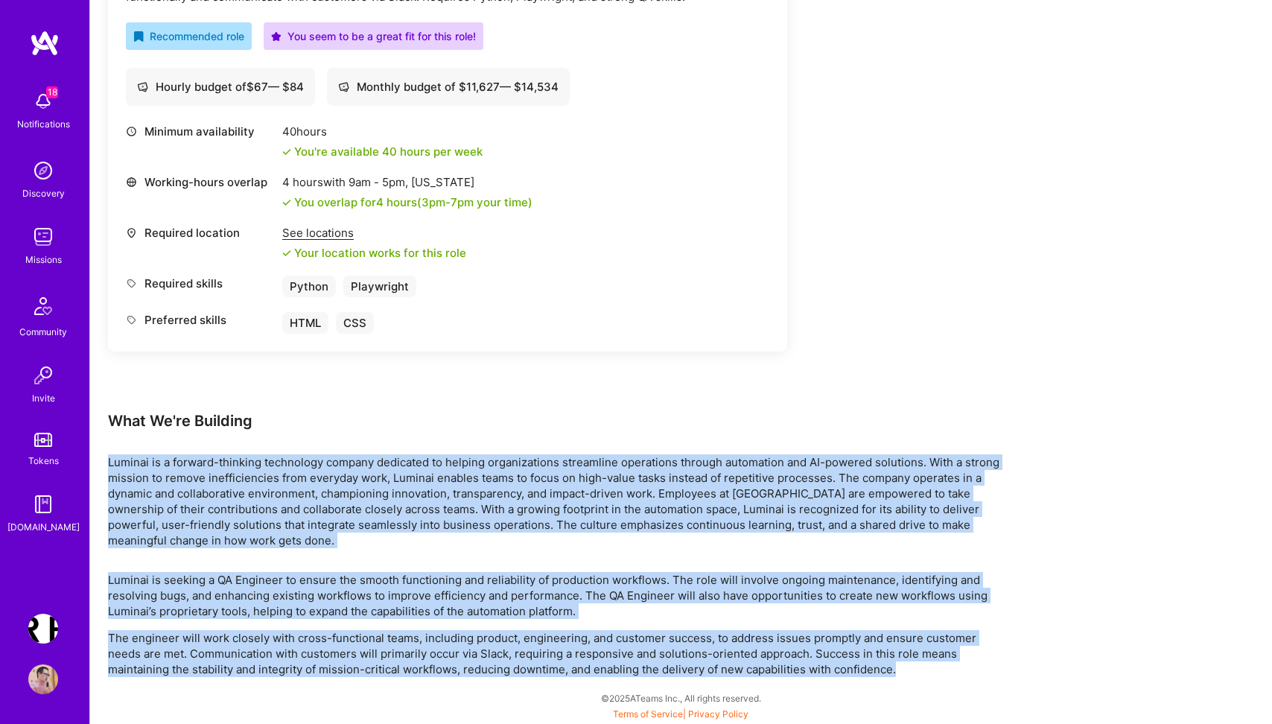
drag, startPoint x: 928, startPoint y: 676, endPoint x: 609, endPoint y: 451, distance: 390.7
click at [609, 451] on div "Earn tokens for inviting a new A.Teamer to this mission Do you know the perfect…" at bounding box center [681, 206] width 1182 height 1036
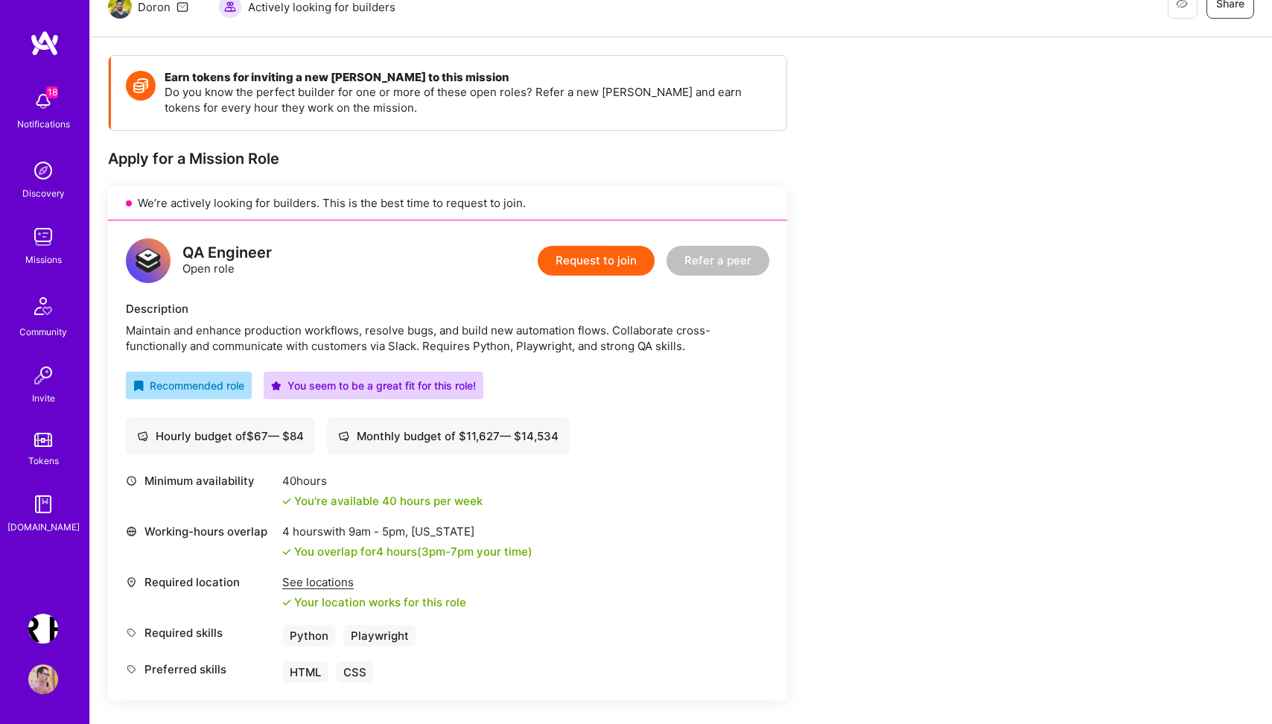
scroll to position [0, 0]
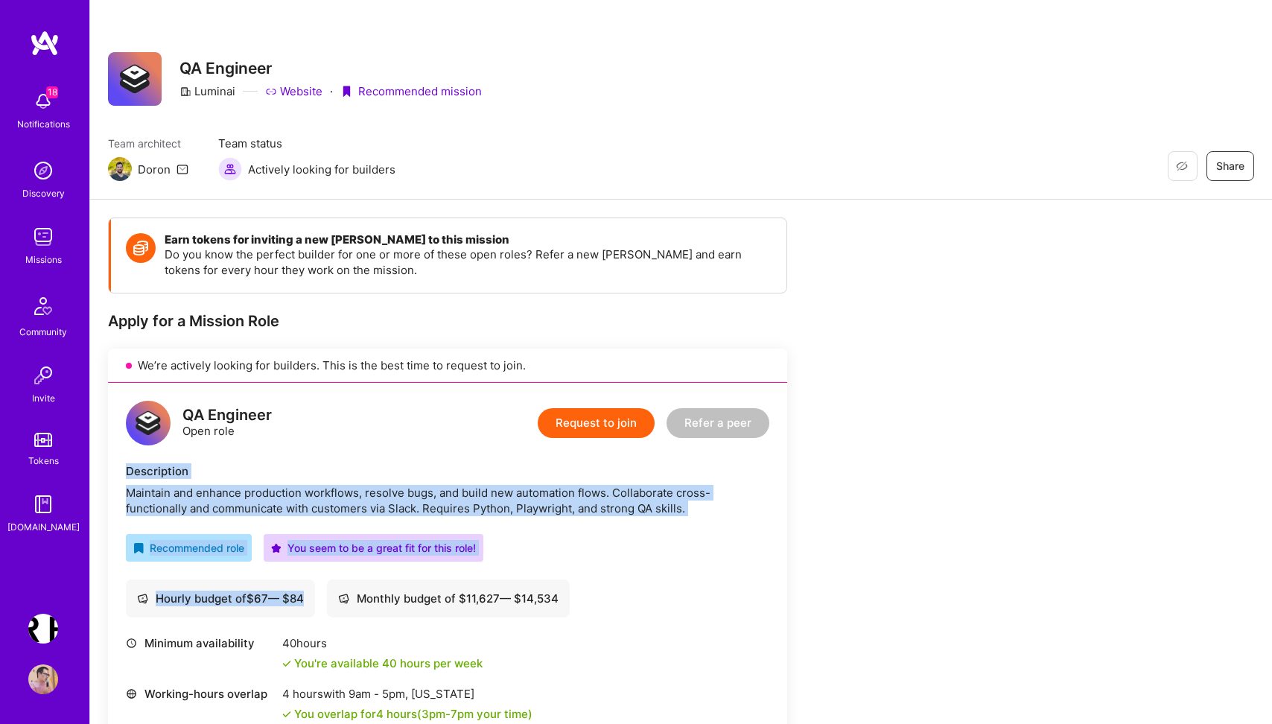
drag, startPoint x: 122, startPoint y: 455, endPoint x: 355, endPoint y: 604, distance: 276.7
click at [355, 603] on div "QA Engineer Open role Request to join Refer a peer Description Maintain and enh…" at bounding box center [447, 623] width 679 height 481
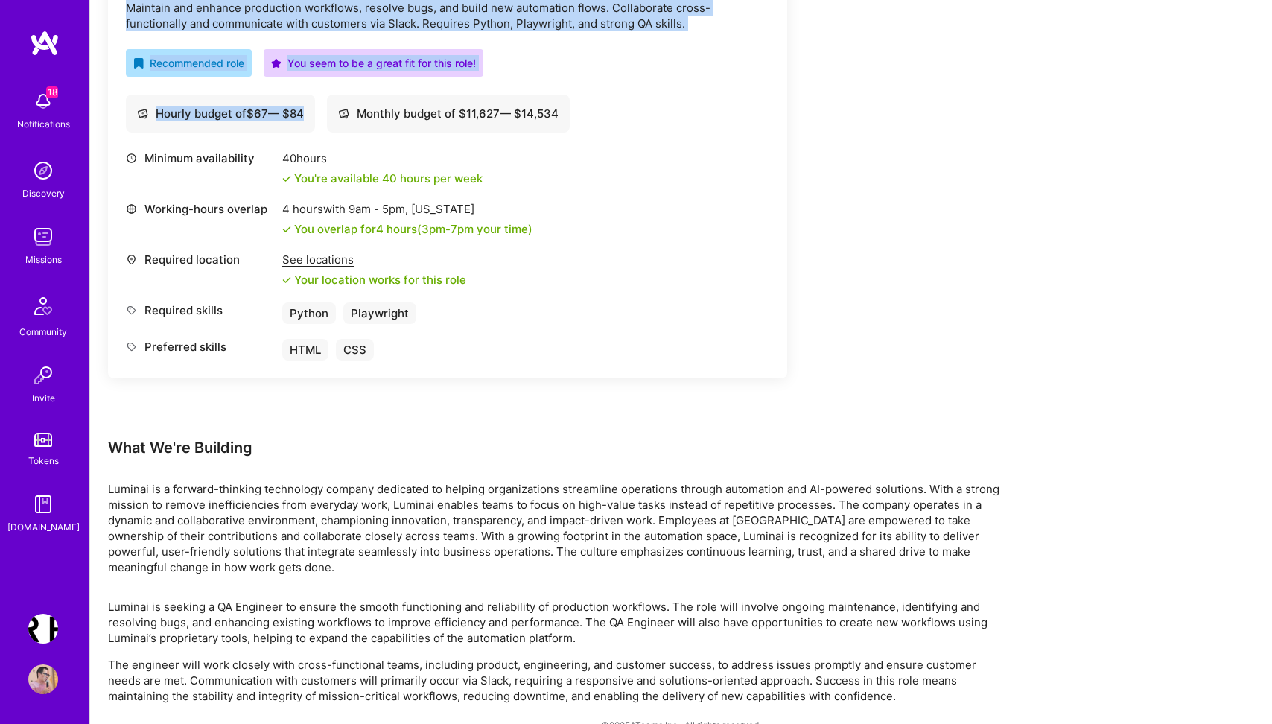
scroll to position [512, 0]
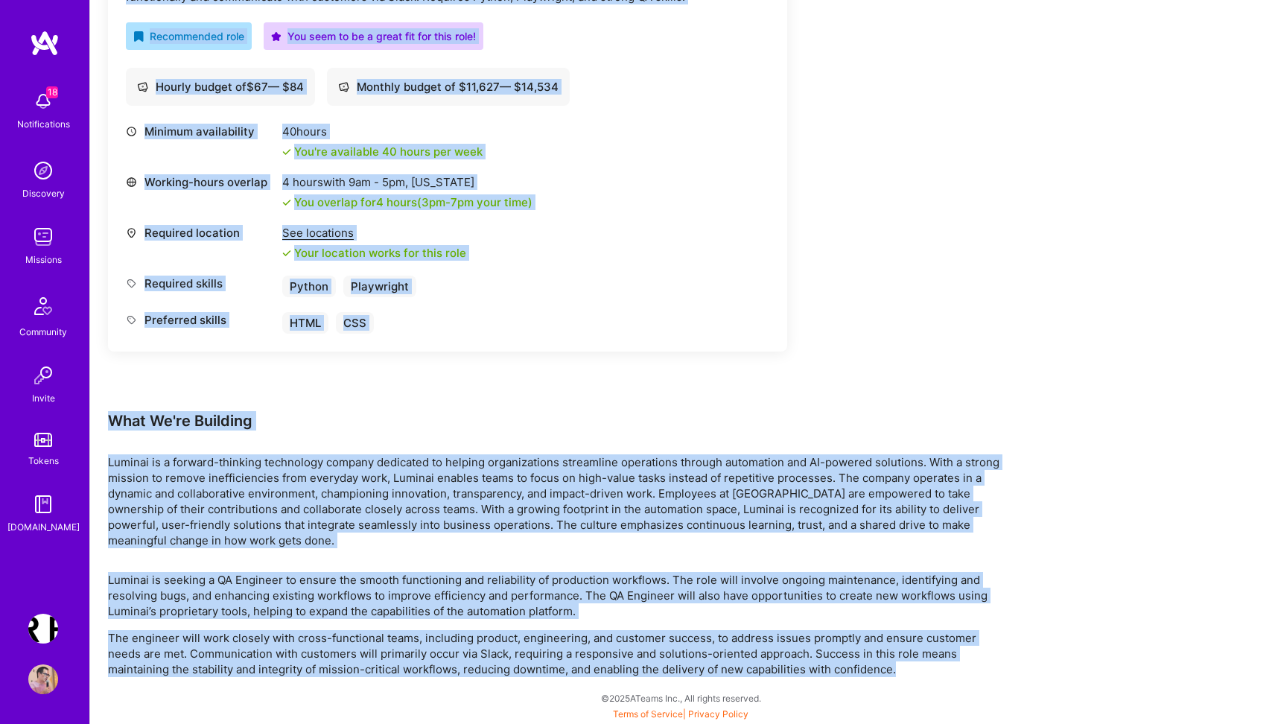
click at [899, 672] on p "The engineer will work closely with cross-functional teams, including product, …" at bounding box center [555, 653] width 894 height 47
copy div "Description Maintain and enhance production workflows, resolve bugs, and build …"
click at [438, 494] on p "Luminai is a forward-thinking technology company dedicated to helping organizat…" at bounding box center [555, 501] width 894 height 94
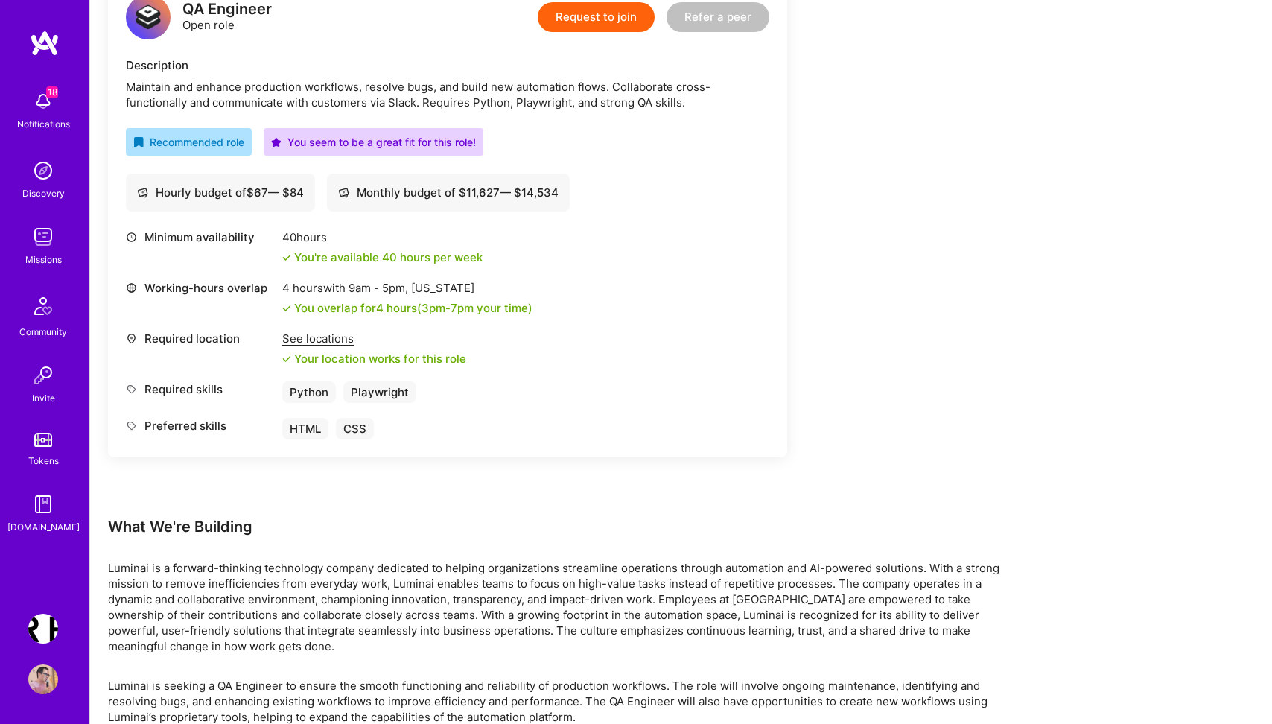
scroll to position [377, 0]
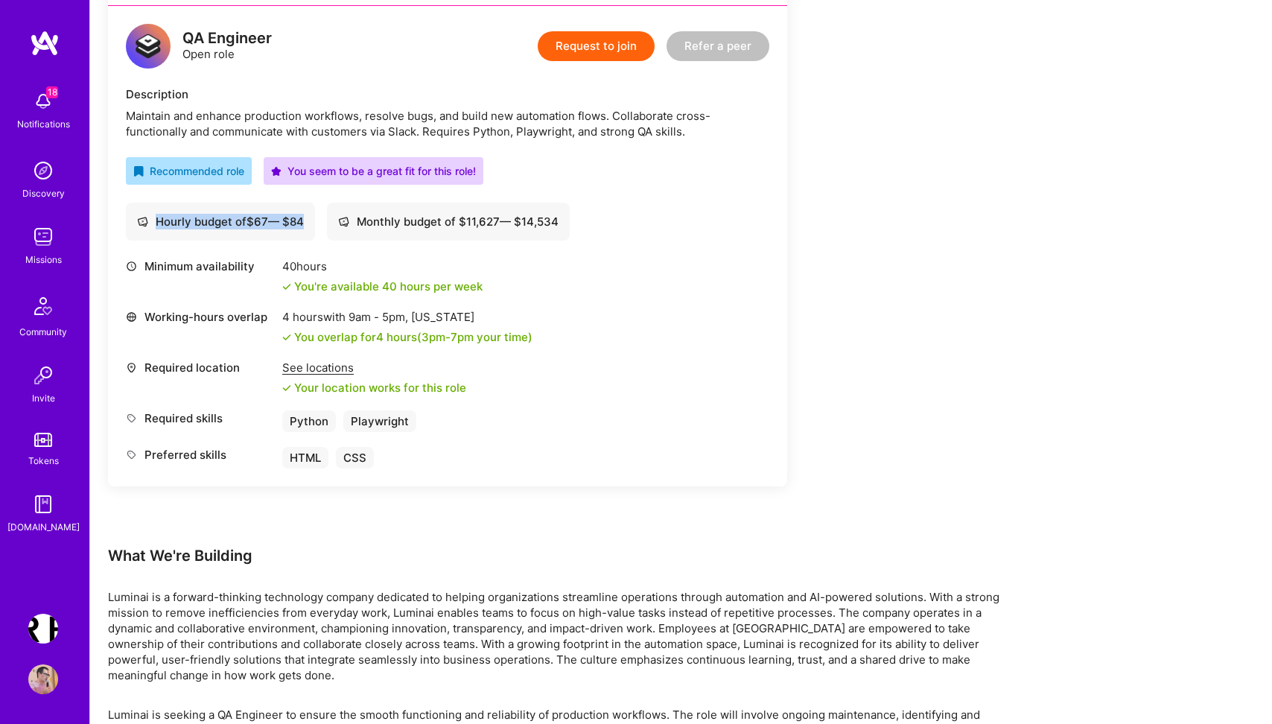
drag, startPoint x: 155, startPoint y: 219, endPoint x: 306, endPoint y: 220, distance: 151.2
click at [304, 220] on div "Hourly budget of $ 67 — $ 84" at bounding box center [220, 222] width 167 height 16
copy div "Hourly budget of $ 67 — $ 84"
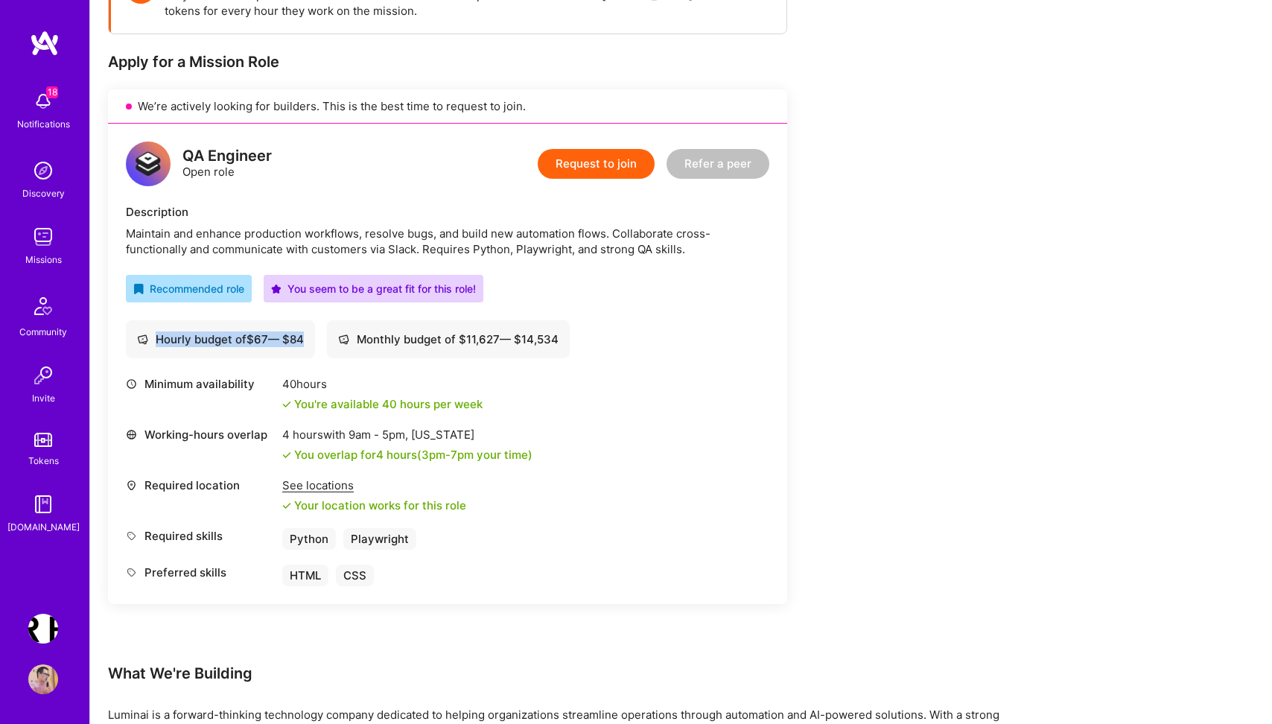
scroll to position [271, 0]
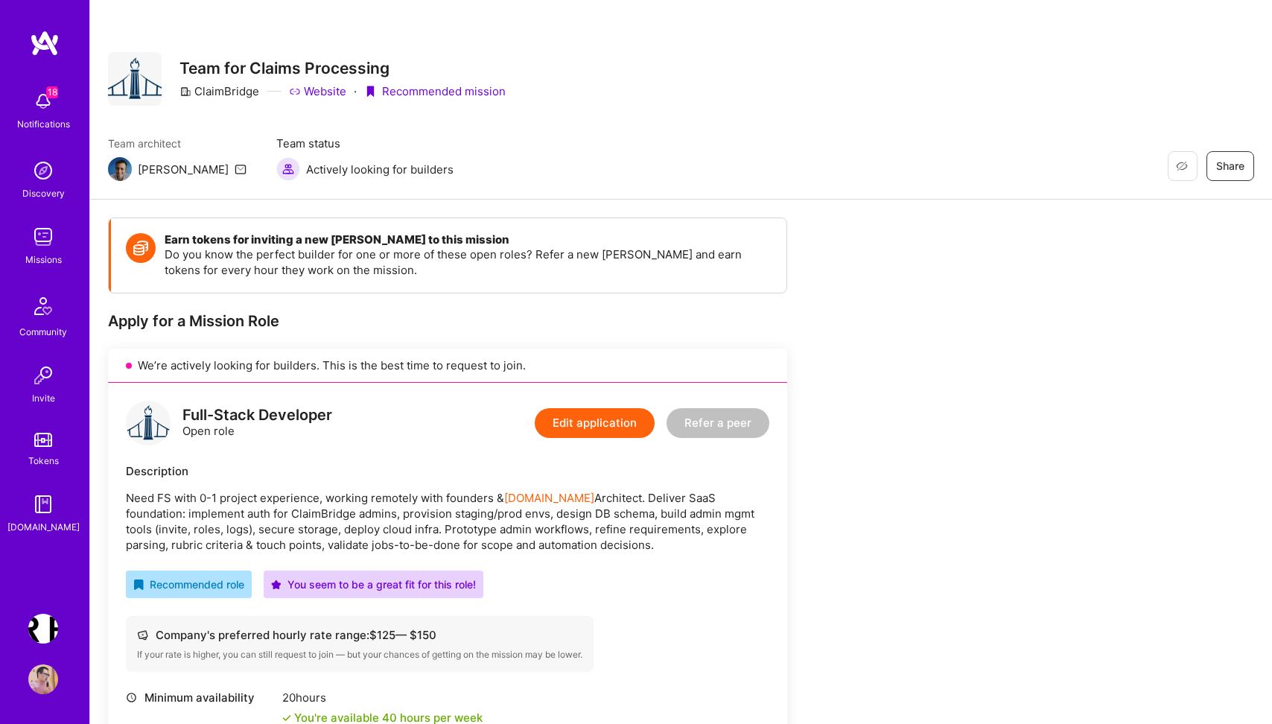
scroll to position [18, 0]
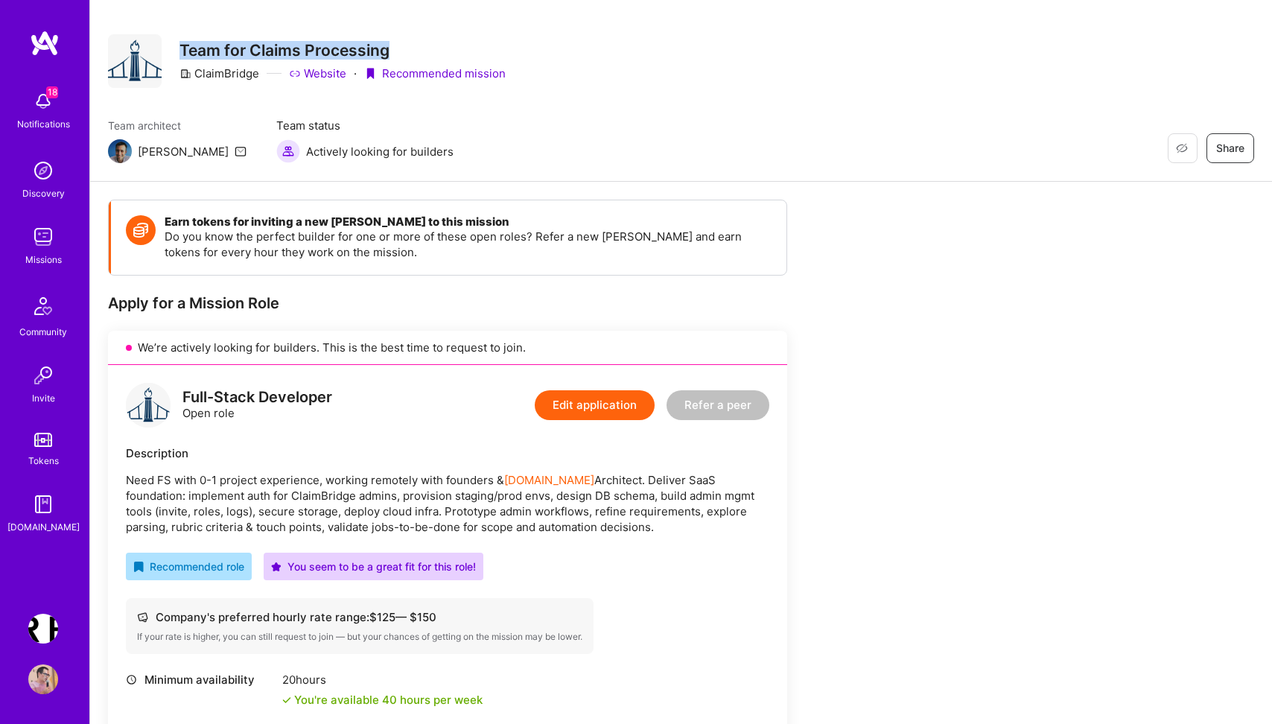
drag, startPoint x: 179, startPoint y: 48, endPoint x: 499, endPoint y: 48, distance: 320.3
click at [498, 48] on div "Restore Not Interested Share Team for Claims Processing ClaimBridge Website · R…" at bounding box center [307, 61] width 398 height 54
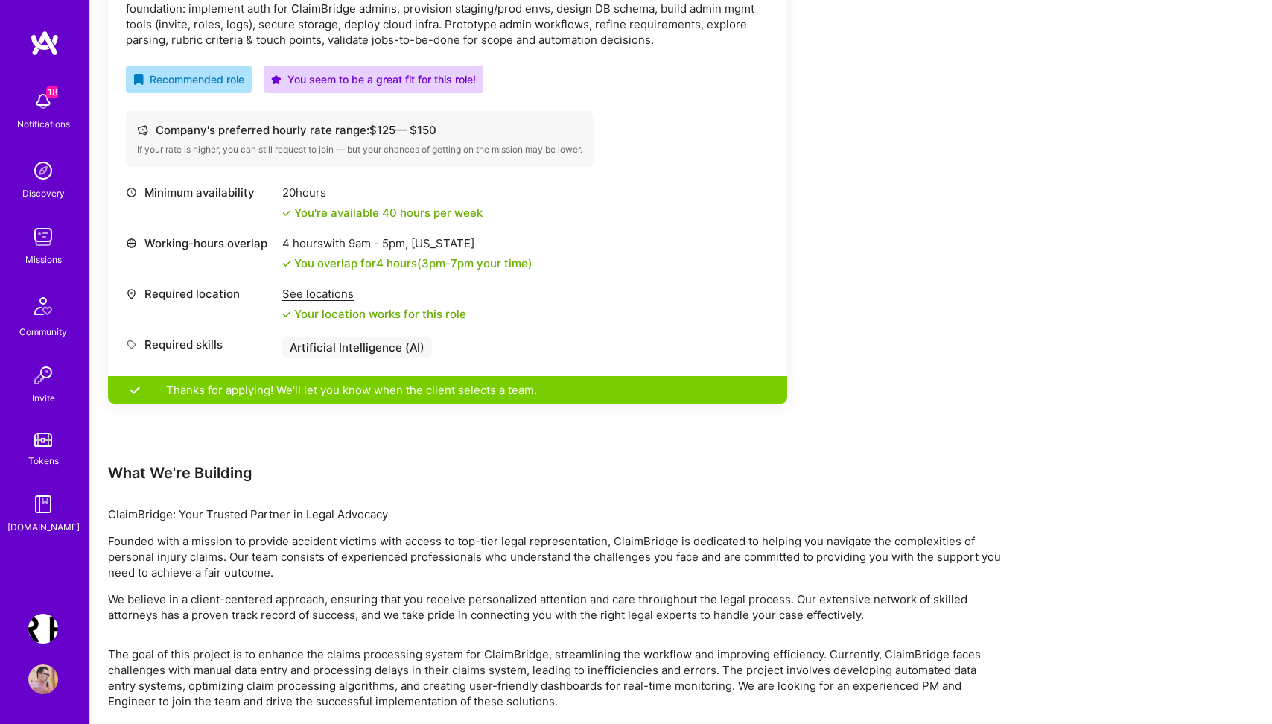
scroll to position [537, 0]
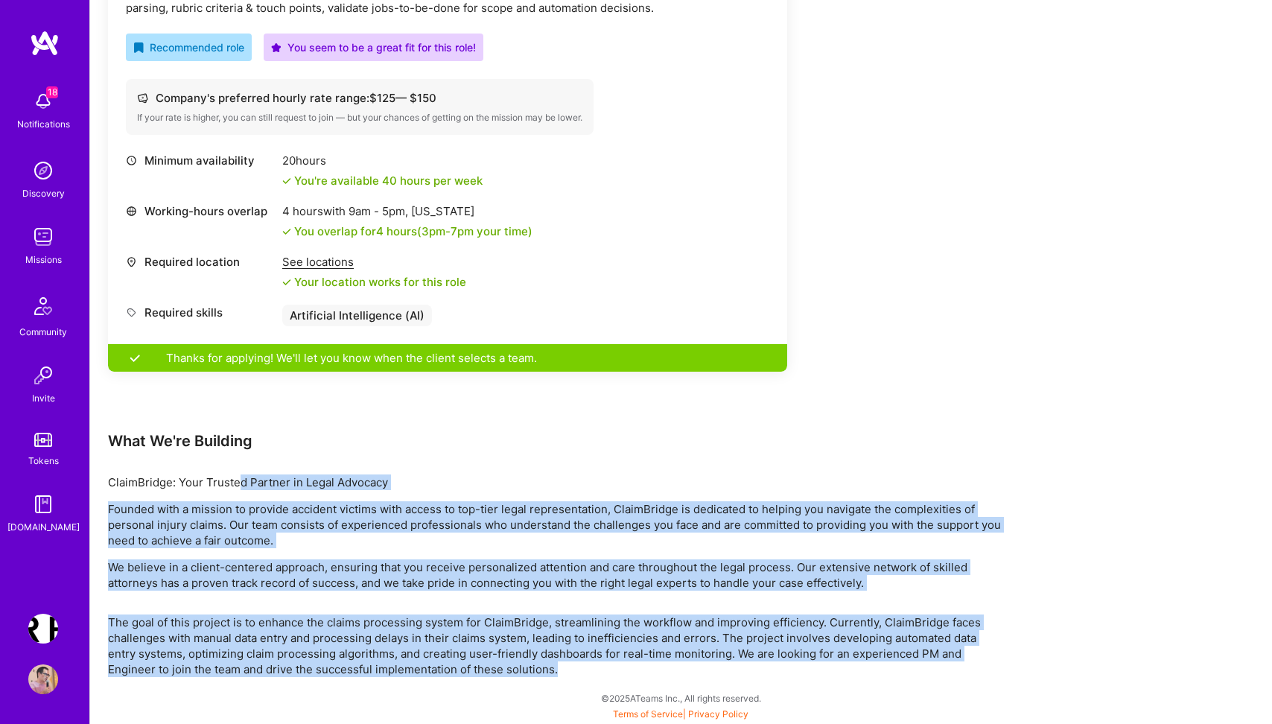
drag, startPoint x: 571, startPoint y: 674, endPoint x: 240, endPoint y: 478, distance: 384.8
click at [240, 478] on div "Earn tokens for inviting a new [PERSON_NAME] to this mission Do you know the pe…" at bounding box center [555, 178] width 894 height 997
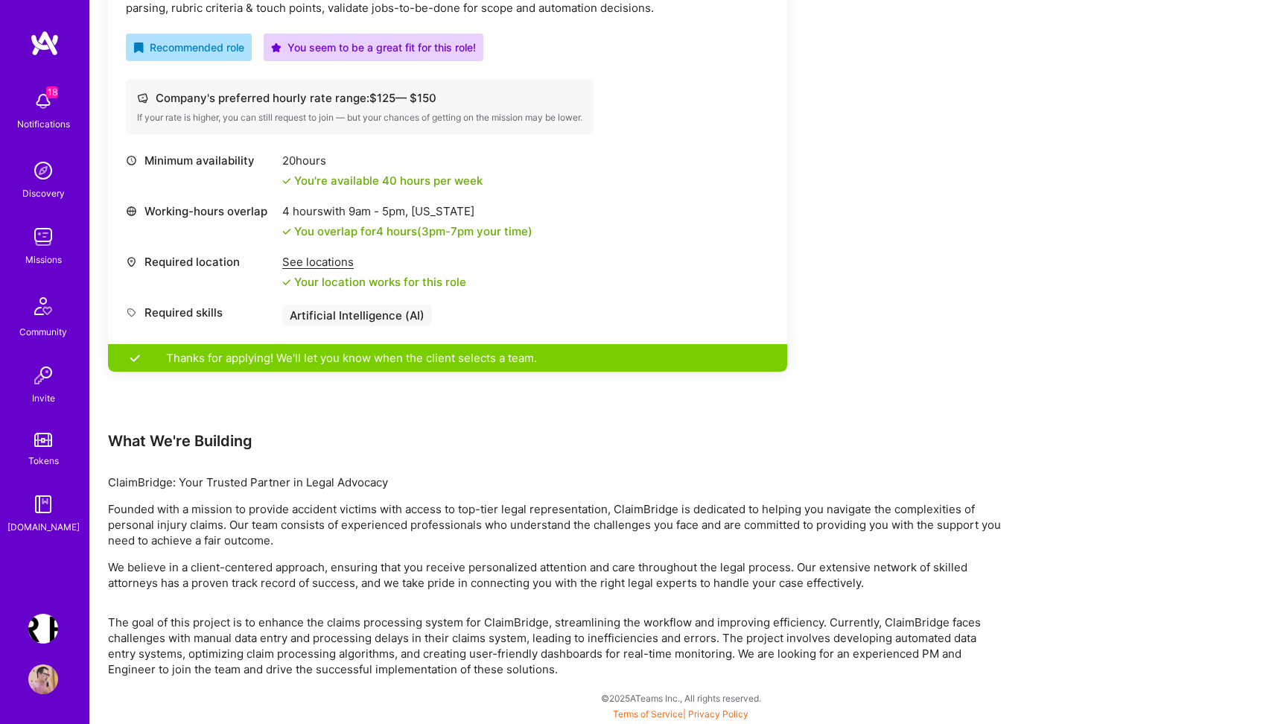
click at [603, 465] on div "Earn tokens for inviting a new [PERSON_NAME] to this mission Do you know the pe…" at bounding box center [555, 178] width 894 height 997
drag, startPoint x: 139, startPoint y: 484, endPoint x: 583, endPoint y: 484, distance: 444.0
click at [582, 484] on p "ClaimBridge: Your Trusted Partner in Legal Advocacy" at bounding box center [555, 483] width 894 height 16
click at [197, 538] on p "Founded with a mission to provide accident victims with access to top-tier lega…" at bounding box center [555, 524] width 894 height 47
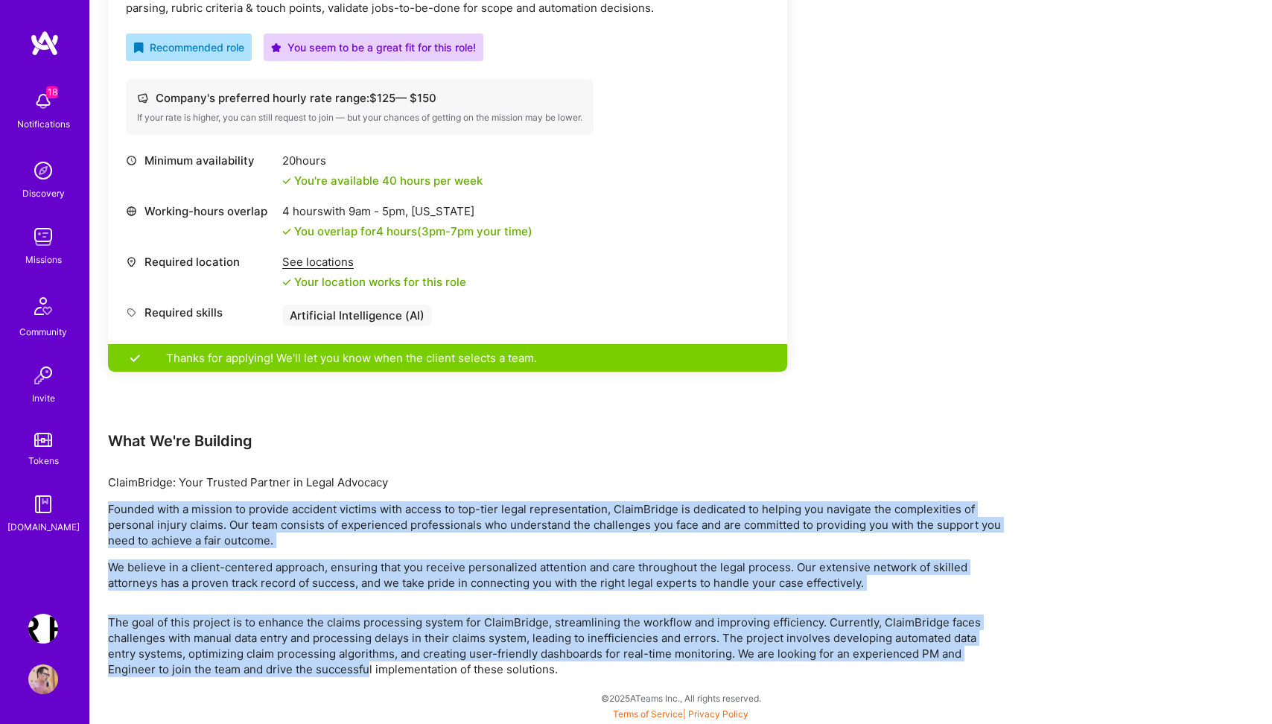
drag, startPoint x: 367, startPoint y: 662, endPoint x: 156, endPoint y: 490, distance: 271.6
click at [156, 491] on div "Earn tokens for inviting a new [PERSON_NAME] to this mission Do you know the pe…" at bounding box center [555, 178] width 894 height 997
click at [333, 565] on p "We believe in a client-centered approach, ensuring that you receive personalize…" at bounding box center [555, 574] width 894 height 31
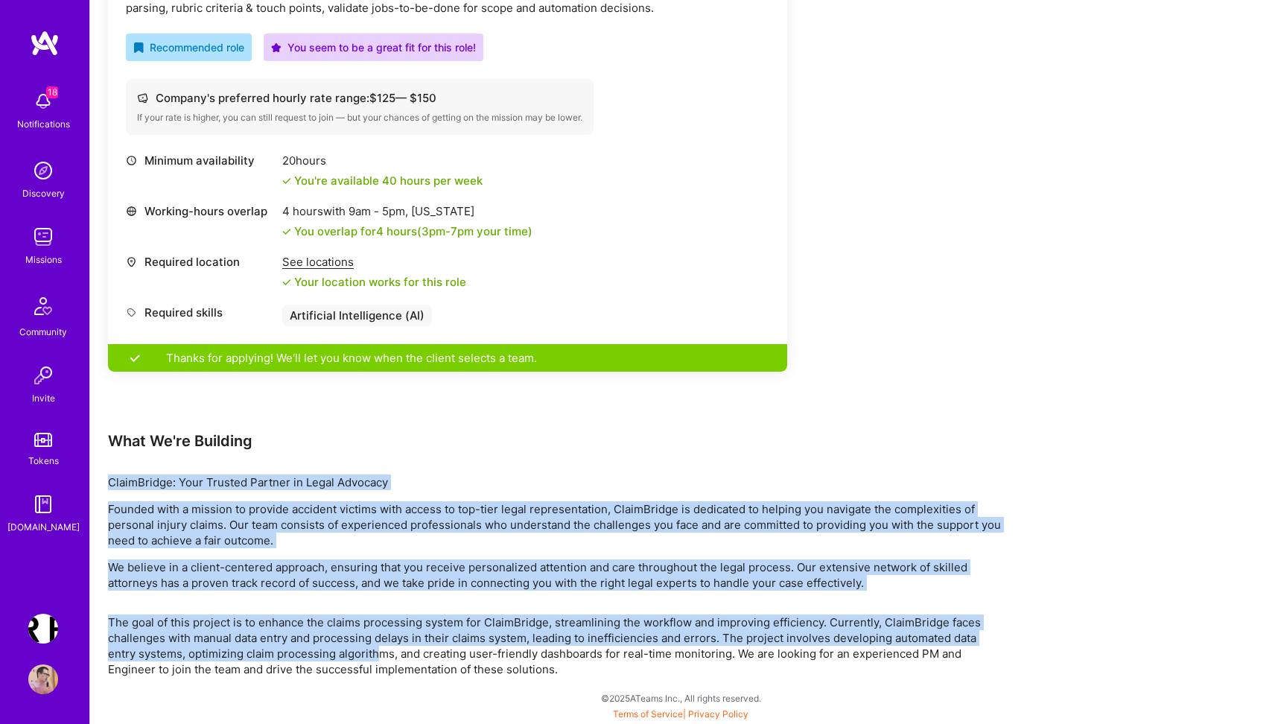
drag, startPoint x: 382, startPoint y: 649, endPoint x: 217, endPoint y: 460, distance: 251.3
click at [218, 460] on div "Earn tokens for inviting a new [PERSON_NAME] to this mission Do you know the pe…" at bounding box center [555, 178] width 894 height 997
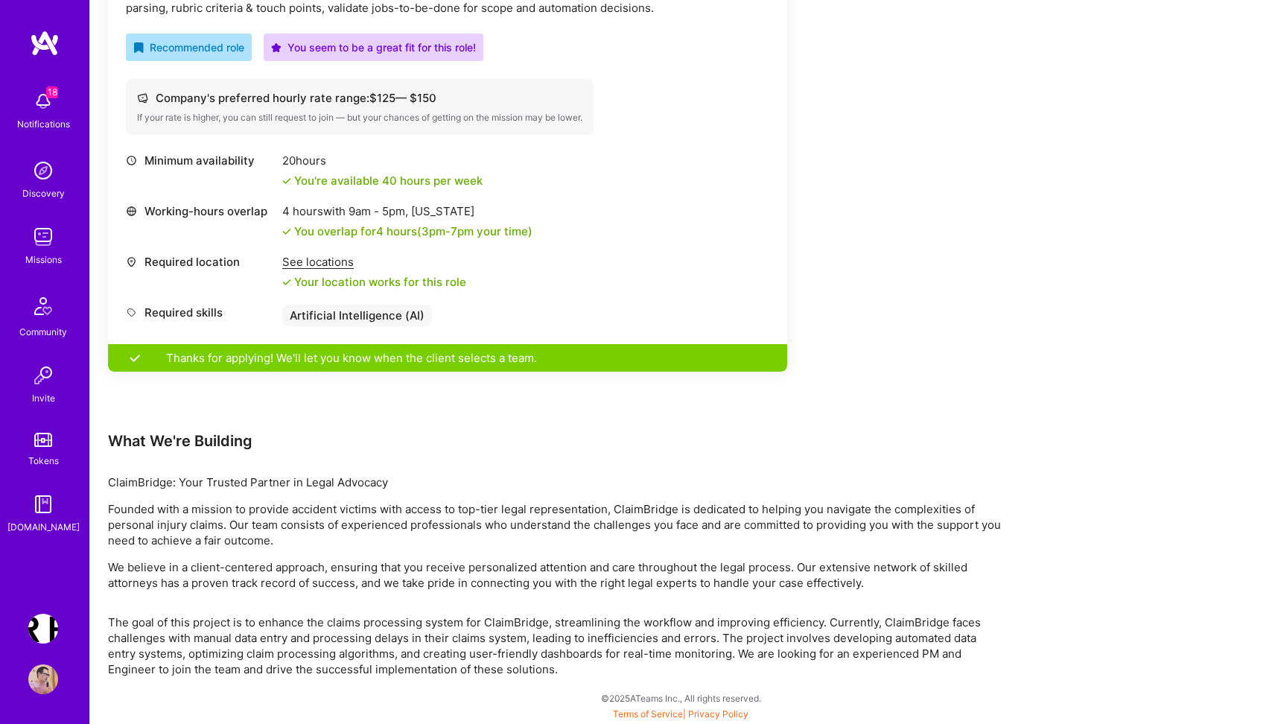
click at [403, 363] on div "Thanks for applying! We'll let you know when the client selects a team." at bounding box center [447, 358] width 679 height 28
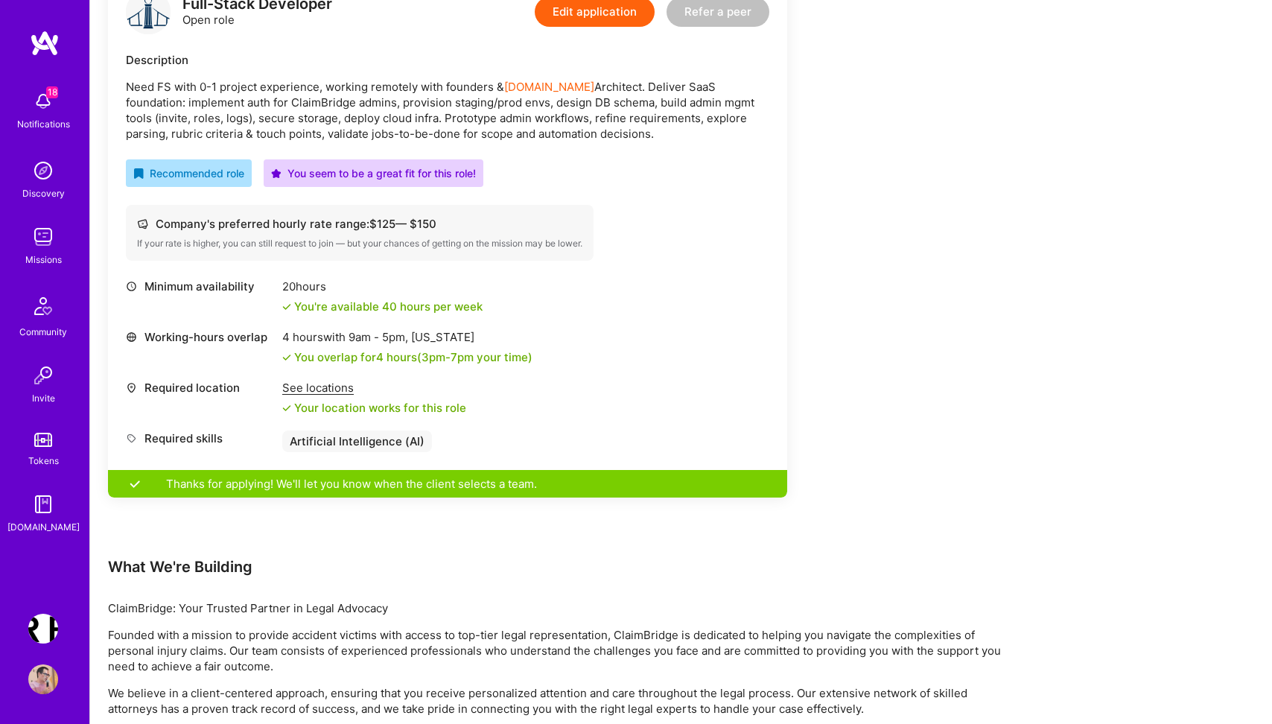
scroll to position [375, 0]
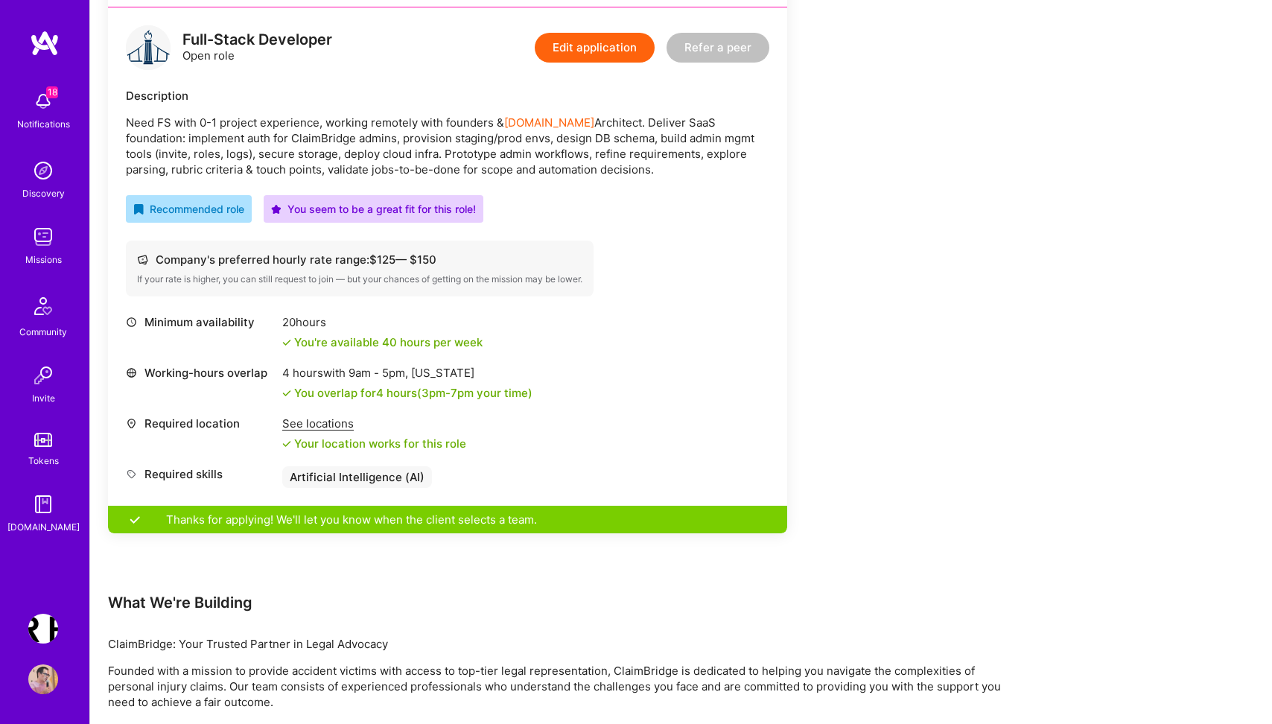
click at [601, 46] on button "Edit application" at bounding box center [595, 48] width 120 height 30
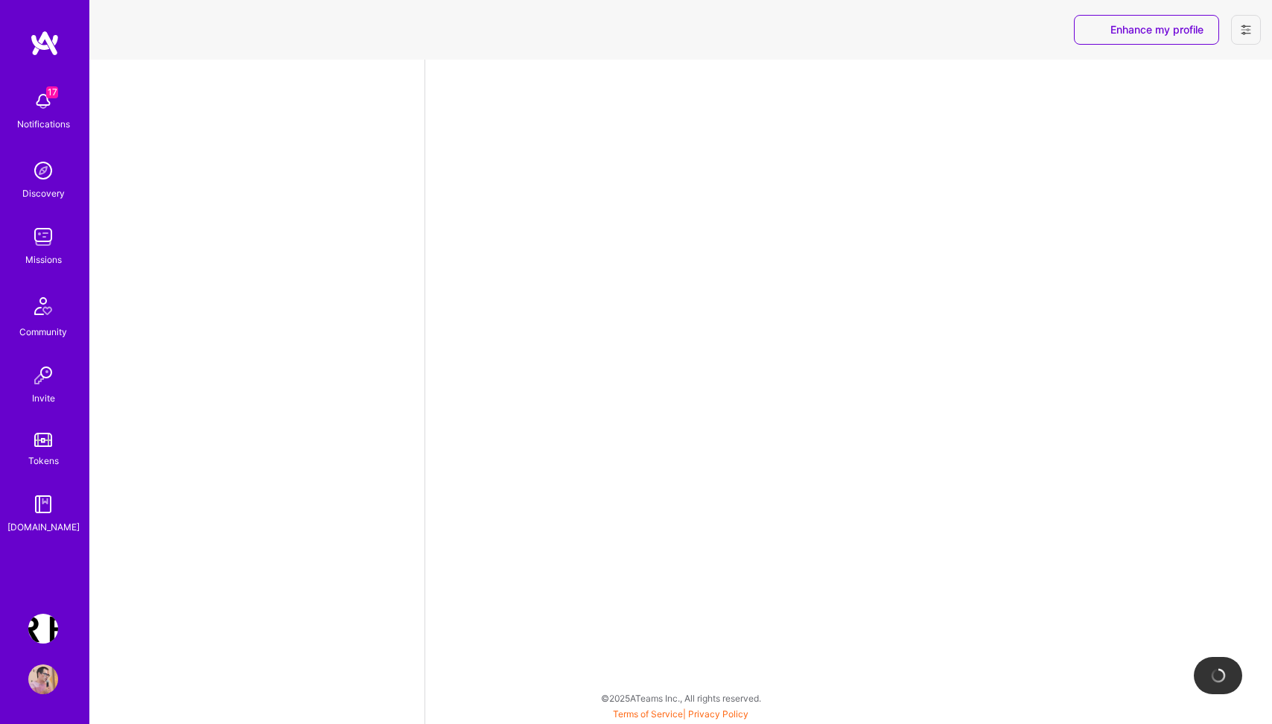
select select "PL"
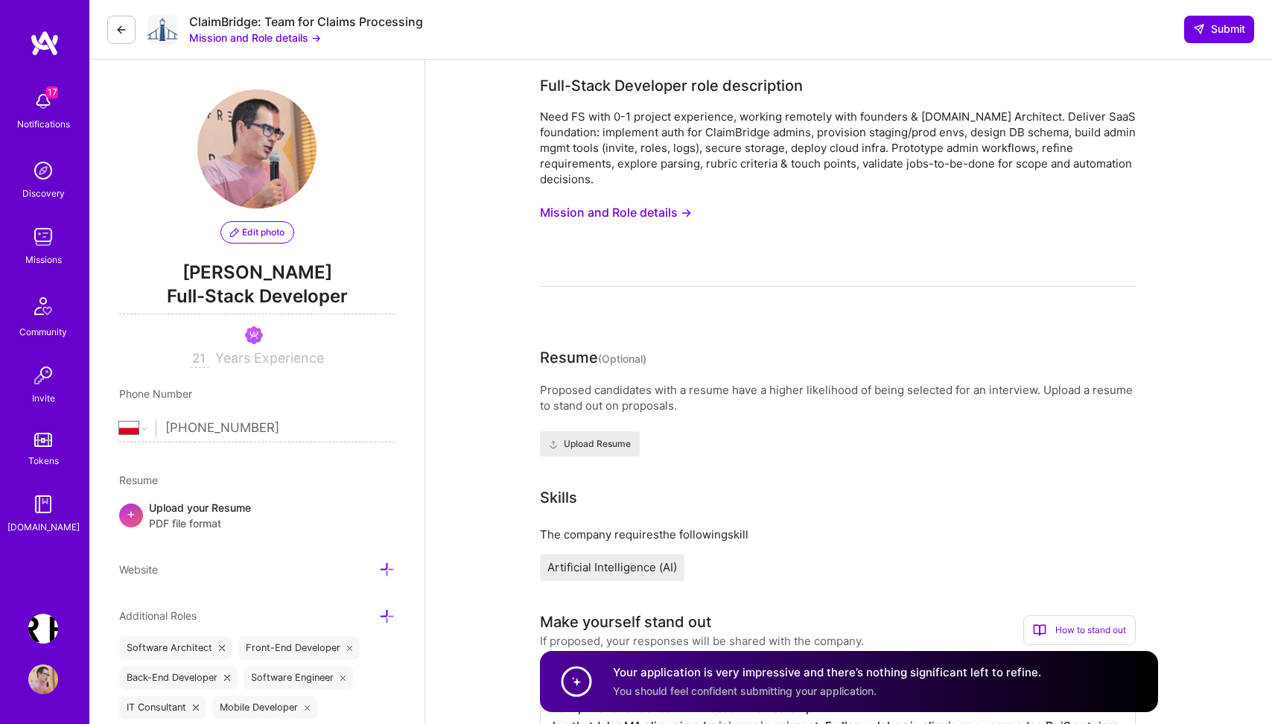
click at [264, 37] on button "Mission and Role details →" at bounding box center [255, 38] width 132 height 16
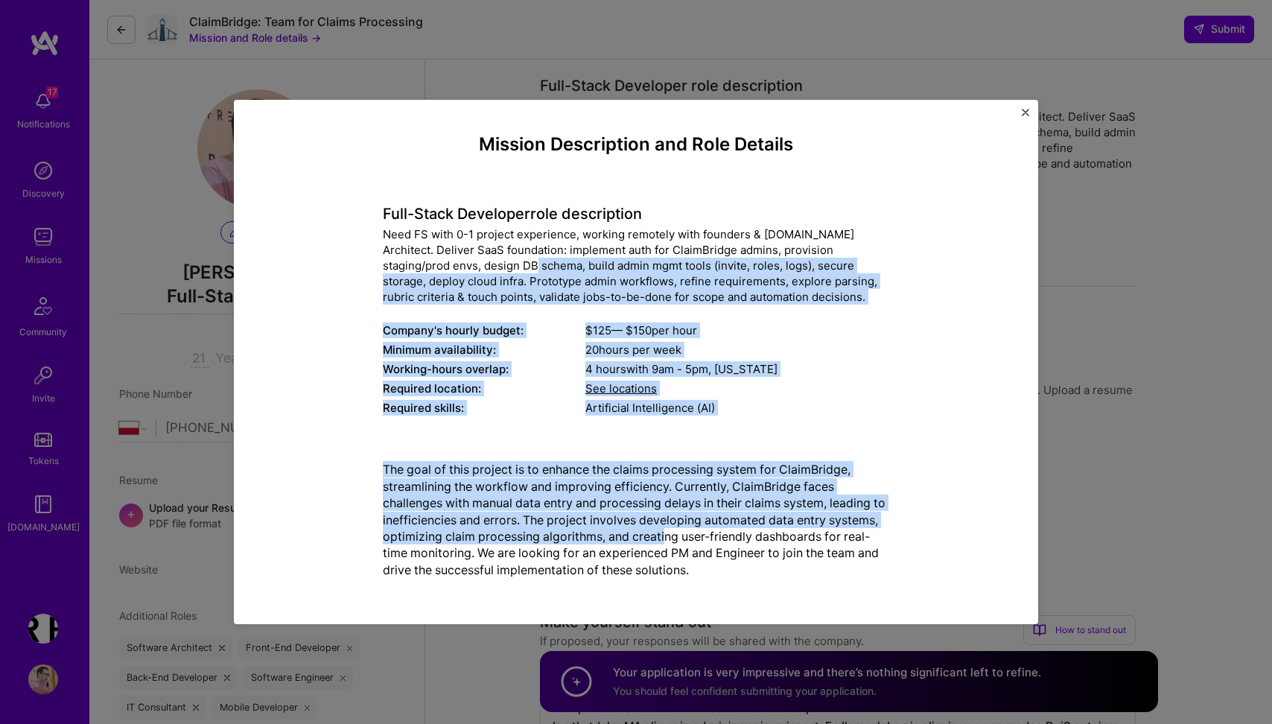
drag, startPoint x: 703, startPoint y: 533, endPoint x: 479, endPoint y: 265, distance: 349.0
click at [479, 265] on div "Mission Description and Role Details Full-Stack Developer role description Need…" at bounding box center [636, 362] width 507 height 456
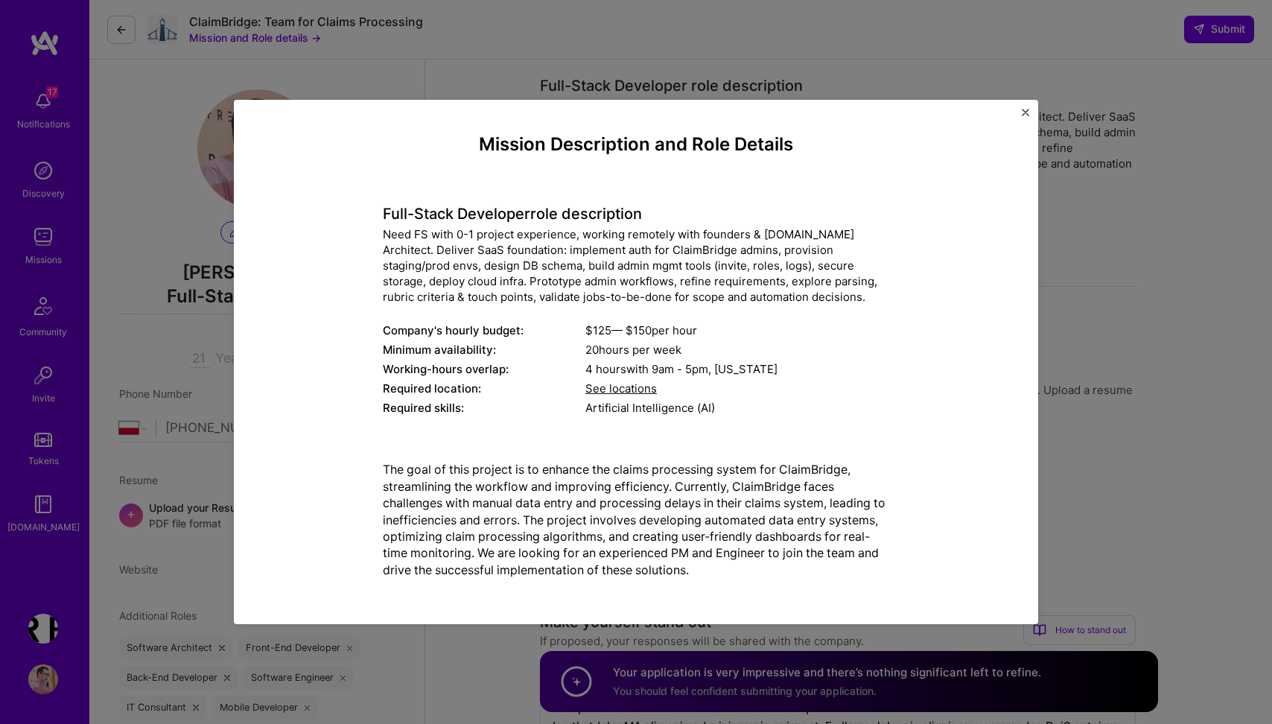
click at [427, 235] on div "Need FS with 0-1 project experience, working remotely with founders & [DOMAIN_N…" at bounding box center [636, 265] width 507 height 78
click at [1026, 112] on img "Close" at bounding box center [1025, 112] width 7 height 7
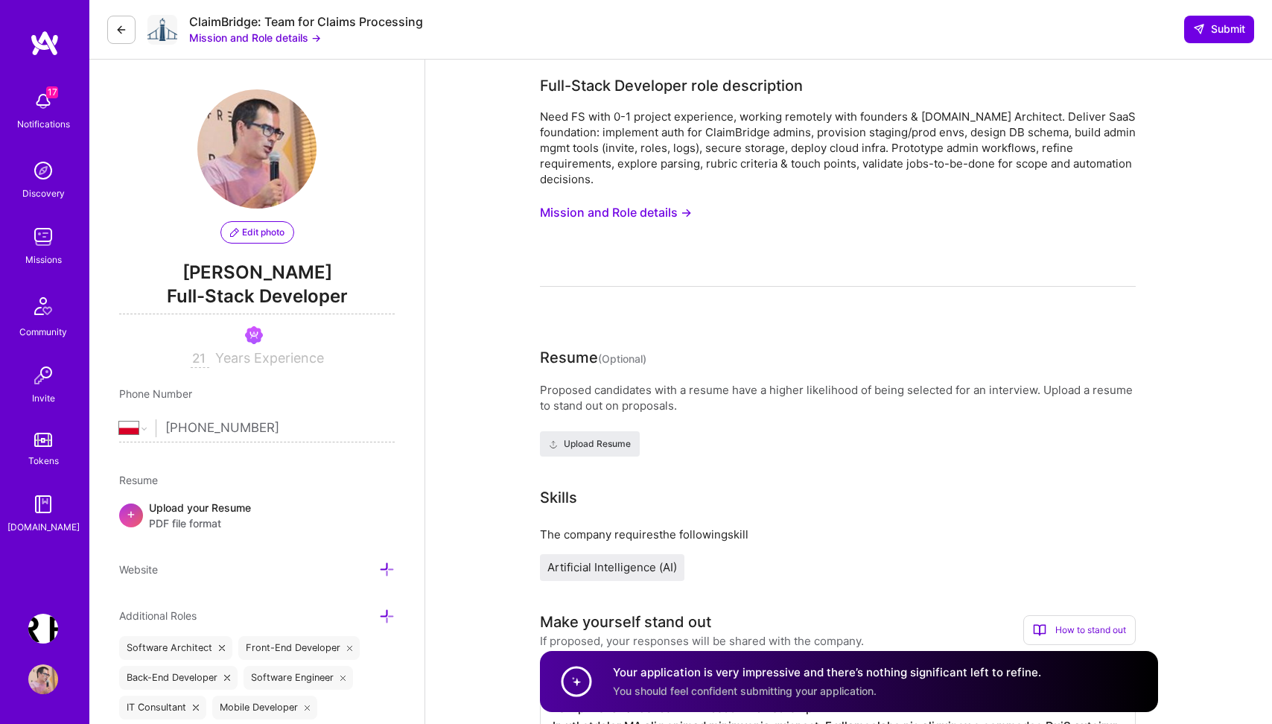
click at [116, 31] on icon at bounding box center [121, 30] width 12 height 12
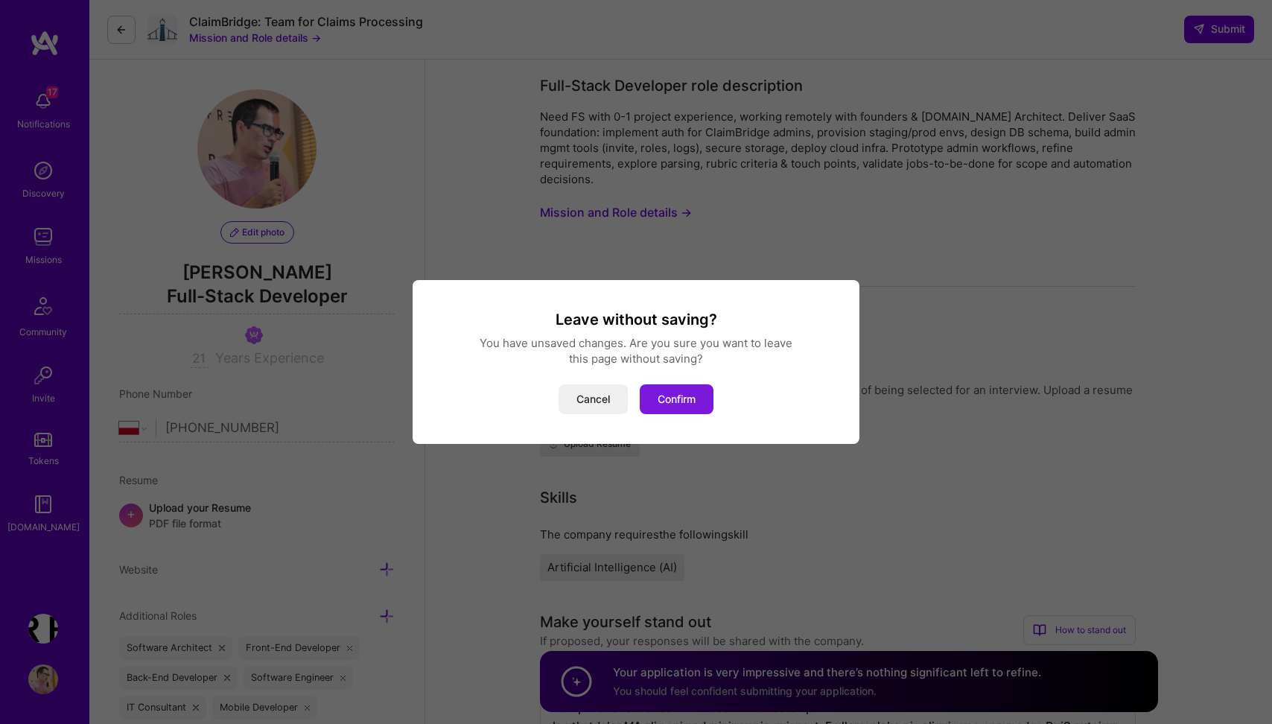
click at [673, 396] on button "Confirm" at bounding box center [677, 399] width 74 height 30
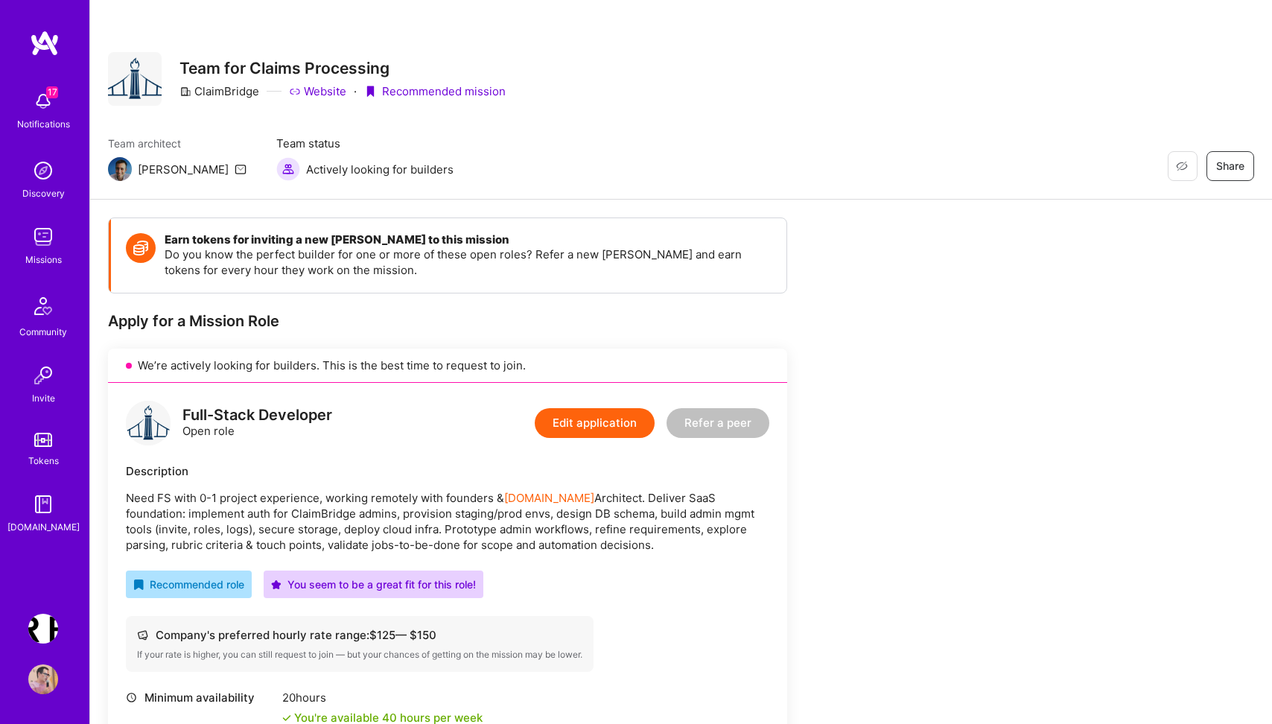
click at [235, 168] on icon at bounding box center [241, 169] width 12 height 12
click at [235, 165] on icon at bounding box center [241, 169] width 12 height 12
click at [235, 170] on icon at bounding box center [241, 169] width 12 height 12
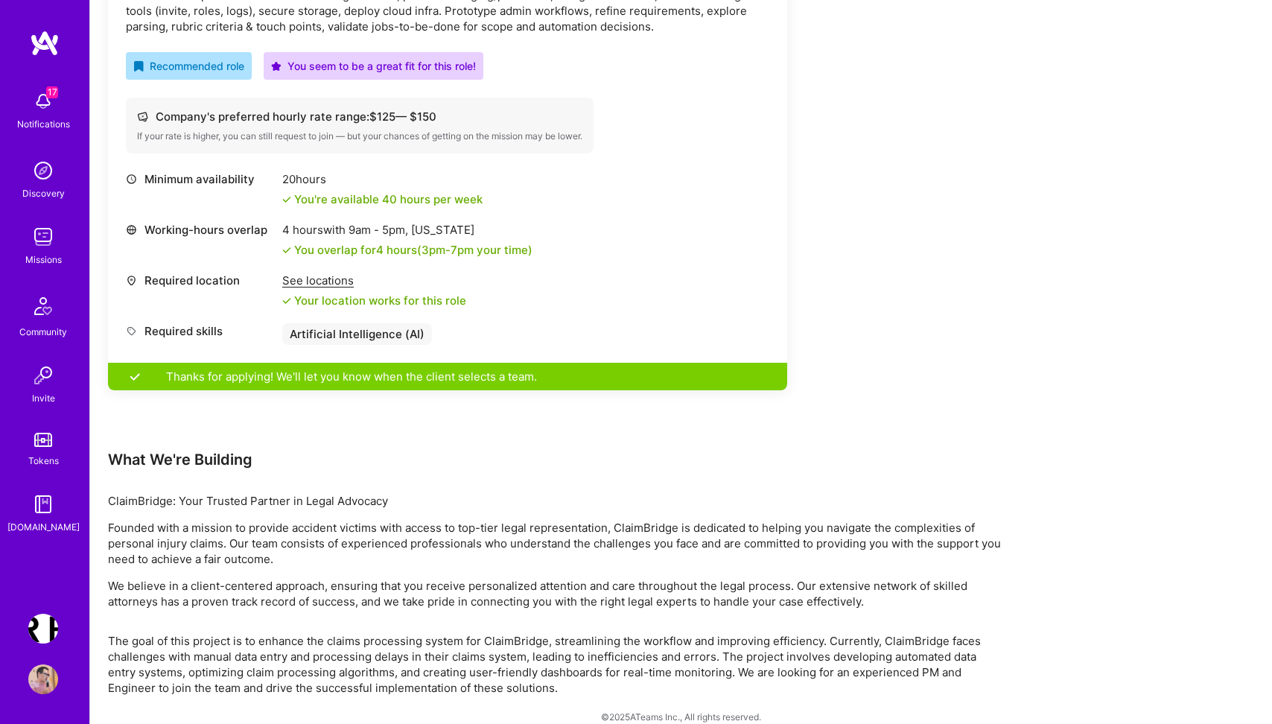
scroll to position [537, 0]
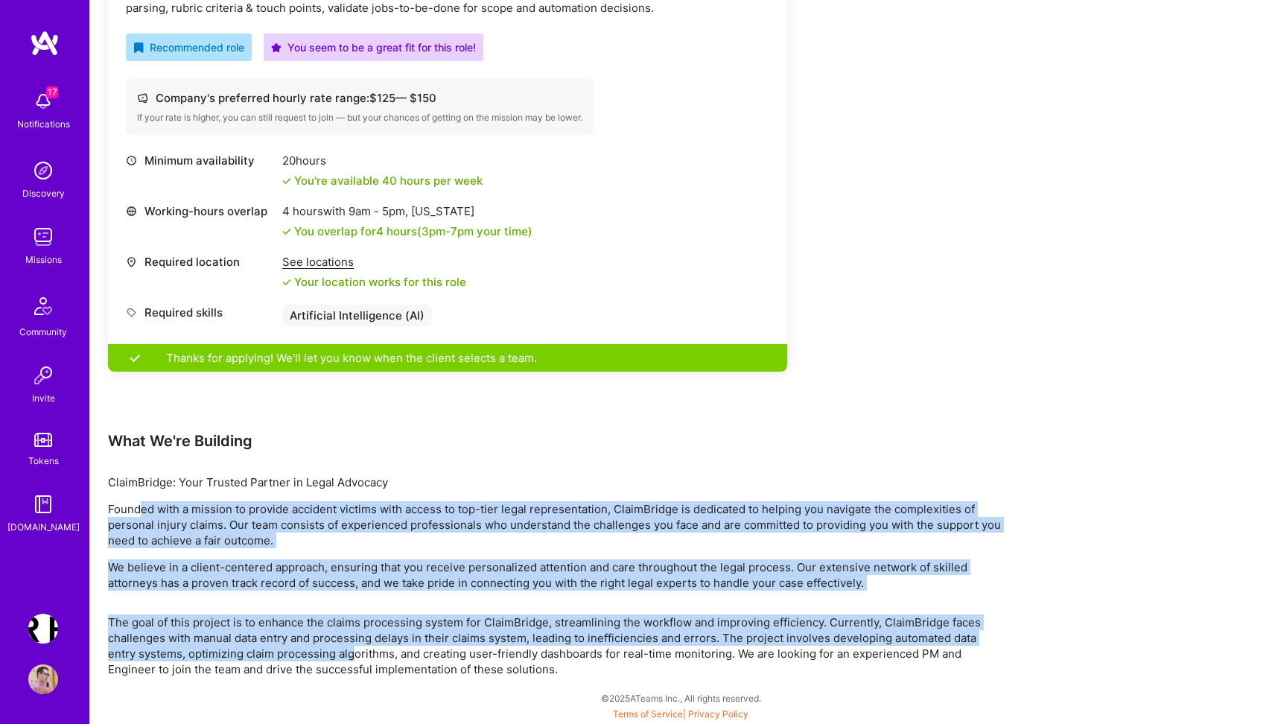
drag, startPoint x: 142, startPoint y: 508, endPoint x: 352, endPoint y: 648, distance: 251.9
click at [352, 648] on div "Earn tokens for inviting a new [PERSON_NAME] to this mission Do you know the pe…" at bounding box center [555, 178] width 894 height 997
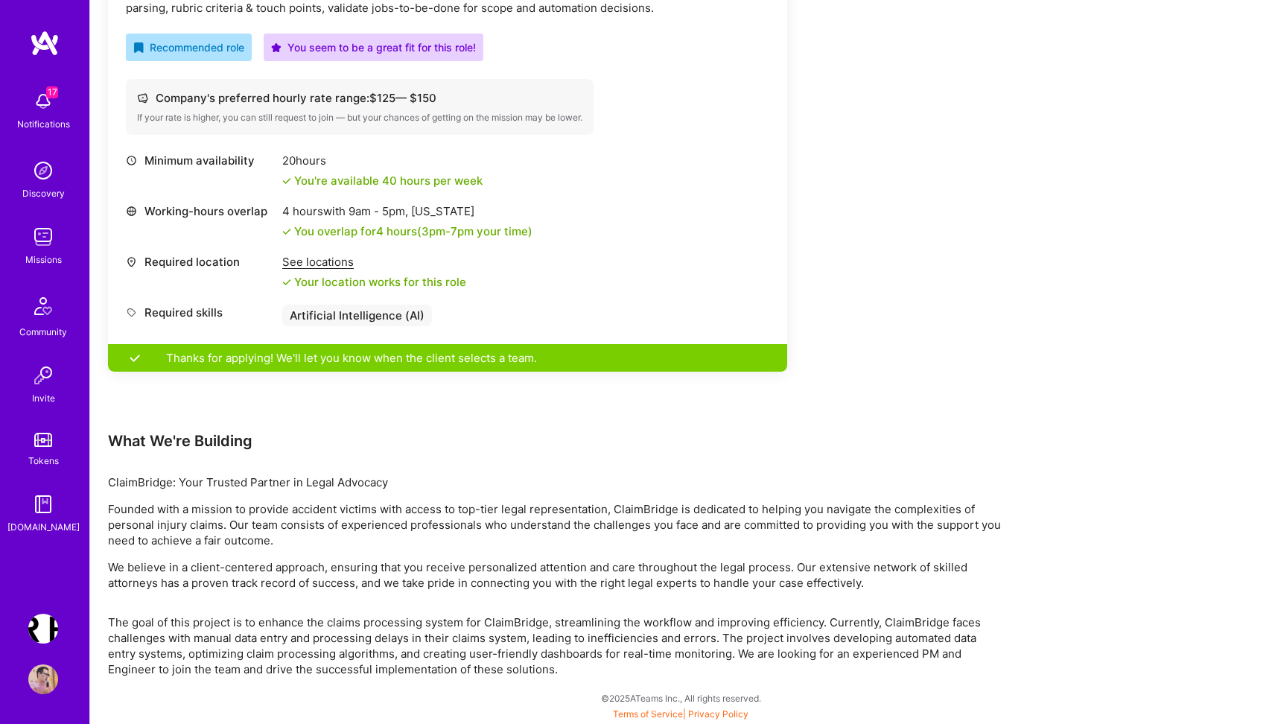
click at [458, 662] on p "The goal of this project is to enhance the claims processing system for ClaimBr…" at bounding box center [555, 646] width 894 height 63
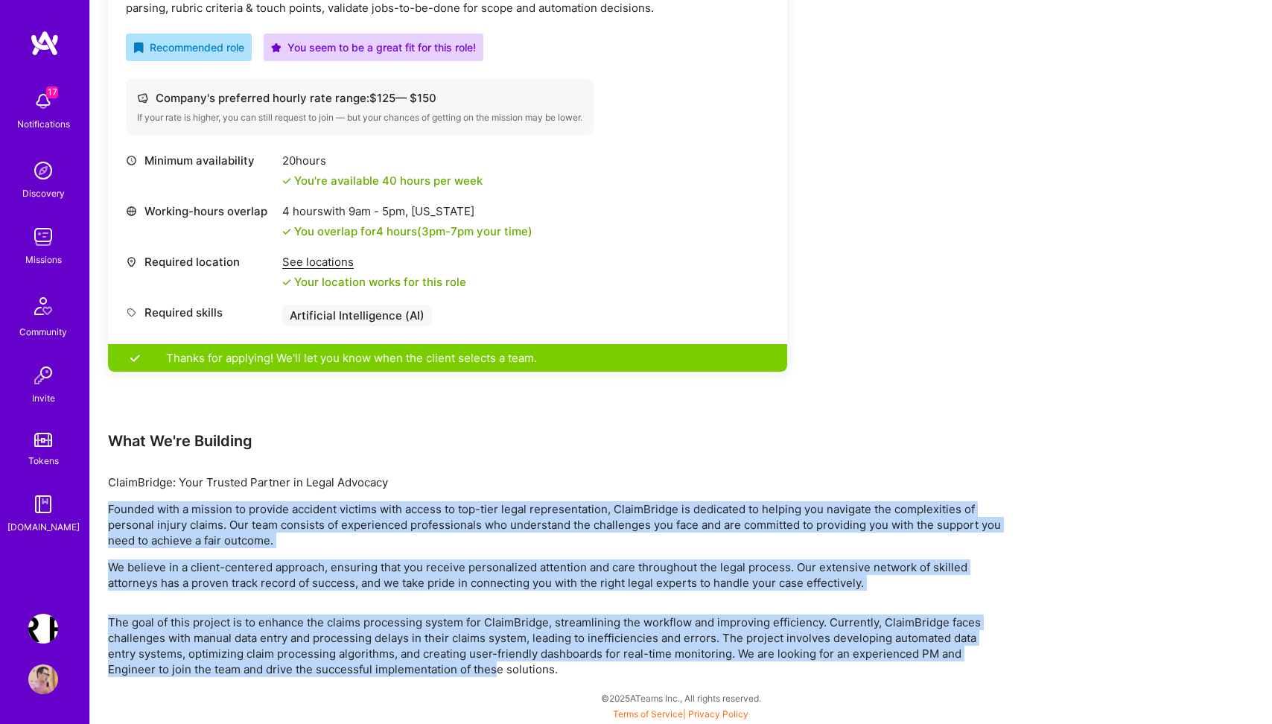
drag, startPoint x: 498, startPoint y: 662, endPoint x: 294, endPoint y: 490, distance: 267.1
click at [294, 490] on div "Earn tokens for inviting a new [PERSON_NAME] to this mission Do you know the pe…" at bounding box center [555, 178] width 894 height 997
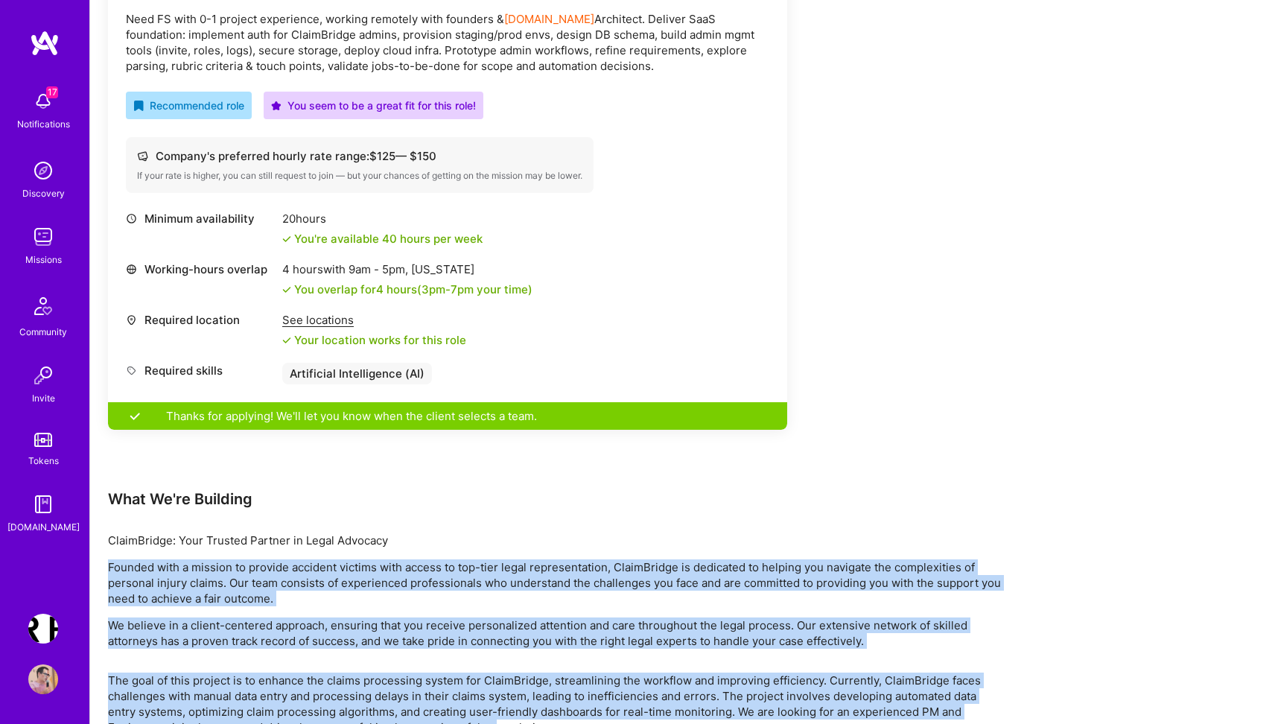
scroll to position [404, 0]
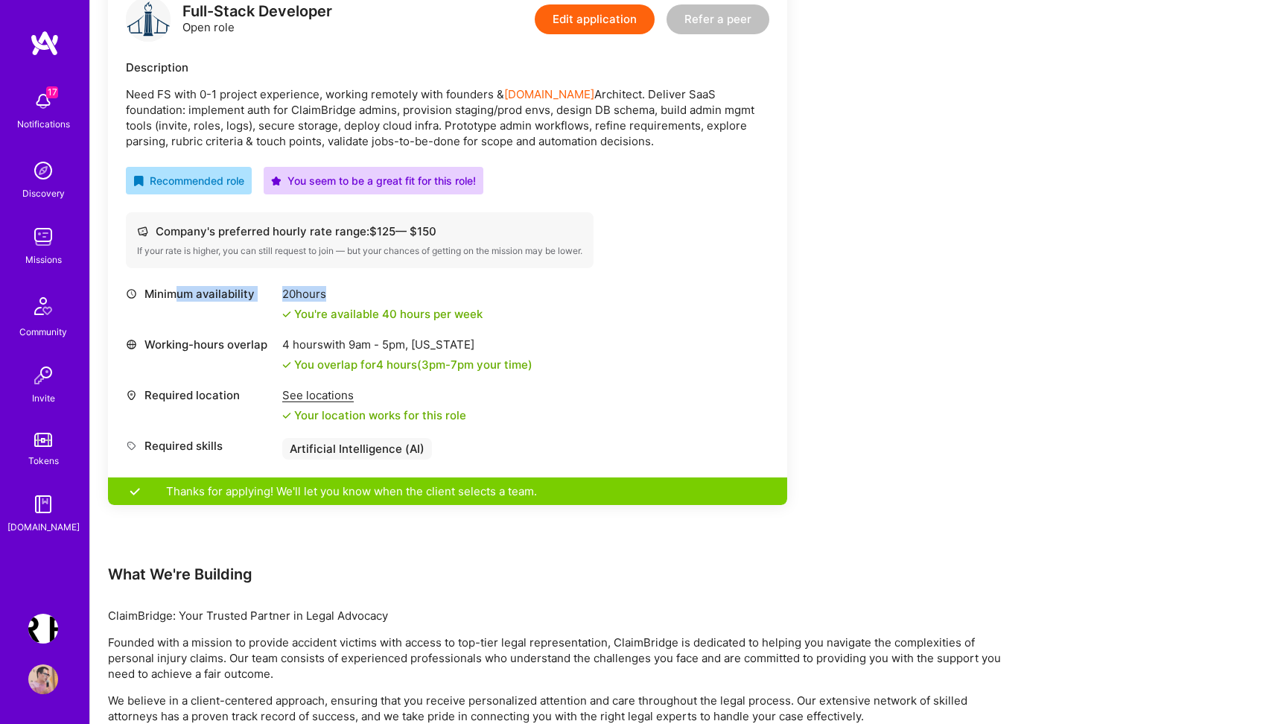
drag, startPoint x: 174, startPoint y: 291, endPoint x: 466, endPoint y: 307, distance: 292.5
click at [466, 307] on div "Minimum availability 20 hours You're available 40 hours per week" at bounding box center [448, 304] width 644 height 36
click at [744, 336] on div "Minimum availability 20 hours You're available 40 hours per week Working-hours …" at bounding box center [448, 373] width 644 height 174
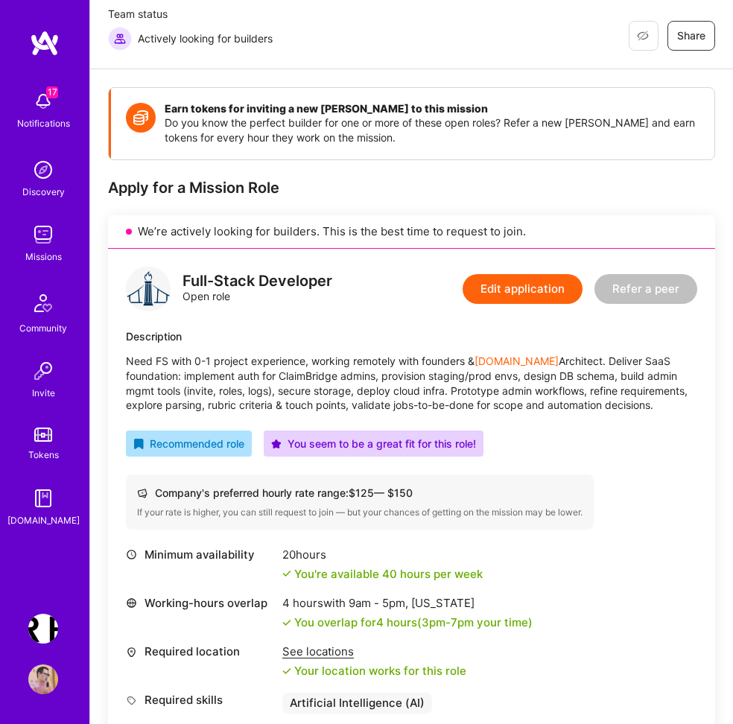
scroll to position [135, 0]
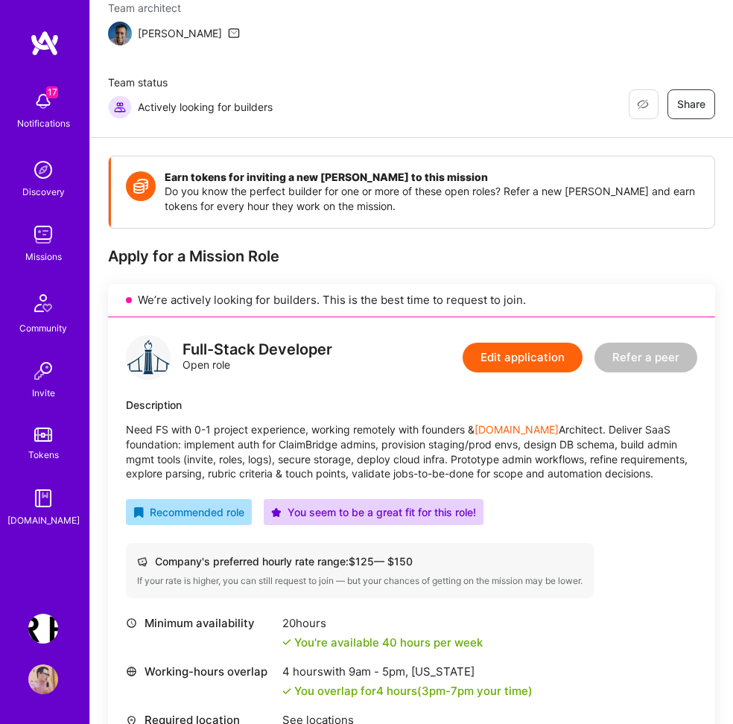
click at [527, 343] on button "Edit application" at bounding box center [523, 358] width 120 height 30
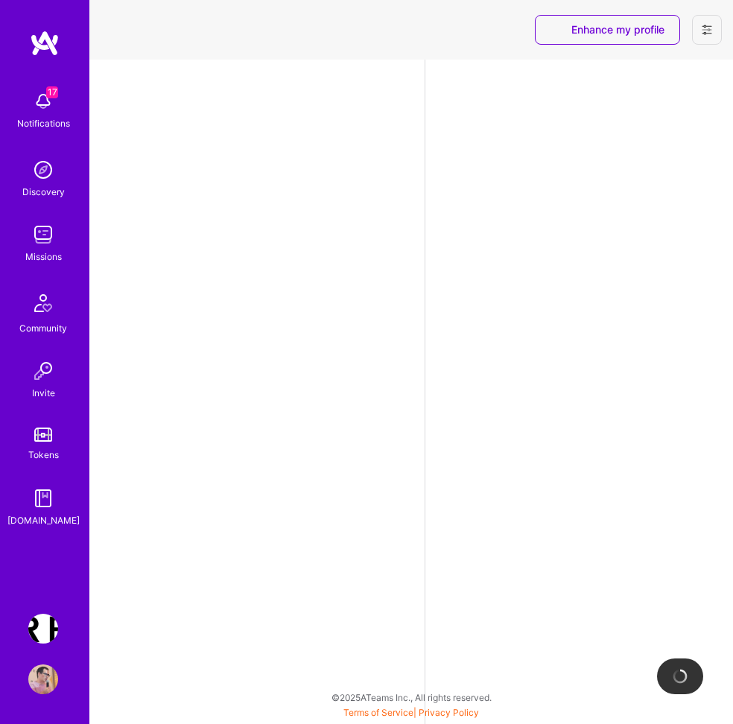
select select "PL"
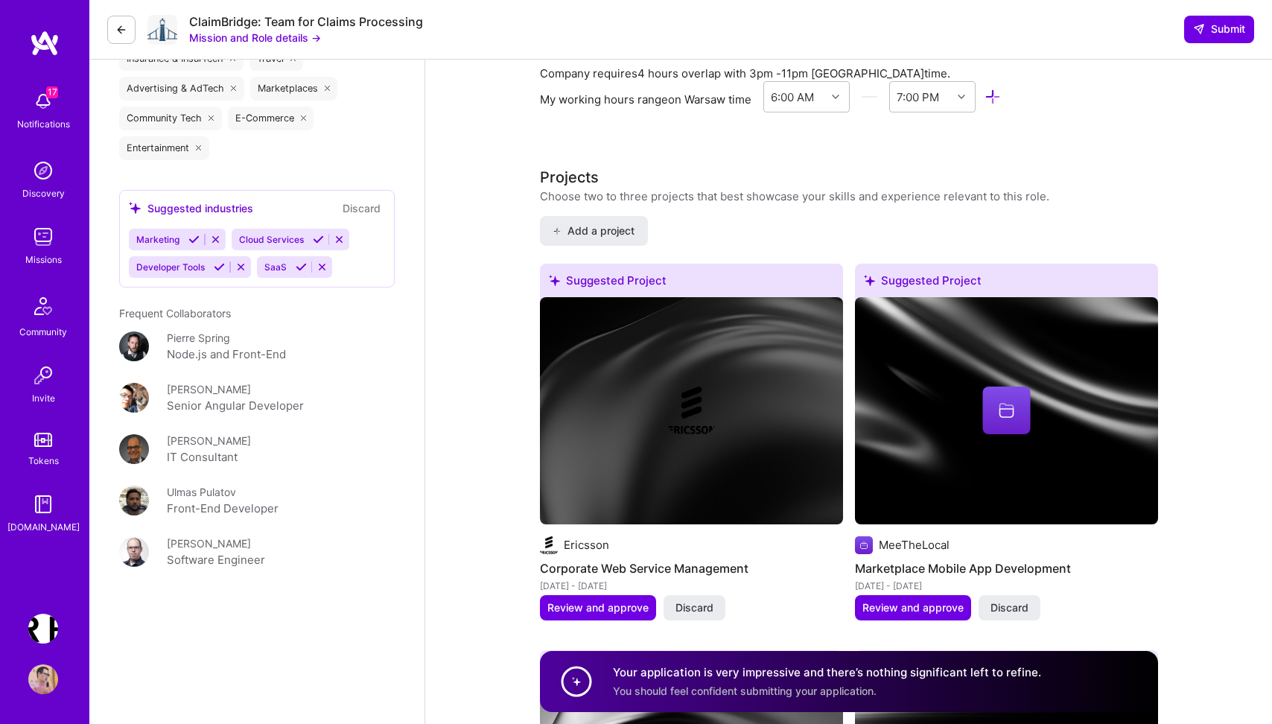
click at [43, 92] on img at bounding box center [43, 101] width 30 height 30
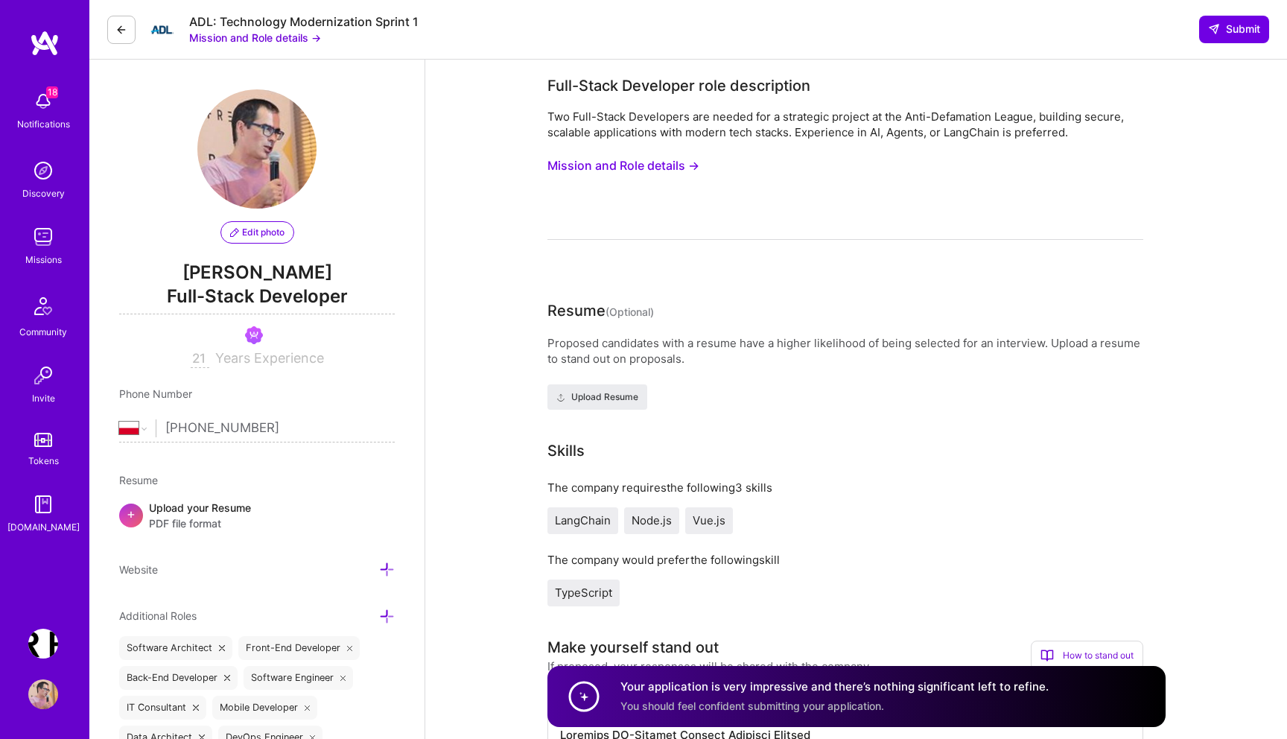
select select "PL"
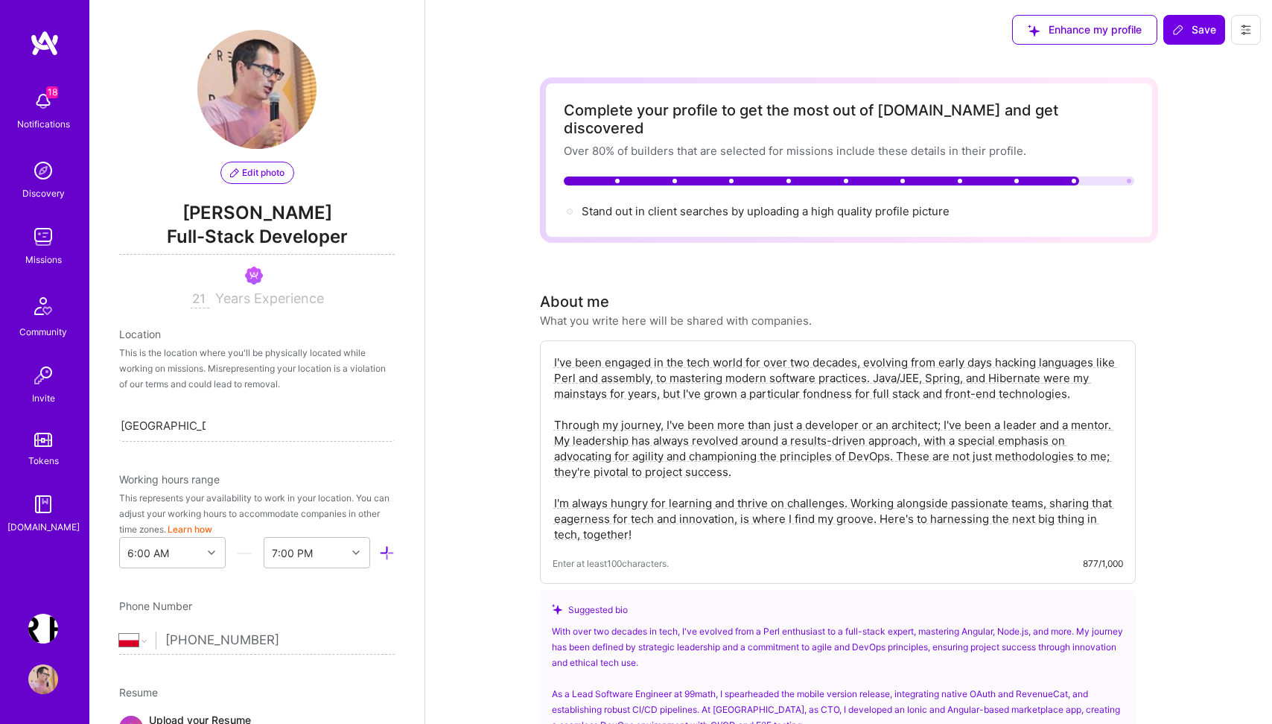
select select "PL"
select select "Right Now"
